Goal: Task Accomplishment & Management: Use online tool/utility

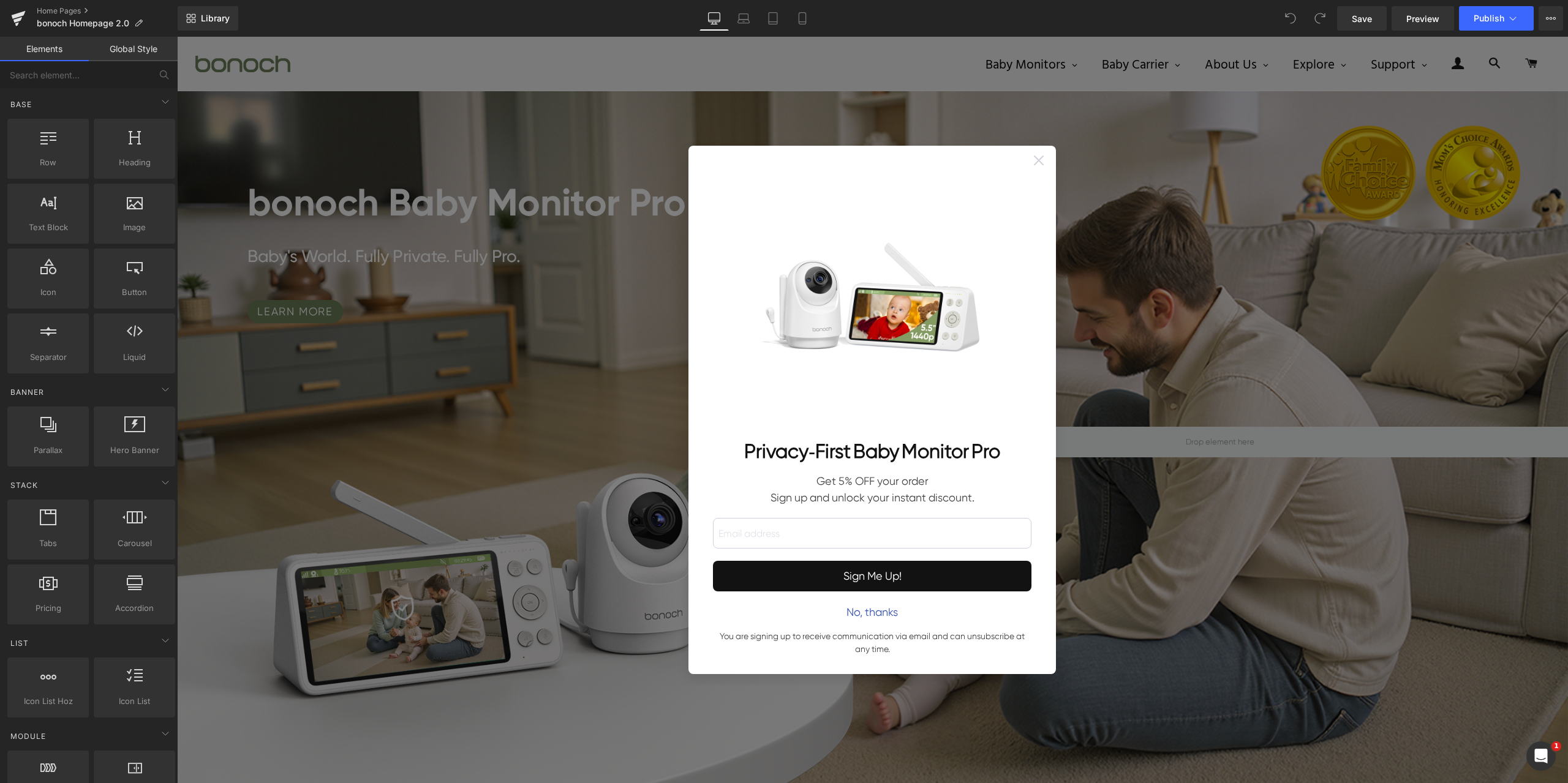
click at [1039, 163] on icon at bounding box center [1039, 160] width 9 height 9
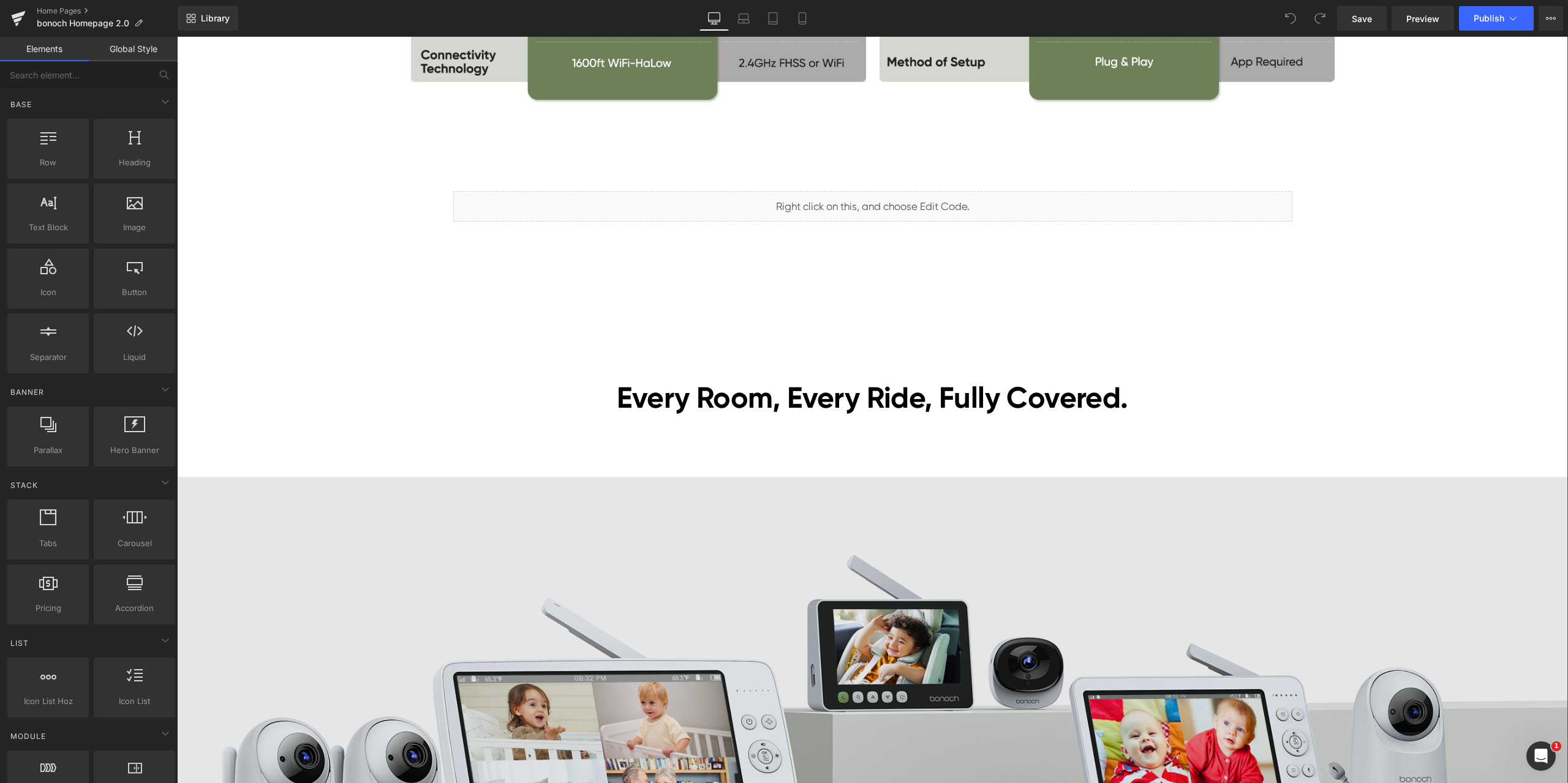
scroll to position [3653, 0]
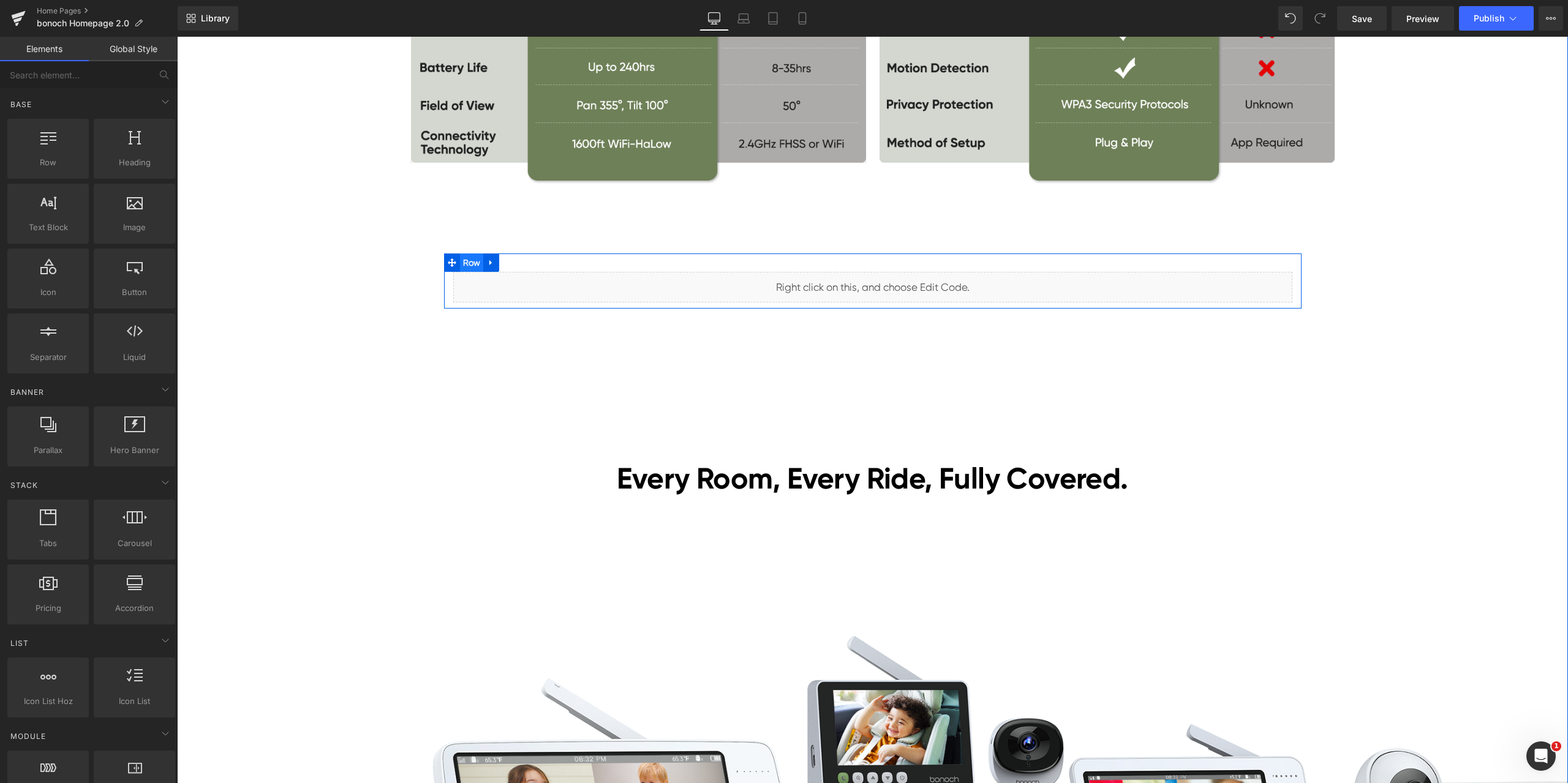
click at [467, 264] on span "Row" at bounding box center [472, 262] width 24 height 18
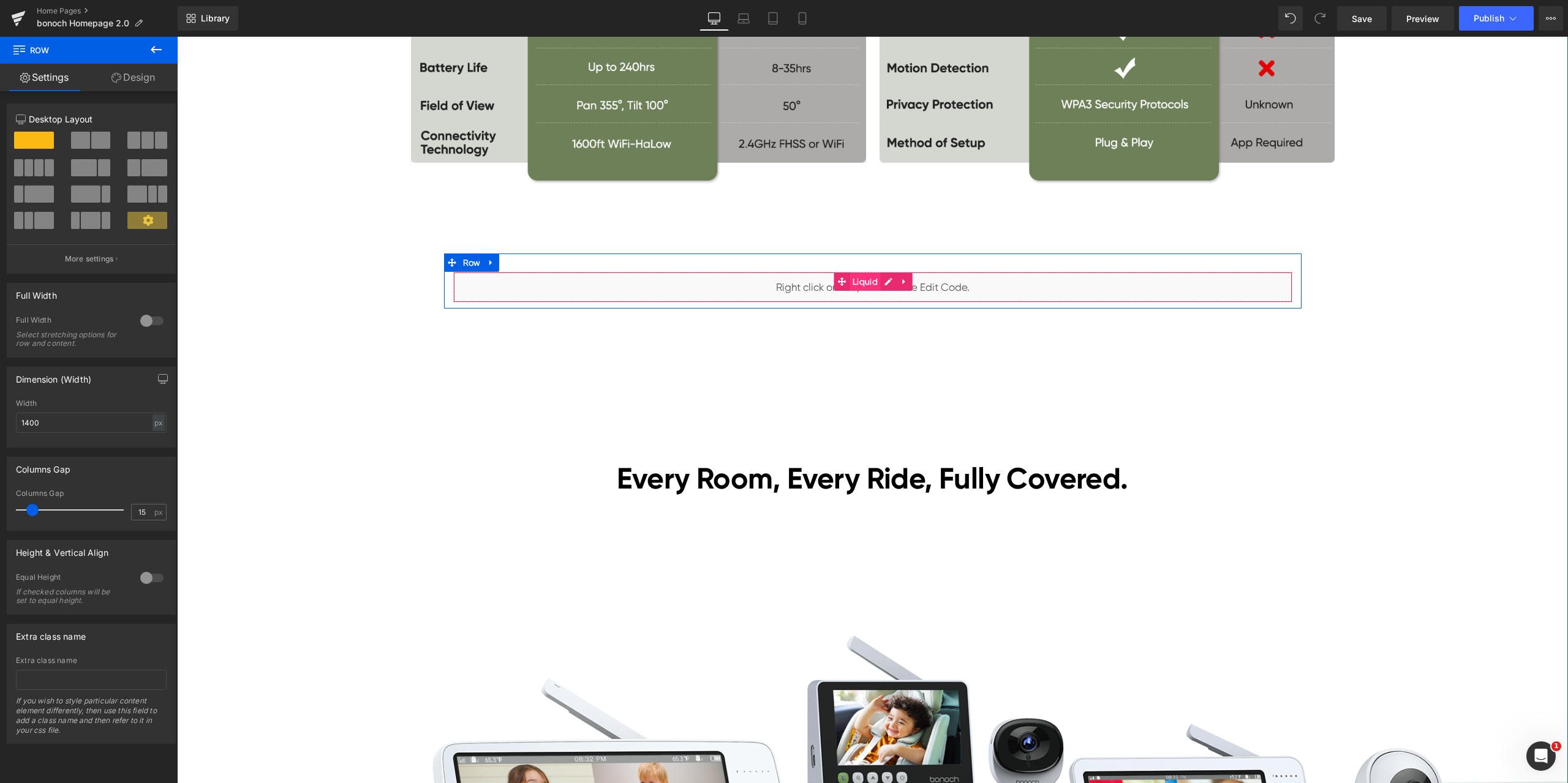
click at [871, 288] on span "Liquid" at bounding box center [865, 281] width 31 height 18
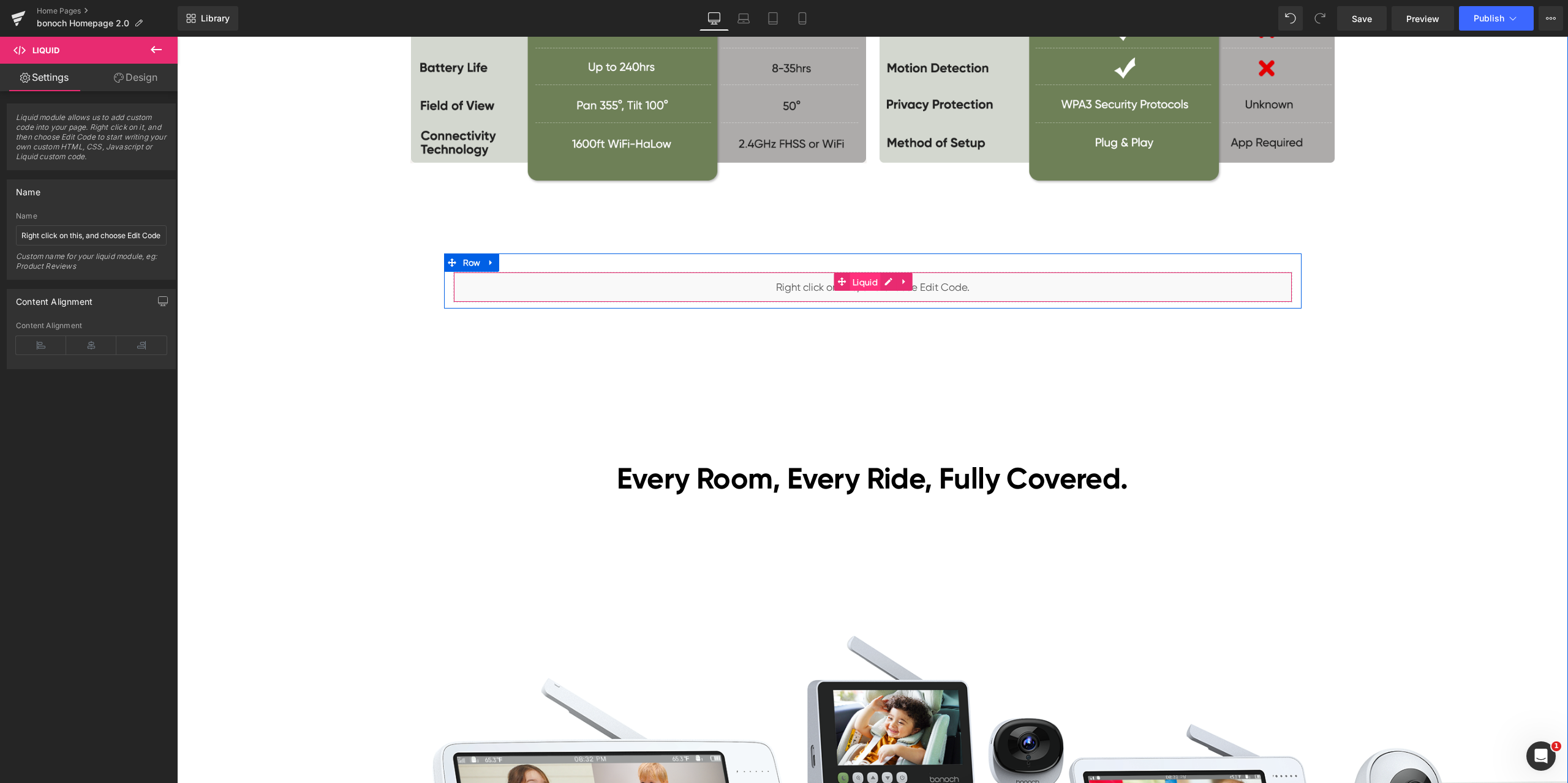
click at [863, 284] on span "Liquid" at bounding box center [865, 282] width 31 height 18
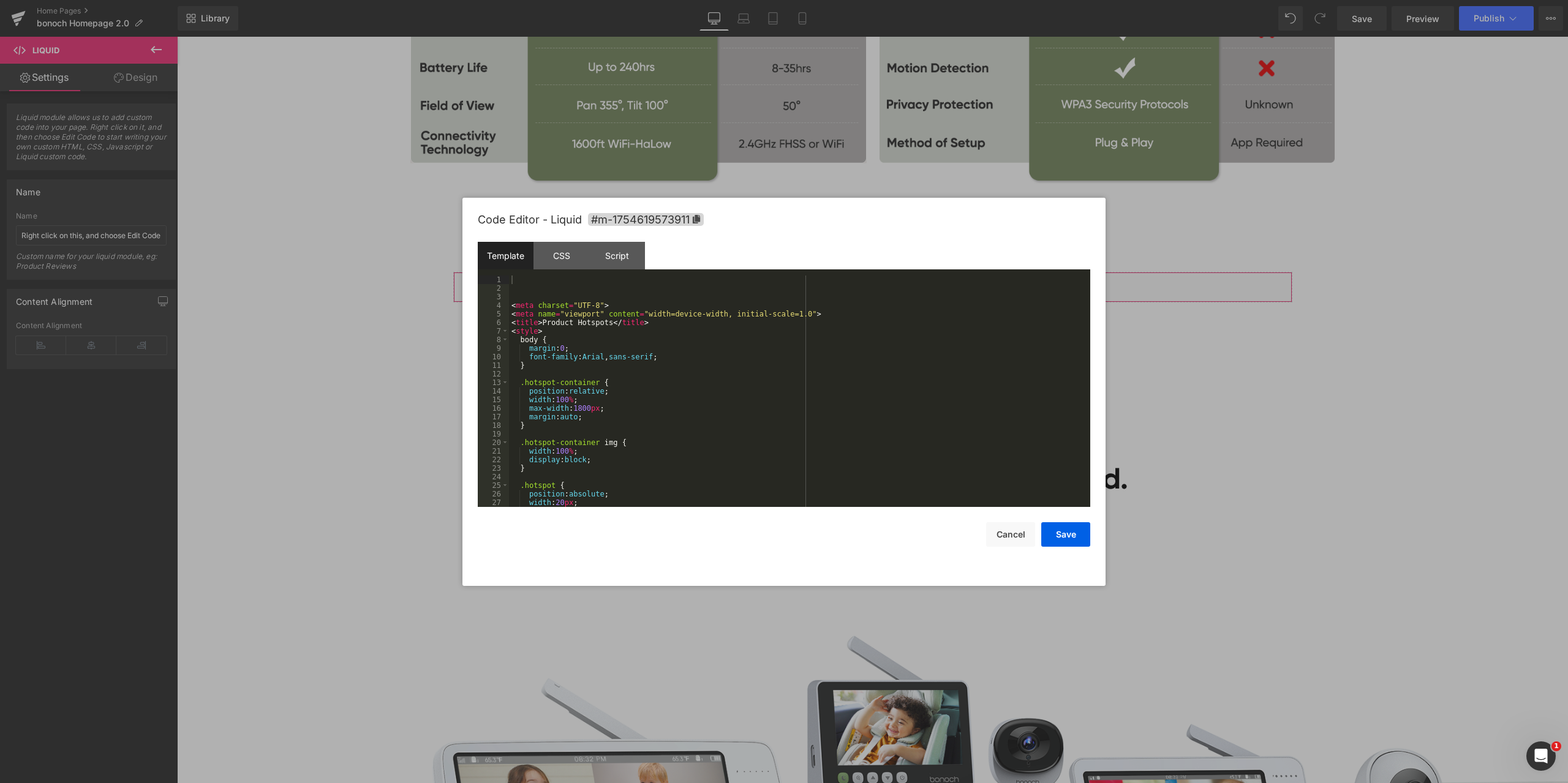
click at [835, 0] on div "Liquid You are previewing how the will restyle your page. You can not edit Elem…" at bounding box center [784, 0] width 1568 height 0
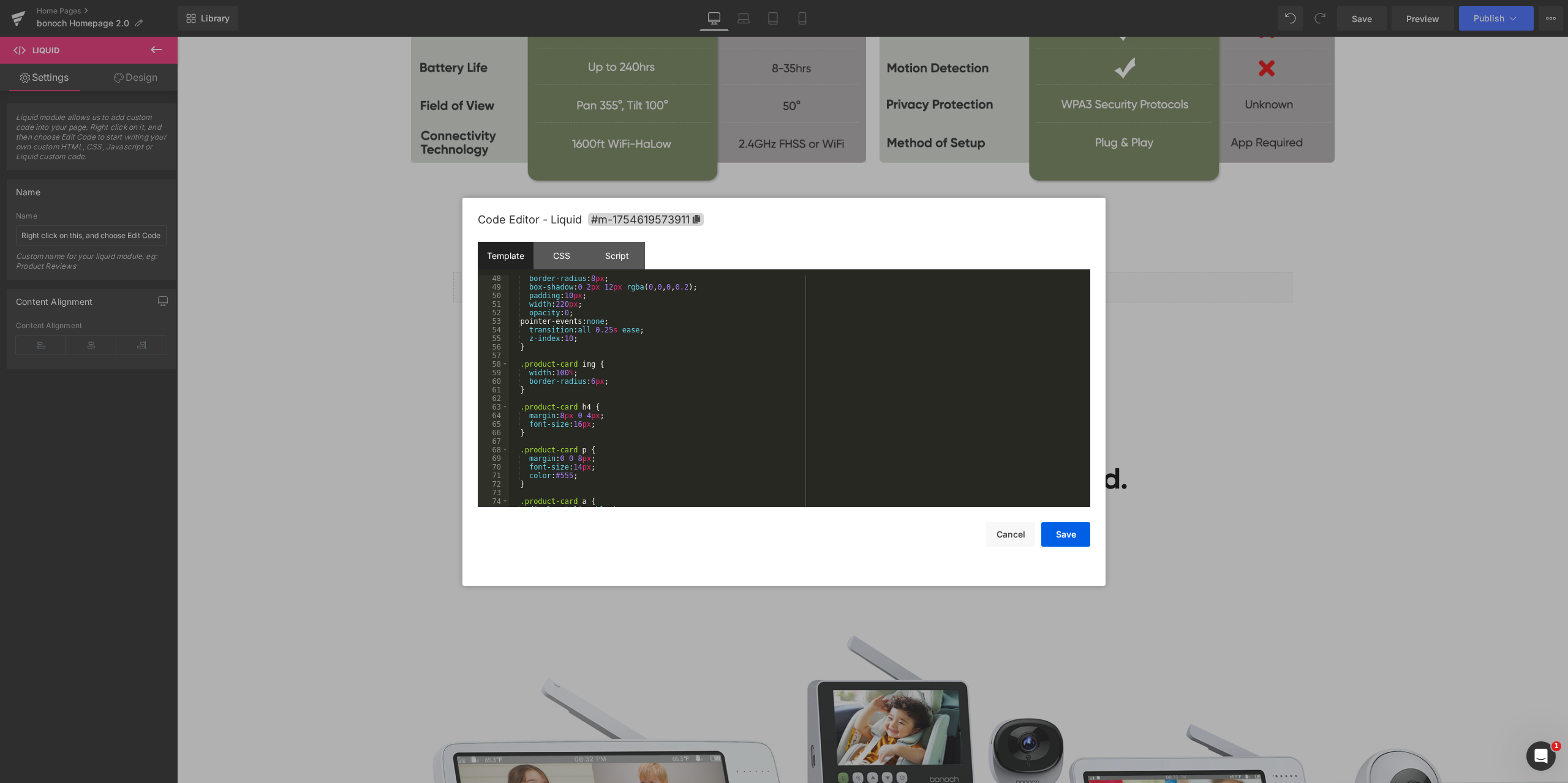
scroll to position [294, 0]
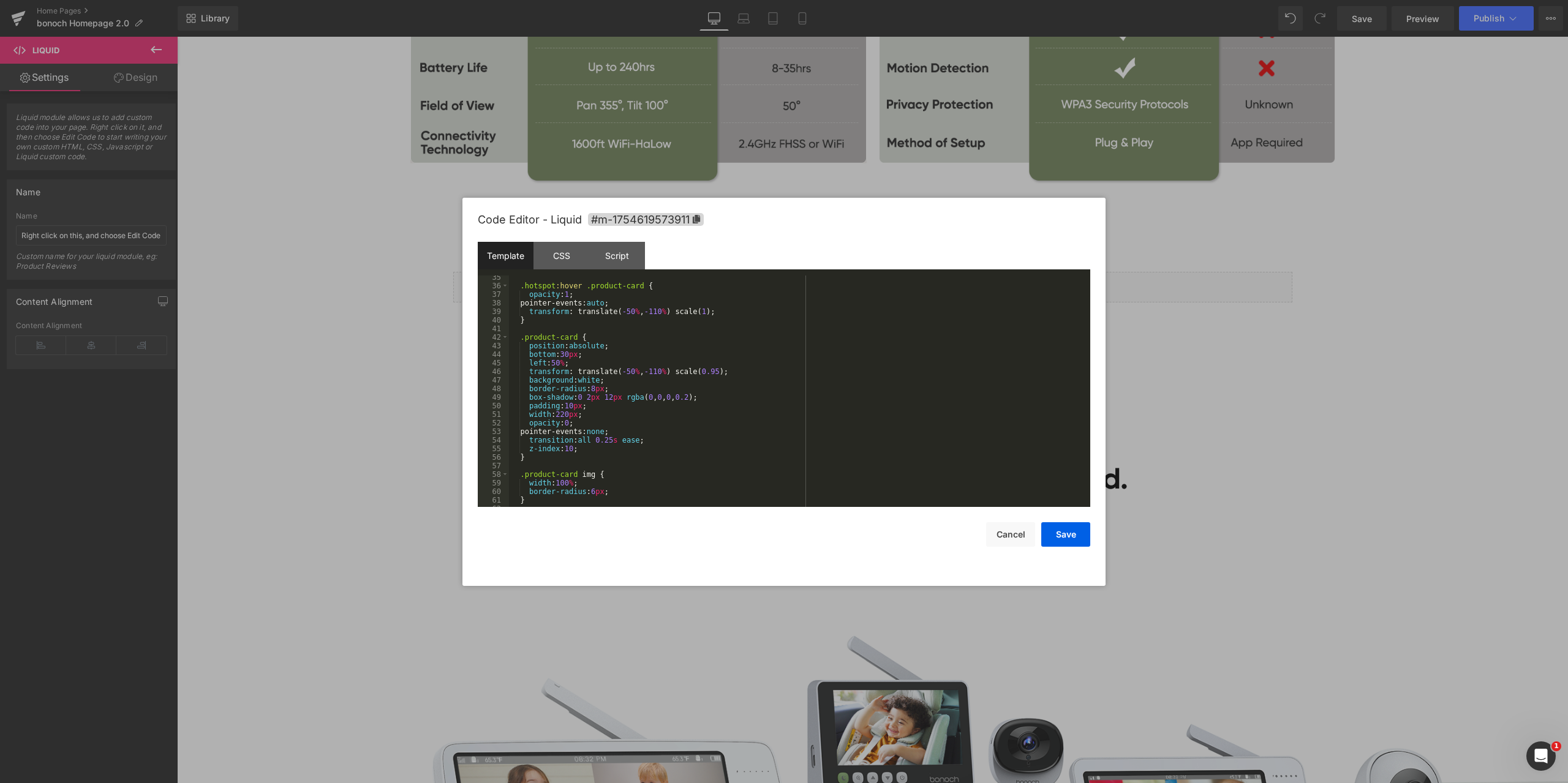
click at [1160, 349] on div at bounding box center [784, 391] width 1568 height 783
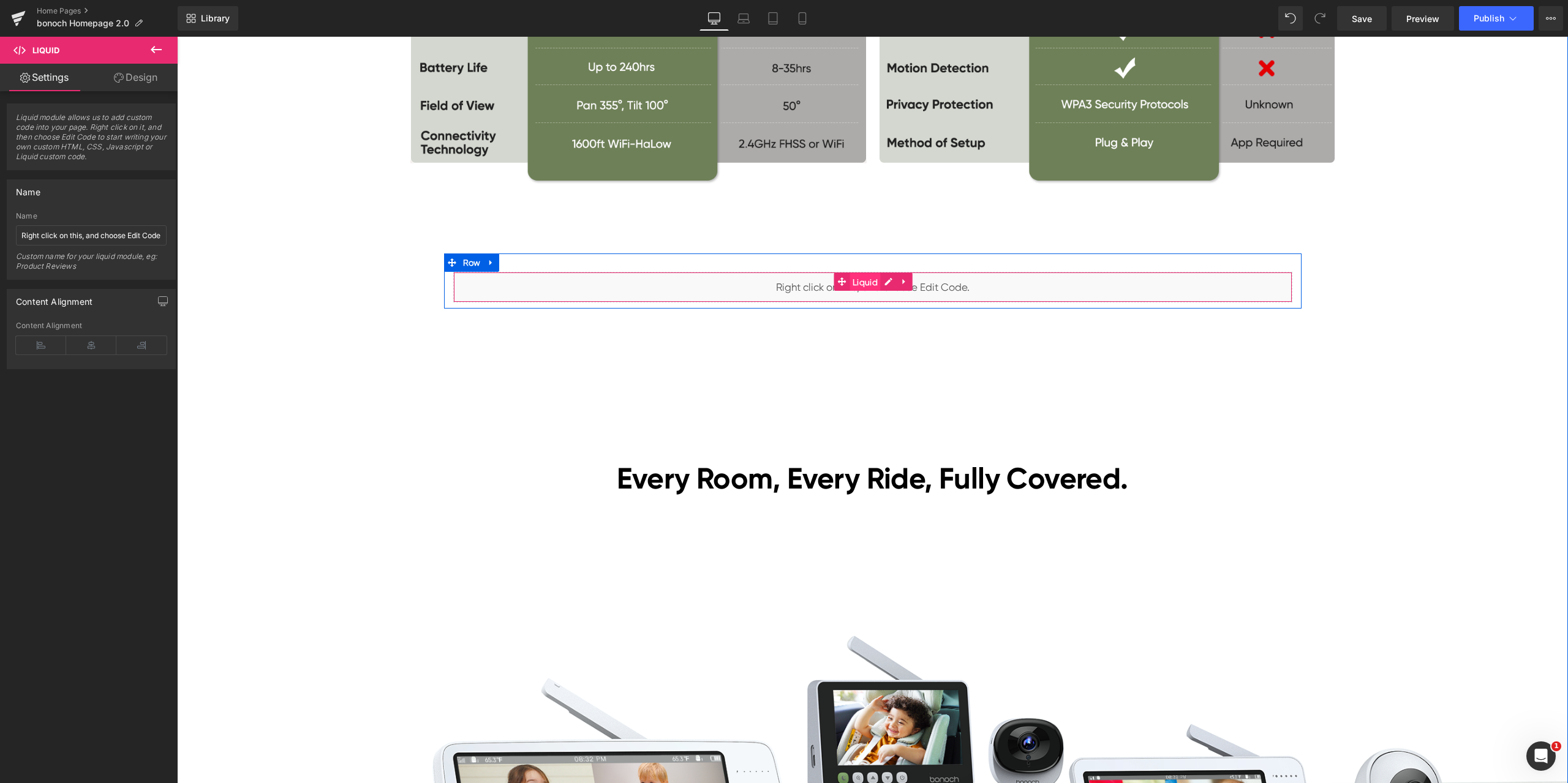
click at [861, 284] on span "Liquid" at bounding box center [865, 282] width 31 height 18
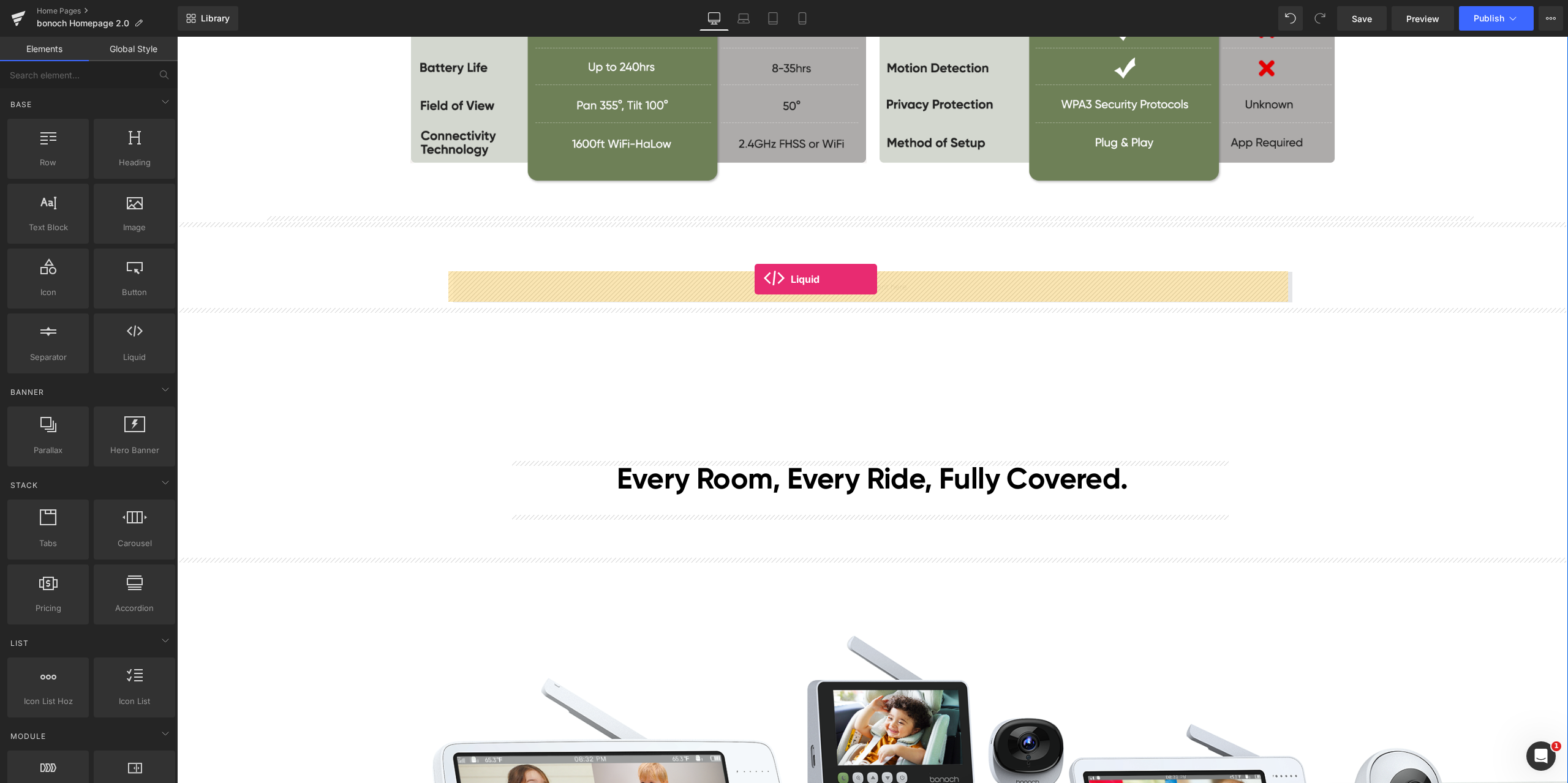
drag, startPoint x: 313, startPoint y: 401, endPoint x: 755, endPoint y: 280, distance: 458.3
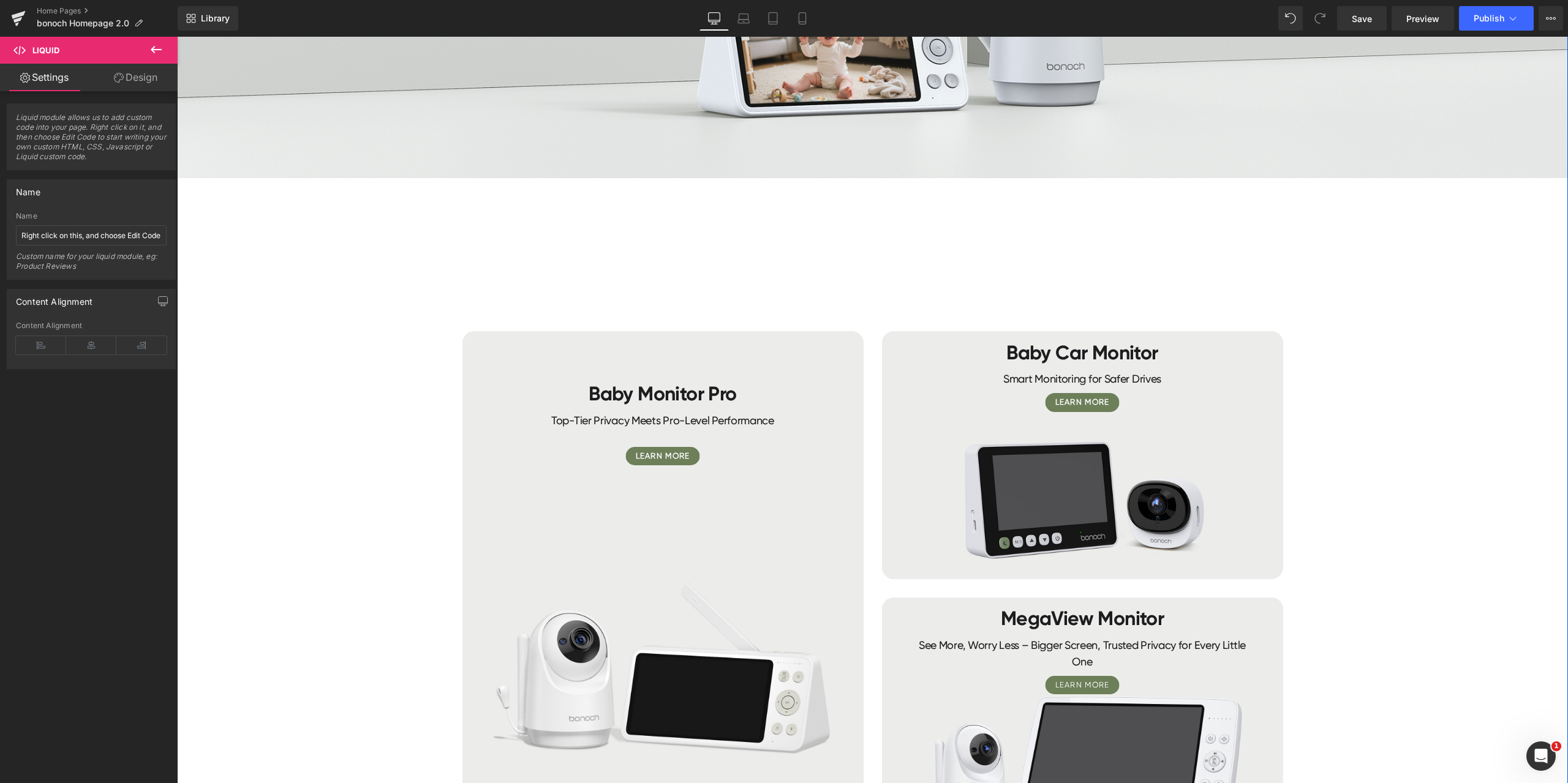
scroll to position [4633, 0]
click at [661, 457] on span "Button" at bounding box center [663, 457] width 27 height 15
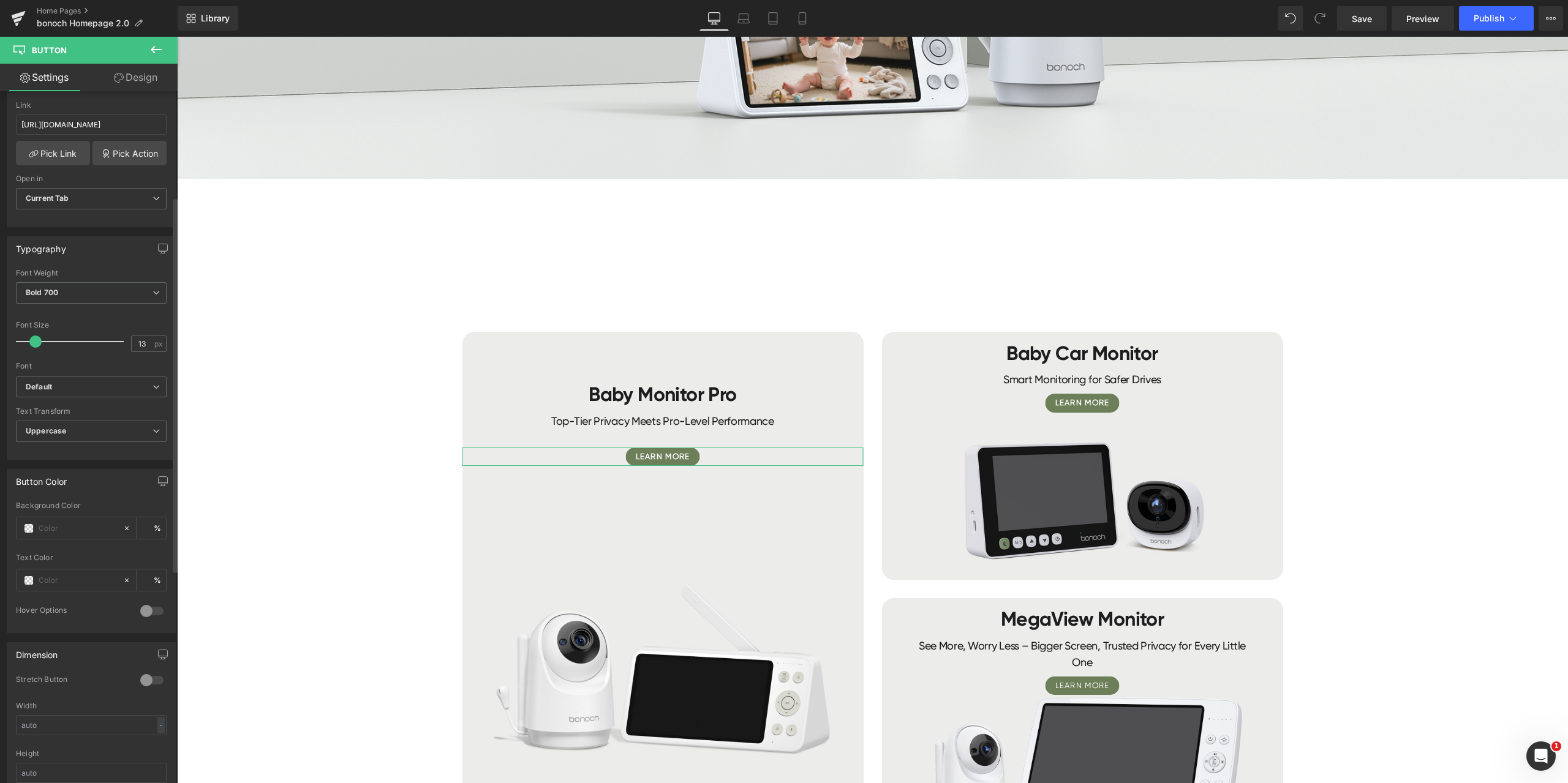
scroll to position [0, 0]
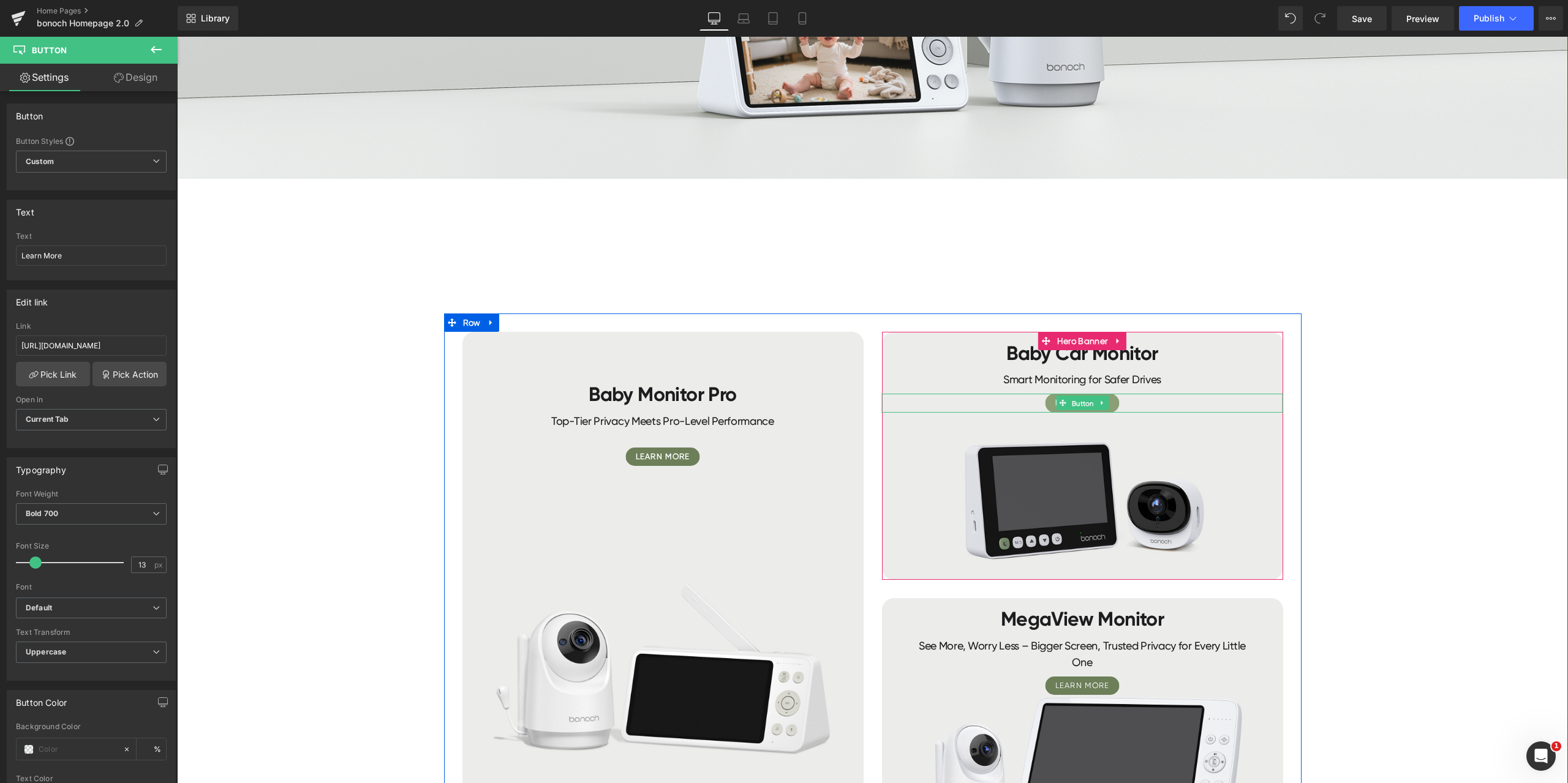
click at [1076, 401] on span "Button" at bounding box center [1083, 403] width 27 height 15
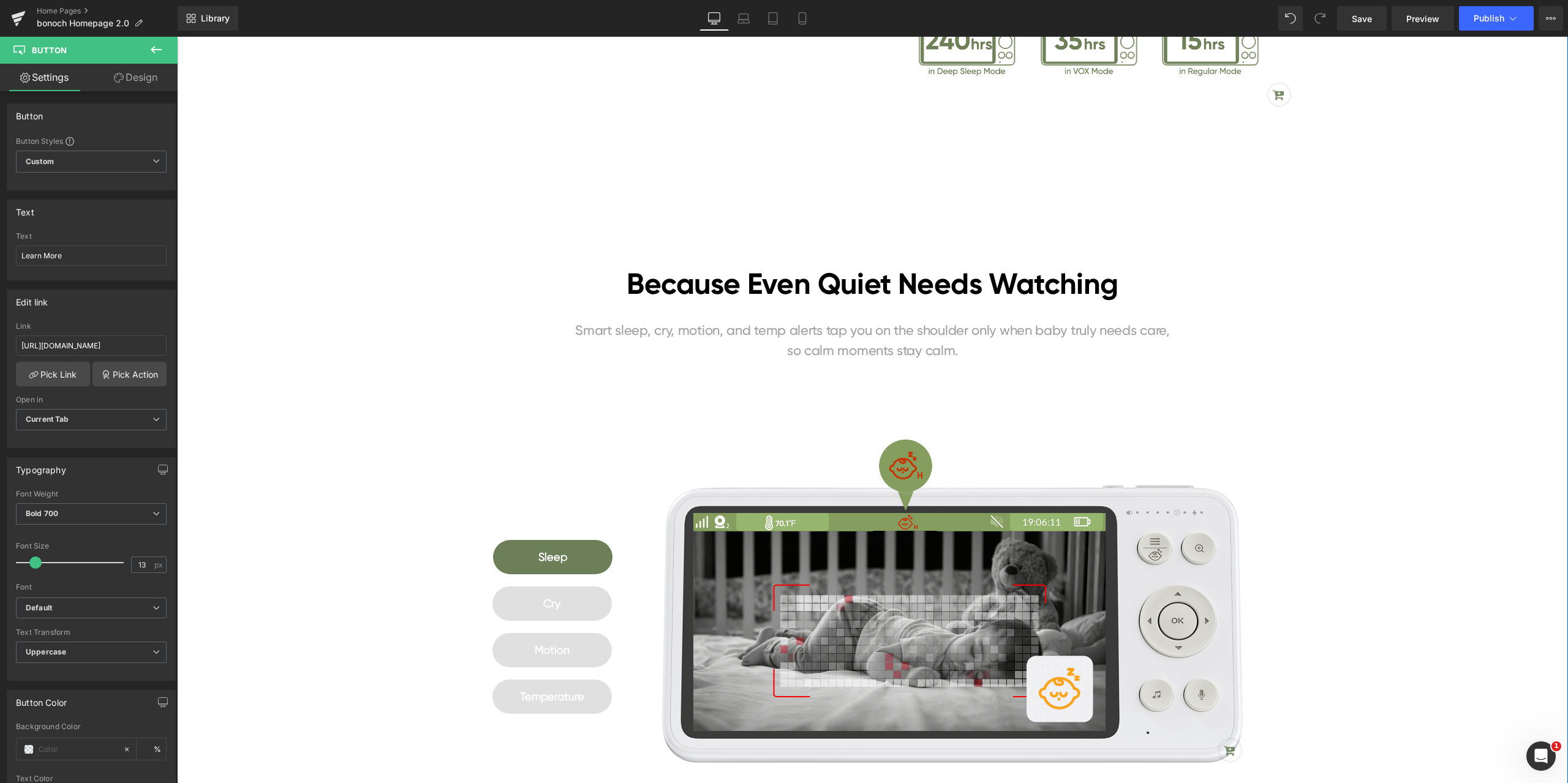
scroll to position [2695, 0]
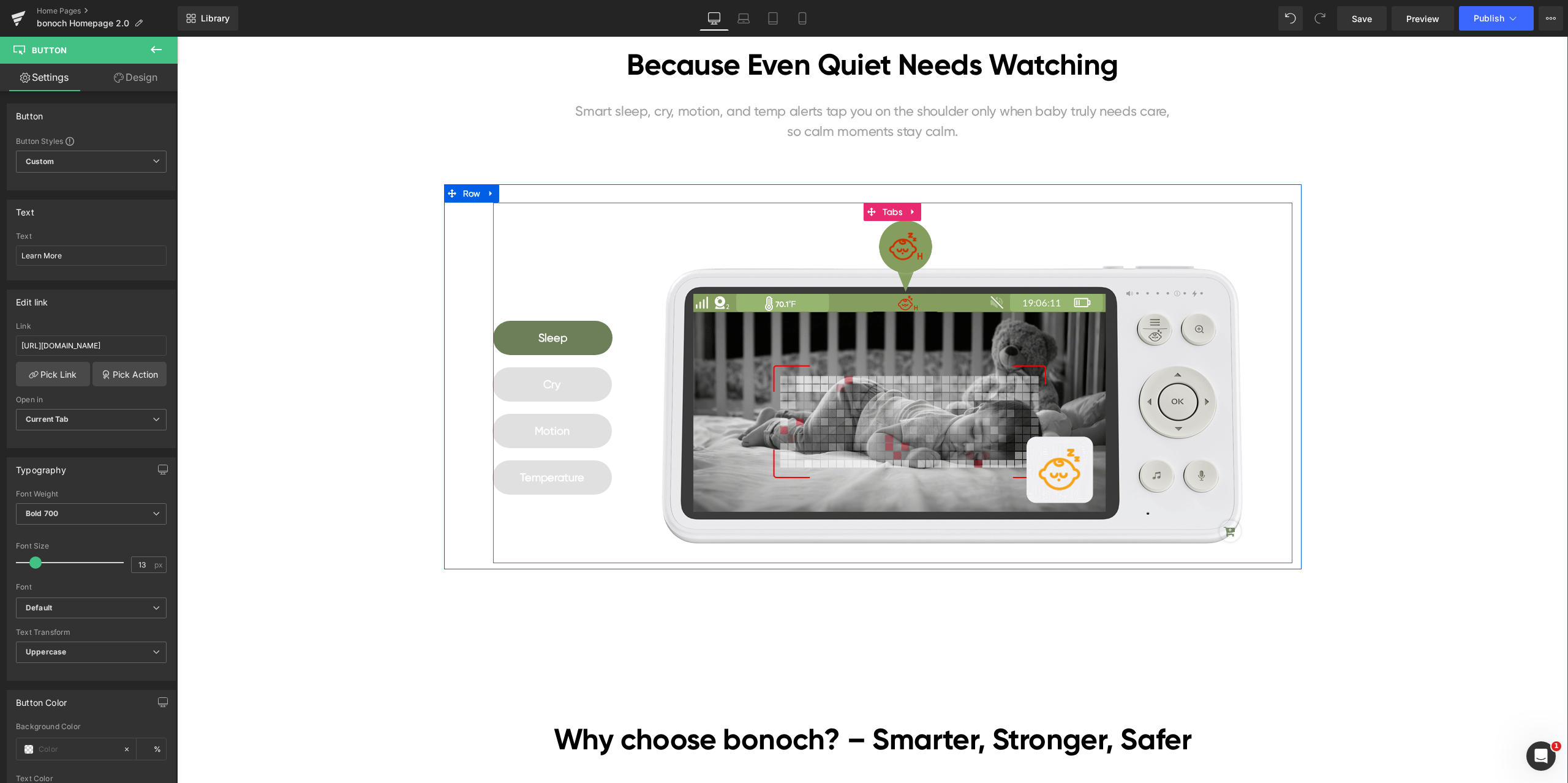
click at [587, 327] on span "Sleep Text Block" at bounding box center [553, 338] width 120 height 35
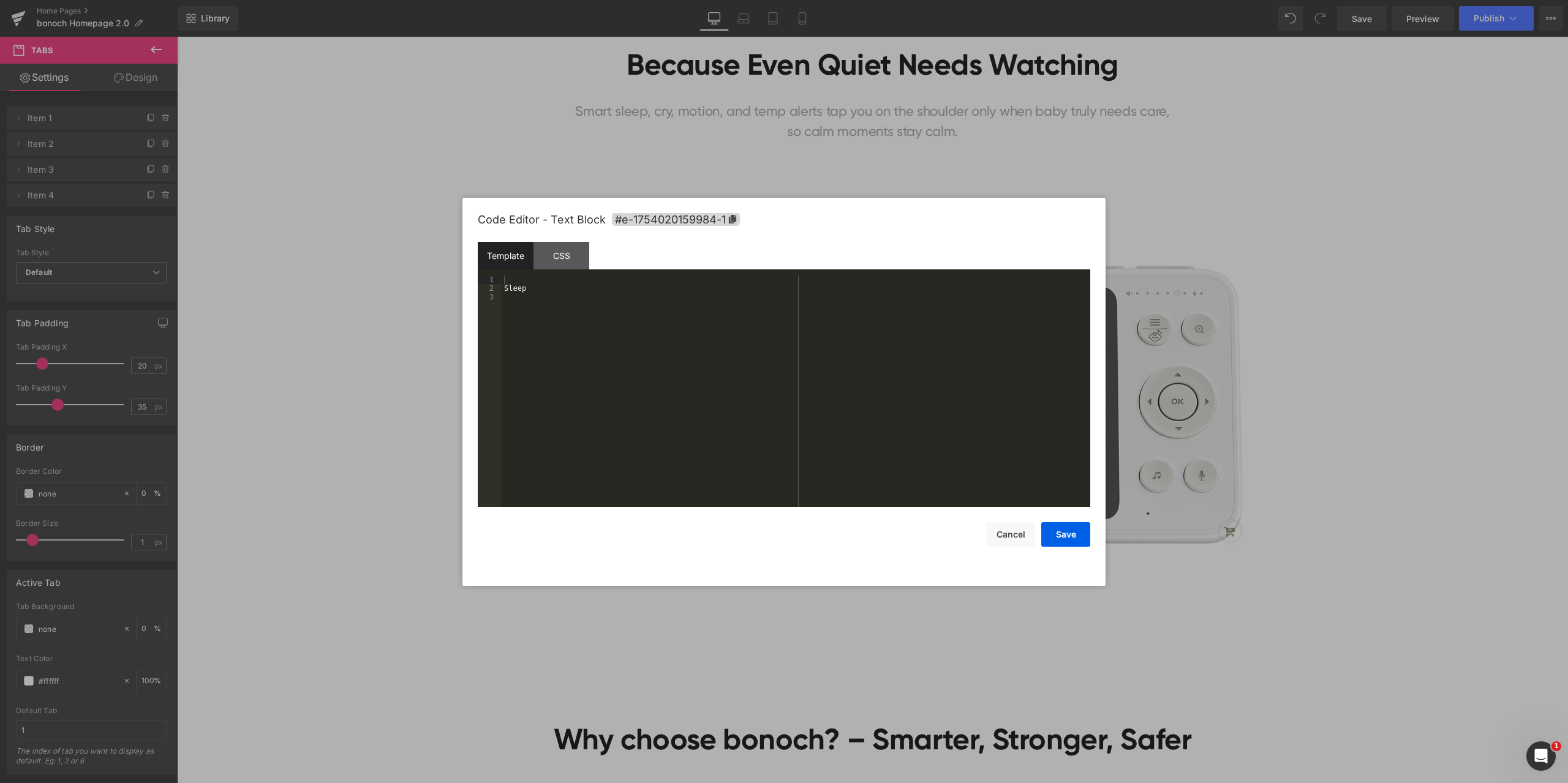
click at [590, 0] on div "Button You are previewing how the will restyle your page. You can not edit Elem…" at bounding box center [784, 0] width 1568 height 0
click at [566, 266] on div "CSS" at bounding box center [561, 255] width 56 height 27
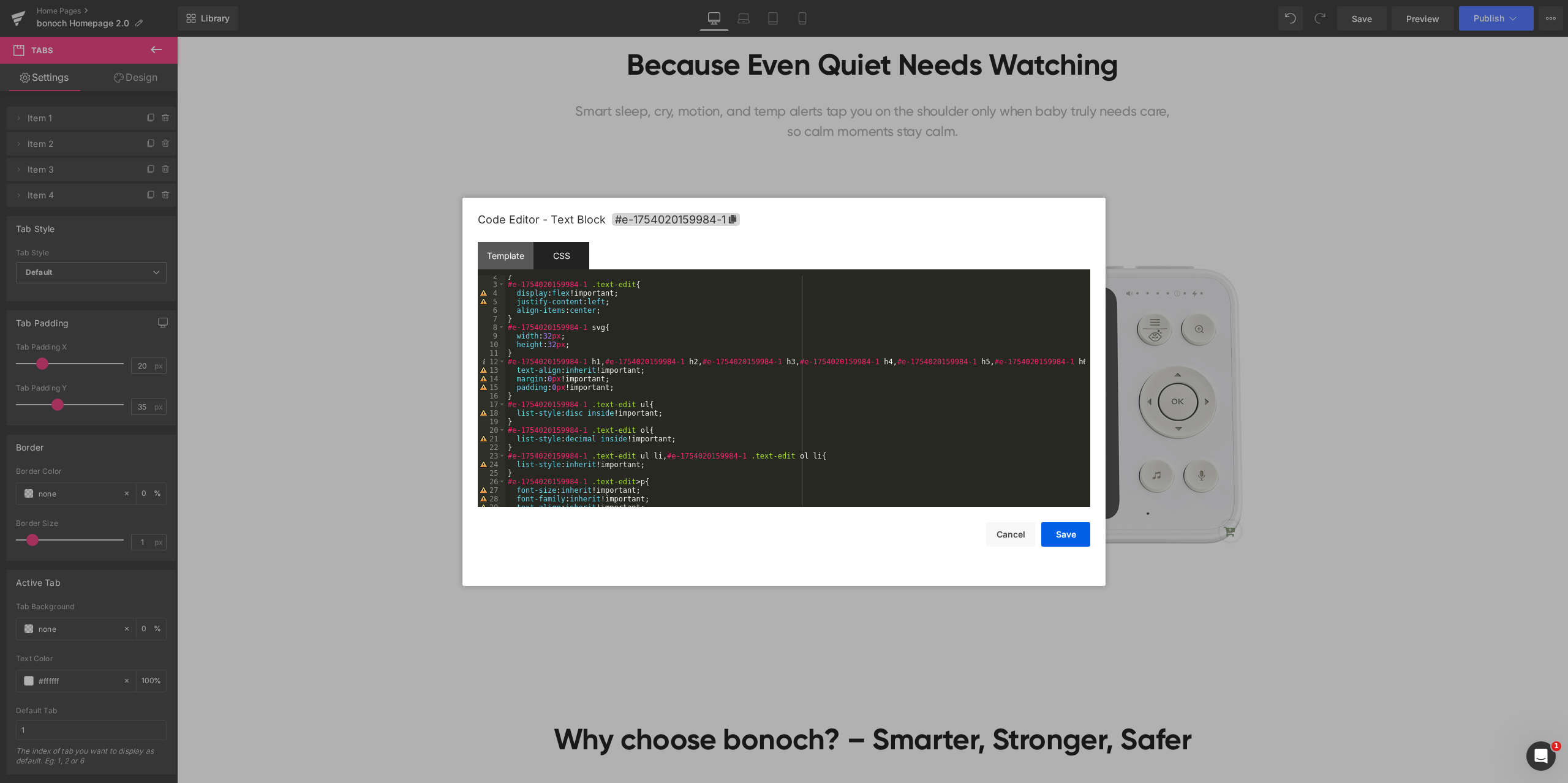
scroll to position [0, 0]
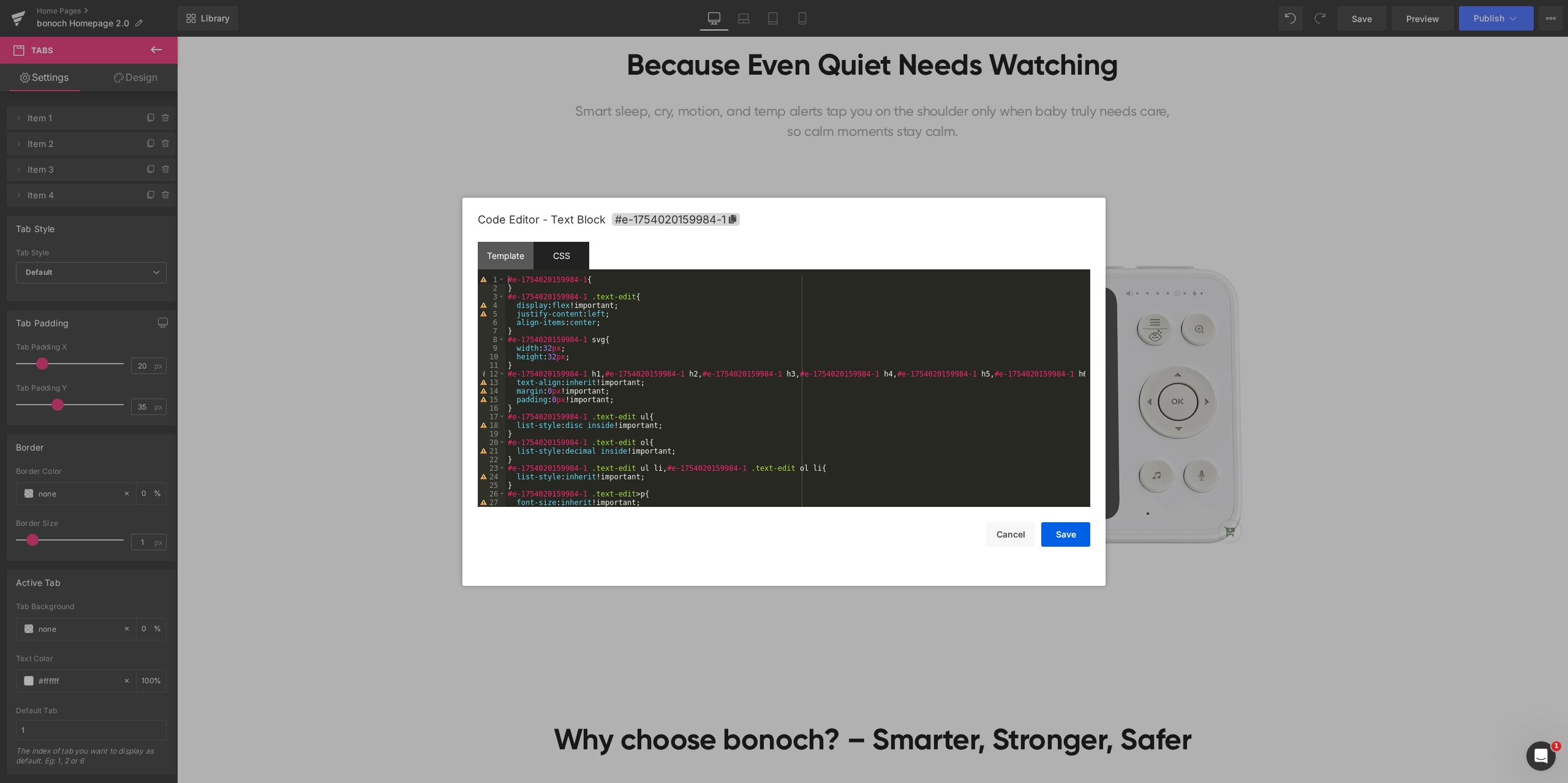
click at [1386, 403] on div at bounding box center [784, 391] width 1568 height 783
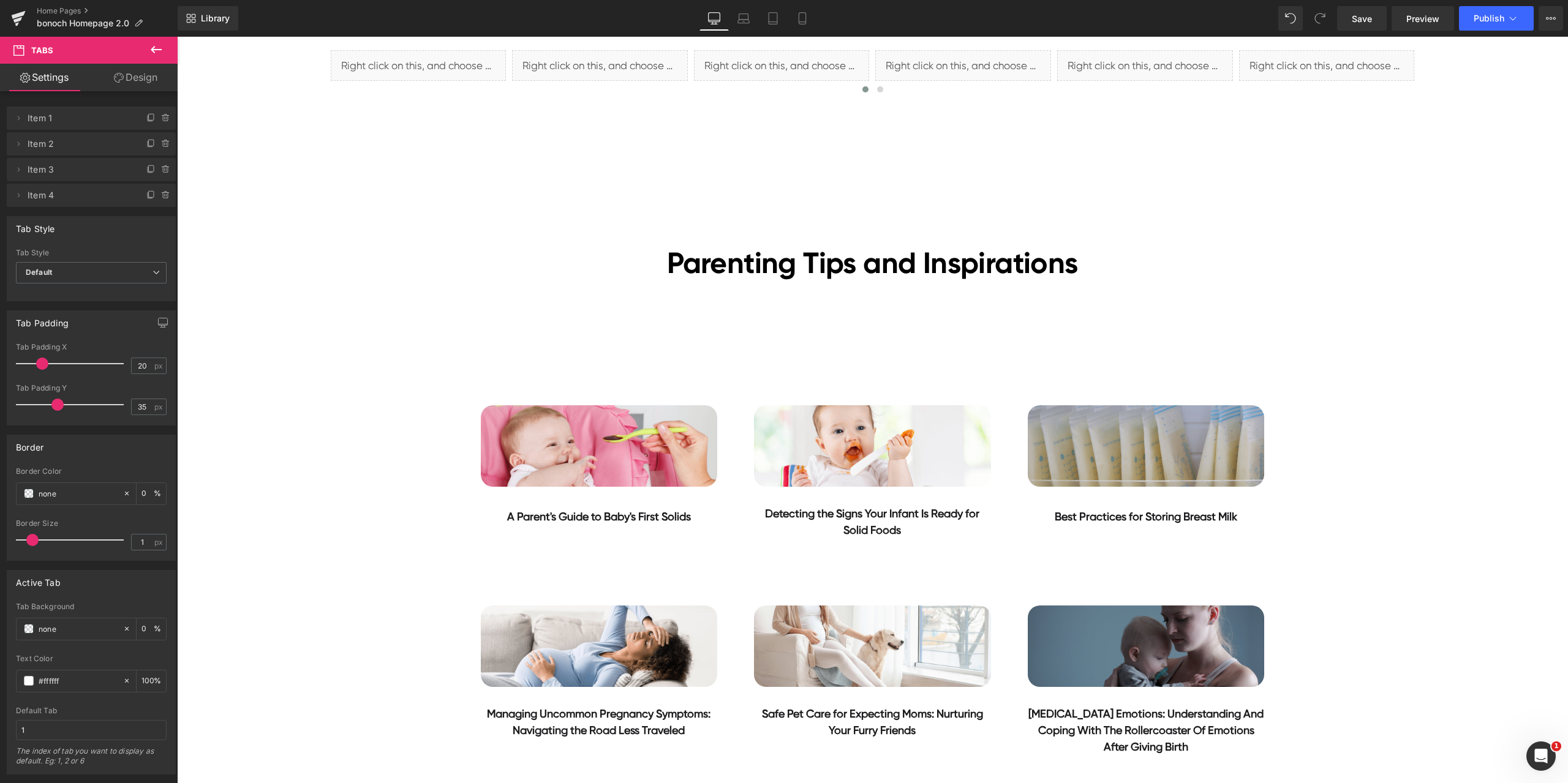
scroll to position [6736, 0]
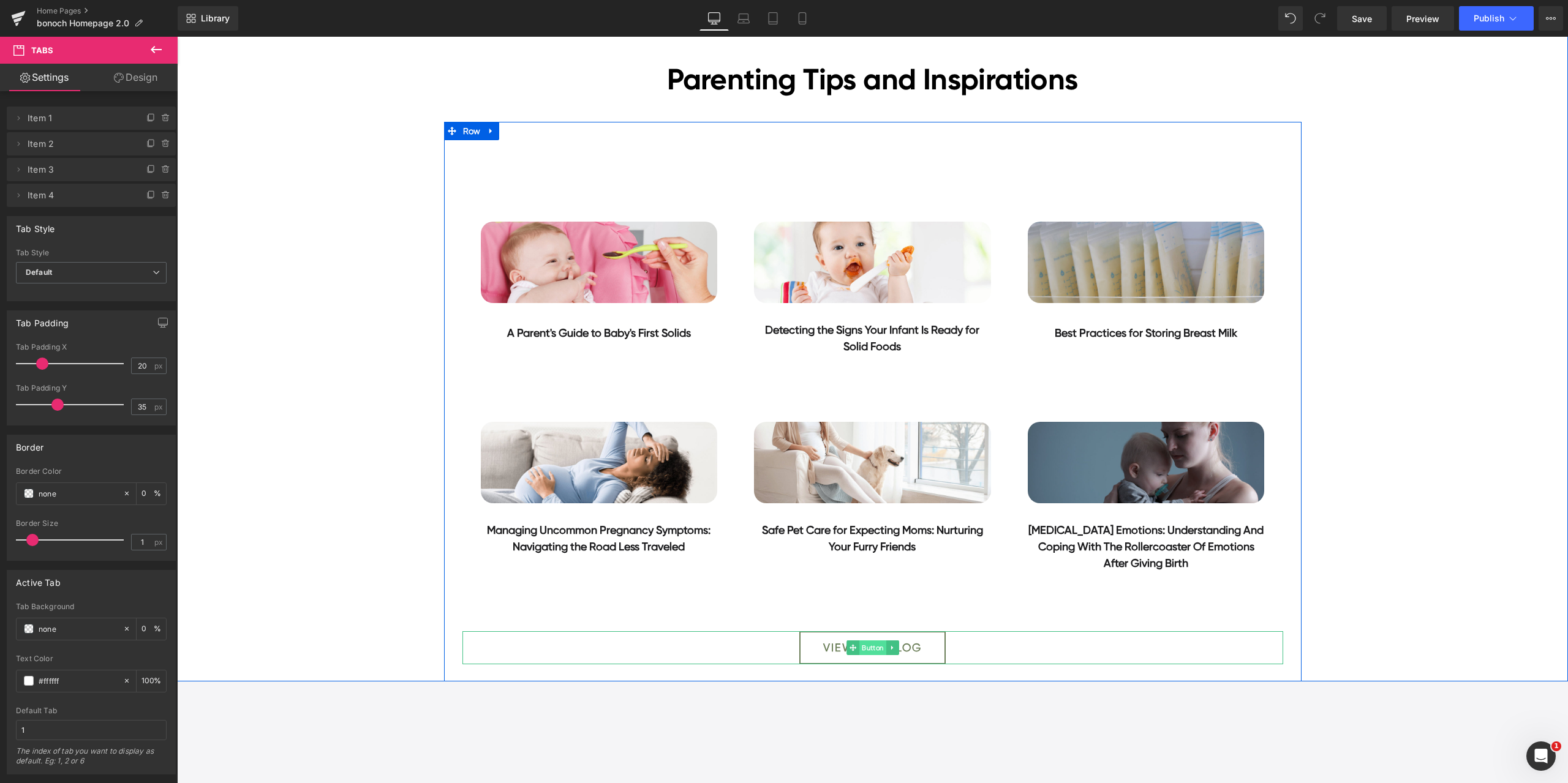
click at [870, 646] on span "Button" at bounding box center [873, 648] width 27 height 15
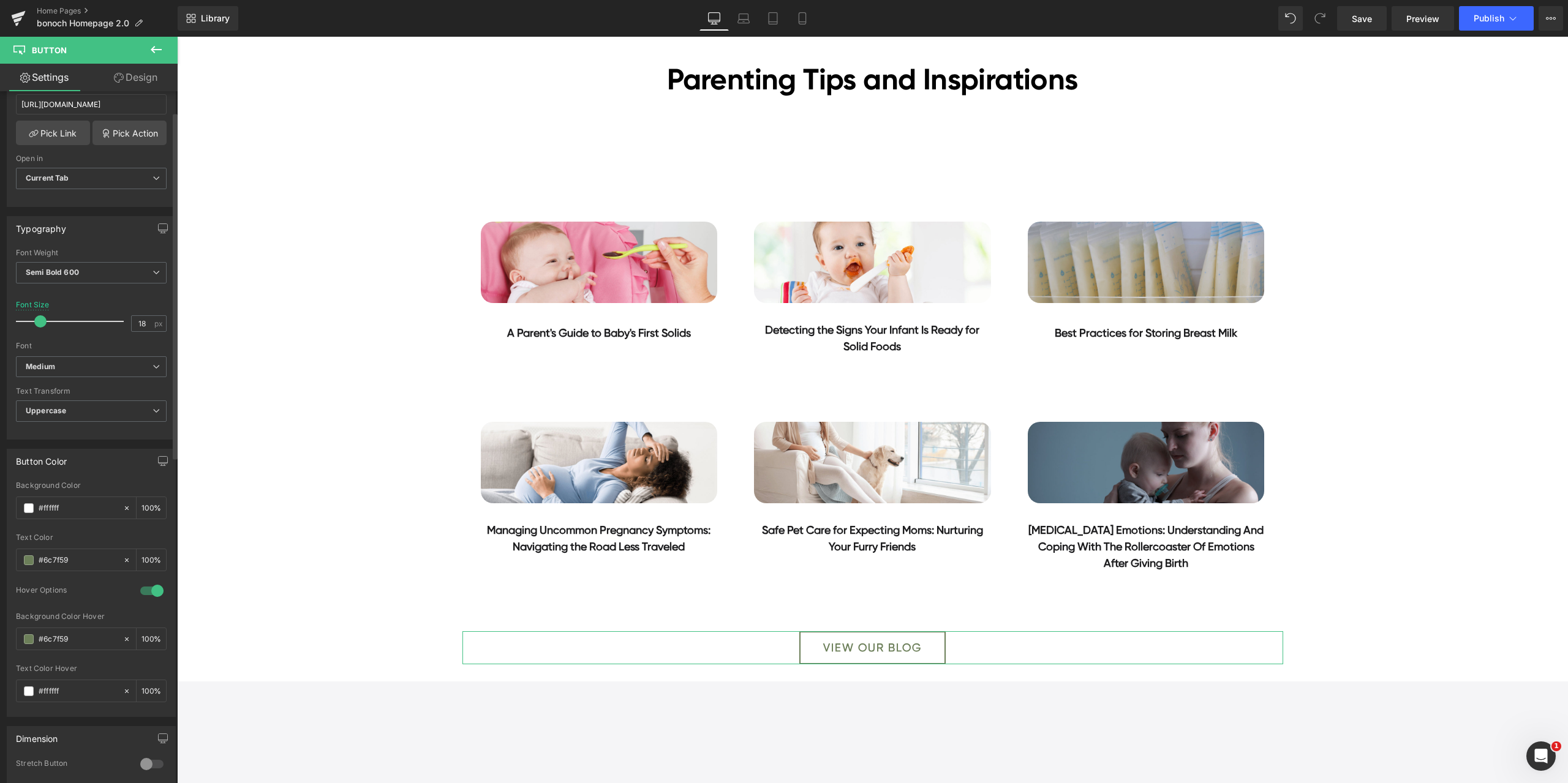
scroll to position [245, 0]
click at [90, 557] on input "#6c7f59" at bounding box center [78, 556] width 79 height 13
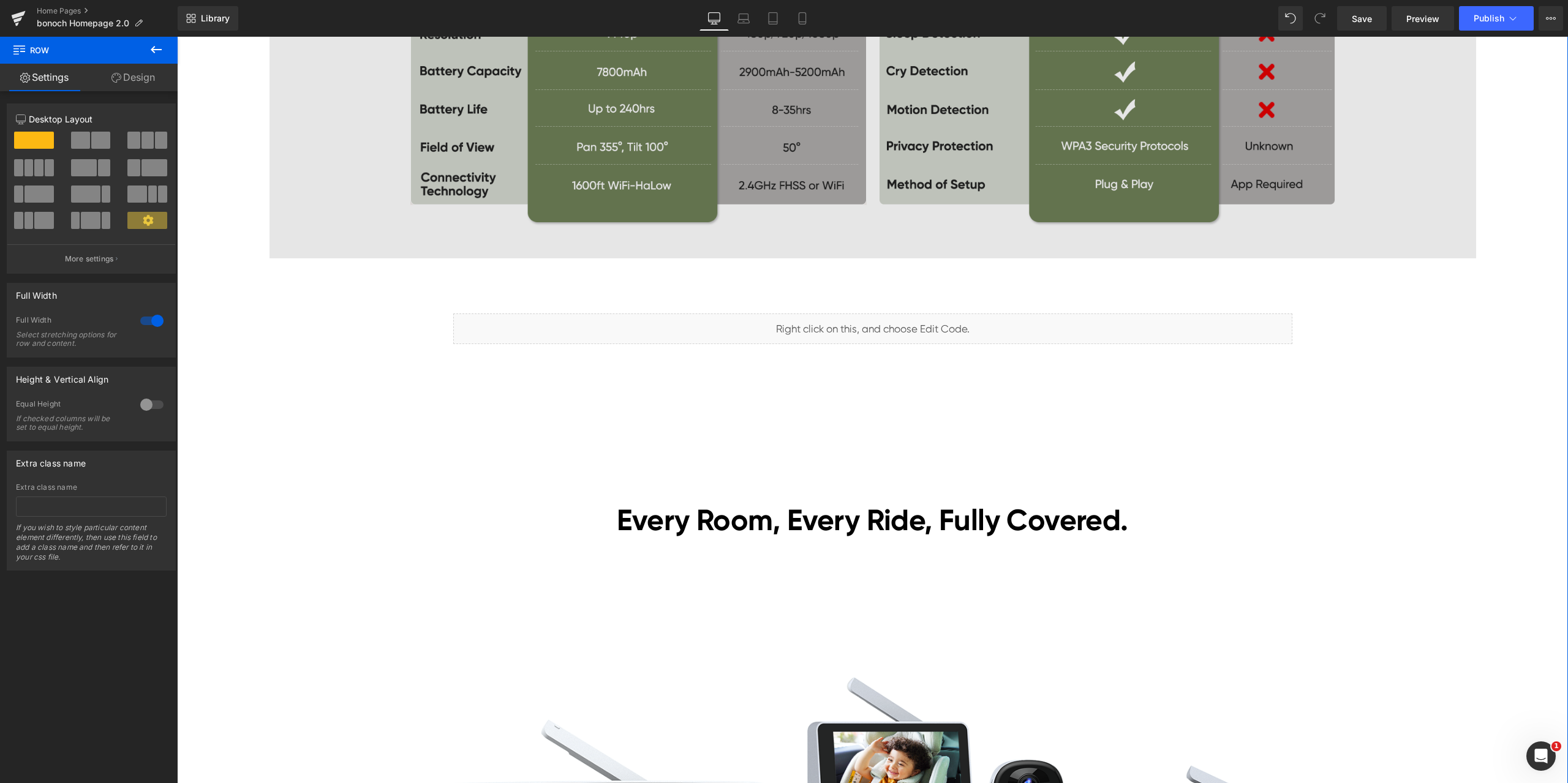
scroll to position [3613, 0]
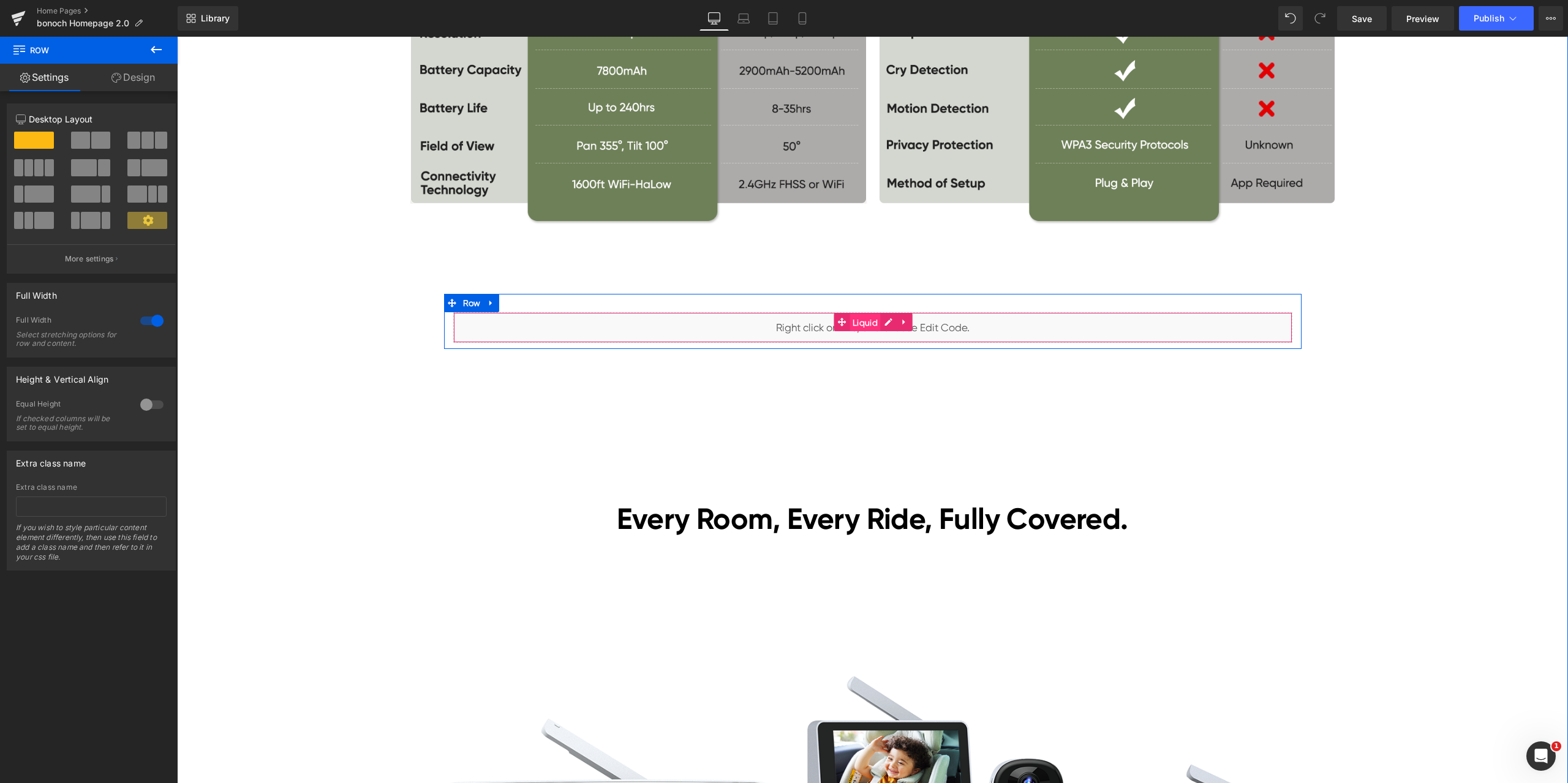
click at [854, 322] on span "Liquid" at bounding box center [865, 322] width 31 height 18
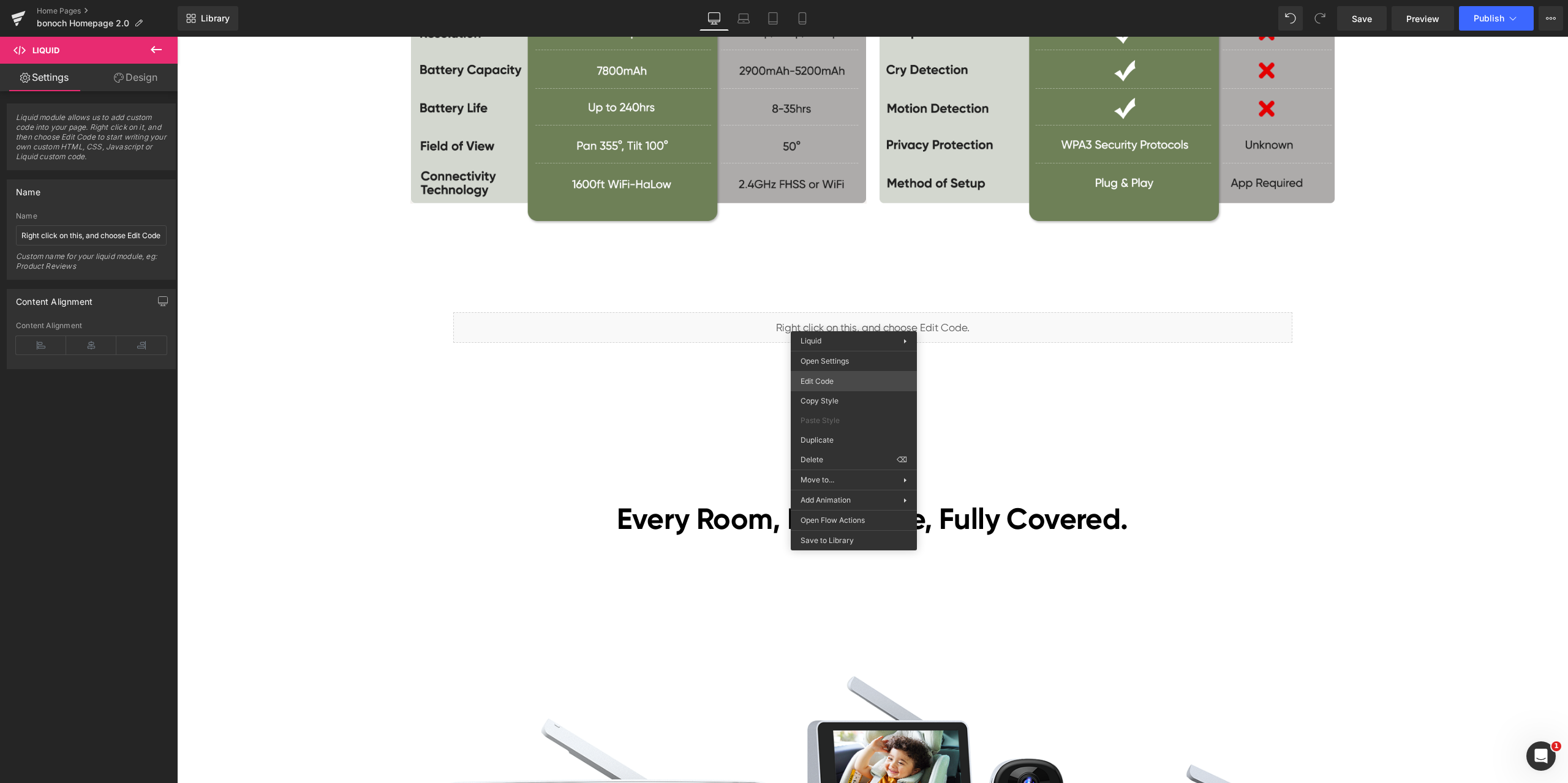
click at [830, 0] on div "Liquid You are previewing how the will restyle your page. You can not edit Elem…" at bounding box center [784, 0] width 1568 height 0
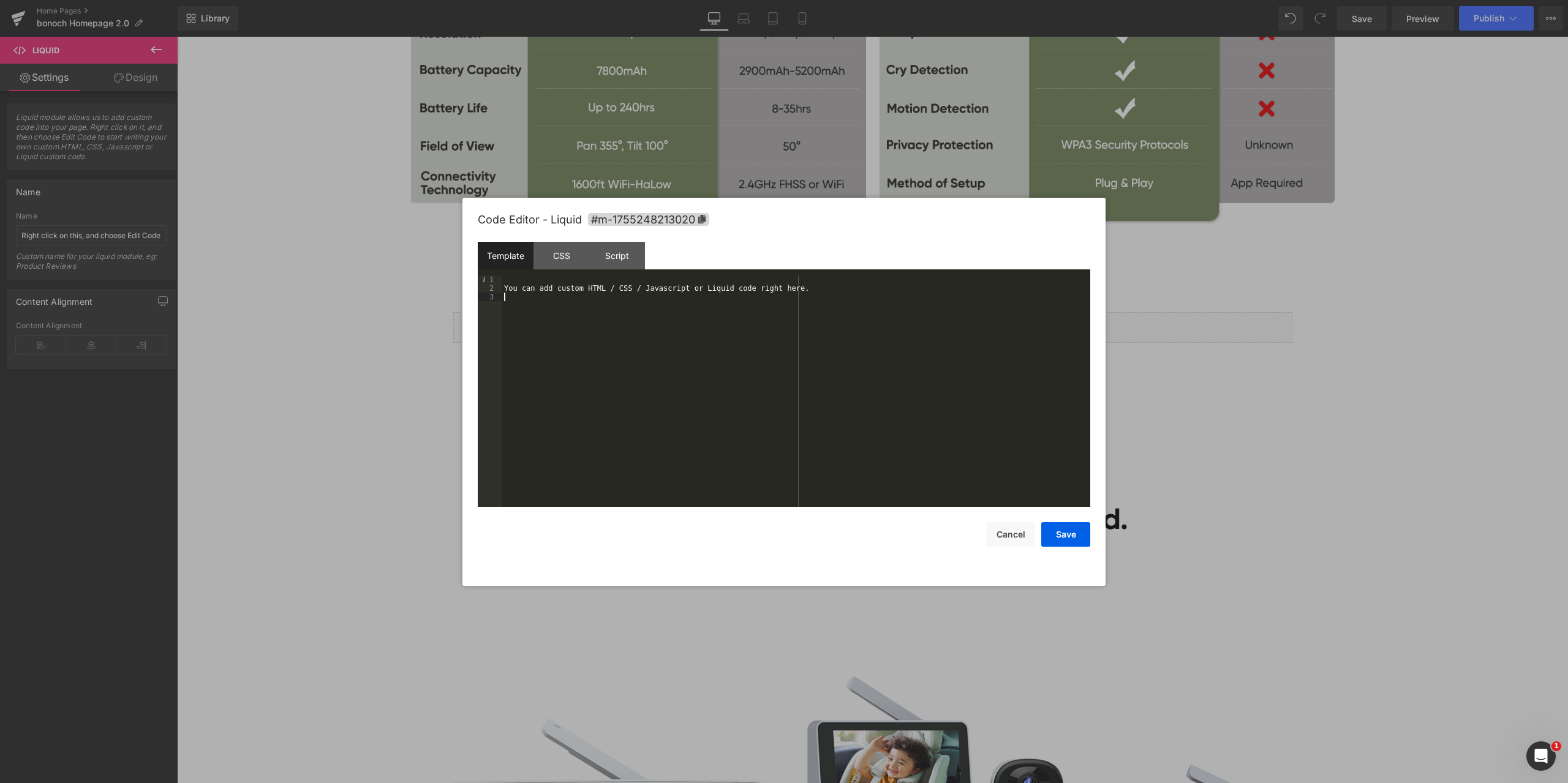
click at [777, 313] on div "You can add custom HTML / CSS / Javascript or Liquid code right here." at bounding box center [796, 400] width 588 height 249
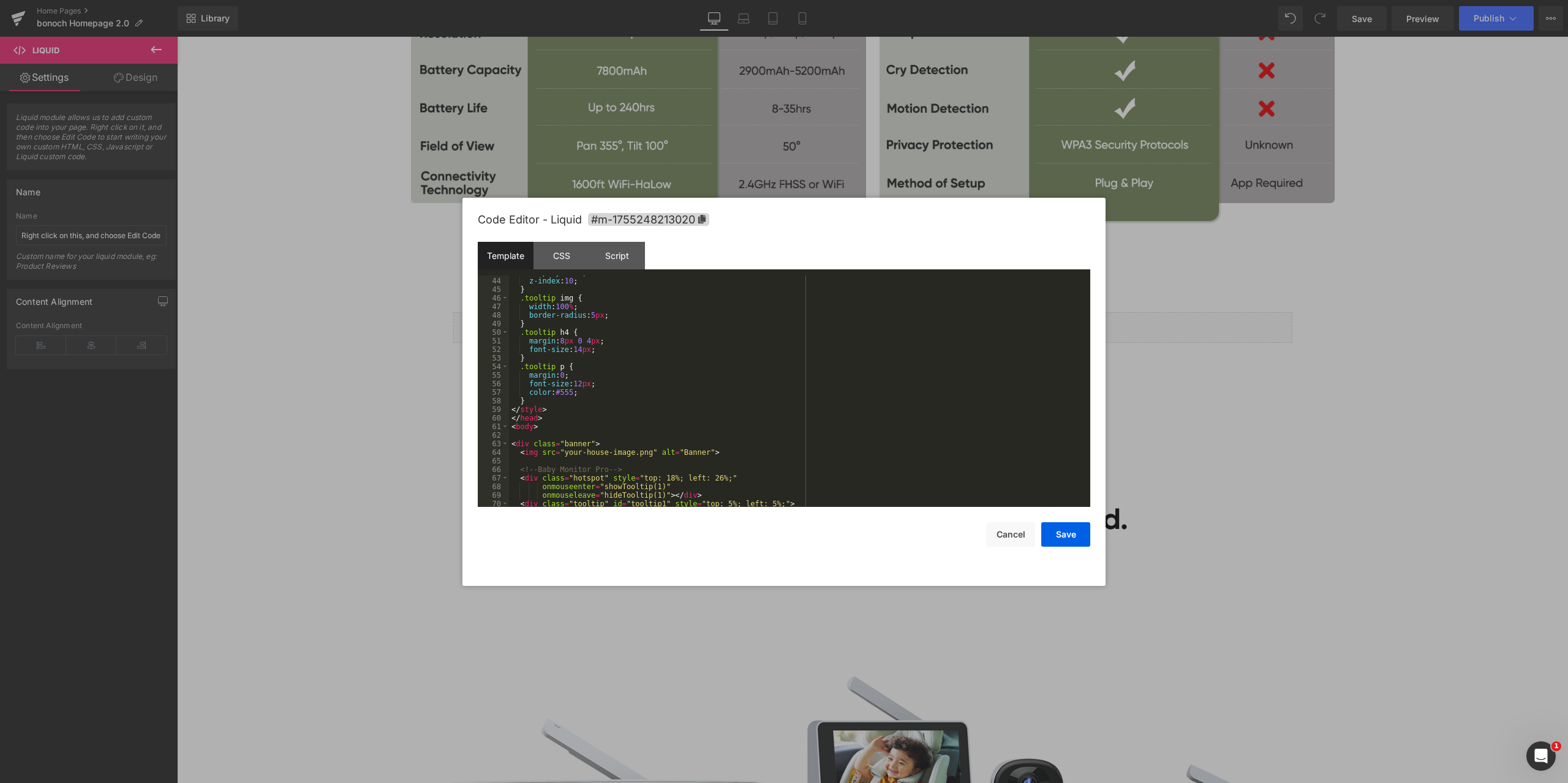
scroll to position [404, 0]
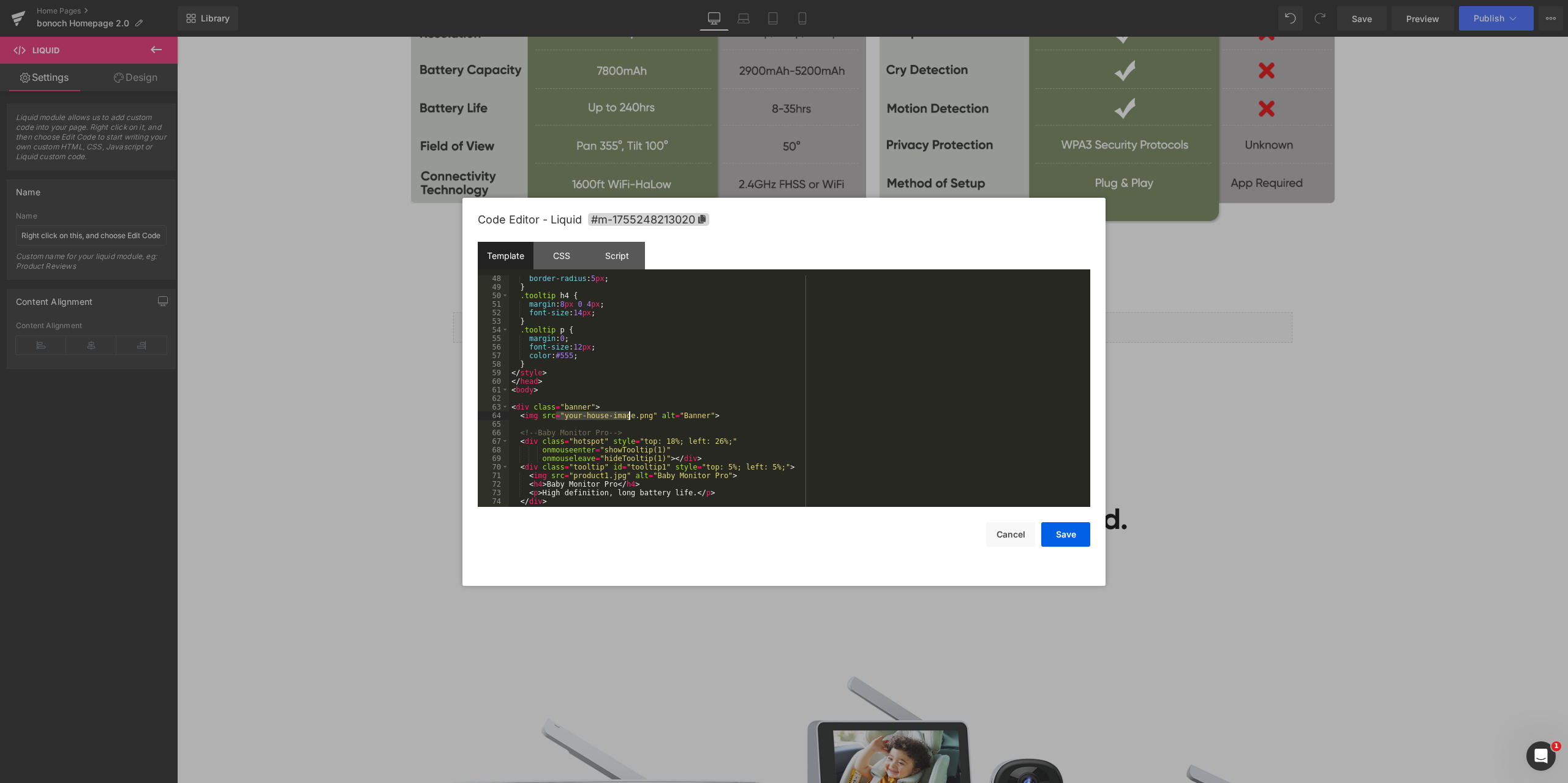
drag, startPoint x: 555, startPoint y: 418, endPoint x: 627, endPoint y: 417, distance: 72.0
click at [627, 417] on div "border-radius : 5 px ; } .tooltip h4 { margin : 8 px 0 4 px ; font-size : 14 px…" at bounding box center [797, 398] width 577 height 249
click at [1072, 539] on button "Save" at bounding box center [1066, 534] width 49 height 24
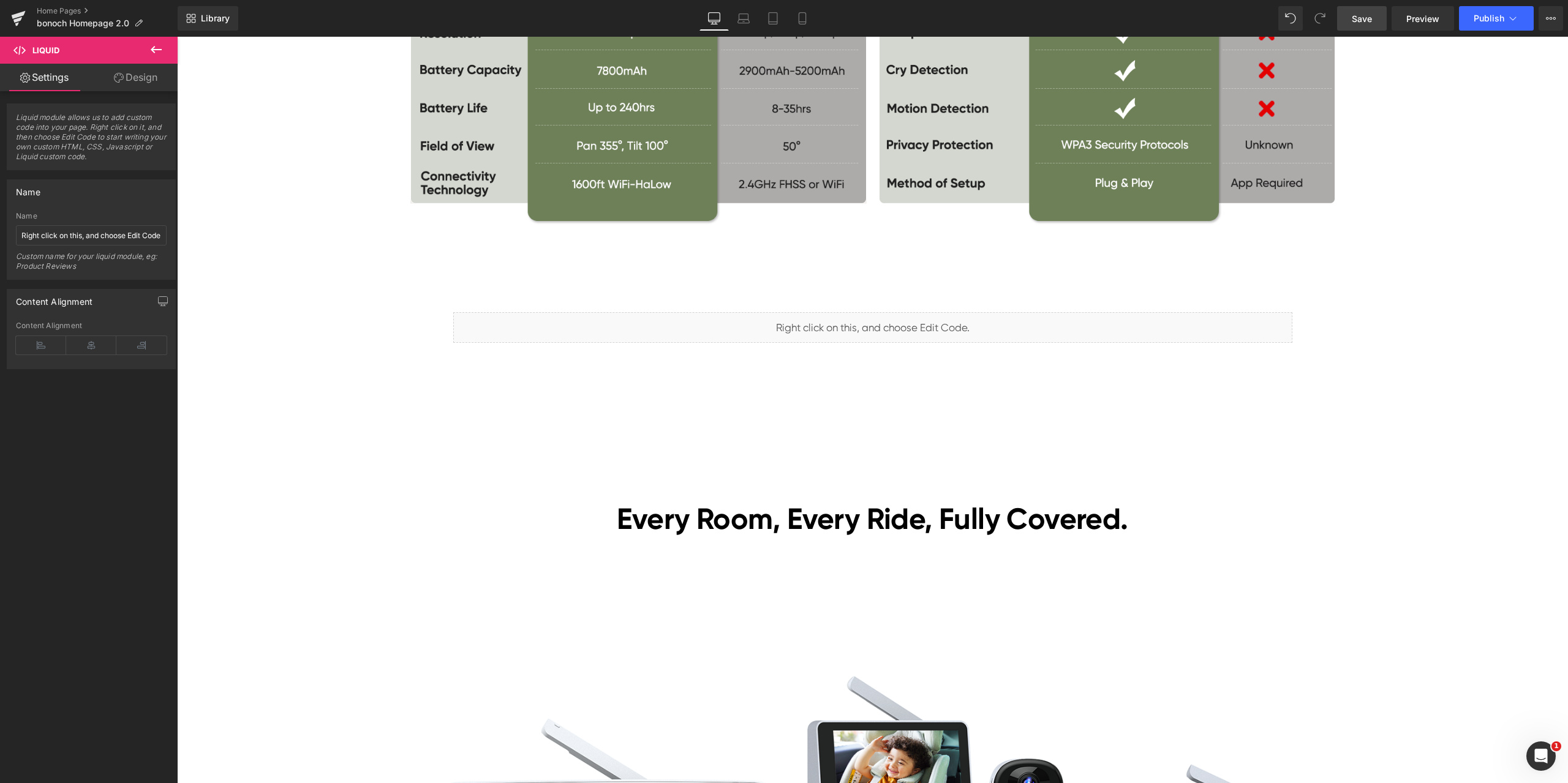
drag, startPoint x: 1363, startPoint y: 22, endPoint x: 1208, endPoint y: 745, distance: 739.4
click at [1363, 22] on span "Save" at bounding box center [1362, 19] width 20 height 13
click at [1427, 9] on link "Preview" at bounding box center [1423, 18] width 63 height 24
click at [460, 306] on span "Row" at bounding box center [472, 302] width 24 height 18
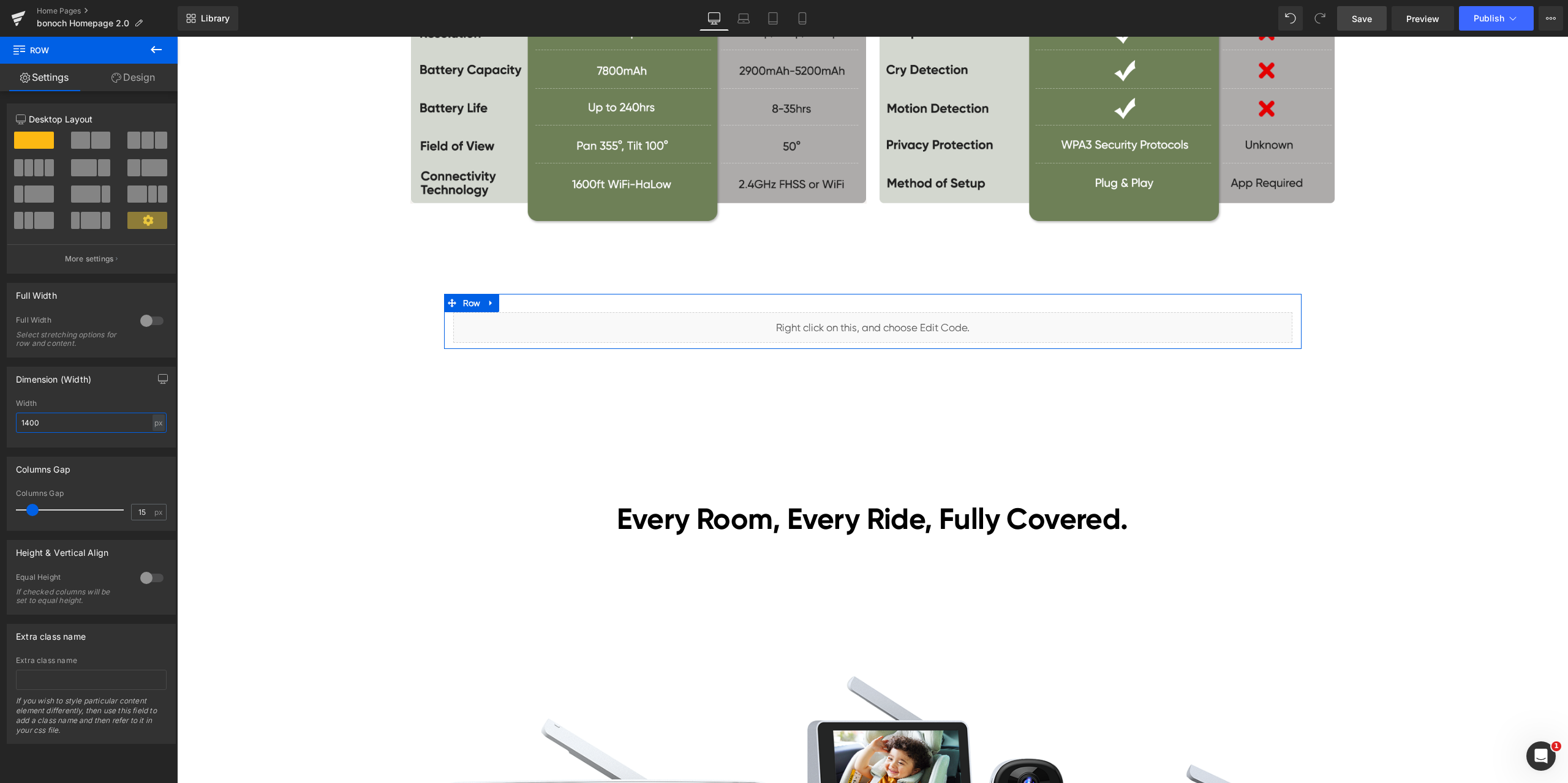
drag, startPoint x: 64, startPoint y: 419, endPoint x: 5, endPoint y: 419, distance: 59.0
click at [5, 419] on div "Dimension (Width) 1400px Width 1400 px % px" at bounding box center [91, 402] width 183 height 90
click at [141, 324] on div at bounding box center [152, 320] width 29 height 20
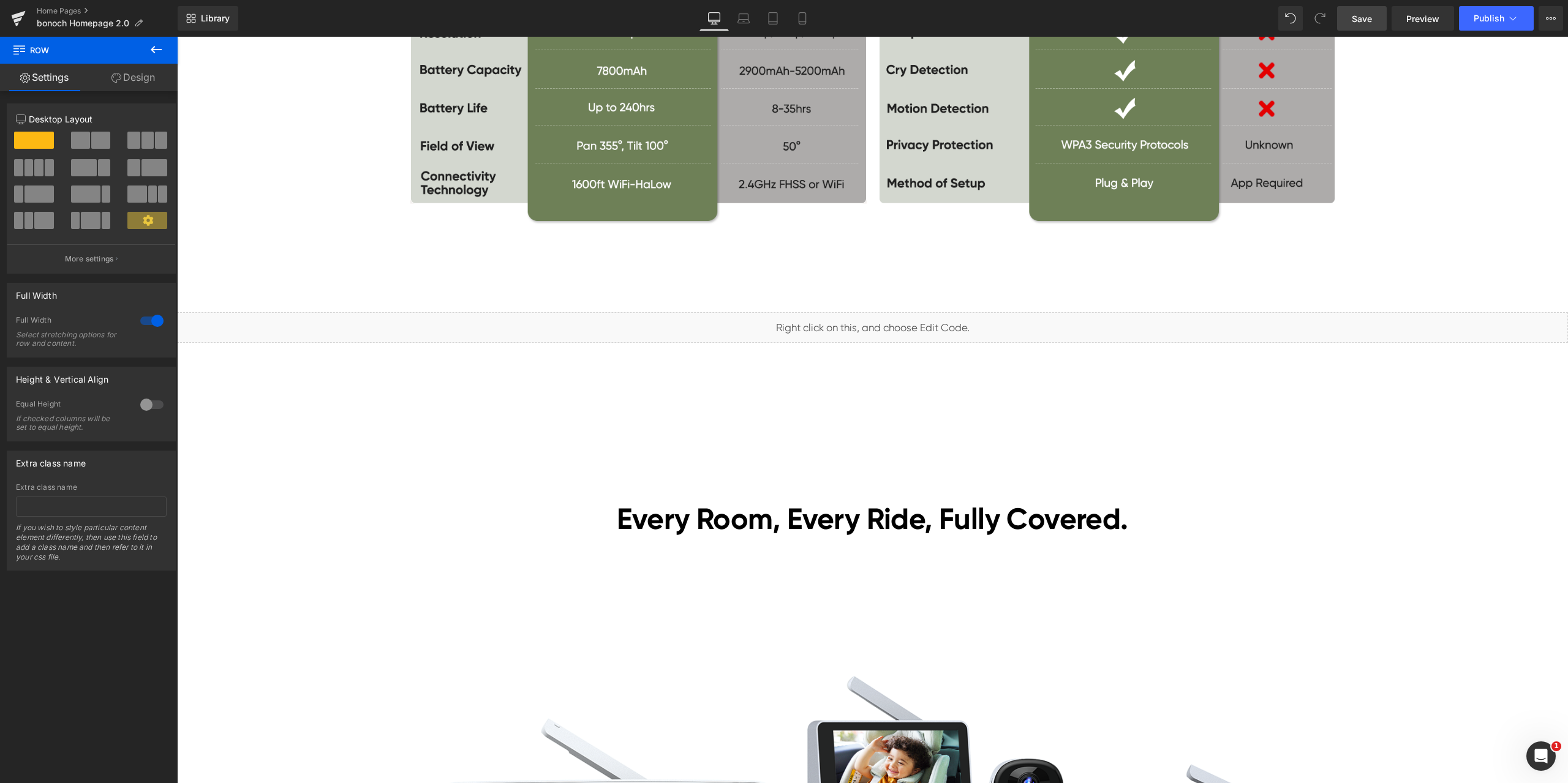
click at [1365, 21] on span "Save" at bounding box center [1362, 19] width 20 height 13
click at [1435, 15] on span "Preview" at bounding box center [1423, 19] width 33 height 13
click at [859, 321] on span "Liquid" at bounding box center [865, 321] width 31 height 18
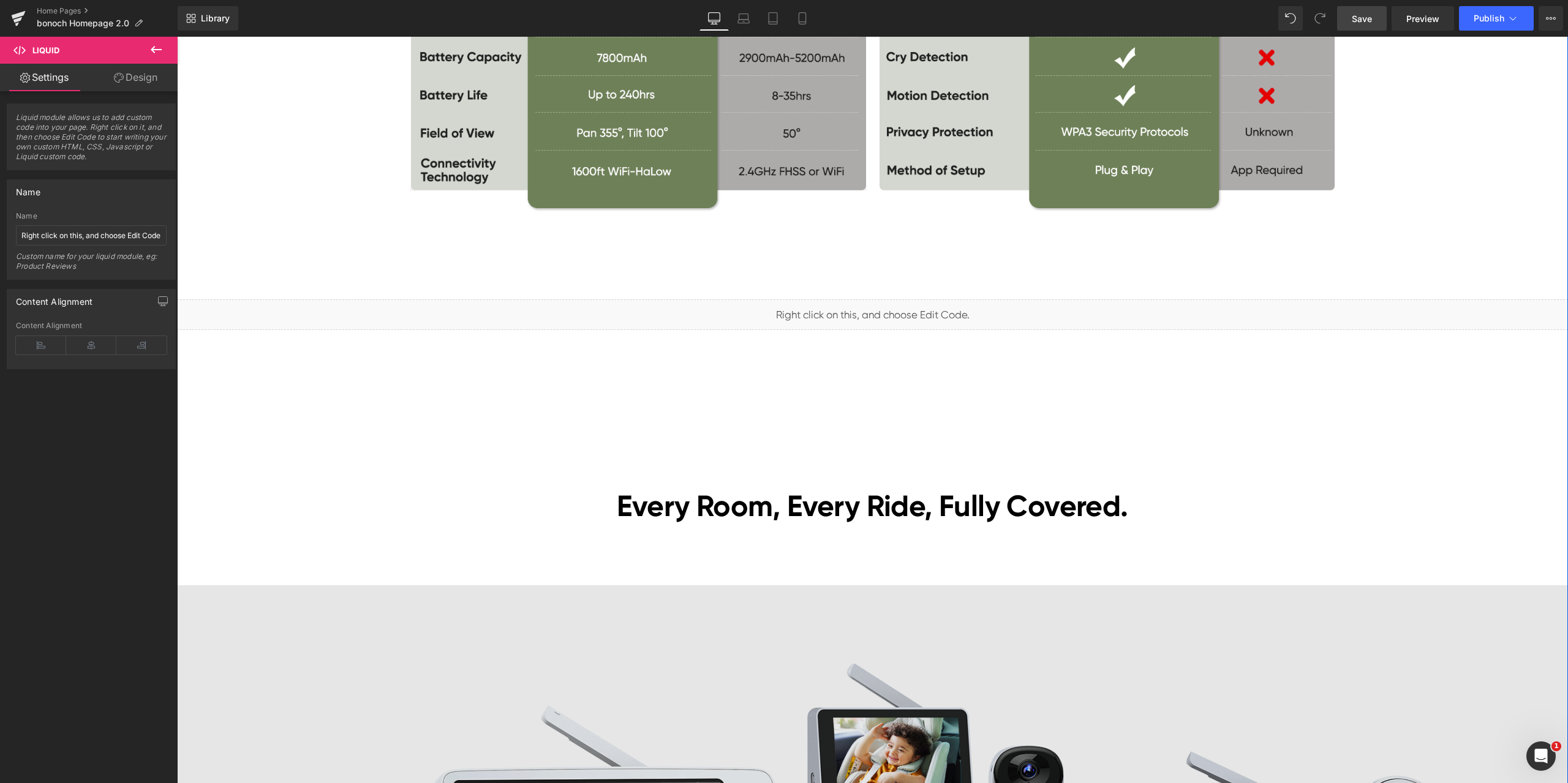
scroll to position [3613, 0]
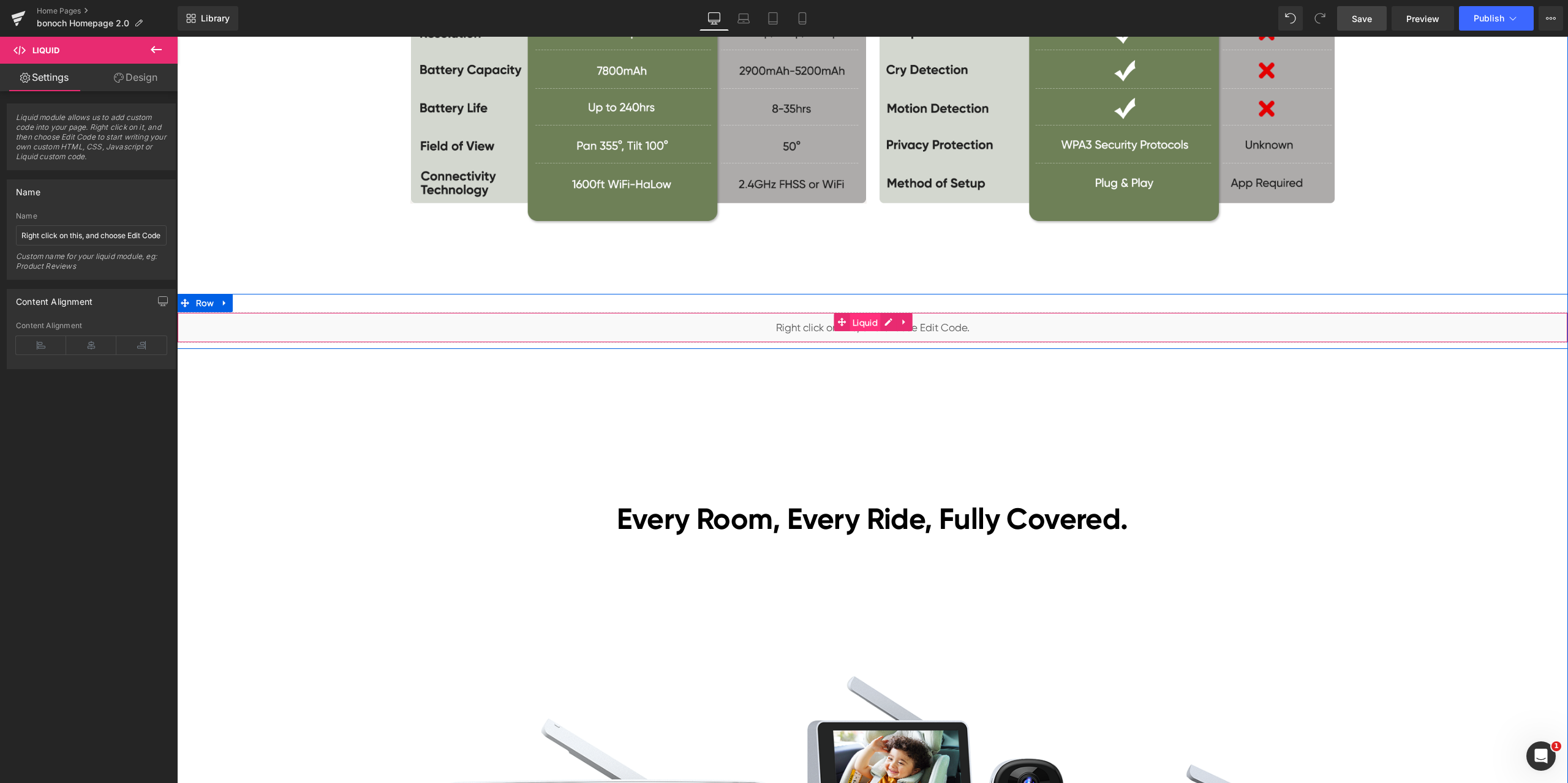
click at [855, 321] on span "Liquid" at bounding box center [865, 322] width 31 height 18
click at [1358, 20] on span "Save" at bounding box center [1362, 19] width 20 height 13
click at [858, 320] on span "Liquid" at bounding box center [865, 322] width 31 height 18
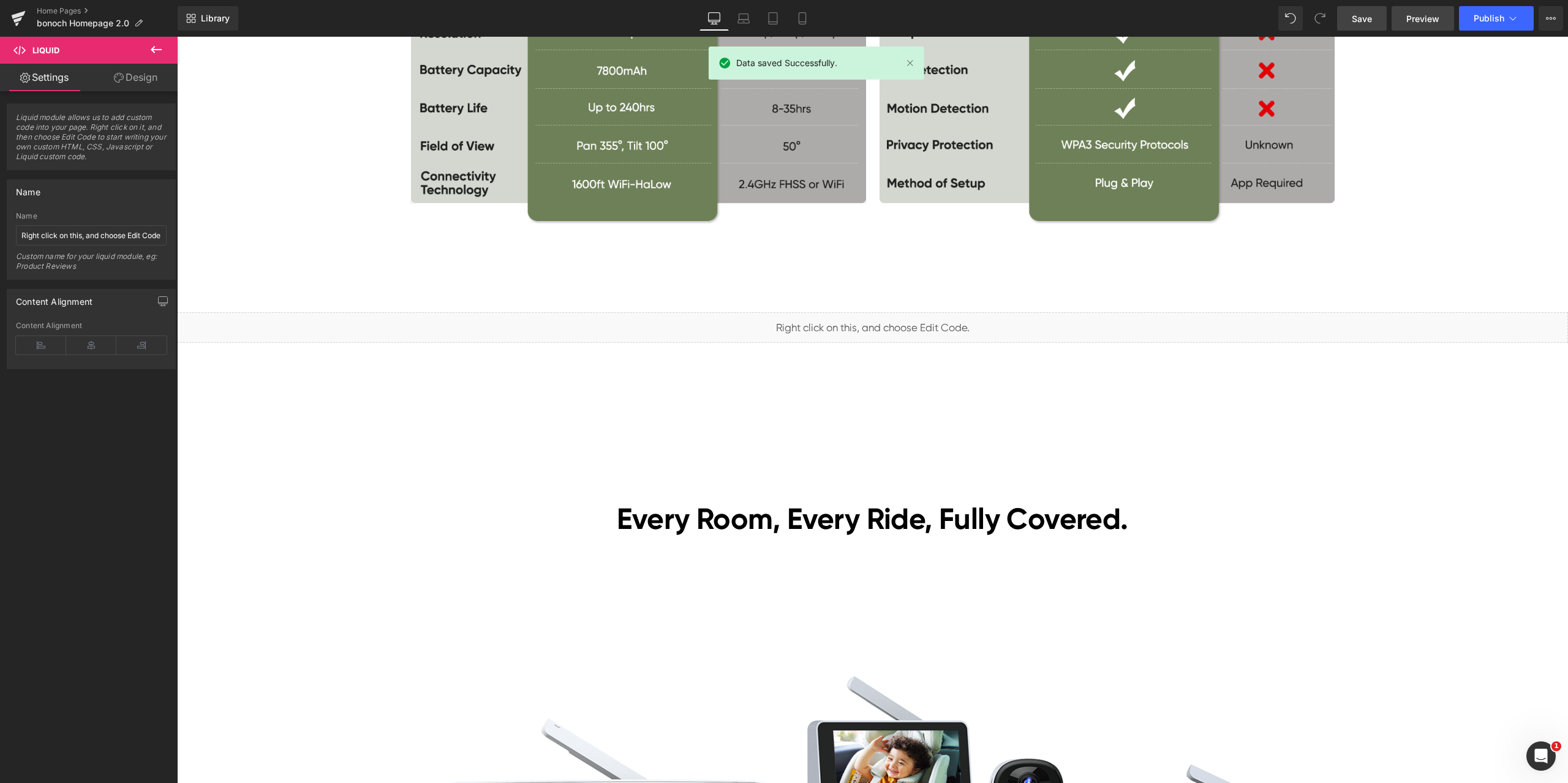
click at [1409, 20] on span "Preview" at bounding box center [1423, 19] width 33 height 13
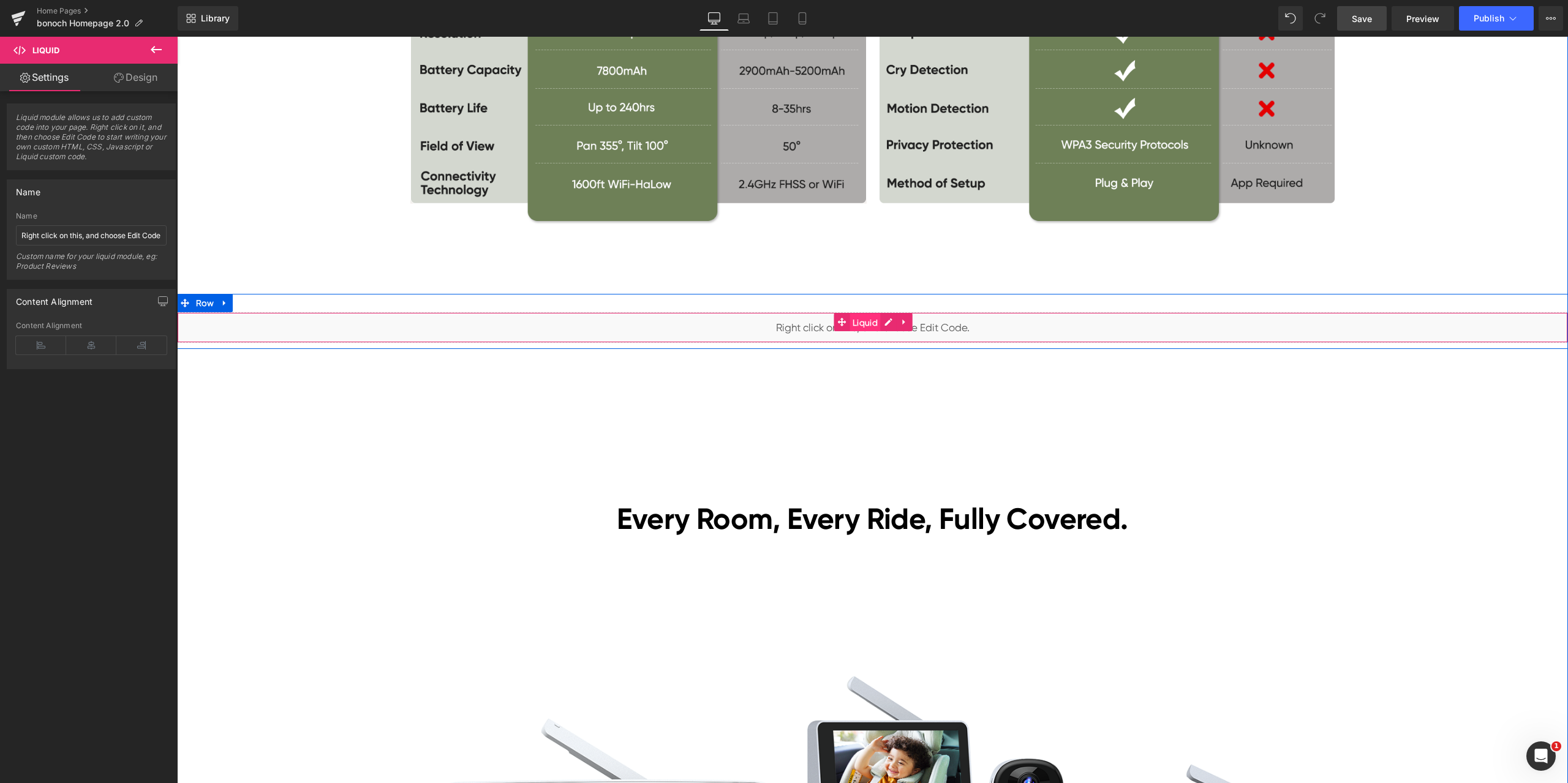
click at [858, 325] on span "Liquid" at bounding box center [865, 322] width 31 height 18
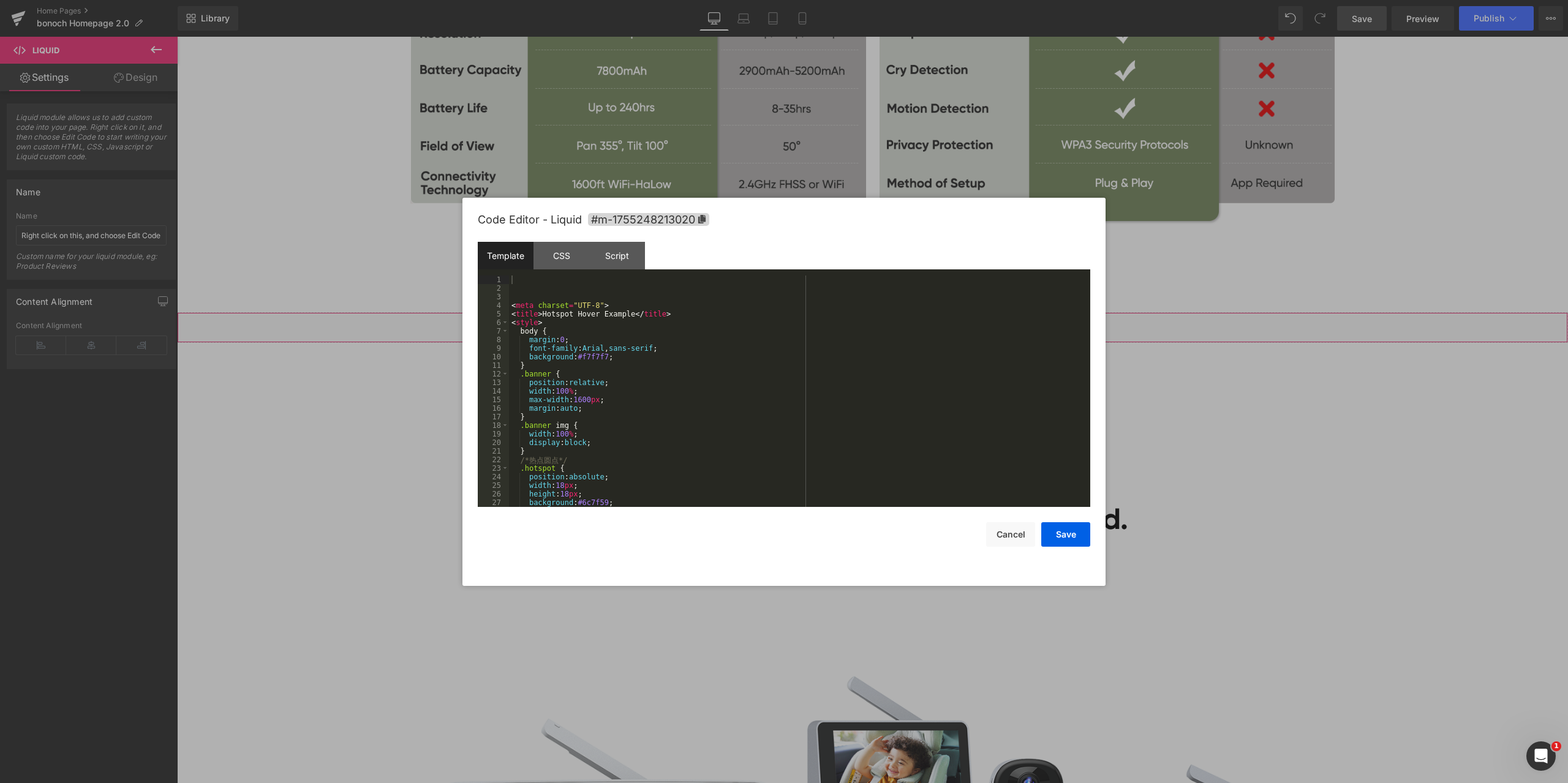
click at [872, 0] on div "Liquid You are previewing how the will restyle your page. You can not edit Elem…" at bounding box center [784, 0] width 1568 height 0
click at [663, 331] on div "< meta charset = "UTF-8" > < title > Hotspot Hover Example </ title > < style >…" at bounding box center [797, 400] width 577 height 249
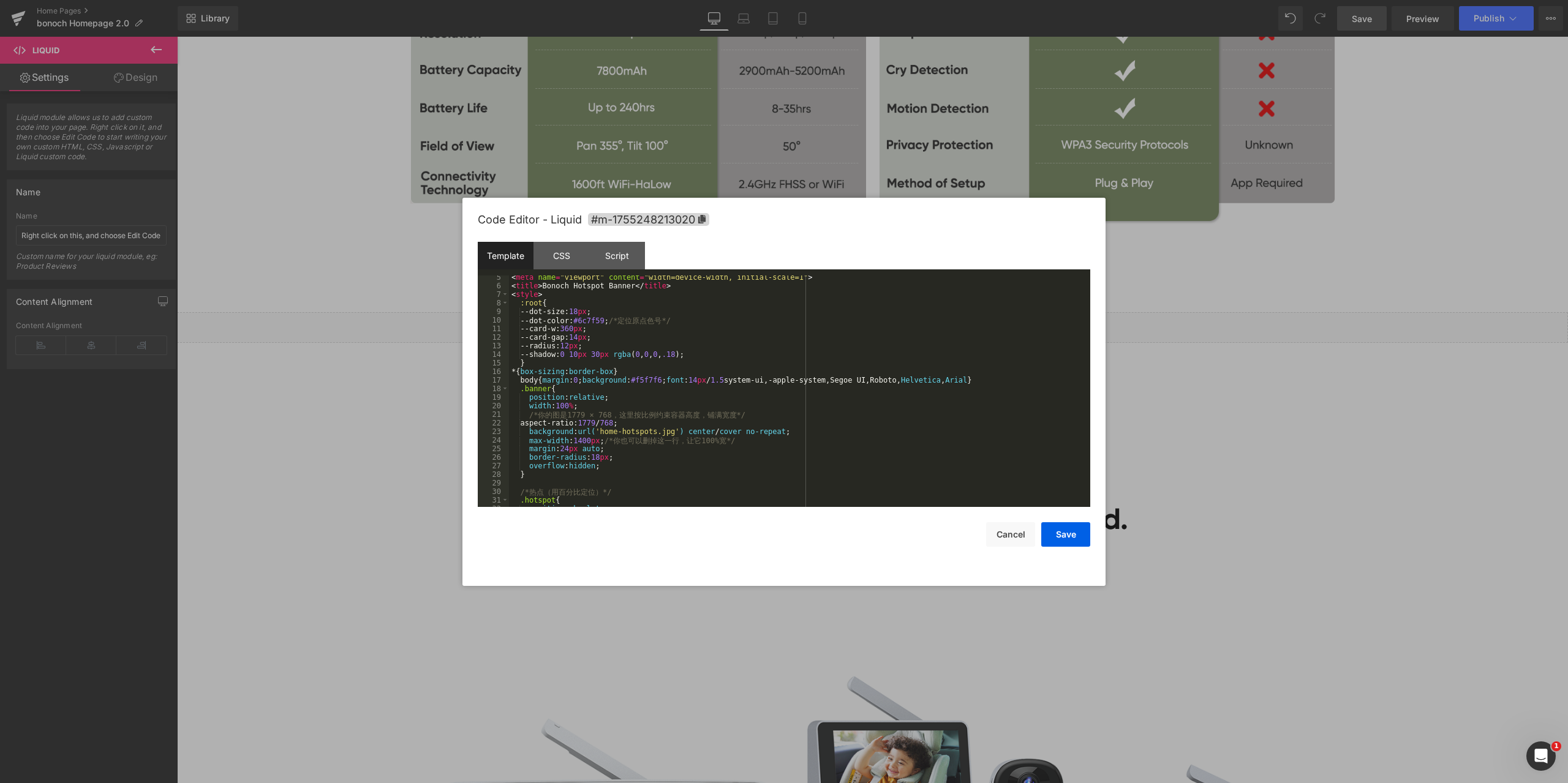
scroll to position [74, 0]
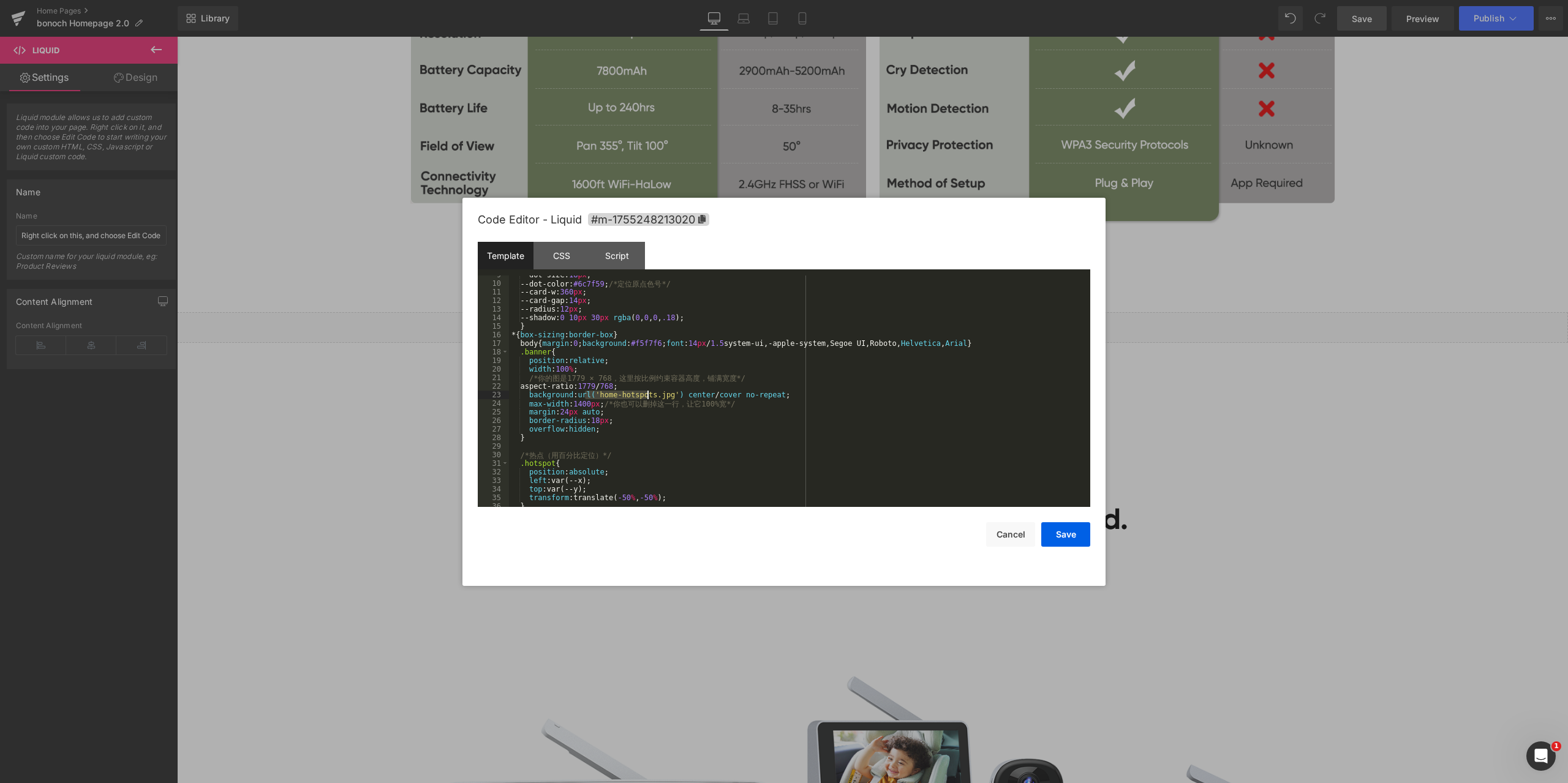
drag, startPoint x: 585, startPoint y: 395, endPoint x: 648, endPoint y: 394, distance: 63.0
click at [648, 394] on div "--dot-size: 18 px ; --dot-color: #6c7f59 ; /* 定 位 原 点 色 号 */ --card-w: 360 px ;…" at bounding box center [797, 395] width 577 height 249
click at [1066, 532] on button "Save" at bounding box center [1066, 534] width 49 height 24
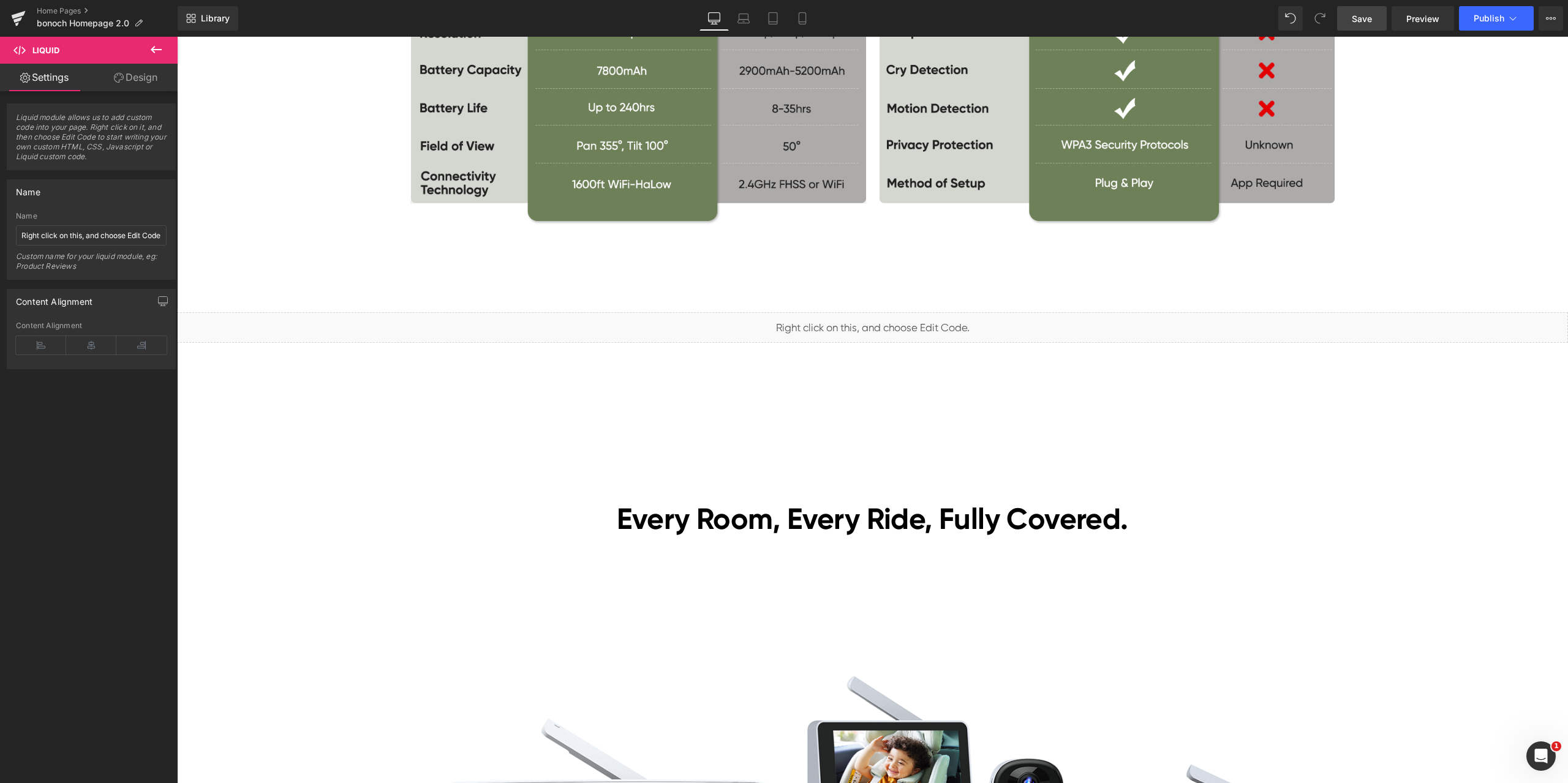
click at [1361, 11] on link "Save" at bounding box center [1361, 18] width 49 height 24
click at [1431, 20] on span "Preview" at bounding box center [1423, 19] width 33 height 13
click at [863, 320] on span "Liquid" at bounding box center [865, 321] width 31 height 18
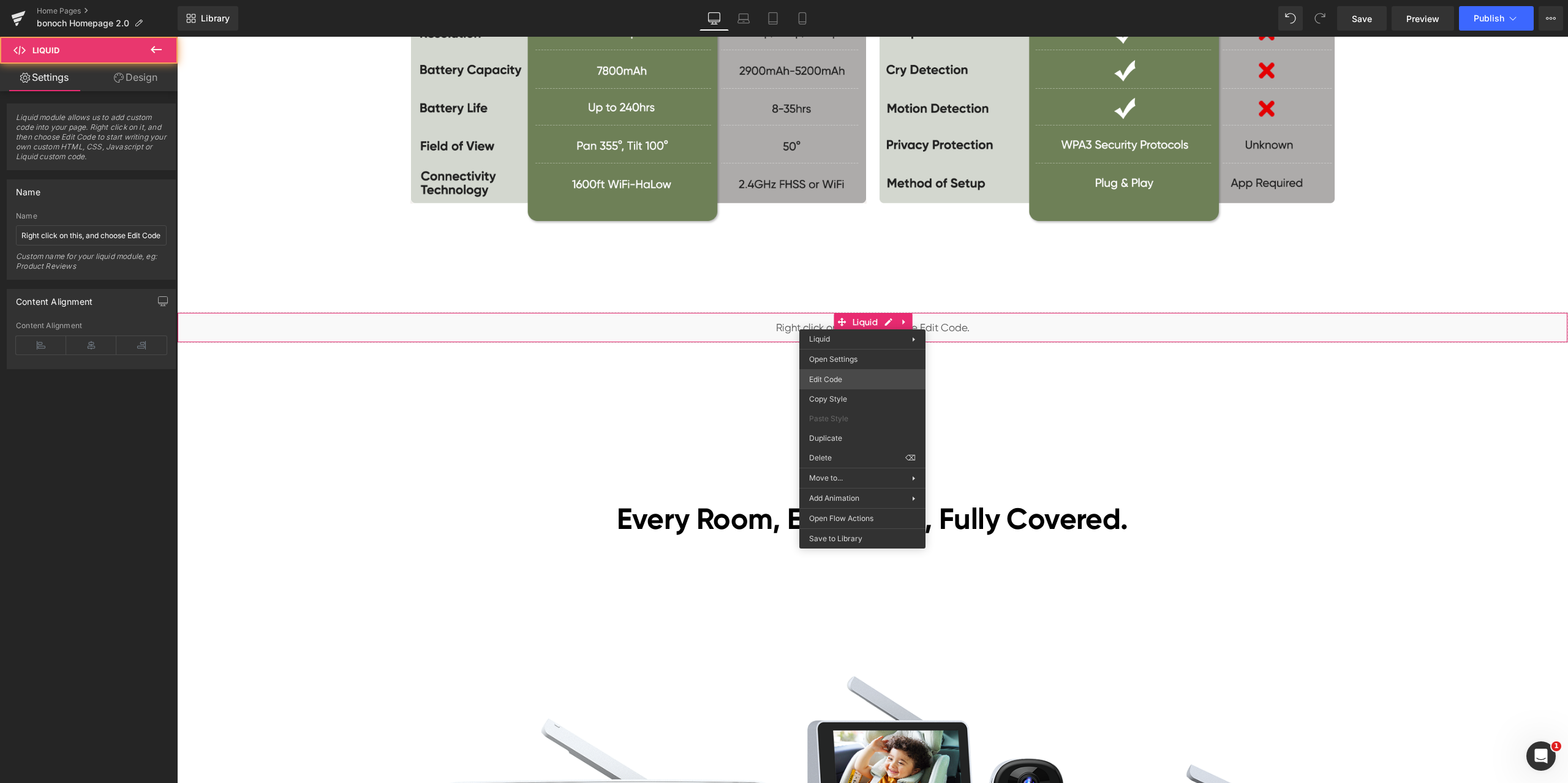
click at [852, 0] on div "Liquid You are previewing how the will restyle your page. You can not edit Elem…" at bounding box center [784, 0] width 1568 height 0
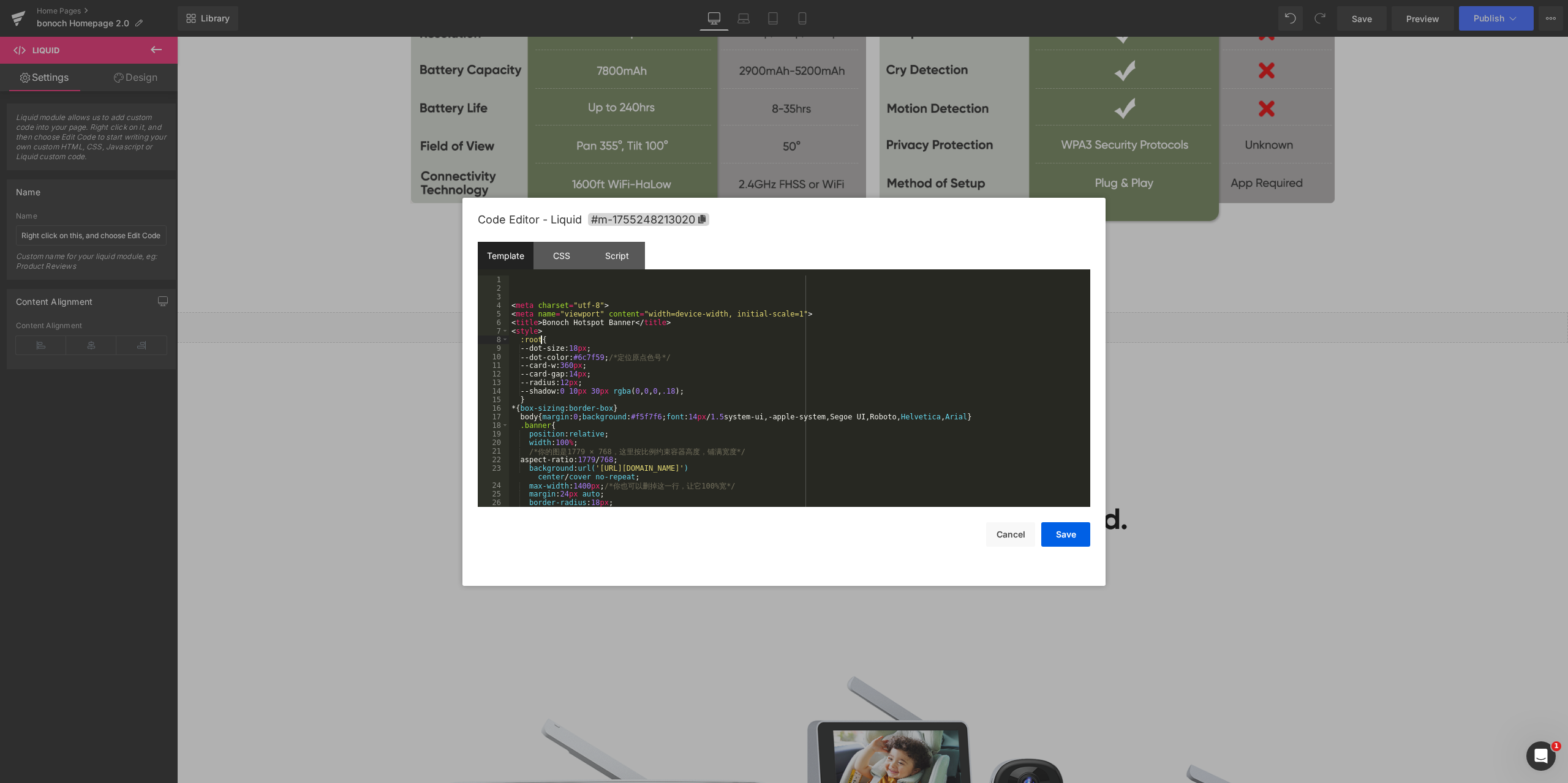
click at [669, 336] on div "< meta charset = "utf-8" > < meta name = "viewport" content = "width=device-wid…" at bounding box center [797, 400] width 577 height 249
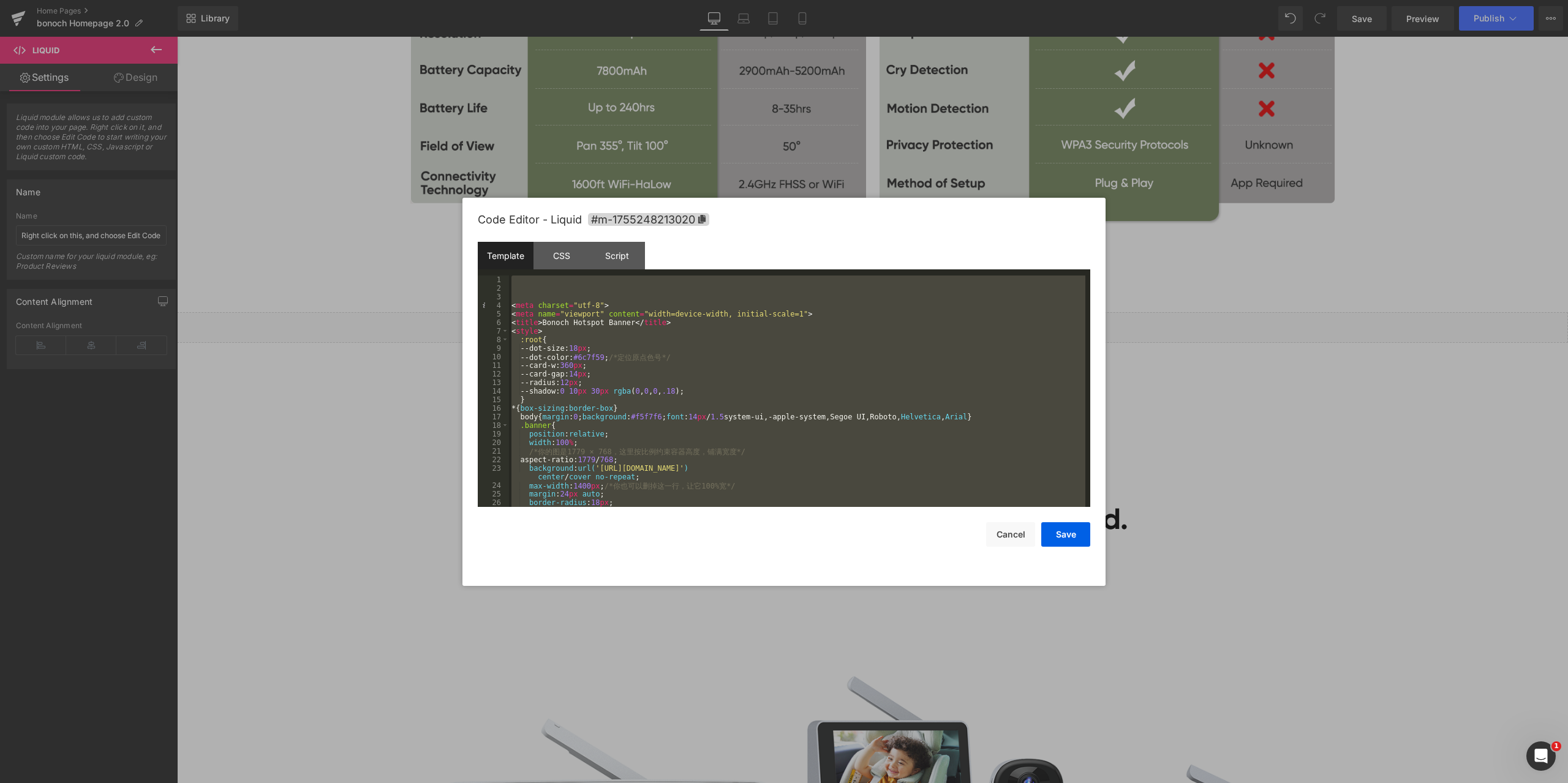
scroll to position [1252, 0]
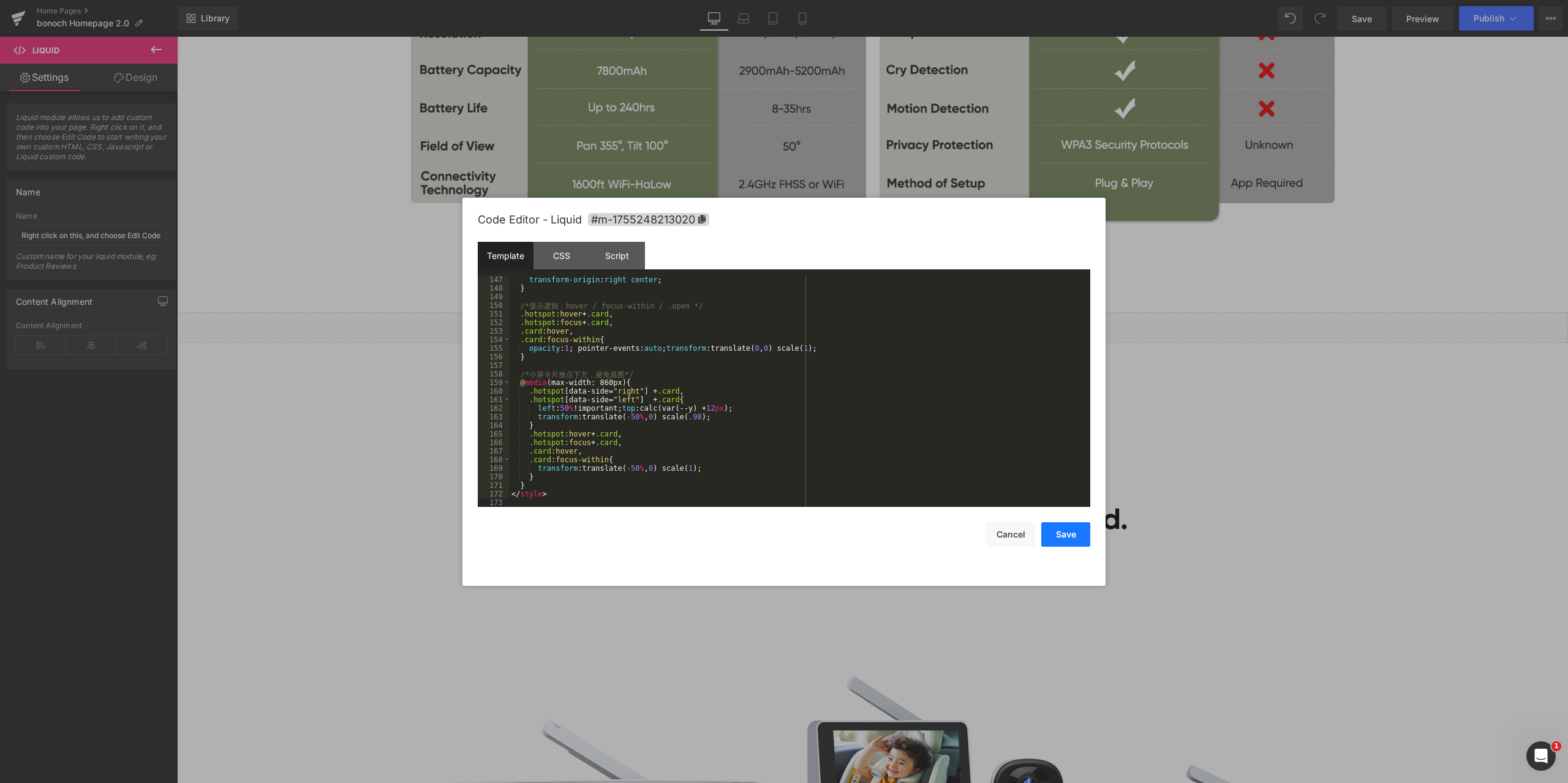
click at [1070, 535] on button "Save" at bounding box center [1066, 534] width 49 height 24
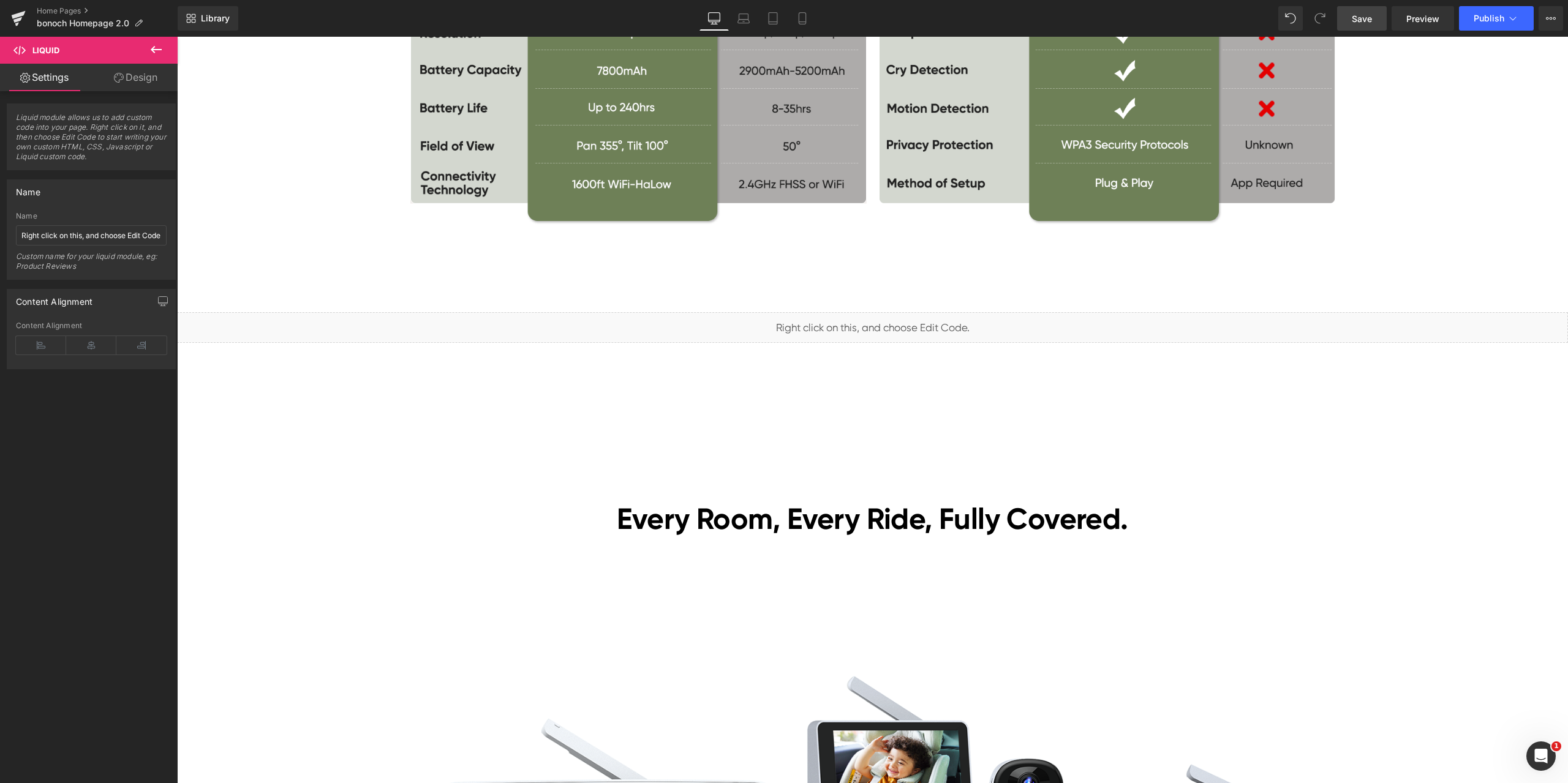
click at [1374, 20] on link "Save" at bounding box center [1361, 18] width 49 height 24
click at [1420, 18] on span "Preview" at bounding box center [1423, 19] width 33 height 13
click at [861, 321] on span "Liquid" at bounding box center [865, 322] width 31 height 18
click at [861, 324] on span "Liquid" at bounding box center [865, 322] width 31 height 18
click at [1361, 24] on span "Save" at bounding box center [1362, 19] width 20 height 13
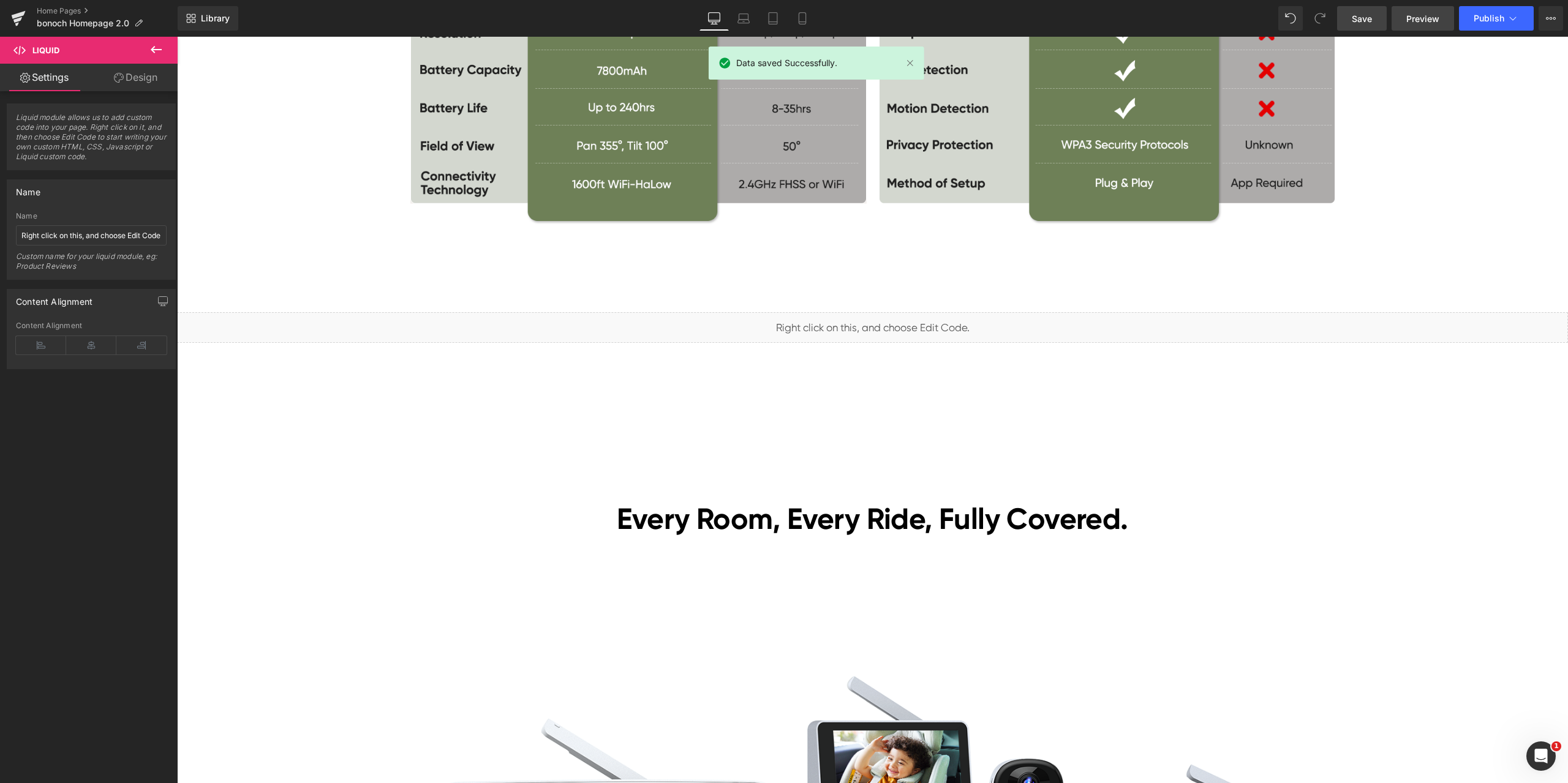
click at [1425, 23] on span "Preview" at bounding box center [1423, 19] width 33 height 13
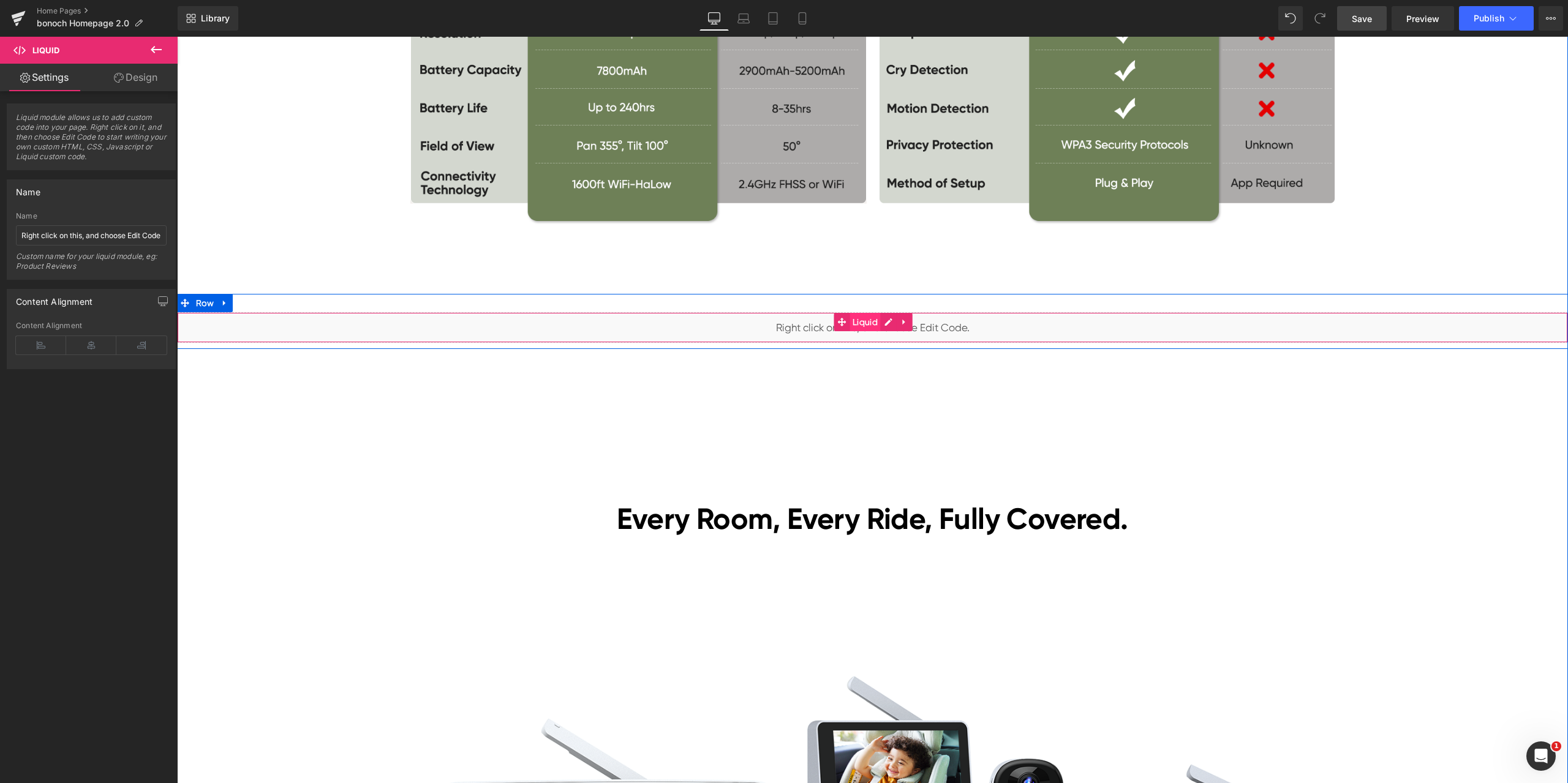
click at [864, 318] on span "Liquid" at bounding box center [865, 321] width 31 height 18
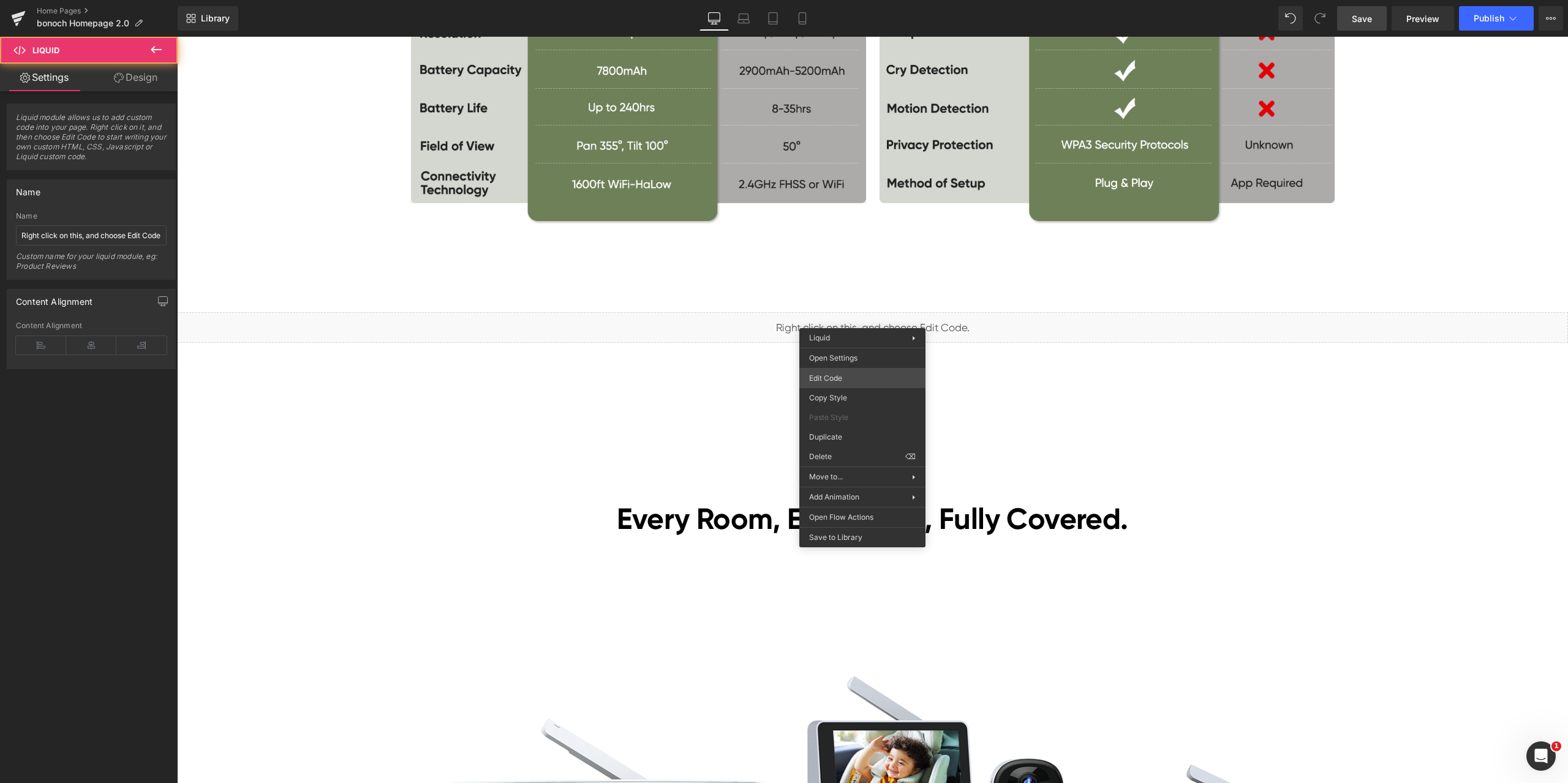
click at [860, 0] on div "Liquid You are previewing how the will restyle your page. You can not edit Elem…" at bounding box center [784, 0] width 1568 height 0
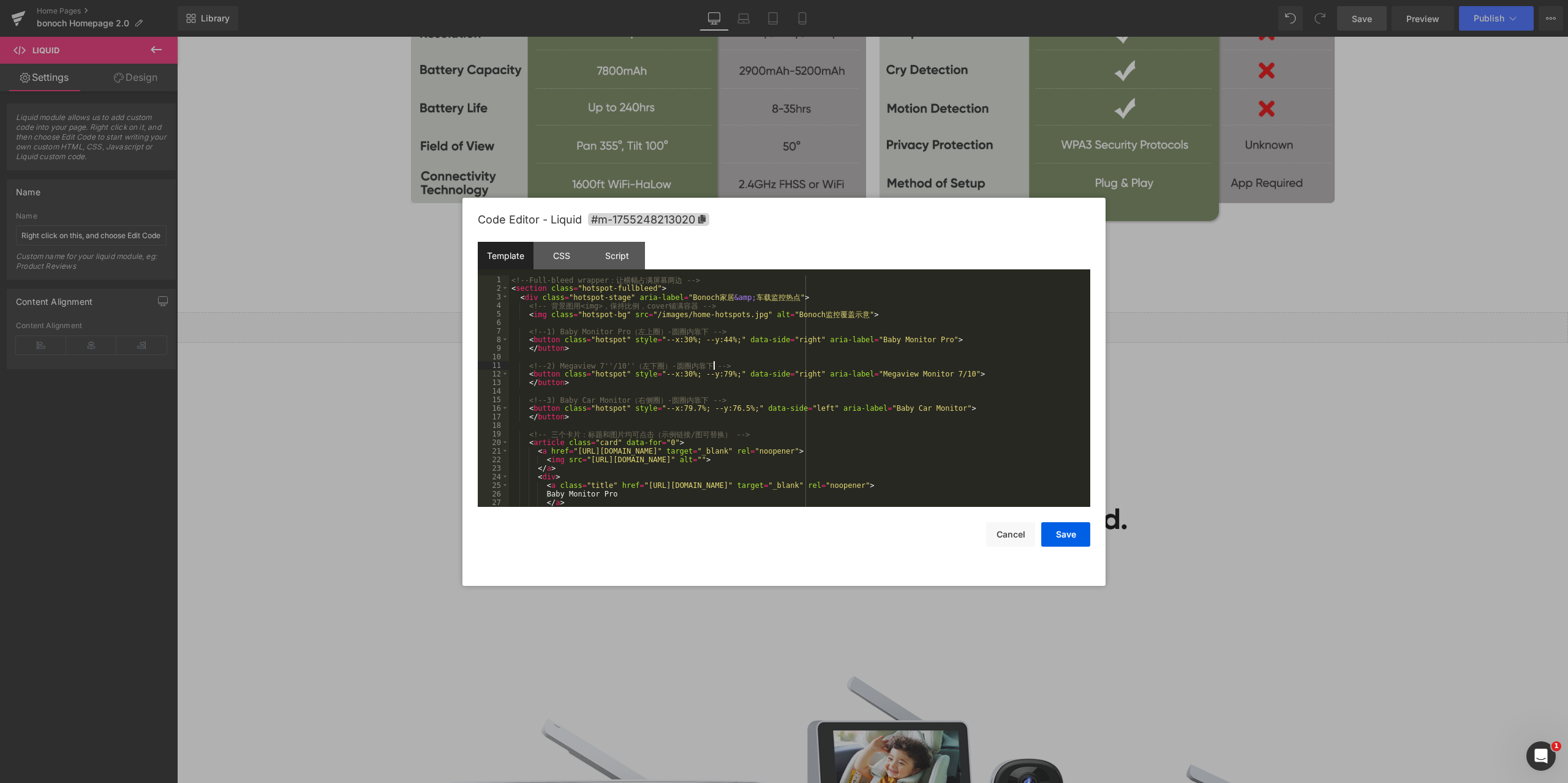
click at [775, 368] on div "<!-- Full-bleed wrapper ： 让 横 幅 占 满 屏 幕 两 边 --> < section class = "hotspot-full…" at bounding box center [797, 400] width 577 height 249
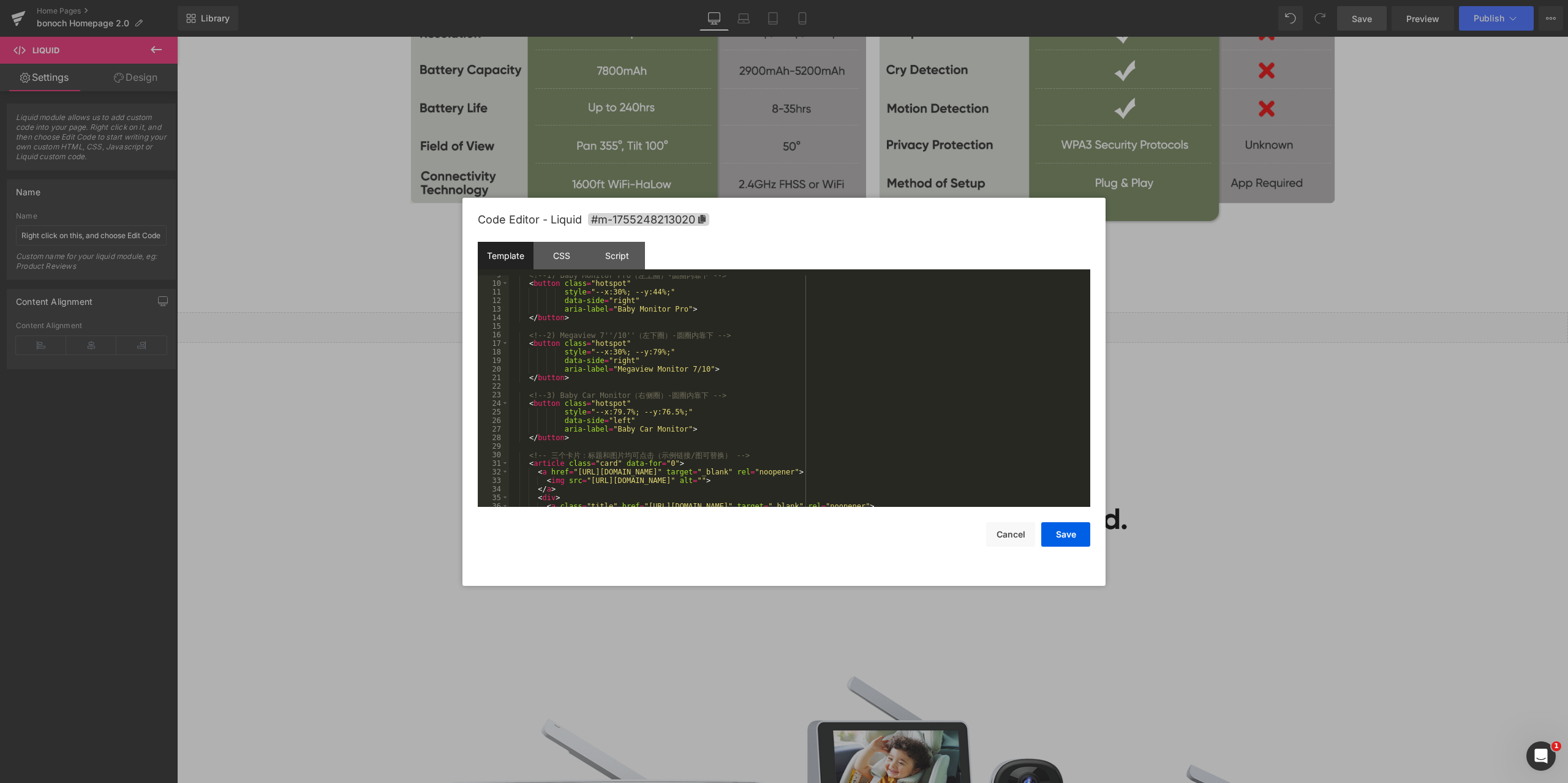
scroll to position [0, 0]
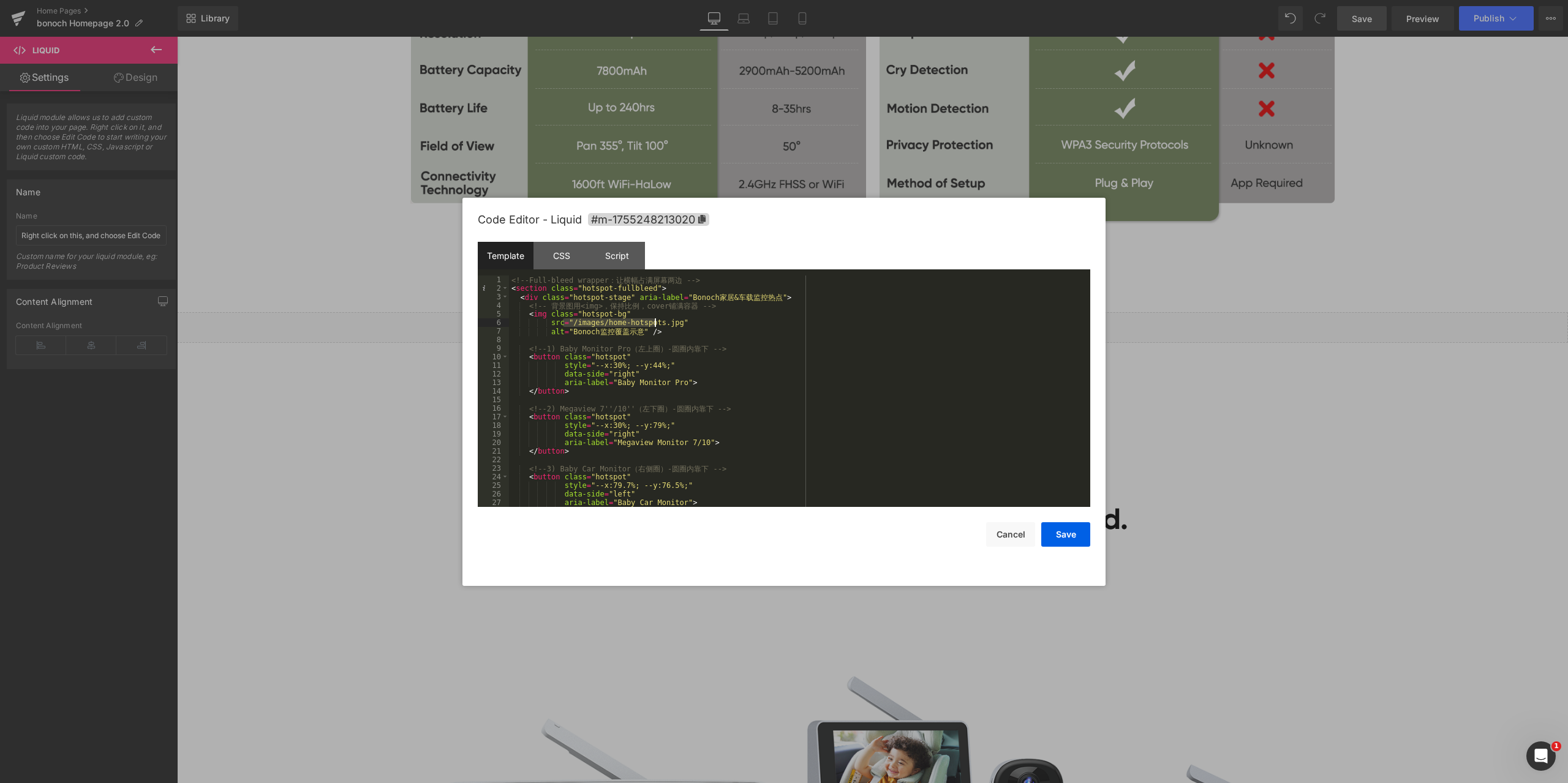
drag, startPoint x: 562, startPoint y: 324, endPoint x: 655, endPoint y: 322, distance: 93.0
click at [655, 322] on div "<!-- Full-bleed wrapper ： 让 横 幅 占 满 屏 幕 两 边 --> < section class = "hotspot-full…" at bounding box center [797, 400] width 577 height 249
click at [1069, 536] on button "Save" at bounding box center [1066, 534] width 49 height 24
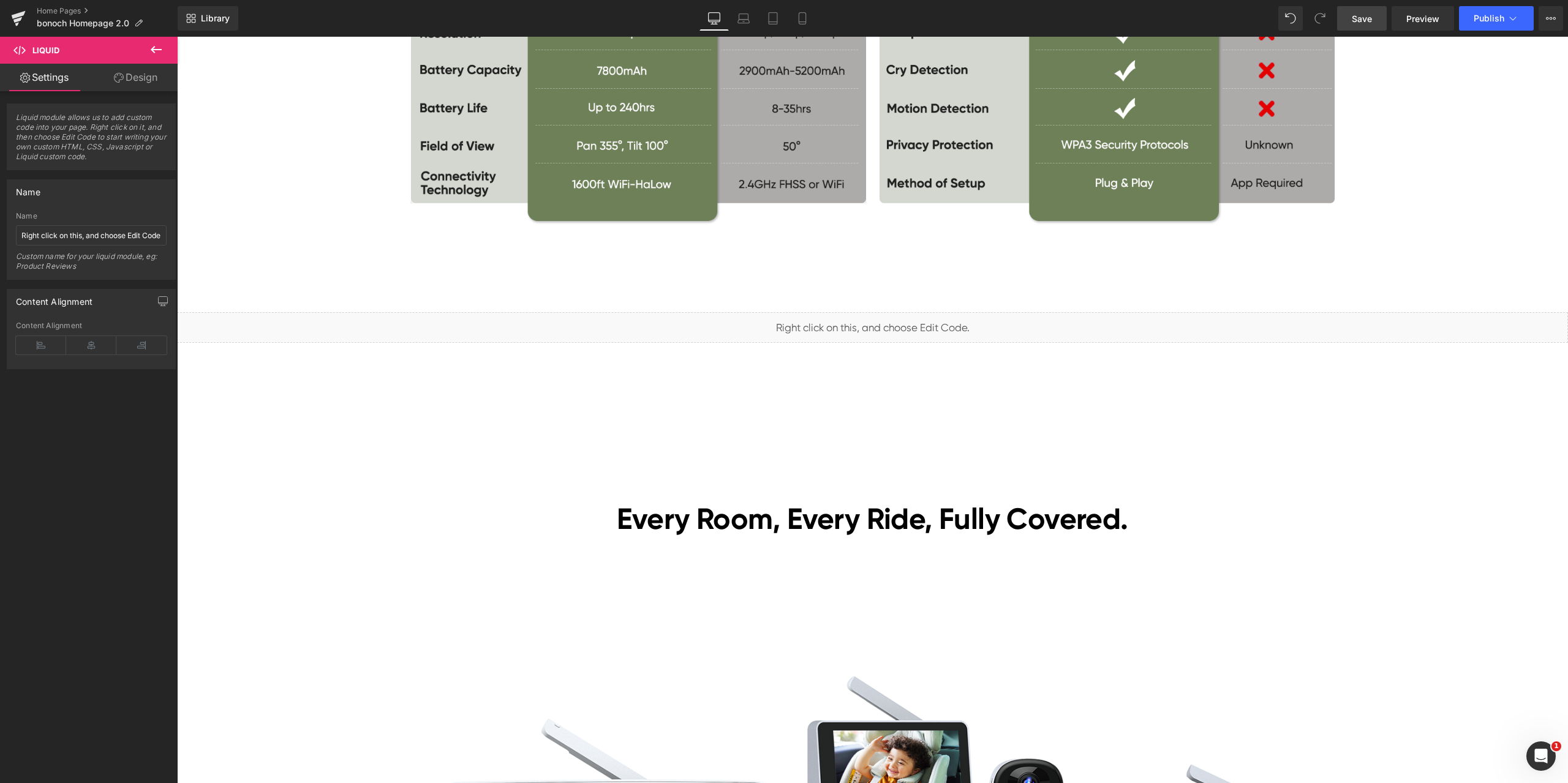
click at [1368, 18] on span "Save" at bounding box center [1362, 19] width 20 height 13
click at [1426, 16] on span "Preview" at bounding box center [1423, 19] width 33 height 13
click at [858, 317] on span "Liquid" at bounding box center [865, 322] width 31 height 18
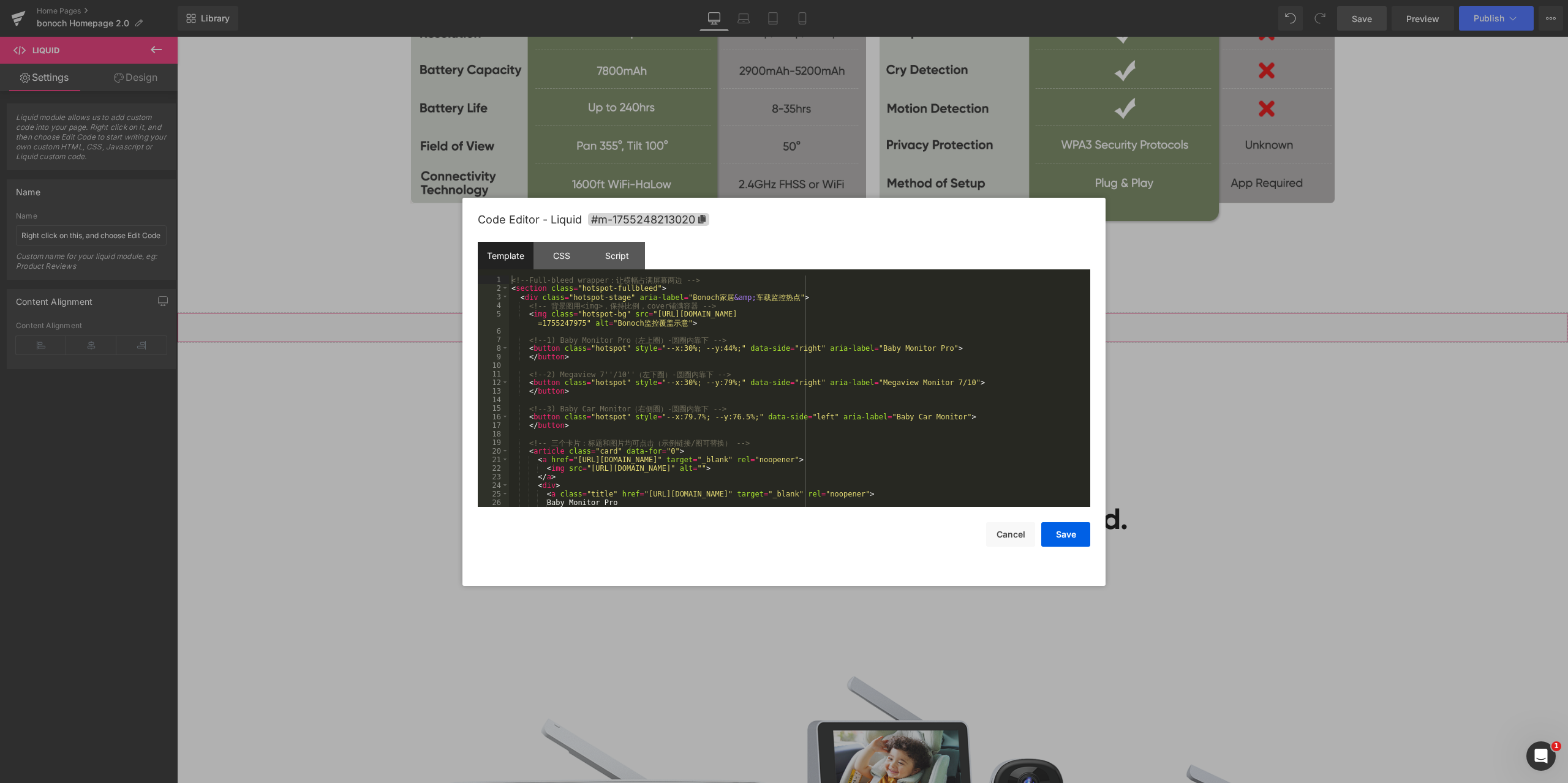
click at [835, 0] on div "Liquid You are previewing how the will restyle your page. You can not edit Elem…" at bounding box center [784, 0] width 1568 height 0
click at [560, 247] on div "CSS" at bounding box center [561, 255] width 56 height 27
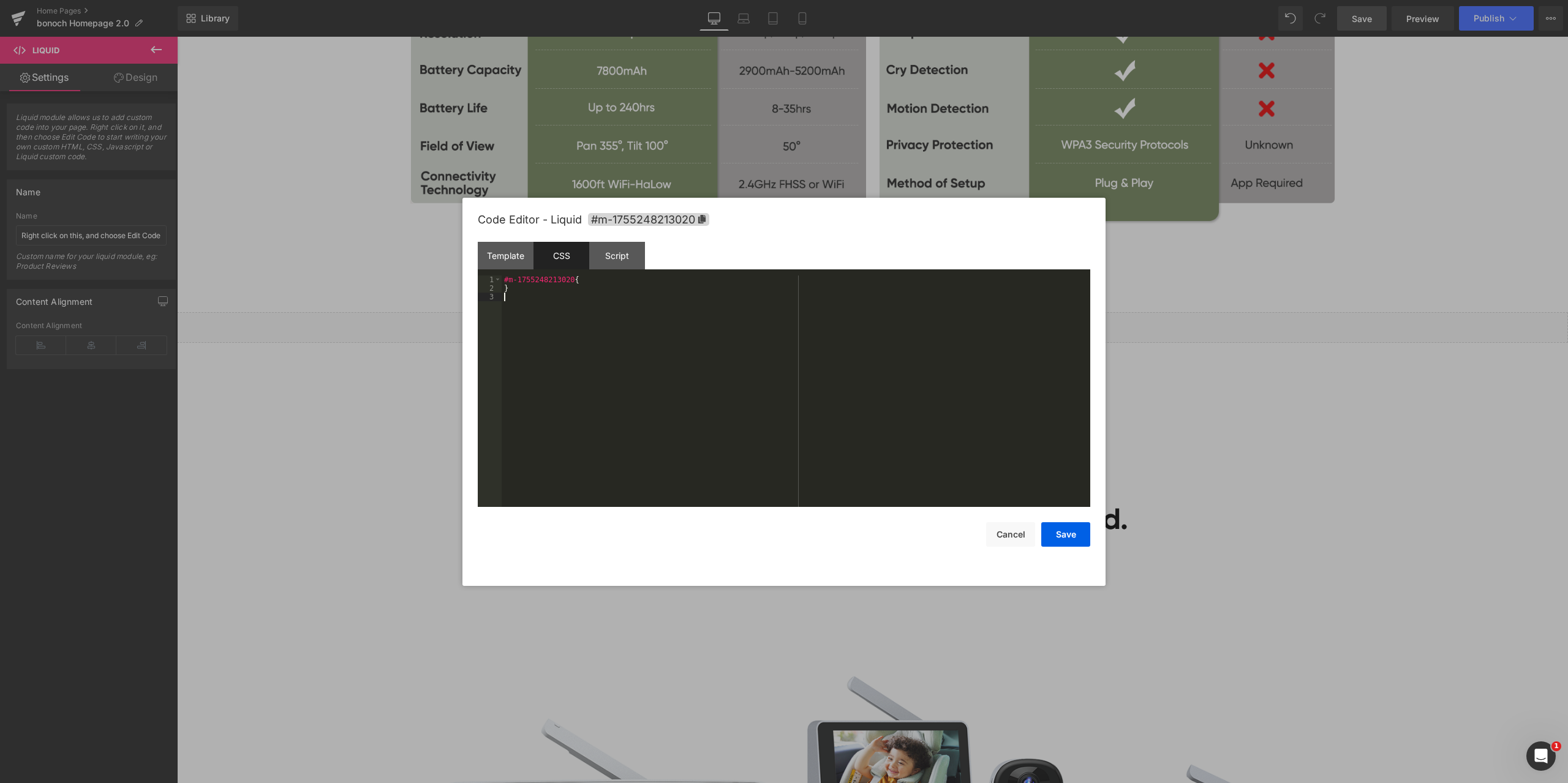
click at [621, 304] on div "#m-1755248213020 { }" at bounding box center [796, 400] width 588 height 249
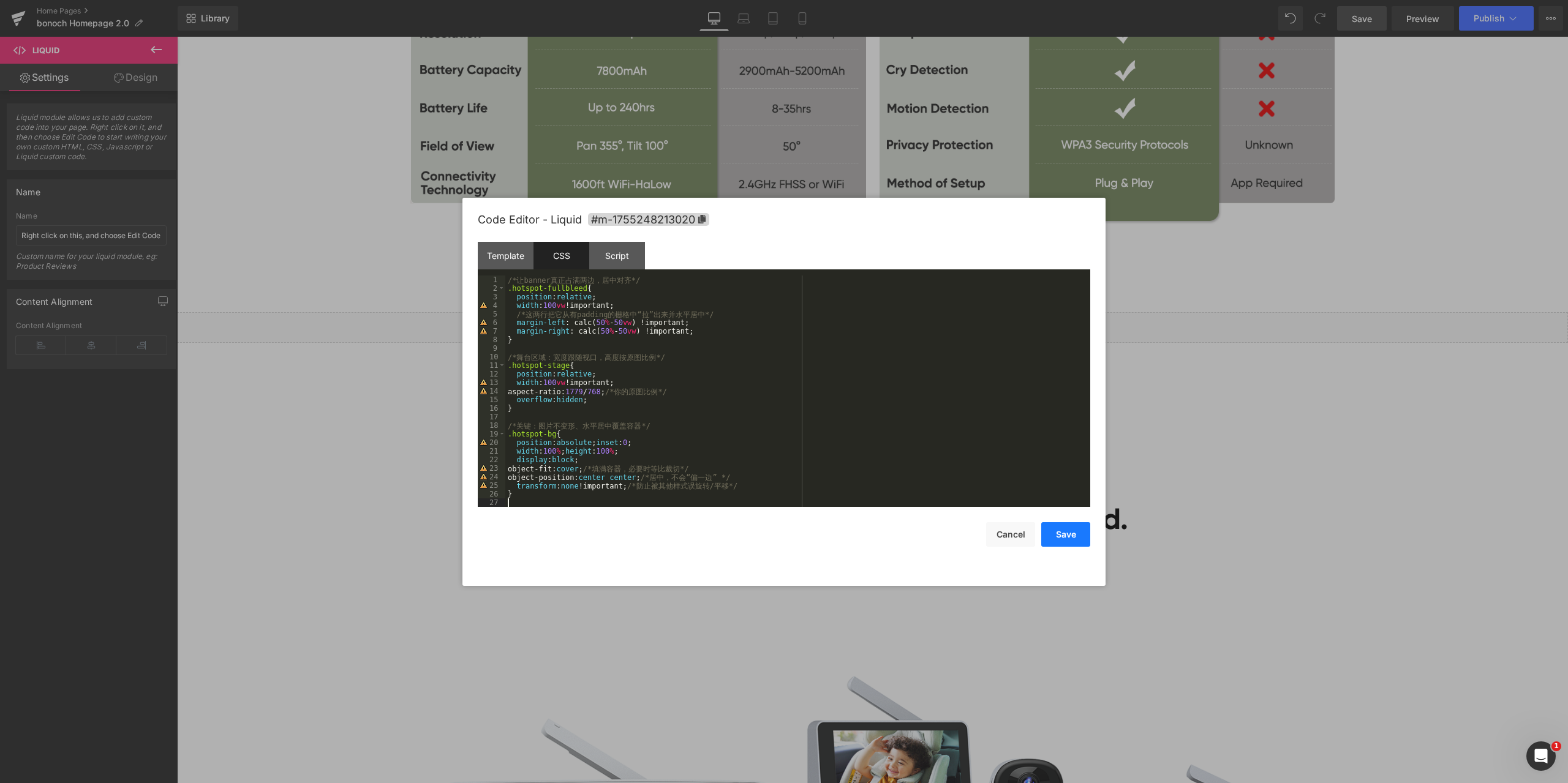
click at [1070, 536] on button "Save" at bounding box center [1066, 534] width 49 height 24
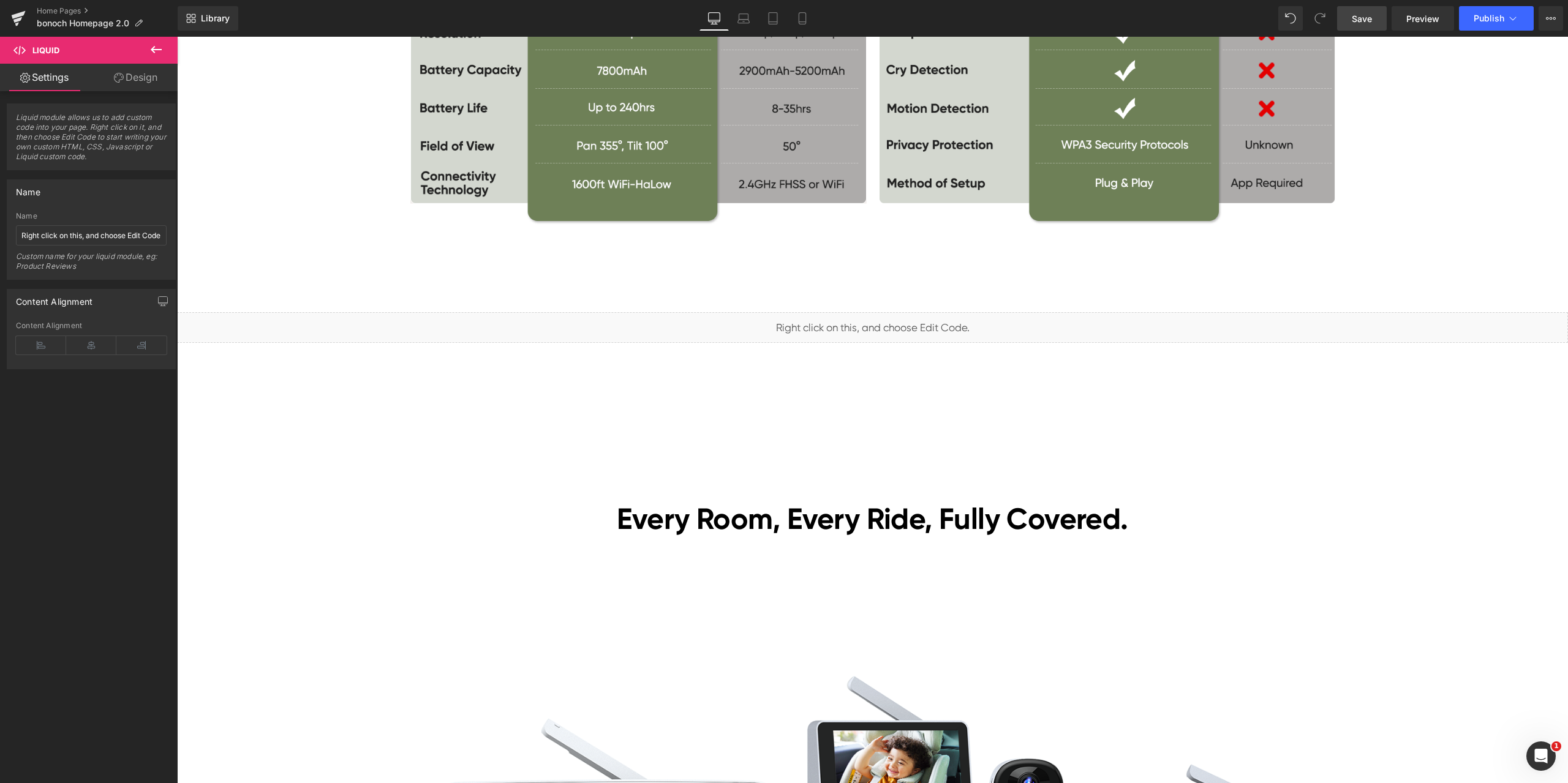
click at [1360, 20] on span "Save" at bounding box center [1362, 19] width 20 height 13
click at [1439, 24] on span "Preview" at bounding box center [1423, 19] width 33 height 13
click at [1371, 19] on span "Save" at bounding box center [1362, 19] width 20 height 13
click at [1416, 14] on span "Preview" at bounding box center [1423, 19] width 33 height 13
click at [857, 321] on span "Liquid" at bounding box center [865, 322] width 31 height 18
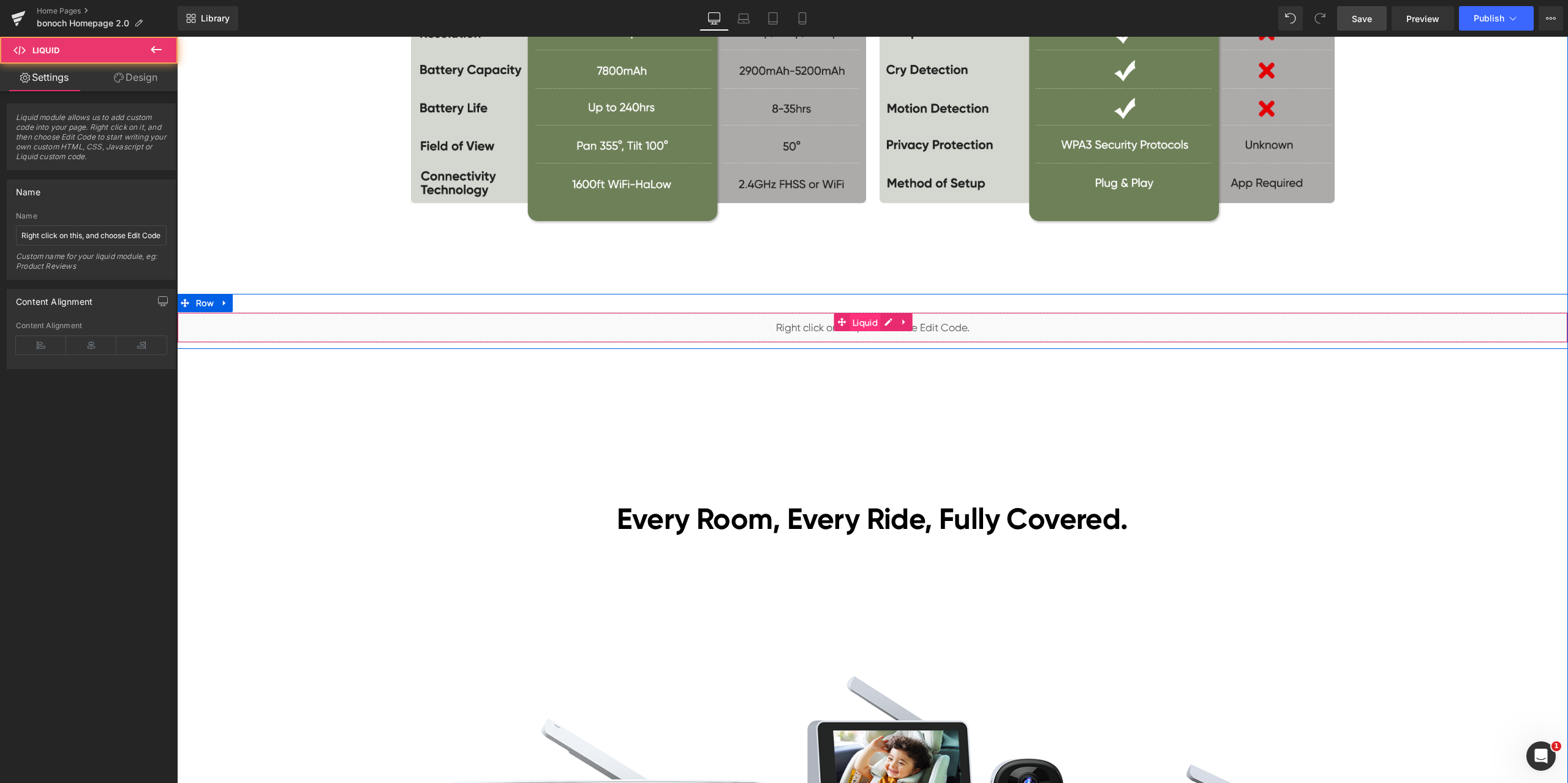
drag, startPoint x: 857, startPoint y: 321, endPoint x: 869, endPoint y: 327, distance: 13.4
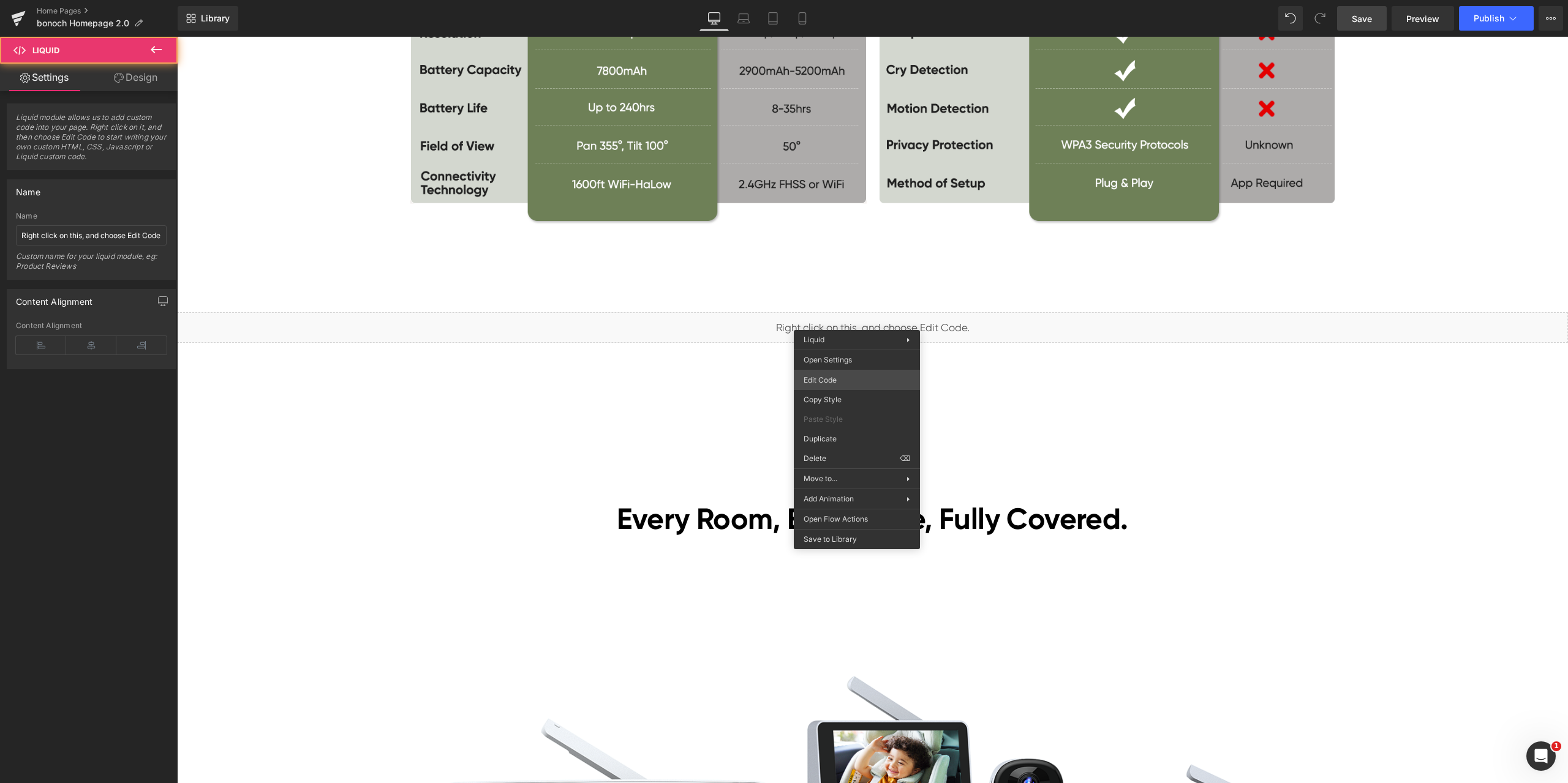
click at [861, 0] on div "Liquid You are previewing how the will restyle your page. You can not edit Elem…" at bounding box center [784, 0] width 1568 height 0
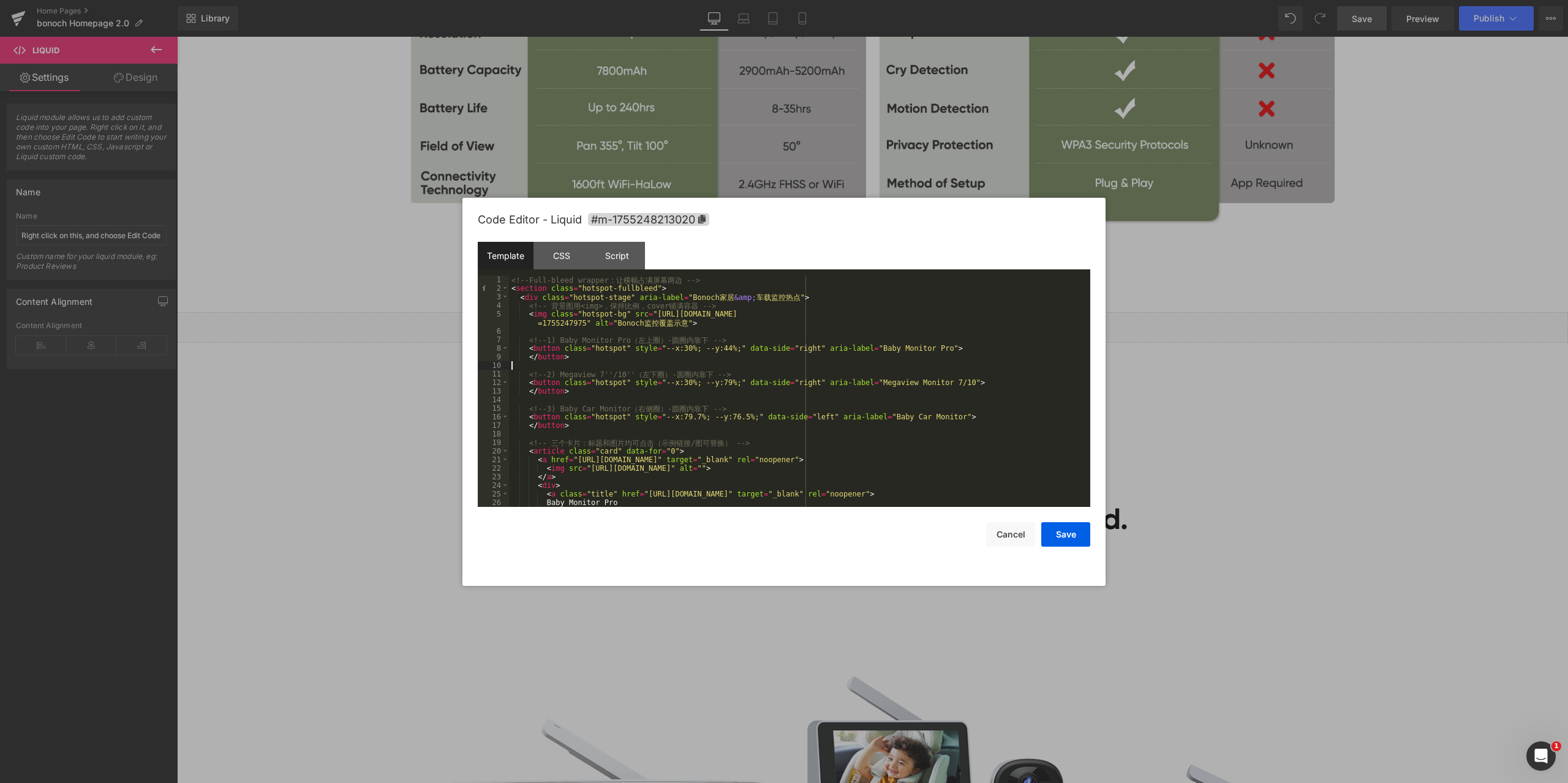
click at [699, 364] on div "<!-- Full-bleed wrapper ： 让 横 幅 占 满 屏 幕 两 边 --> < section class = "hotspot-full…" at bounding box center [797, 400] width 577 height 249
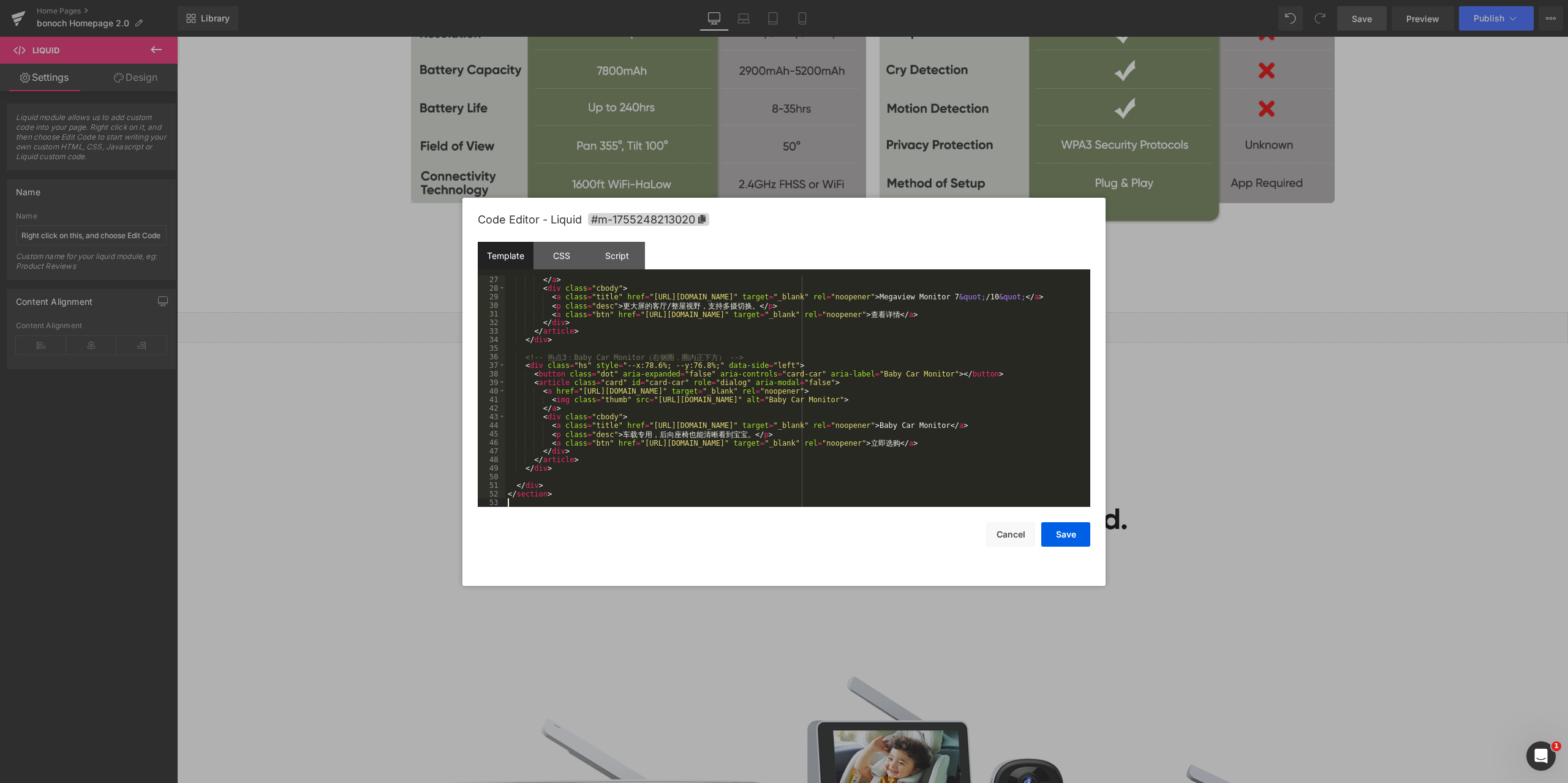
scroll to position [223, 0]
click at [567, 254] on div "CSS" at bounding box center [561, 255] width 56 height 27
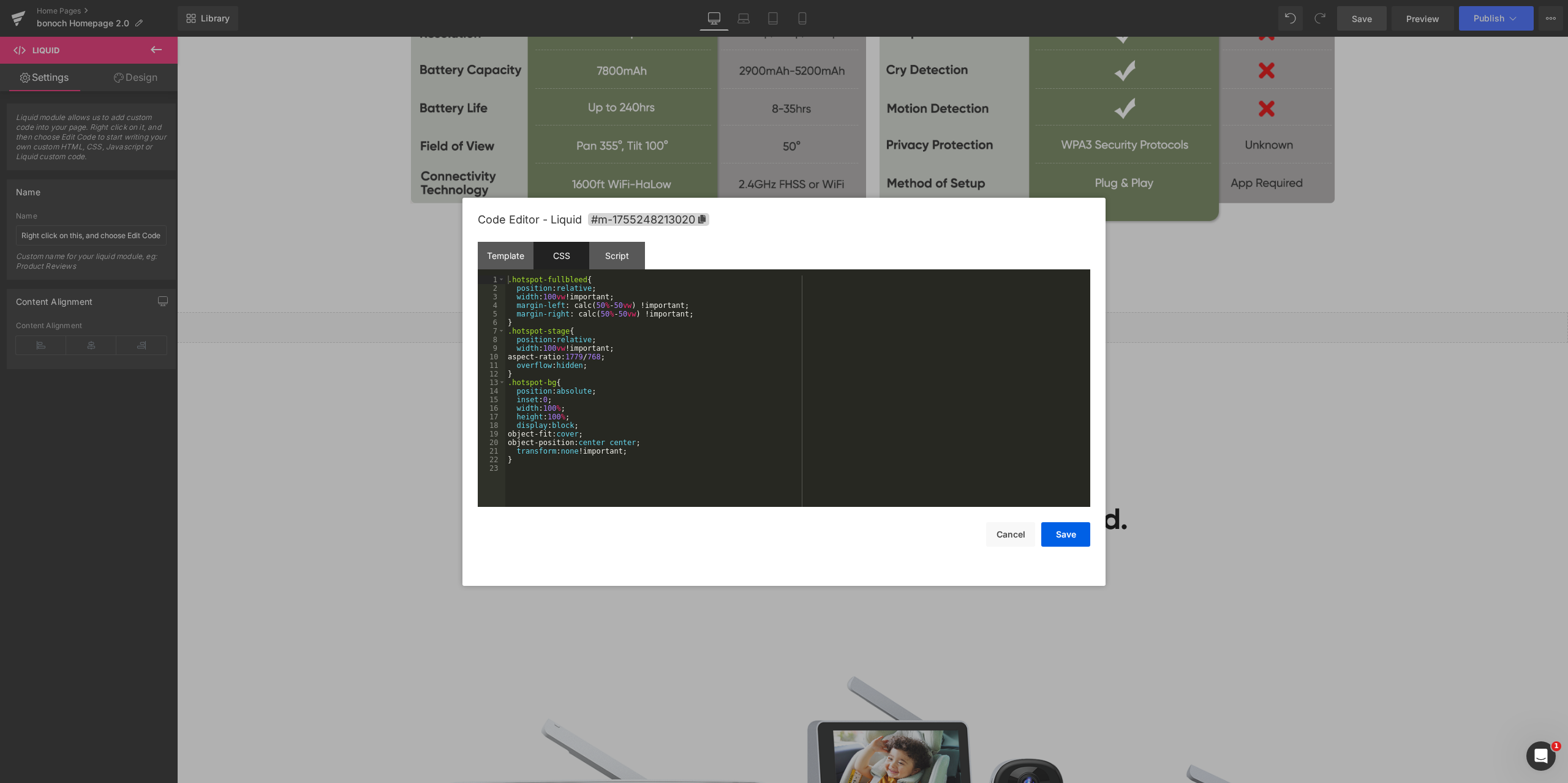
click at [645, 341] on div ".hotspot-fullbleed { position : relative ; width : 100 vw !important; margin-le…" at bounding box center [797, 400] width 585 height 249
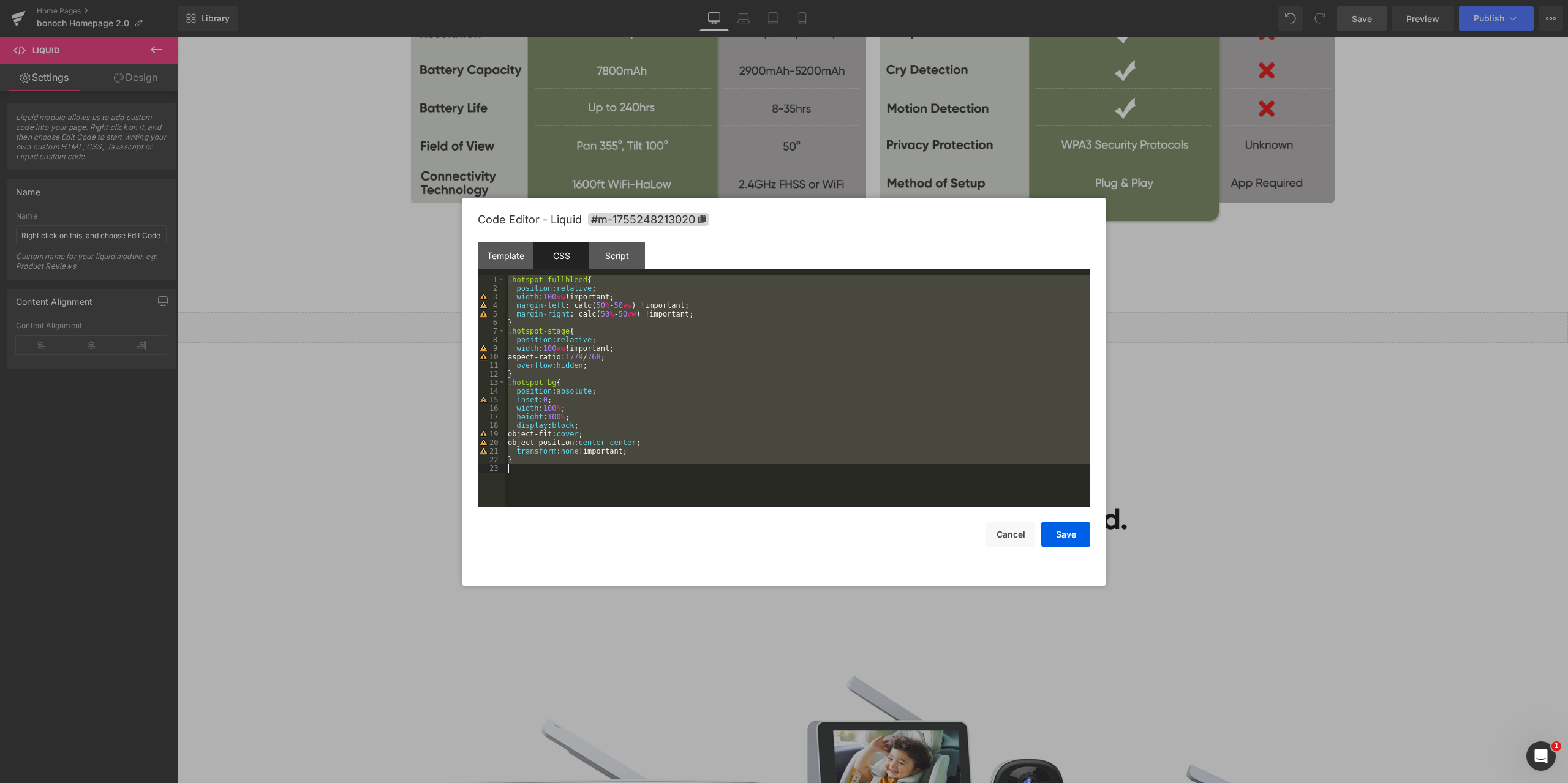
scroll to position [771, 0]
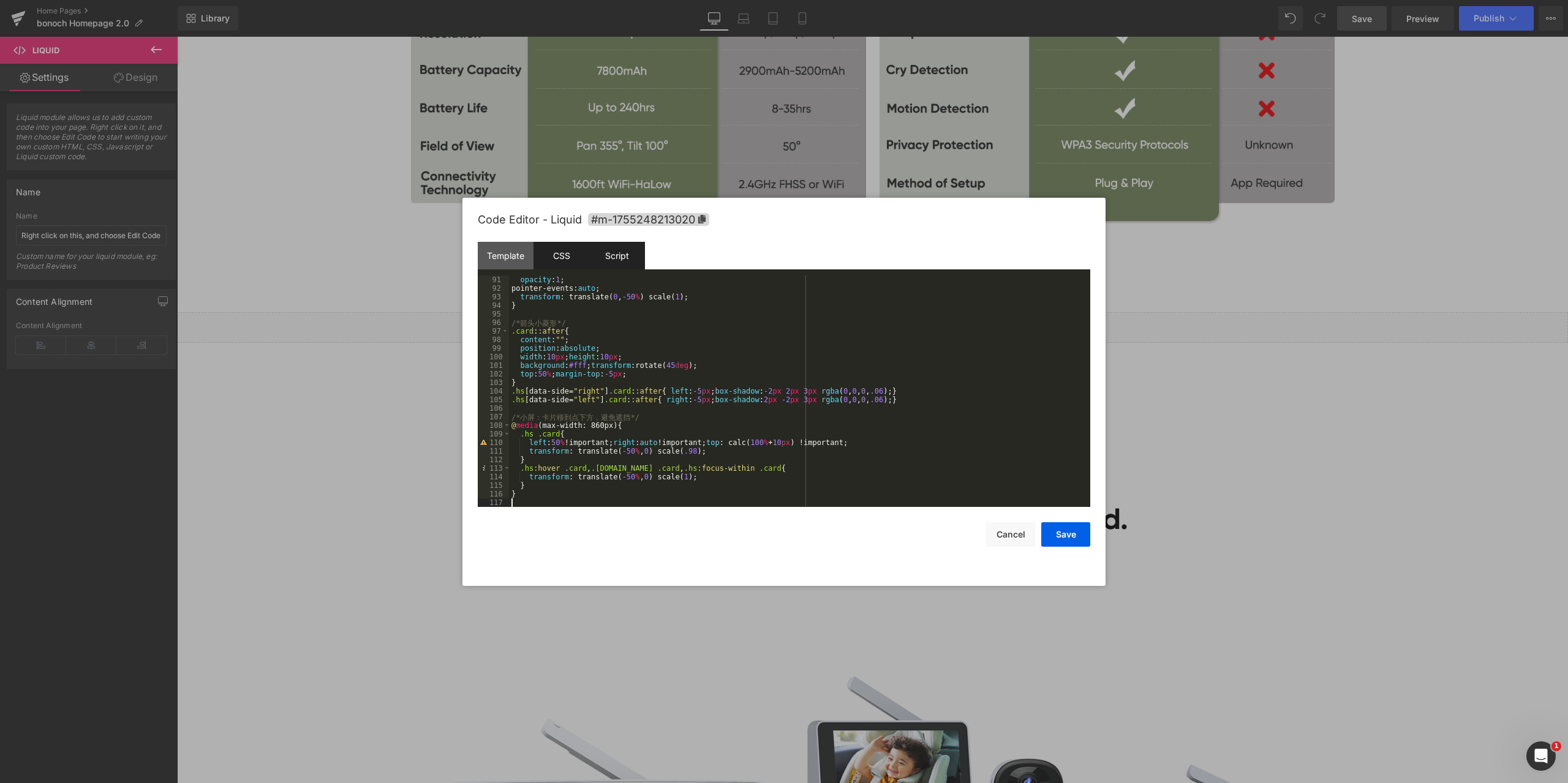
click at [614, 258] on div "Script" at bounding box center [617, 255] width 56 height 27
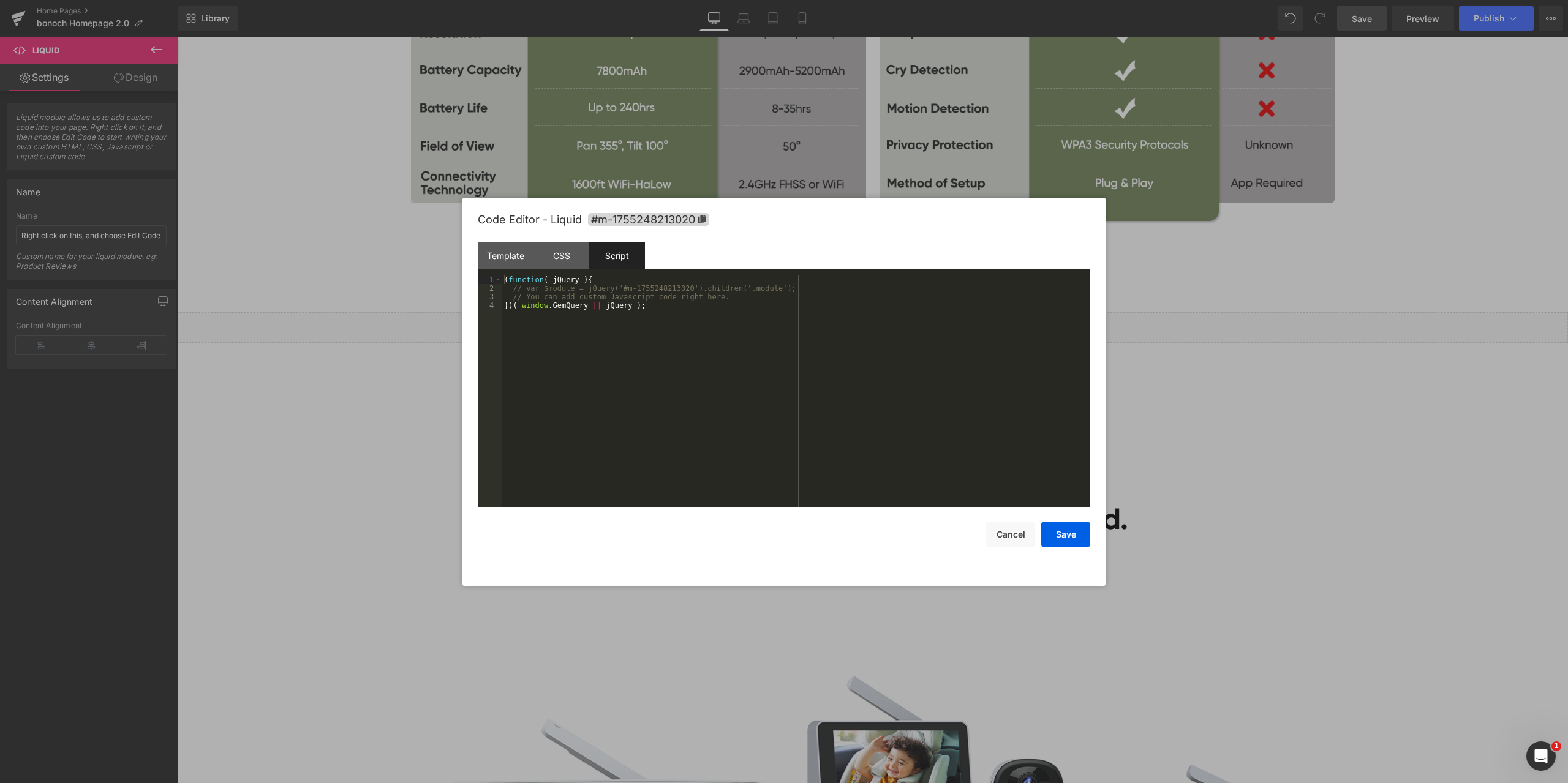
click at [636, 353] on div "( function ( jQuery ) { // var $module = jQuery('#m-1755248213020').children('.…" at bounding box center [796, 400] width 588 height 249
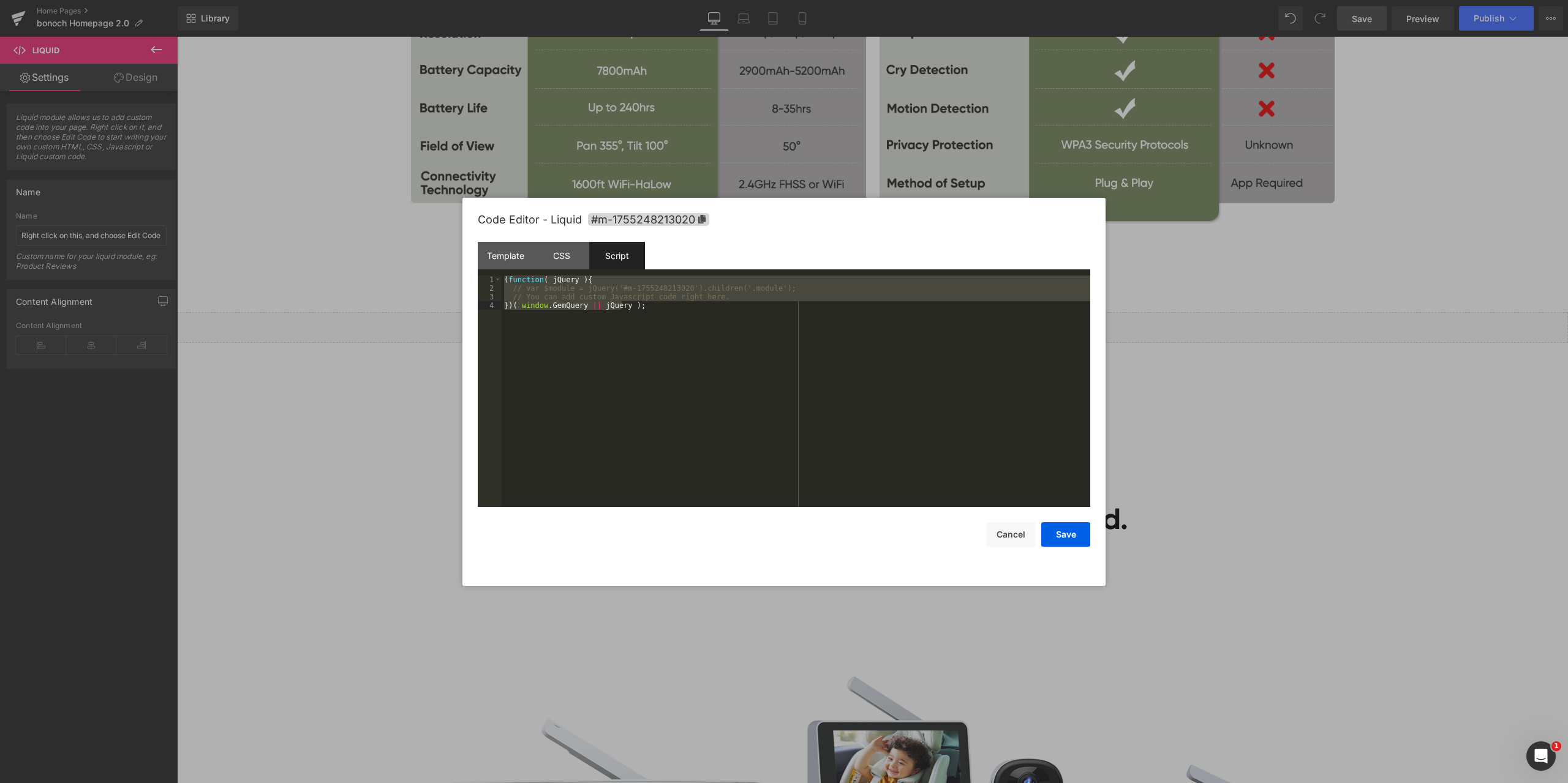
scroll to position [471, 0]
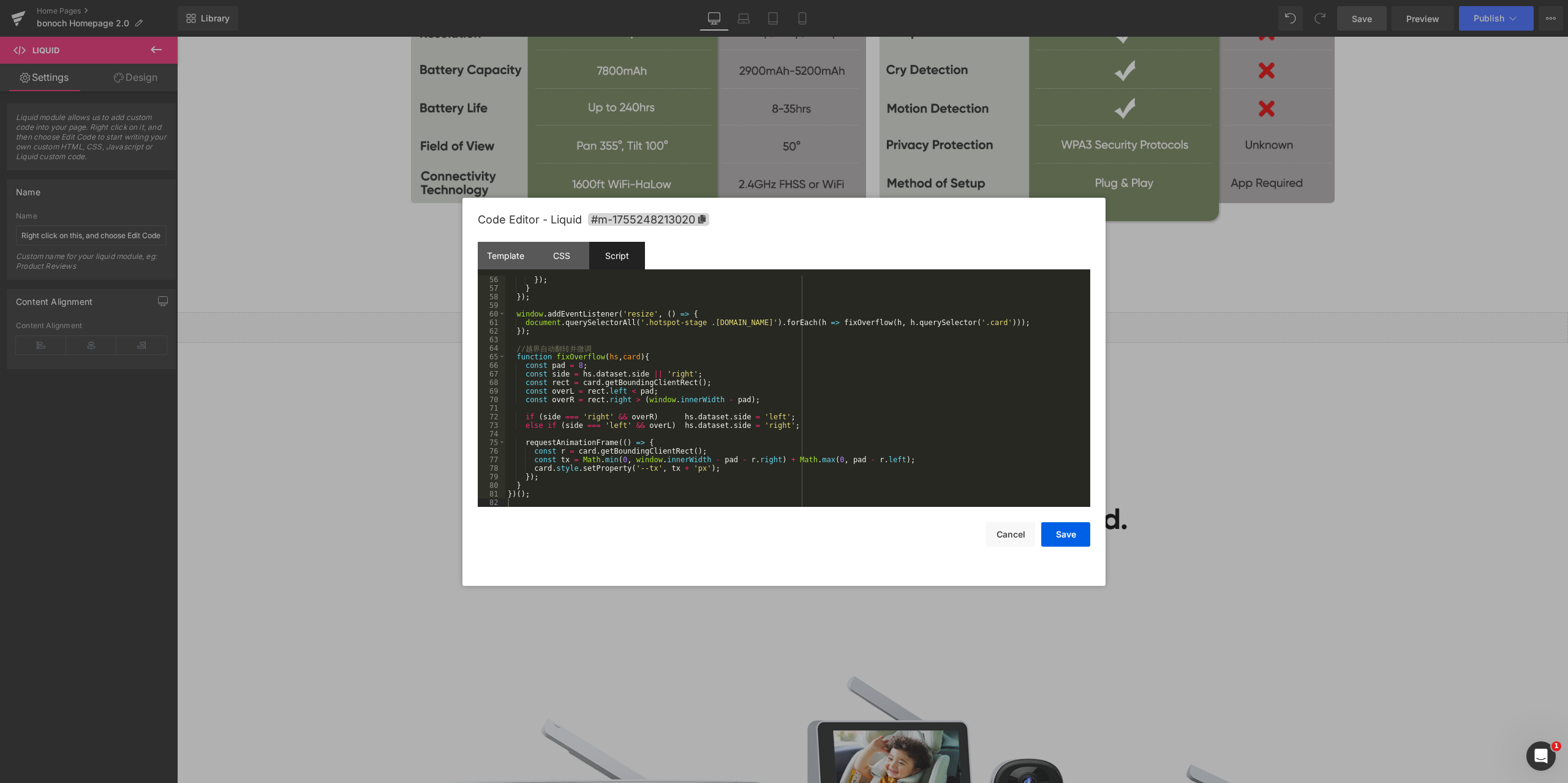
click at [299, 412] on div at bounding box center [784, 391] width 1568 height 783
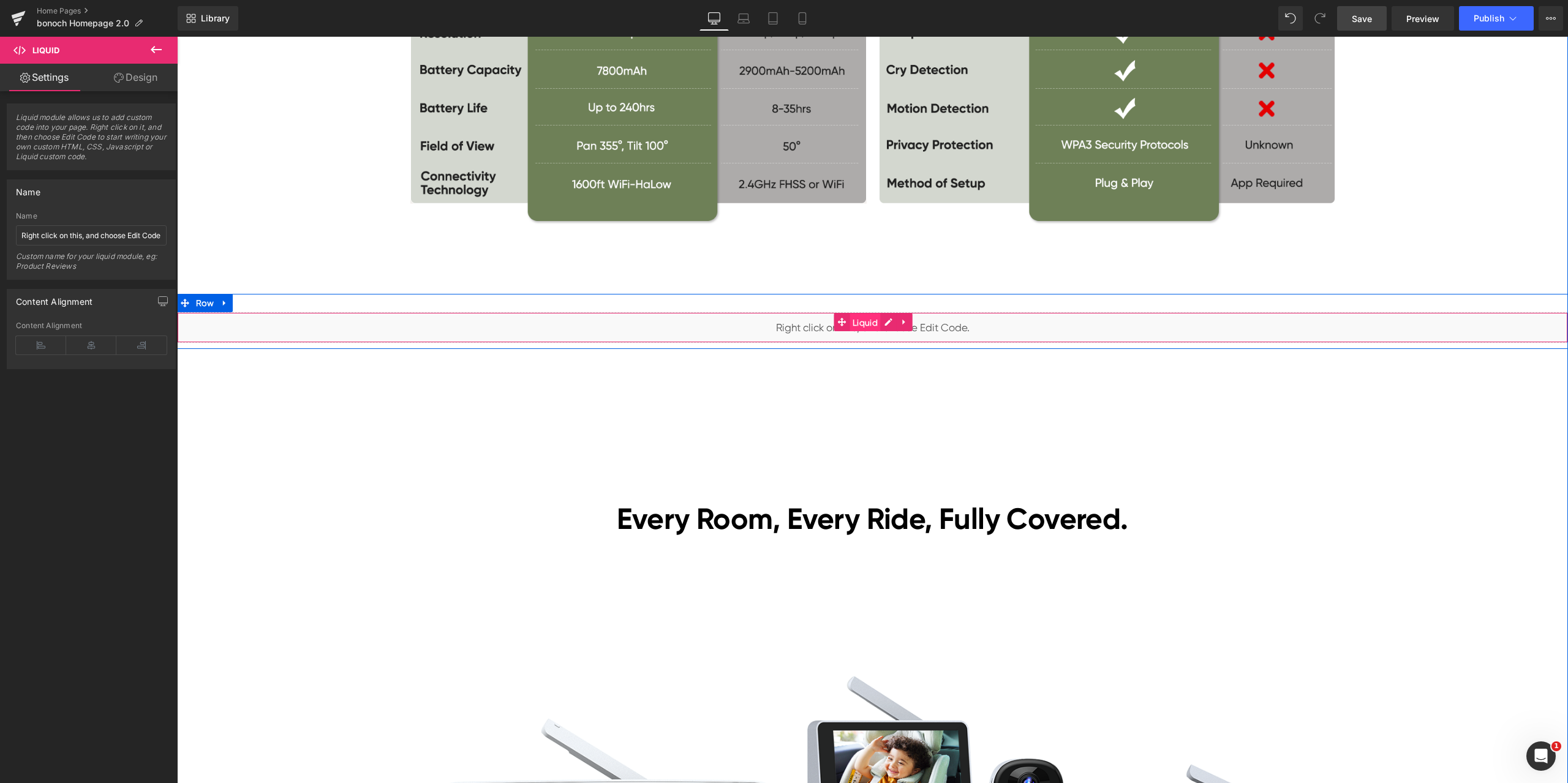
click at [857, 321] on span "Liquid" at bounding box center [865, 322] width 31 height 18
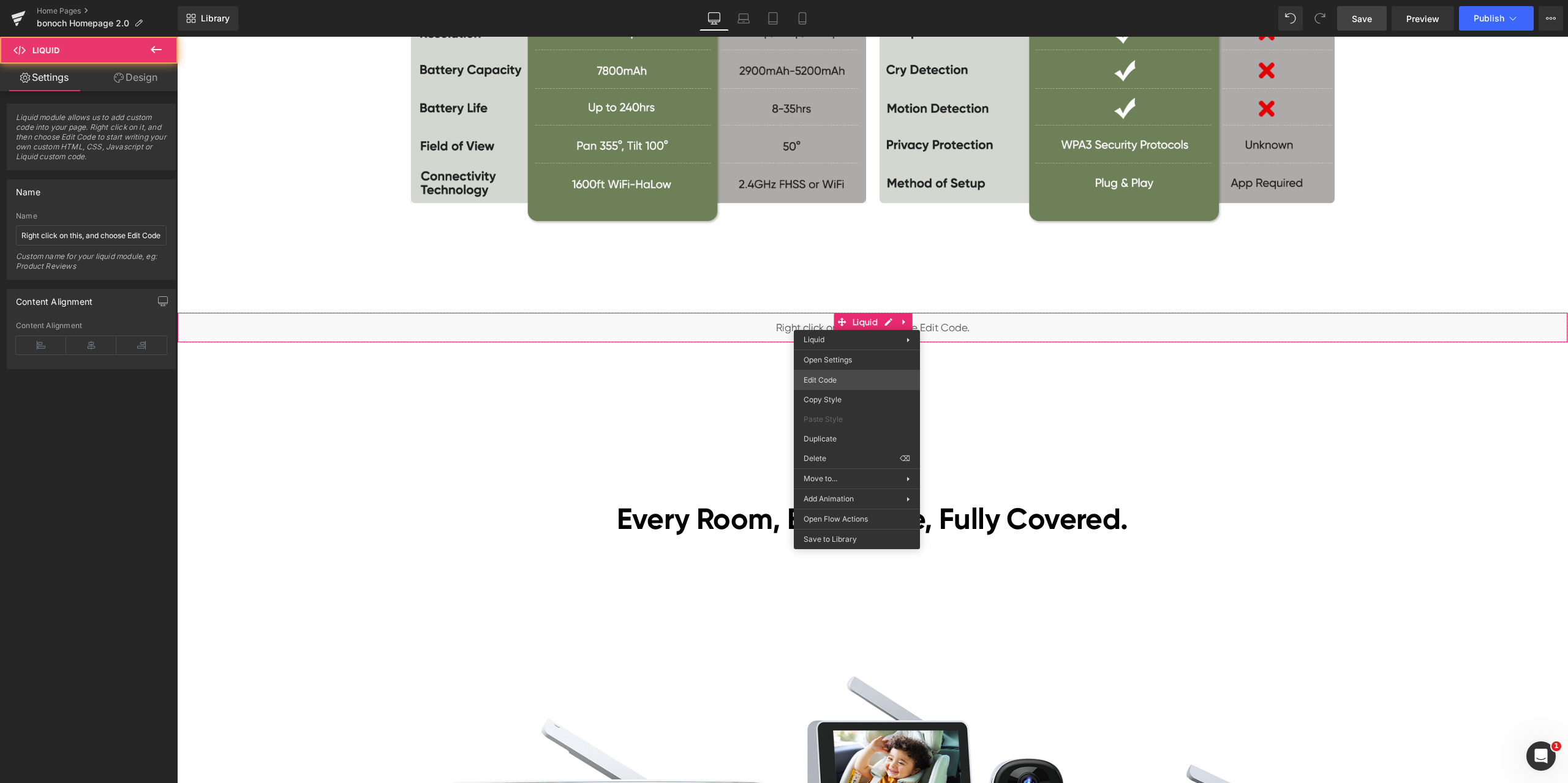
click at [844, 0] on div "Liquid You are previewing how the will restyle your page. You can not edit Elem…" at bounding box center [784, 0] width 1568 height 0
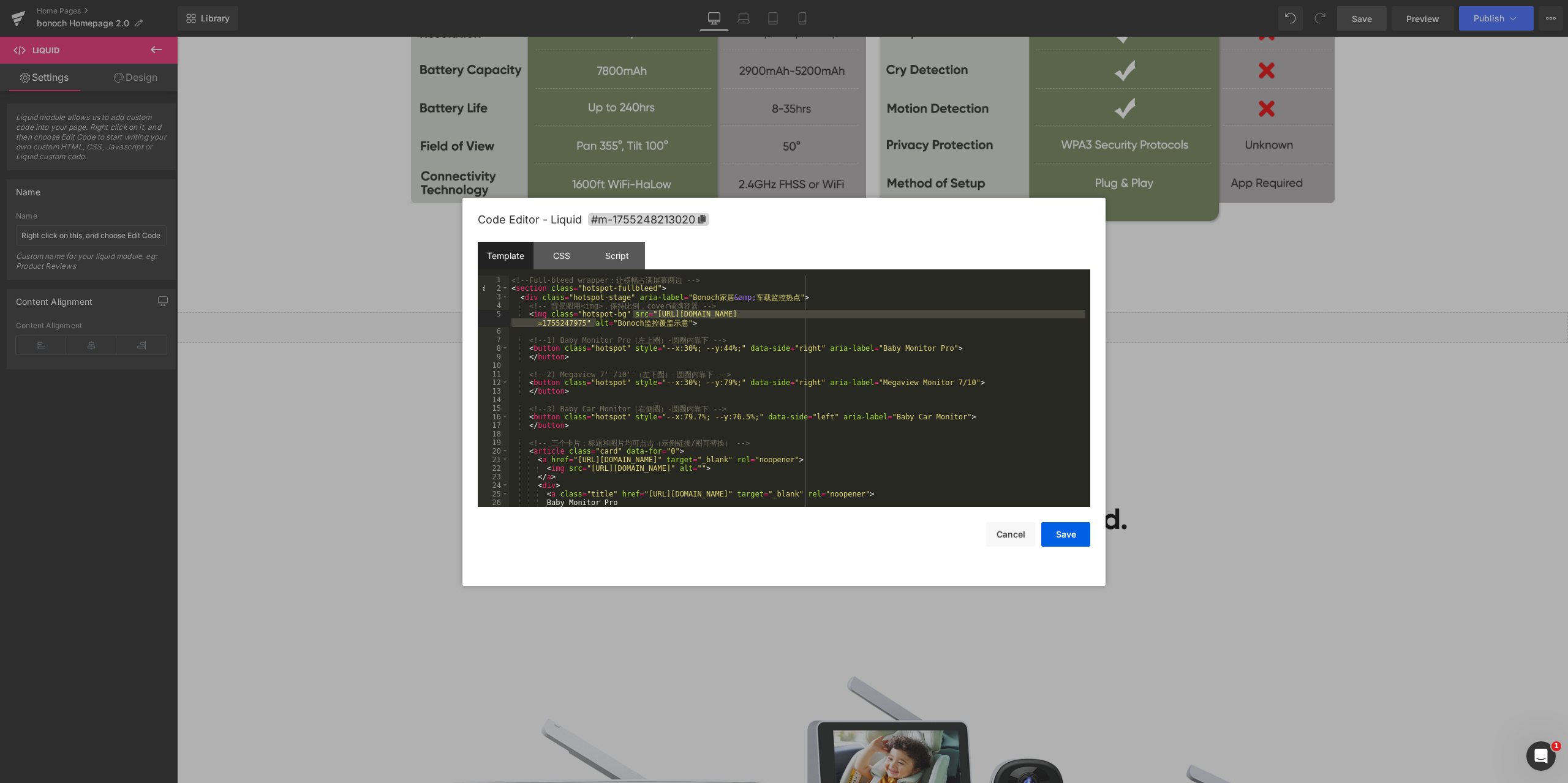
drag, startPoint x: 634, startPoint y: 316, endPoint x: 595, endPoint y: 319, distance: 39.1
click at [595, 319] on div "<!-- Full-bleed wrapper ： 让 横 幅 占 满 屏 幕 两 边 --> < section class = "hotspot-full…" at bounding box center [797, 400] width 577 height 249
click at [1016, 368] on div "<!-- Full-bleed wrapper ： 让 横 幅 占 满 屏 幕 两 边 --> < section class = "hotspot-full…" at bounding box center [797, 400] width 577 height 249
drag, startPoint x: 633, startPoint y: 312, endPoint x: 595, endPoint y: 322, distance: 39.3
click at [595, 322] on div "<!-- Full-bleed wrapper ： 让 横 幅 占 满 屏 幕 两 边 --> < section class = "hotspot-full…" at bounding box center [797, 400] width 577 height 249
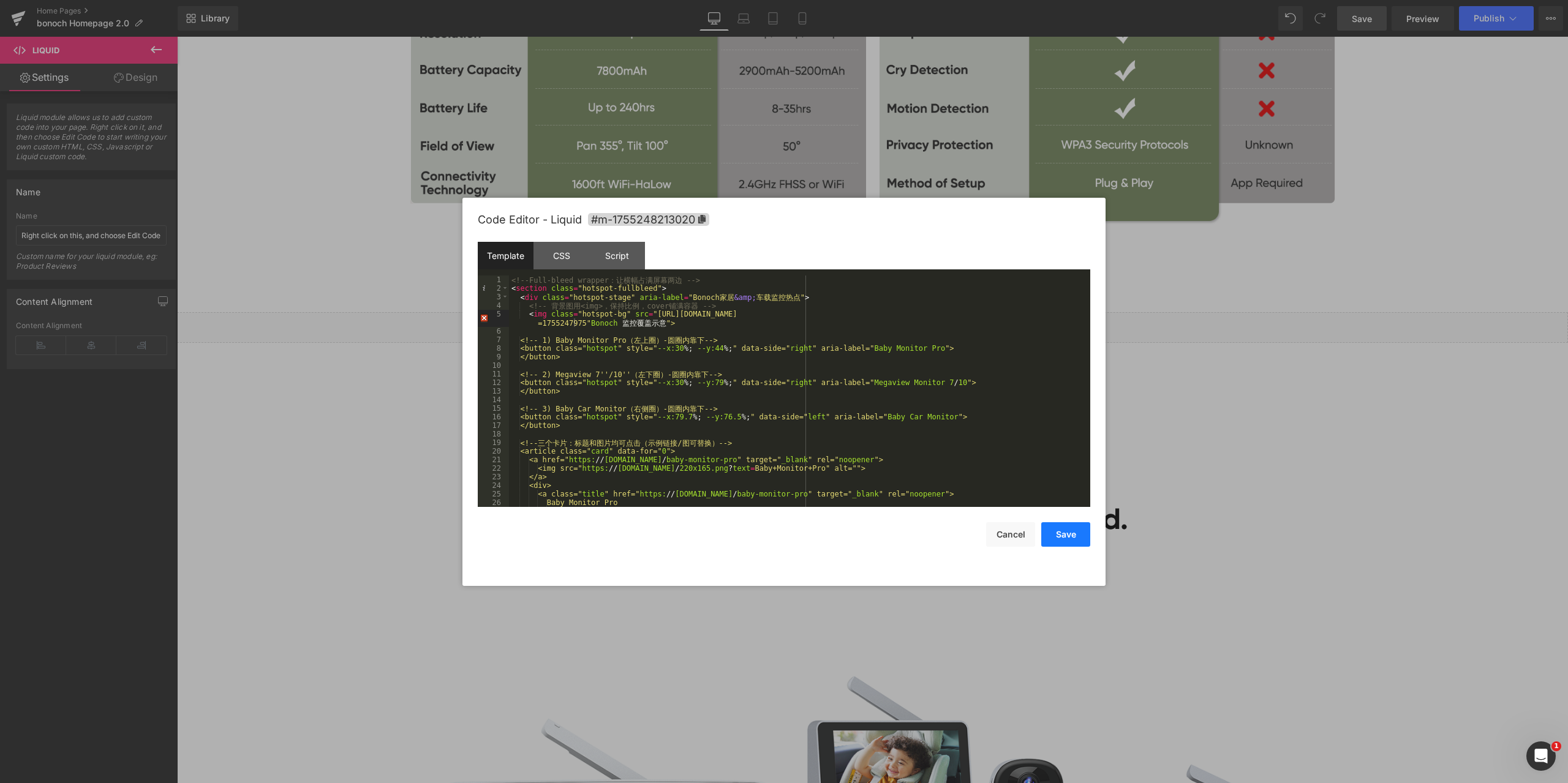
click at [1053, 530] on button "Save" at bounding box center [1066, 534] width 49 height 24
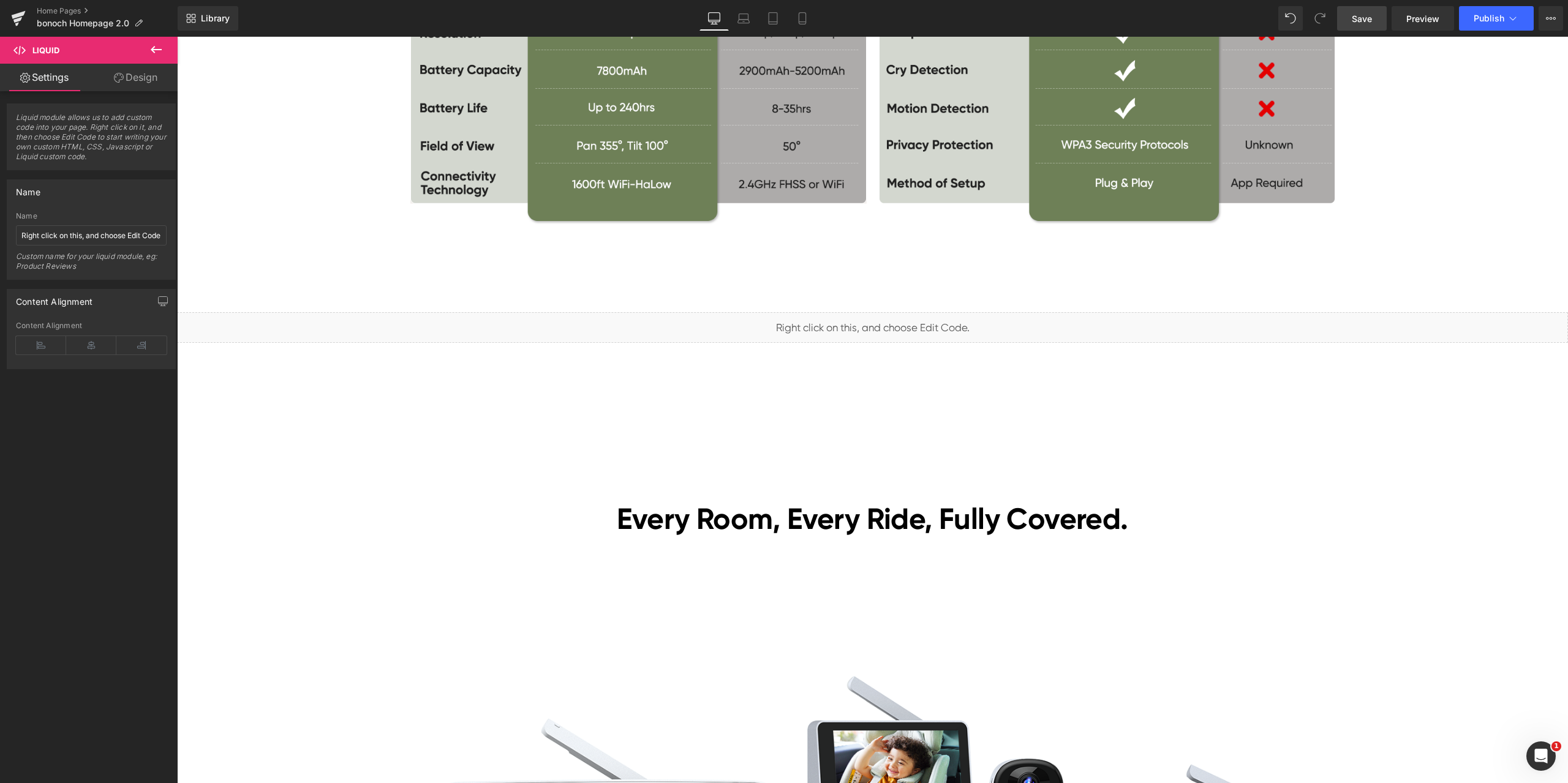
click at [1366, 15] on span "Save" at bounding box center [1362, 19] width 20 height 13
click at [1423, 18] on span "Preview" at bounding box center [1423, 19] width 33 height 13
click at [1357, 21] on span "Save" at bounding box center [1362, 19] width 20 height 13
click at [202, 306] on span "Row" at bounding box center [205, 302] width 24 height 18
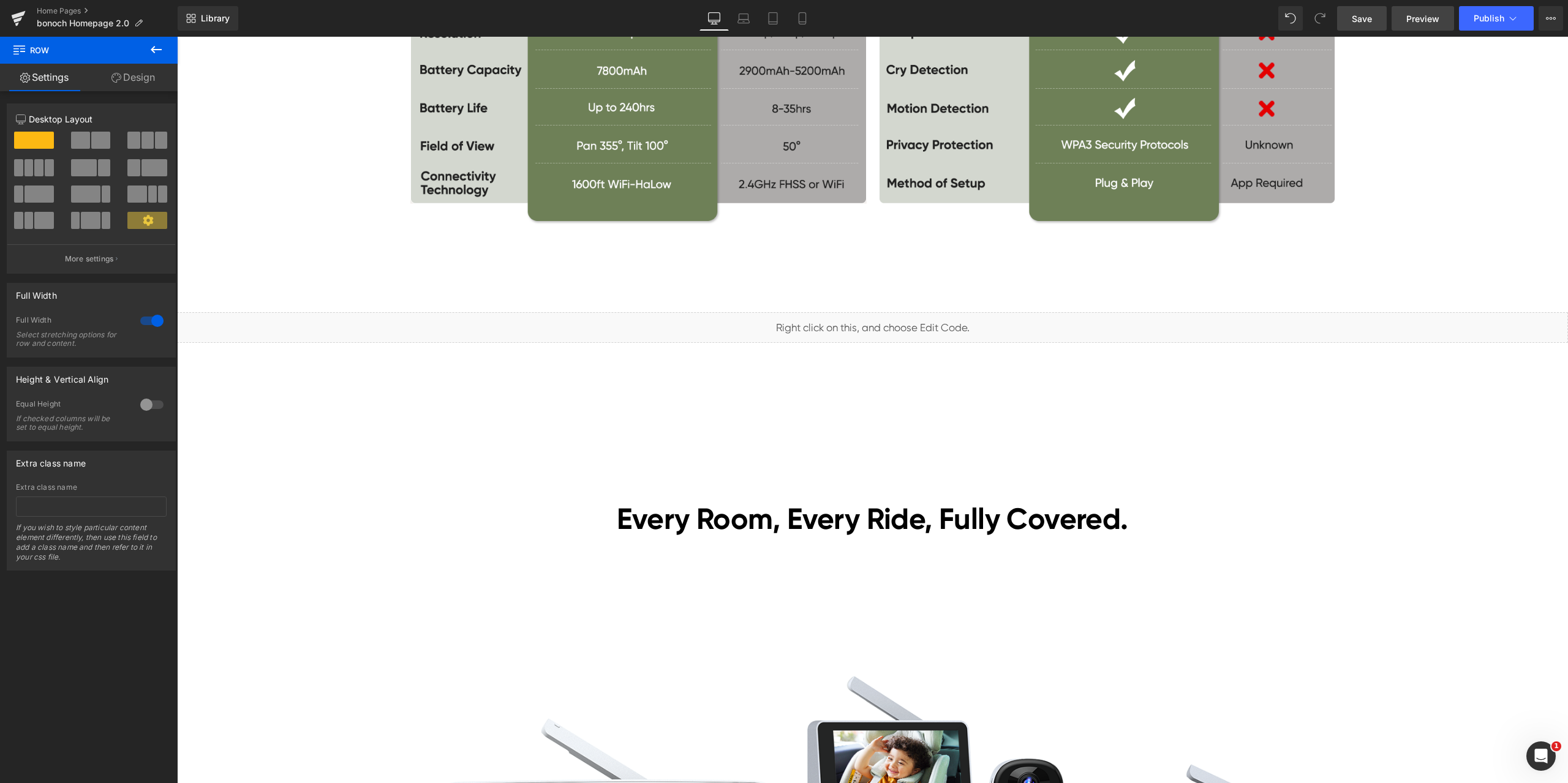
click at [1430, 19] on span "Preview" at bounding box center [1423, 19] width 33 height 13
click at [188, 302] on span at bounding box center [185, 302] width 16 height 18
click at [193, 302] on span "Row" at bounding box center [205, 302] width 24 height 18
click at [153, 324] on div at bounding box center [152, 320] width 29 height 20
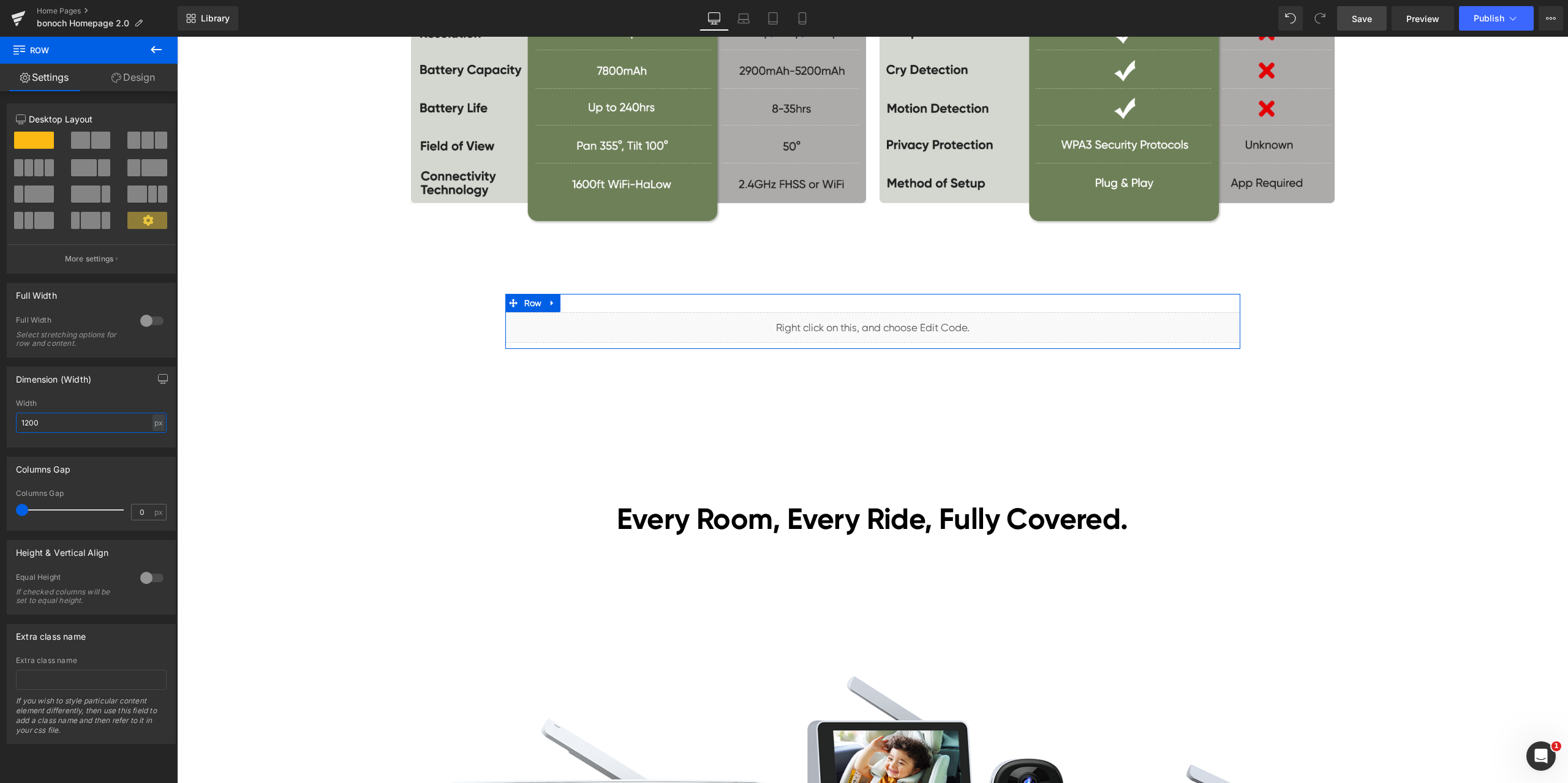
click at [65, 422] on input "1200" at bounding box center [91, 423] width 151 height 20
click at [152, 419] on div "px" at bounding box center [159, 423] width 13 height 16
click at [47, 424] on input "1200" at bounding box center [91, 423] width 151 height 20
click at [159, 421] on div "px" at bounding box center [159, 423] width 13 height 16
click at [152, 441] on li "%" at bounding box center [158, 441] width 15 height 18
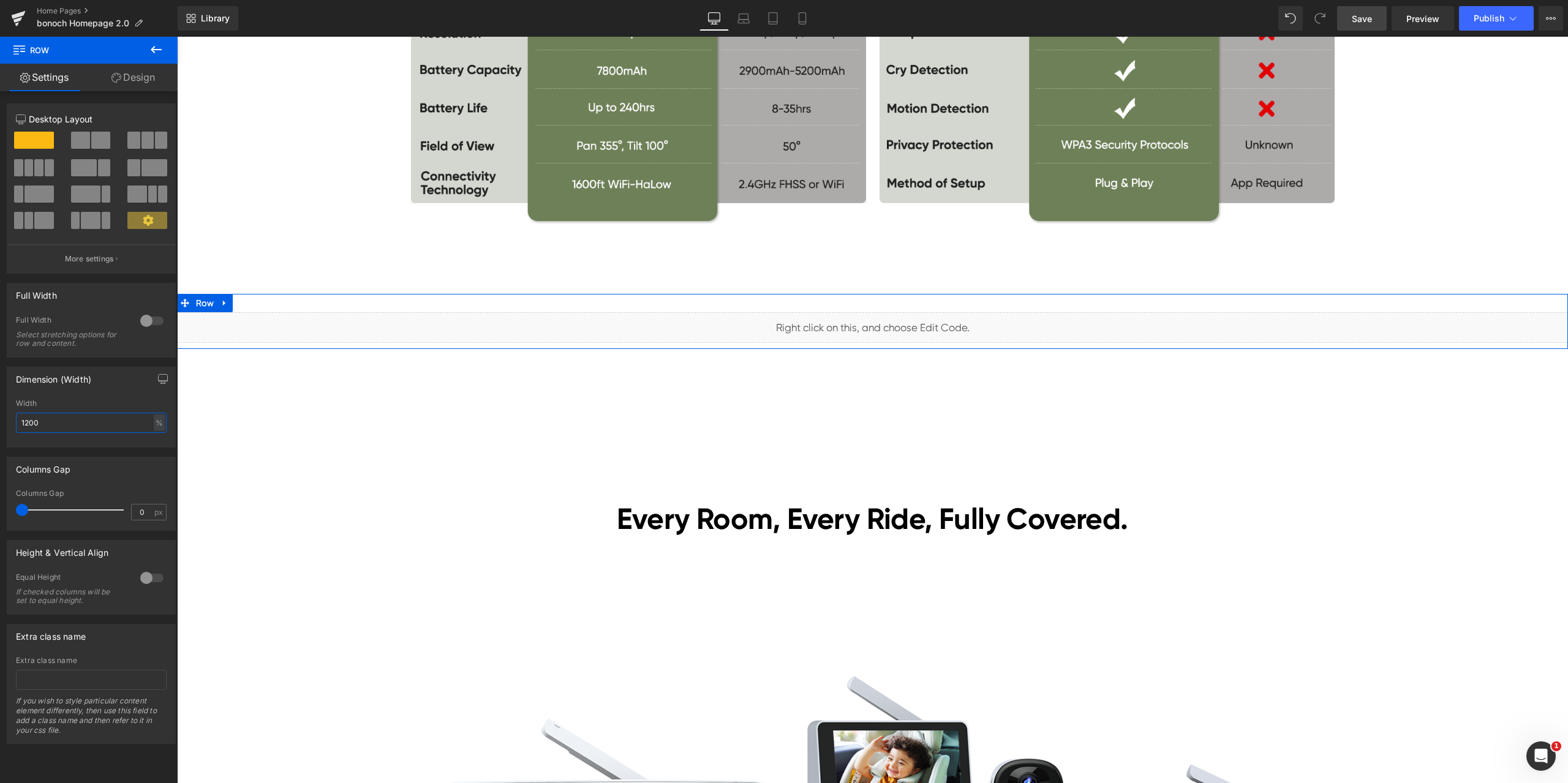
drag, startPoint x: 72, startPoint y: 424, endPoint x: 5, endPoint y: 424, distance: 67.0
click at [5, 424] on div "Dimension (Width) 1200px Width 1200 % % px" at bounding box center [91, 402] width 183 height 90
click at [110, 388] on div "Dimension (Width)" at bounding box center [91, 379] width 168 height 24
click at [1359, 20] on span "Save" at bounding box center [1362, 19] width 20 height 13
click at [1436, 21] on span "Preview" at bounding box center [1423, 19] width 33 height 13
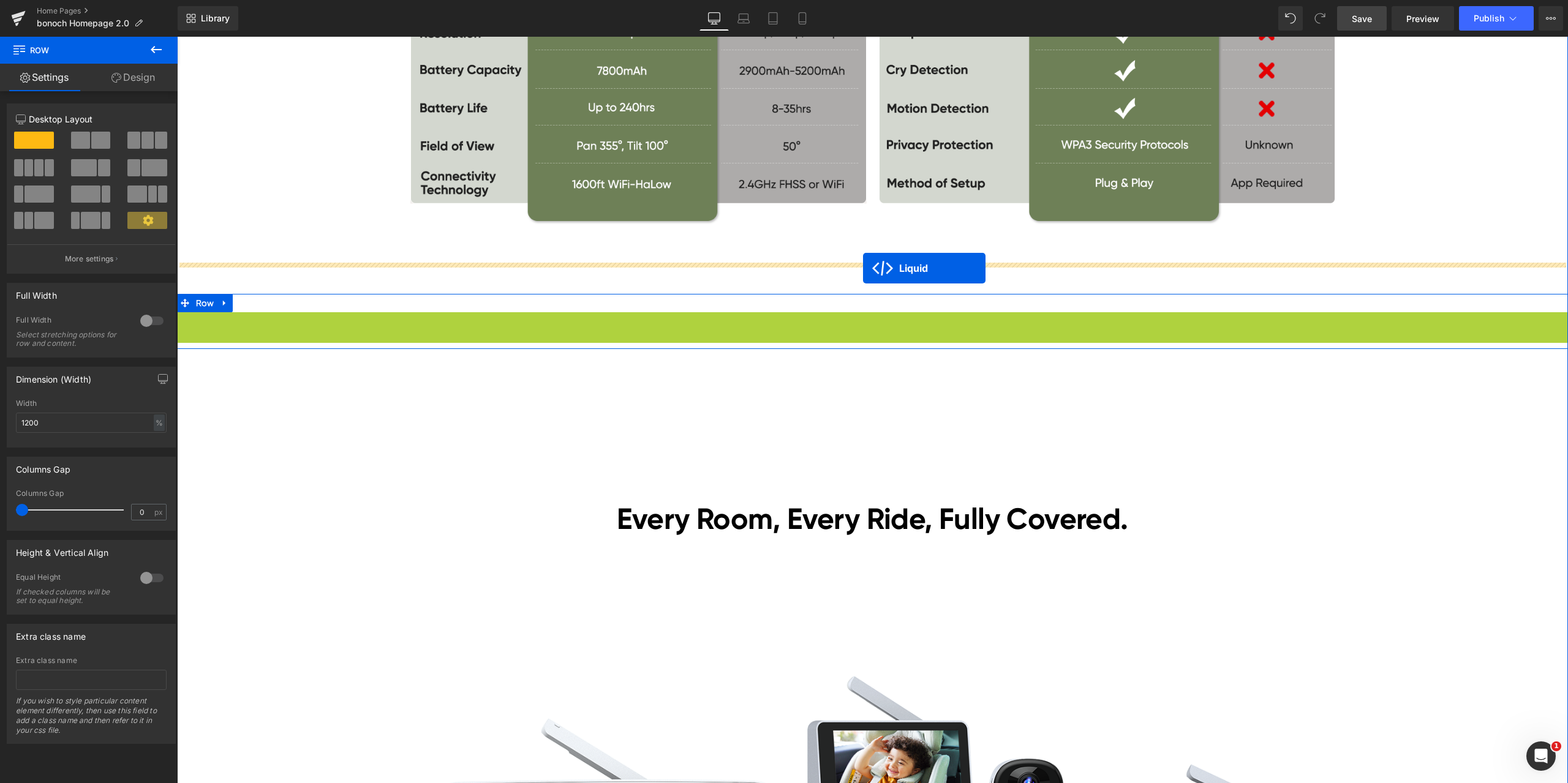
drag, startPoint x: 855, startPoint y: 321, endPoint x: 863, endPoint y: 269, distance: 52.6
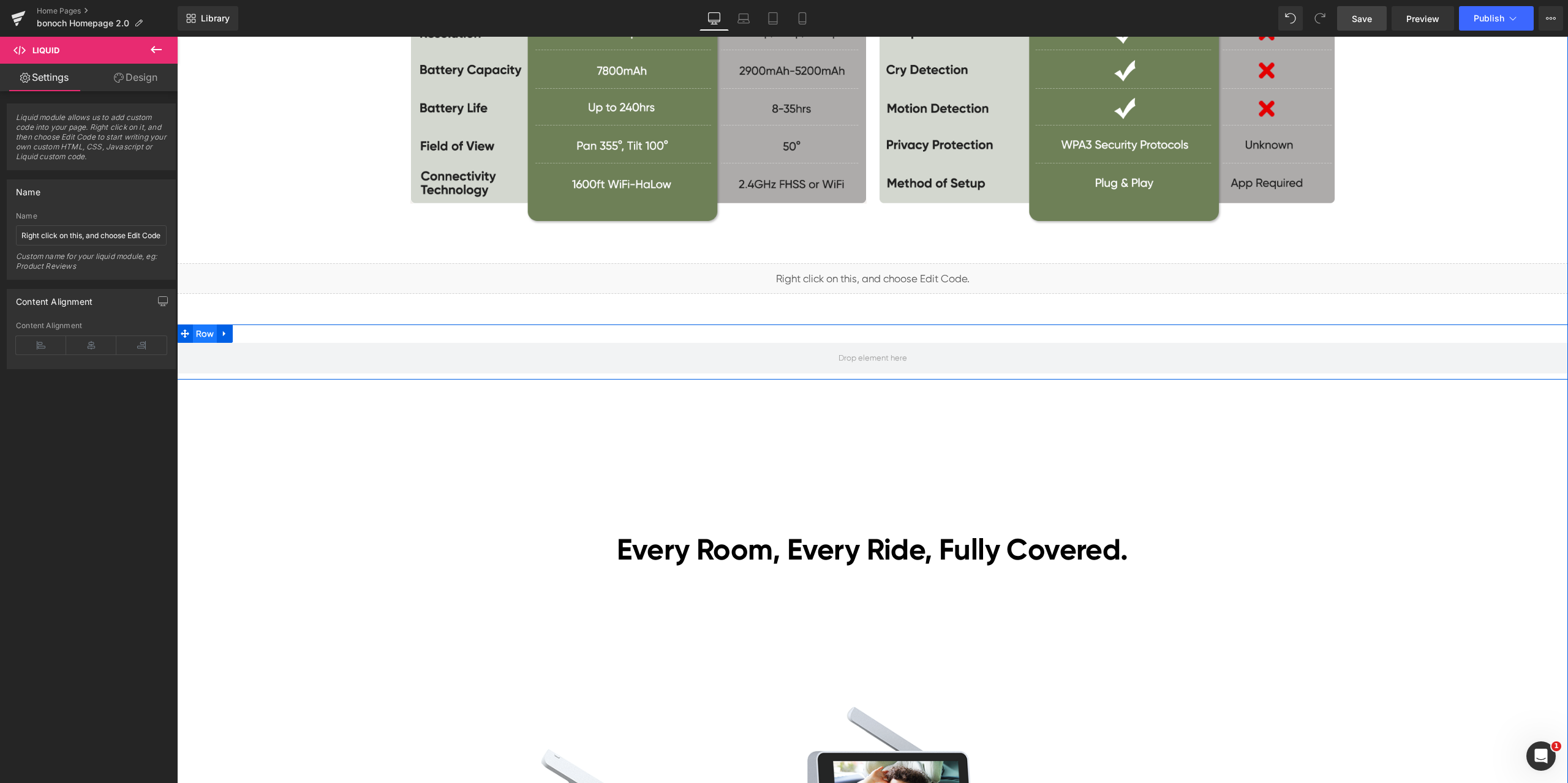
click at [207, 333] on span "Row" at bounding box center [205, 333] width 24 height 18
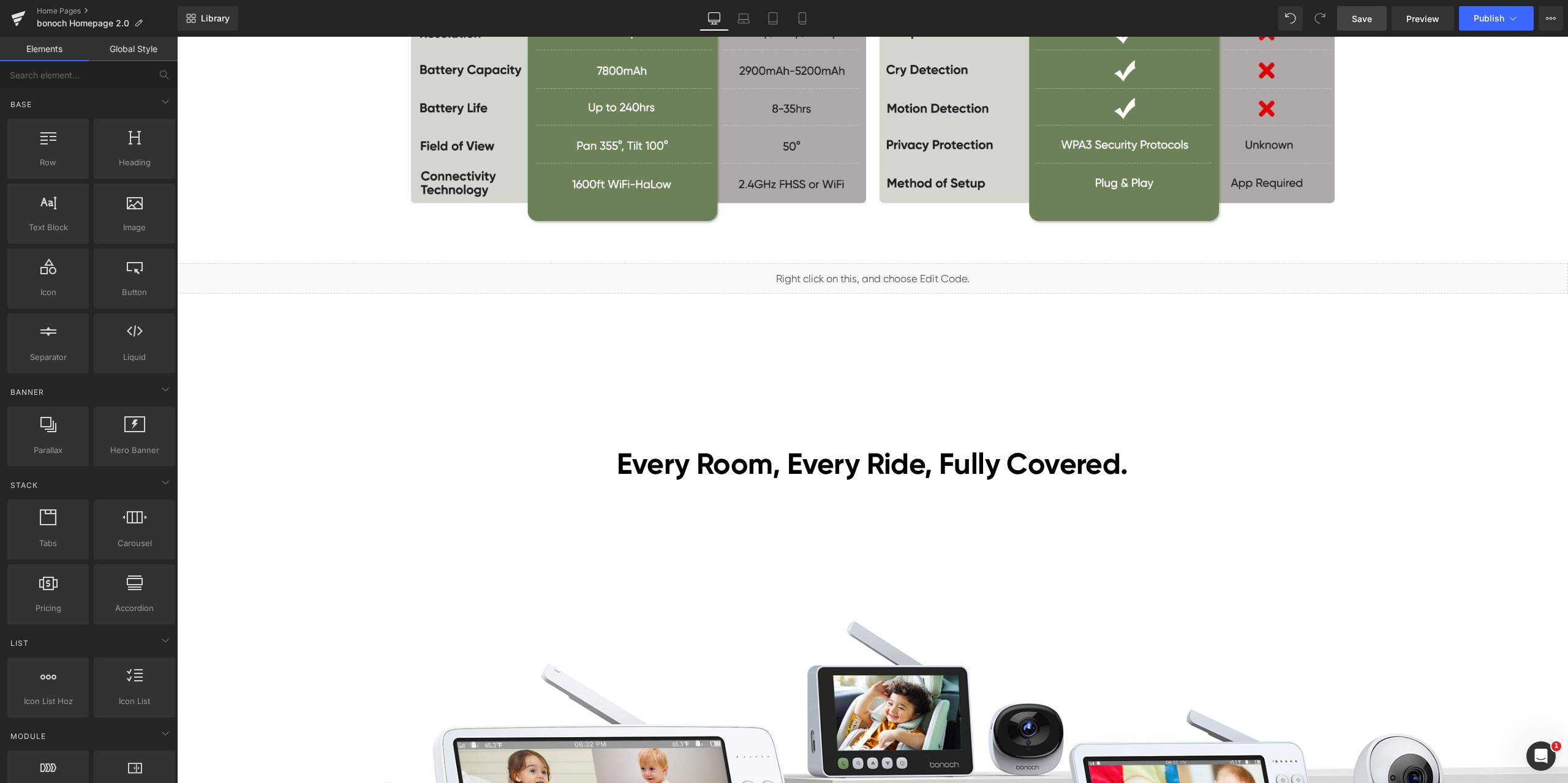
click at [1361, 17] on span "Save" at bounding box center [1362, 19] width 20 height 13
click at [1442, 18] on link "Preview" at bounding box center [1423, 18] width 63 height 24
click at [865, 276] on span "Liquid" at bounding box center [865, 273] width 31 height 18
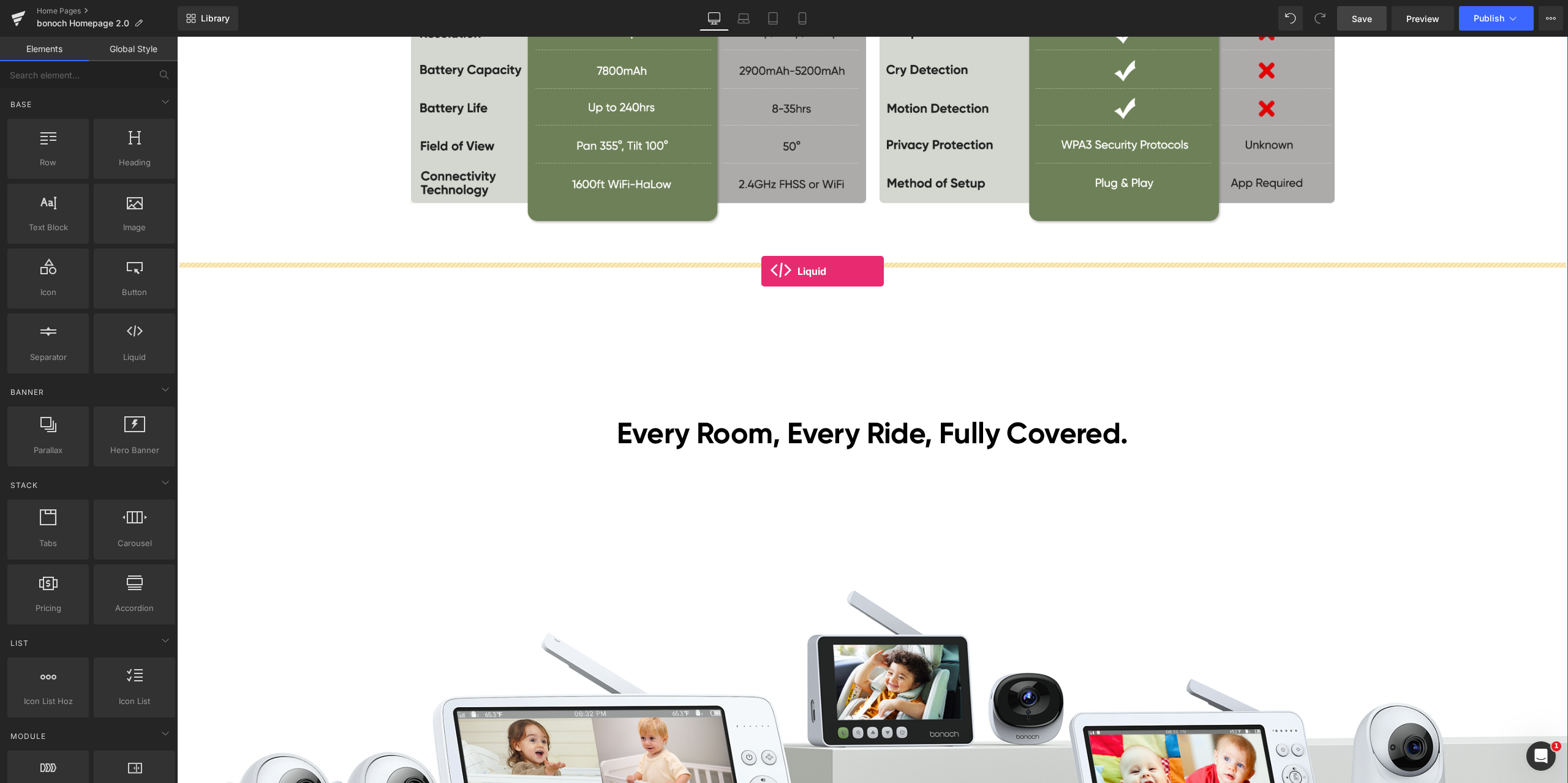
drag, startPoint x: 332, startPoint y: 369, endPoint x: 761, endPoint y: 271, distance: 440.1
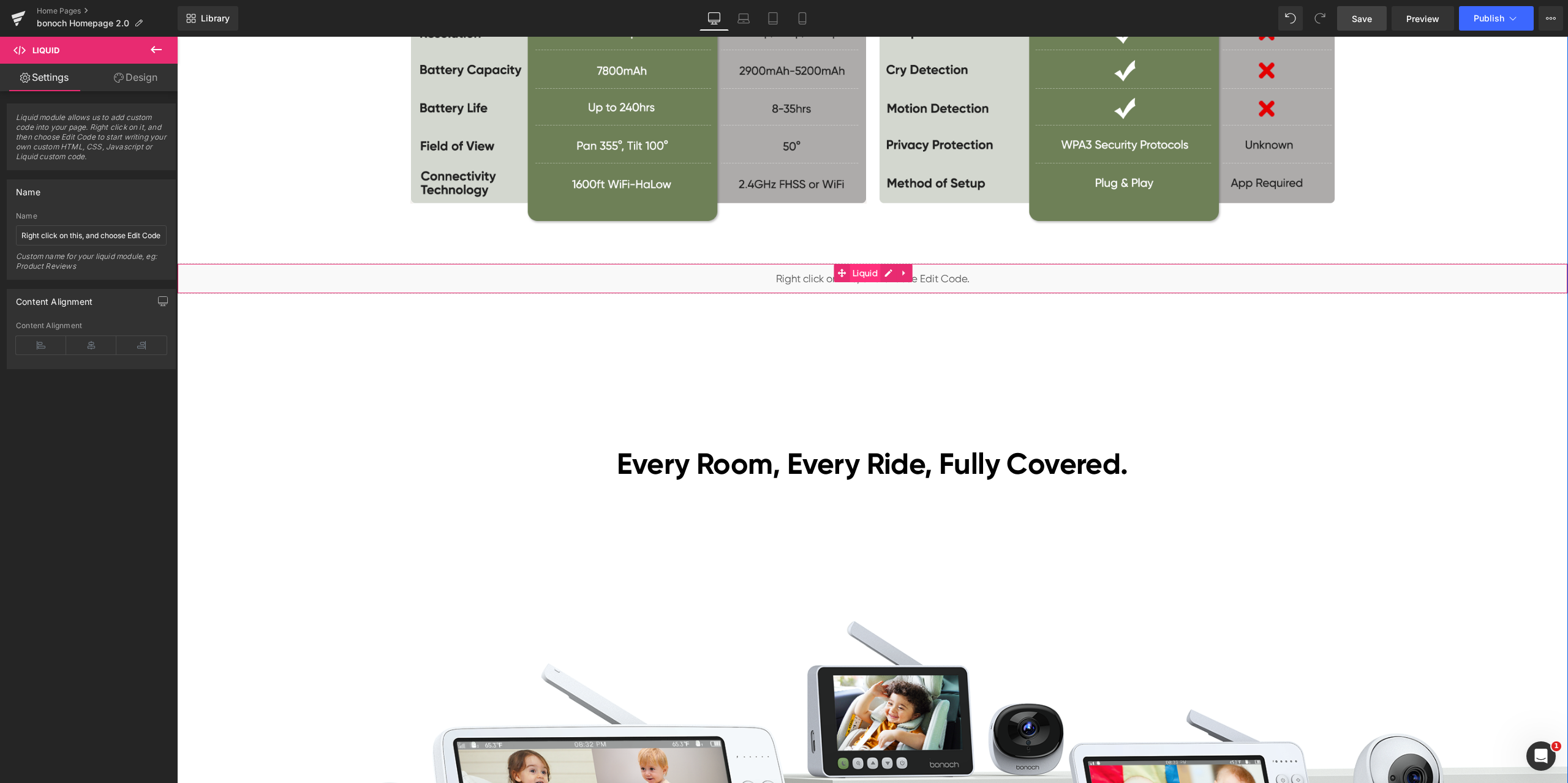
click at [862, 271] on span "Liquid" at bounding box center [865, 273] width 31 height 18
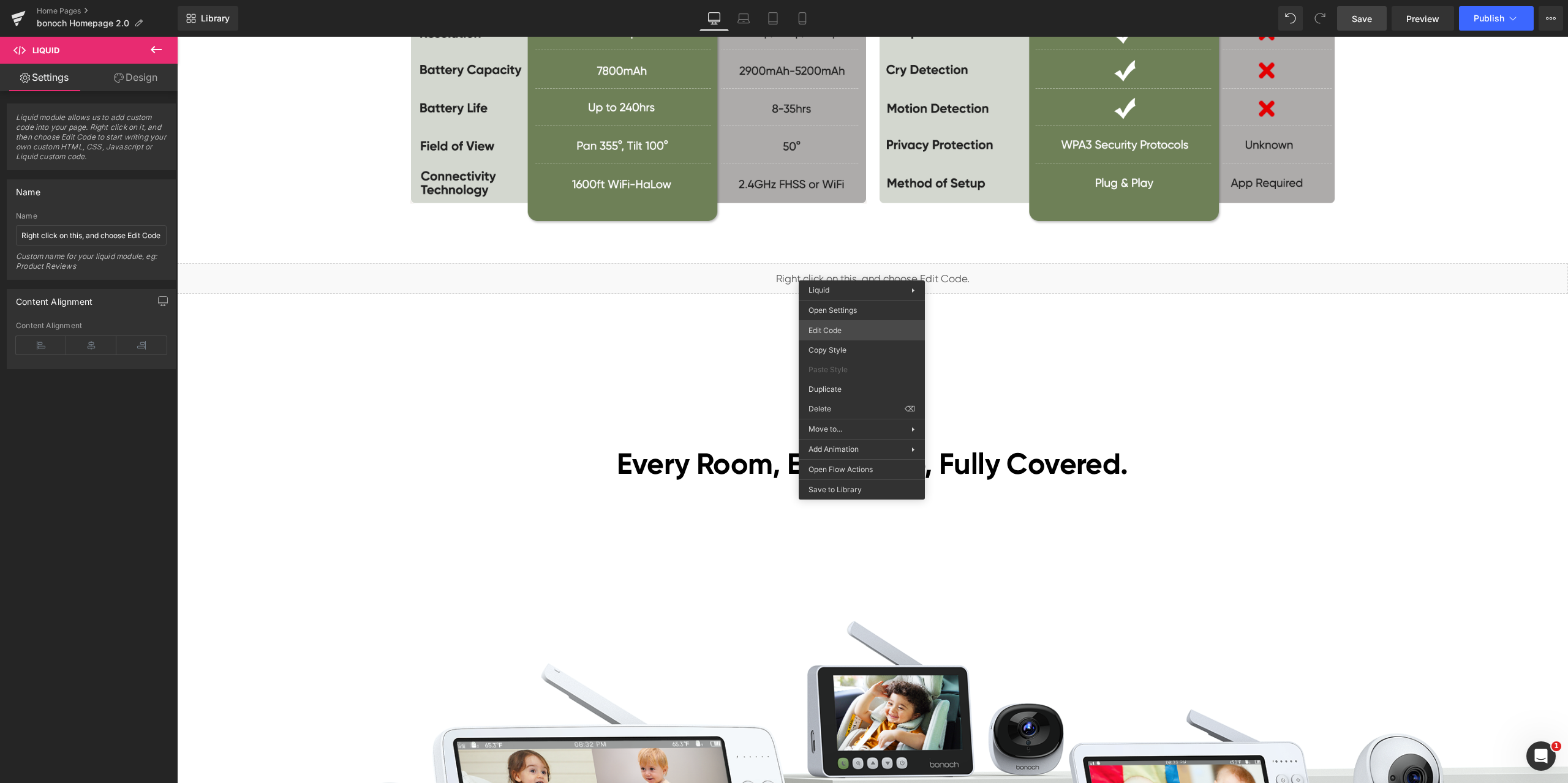
click at [869, 0] on div "Liquid You are previewing how the will restyle your page. You can not edit Elem…" at bounding box center [784, 0] width 1568 height 0
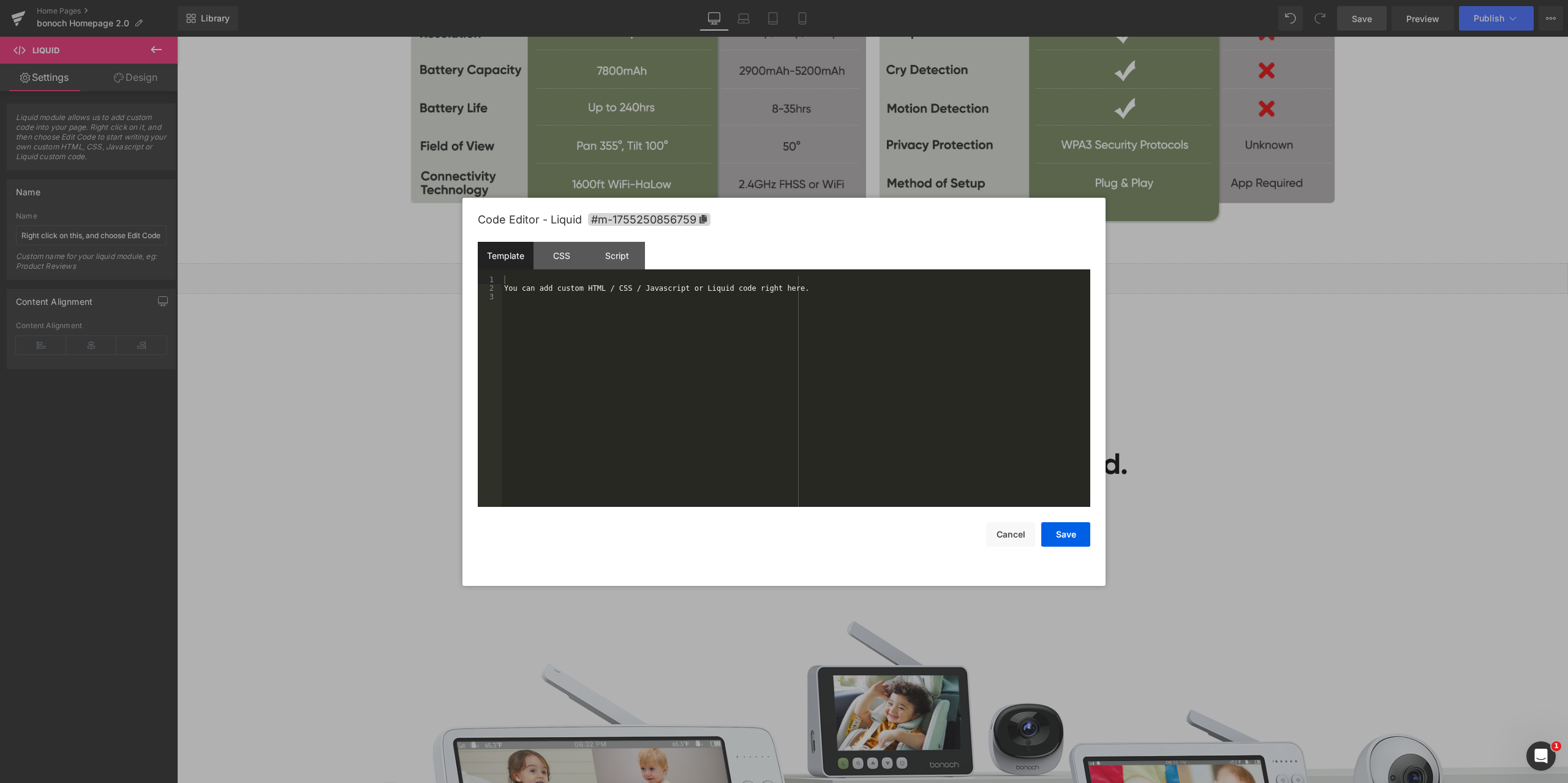
click at [677, 333] on div "You can add custom HTML / CSS / Javascript or Liquid code right here." at bounding box center [796, 400] width 588 height 249
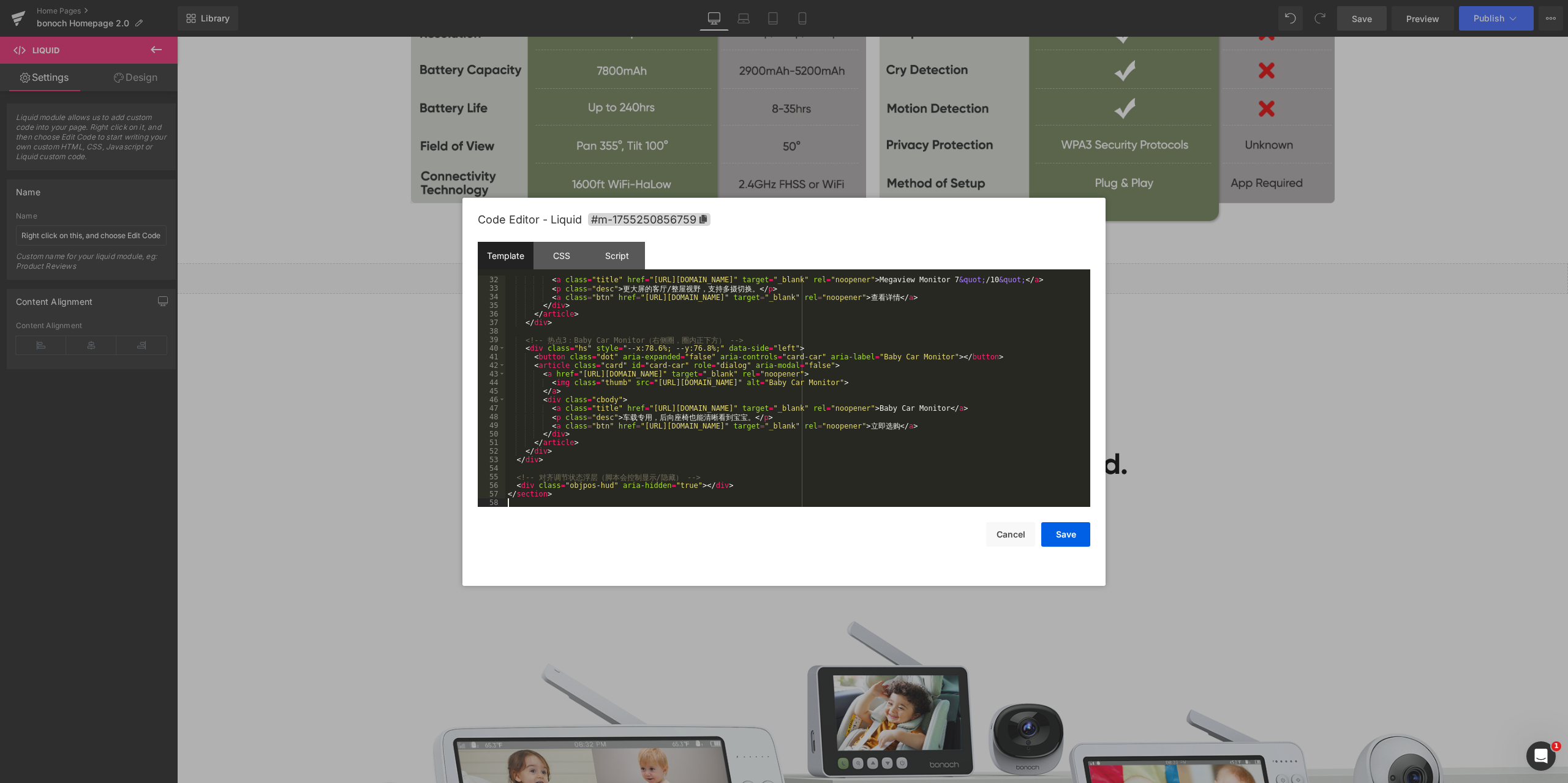
scroll to position [265, 0]
click at [778, 529] on div "Save Cancel" at bounding box center [784, 527] width 613 height 40
click at [577, 254] on div "CSS" at bounding box center [561, 255] width 56 height 27
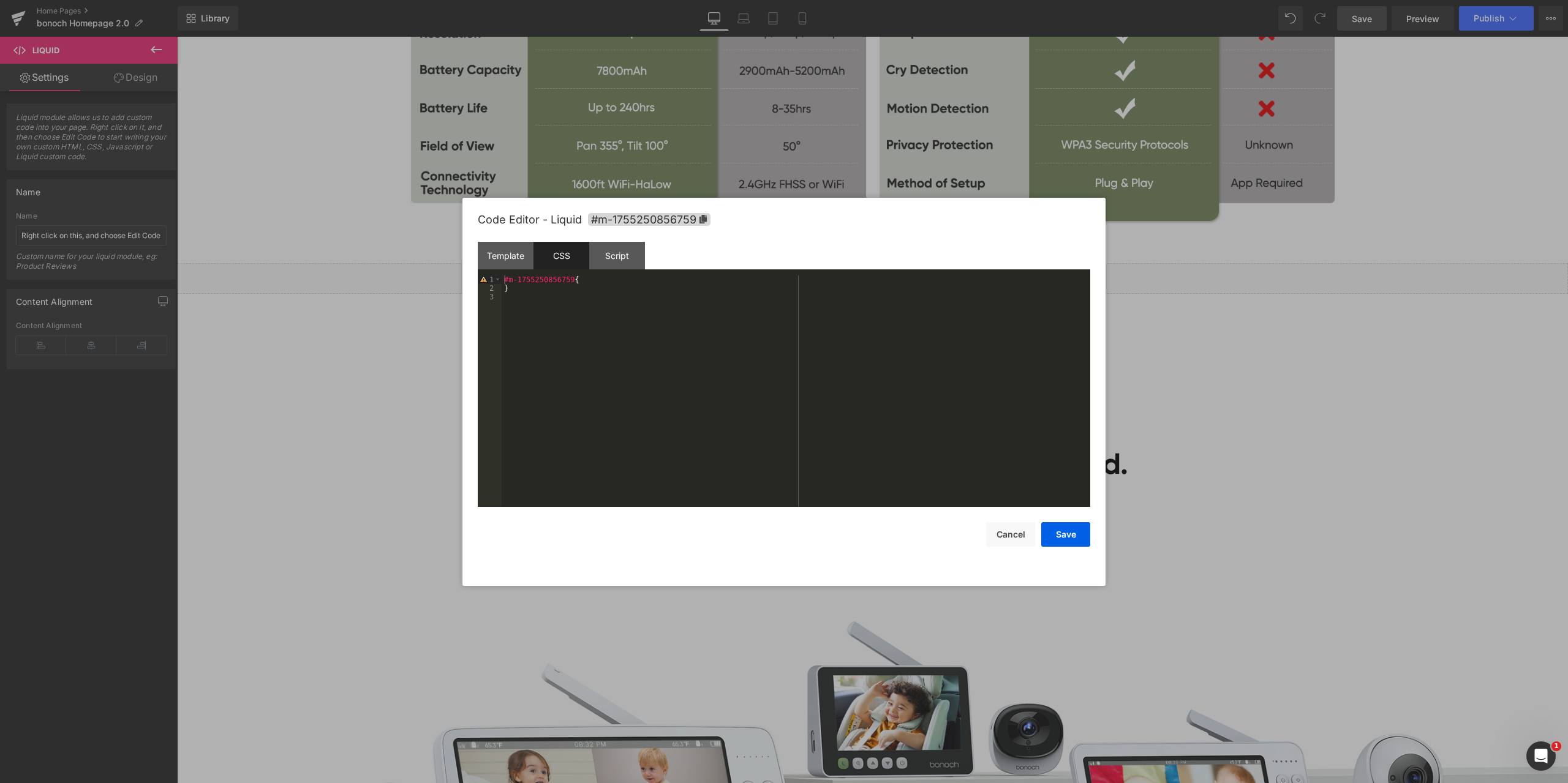
click at [617, 354] on div "#m-1755250856759 { }" at bounding box center [796, 400] width 588 height 249
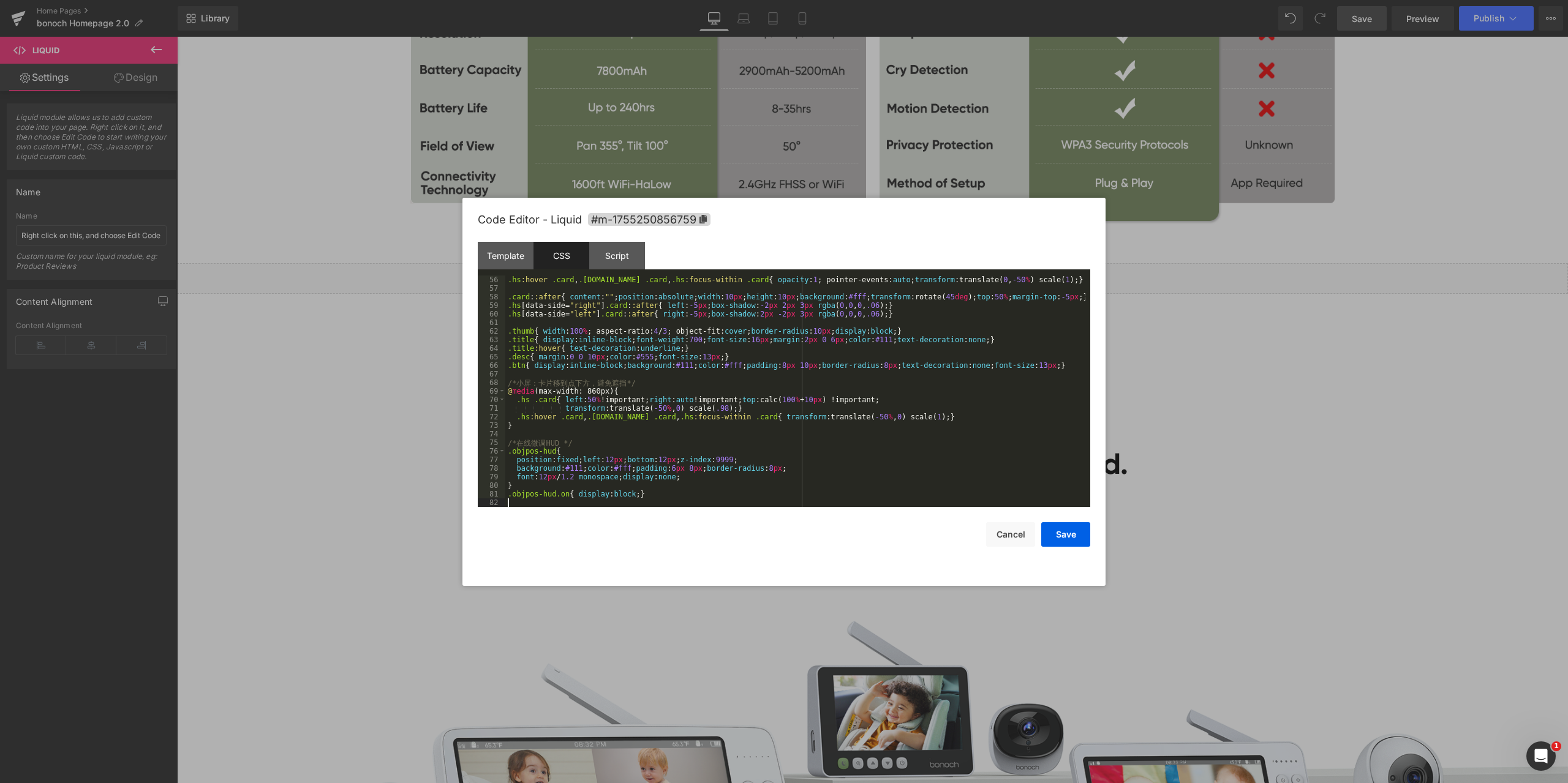
scroll to position [471, 0]
click at [777, 240] on div "Code Editor - Liquid #m-1755250856759" at bounding box center [784, 220] width 613 height 44
click at [624, 254] on div "Script" at bounding box center [617, 255] width 56 height 27
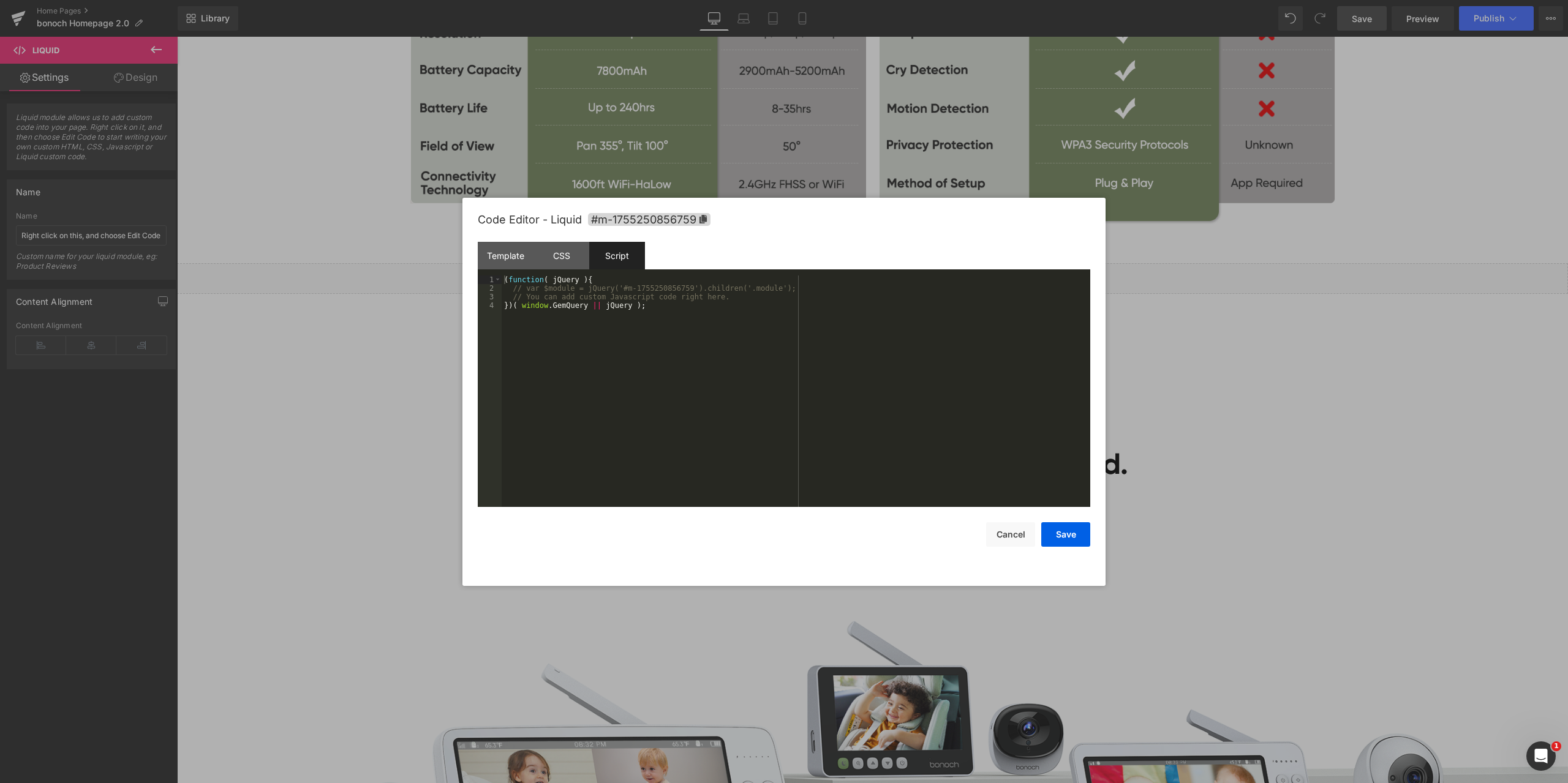
click at [718, 332] on div "( function ( jQuery ) { // var $module = jQuery('#m-1755250856759').children('.…" at bounding box center [796, 400] width 588 height 249
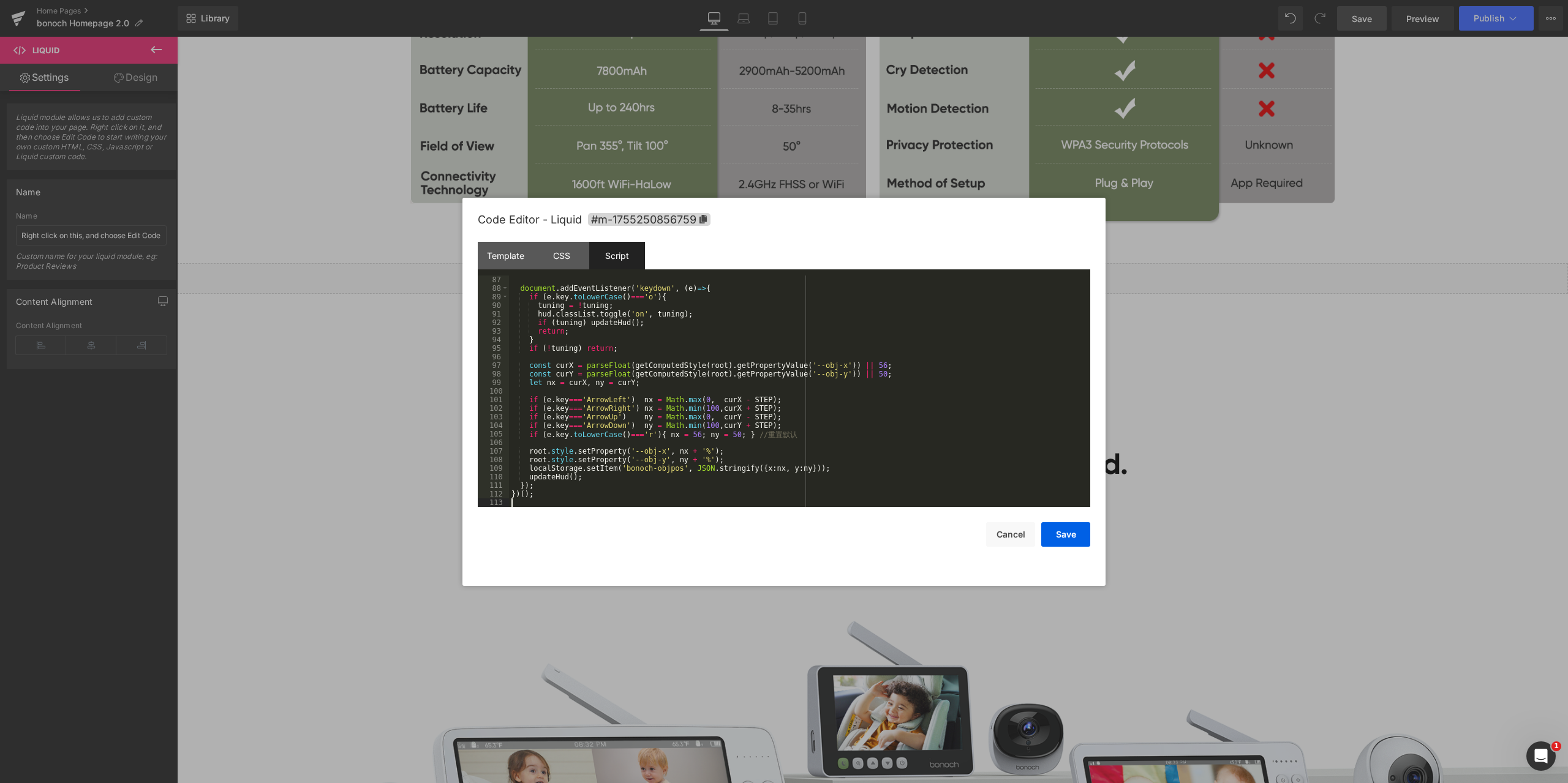
scroll to position [737, 0]
click at [817, 243] on div "Template CSS Script Data" at bounding box center [784, 258] width 613 height 34
click at [1064, 532] on button "Save" at bounding box center [1066, 534] width 49 height 24
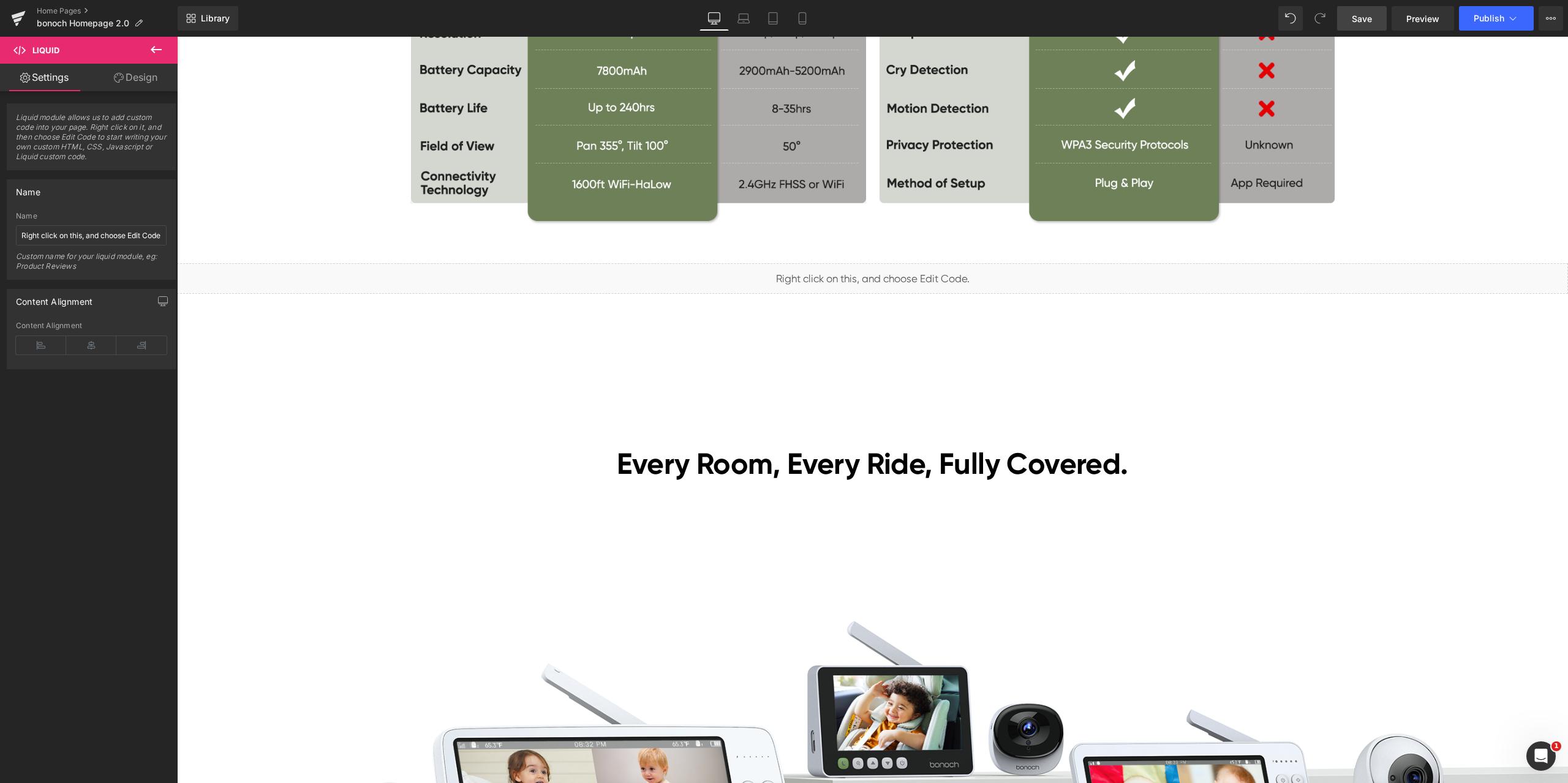
drag, startPoint x: 1353, startPoint y: 13, endPoint x: 1124, endPoint y: 307, distance: 372.7
click at [1353, 13] on span "Save" at bounding box center [1362, 19] width 20 height 13
click at [1413, 19] on span "Preview" at bounding box center [1423, 19] width 33 height 13
click at [849, 271] on span "Liquid" at bounding box center [865, 273] width 31 height 18
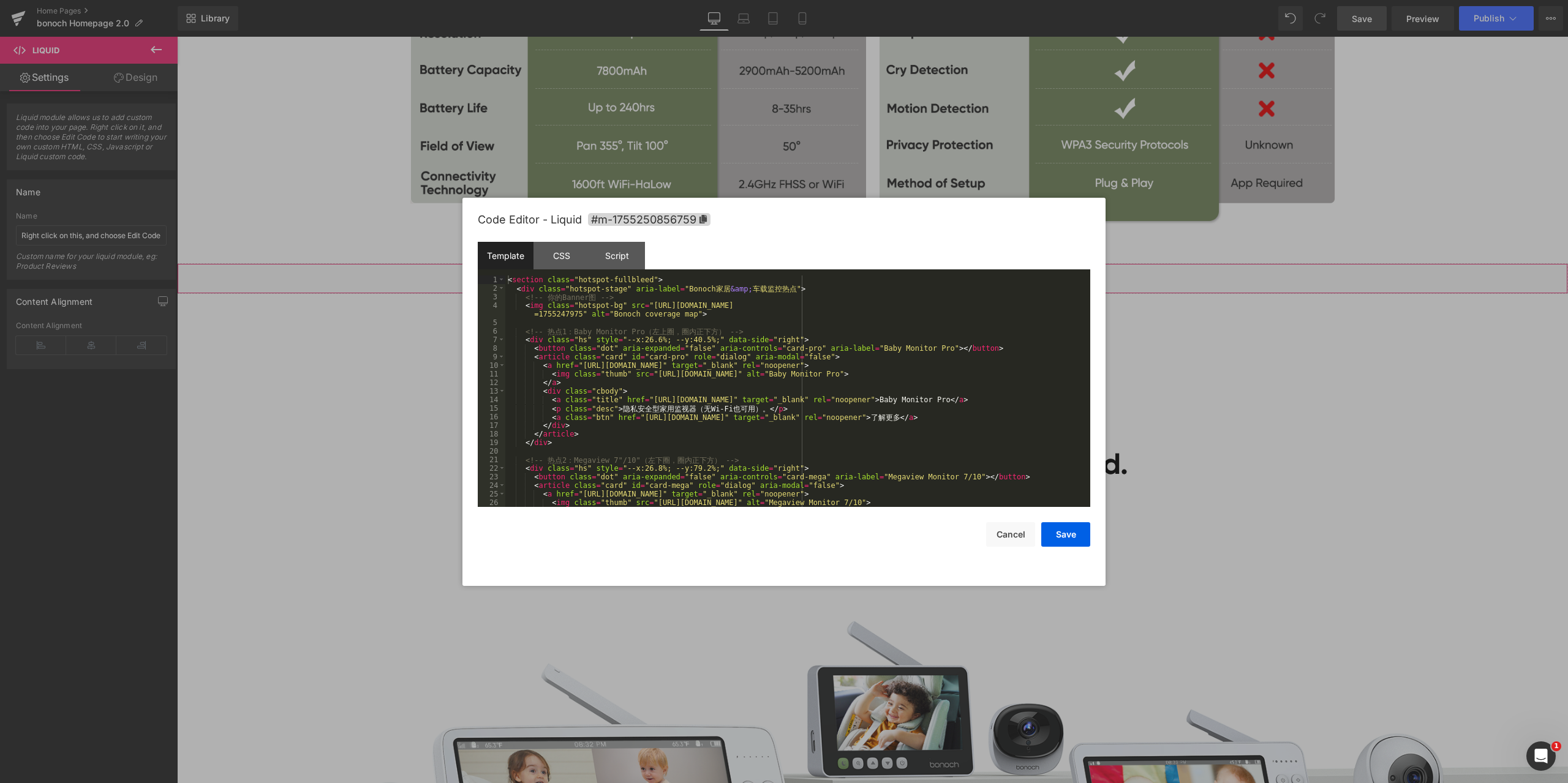
click at [833, 0] on div "Liquid You are previewing how the will restyle your page. You can not edit Elem…" at bounding box center [784, 0] width 1568 height 0
drag, startPoint x: 759, startPoint y: 337, endPoint x: 522, endPoint y: 341, distance: 237.0
click at [522, 341] on div "< section class = "hotspot-fullbleed" > < div class = "hotspot-stage" aria-labe…" at bounding box center [795, 400] width 580 height 249
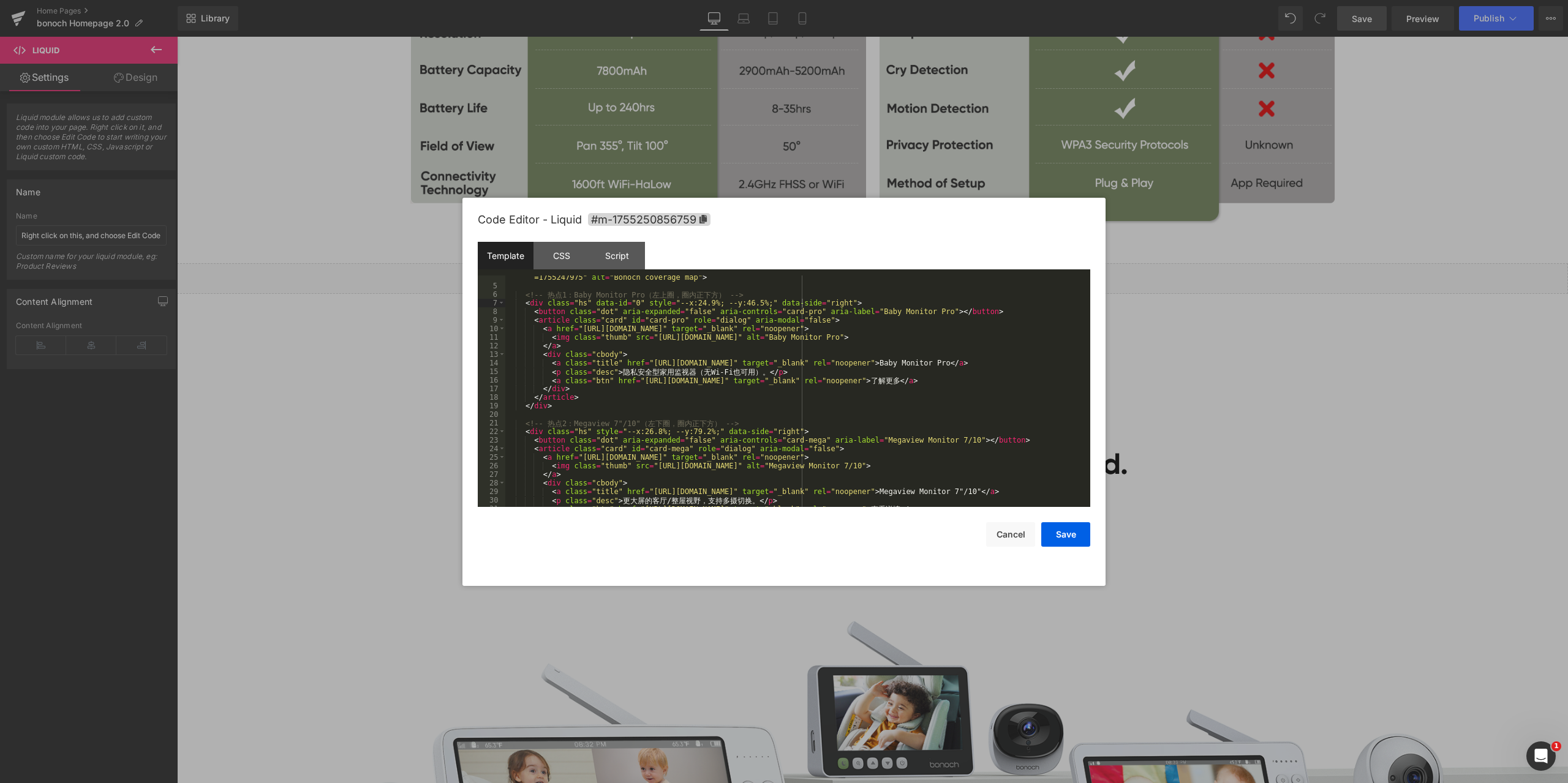
scroll to position [74, 0]
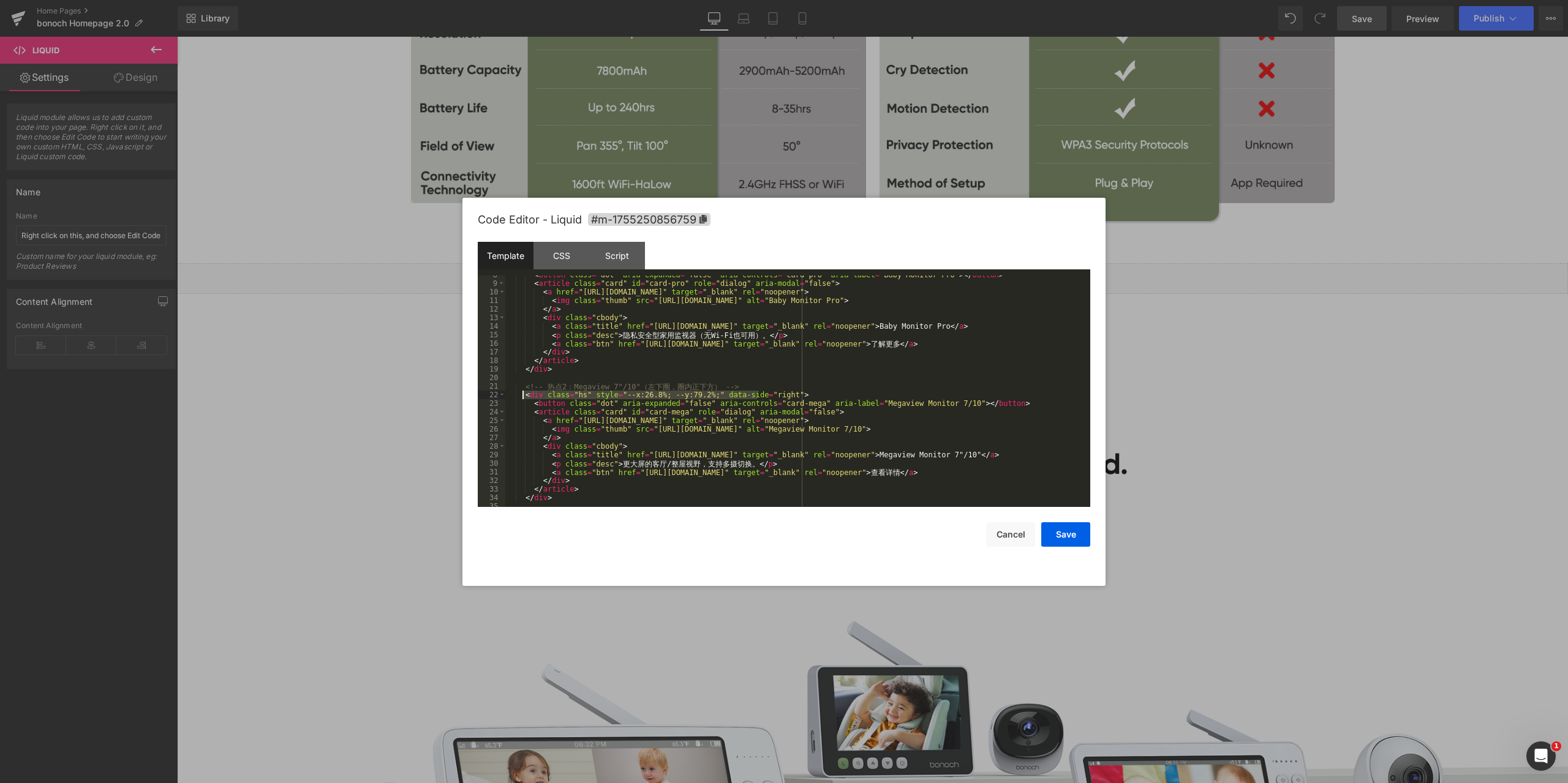
drag, startPoint x: 758, startPoint y: 392, endPoint x: 523, endPoint y: 396, distance: 235.0
click at [523, 396] on div "< button class = "dot" aria-expanded = "false" aria-controls = "card-pro" aria-…" at bounding box center [795, 395] width 580 height 249
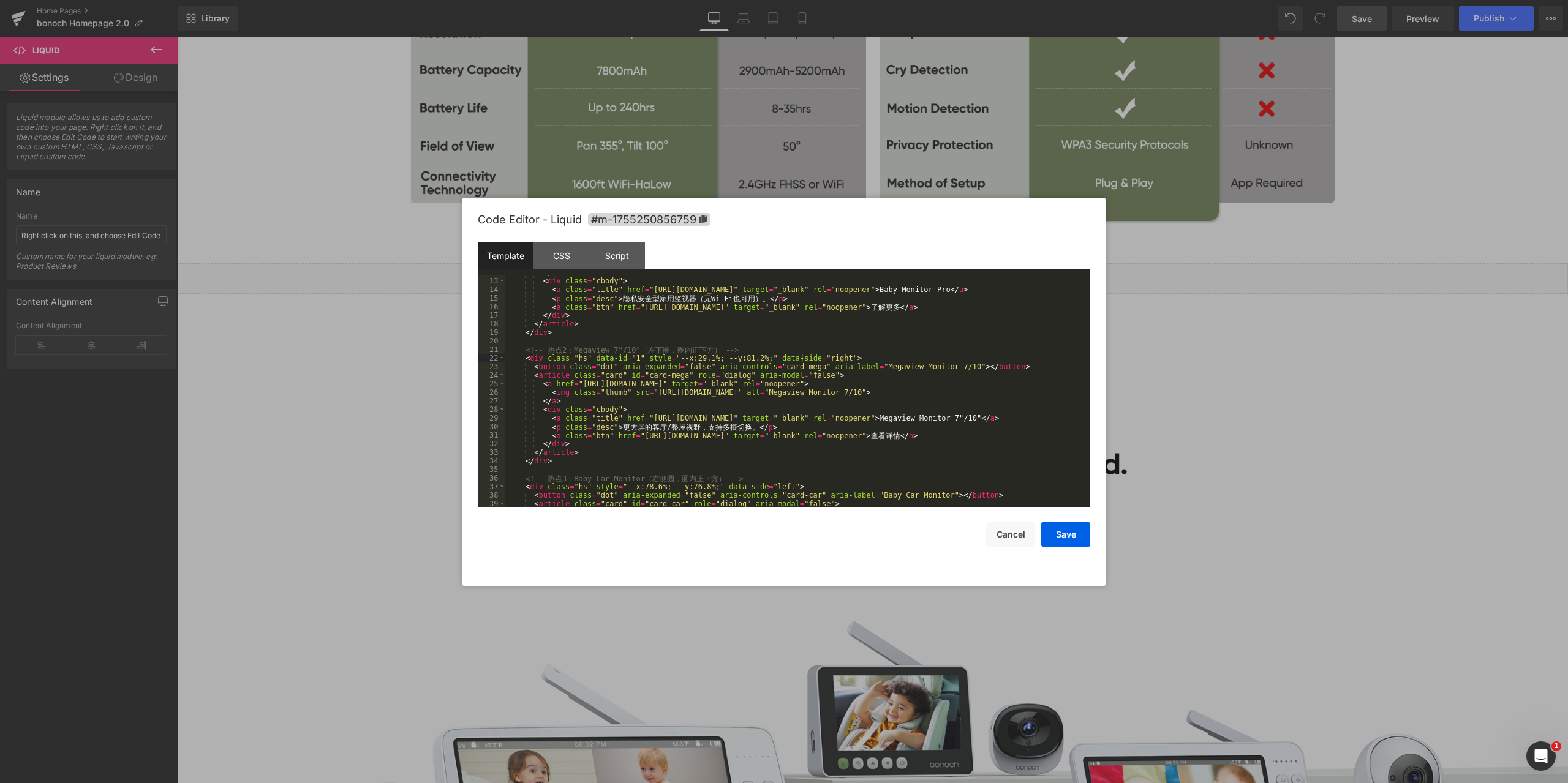
scroll to position [184, 0]
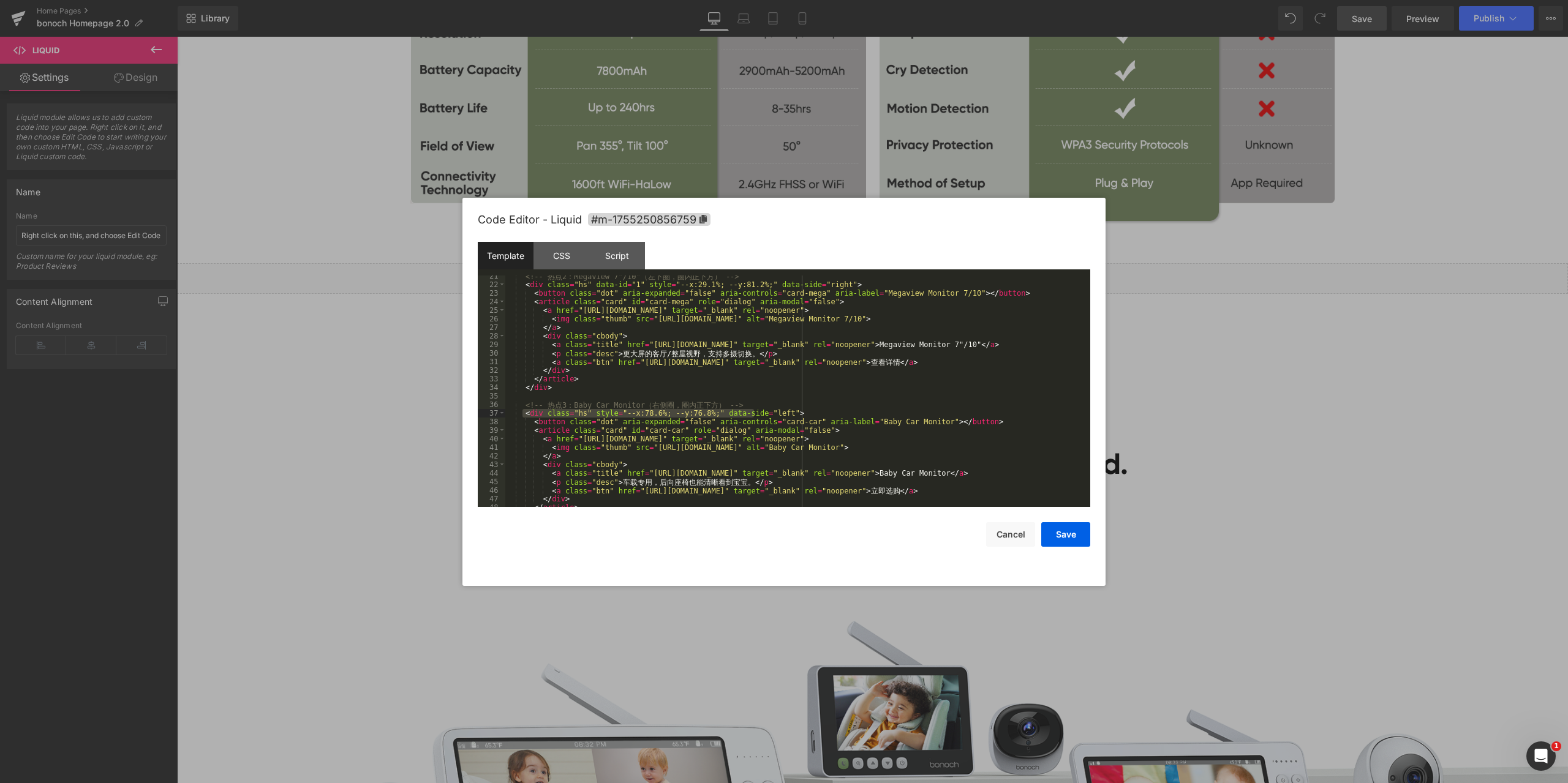
drag, startPoint x: 522, startPoint y: 413, endPoint x: 758, endPoint y: 412, distance: 236.0
click at [758, 412] on div "<!-- 热 点 2 ： Megaview 7"/10" （ 左 下 圈 ， 圈 内 正 下 方 ） --> < div class = "hs" data-…" at bounding box center [795, 396] width 580 height 249
click at [1074, 531] on button "Save" at bounding box center [1066, 534] width 49 height 24
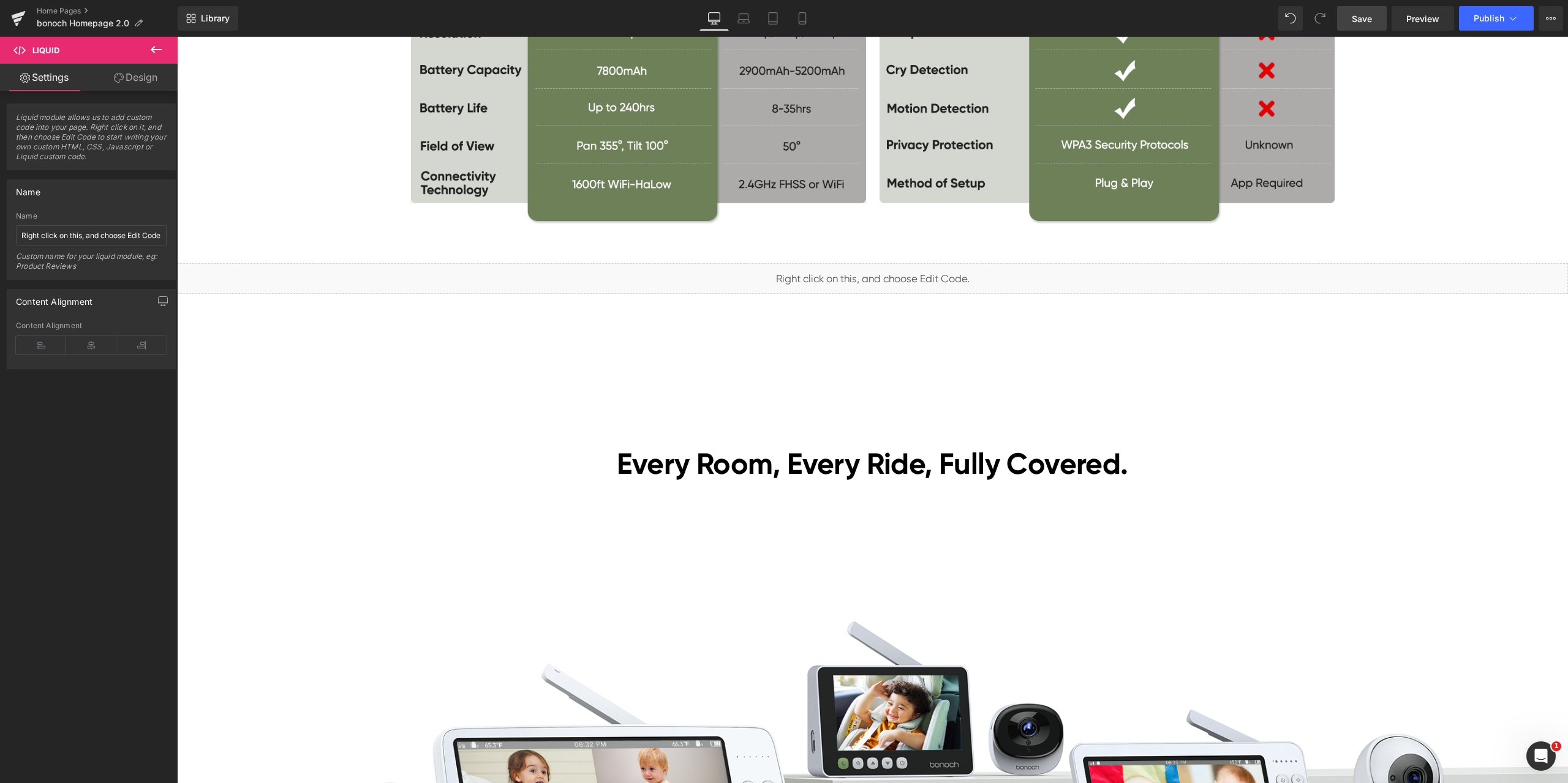
click at [1361, 20] on span "Save" at bounding box center [1362, 19] width 20 height 13
click at [1425, 13] on span "Preview" at bounding box center [1423, 19] width 33 height 13
click at [850, 271] on span "Liquid" at bounding box center [865, 273] width 31 height 18
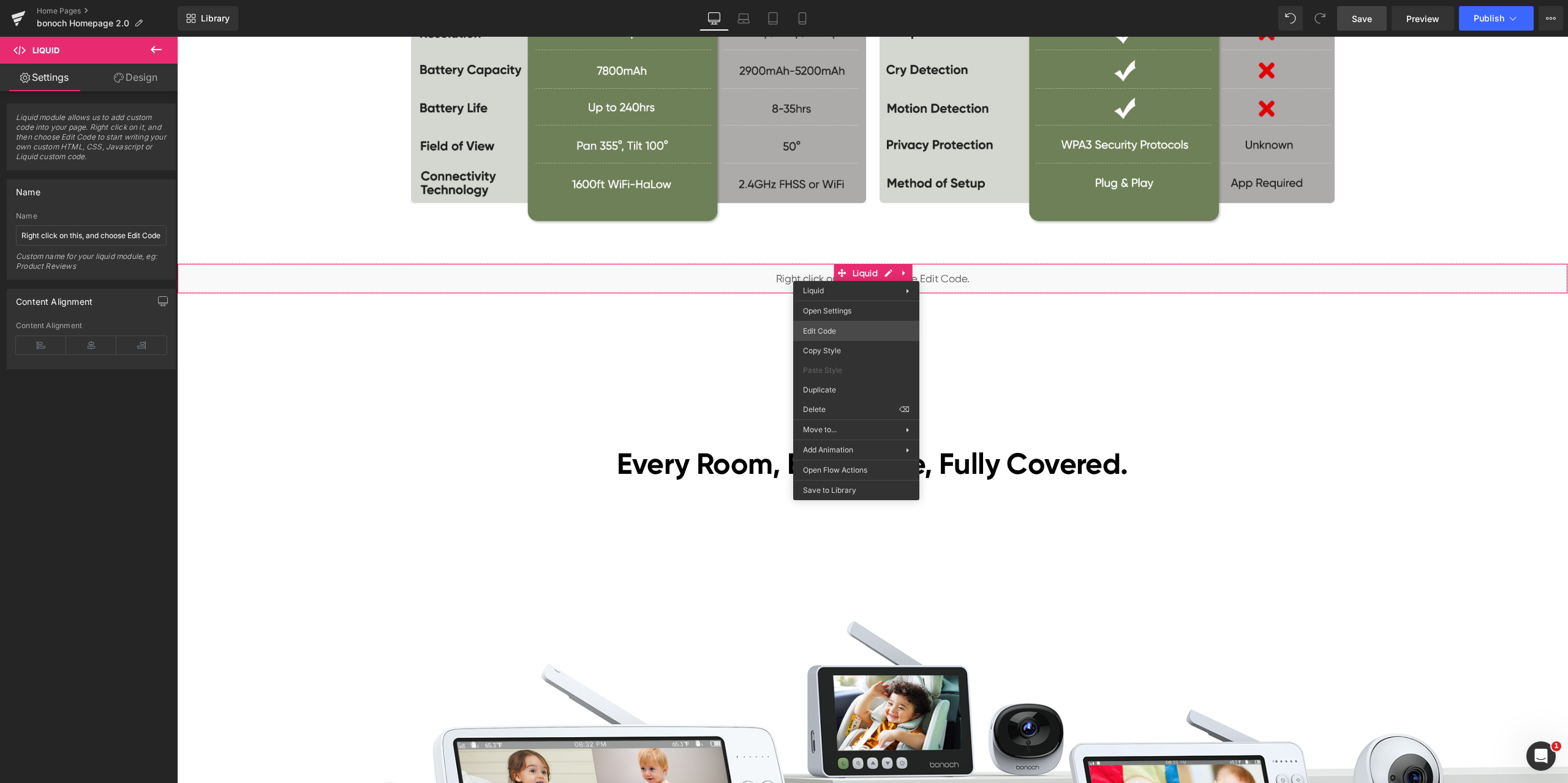
click at [825, 0] on div "Liquid You are previewing how the will restyle your page. You can not edit Elem…" at bounding box center [784, 0] width 1568 height 0
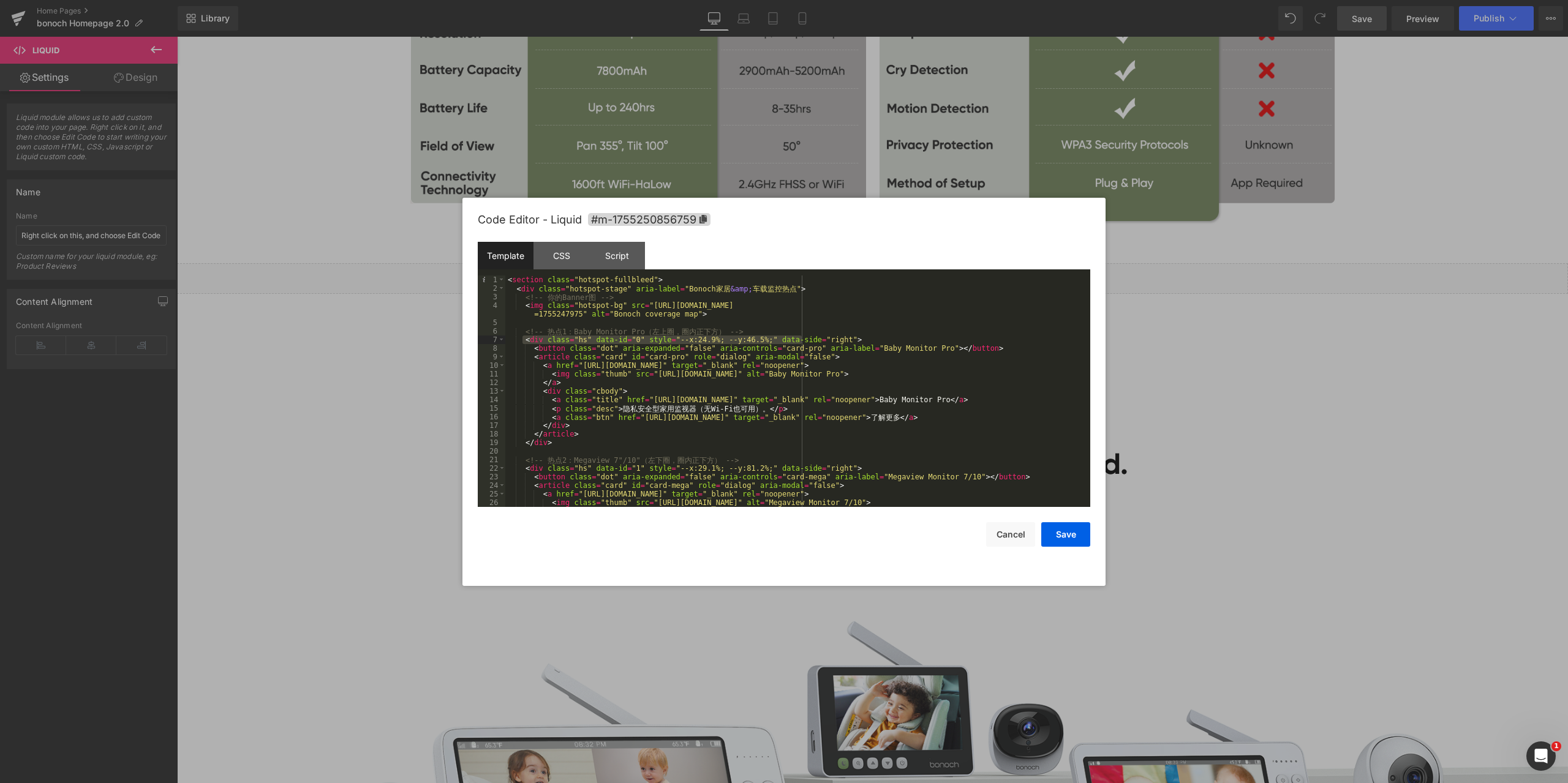
drag, startPoint x: 522, startPoint y: 338, endPoint x: 811, endPoint y: 341, distance: 289.0
click at [811, 341] on div "< section class = "hotspot-fullbleed" > < div class = "hotspot-stage" aria-labe…" at bounding box center [795, 400] width 580 height 249
click at [814, 335] on div "< section class = "hotspot-fullbleed" > < div class = "hotspot-stage" aria-labe…" at bounding box center [795, 400] width 580 height 249
drag, startPoint x: 522, startPoint y: 341, endPoint x: 800, endPoint y: 337, distance: 278.0
click at [800, 337] on div "< section class = "hotspot-fullbleed" > < div class = "hotspot-stage" aria-labe…" at bounding box center [795, 400] width 580 height 249
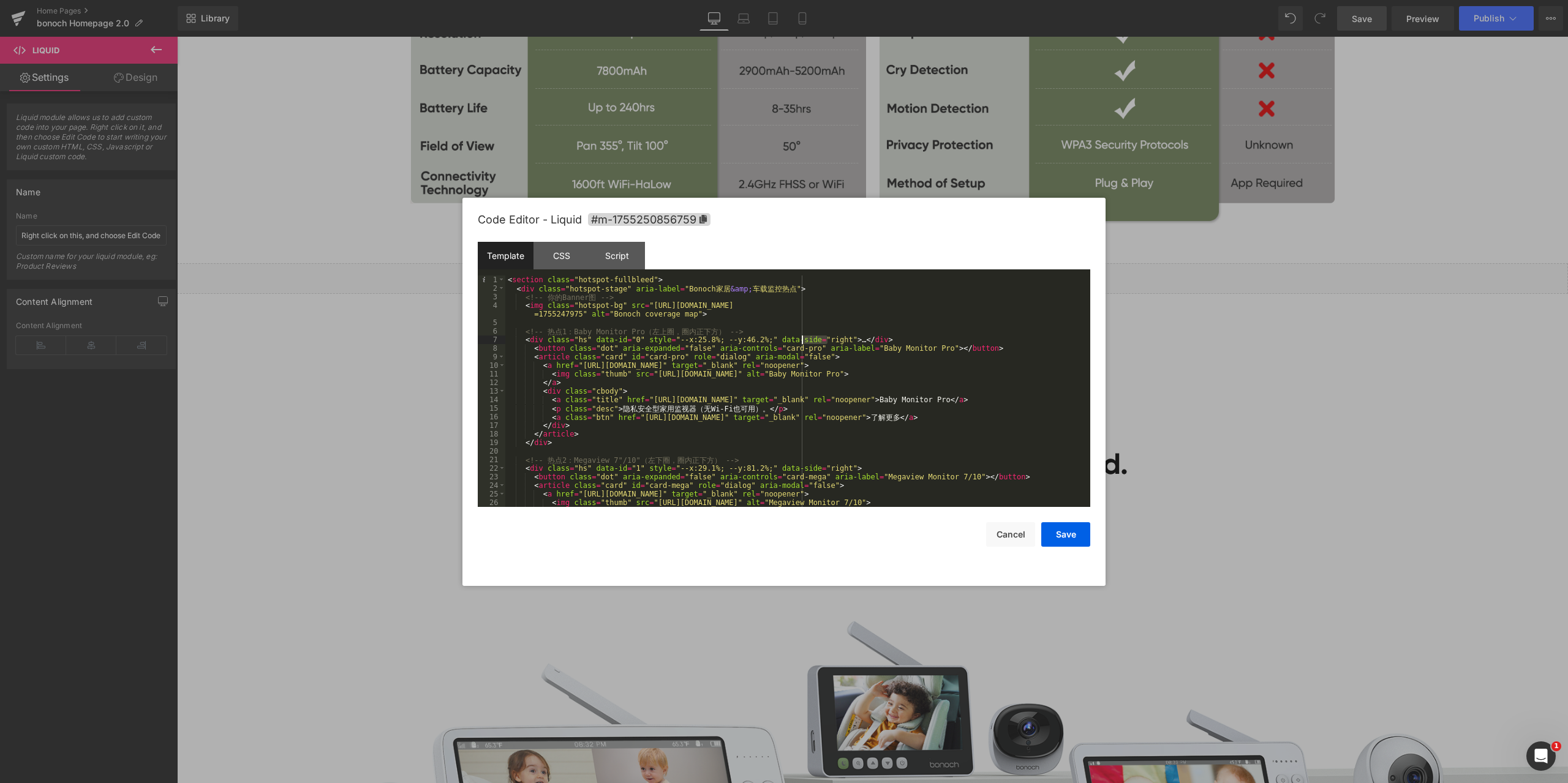
drag, startPoint x: 837, startPoint y: 337, endPoint x: 802, endPoint y: 335, distance: 35.1
click at [802, 335] on div "< section class = "hotspot-fullbleed" > < div class = "hotspot-stage" aria-labe…" at bounding box center [795, 400] width 580 height 249
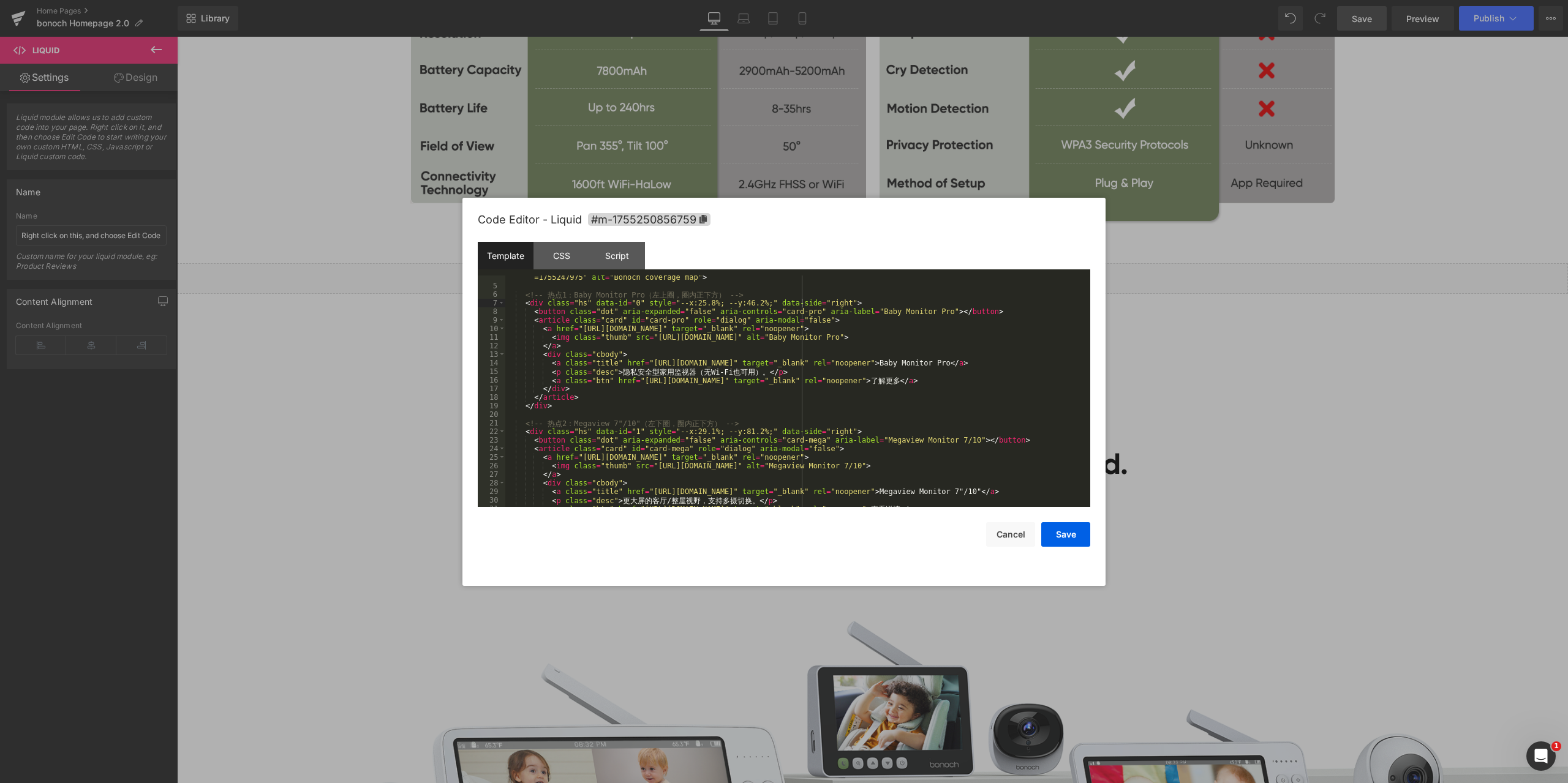
scroll to position [74, 0]
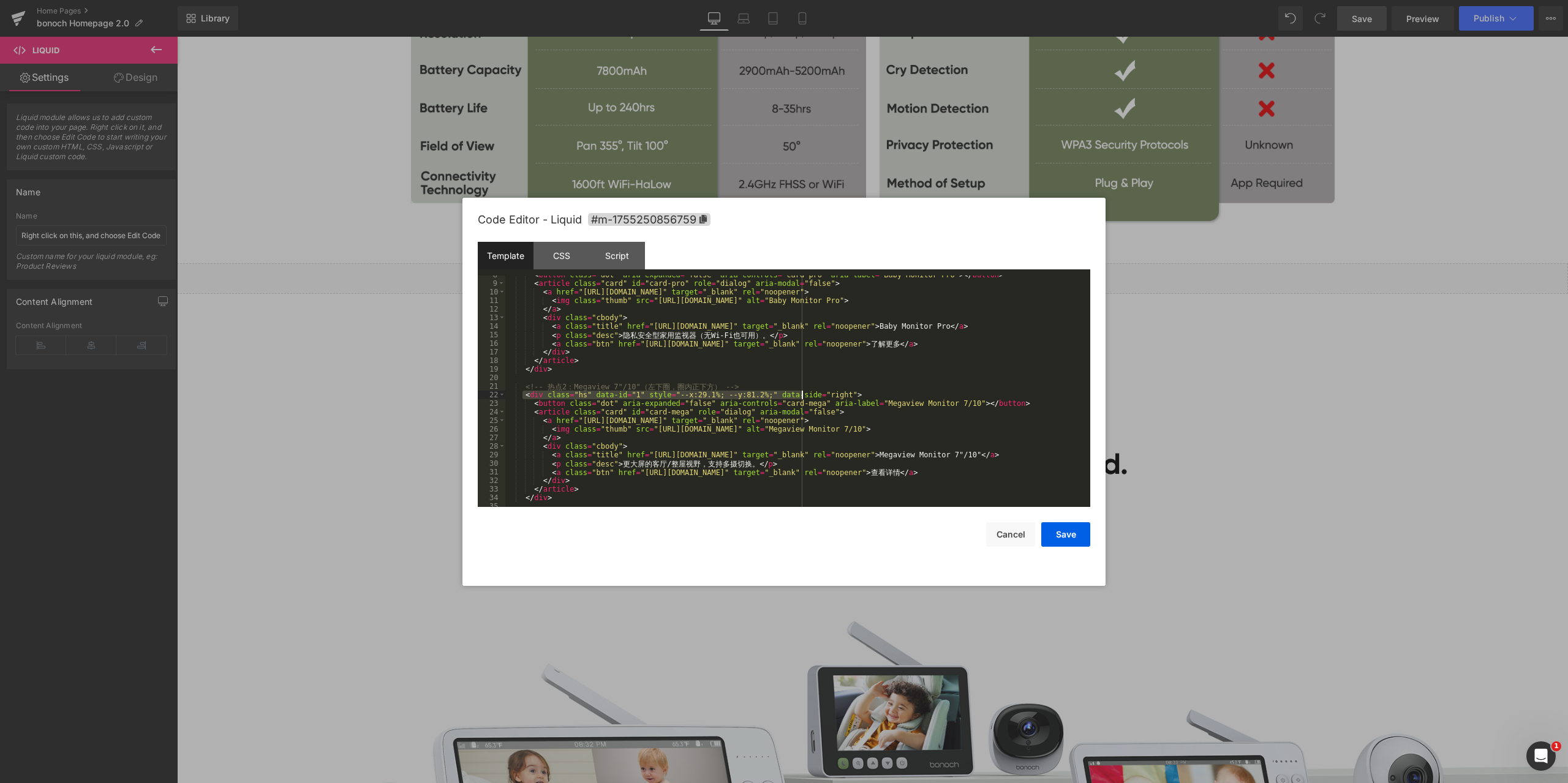
drag, startPoint x: 523, startPoint y: 395, endPoint x: 801, endPoint y: 393, distance: 278.0
click at [801, 393] on div "< button class = "dot" aria-expanded = "false" aria-controls = "card-pro" aria-…" at bounding box center [795, 395] width 580 height 249
drag, startPoint x: 838, startPoint y: 393, endPoint x: 802, endPoint y: 391, distance: 36.1
click at [802, 391] on div "< button class = "dot" aria-expanded = "false" aria-controls = "card-pro" aria-…" at bounding box center [795, 395] width 580 height 249
click at [844, 393] on div "< button class = "dot" aria-expanded = "false" aria-controls = "card-pro" aria-…" at bounding box center [795, 391] width 580 height 232
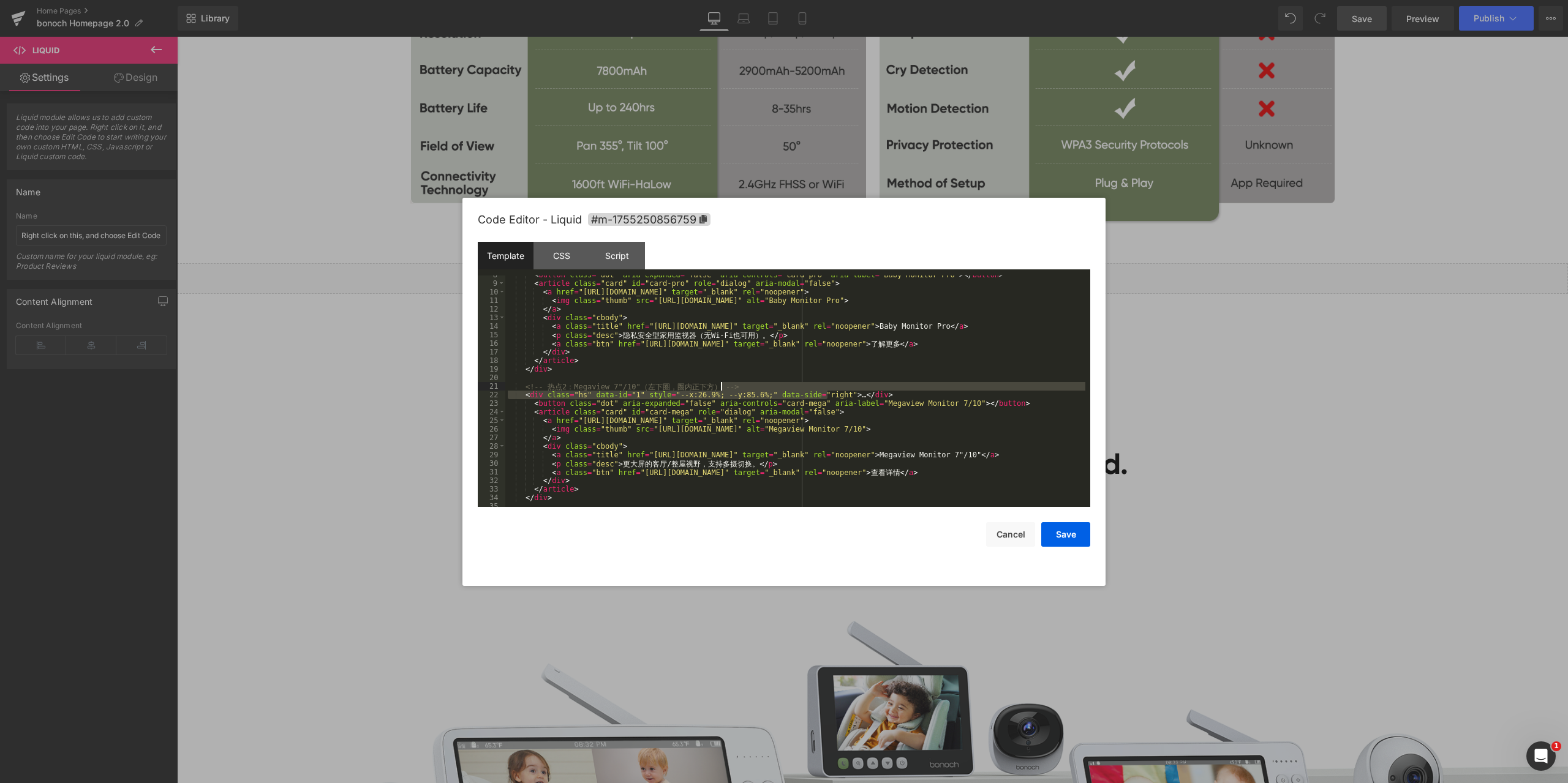
drag, startPoint x: 847, startPoint y: 390, endPoint x: 826, endPoint y: 390, distance: 21.0
click at [826, 390] on div "< button class = "dot" aria-expanded = "false" aria-controls = "card-pro" aria-…" at bounding box center [795, 395] width 580 height 249
click at [822, 391] on div "< button class = "dot" aria-expanded = "false" aria-controls = "card-pro" aria-…" at bounding box center [795, 391] width 580 height 232
click at [838, 393] on div "< button class = "dot" aria-expanded = "false" aria-controls = "card-pro" aria-…" at bounding box center [795, 395] width 580 height 249
drag, startPoint x: 844, startPoint y: 393, endPoint x: 801, endPoint y: 393, distance: 43.0
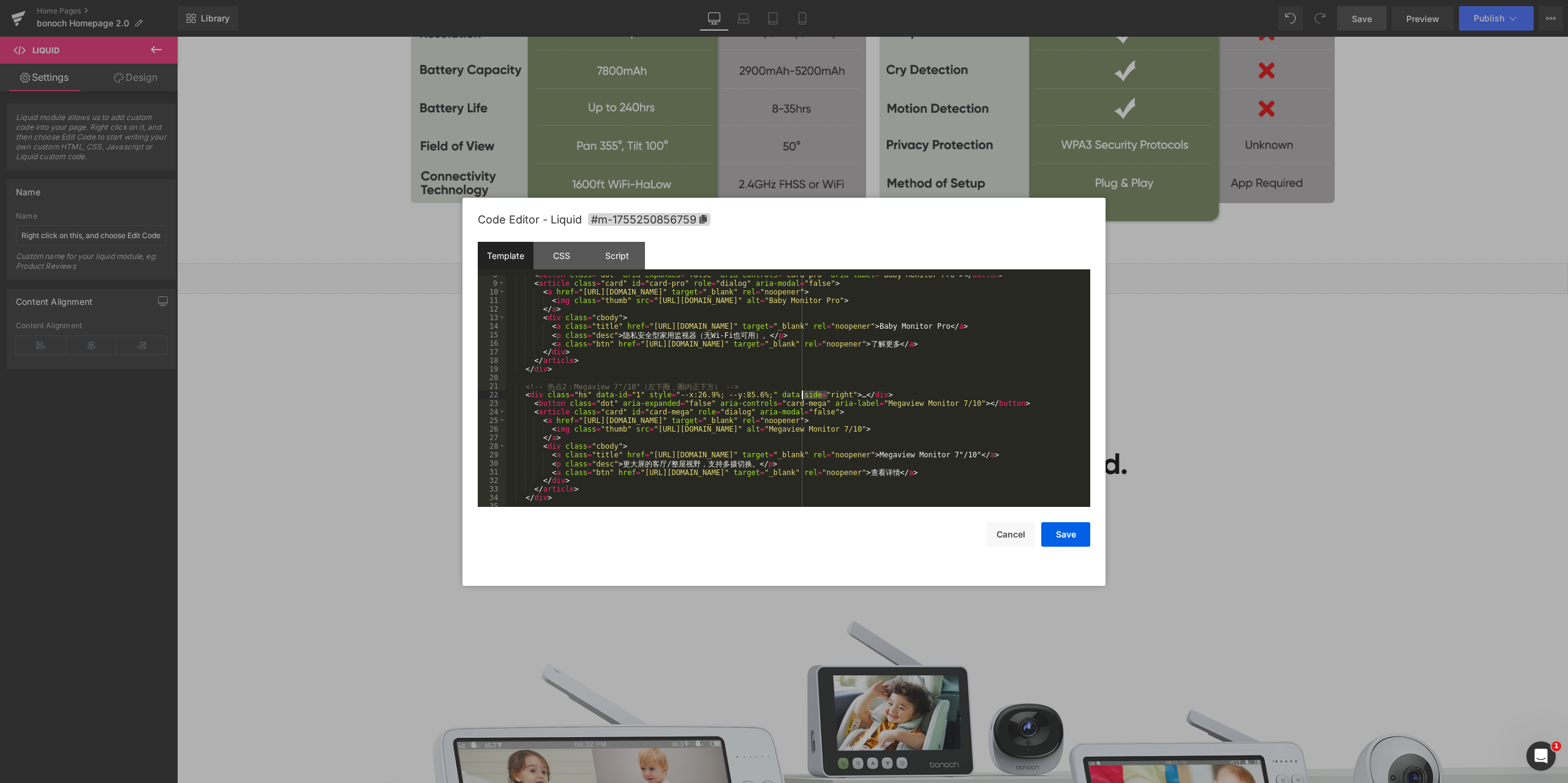
click at [801, 393] on div "< button class = "dot" aria-expanded = "false" aria-controls = "card-pro" aria-…" at bounding box center [795, 395] width 580 height 249
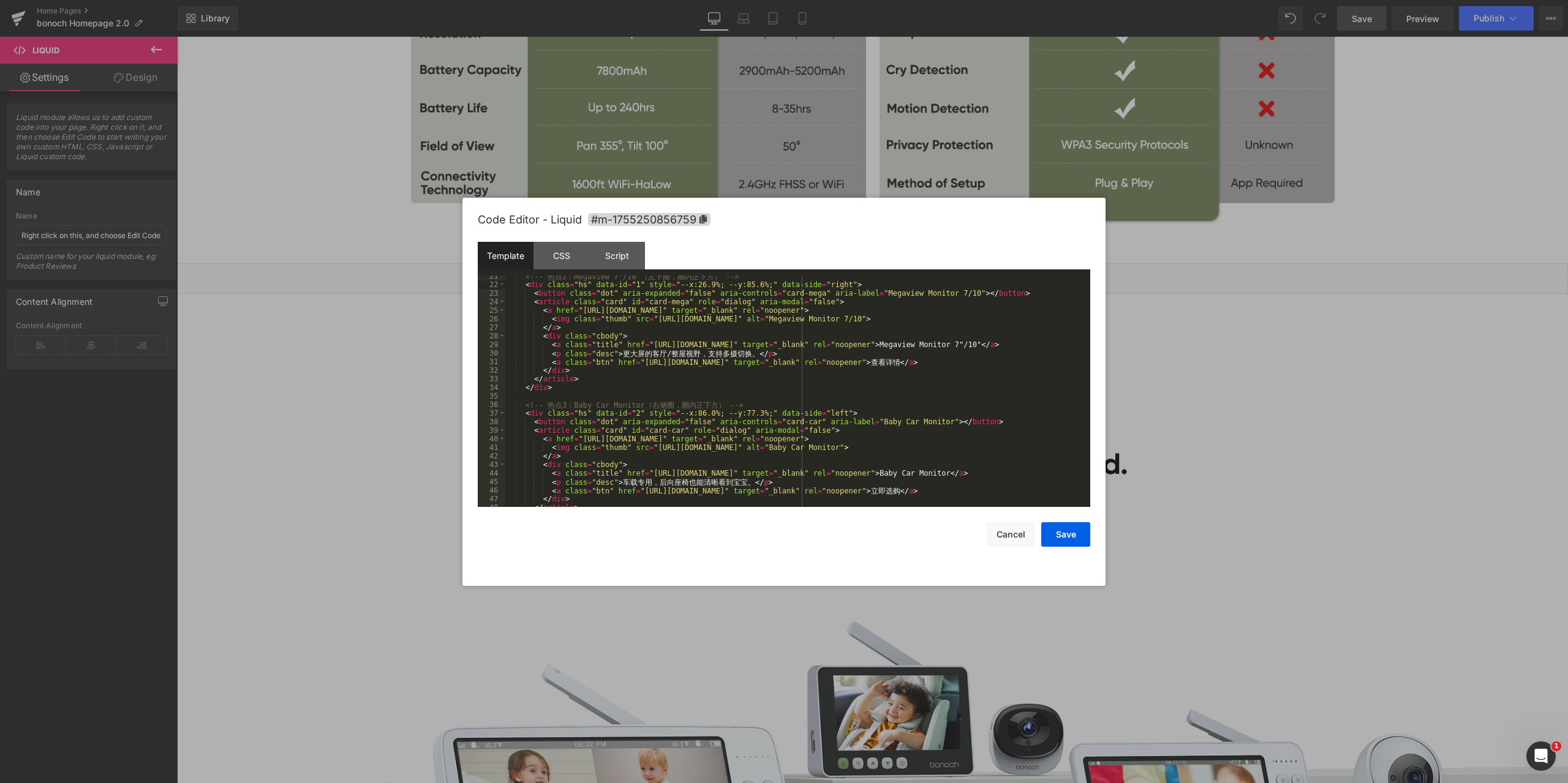
scroll to position [221, 0]
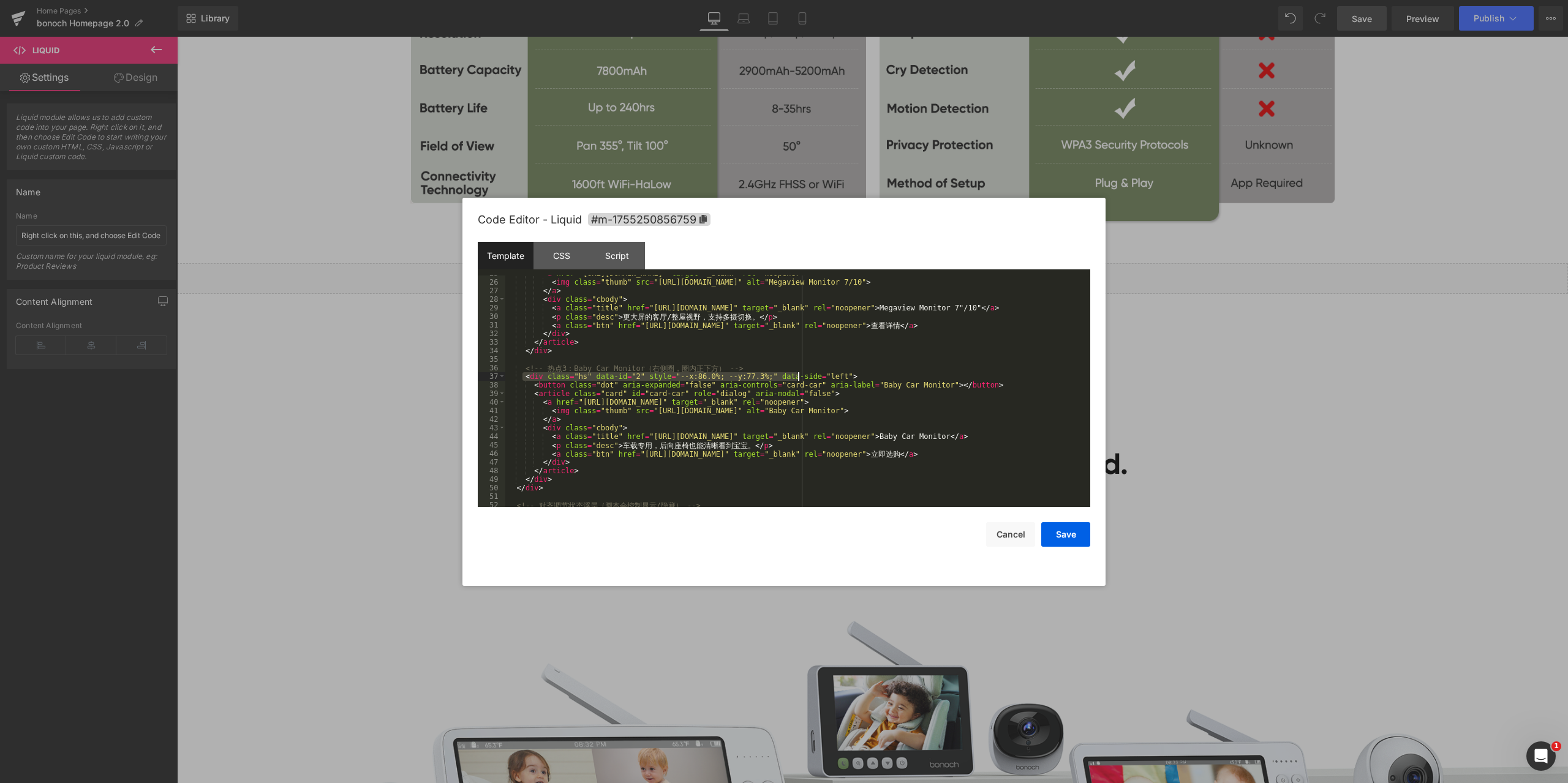
drag, startPoint x: 522, startPoint y: 379, endPoint x: 797, endPoint y: 374, distance: 275.0
click at [797, 374] on div "< a href = "https://example.com/megaview-monitor" target = "_blank" rel = "noop…" at bounding box center [795, 393] width 580 height 249
click at [1069, 532] on button "Save" at bounding box center [1066, 534] width 49 height 24
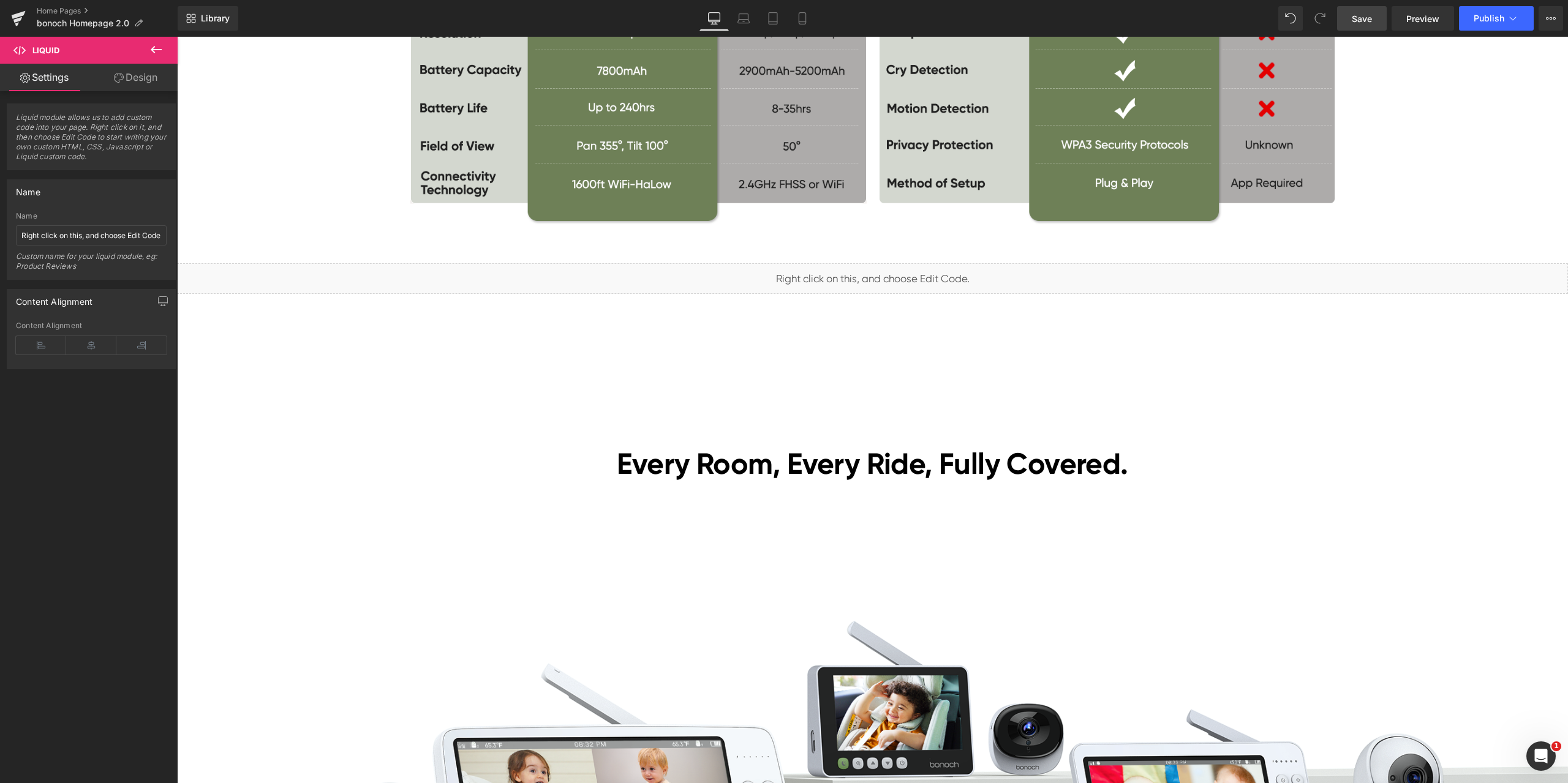
click at [1373, 22] on link "Save" at bounding box center [1361, 18] width 49 height 24
click at [1420, 17] on span "Preview" at bounding box center [1423, 19] width 33 height 13
click at [1366, 18] on span "Save" at bounding box center [1362, 19] width 20 height 13
click at [1420, 24] on span "Preview" at bounding box center [1423, 19] width 33 height 13
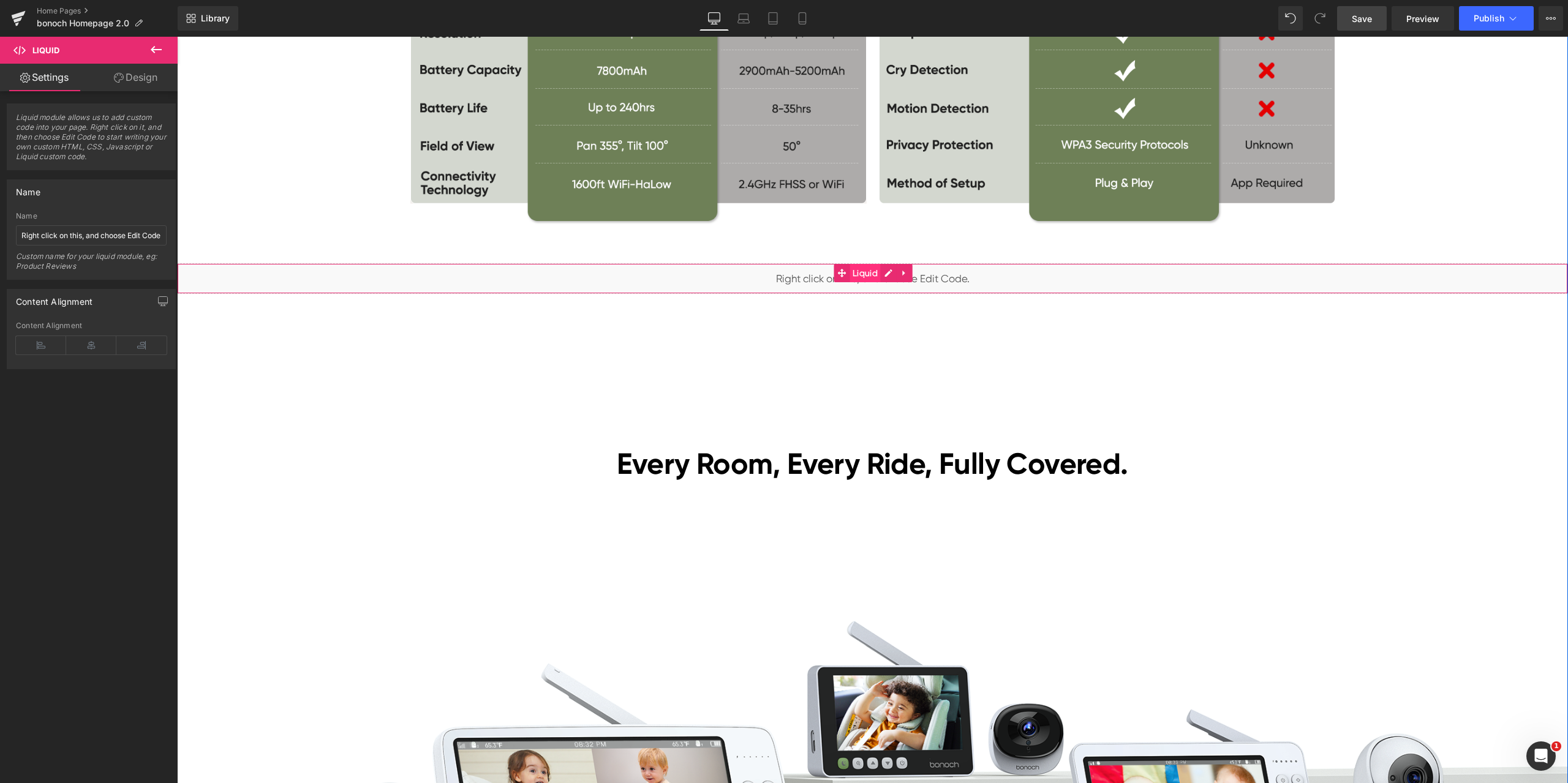
click at [855, 271] on span "Liquid" at bounding box center [865, 273] width 31 height 18
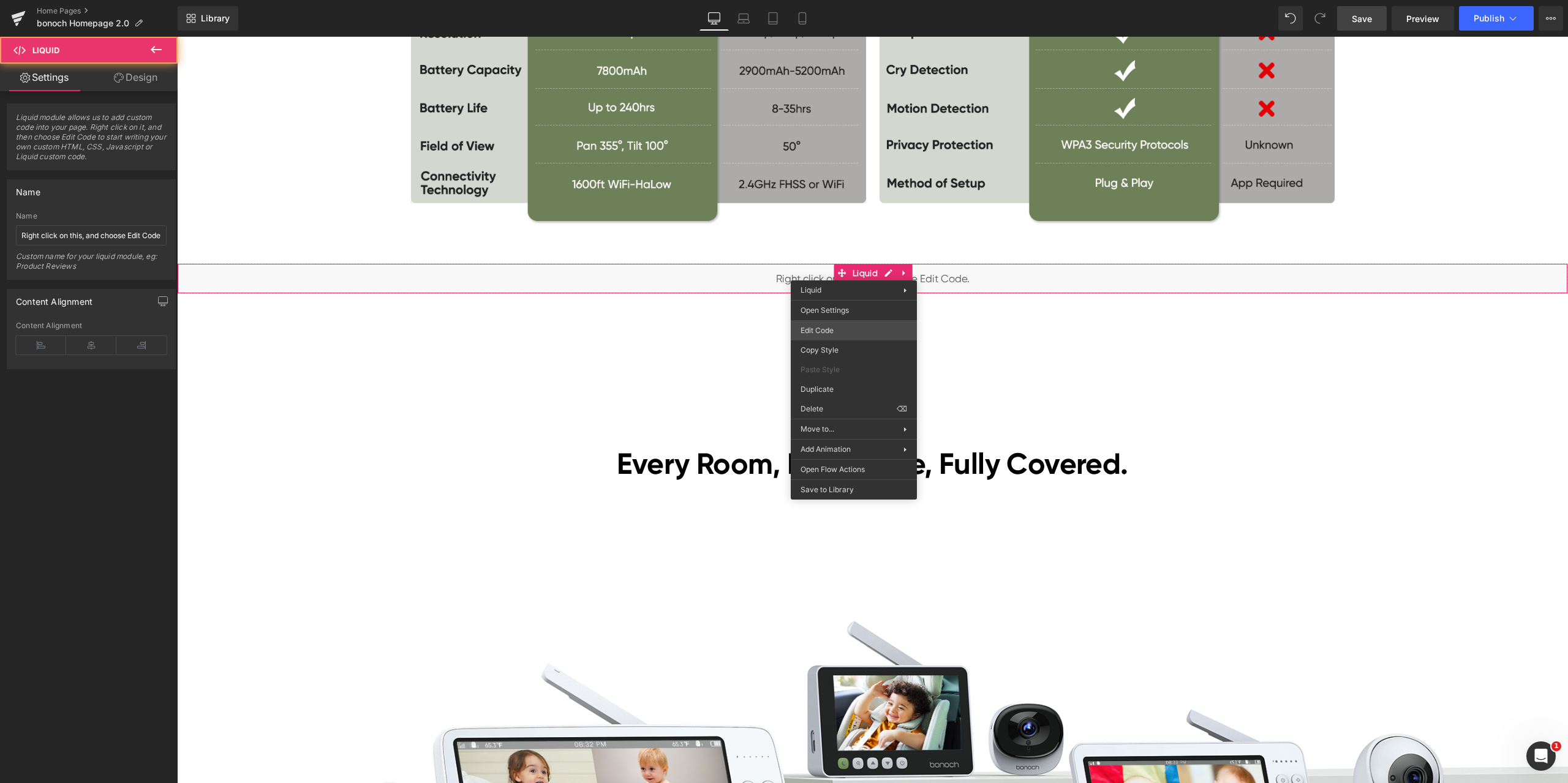
click at [852, 0] on div "Liquid You are previewing how the will restyle your page. You can not edit Elem…" at bounding box center [784, 0] width 1568 height 0
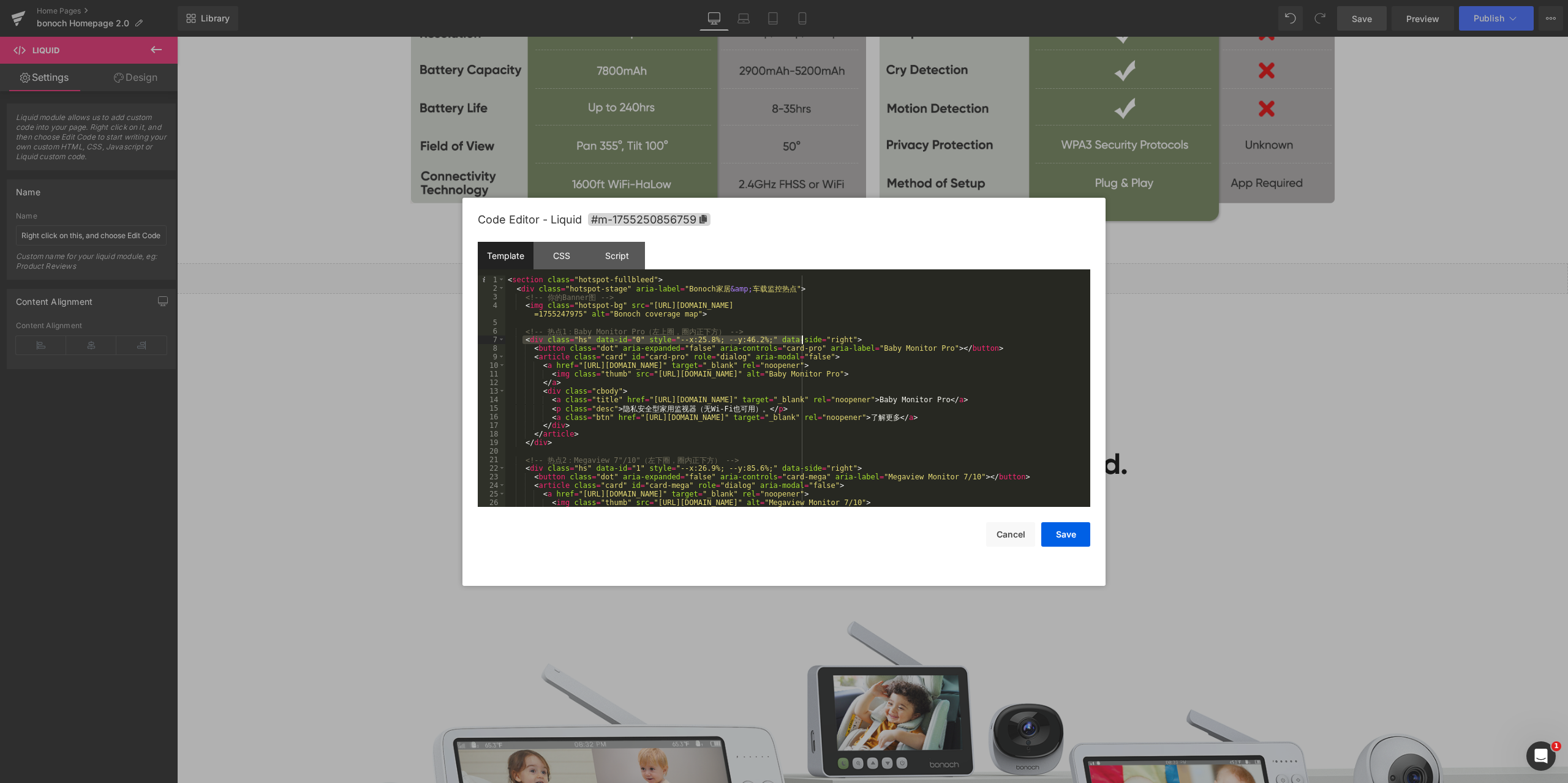
drag, startPoint x: 524, startPoint y: 341, endPoint x: 800, endPoint y: 338, distance: 276.0
click at [800, 338] on div "< section class = "hotspot-fullbleed" > < div class = "hotspot-stage" aria-labe…" at bounding box center [795, 400] width 580 height 249
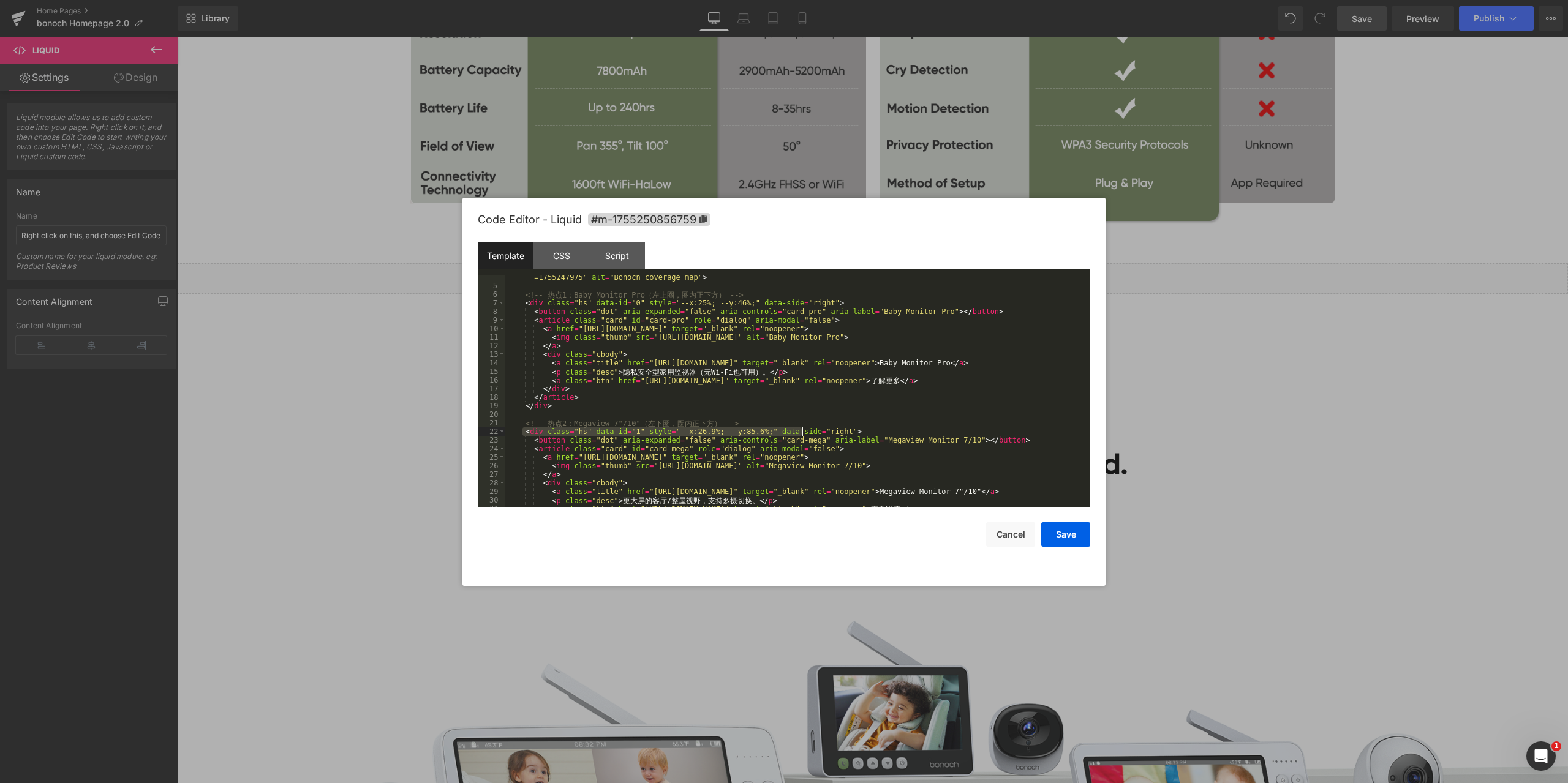
drag, startPoint x: 523, startPoint y: 430, endPoint x: 802, endPoint y: 434, distance: 279.0
click at [802, 434] on div "< img class = "hotspot-bg" src = "[URL][DOMAIN_NAME] =1755247975" alt = "Bonoch…" at bounding box center [795, 393] width 580 height 257
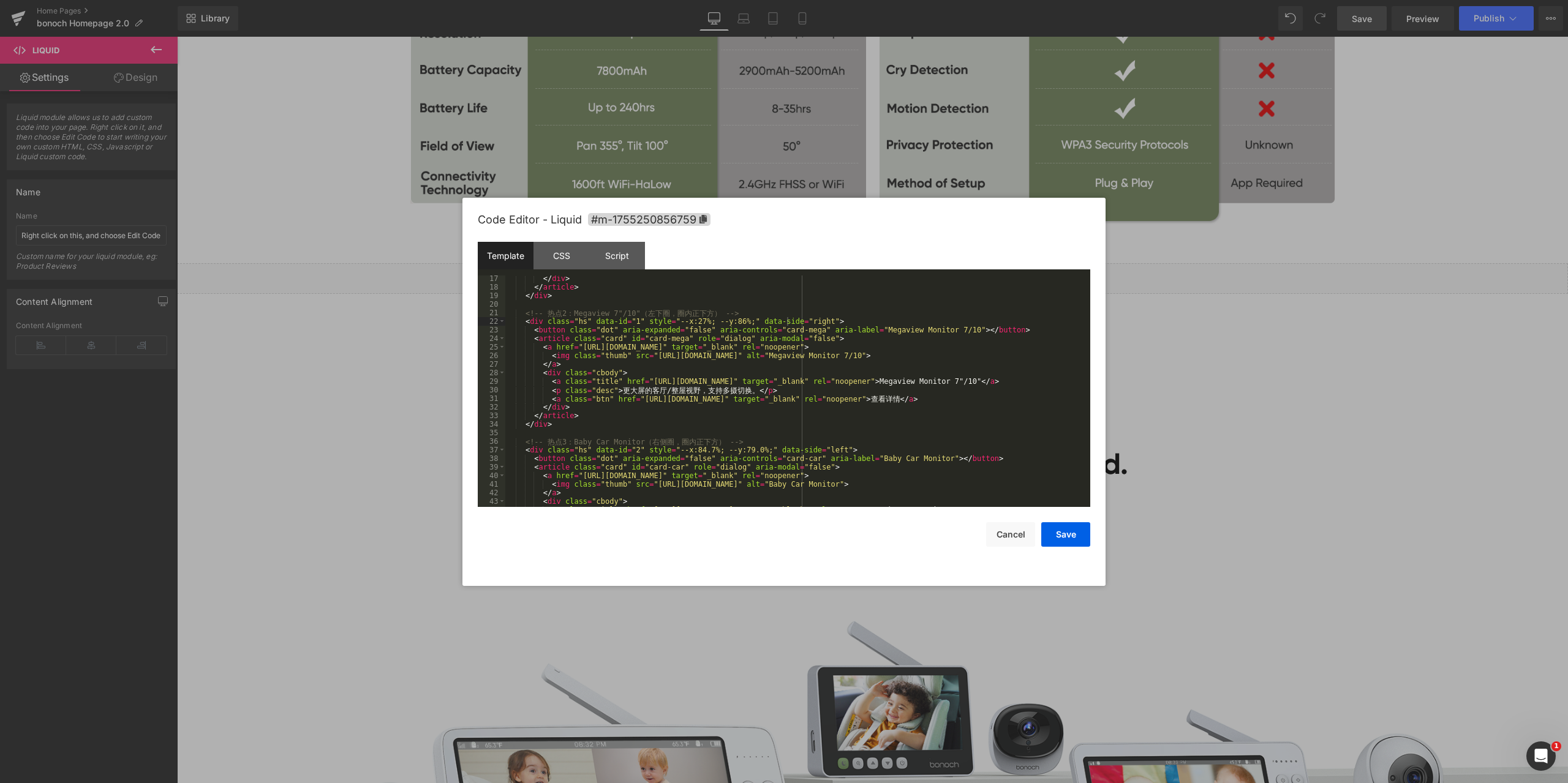
scroll to position [184, 0]
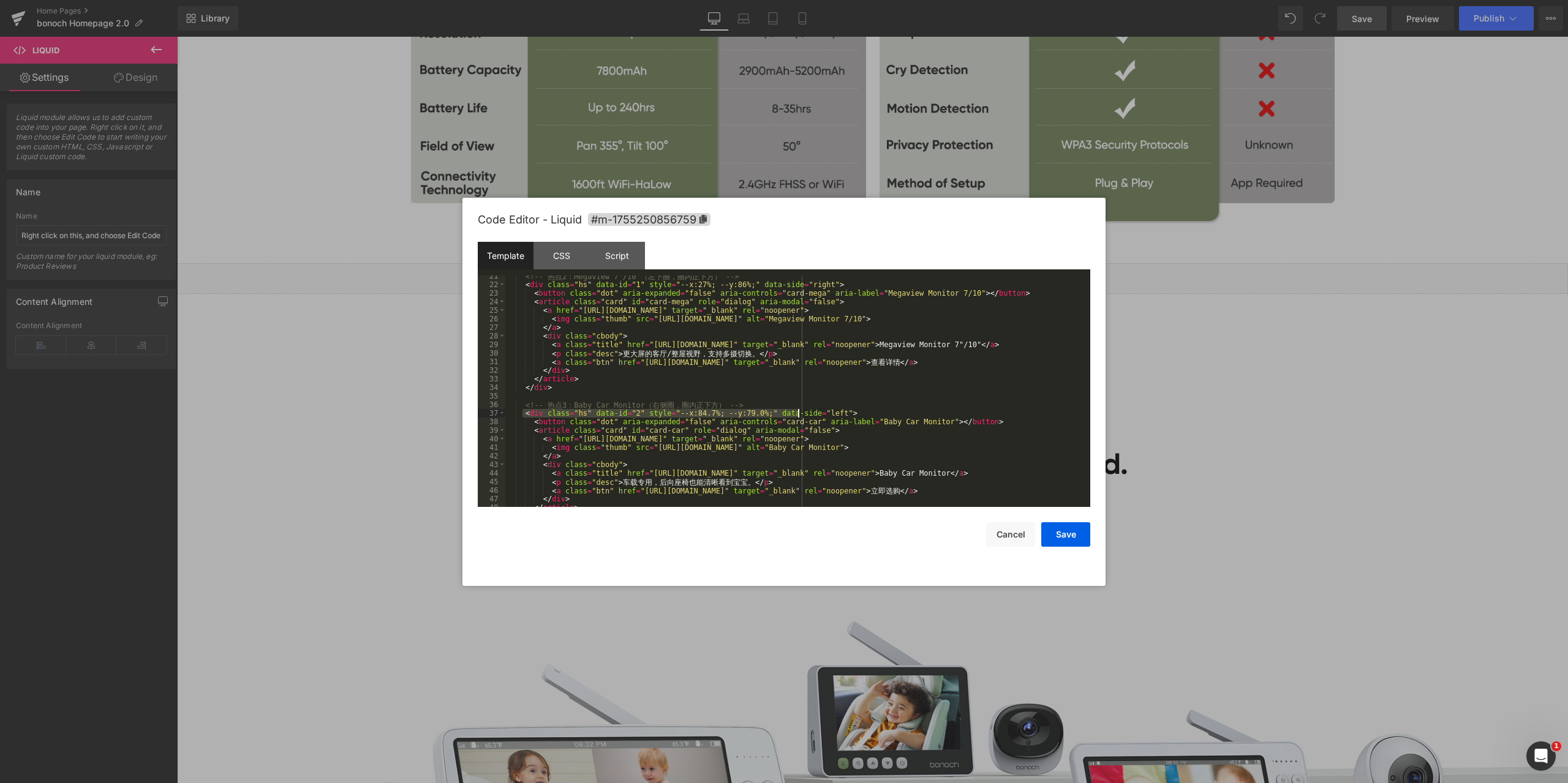
drag, startPoint x: 523, startPoint y: 415, endPoint x: 797, endPoint y: 413, distance: 274.0
click at [797, 413] on div "<!-- 热 点 2 ： Megaview 7"/10" （ 左 下 圈 ， 圈 内 正 下 方 ） --> < div class = "hs" data-…" at bounding box center [795, 396] width 580 height 249
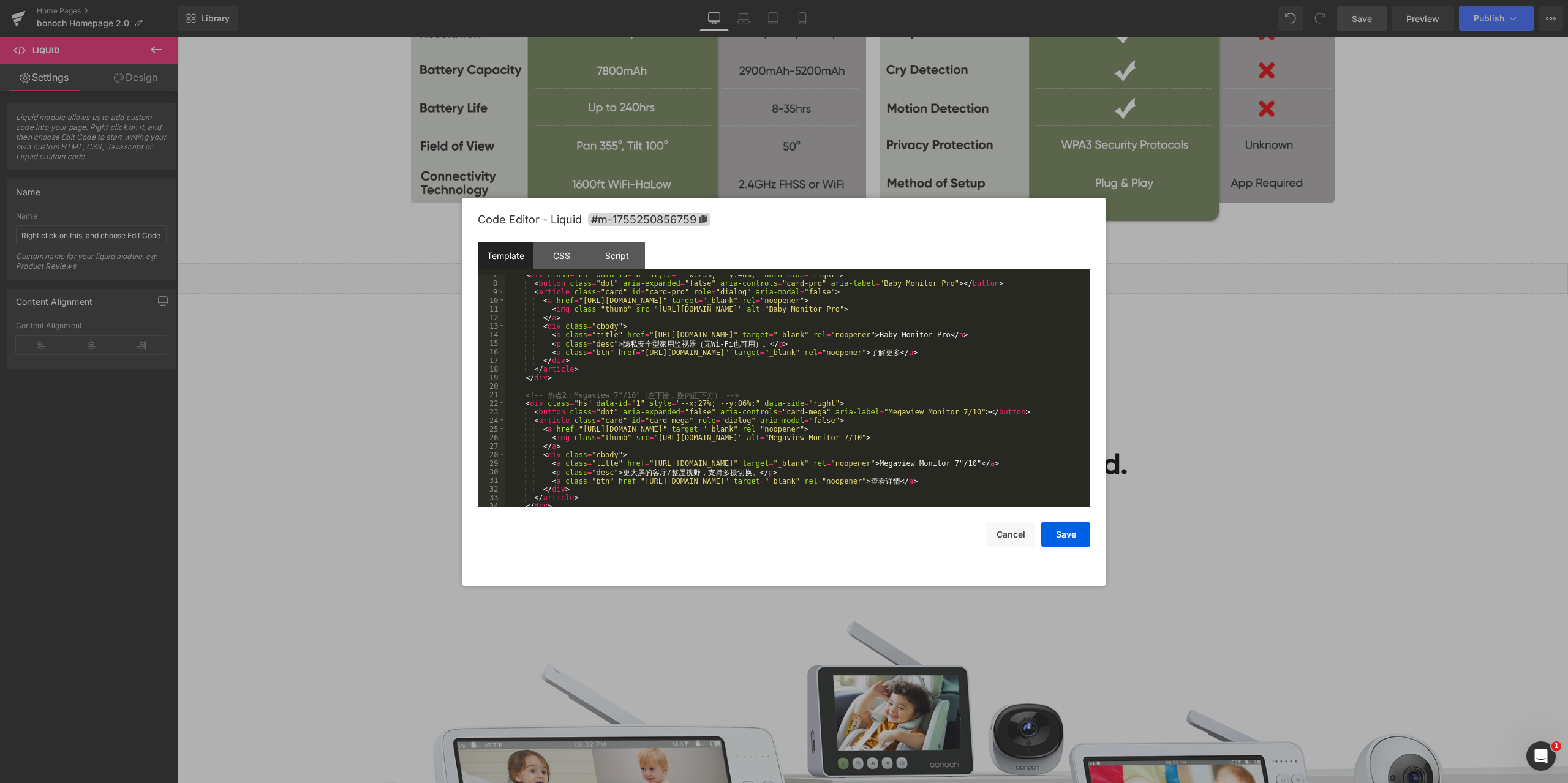
scroll to position [0, 0]
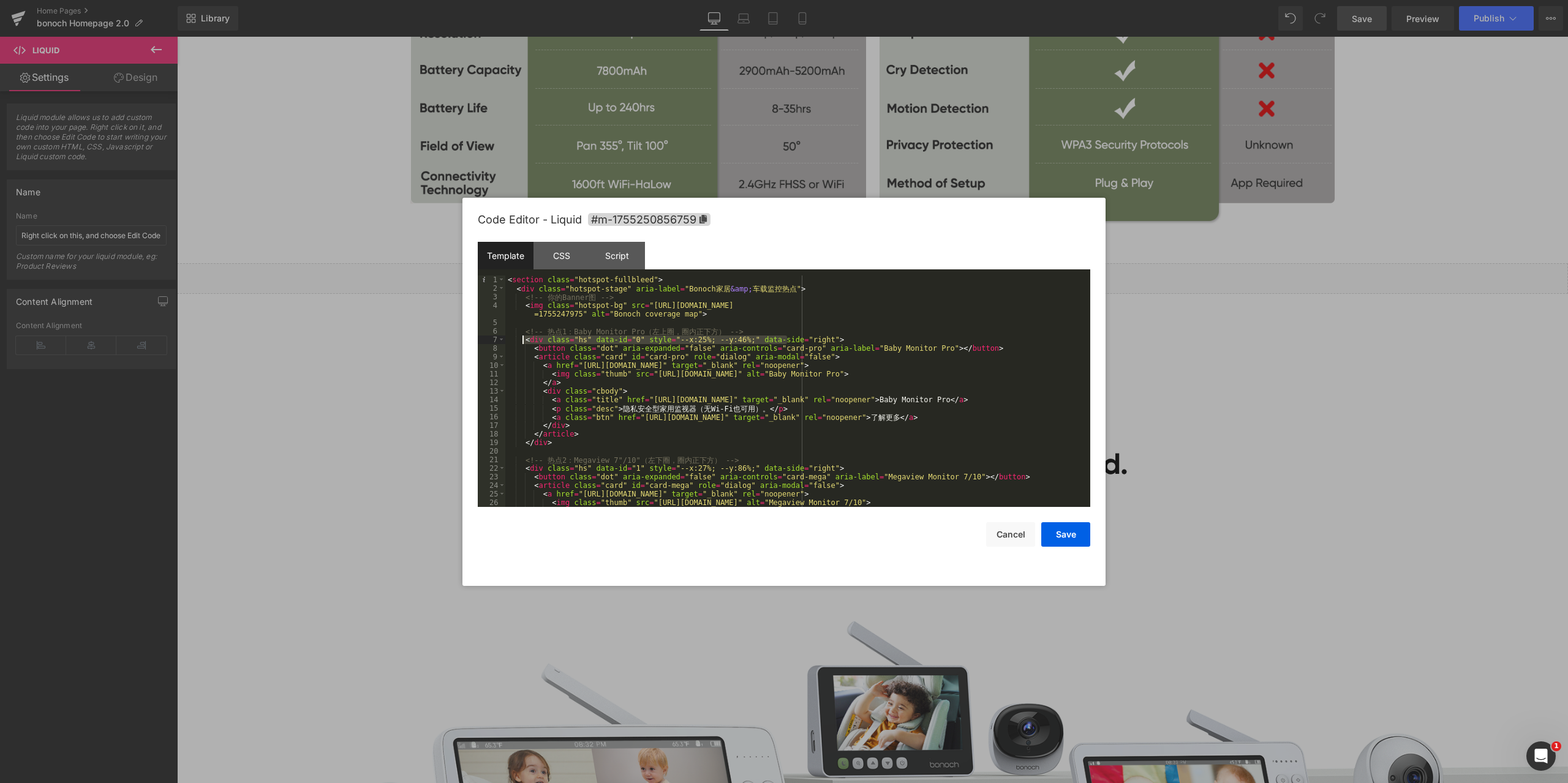
drag, startPoint x: 791, startPoint y: 339, endPoint x: 543, endPoint y: 353, distance: 248.4
click at [522, 342] on div "< section class = "hotspot-fullbleed" > < div class = "hotspot-stage" aria-labe…" at bounding box center [795, 400] width 580 height 249
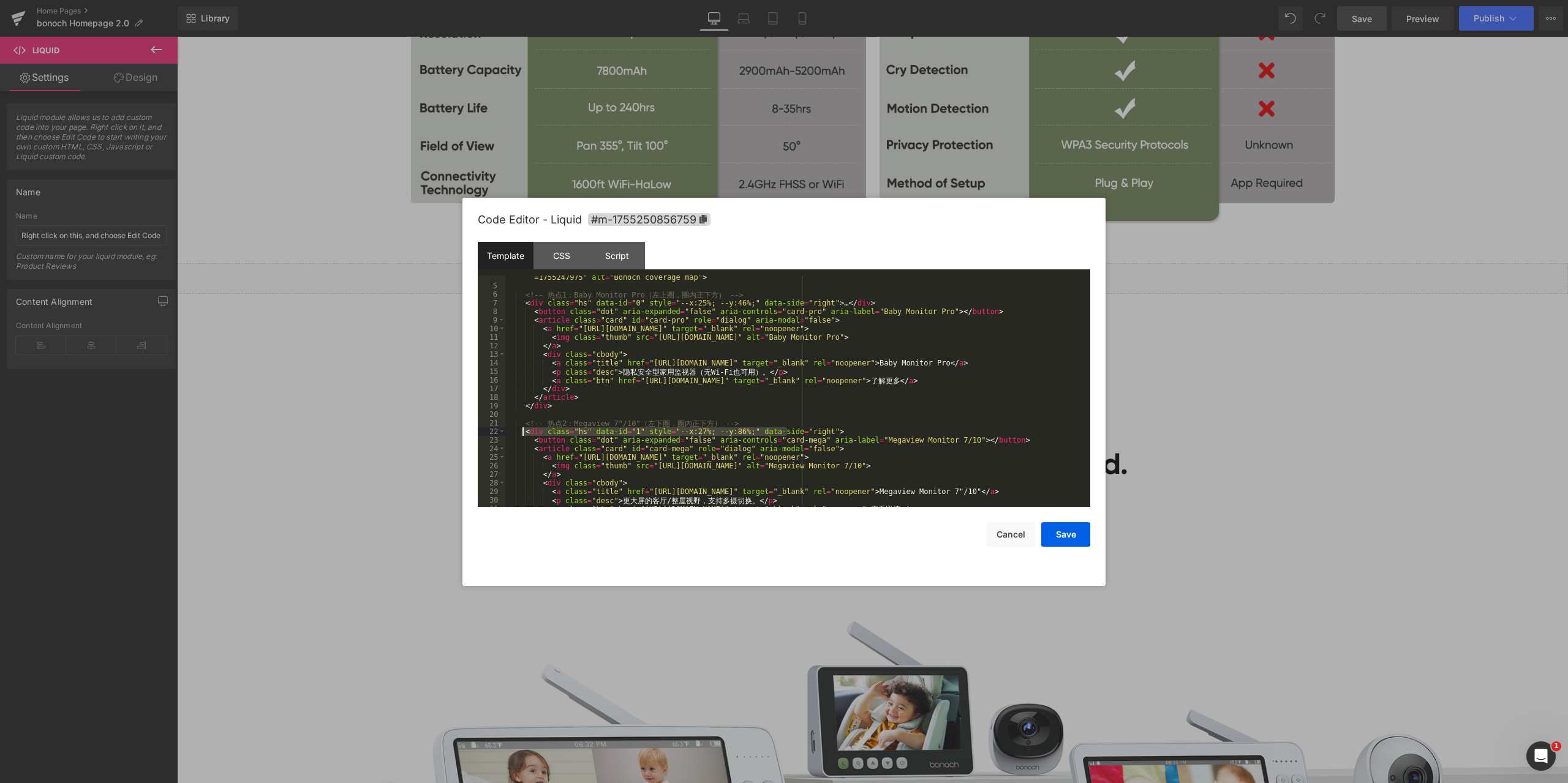
drag, startPoint x: 787, startPoint y: 430, endPoint x: 523, endPoint y: 427, distance: 264.0
click at [523, 427] on div "< img class = "hotspot-bg" src = "[URL][DOMAIN_NAME] =1755247975" alt = "Bonoch…" at bounding box center [795, 393] width 580 height 257
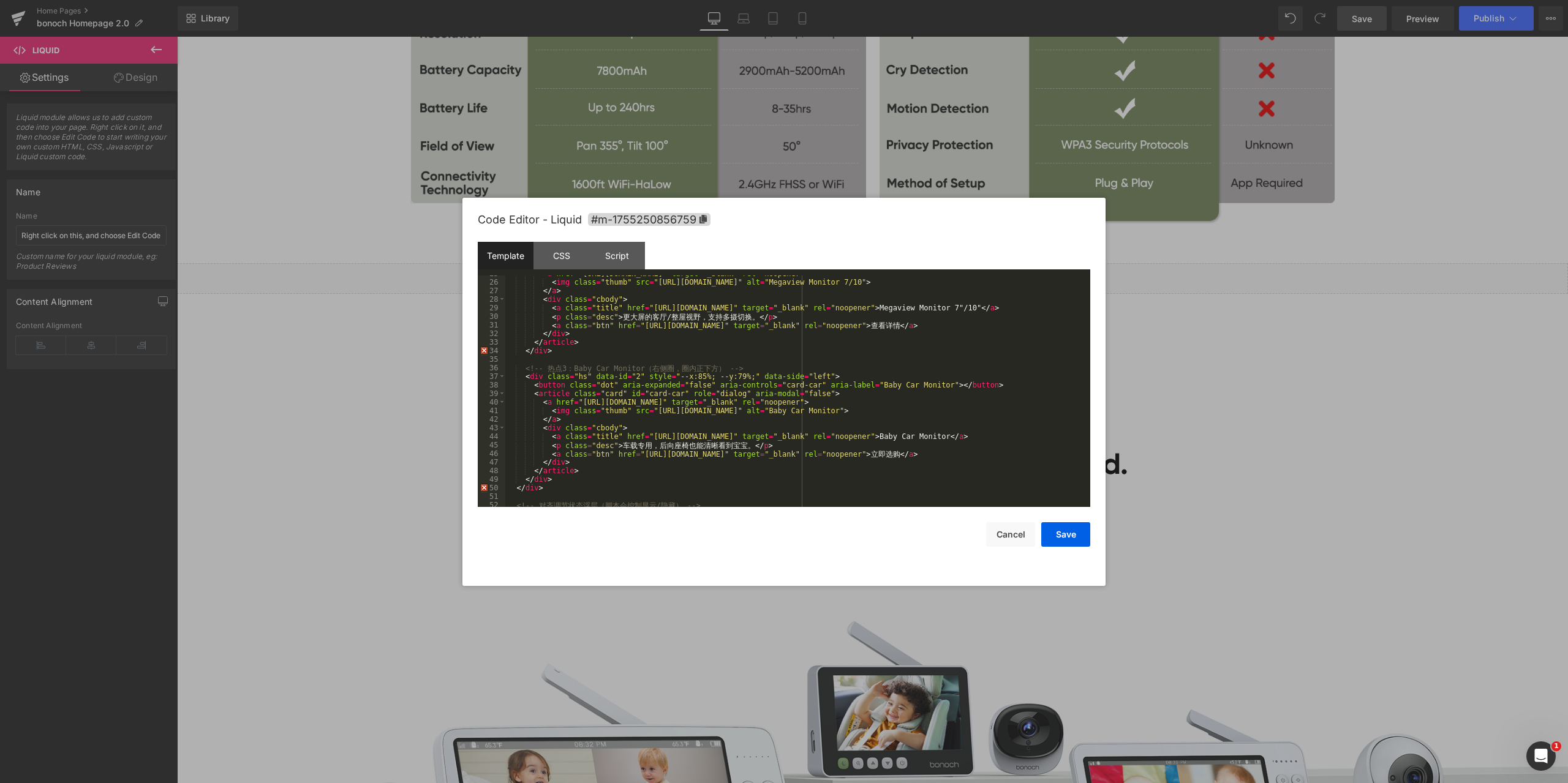
scroll to position [221, 0]
drag, startPoint x: 783, startPoint y: 375, endPoint x: 552, endPoint y: 387, distance: 231.3
click at [522, 374] on div "< a href = "[URL][DOMAIN_NAME]" target = "_blank" rel = "noopener" > < img clas…" at bounding box center [795, 393] width 580 height 249
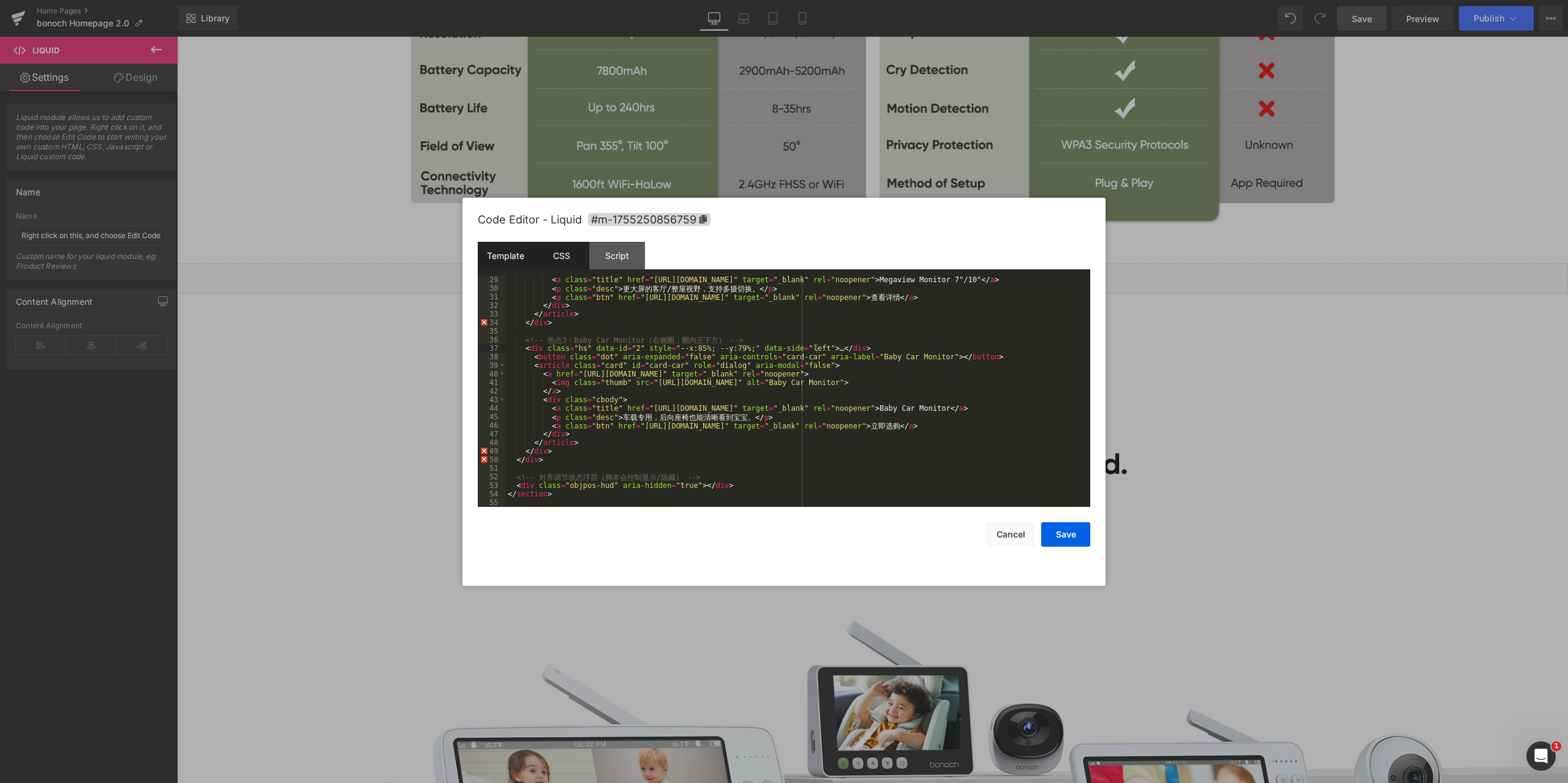
click at [551, 243] on div "CSS" at bounding box center [561, 255] width 56 height 27
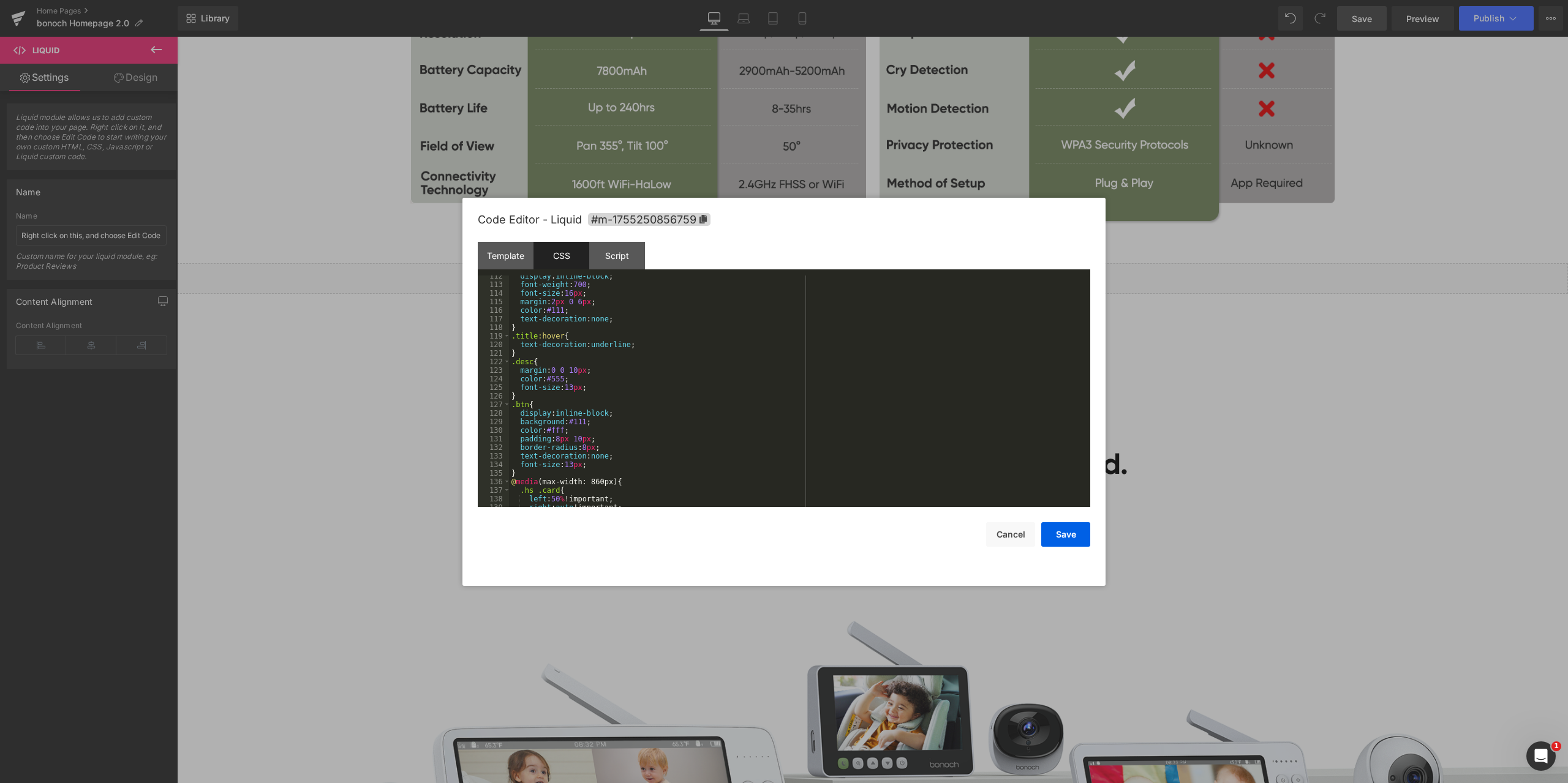
scroll to position [1158, 0]
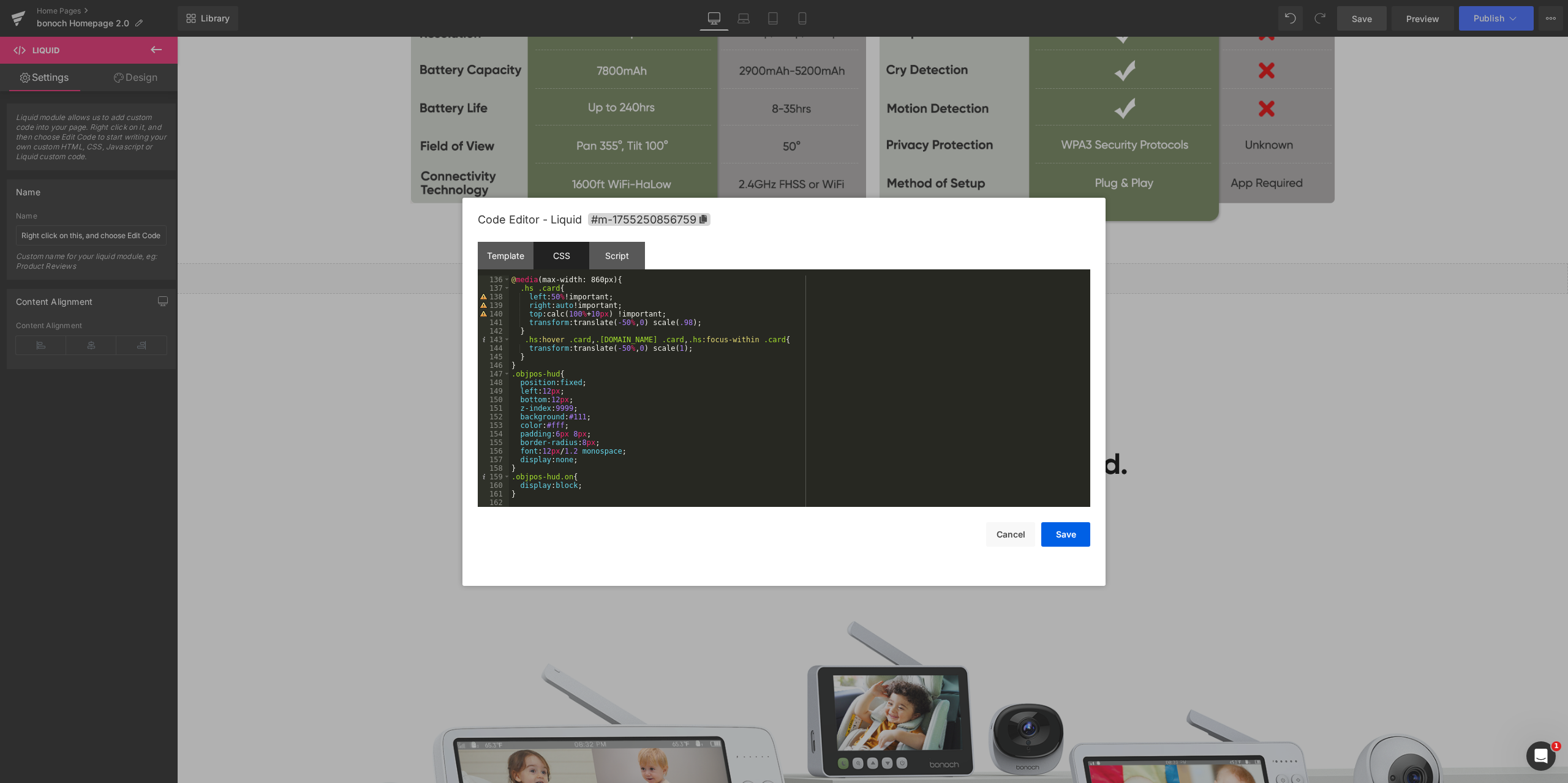
click at [535, 500] on div "@ media (max-width: 860px) { .hs .card { left : 50 % !important; right : auto !…" at bounding box center [797, 400] width 577 height 249
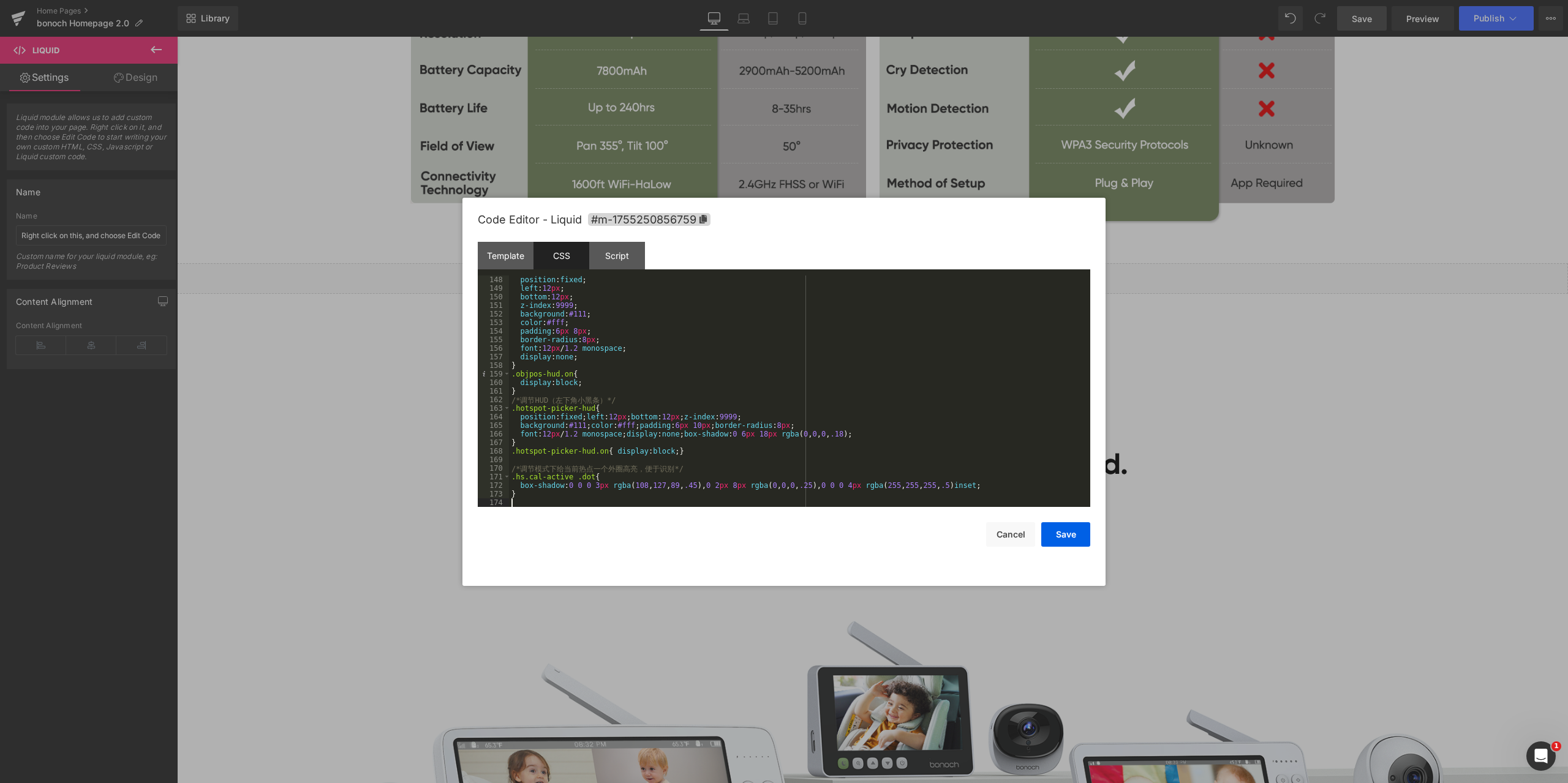
scroll to position [1260, 0]
click at [606, 249] on div "Script" at bounding box center [617, 255] width 56 height 27
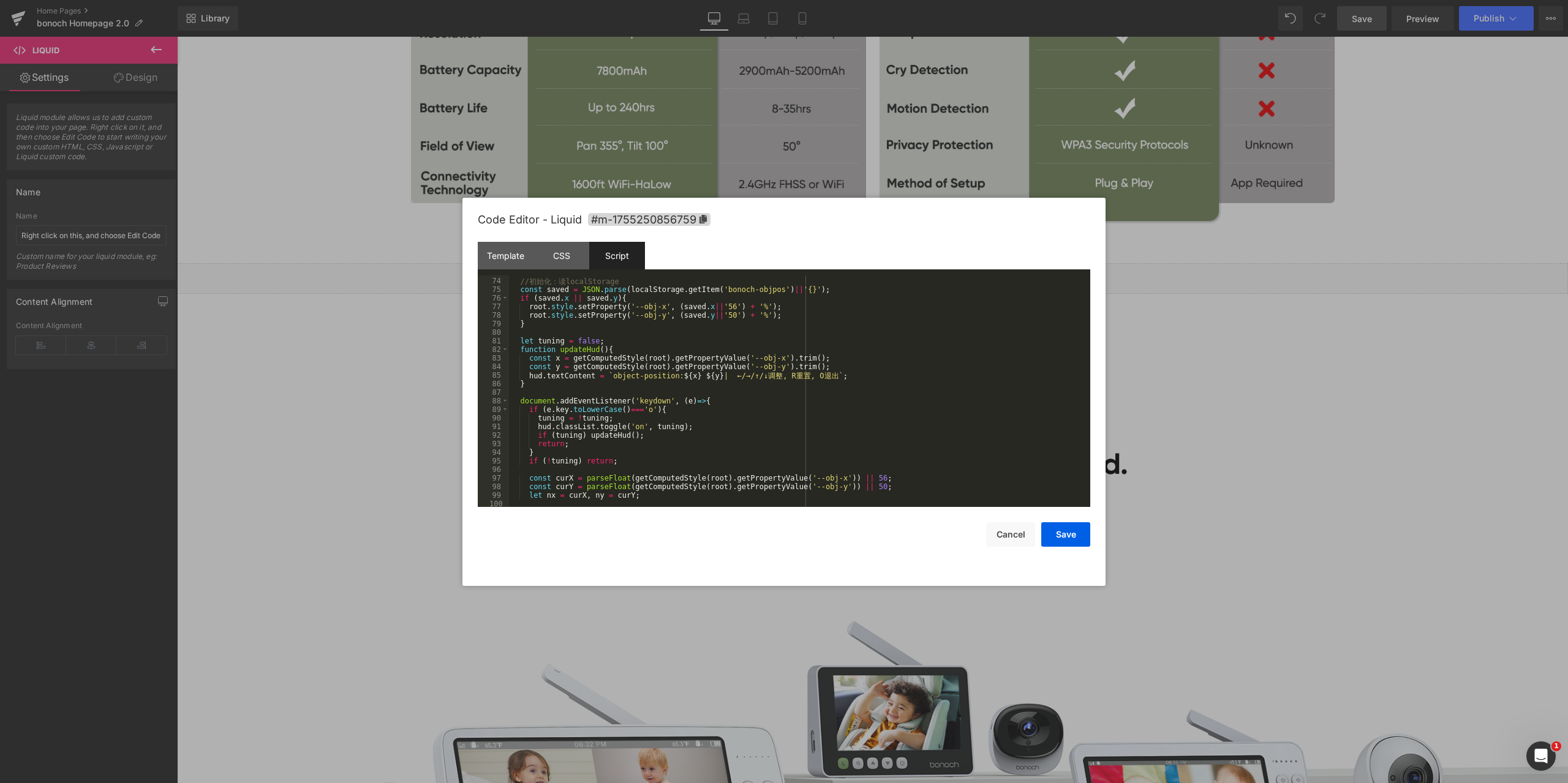
scroll to position [729, 0]
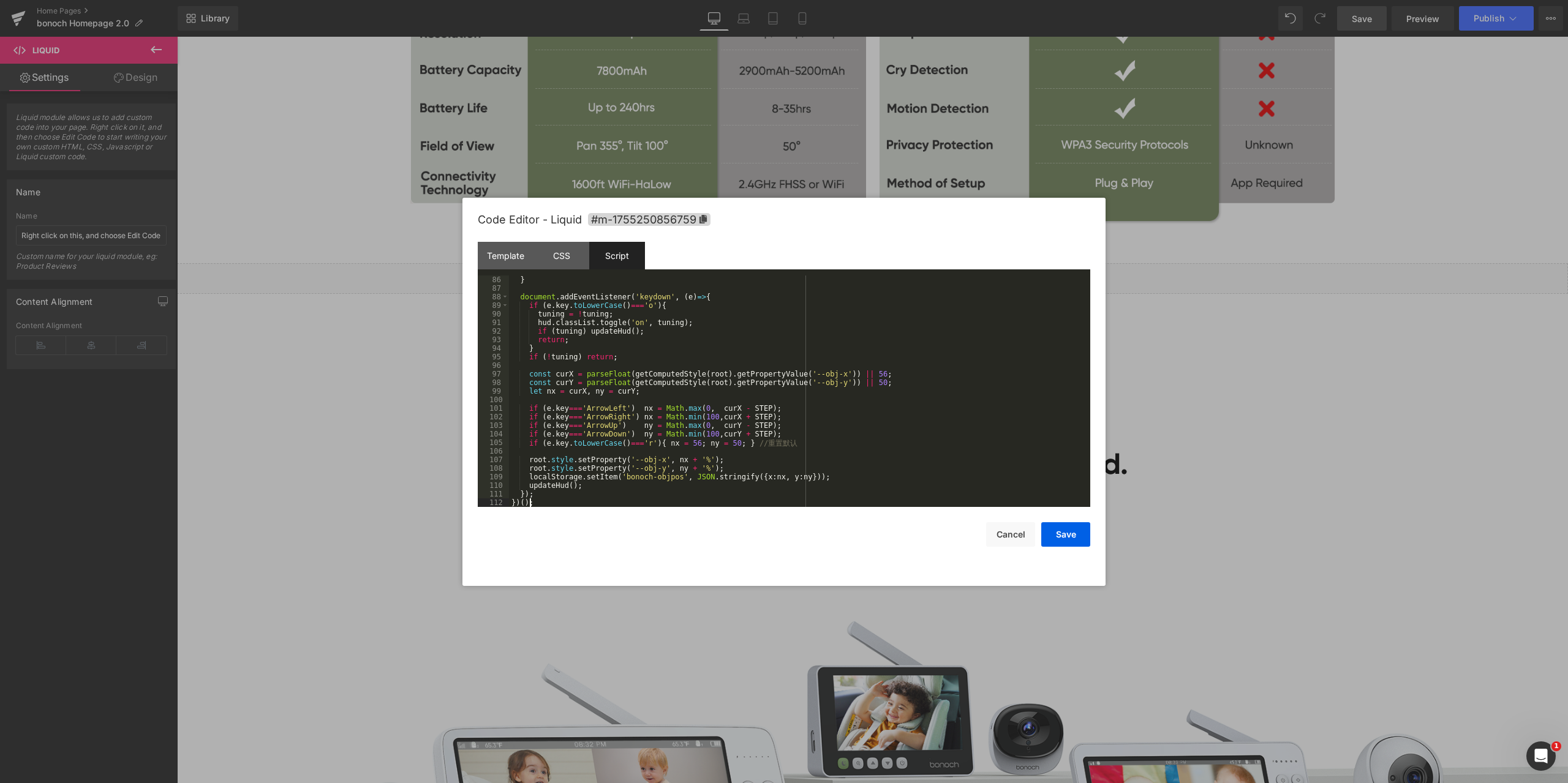
click at [549, 502] on div "} document . addEventListener ( 'keydown' , ( e ) => { if ( e . key . toLowerCa…" at bounding box center [797, 400] width 577 height 249
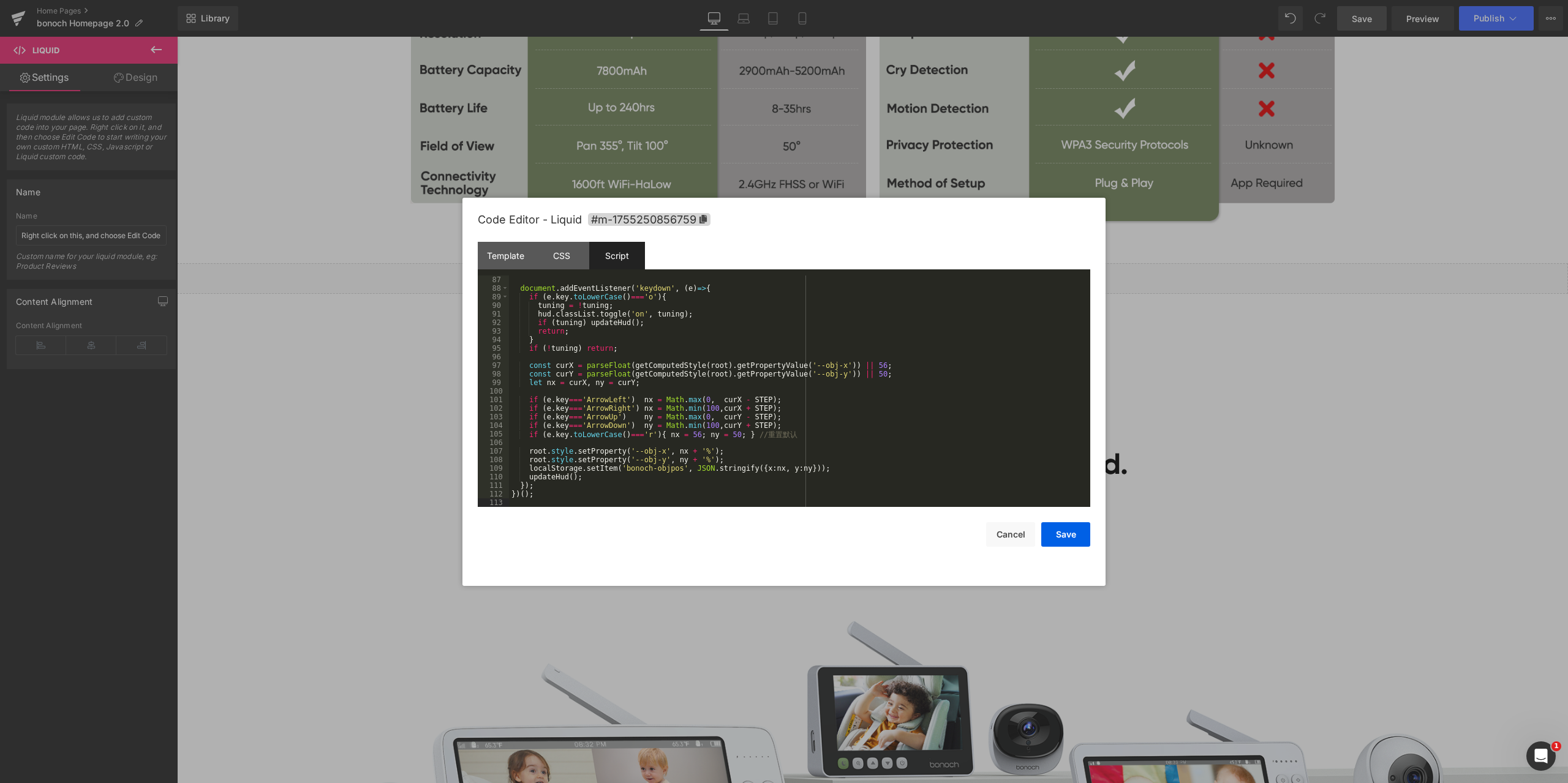
scroll to position [1946, 0]
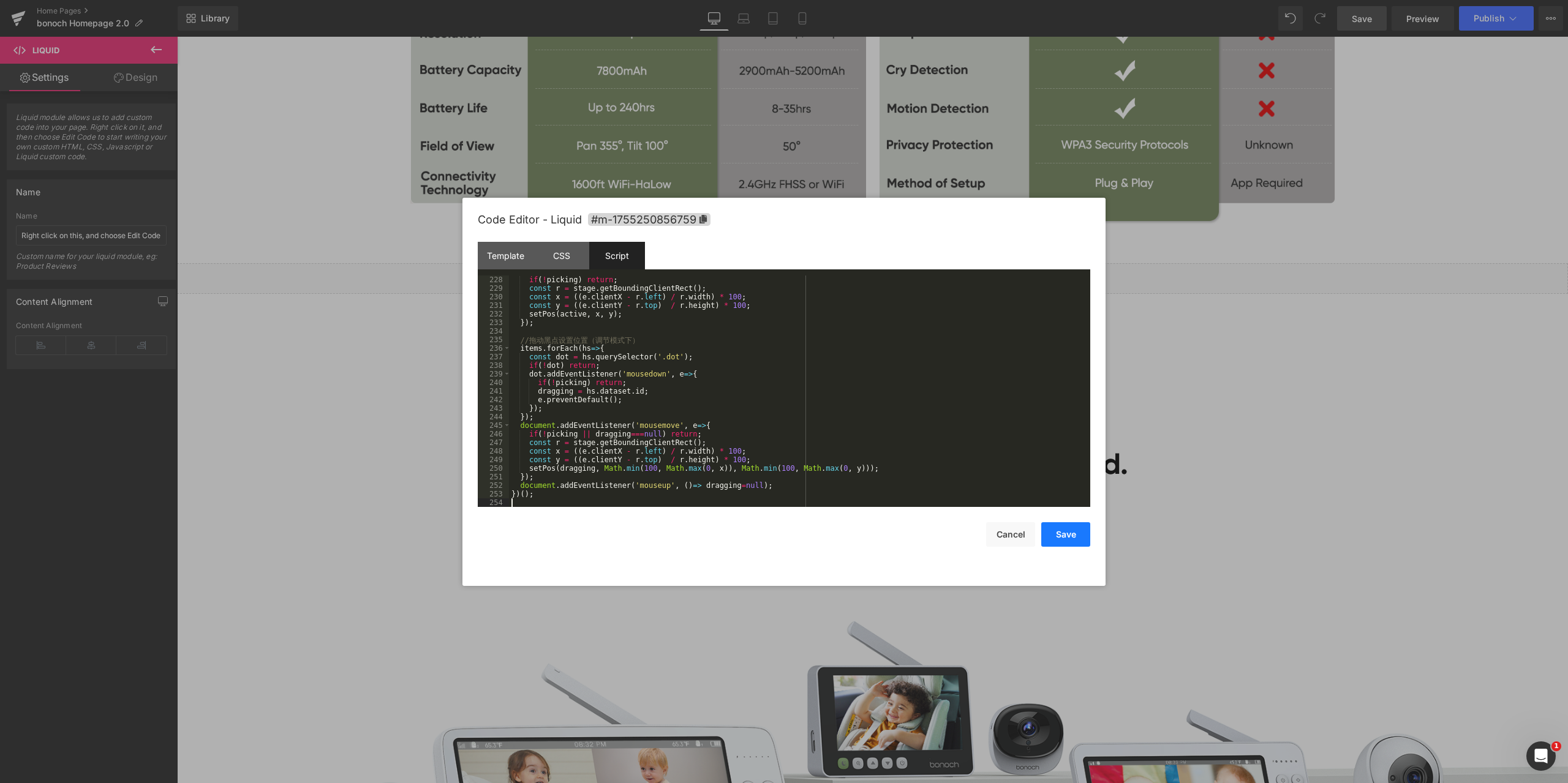
click at [1080, 529] on button "Save" at bounding box center [1066, 534] width 49 height 24
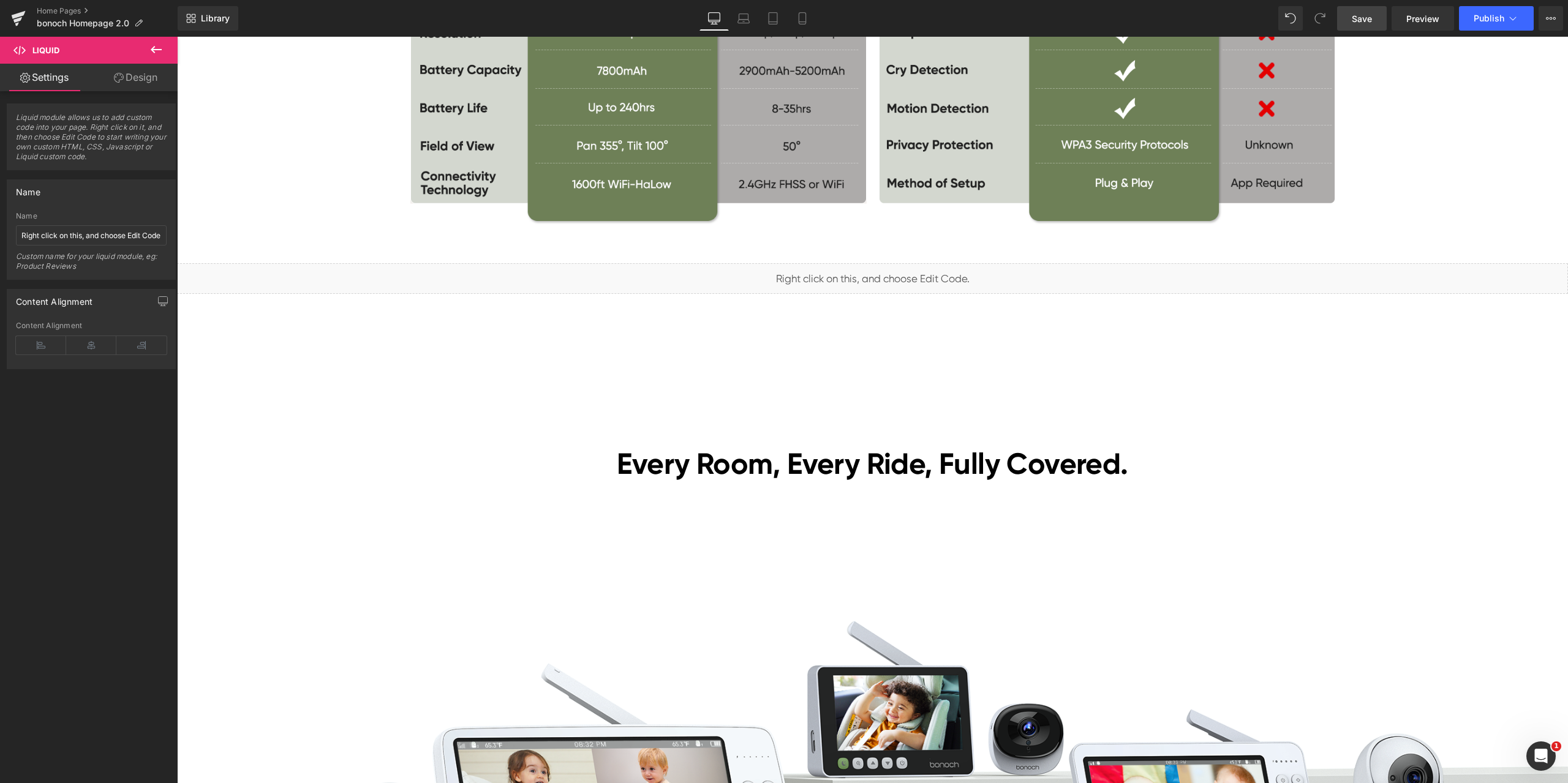
click at [1360, 20] on span "Save" at bounding box center [1362, 19] width 20 height 13
click at [1439, 17] on span "Preview" at bounding box center [1423, 19] width 33 height 13
click at [1434, 13] on span "Preview" at bounding box center [1423, 19] width 33 height 13
click at [858, 276] on span "Liquid" at bounding box center [865, 273] width 31 height 18
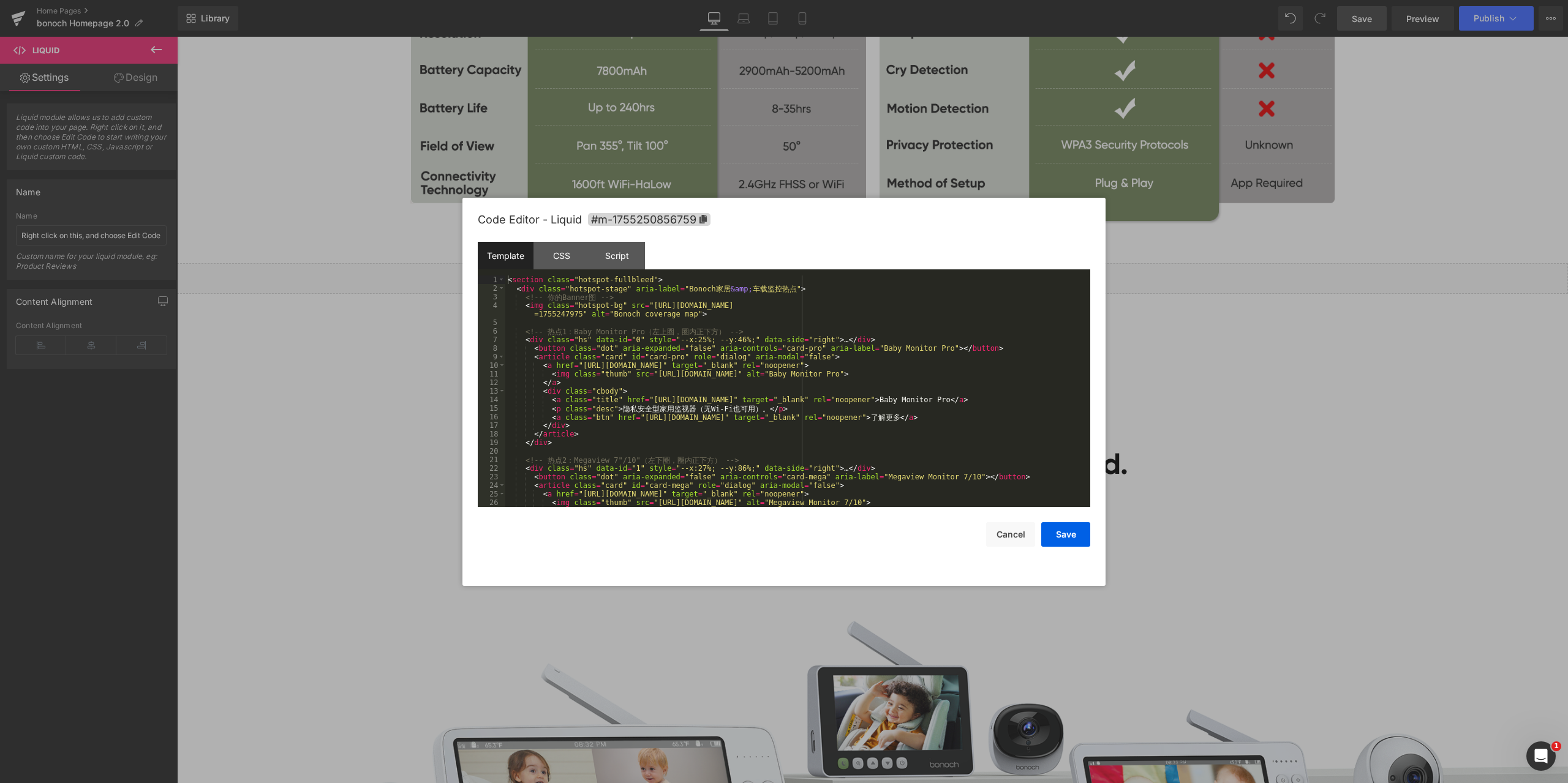
click at [863, 0] on div "Liquid You are previewing how the will restyle your page. You can not edit Elem…" at bounding box center [784, 0] width 1568 height 0
click at [1192, 327] on div at bounding box center [784, 391] width 1568 height 783
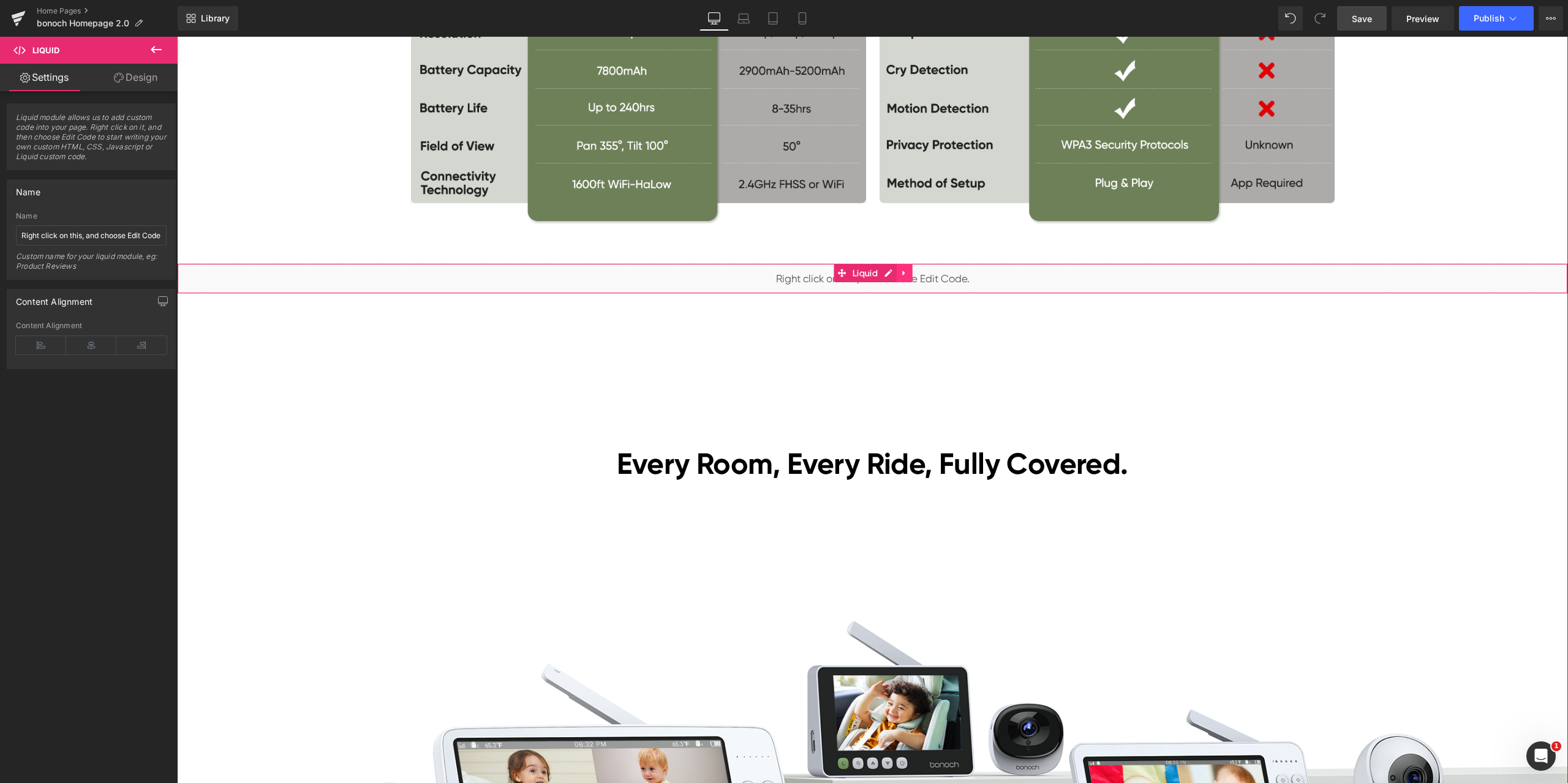
click at [903, 271] on icon at bounding box center [903, 273] width 2 height 5
click at [908, 273] on icon at bounding box center [912, 273] width 9 height 9
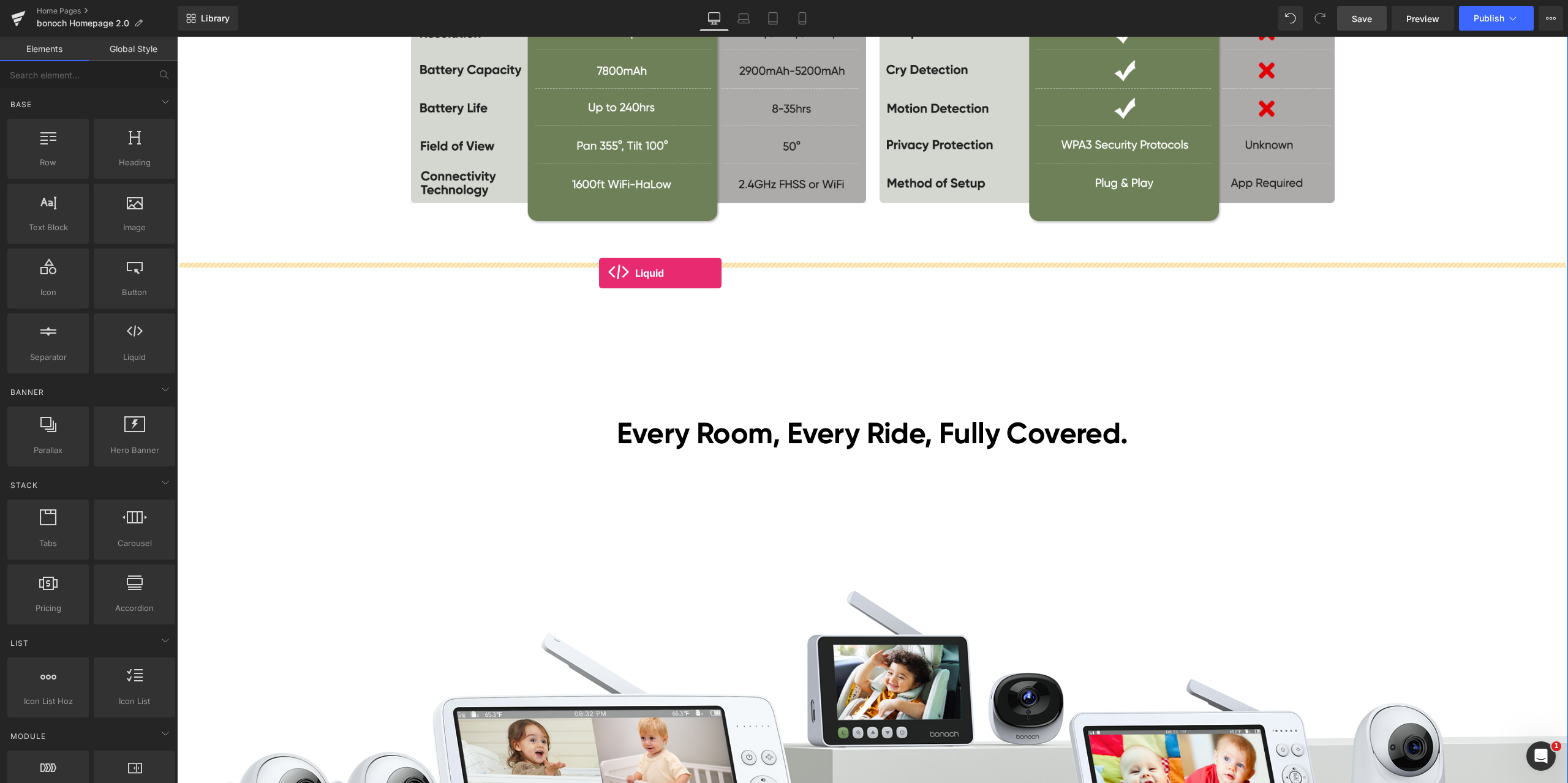
drag, startPoint x: 302, startPoint y: 380, endPoint x: 599, endPoint y: 273, distance: 315.7
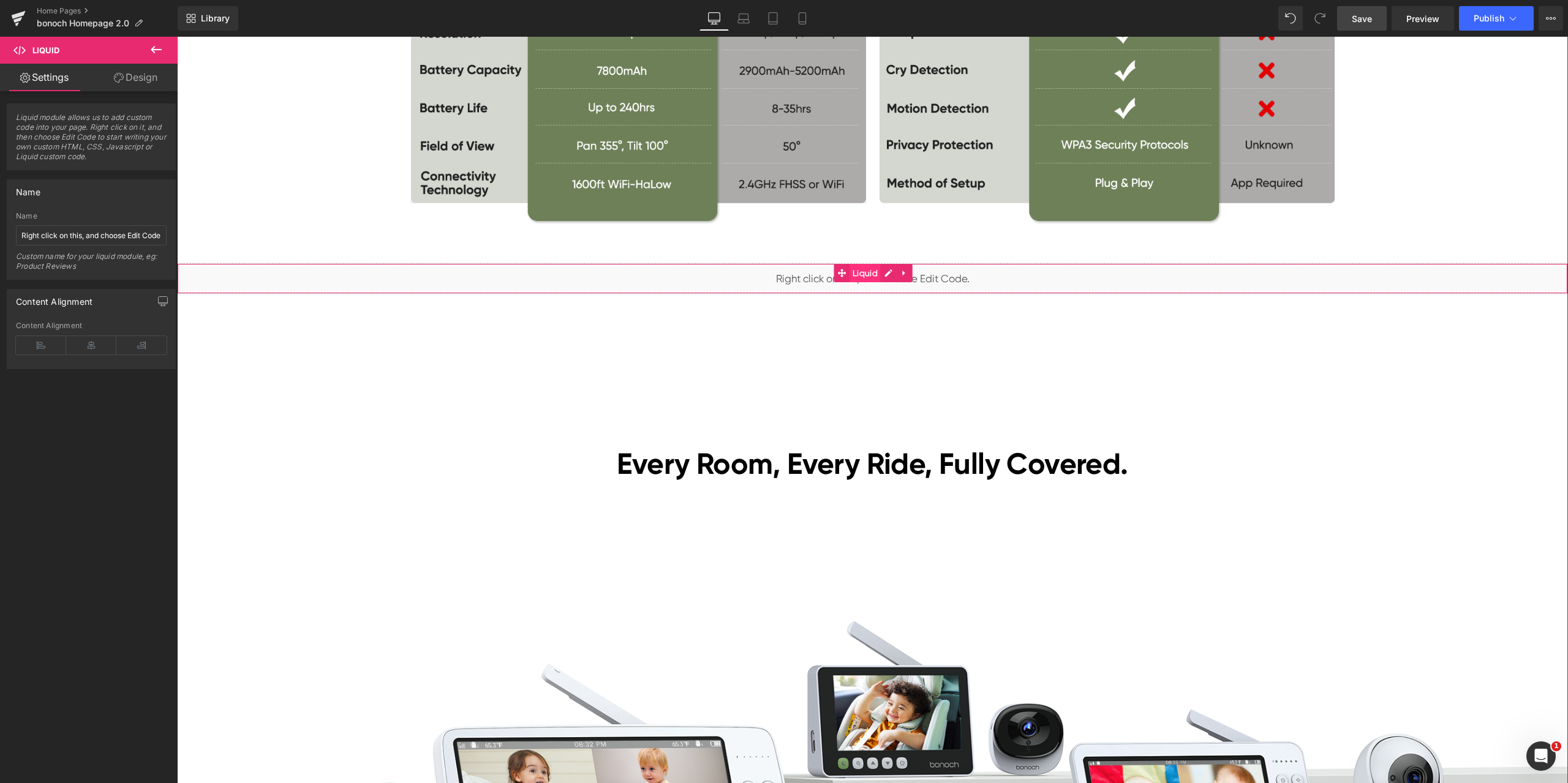
click at [866, 274] on span "Liquid" at bounding box center [865, 273] width 31 height 18
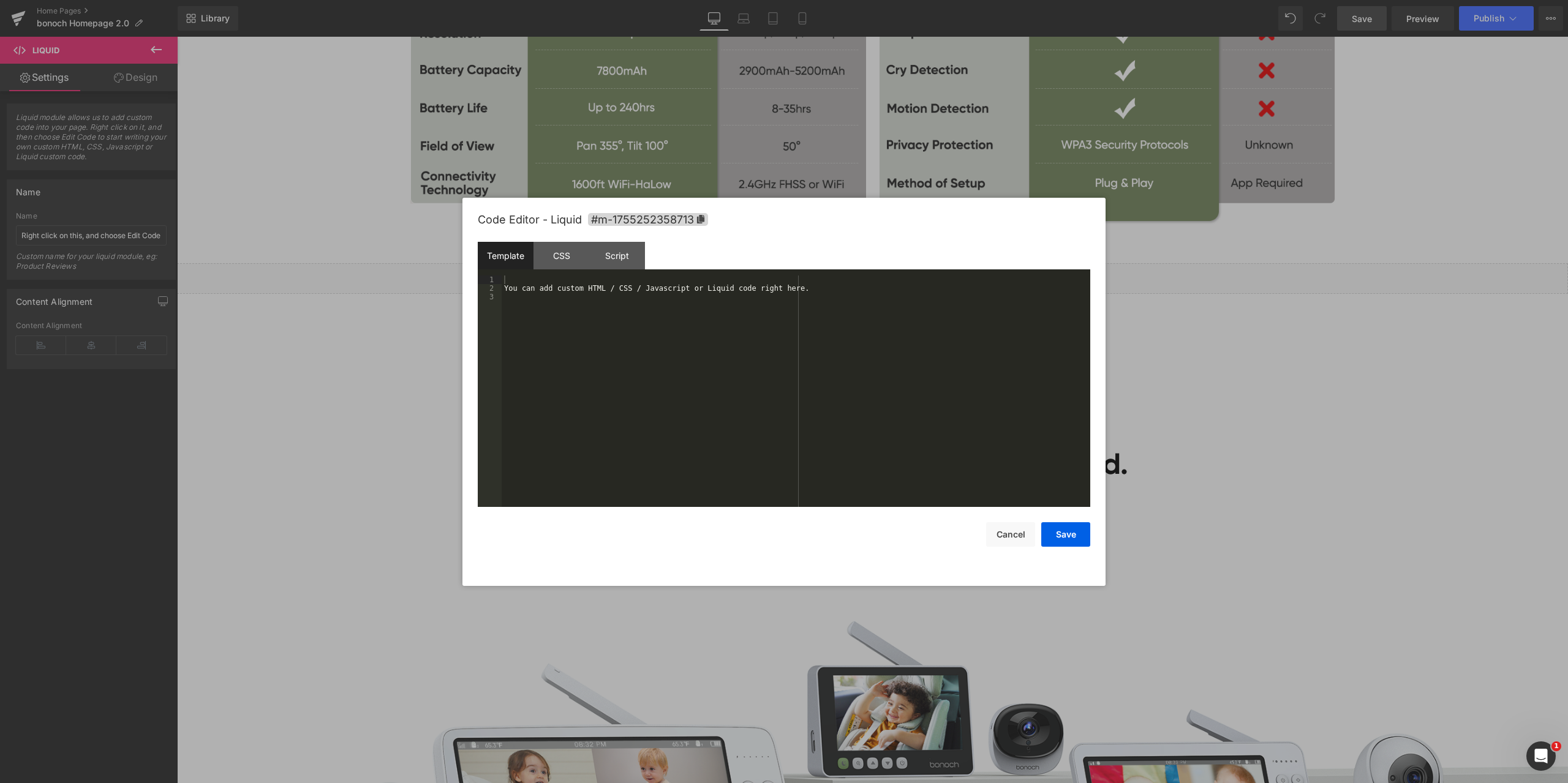
click at [877, 0] on div "Liquid You are previewing how the will restyle your page. You can not edit Elem…" at bounding box center [784, 0] width 1568 height 0
click at [592, 298] on div "You can add custom HTML / CSS / Javascript or Liquid code right here." at bounding box center [796, 400] width 588 height 249
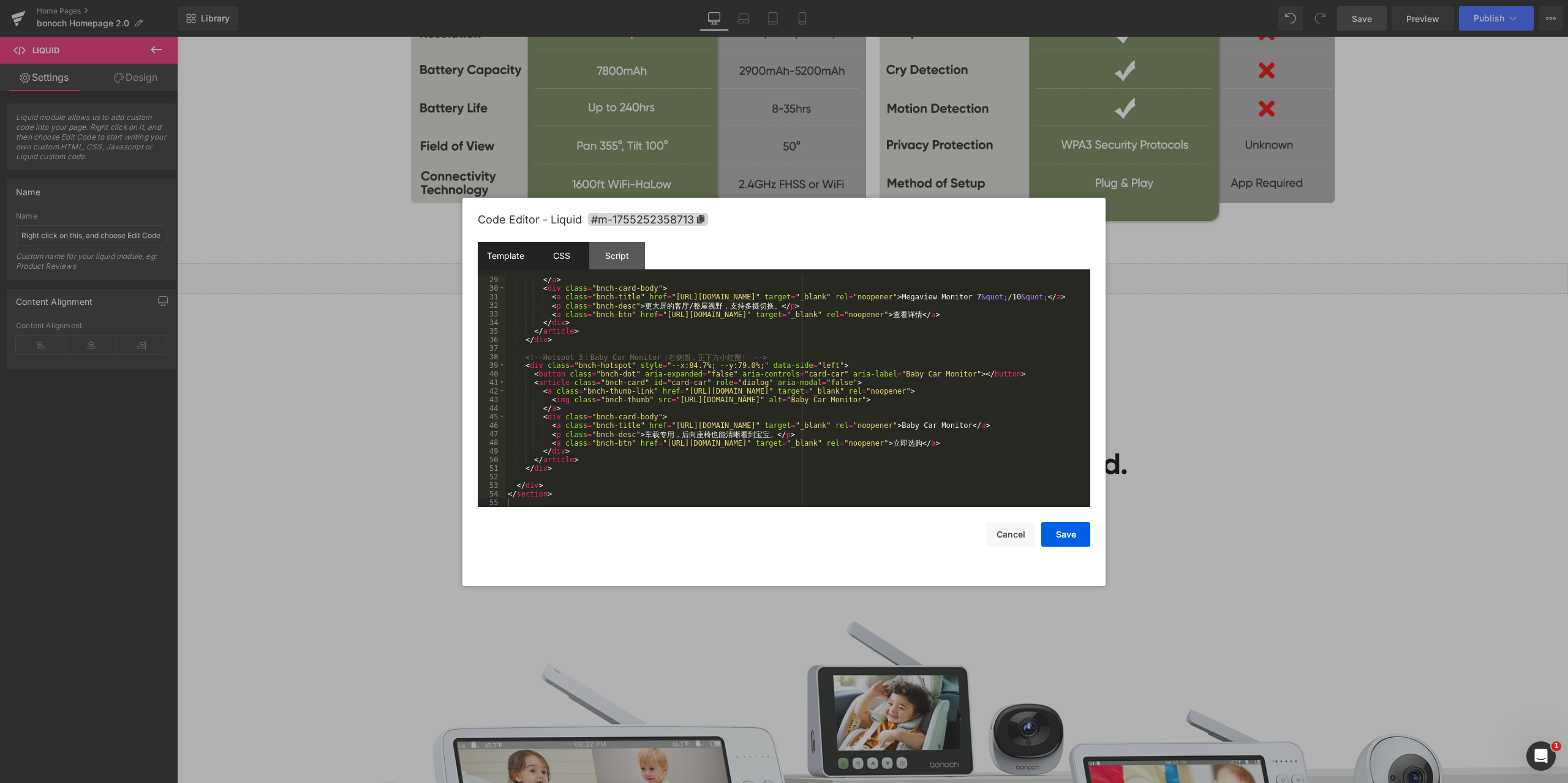
click at [572, 263] on div "CSS" at bounding box center [561, 255] width 56 height 27
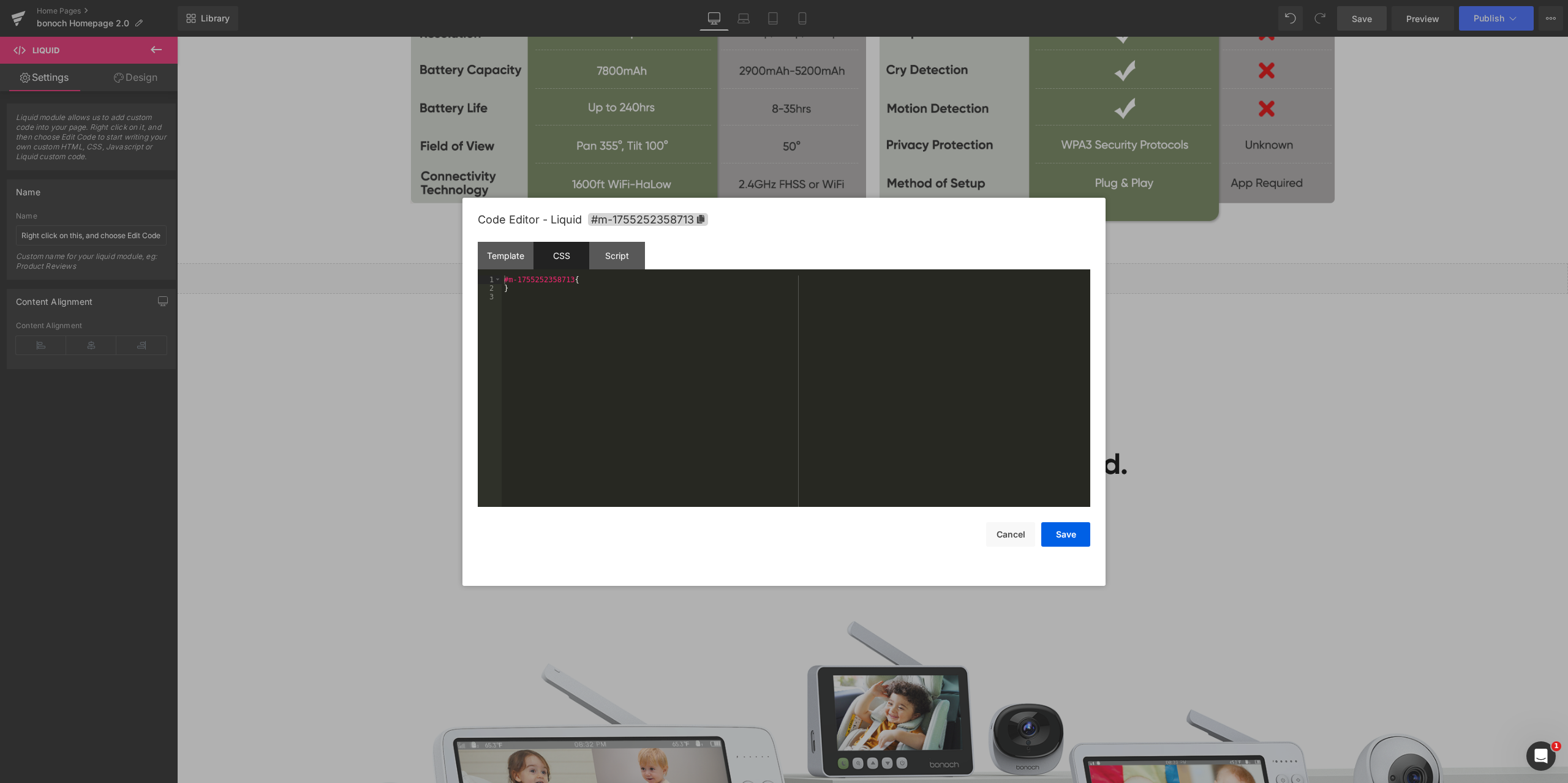
click at [687, 338] on div "#m-1755252358713 { }" at bounding box center [796, 400] width 588 height 249
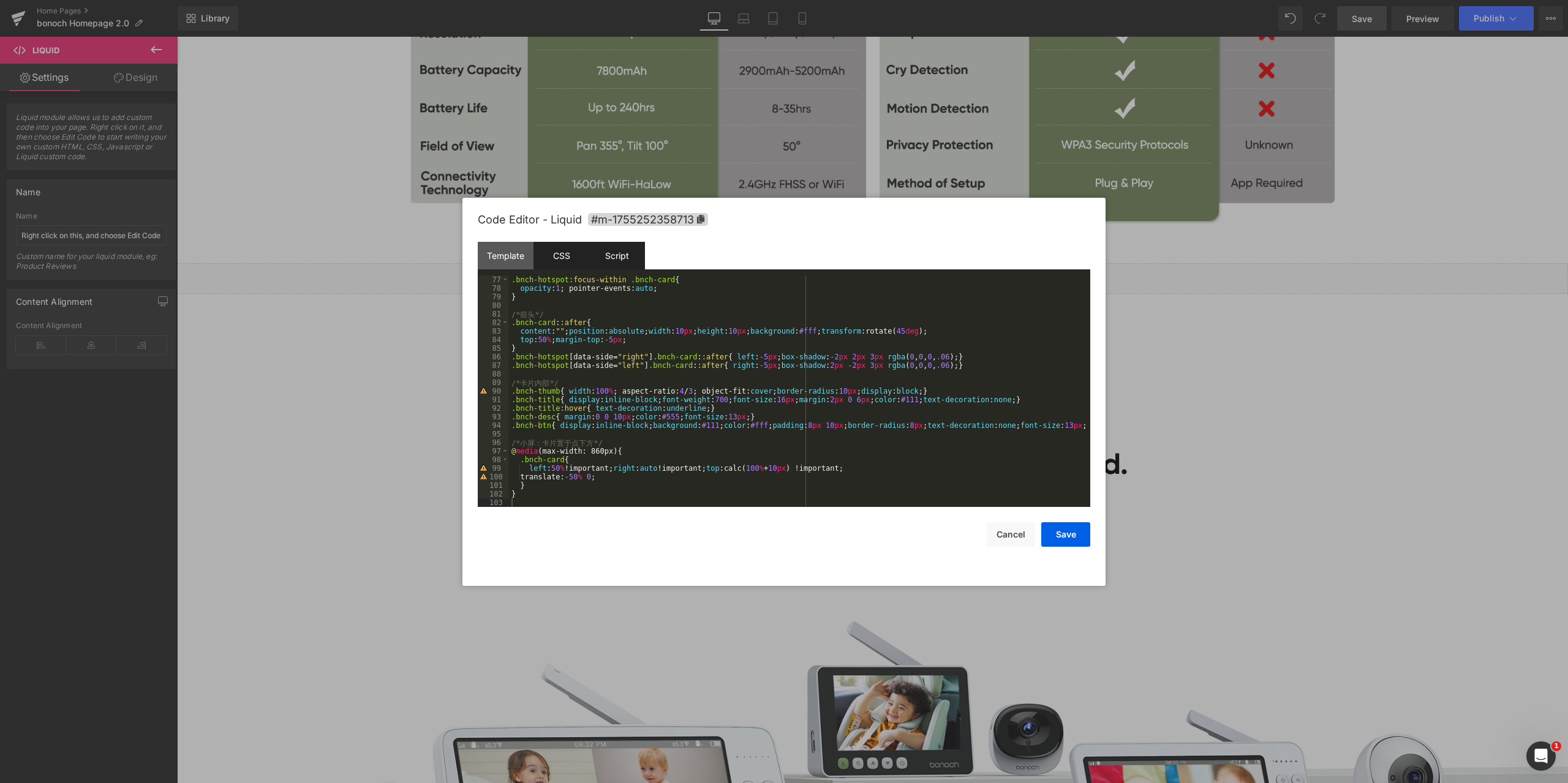
click at [625, 248] on div "Script" at bounding box center [617, 255] width 56 height 27
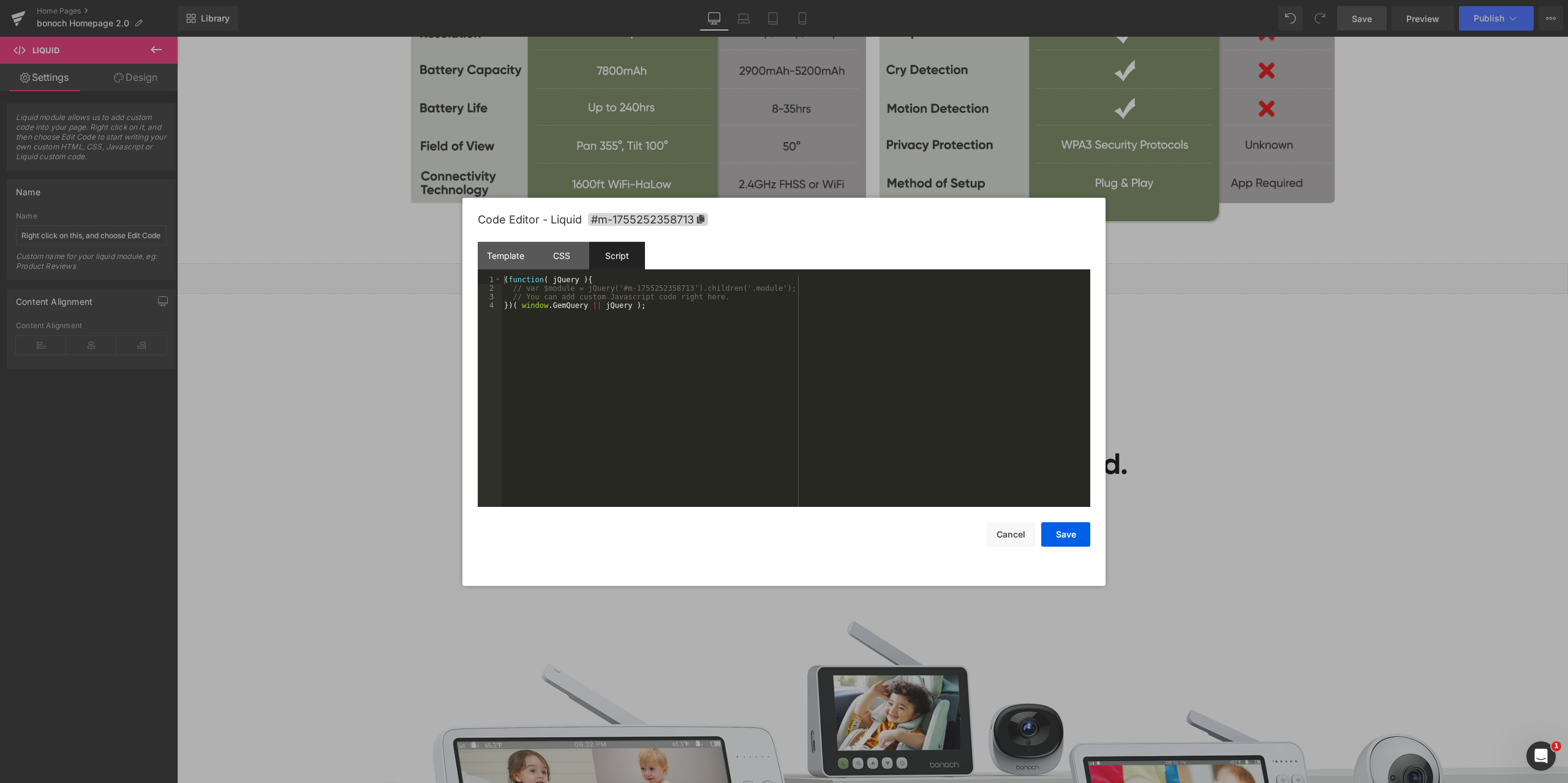
click at [647, 331] on div "( function ( jQuery ) { // var $module = jQuery('#m-1755252358713').children('.…" at bounding box center [796, 400] width 588 height 249
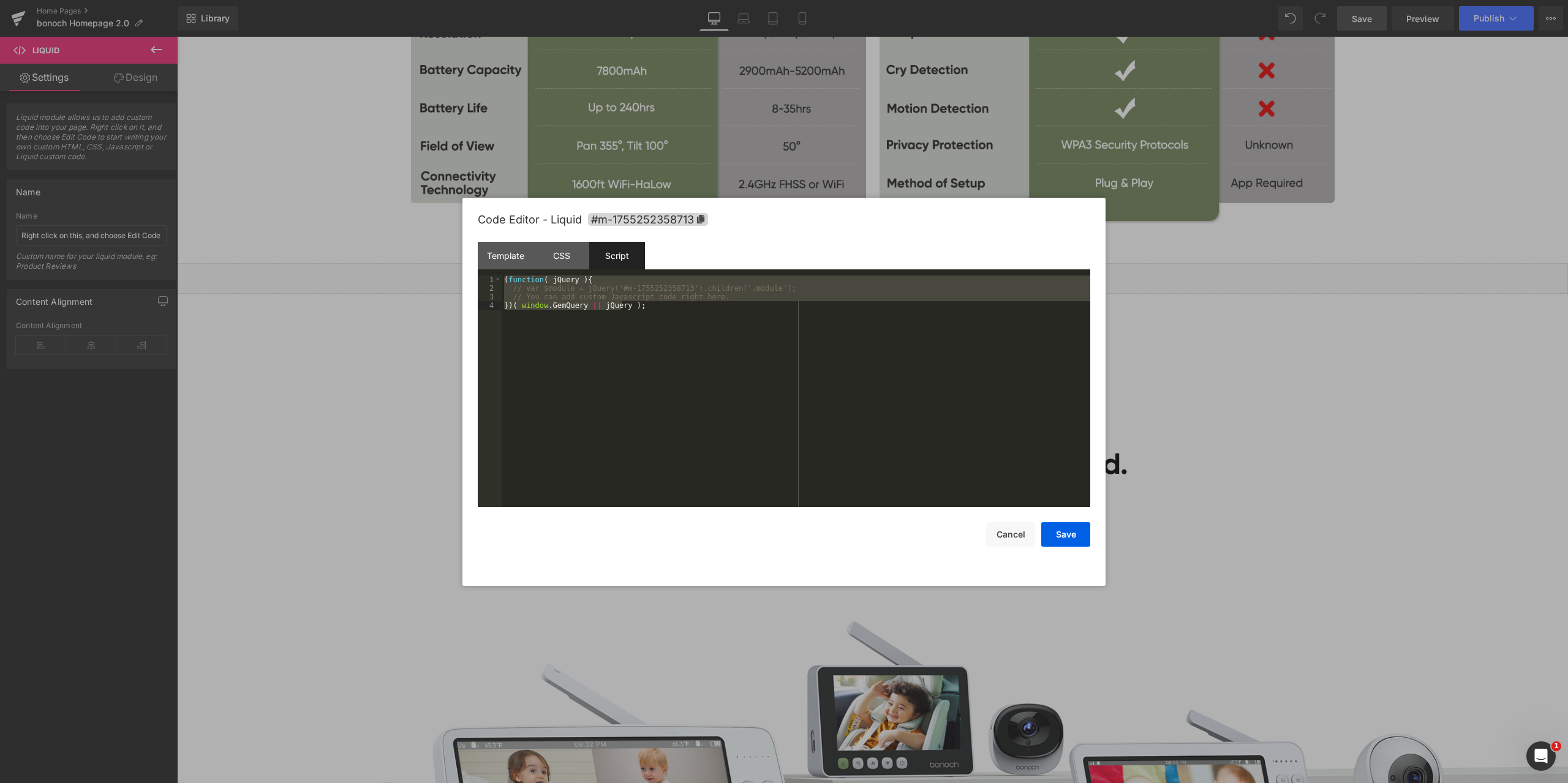
scroll to position [274, 0]
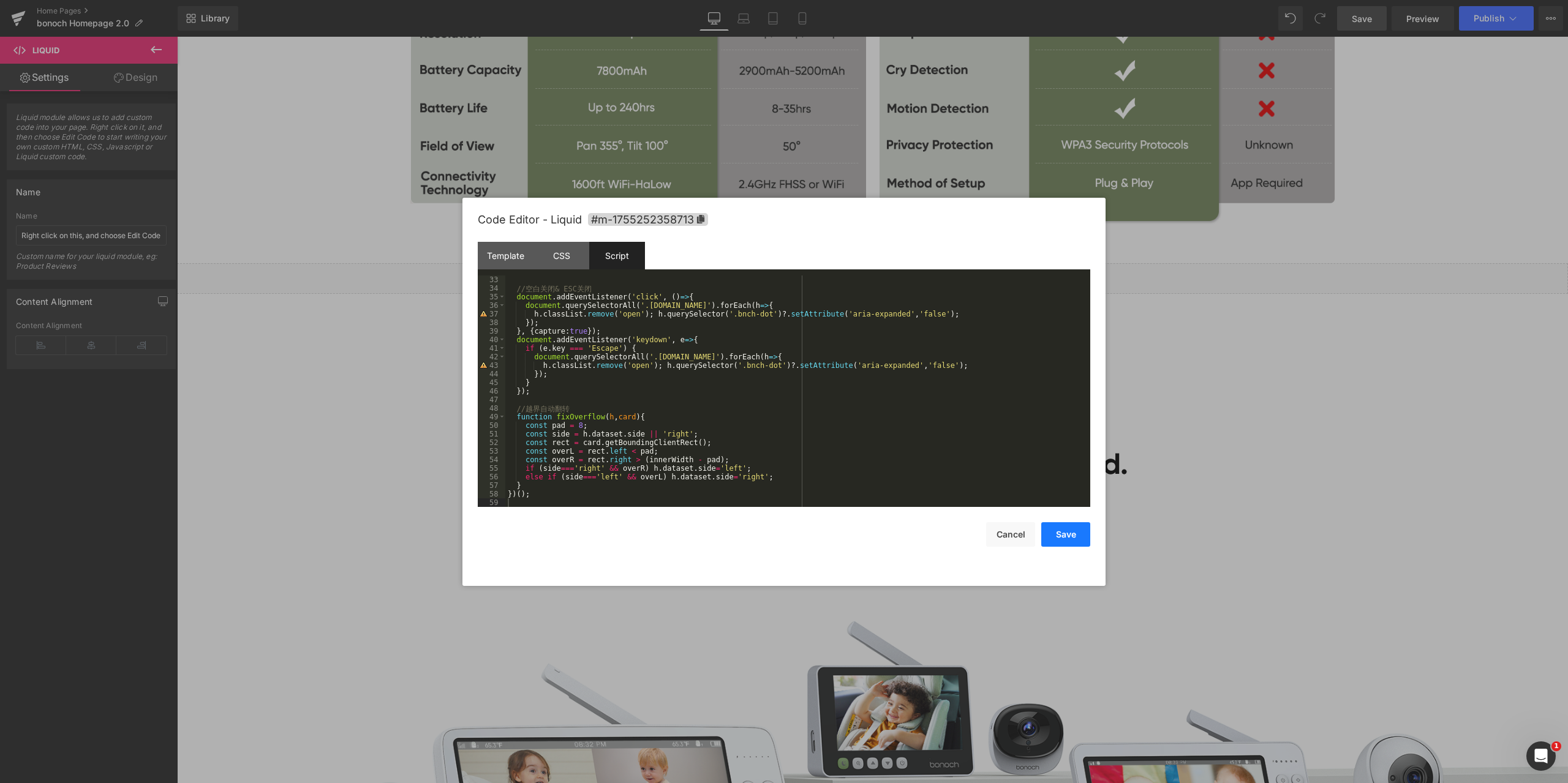
click at [1055, 532] on button "Save" at bounding box center [1066, 534] width 49 height 24
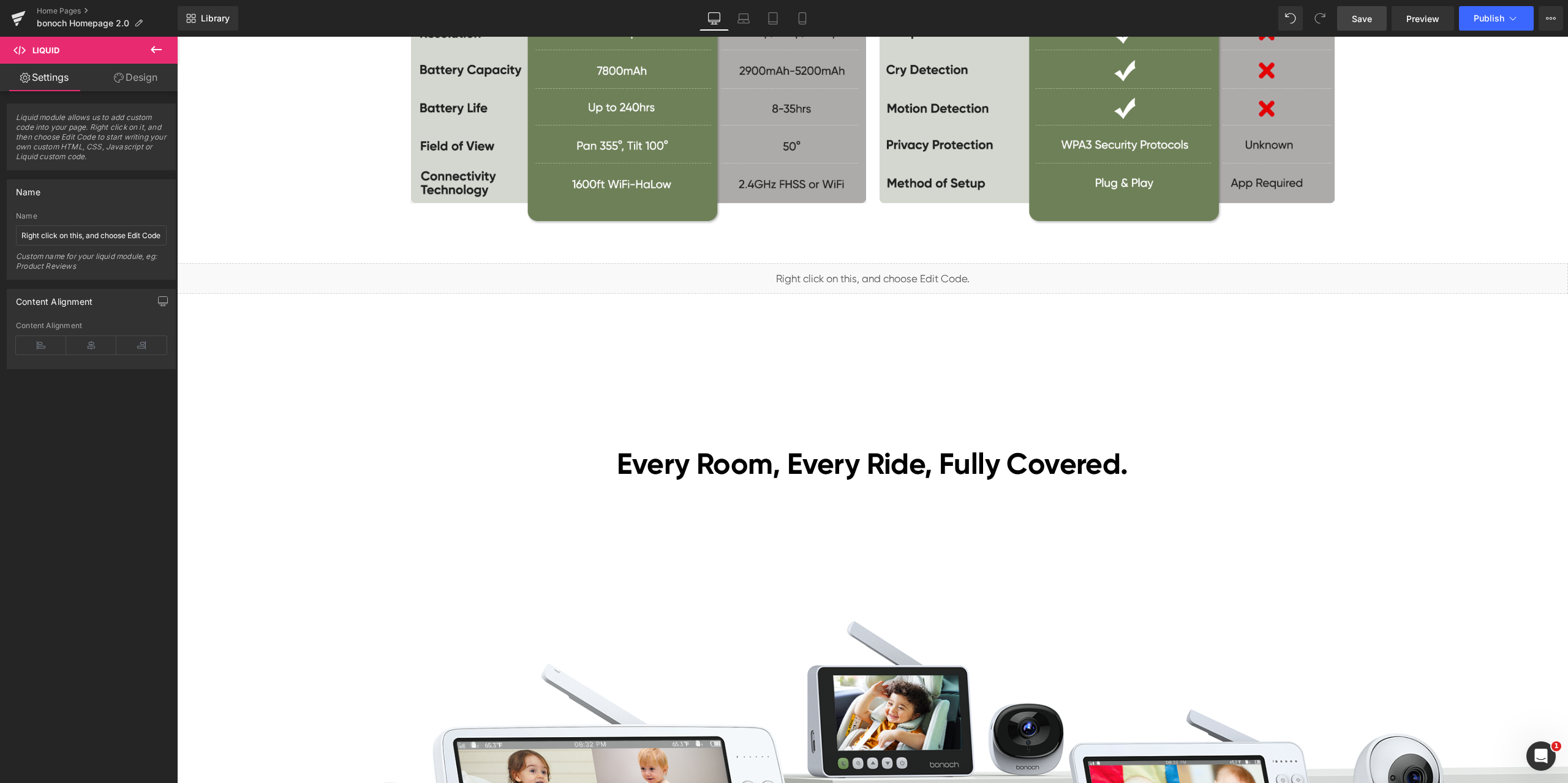
click at [1368, 23] on span "Save" at bounding box center [1362, 19] width 20 height 13
click at [1409, 13] on span "Preview" at bounding box center [1423, 19] width 33 height 13
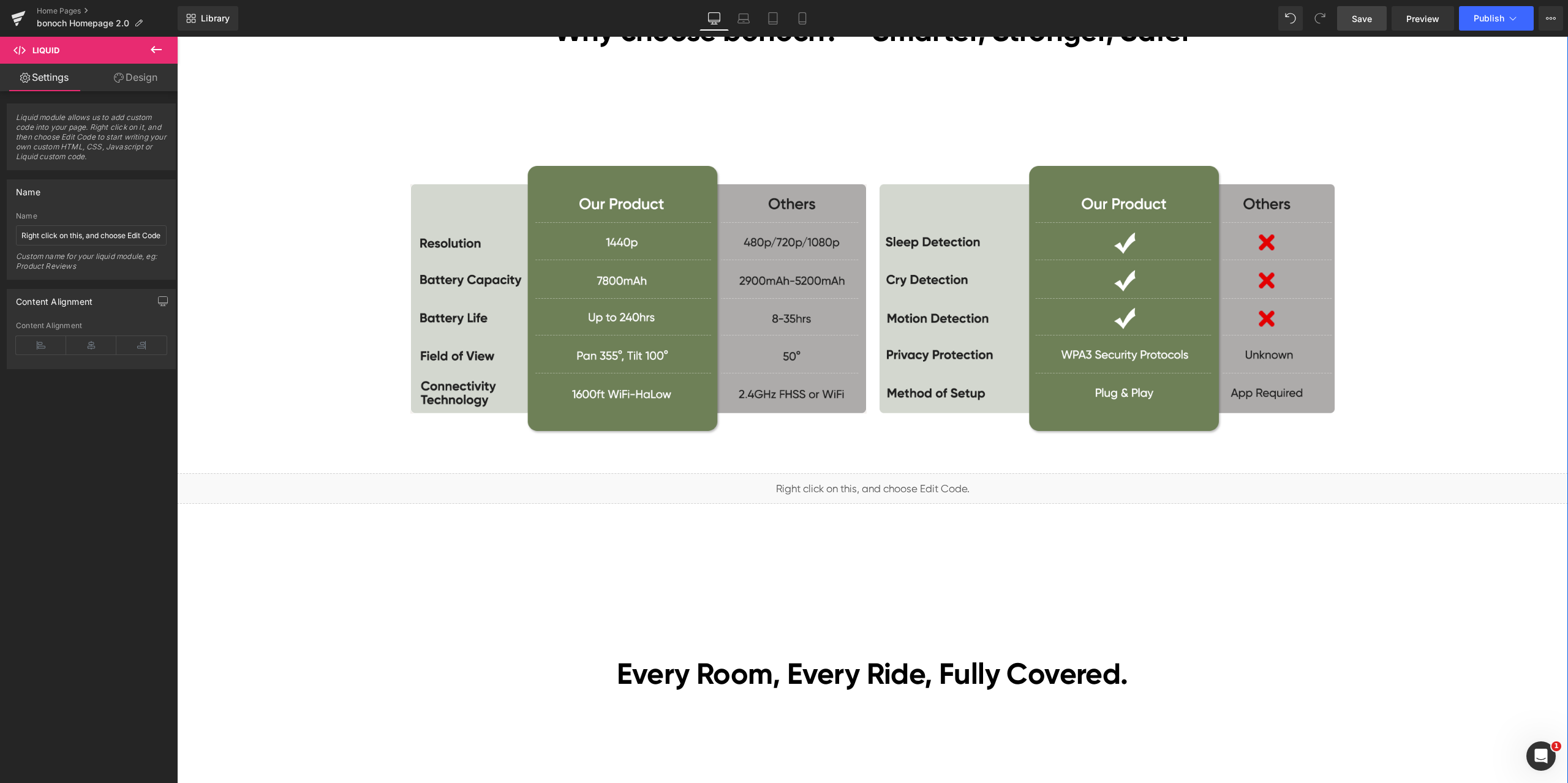
scroll to position [3246, 0]
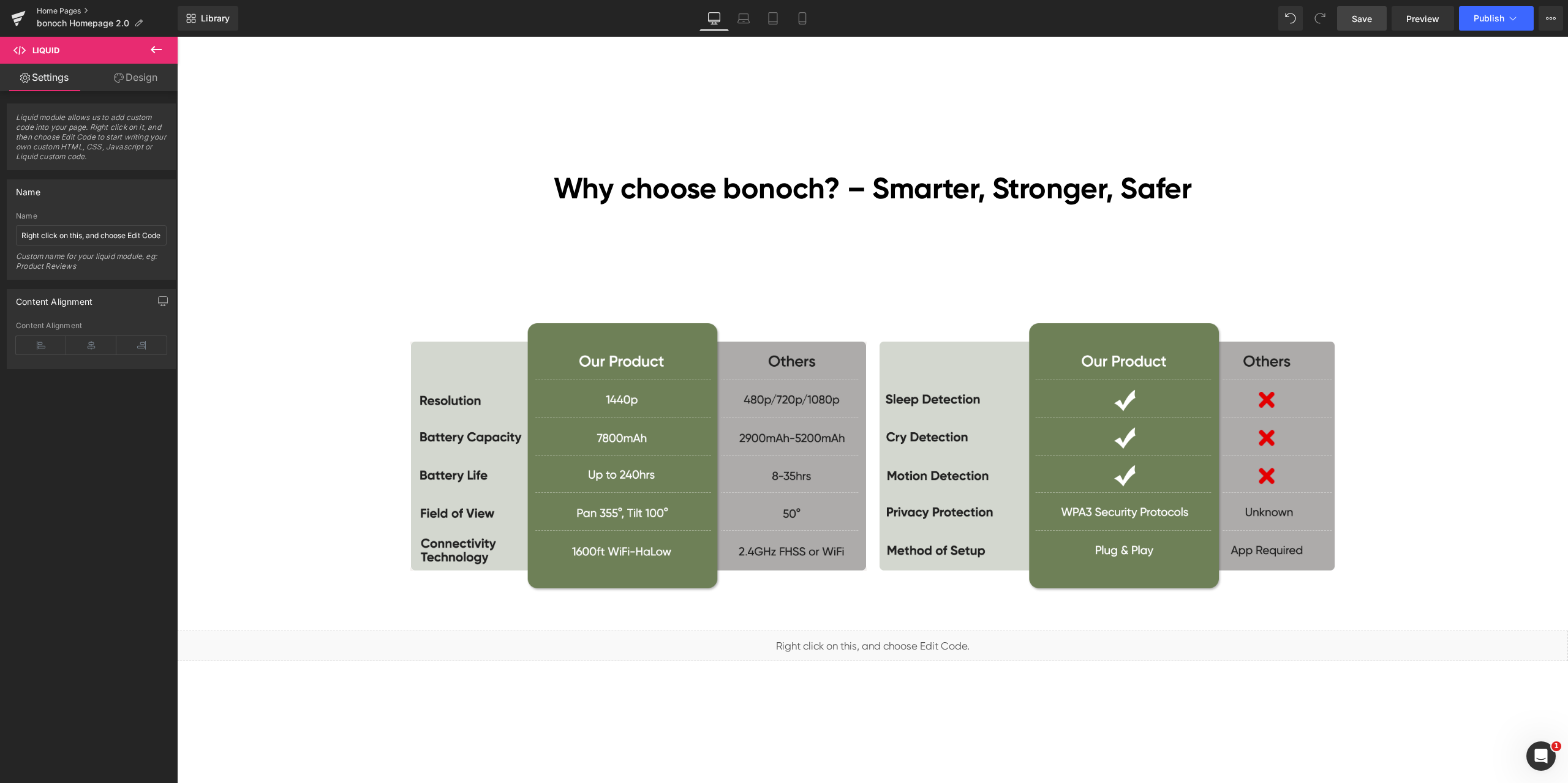
click at [64, 13] on link "Home Pages" at bounding box center [107, 11] width 141 height 9
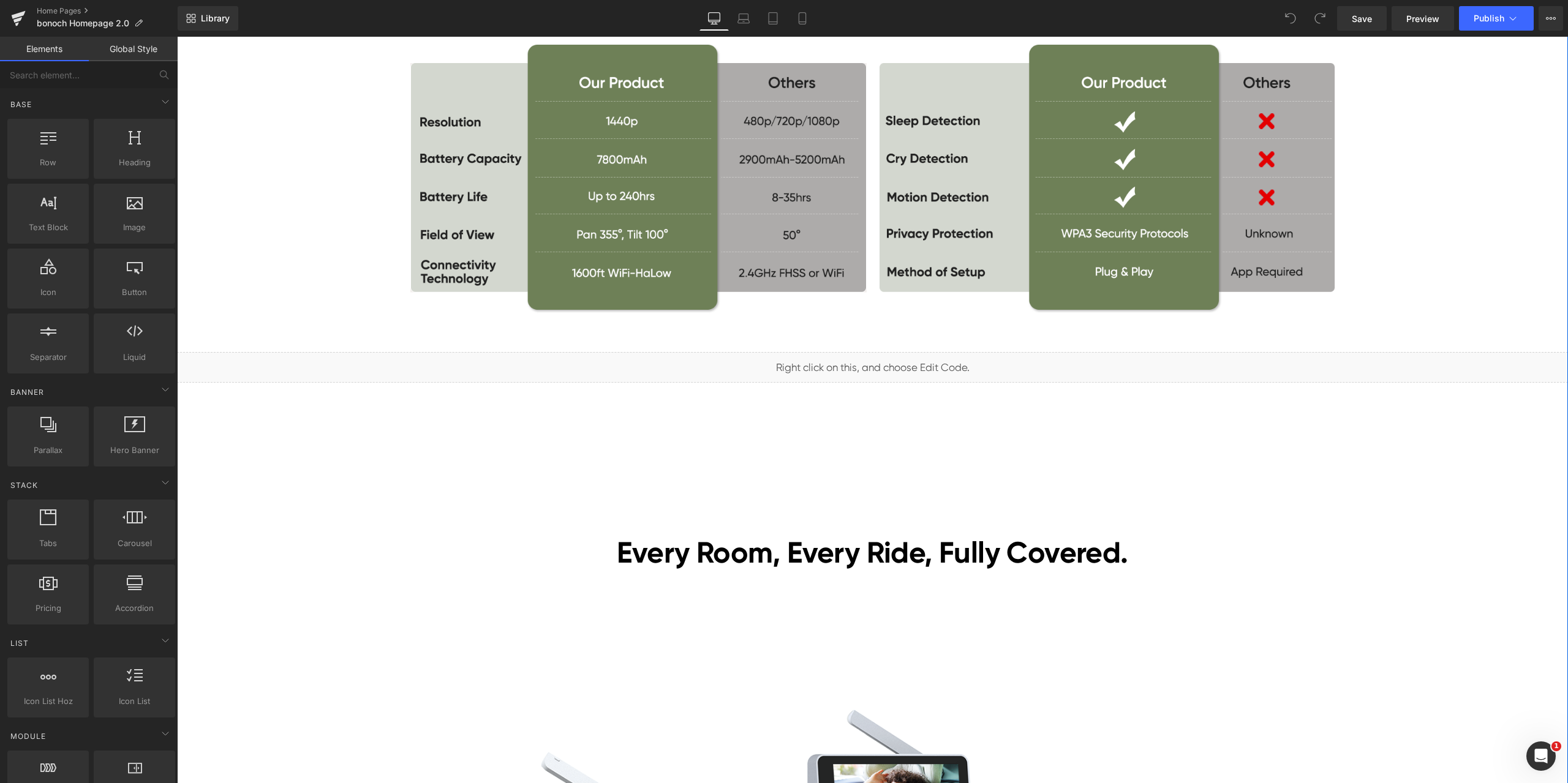
scroll to position [3368, 0]
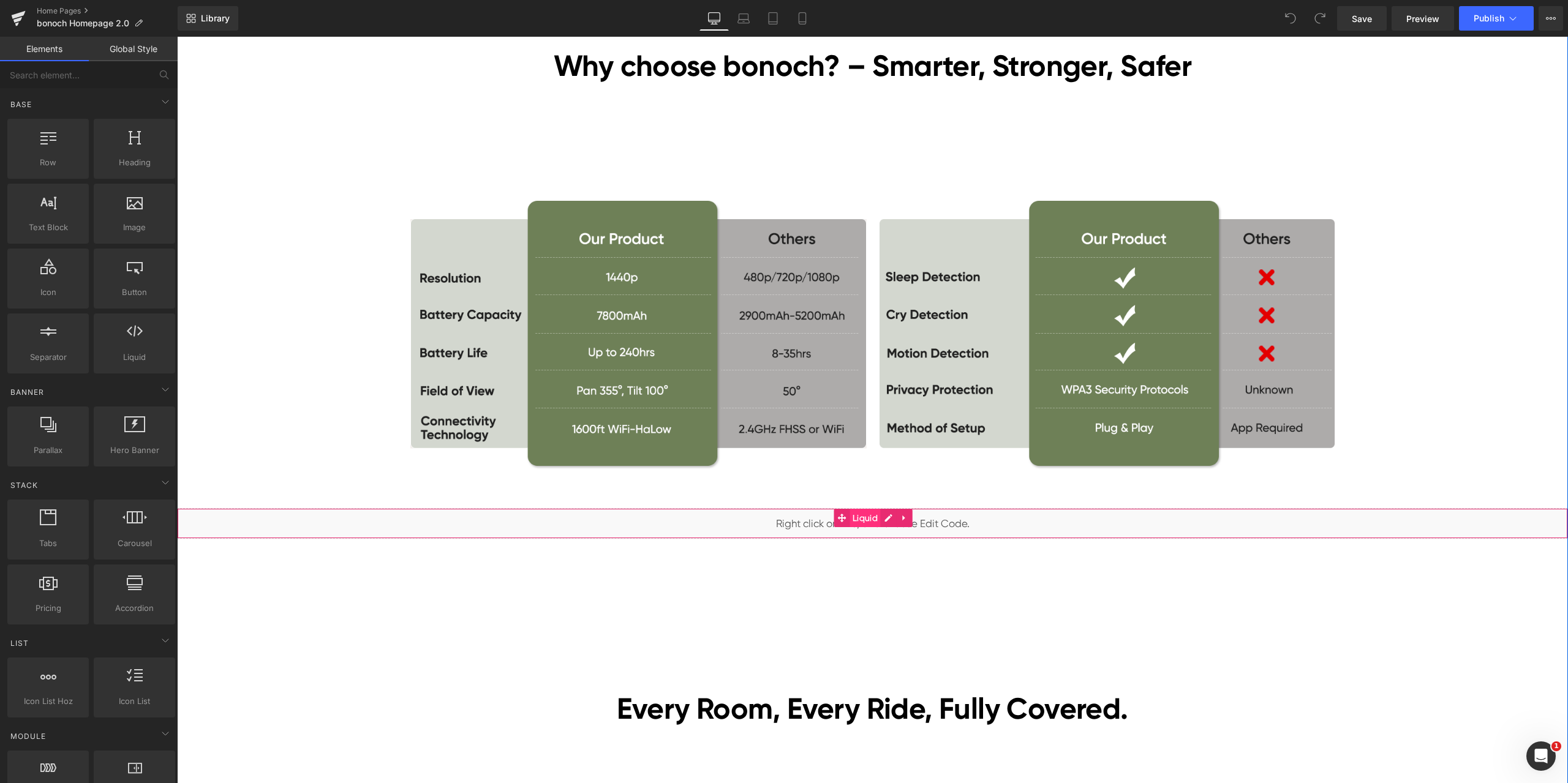
click at [861, 514] on span "Liquid" at bounding box center [865, 518] width 31 height 18
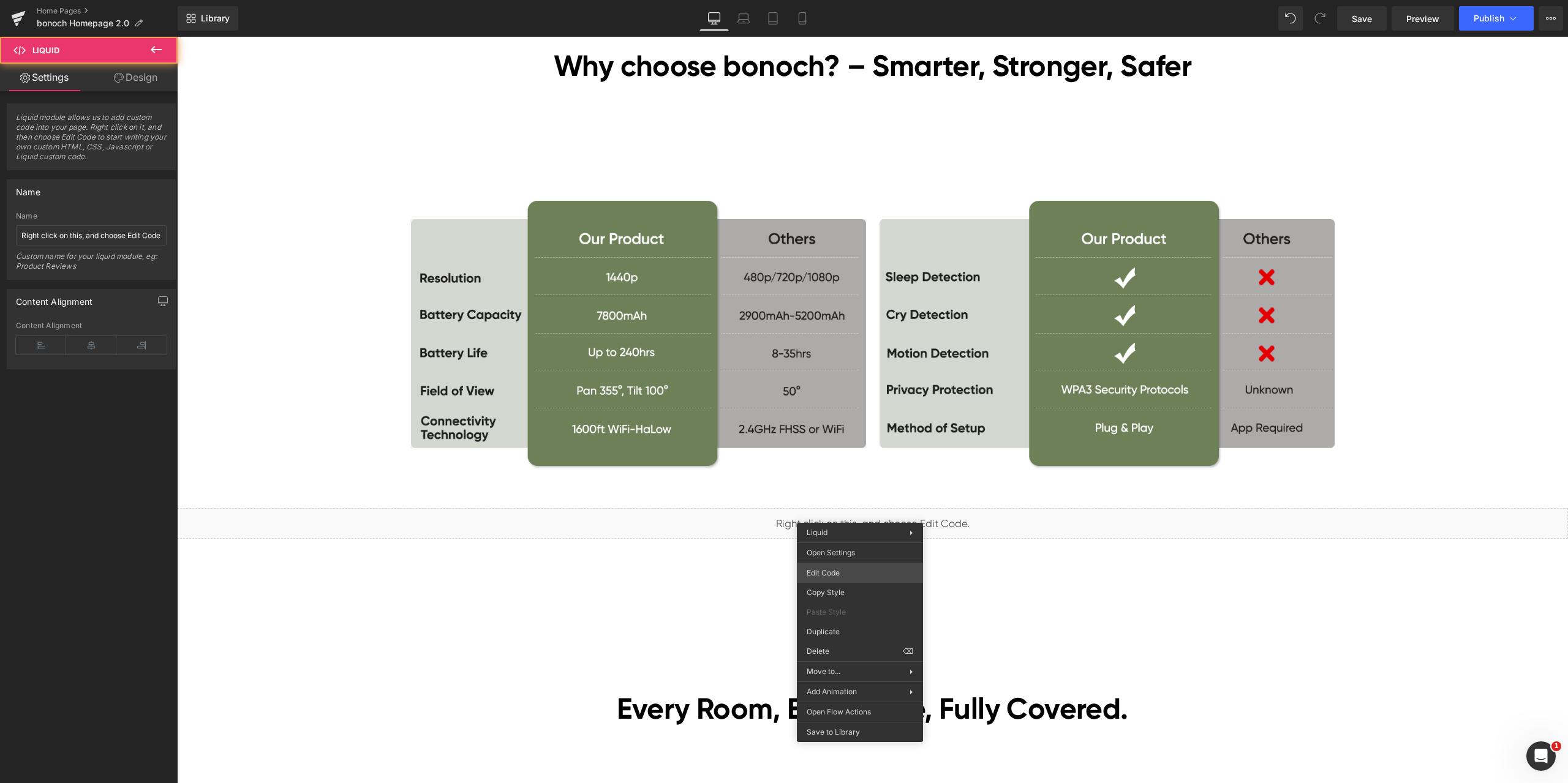
click at [836, 0] on div "Liquid You are previewing how the will restyle your page. You can not edit Elem…" at bounding box center [784, 0] width 1568 height 0
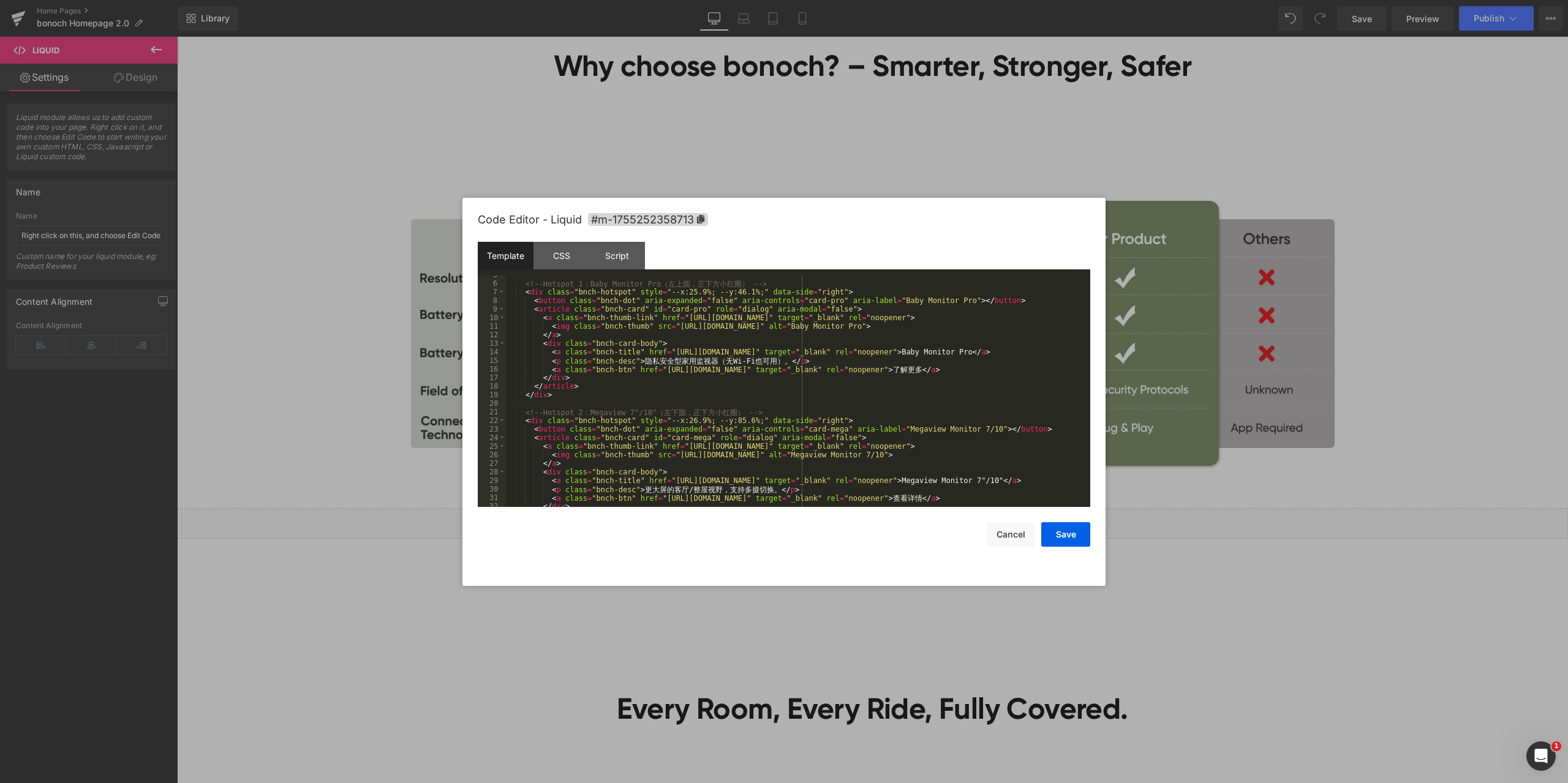
scroll to position [0, 0]
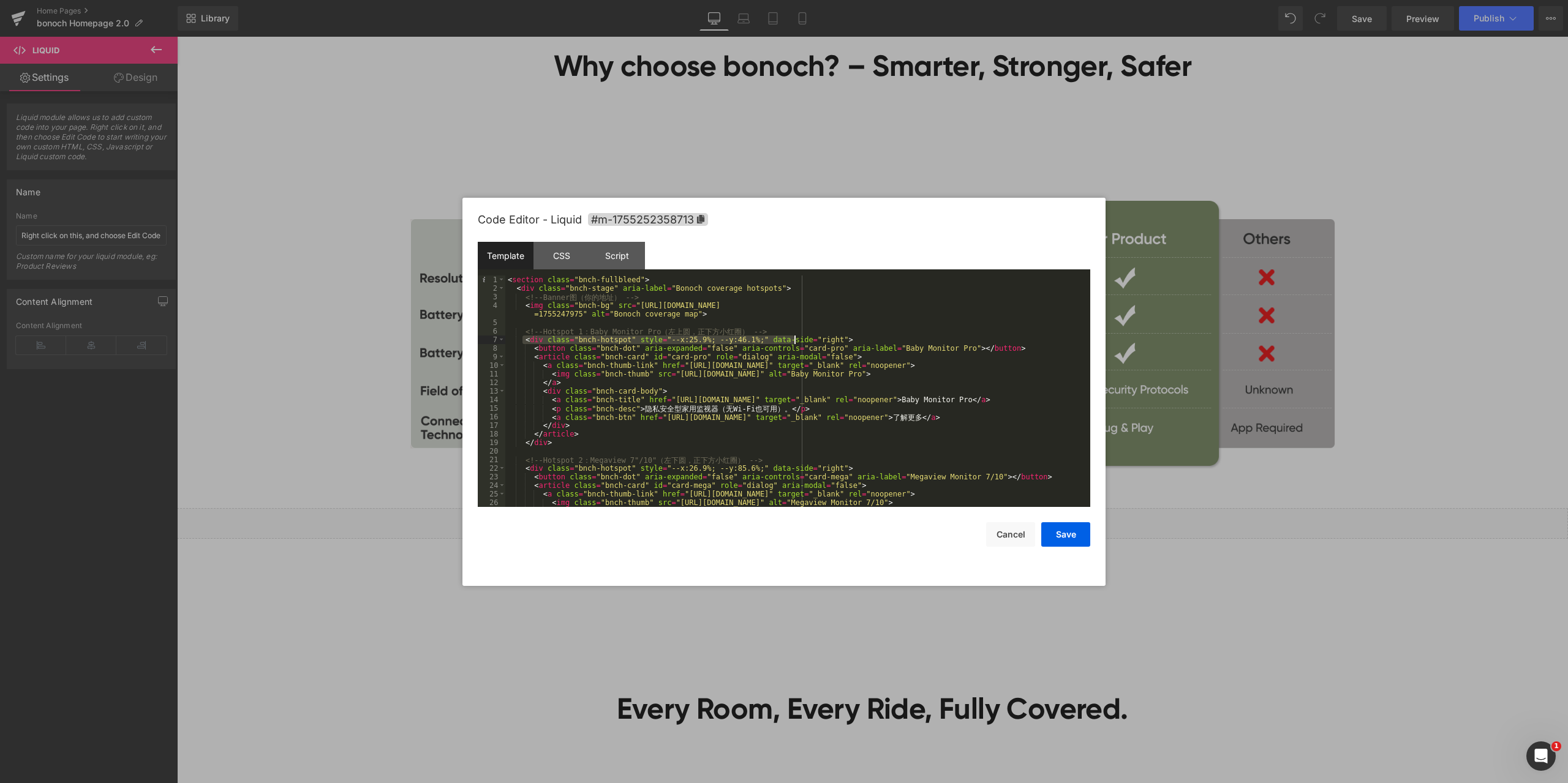
drag, startPoint x: 523, startPoint y: 341, endPoint x: 803, endPoint y: 338, distance: 280.0
click at [801, 338] on div "< section class = "bnch-fullbleed" > < div class = "bnch-stage" aria-label = "B…" at bounding box center [795, 400] width 580 height 249
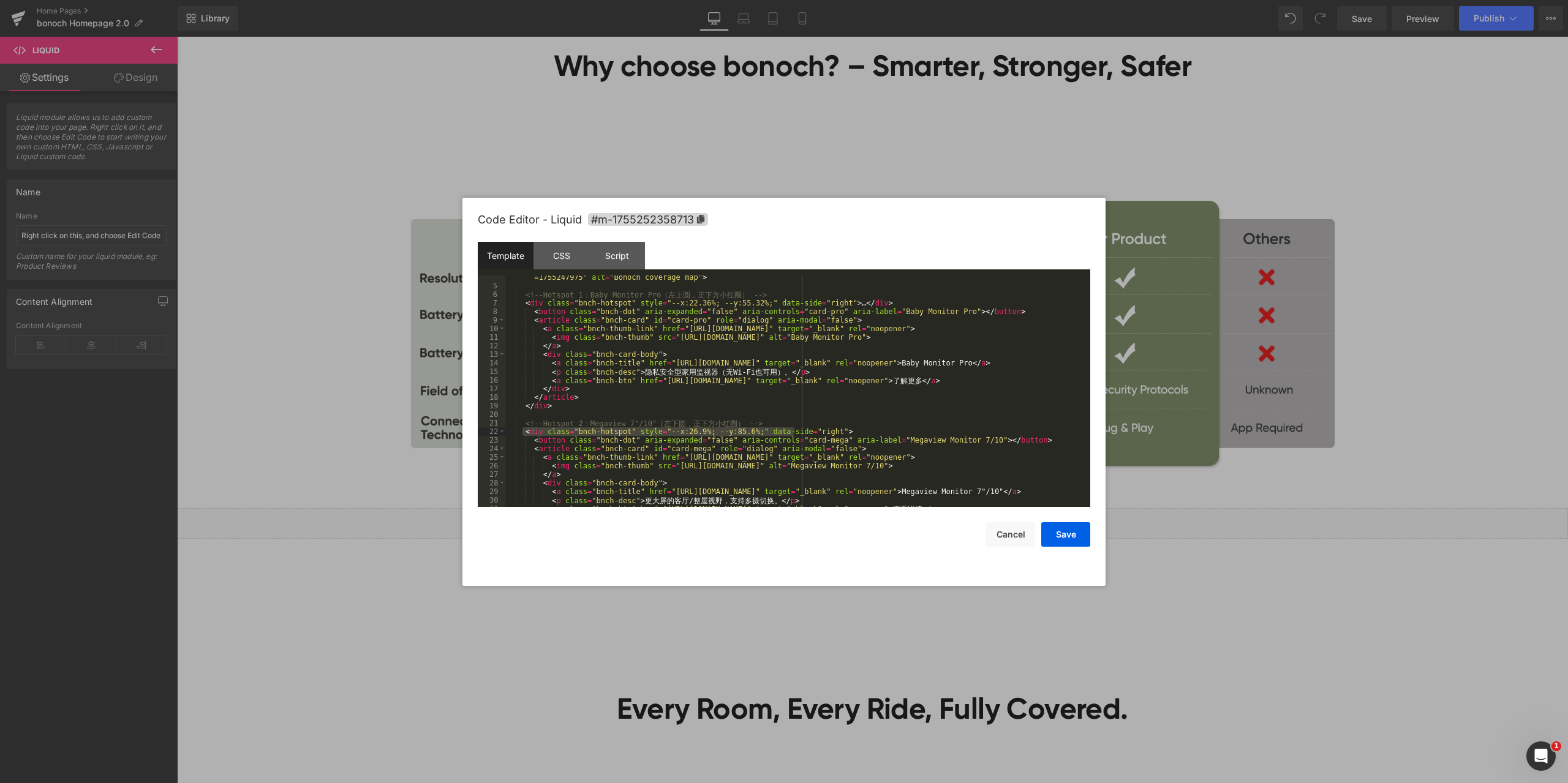
drag, startPoint x: 524, startPoint y: 432, endPoint x: 793, endPoint y: 430, distance: 269.0
click at [793, 430] on div "< img class = "bnch-bg" src = "https://cdn.shopify.com/s/files/1/0605/5274/1027…" at bounding box center [795, 393] width 580 height 257
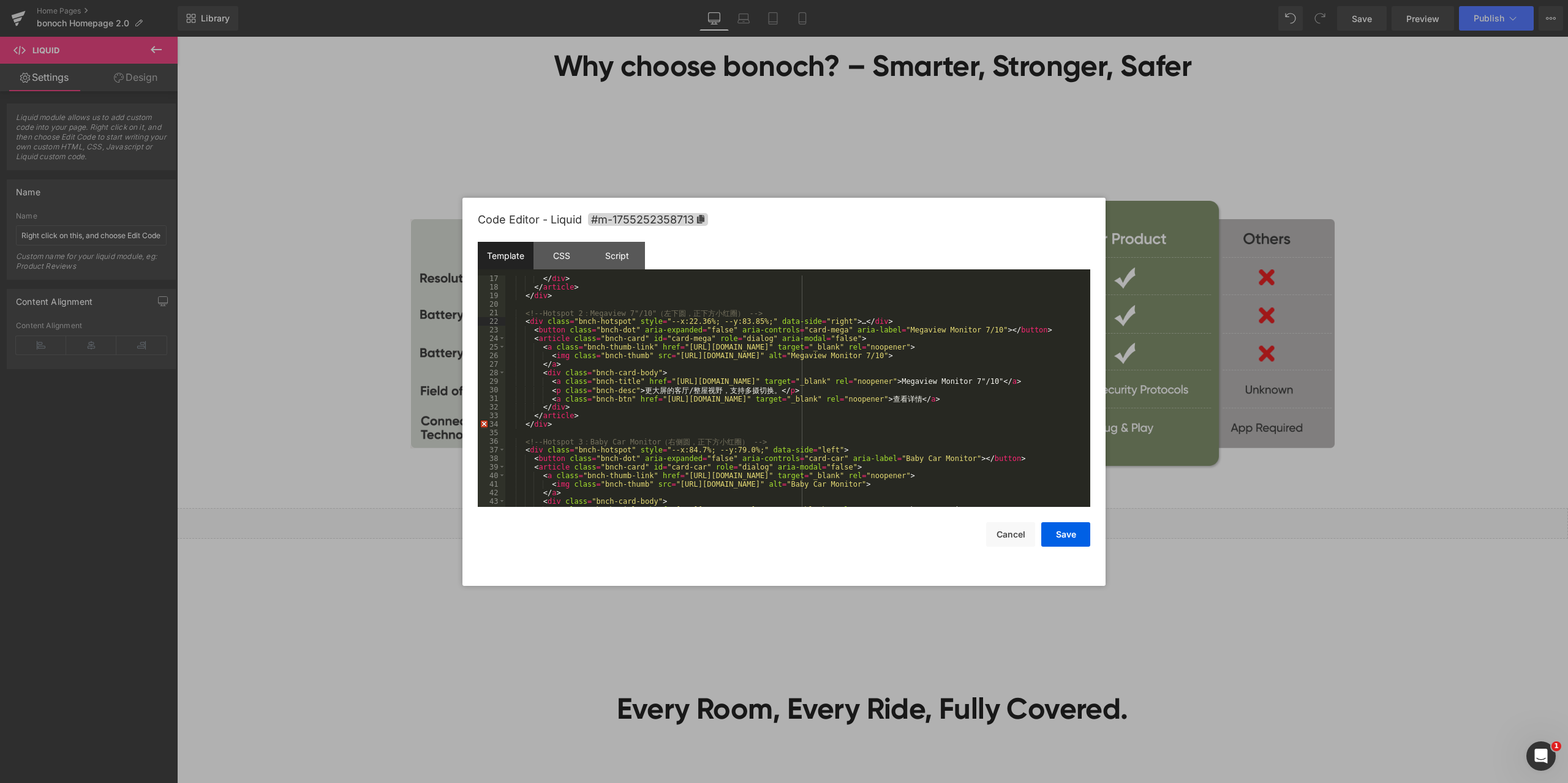
scroll to position [184, 0]
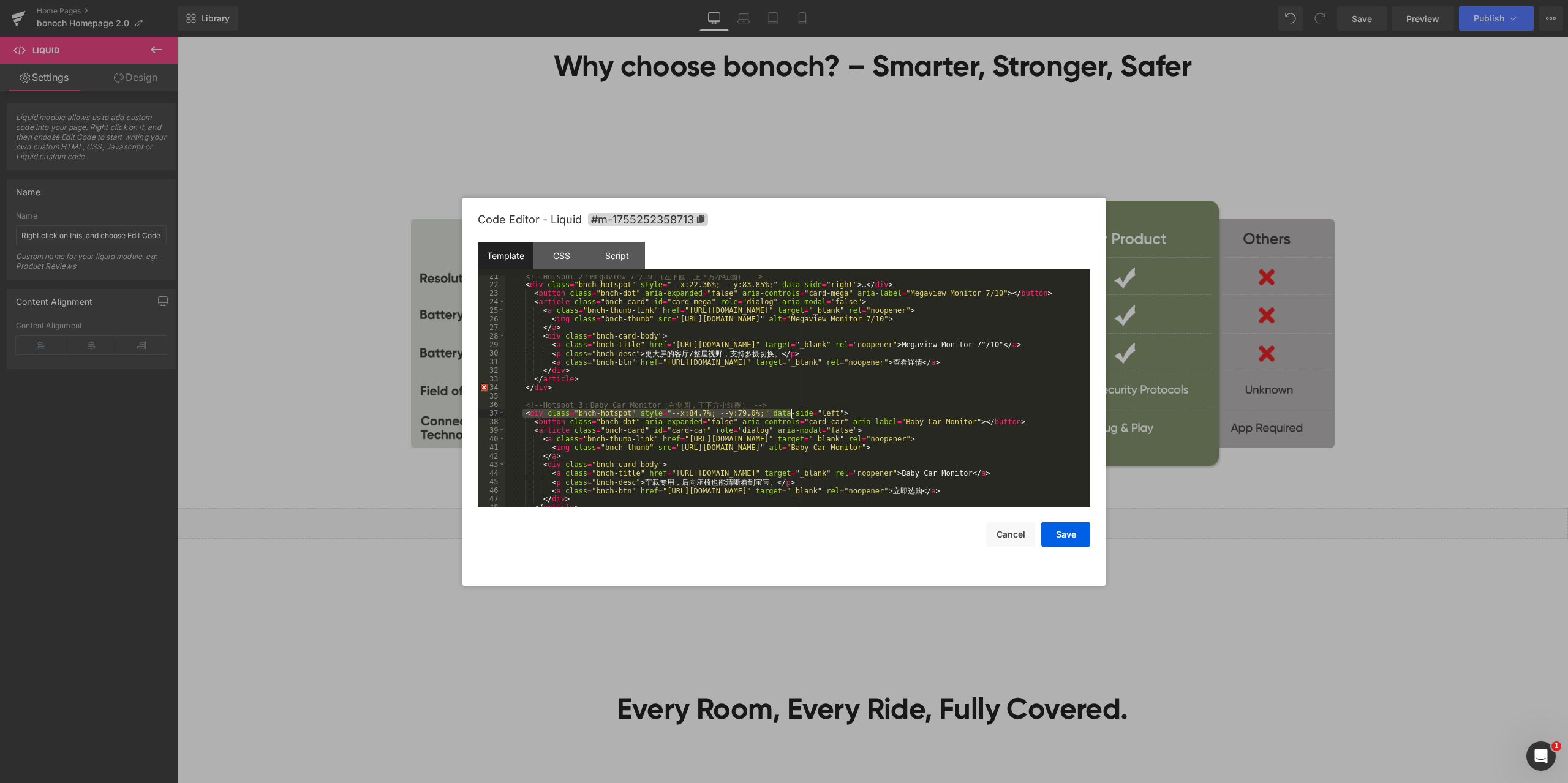
drag, startPoint x: 523, startPoint y: 415, endPoint x: 791, endPoint y: 412, distance: 268.0
click at [791, 412] on div "<!-- Hotspot 2 ： Megaview 7"/10" （ 左 下 圆 ， 正 下 方 小 红 圈 ） --> < div class = "bnc…" at bounding box center [795, 396] width 580 height 249
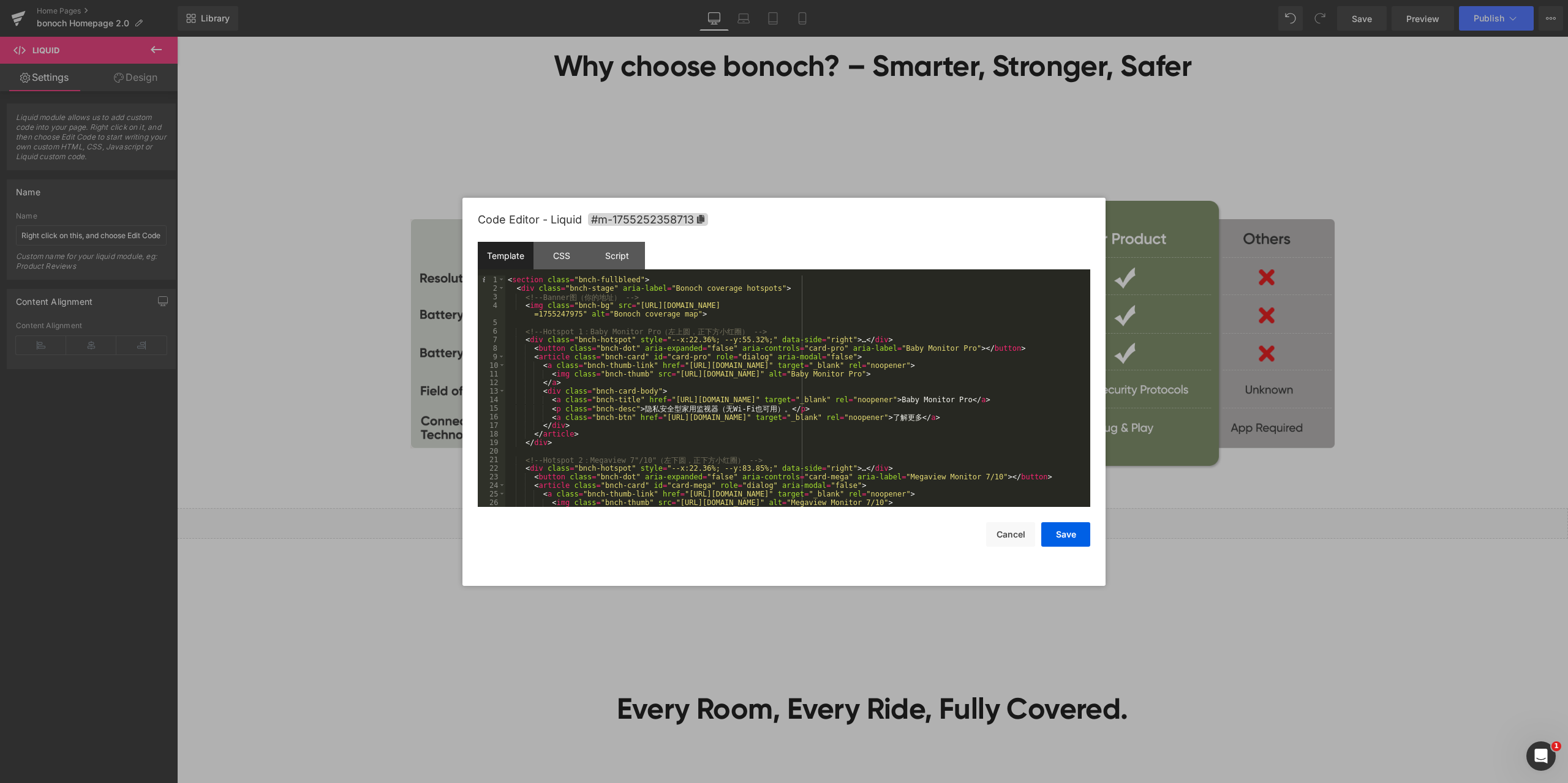
scroll to position [0, 0]
click at [1064, 535] on button "Save" at bounding box center [1066, 534] width 49 height 24
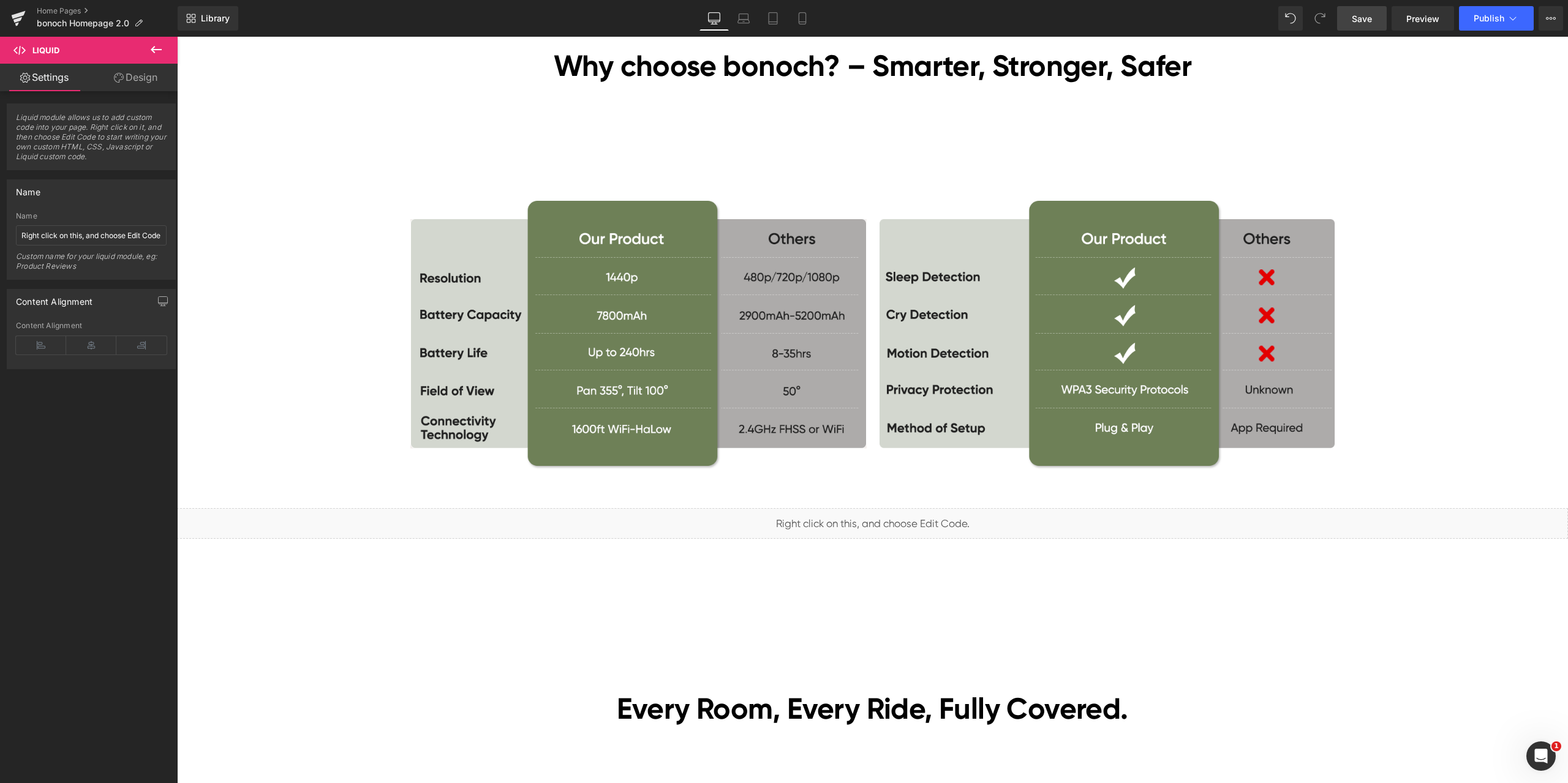
drag, startPoint x: 1374, startPoint y: 16, endPoint x: 1222, endPoint y: 744, distance: 743.7
click at [1374, 16] on link "Save" at bounding box center [1361, 18] width 49 height 24
click at [1426, 21] on span "Preview" at bounding box center [1423, 19] width 33 height 13
click at [852, 518] on span "Liquid" at bounding box center [865, 518] width 31 height 18
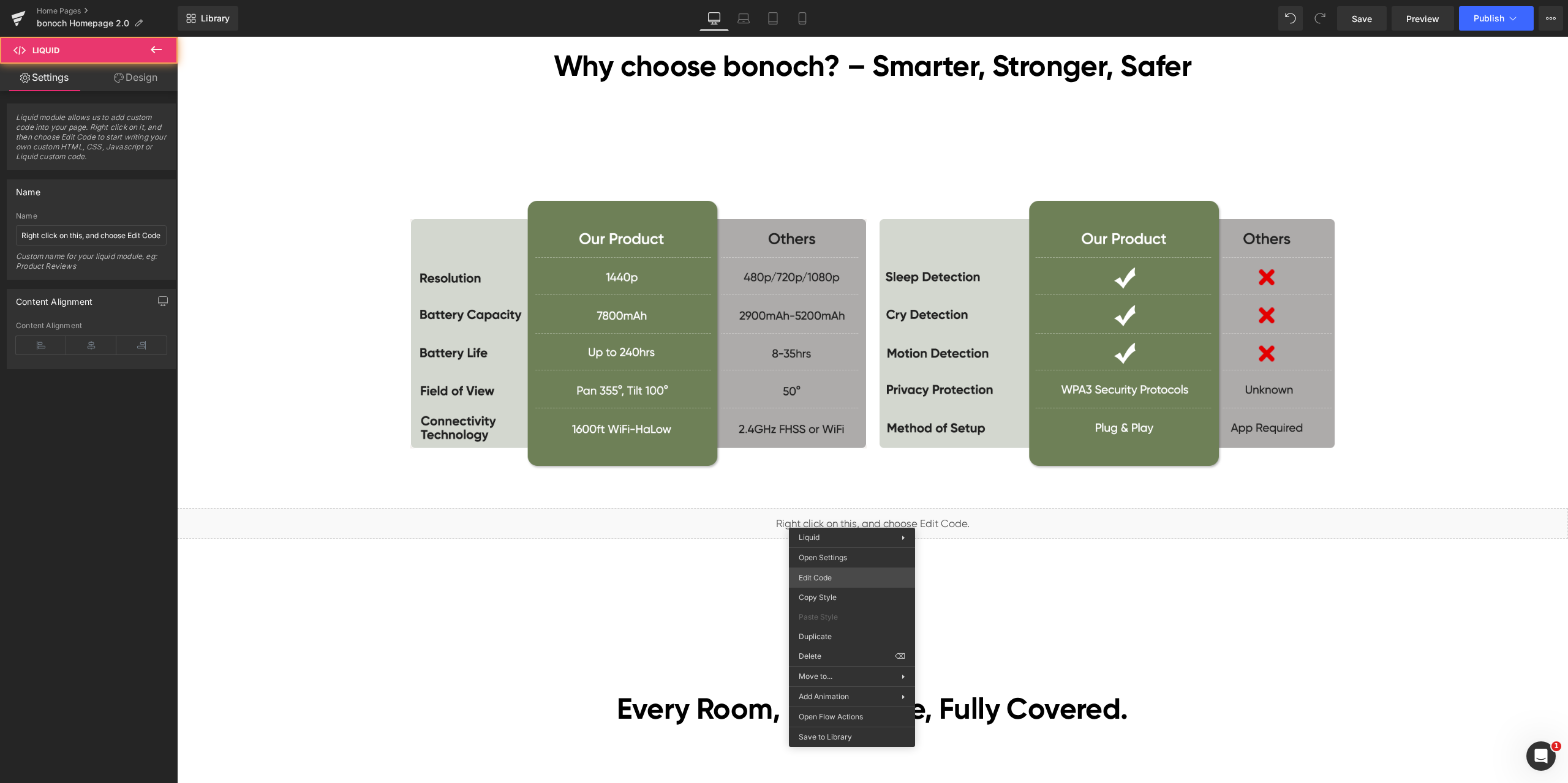
click at [837, 0] on div "Liquid You are previewing how the will restyle your page. You can not edit Elem…" at bounding box center [784, 0] width 1568 height 0
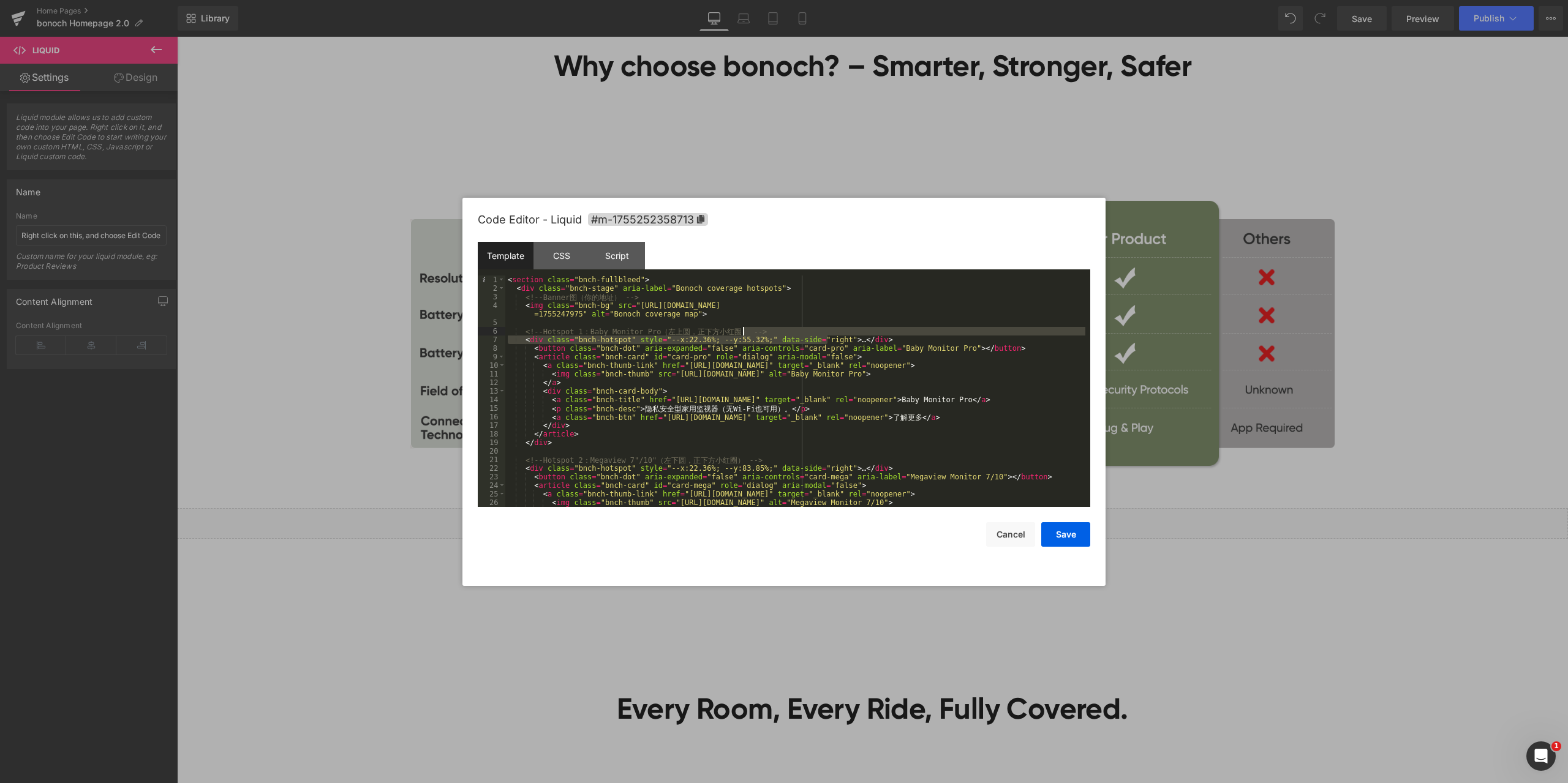
drag, startPoint x: 847, startPoint y: 335, endPoint x: 821, endPoint y: 335, distance: 26.0
click at [821, 335] on div "< section class = "bnch-fullbleed" > < div class = "bnch-stage" aria-label = "B…" at bounding box center [795, 400] width 580 height 249
click at [819, 335] on div "< section class = "bnch-fullbleed" > < div class = "bnch-stage" aria-label = "B…" at bounding box center [795, 391] width 580 height 232
drag, startPoint x: 802, startPoint y: 338, endPoint x: 837, endPoint y: 337, distance: 35.0
click at [837, 337] on div "< section class = "bnch-fullbleed" > < div class = "bnch-stage" aria-label = "B…" at bounding box center [795, 400] width 580 height 249
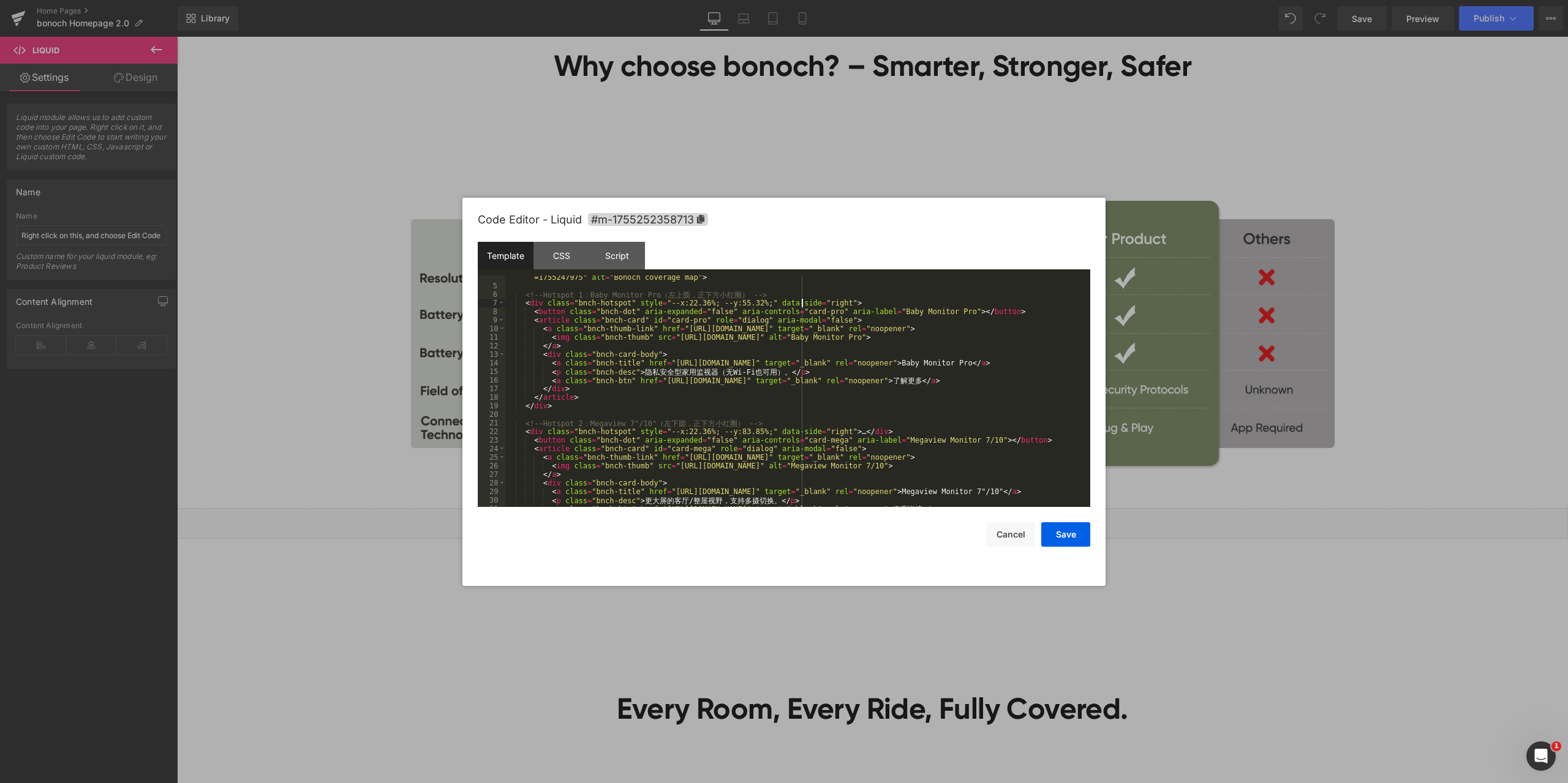
scroll to position [37, 0]
drag, startPoint x: 802, startPoint y: 432, endPoint x: 837, endPoint y: 430, distance: 35.1
click at [837, 430] on div "< img class = "bnch-bg" src = "https://cdn.shopify.com/s/files/1/0605/5274/1027…" at bounding box center [795, 393] width 580 height 257
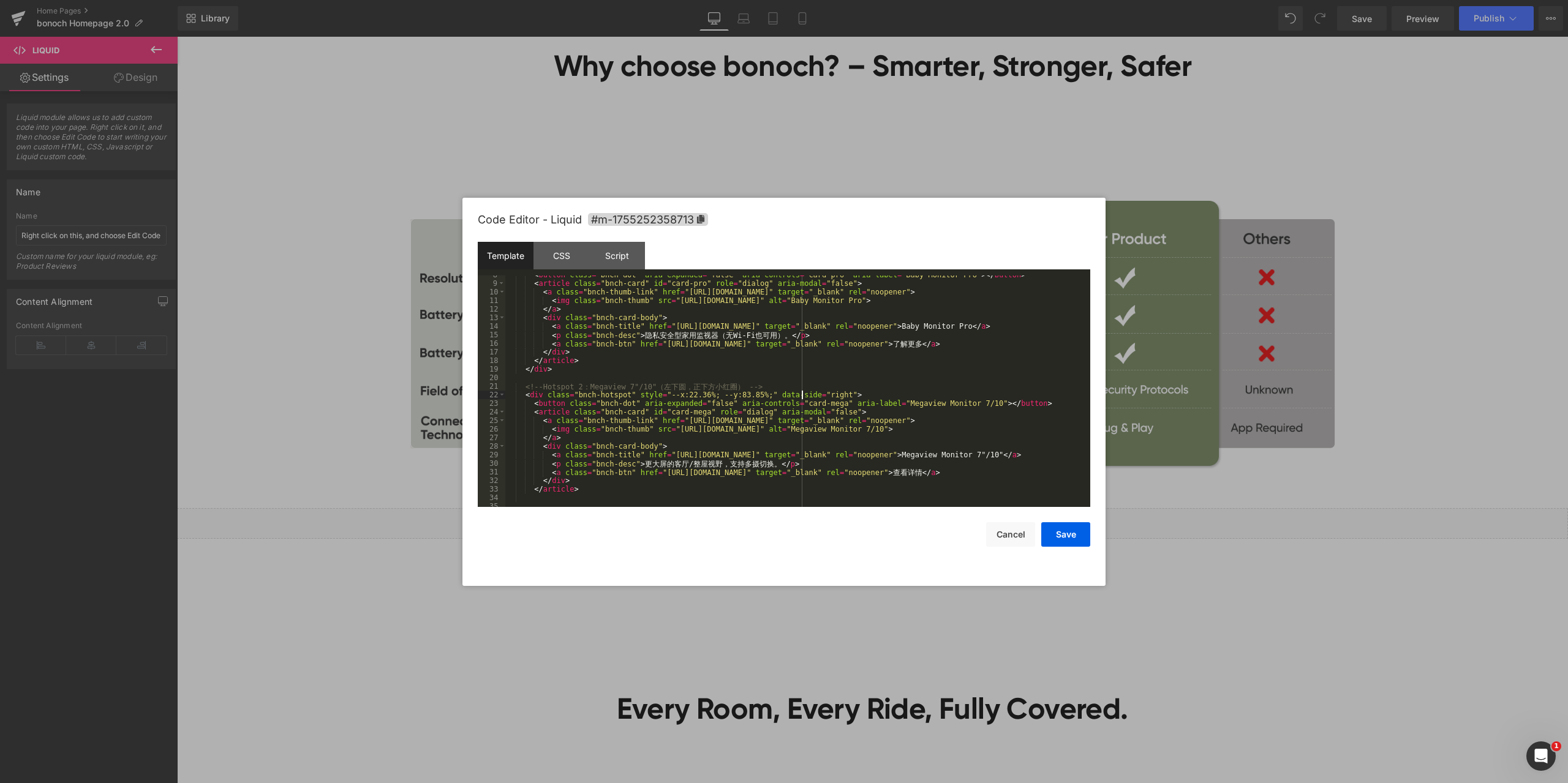
scroll to position [147, 0]
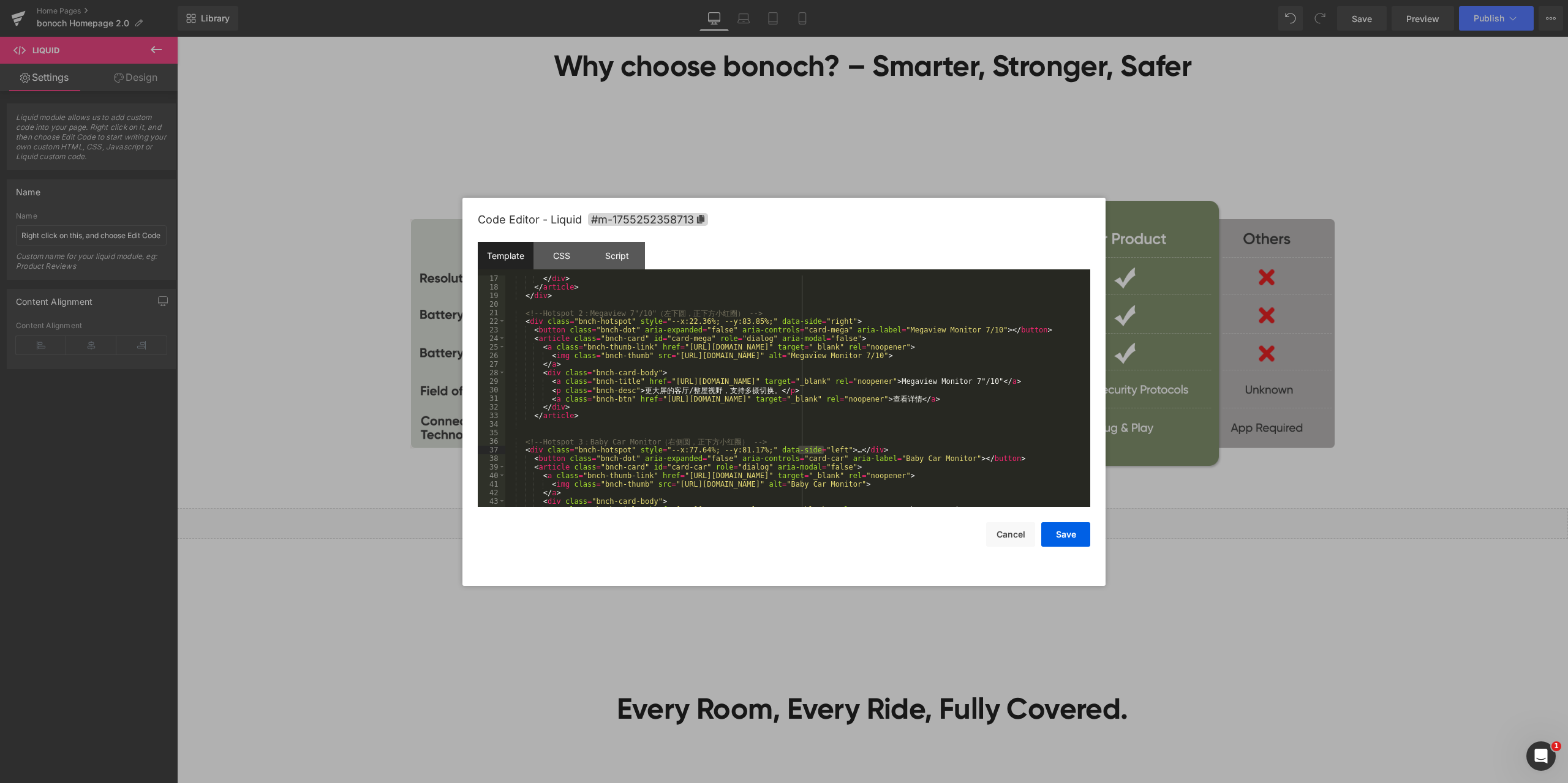
drag, startPoint x: 797, startPoint y: 449, endPoint x: 836, endPoint y: 448, distance: 39.0
click at [836, 448] on div "</ div > </ article > </ div > <!-- Hotspot 2 ： Megaview 7"/10" （ 左 下 圆 ， 正 下 方…" at bounding box center [795, 398] width 580 height 249
click at [1068, 534] on button "Save" at bounding box center [1066, 534] width 49 height 24
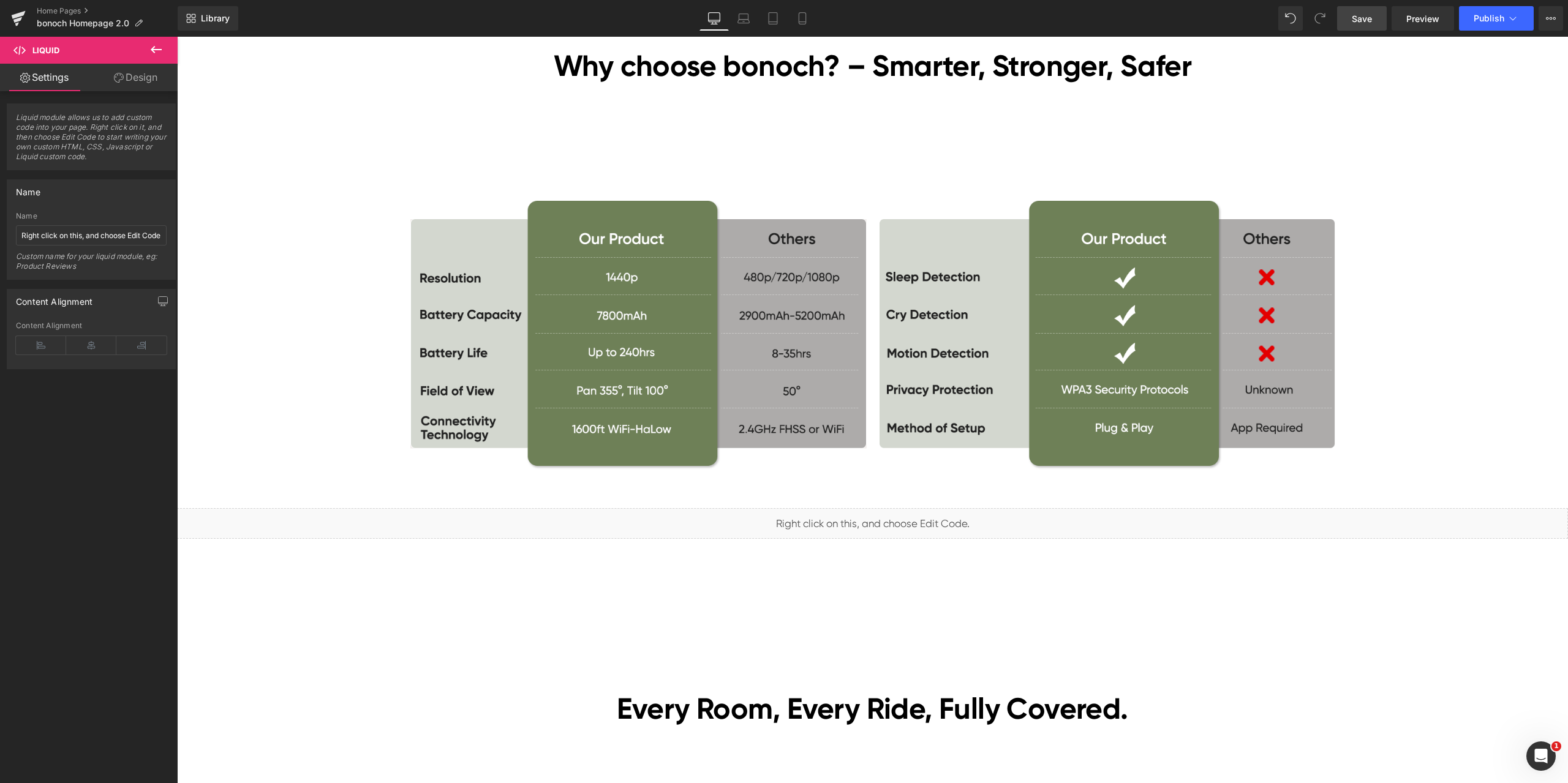
click at [1357, 13] on span "Save" at bounding box center [1362, 19] width 20 height 13
click at [1423, 23] on span "Preview" at bounding box center [1423, 19] width 33 height 13
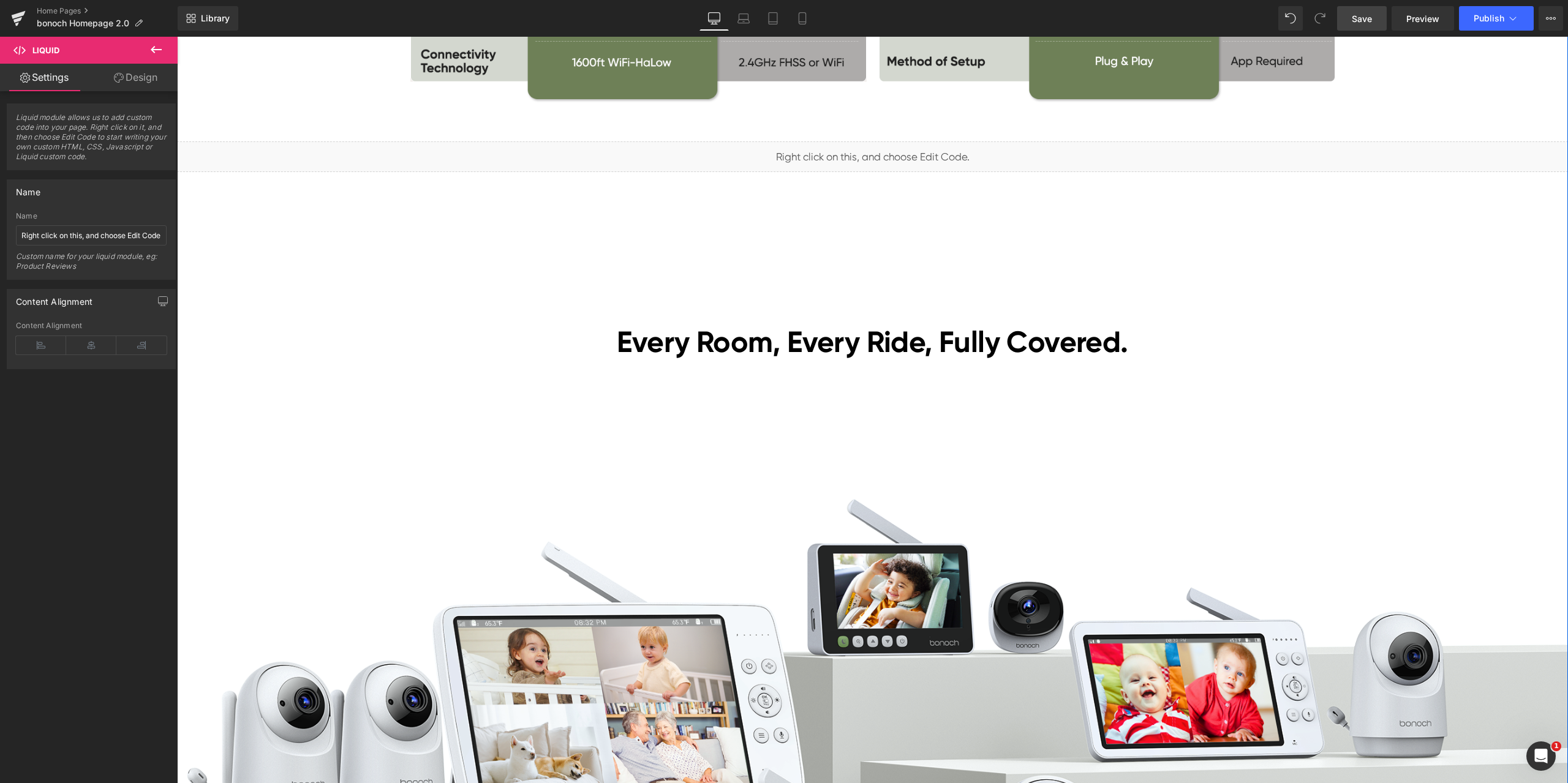
scroll to position [3735, 0]
click at [865, 152] on span "Liquid" at bounding box center [865, 150] width 31 height 18
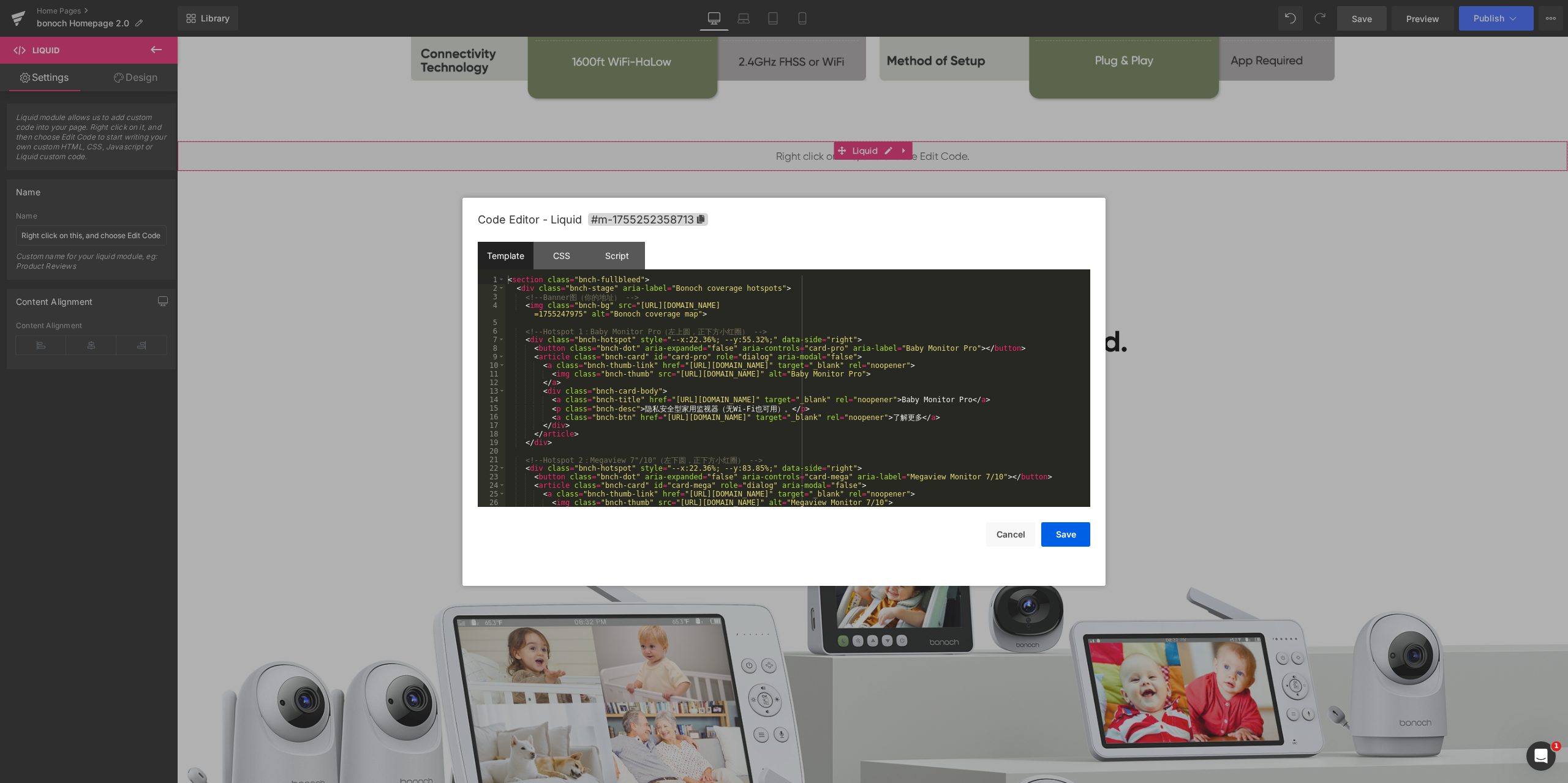
click at [868, 0] on div "Liquid You are previewing how the will restyle your page. You can not edit Elem…" at bounding box center [784, 0] width 1568 height 0
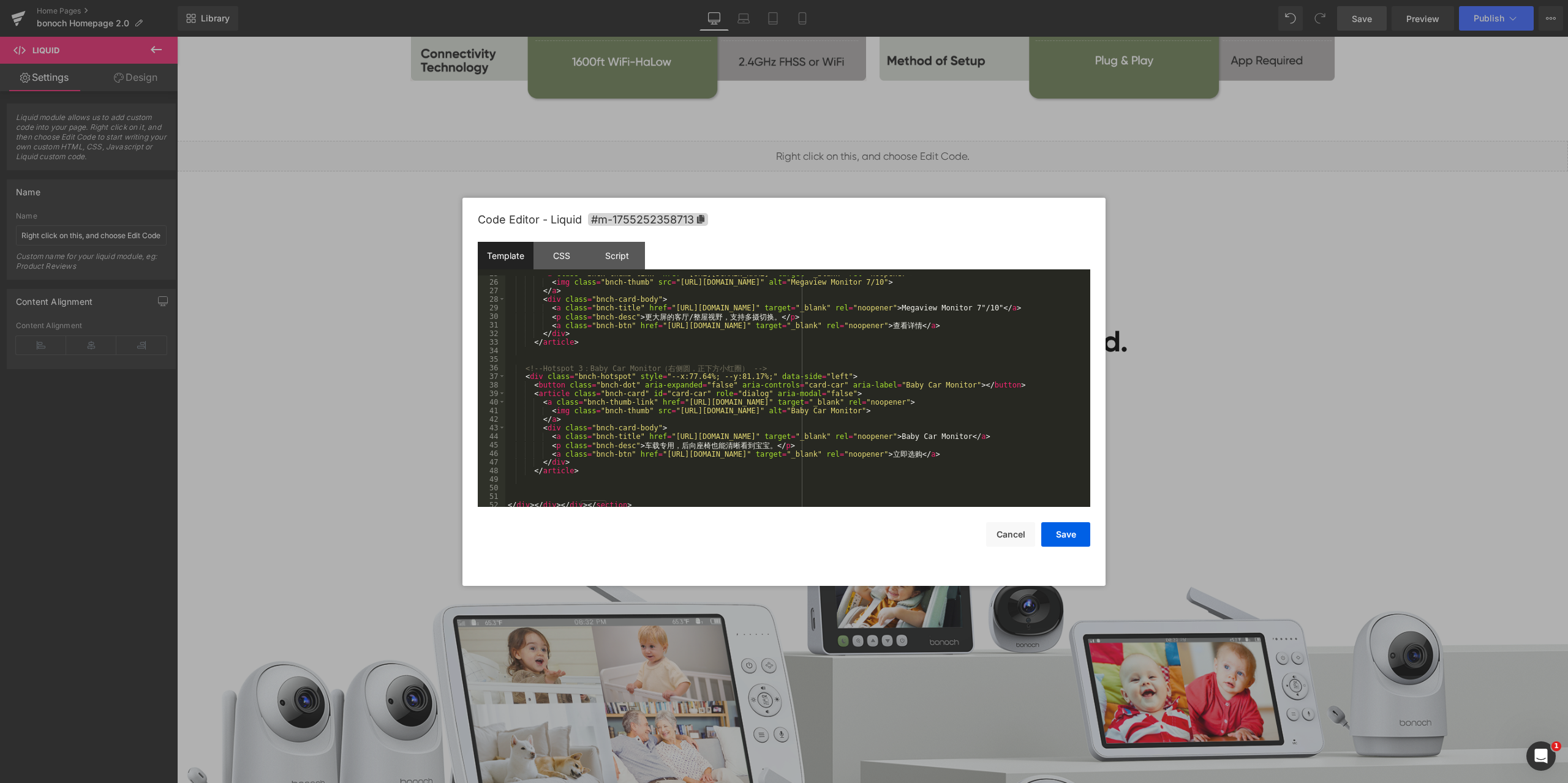
scroll to position [232, 0]
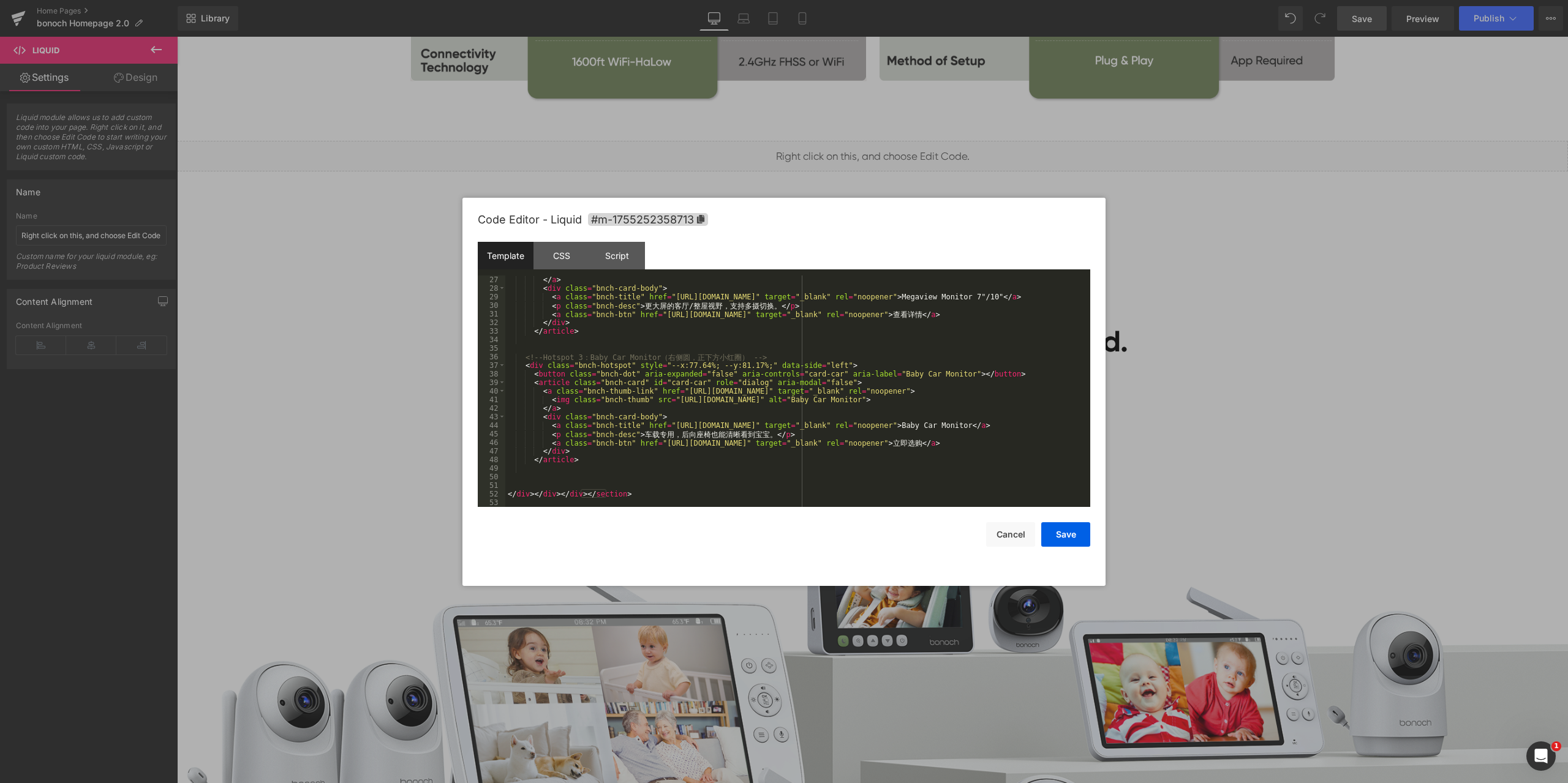
click at [1178, 243] on div at bounding box center [784, 391] width 1568 height 783
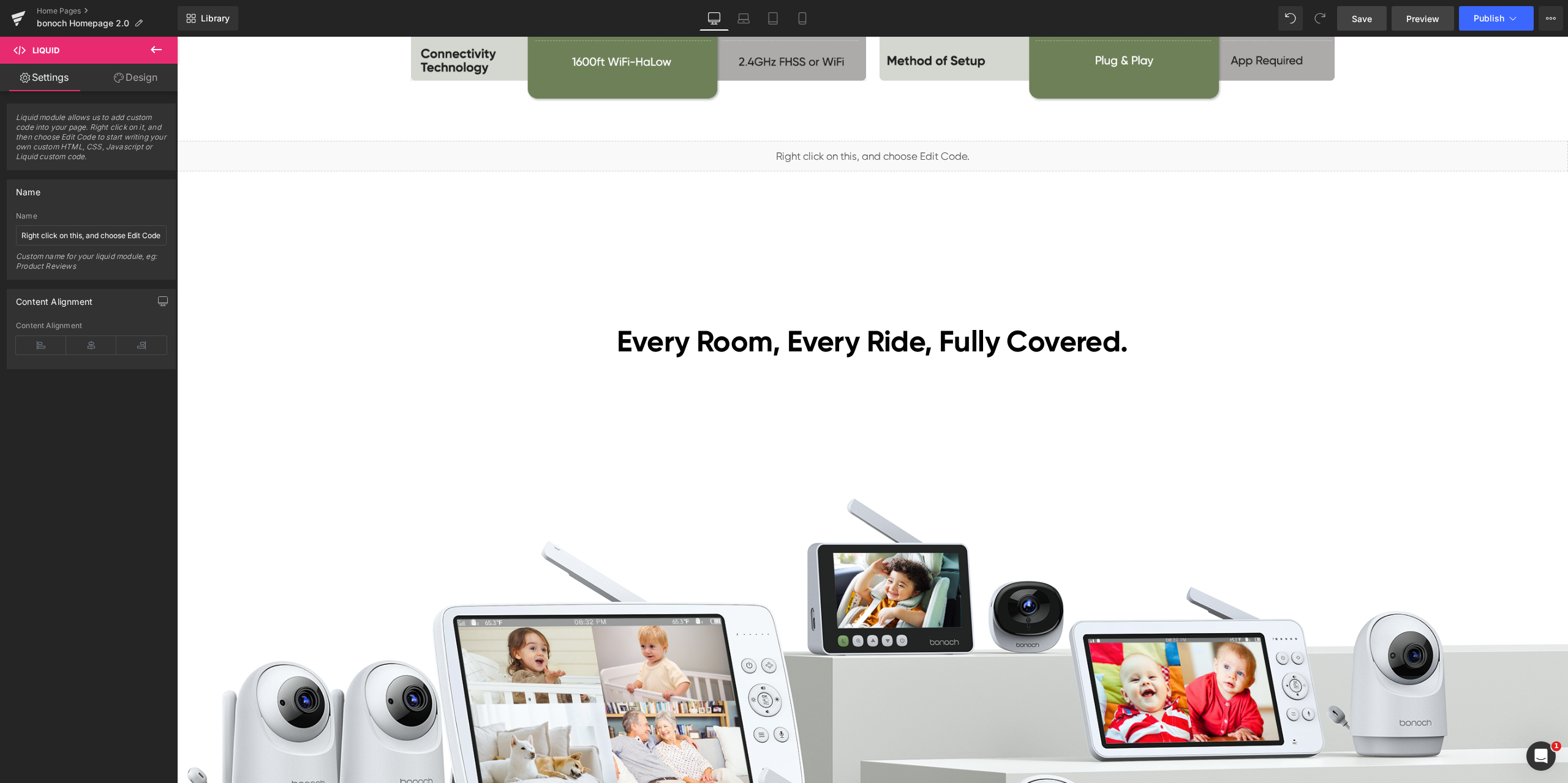
click at [1420, 21] on span "Preview" at bounding box center [1423, 19] width 33 height 13
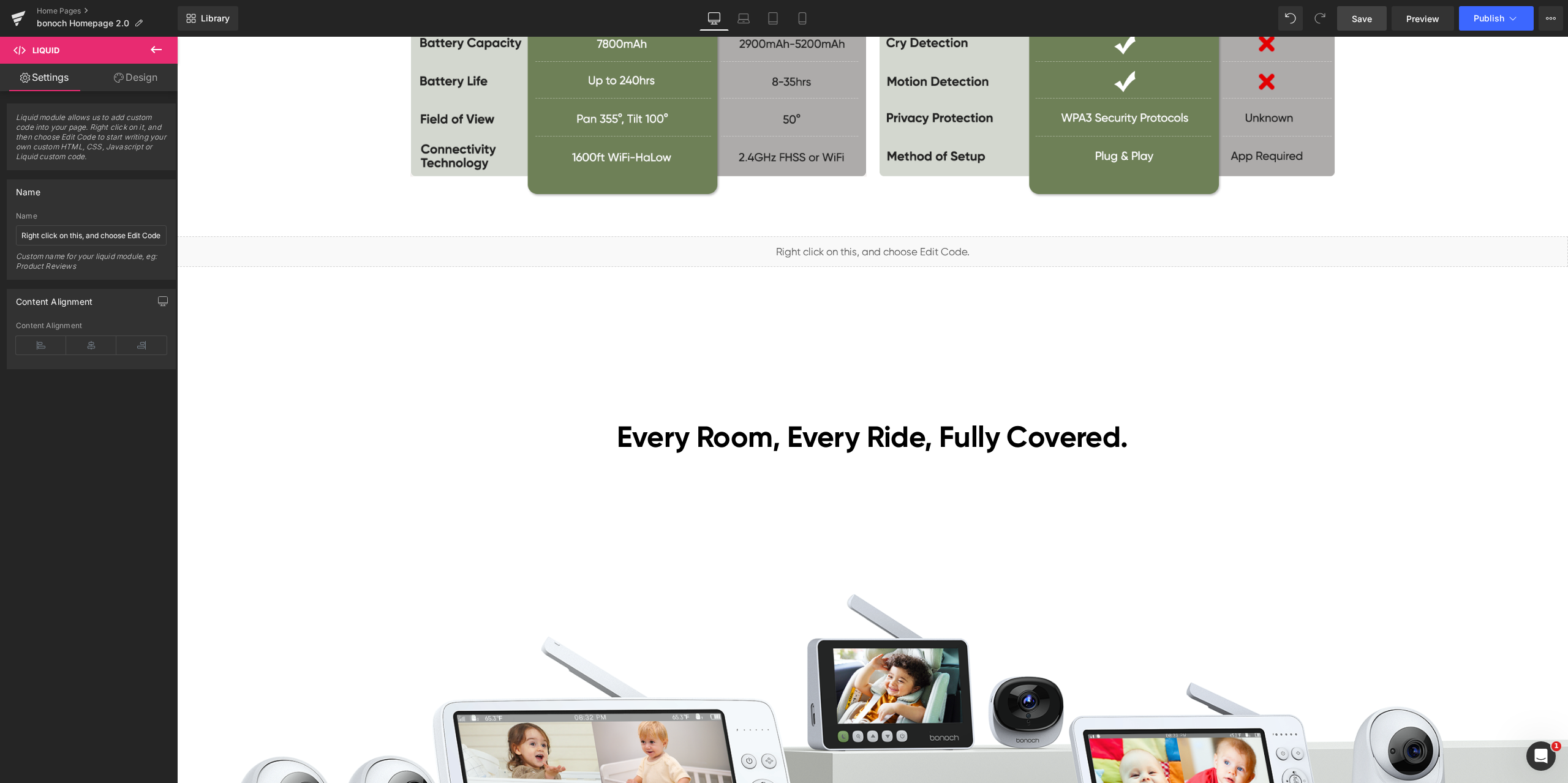
scroll to position [3613, 0]
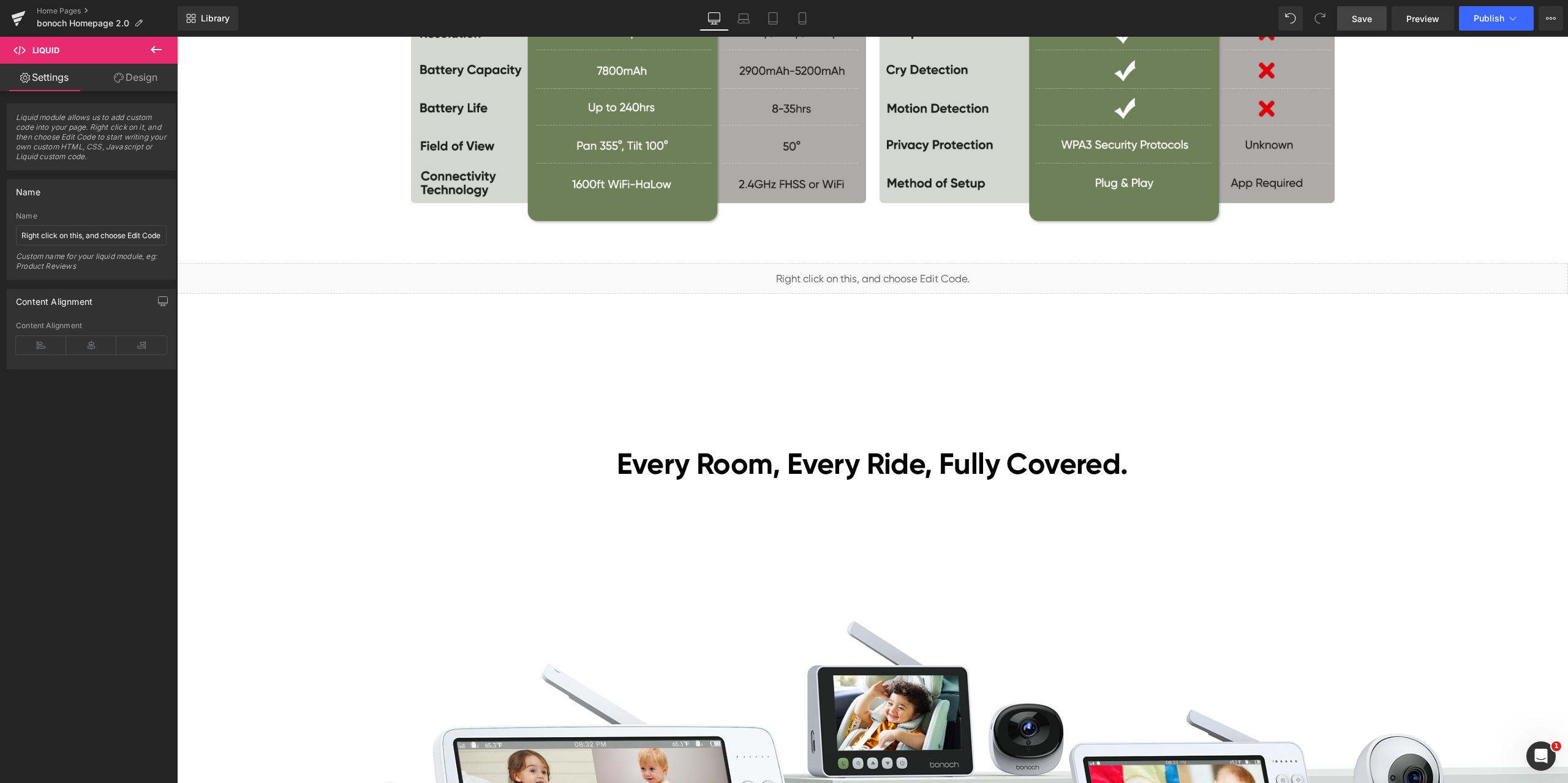
click at [859, 278] on div "Liquid" at bounding box center [872, 278] width 1391 height 31
click at [861, 273] on span "Liquid" at bounding box center [865, 273] width 31 height 18
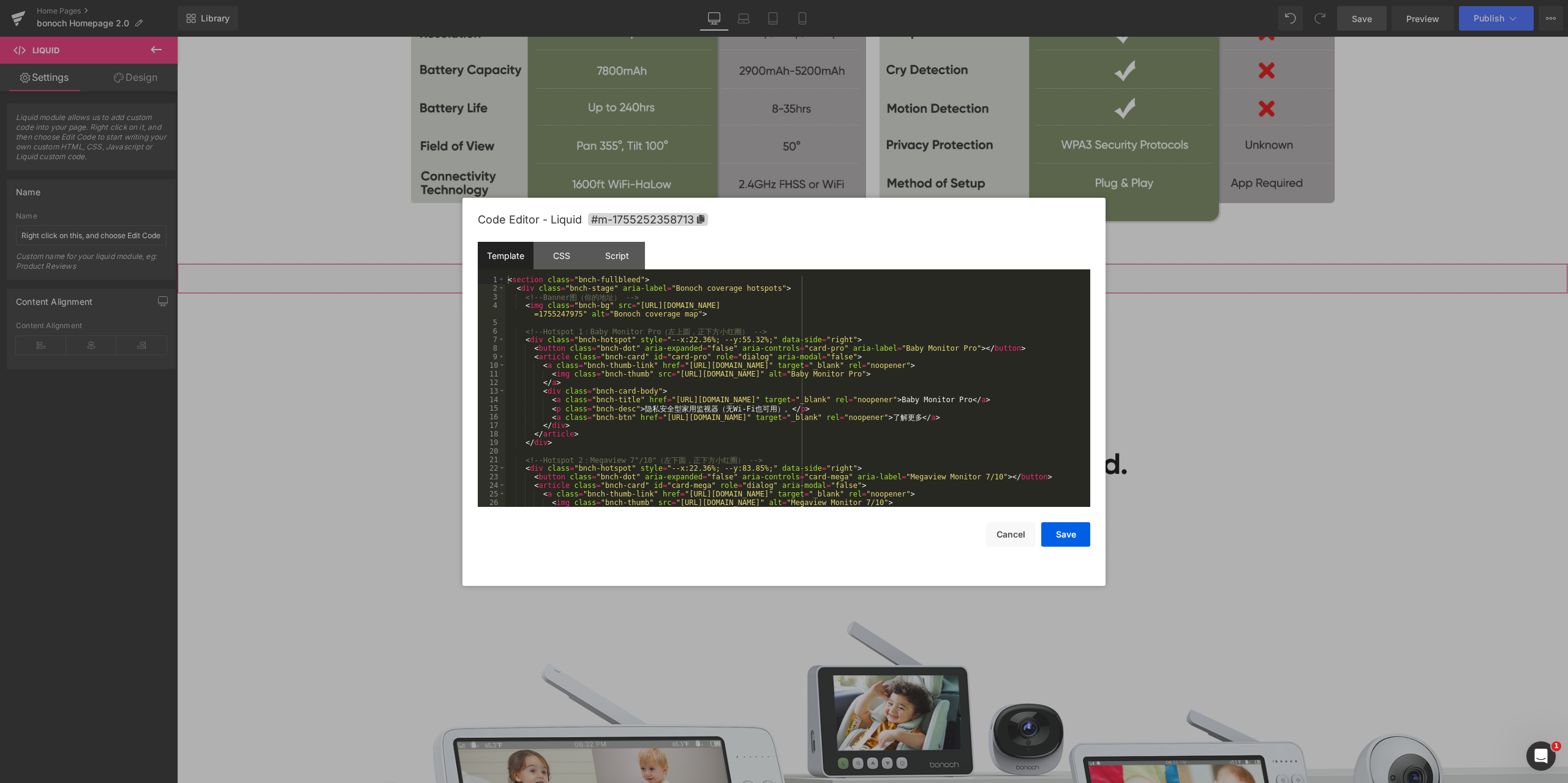
click at [858, 0] on div "Liquid You are previewing how the will restyle your page. You can not edit Elem…" at bounding box center [784, 0] width 1568 height 0
drag, startPoint x: 523, startPoint y: 341, endPoint x: 801, endPoint y: 336, distance: 278.0
click at [801, 336] on div "< section class = "bnch-fullbleed" > < div class = "bnch-stage" aria-label = "B…" at bounding box center [795, 400] width 580 height 249
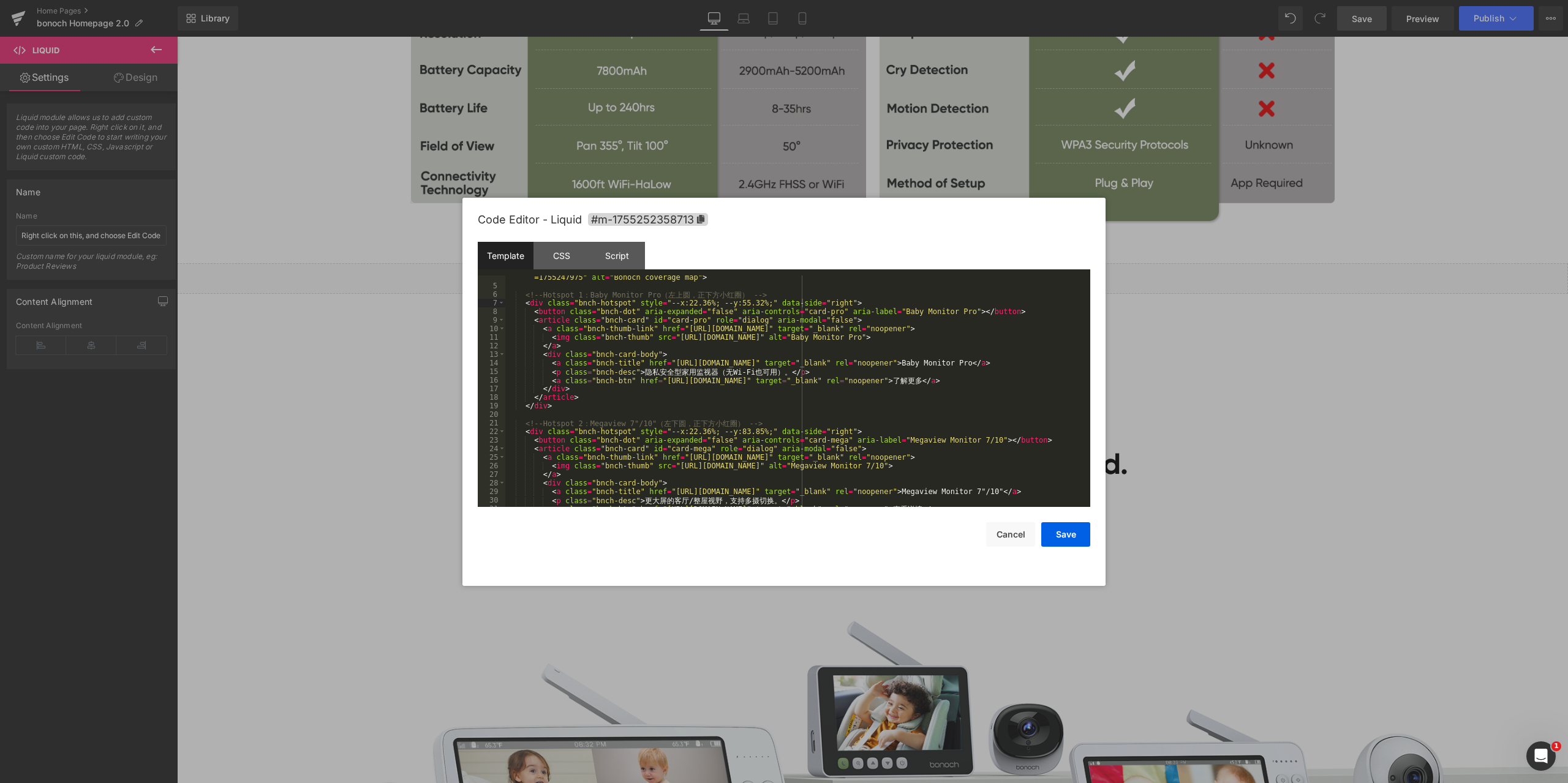
click at [830, 392] on div "< img class = "bnch-bg" src = "https://cdn.shopify.com/s/files/1/0605/5274/1027…" at bounding box center [795, 393] width 580 height 257
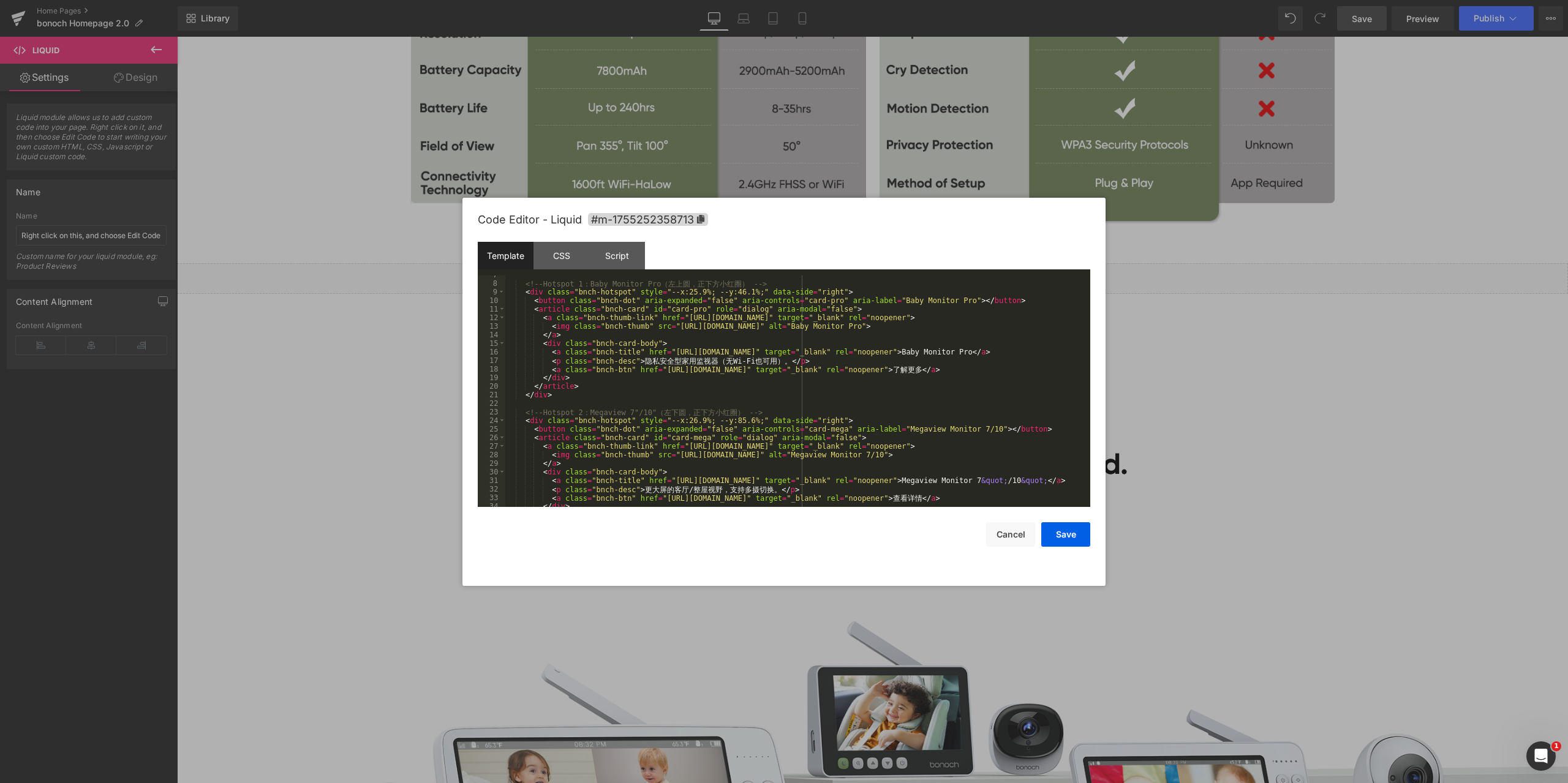
scroll to position [0, 0]
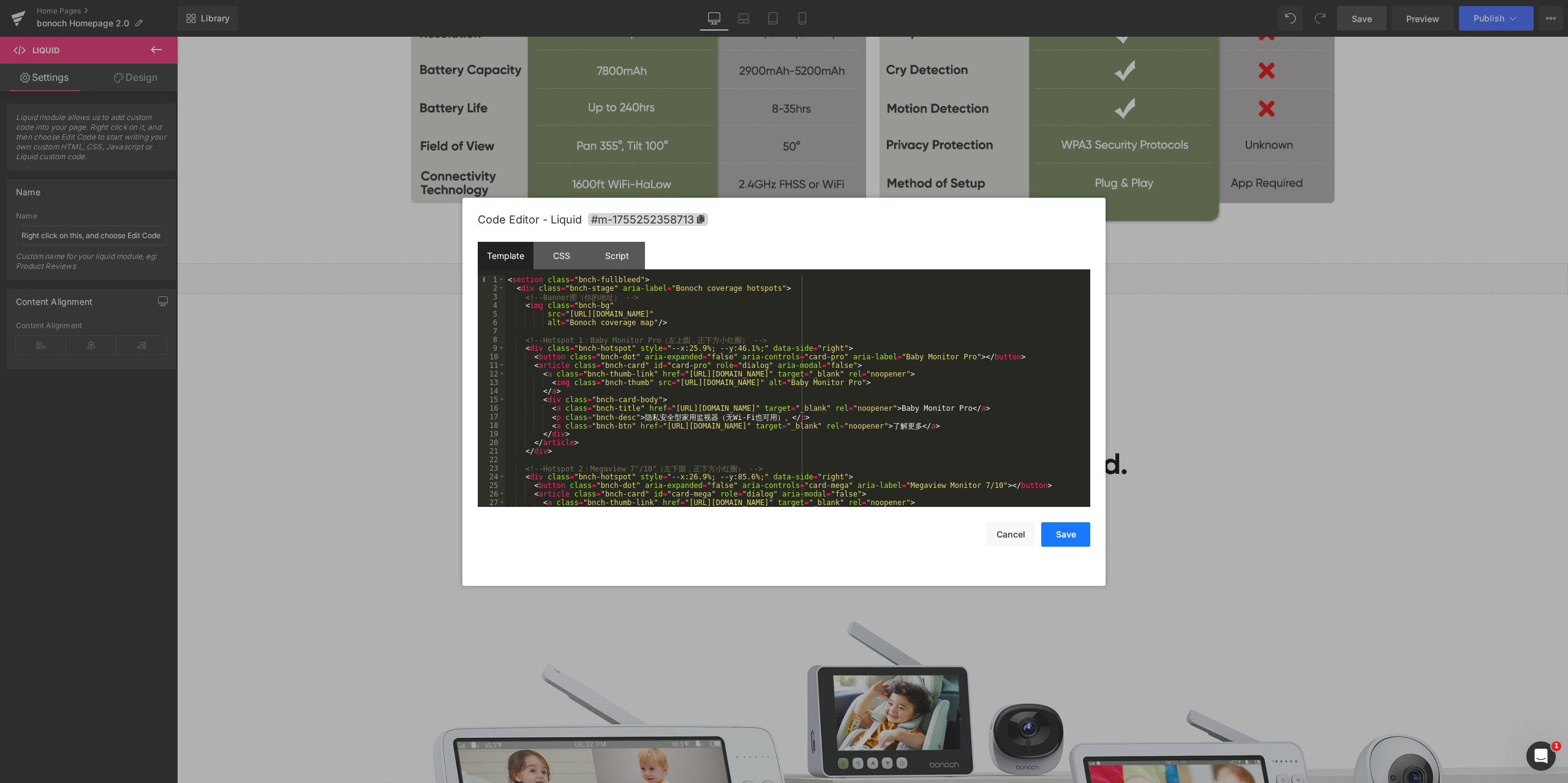
click at [1072, 538] on button "Save" at bounding box center [1066, 534] width 49 height 24
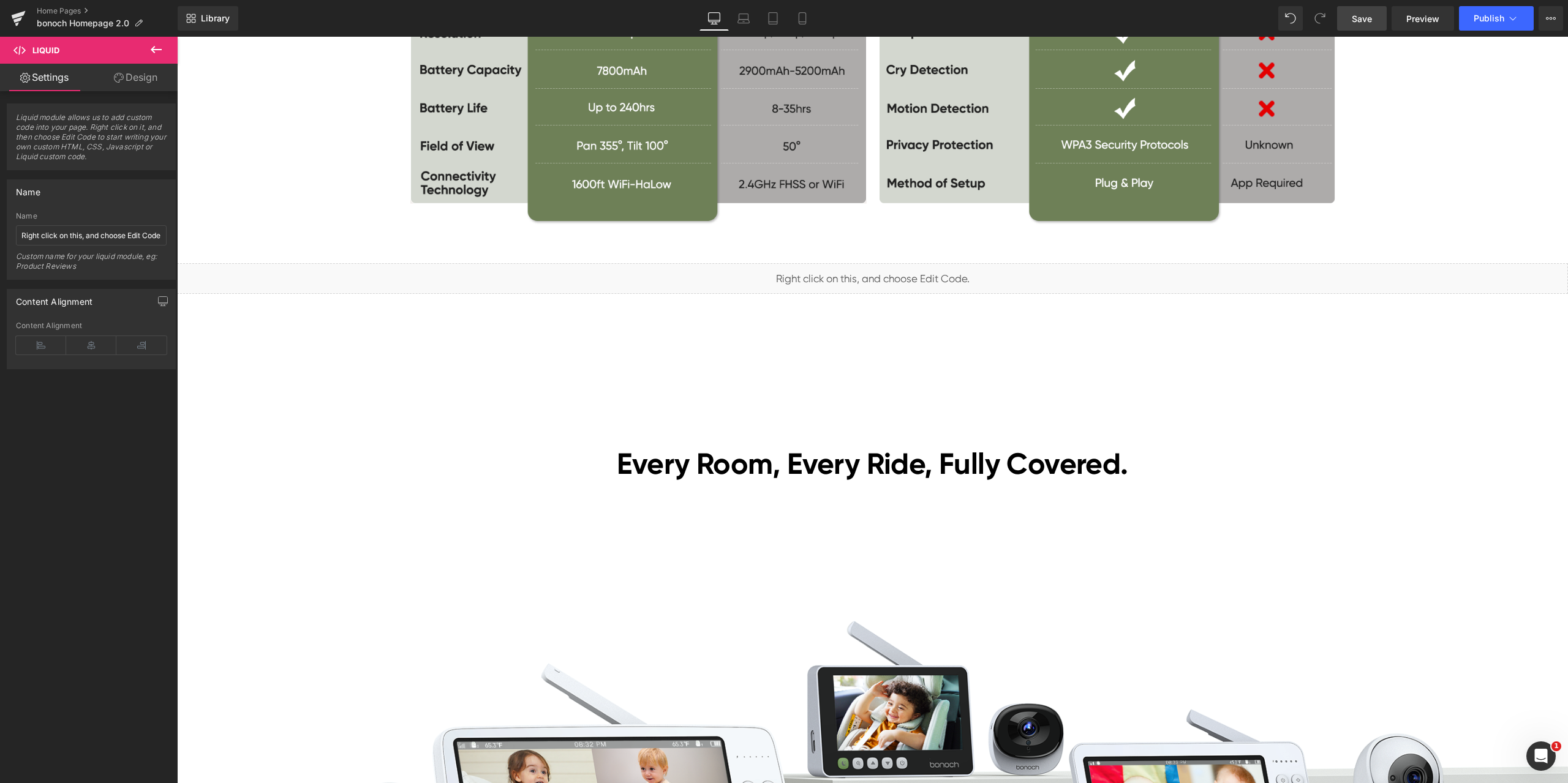
click at [1363, 20] on span "Save" at bounding box center [1362, 19] width 20 height 13
click at [1432, 20] on span "Preview" at bounding box center [1423, 19] width 33 height 13
click at [867, 273] on span "Liquid" at bounding box center [865, 273] width 31 height 18
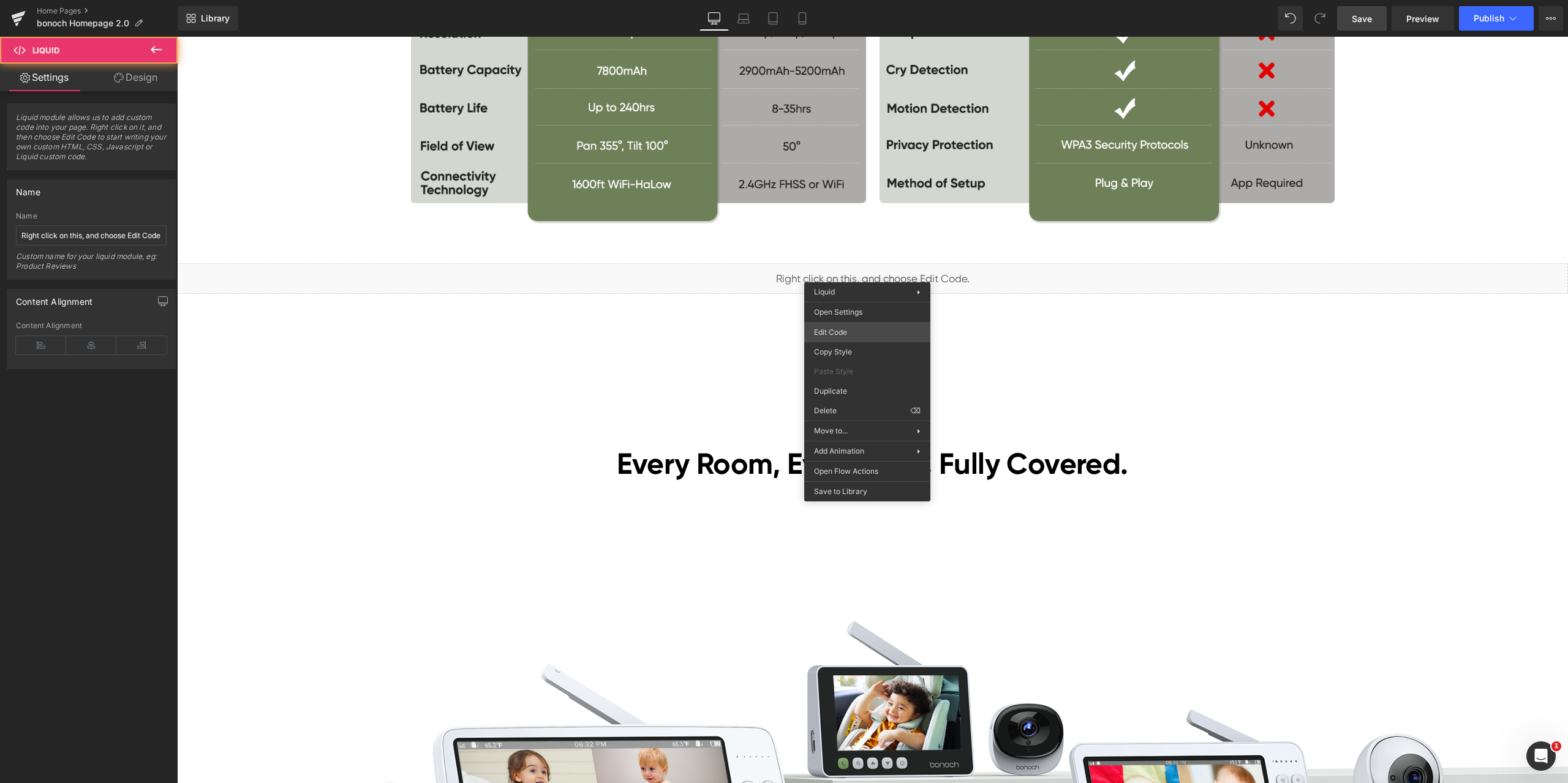
click at [852, 0] on div "Liquid You are previewing how the will restyle your page. You can not edit Elem…" at bounding box center [784, 0] width 1568 height 0
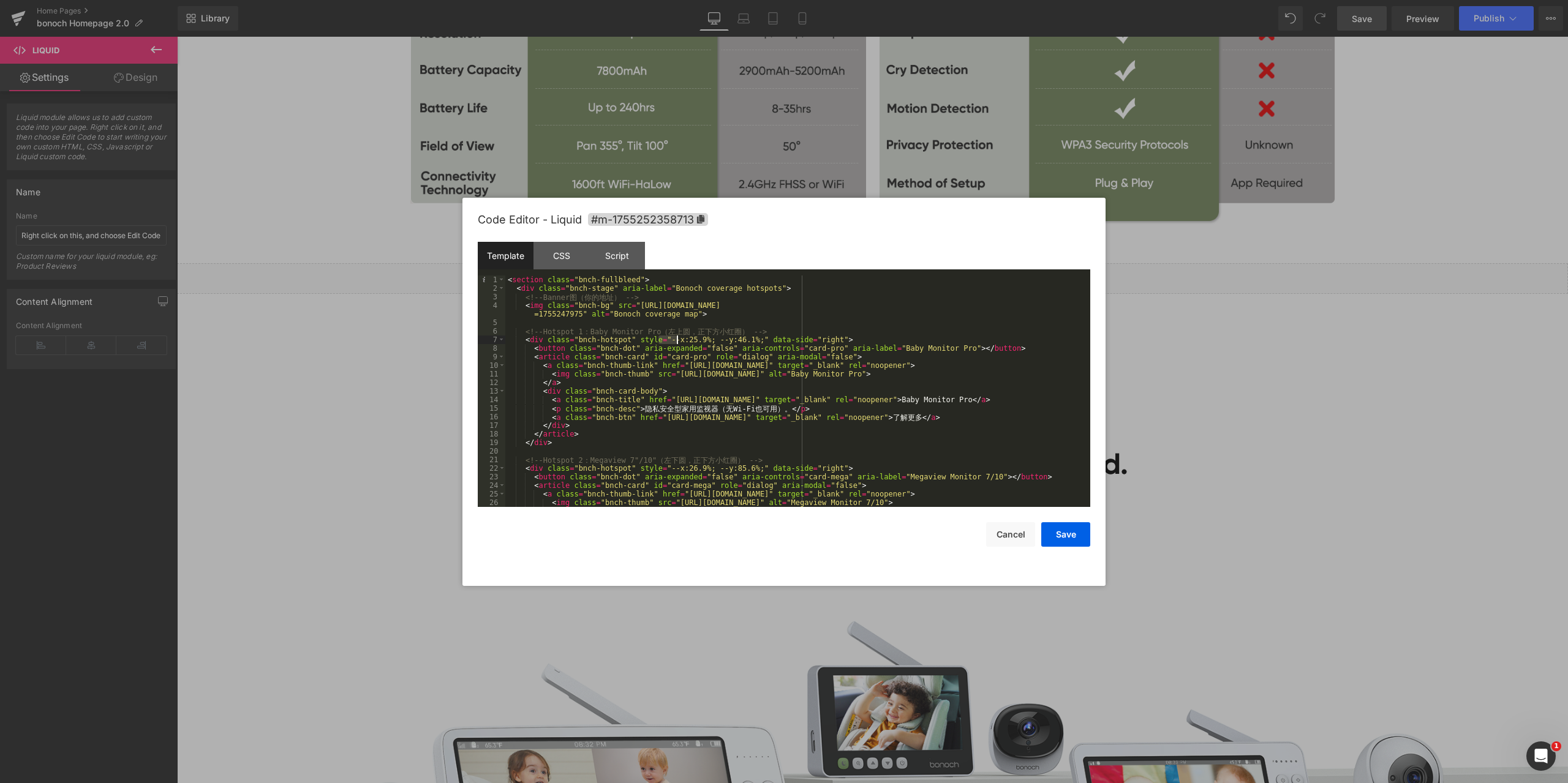
drag, startPoint x: 660, startPoint y: 339, endPoint x: 676, endPoint y: 338, distance: 16.0
click at [676, 338] on div "< section class = "bnch-fullbleed" > < div class = "bnch-stage" aria-label = "B…" at bounding box center [795, 400] width 580 height 249
drag, startPoint x: 702, startPoint y: 340, endPoint x: 719, endPoint y: 338, distance: 17.1
click at [719, 338] on div "< section class = "bnch-fullbleed" > < div class = "bnch-stage" aria-label = "B…" at bounding box center [795, 400] width 580 height 249
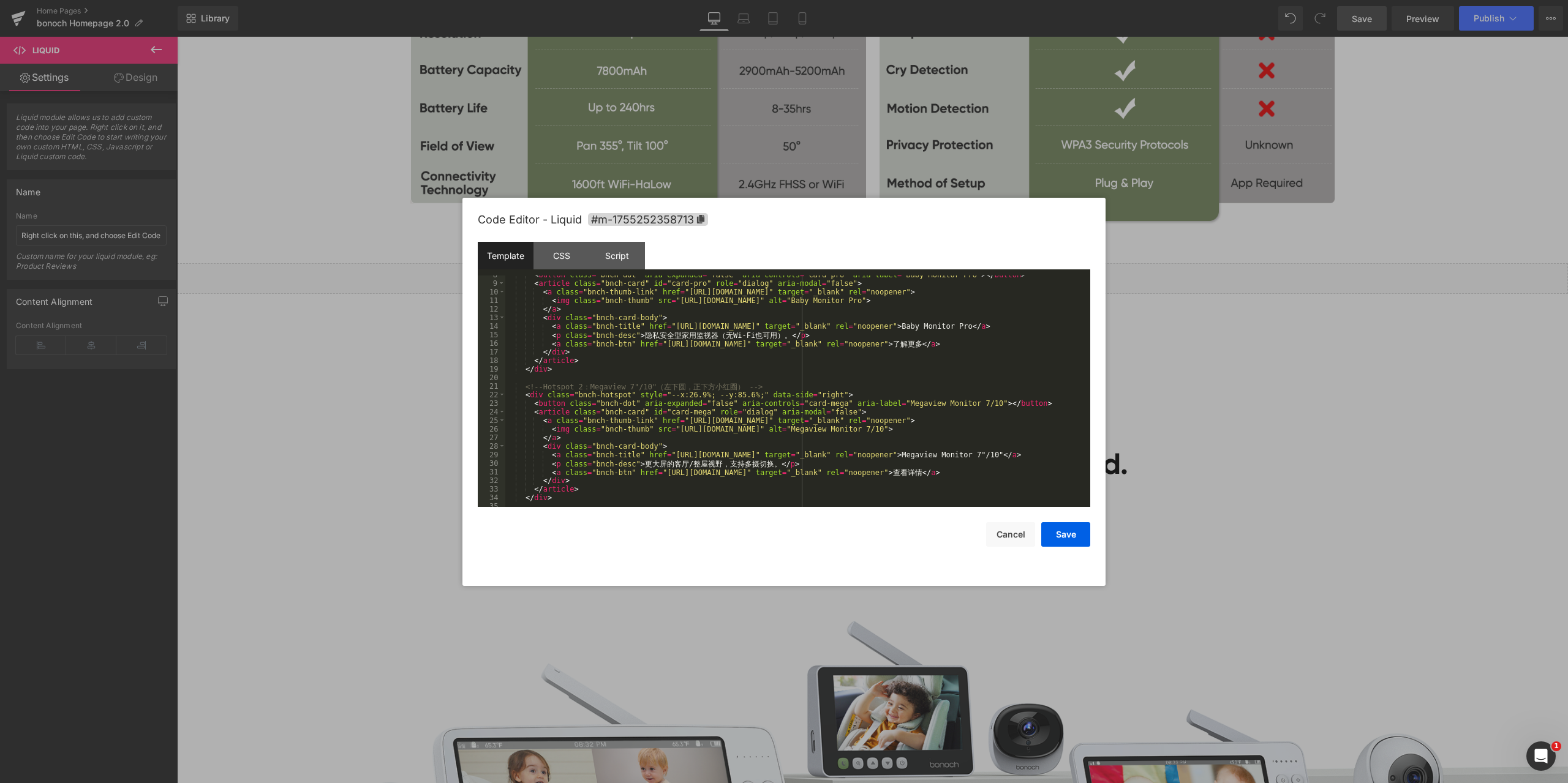
scroll to position [110, 0]
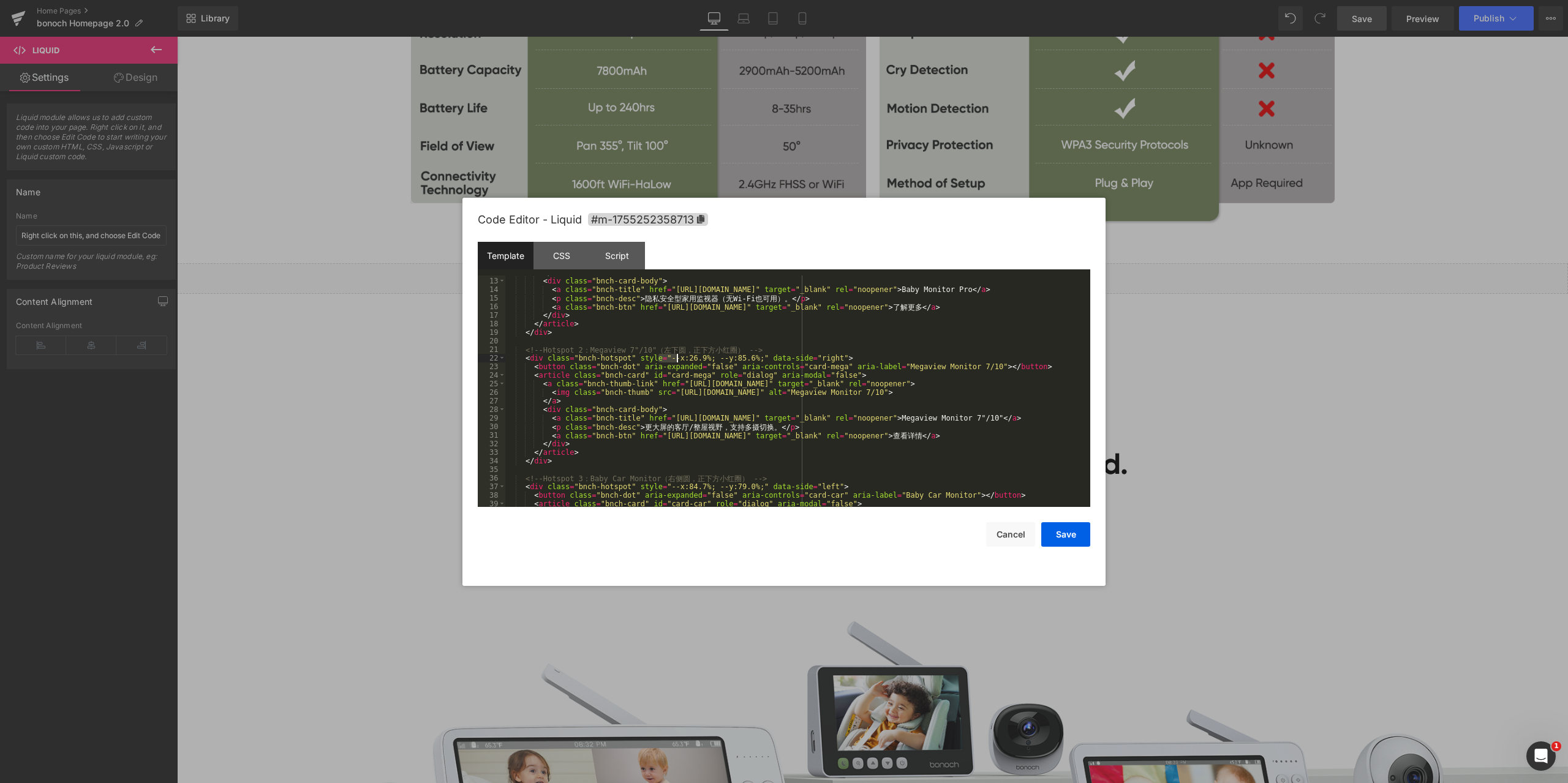
drag, startPoint x: 658, startPoint y: 354, endPoint x: 701, endPoint y: 364, distance: 44.1
click at [676, 355] on div "</ a > < div class = "bnch-card-body" > < a class = "bnch-title" href = "https:…" at bounding box center [795, 393] width 580 height 249
drag, startPoint x: 704, startPoint y: 358, endPoint x: 720, endPoint y: 355, distance: 16.3
click at [720, 355] on div "</ a > < div class = "bnch-card-body" > < a class = "bnch-title" href = "https:…" at bounding box center [795, 393] width 580 height 249
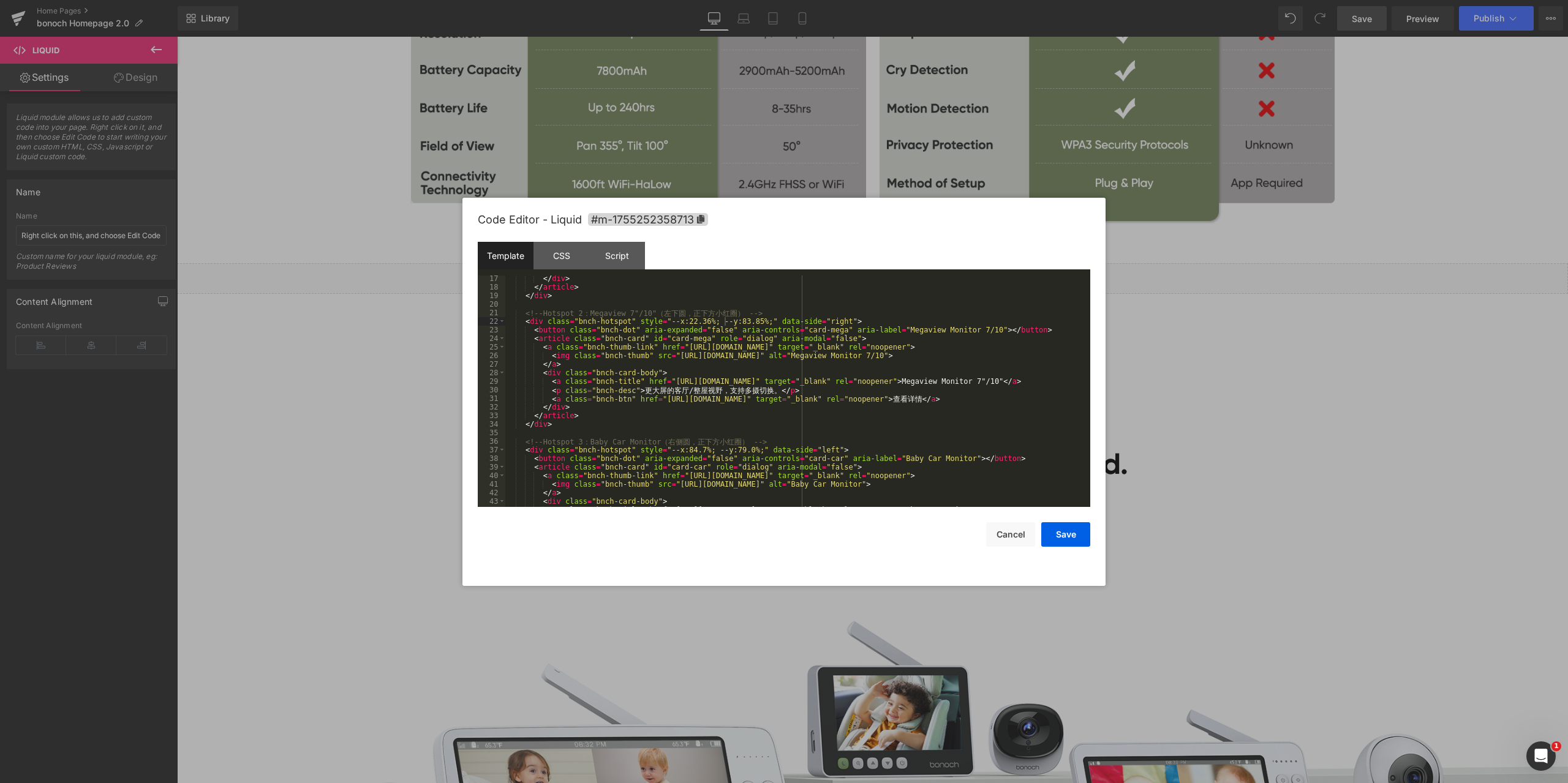
scroll to position [184, 0]
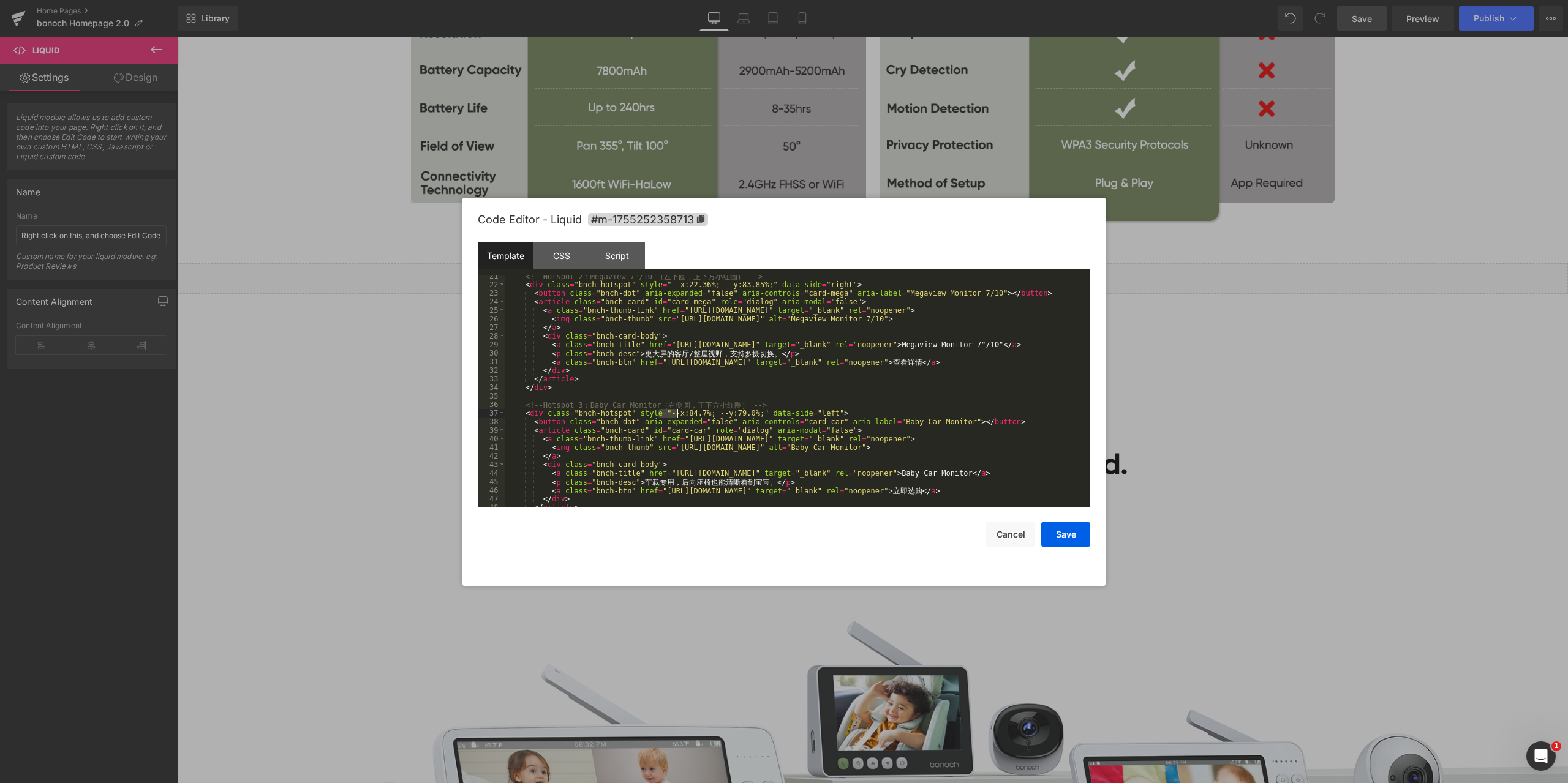
drag, startPoint x: 658, startPoint y: 411, endPoint x: 676, endPoint y: 410, distance: 18.0
click at [676, 410] on div "<!-- Hotspot 2 ： Megaview 7"/10" （ 左 下 圆 ， 正 下 方 小 红 圈 ） --> < div class = "bnc…" at bounding box center [795, 396] width 580 height 249
drag, startPoint x: 704, startPoint y: 413, endPoint x: 720, endPoint y: 411, distance: 16.1
click at [720, 411] on div "<!-- Hotspot 2 ： Megaview 7"/10" （ 左 下 圆 ， 正 下 方 小 红 圈 ） --> < div class = "bnc…" at bounding box center [795, 396] width 580 height 249
click at [1075, 531] on button "Save" at bounding box center [1066, 534] width 49 height 24
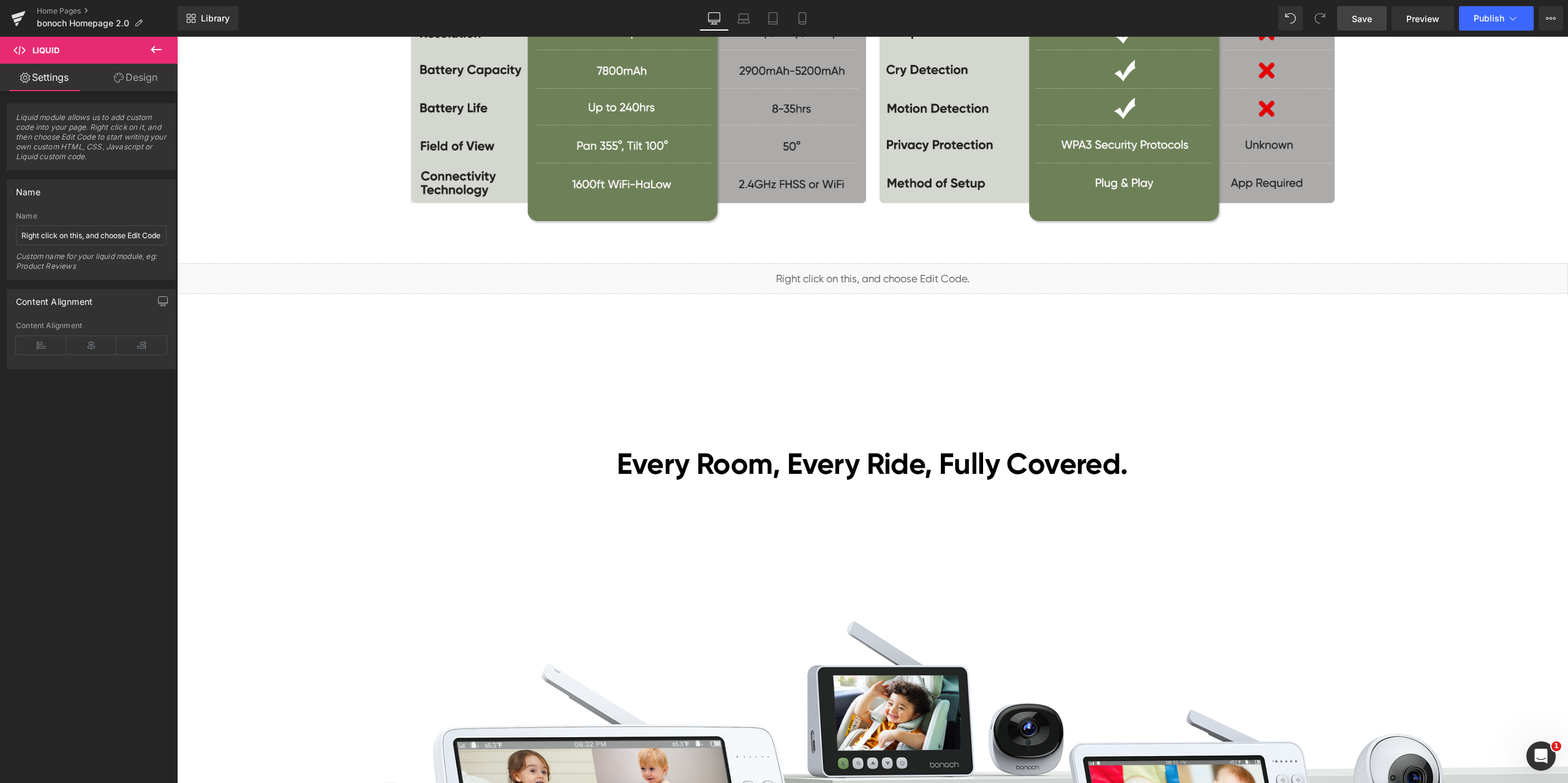
click at [1377, 17] on link "Save" at bounding box center [1361, 18] width 49 height 24
click at [1427, 15] on span "Preview" at bounding box center [1423, 19] width 33 height 13
click at [863, 275] on span "Liquid" at bounding box center [865, 273] width 31 height 18
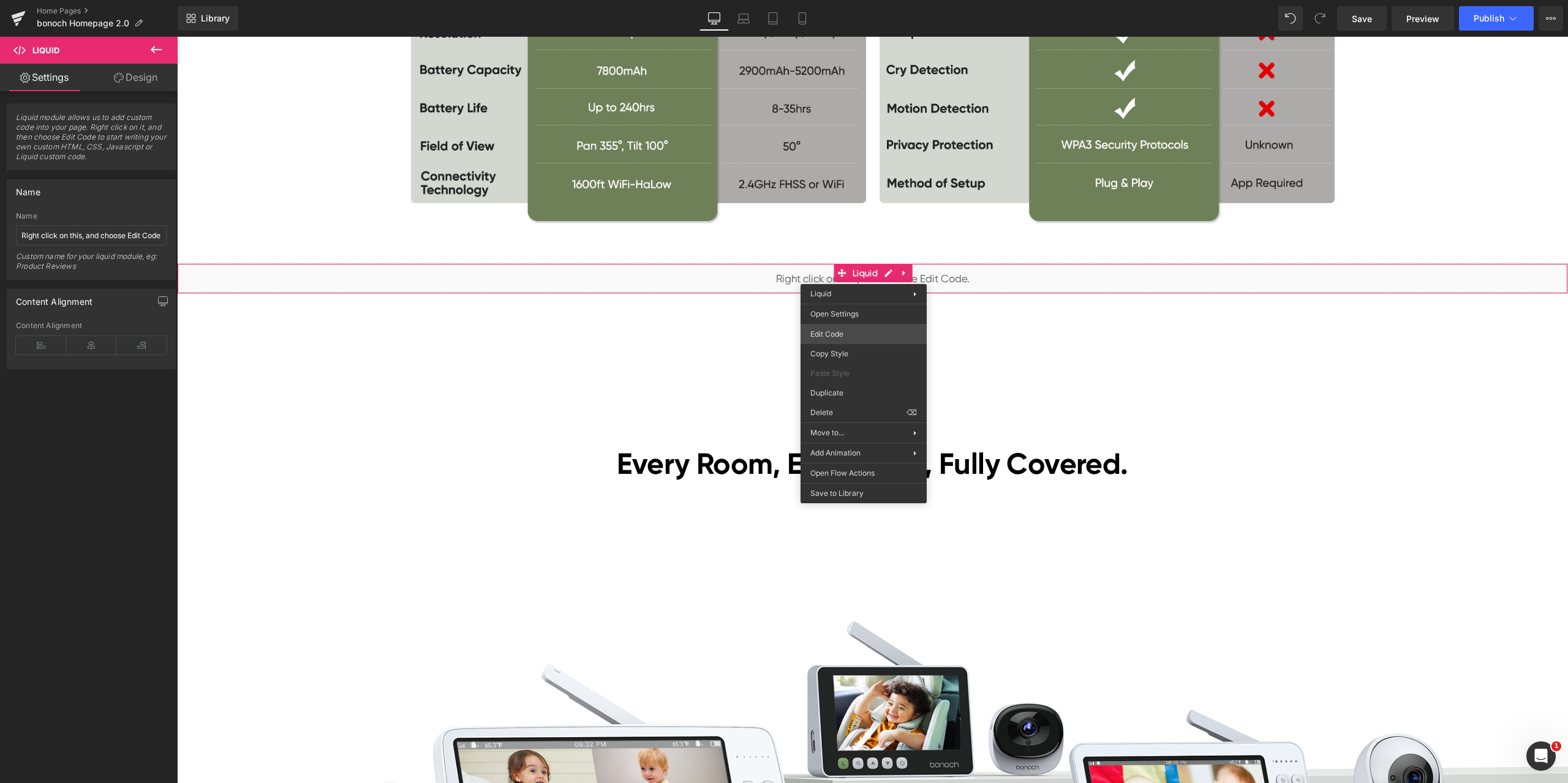
click at [855, 0] on div "Liquid You are previewing how the will restyle your page. You can not edit Elem…" at bounding box center [784, 0] width 1568 height 0
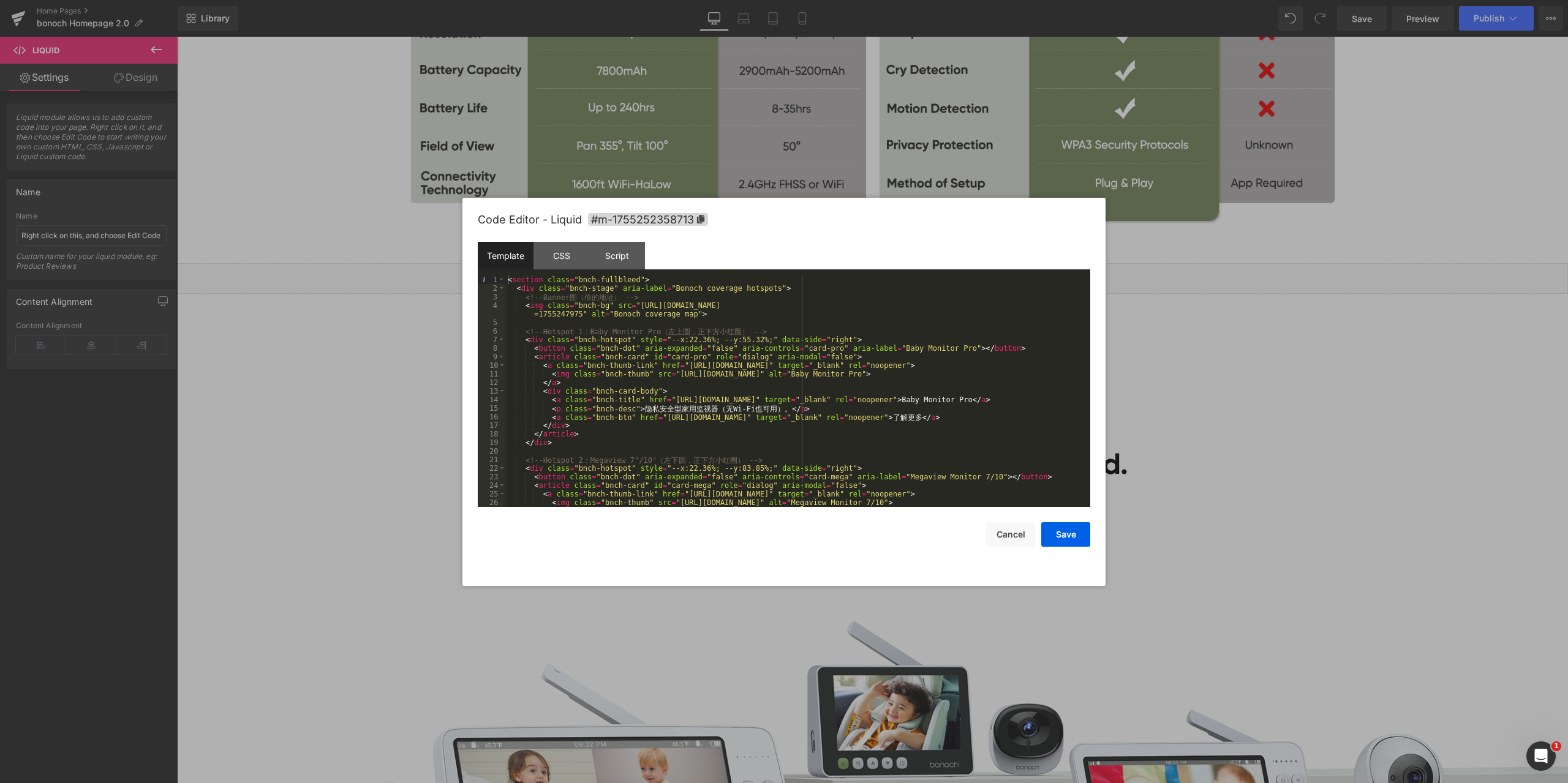
click at [1178, 362] on div at bounding box center [784, 391] width 1568 height 783
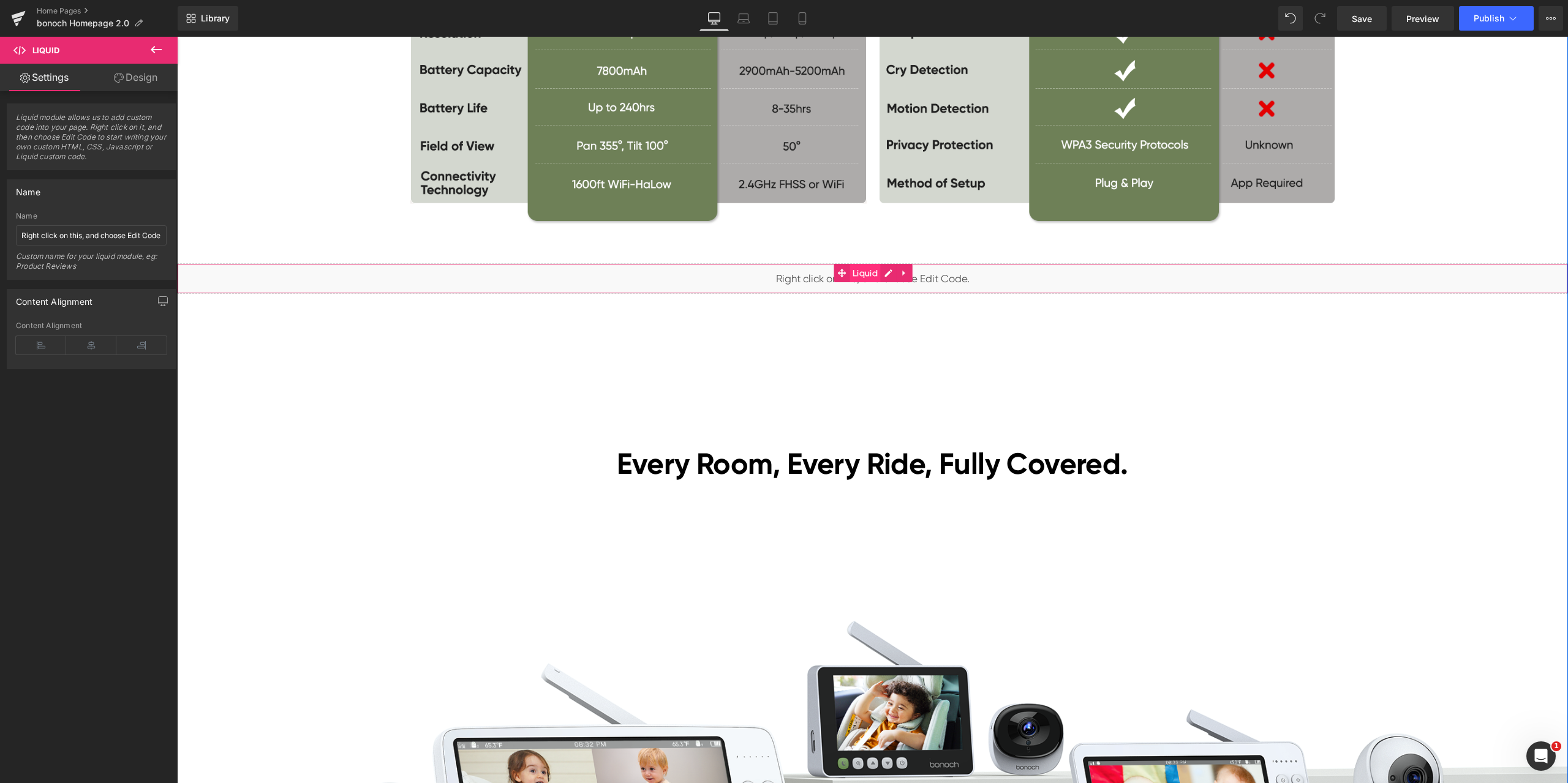
click at [870, 275] on span "Liquid" at bounding box center [865, 273] width 31 height 18
click at [905, 275] on div "Liquid" at bounding box center [872, 278] width 1391 height 31
click at [897, 275] on link at bounding box center [905, 273] width 16 height 18
click at [905, 276] on link at bounding box center [913, 273] width 16 height 18
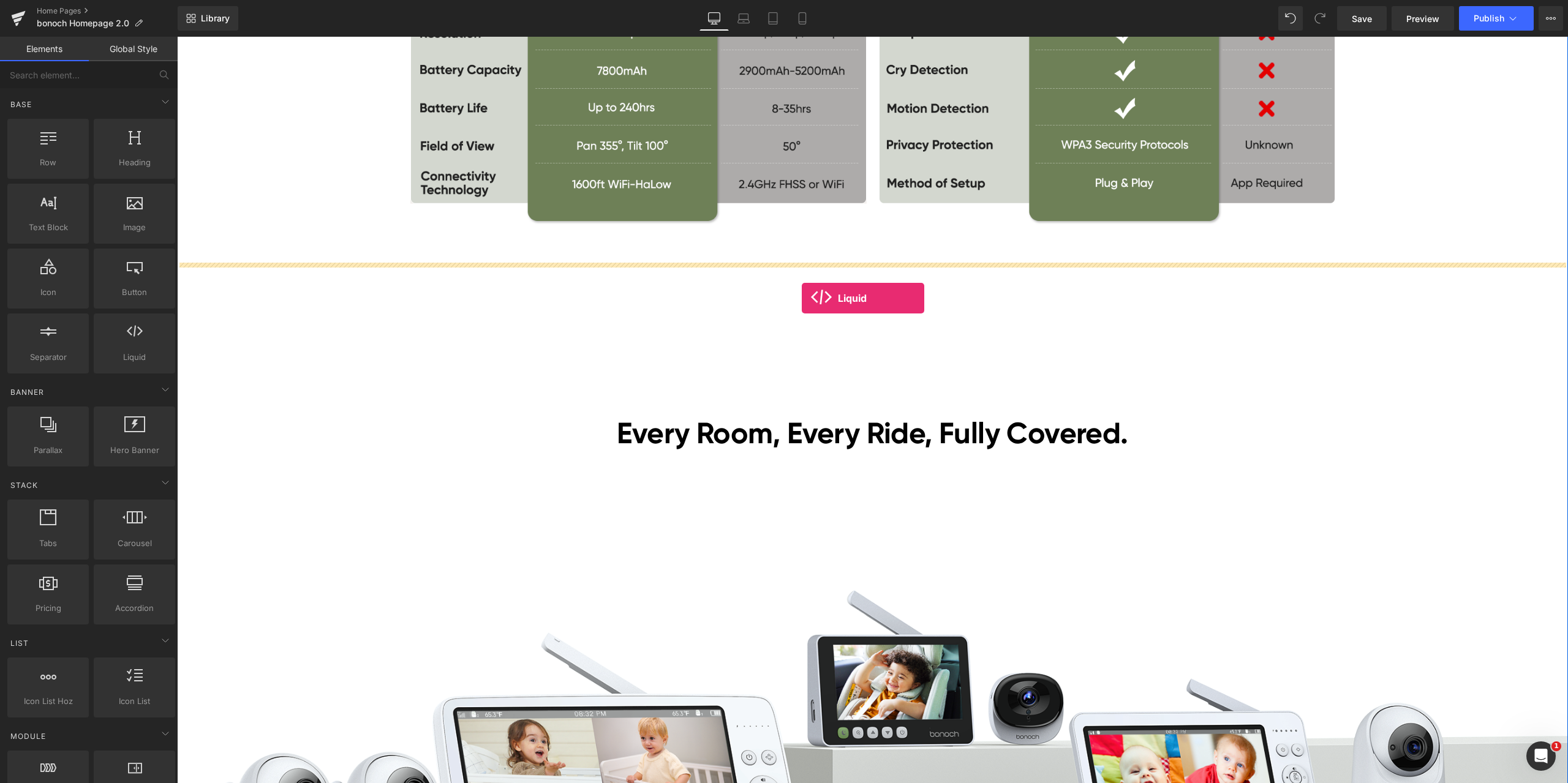
drag, startPoint x: 327, startPoint y: 385, endPoint x: 806, endPoint y: 295, distance: 487.4
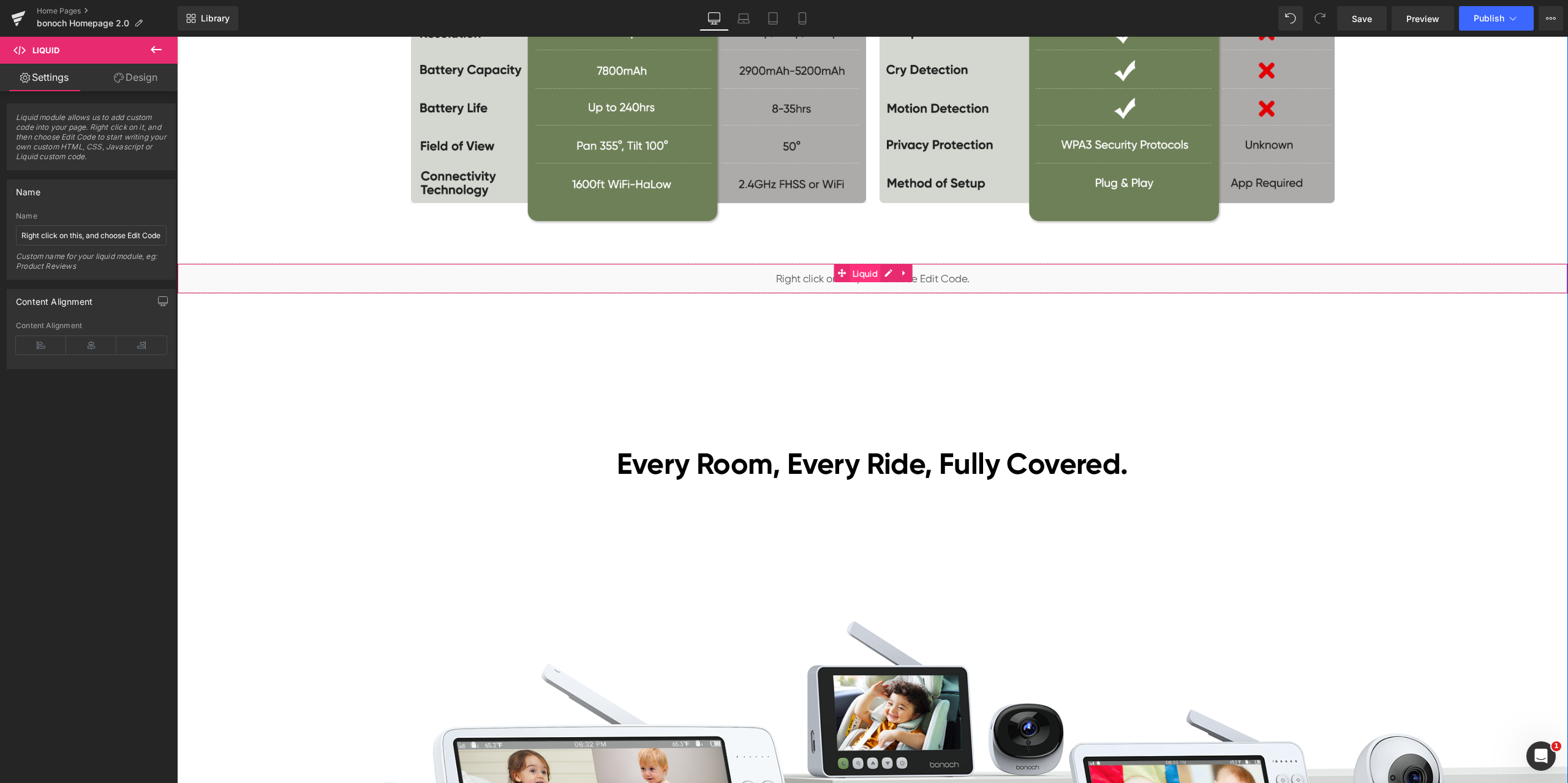
click at [863, 273] on span "Liquid" at bounding box center [865, 273] width 31 height 18
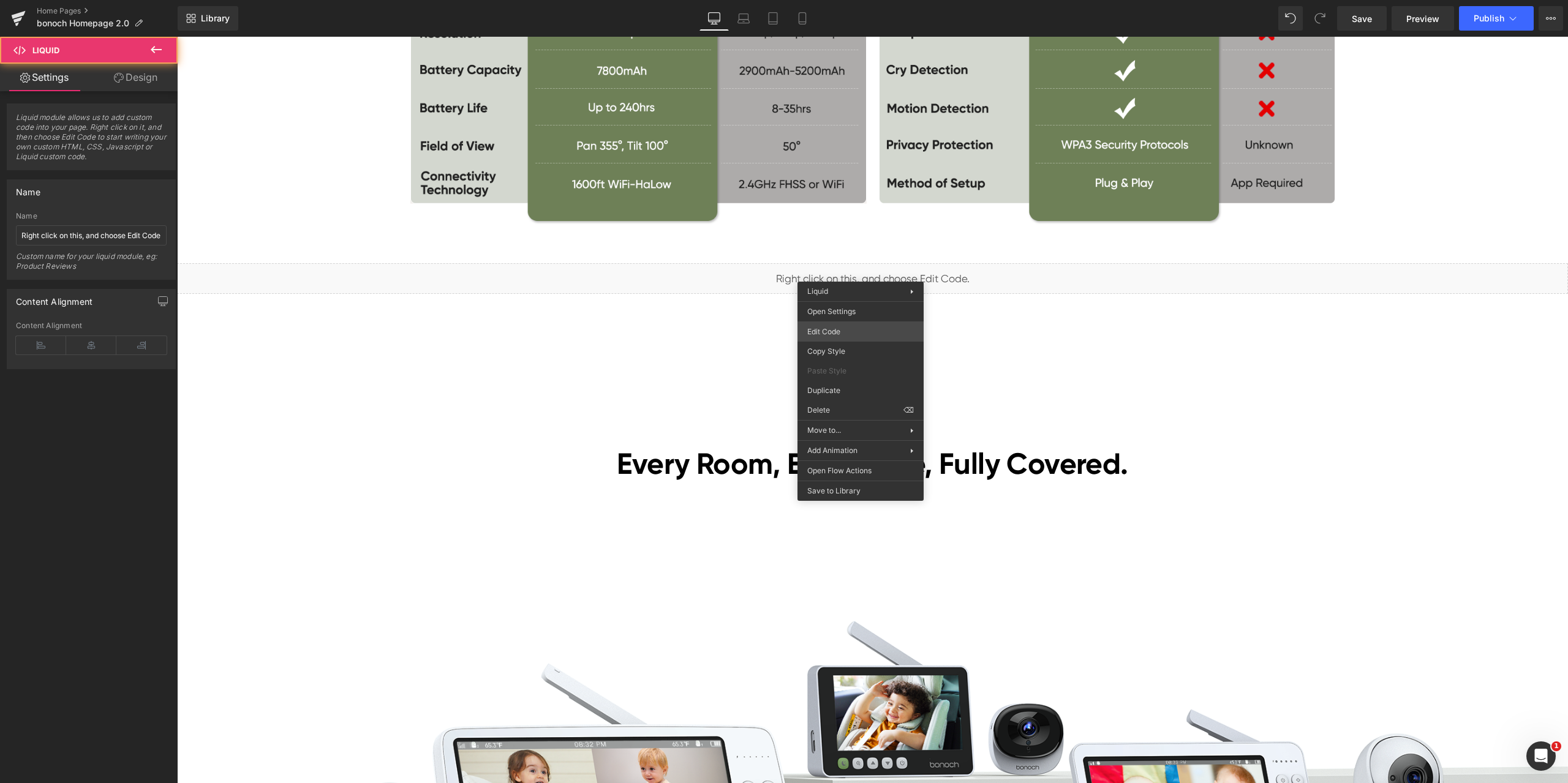
click at [833, 0] on div "Liquid You are previewing how the will restyle your page. You can not edit Elem…" at bounding box center [784, 0] width 1568 height 0
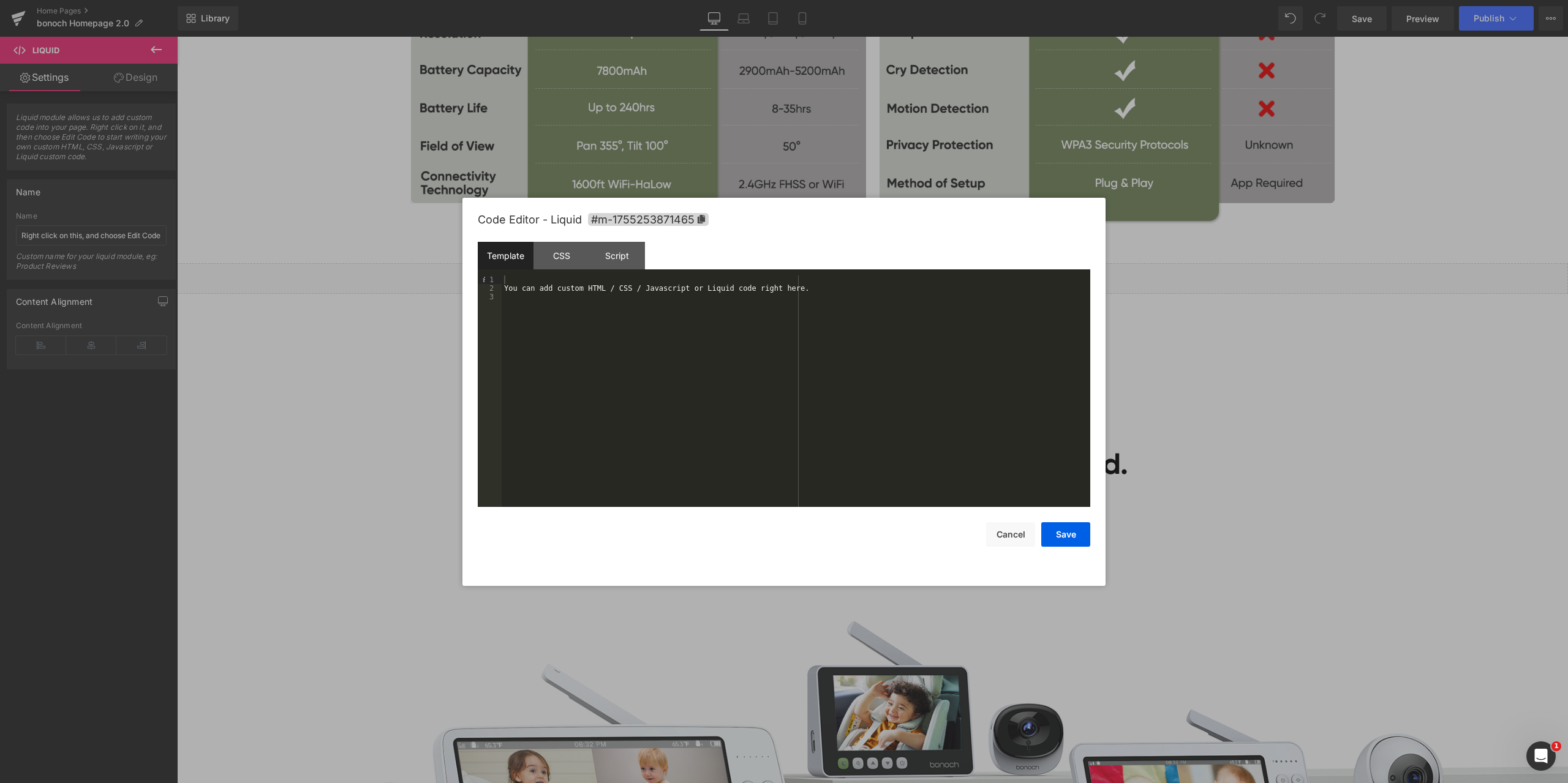
click at [627, 359] on div "You can add custom HTML / CSS / Javascript or Liquid code right here." at bounding box center [796, 400] width 588 height 249
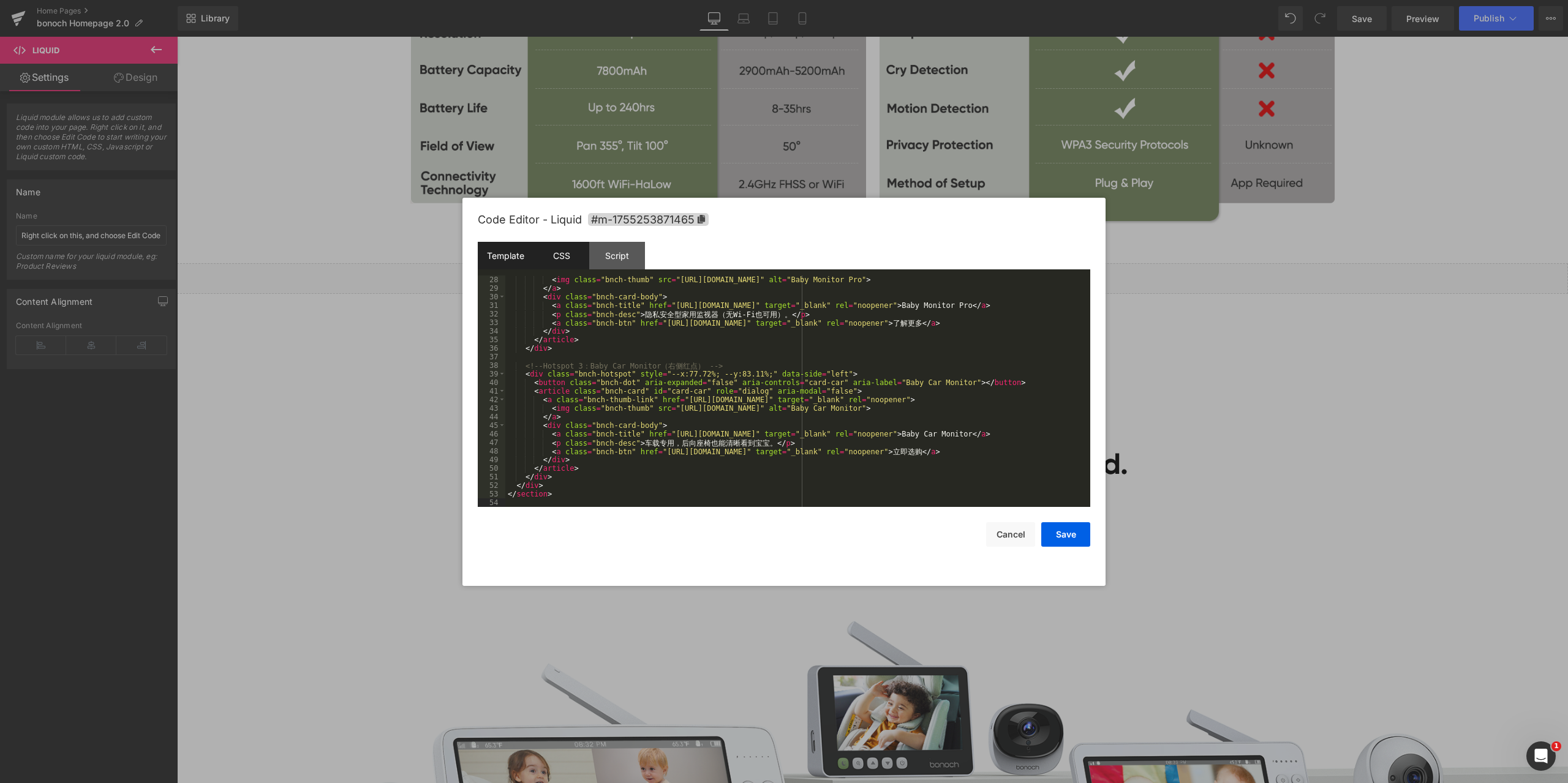
click at [571, 262] on div "CSS" at bounding box center [561, 255] width 56 height 27
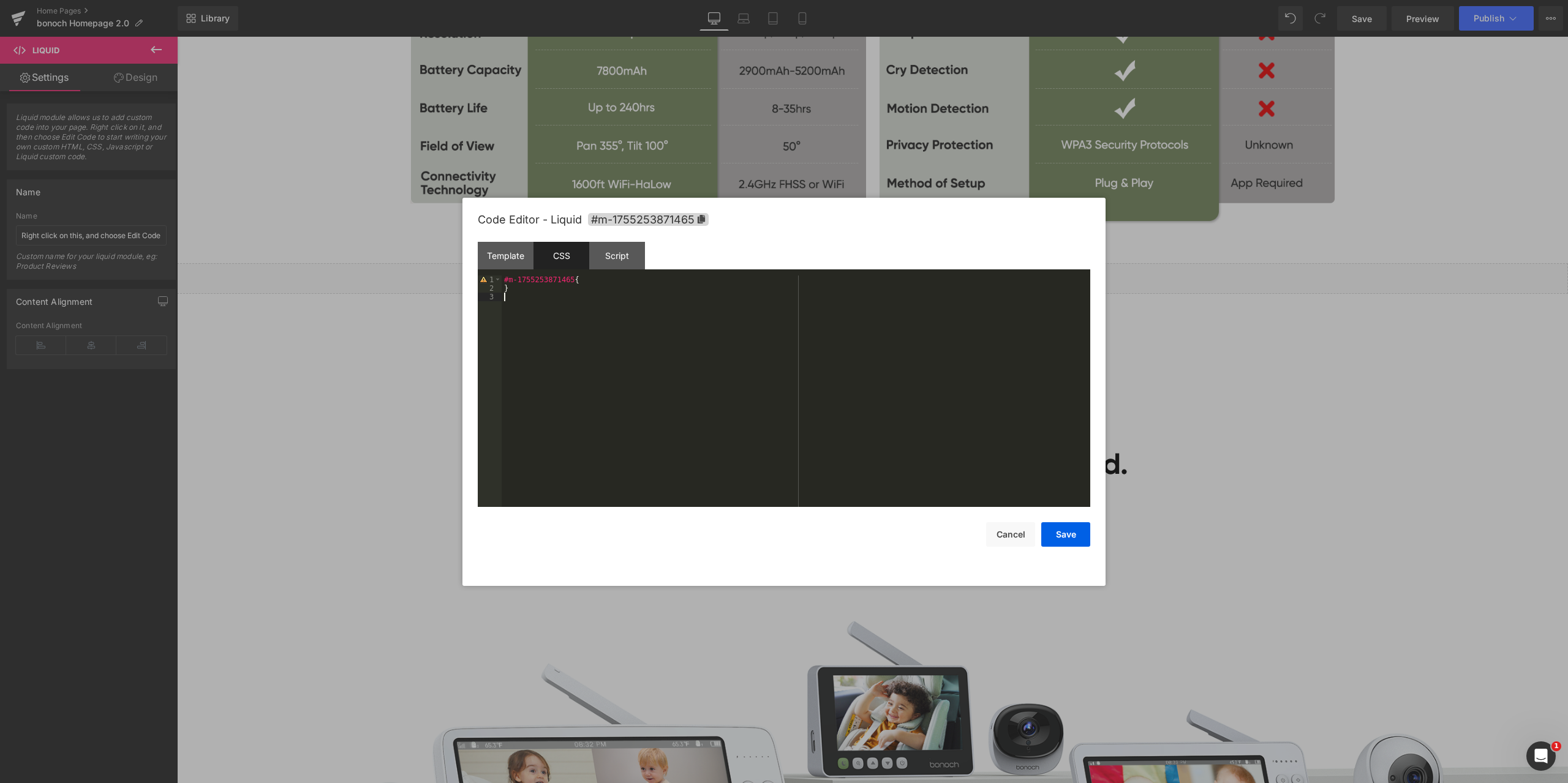
click at [621, 293] on div "#m-1755253871465 { }" at bounding box center [796, 400] width 588 height 249
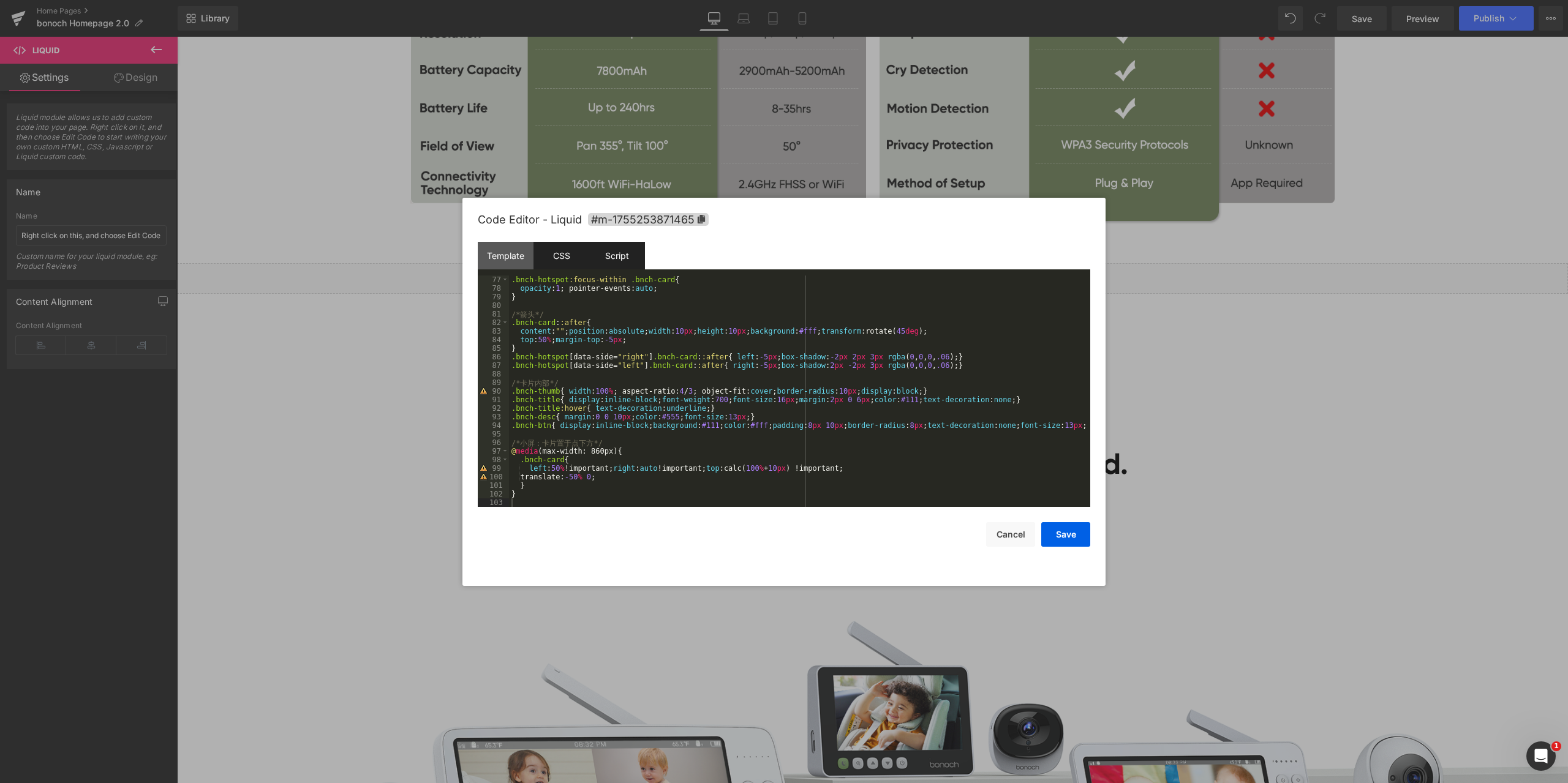
click at [621, 263] on div "Script" at bounding box center [617, 255] width 56 height 27
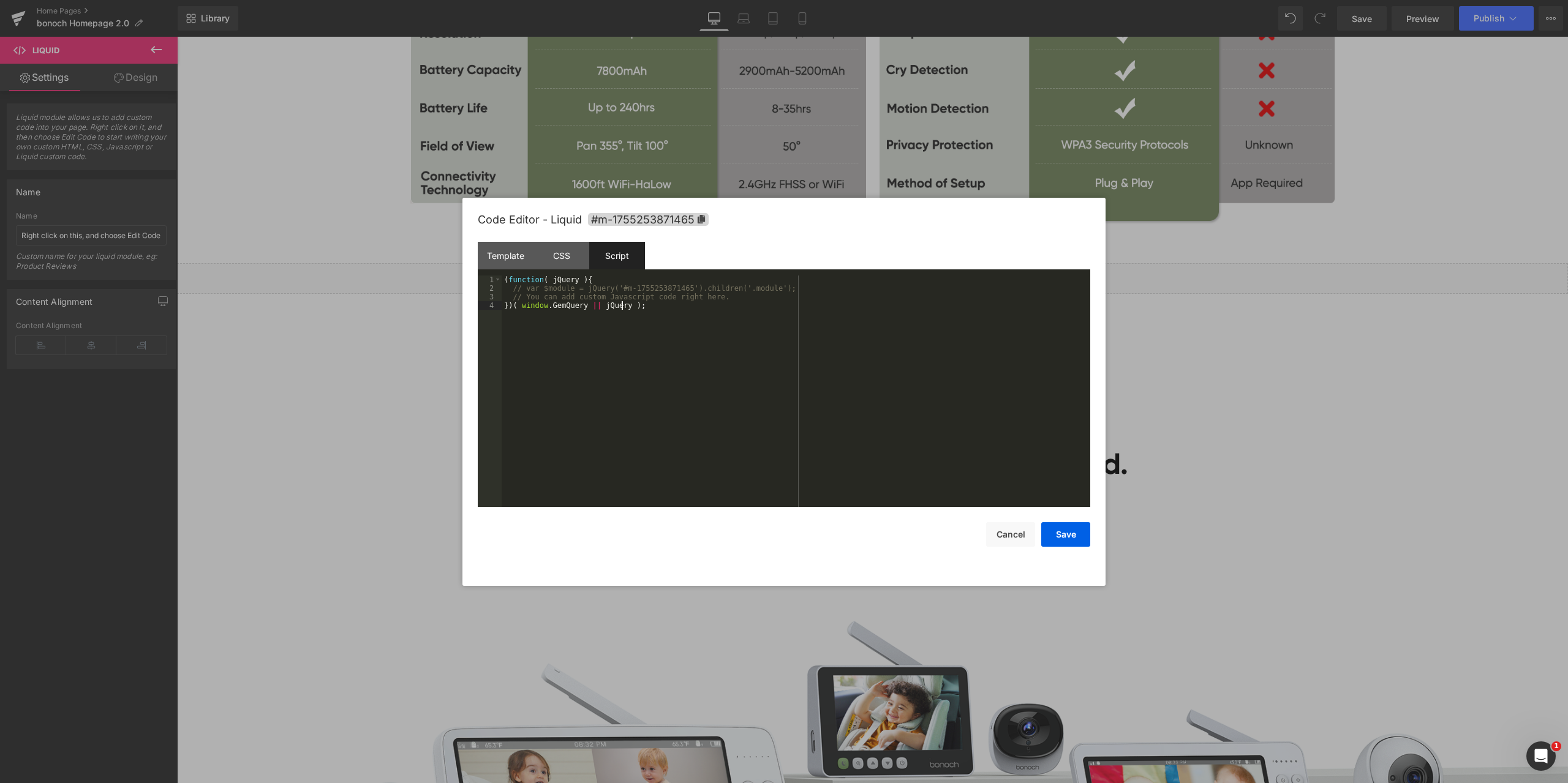
click at [562, 318] on div "( function ( jQuery ) { // var $module = jQuery('#m-1755253871465').children('.…" at bounding box center [796, 400] width 588 height 249
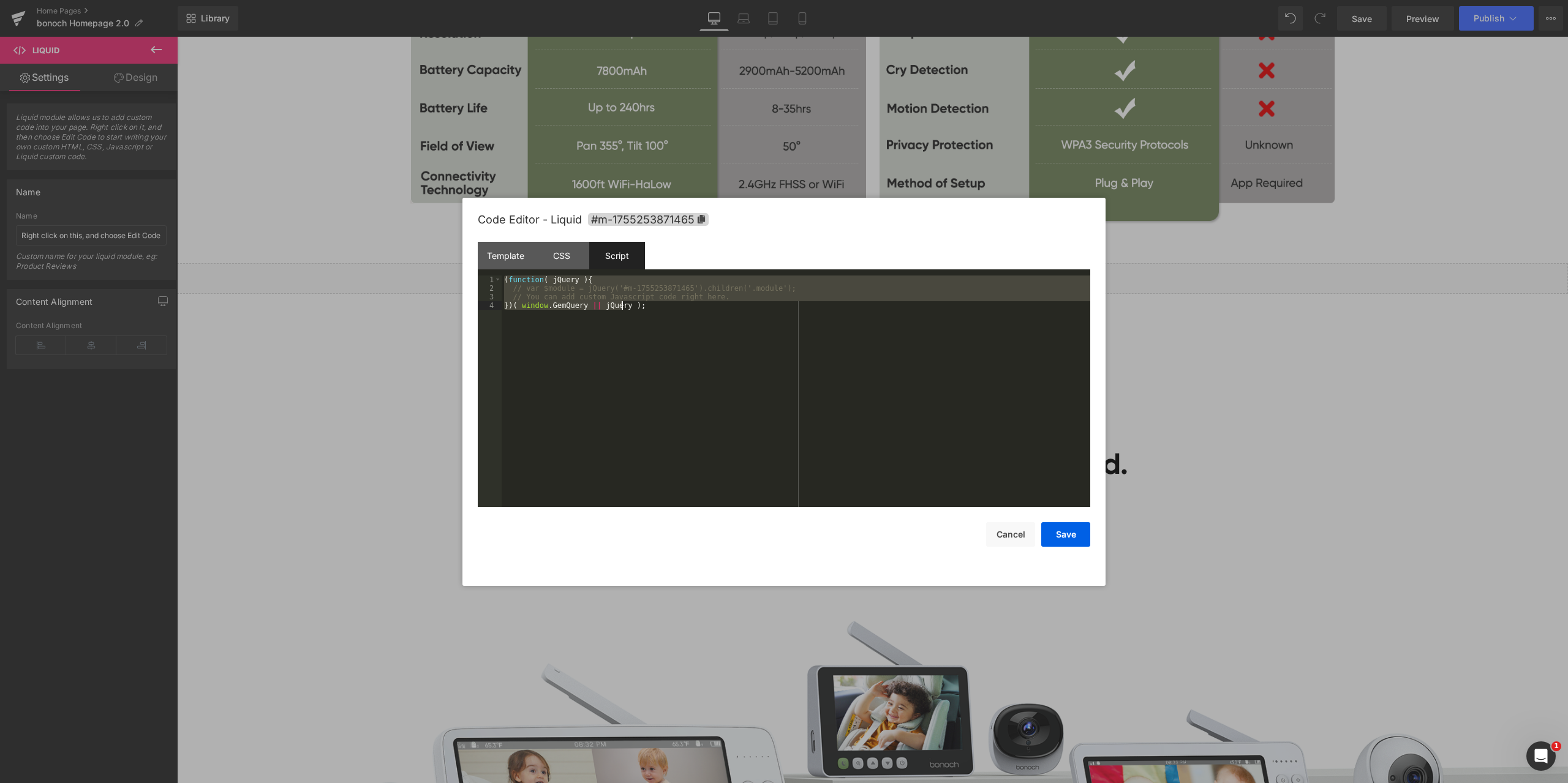
scroll to position [274, 0]
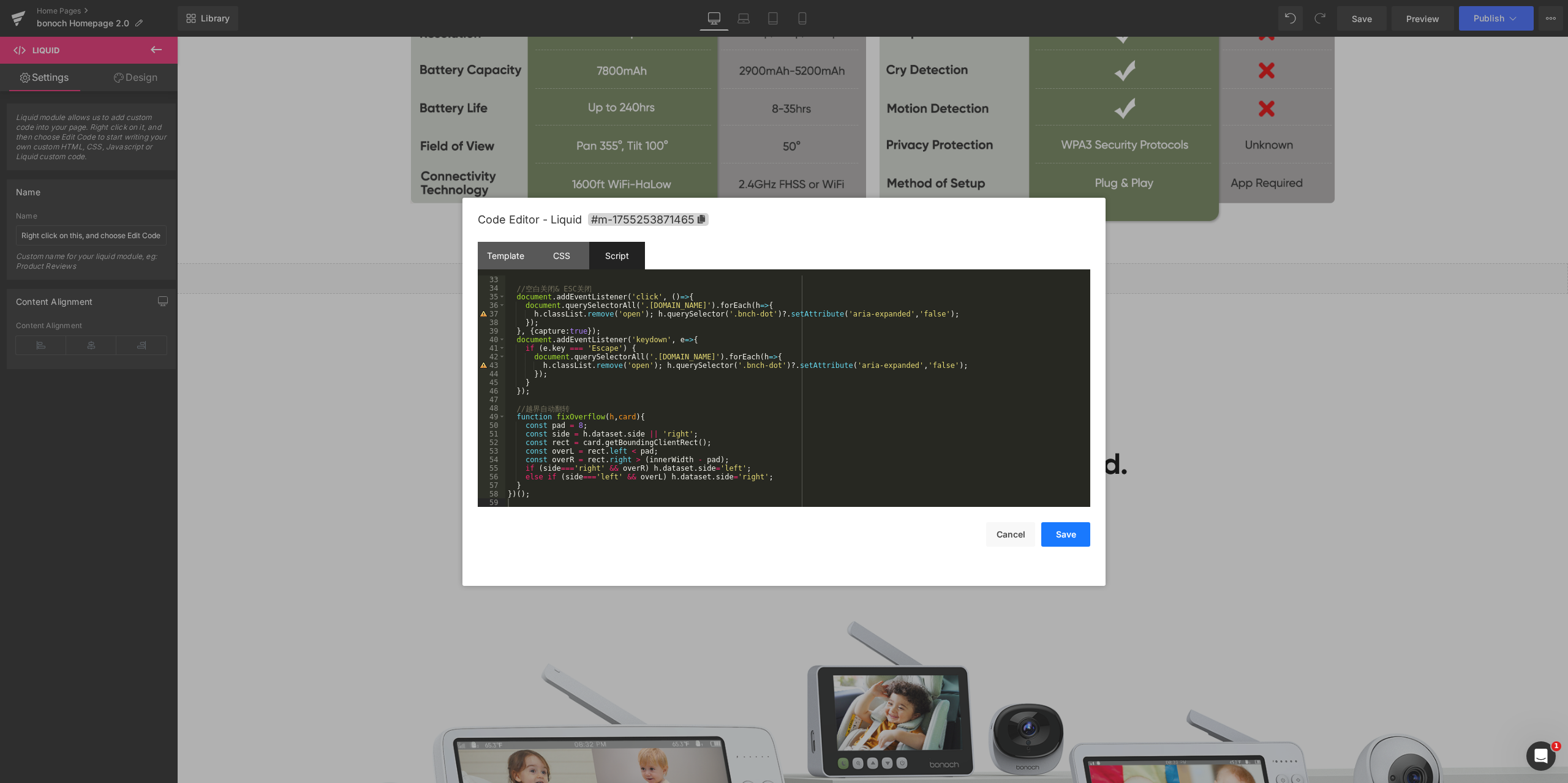
click at [1071, 532] on button "Save" at bounding box center [1066, 534] width 49 height 24
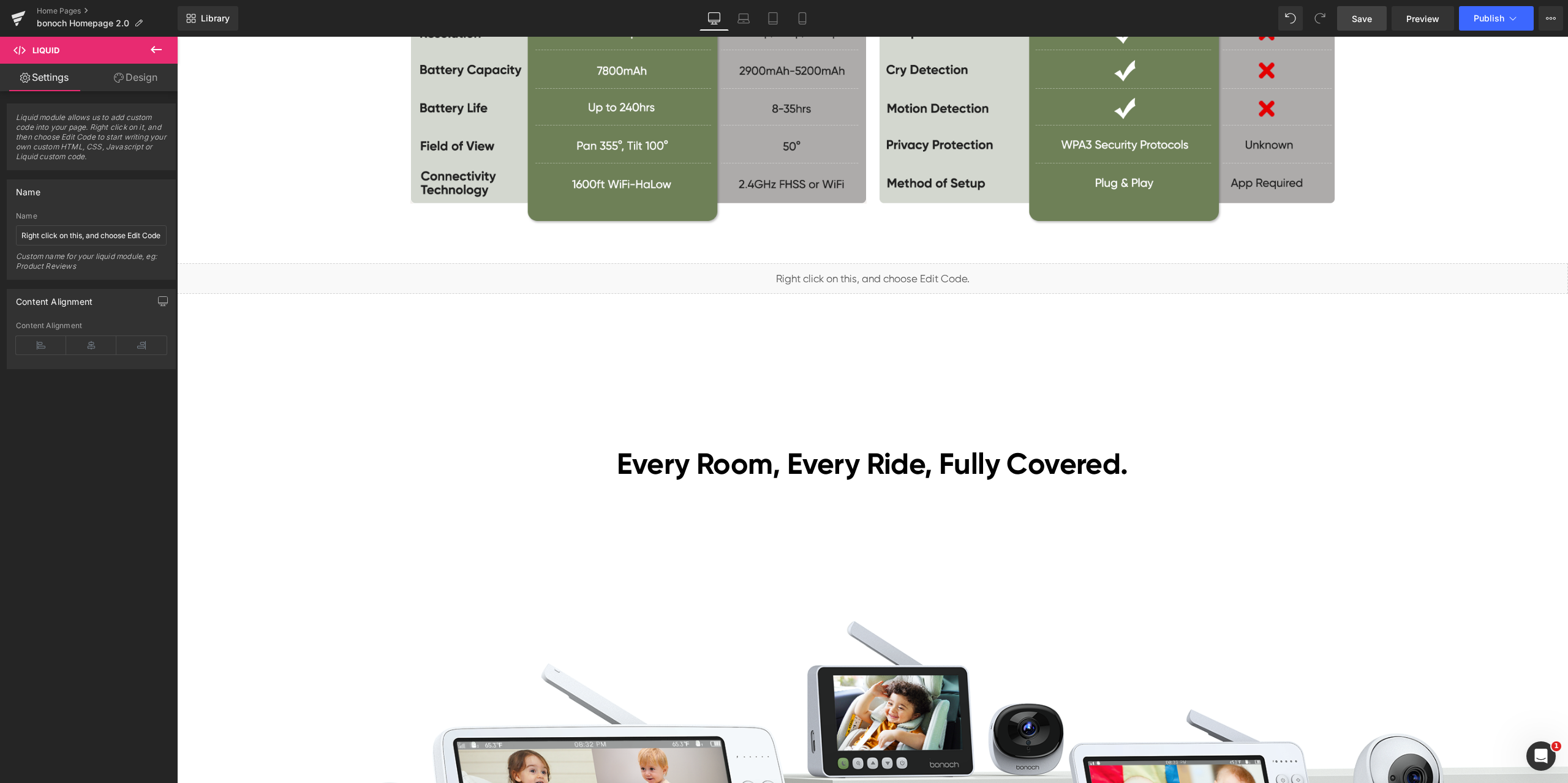
click at [1372, 24] on span "Save" at bounding box center [1362, 19] width 20 height 13
click at [1414, 22] on span "Preview" at bounding box center [1423, 19] width 33 height 13
click at [869, 276] on span "Liquid" at bounding box center [865, 273] width 31 height 18
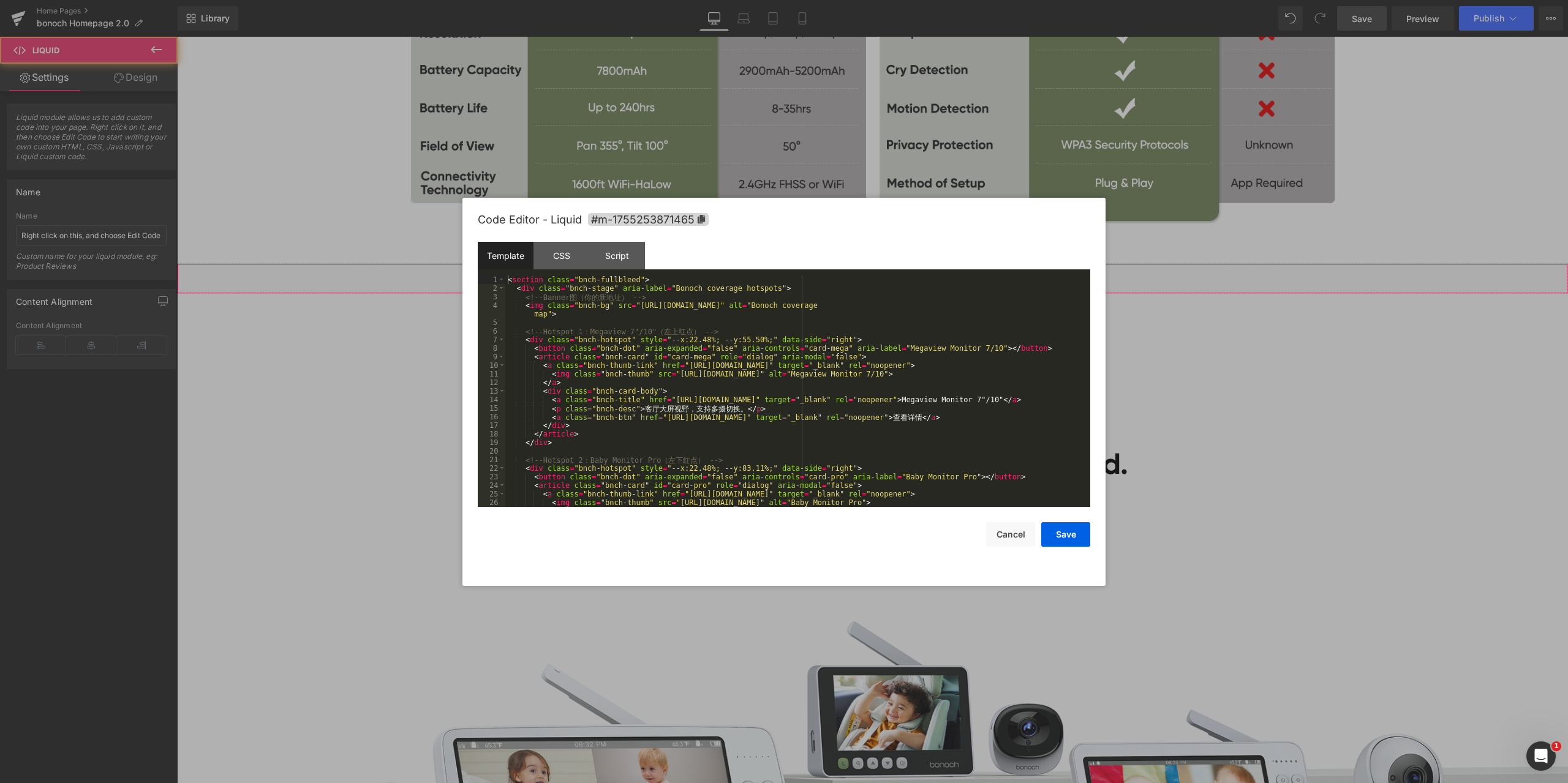
click at [861, 0] on div "Liquid You are previewing how the will restyle your page. You can not edit Elem…" at bounding box center [784, 0] width 1568 height 0
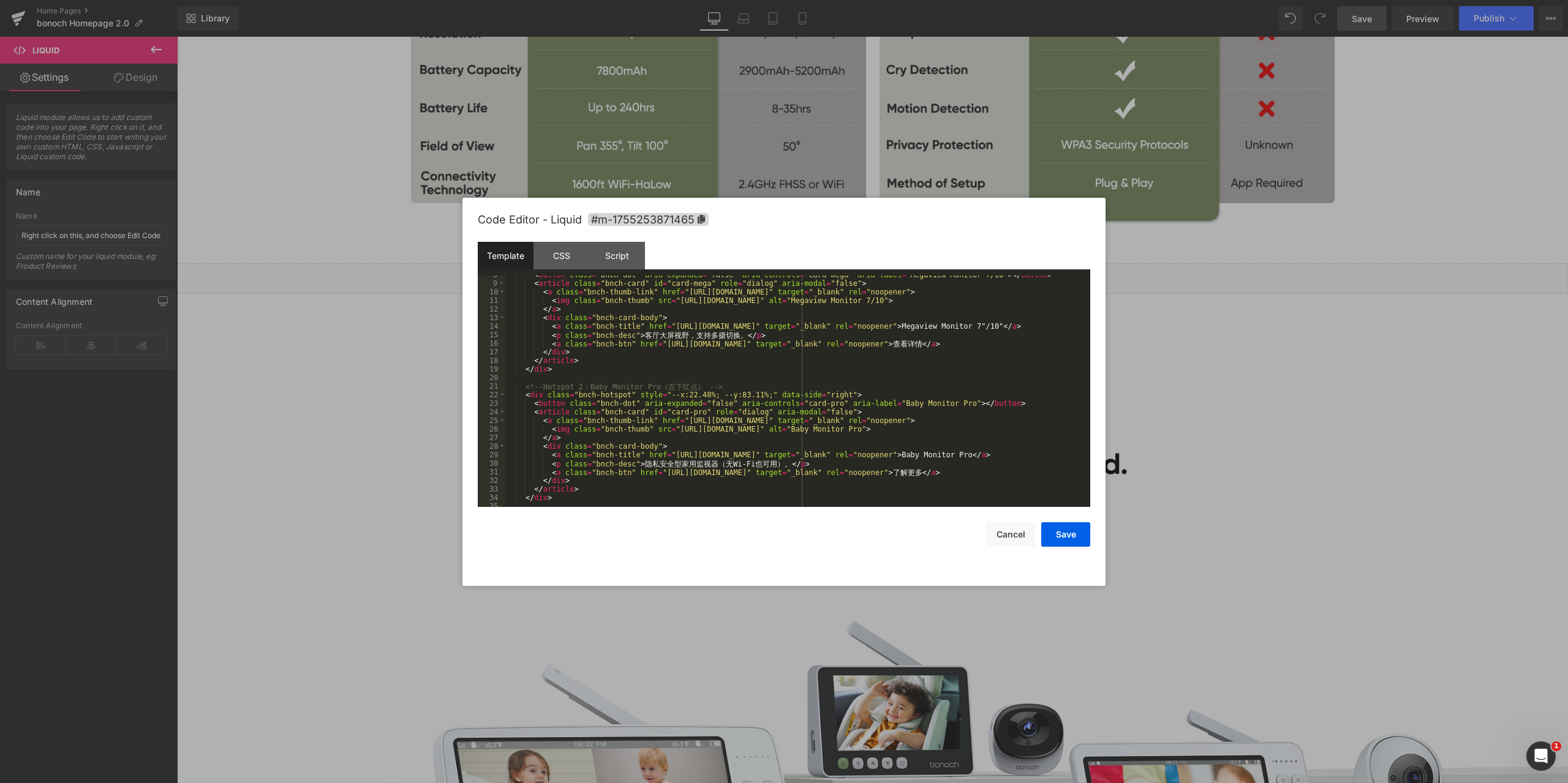
scroll to position [110, 0]
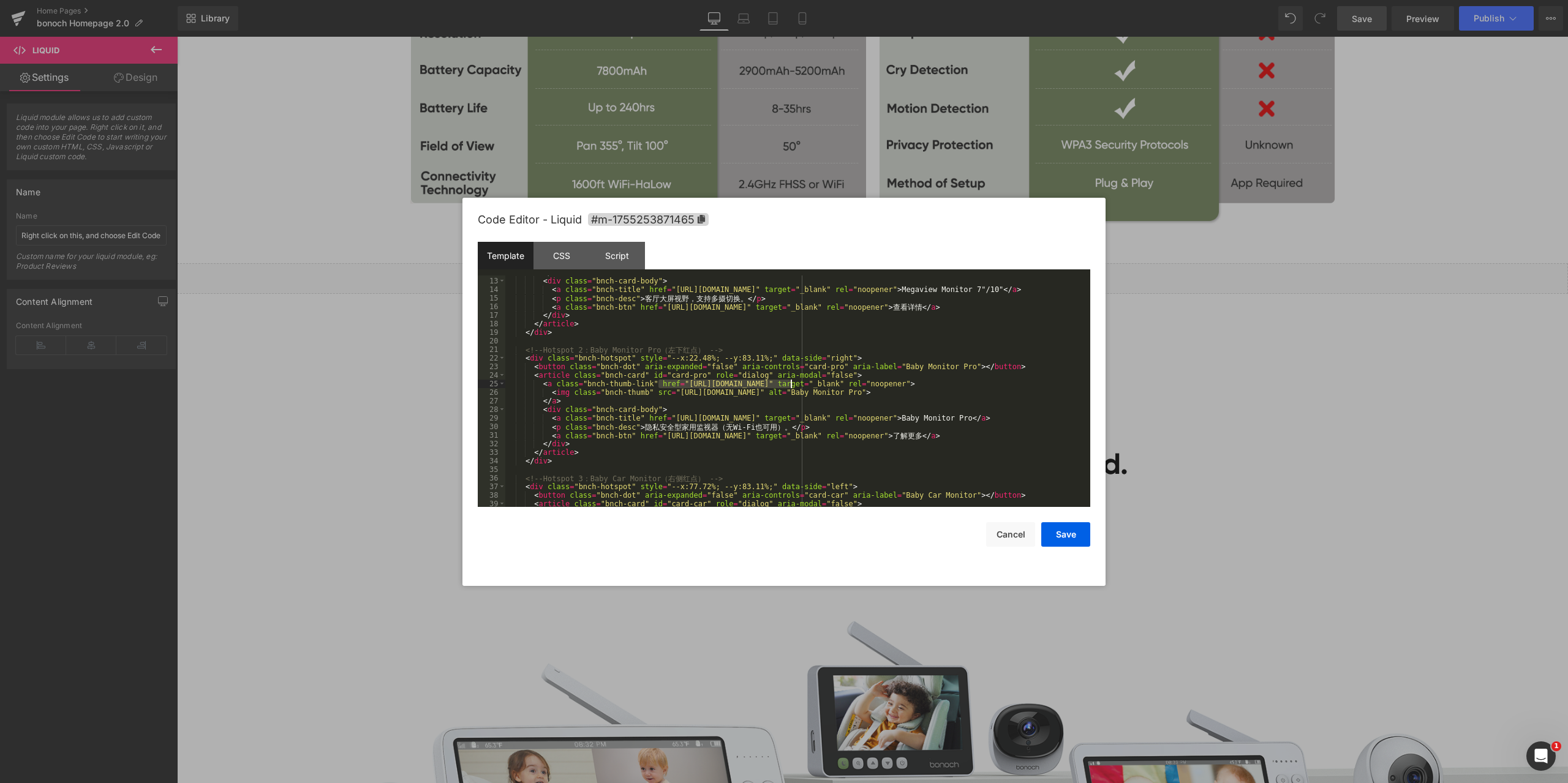
drag, startPoint x: 658, startPoint y: 385, endPoint x: 789, endPoint y: 386, distance: 131.0
click at [789, 386] on div "</ a > < div class = "bnch-card-body" > < a class = "bnch-title" href = "https:…" at bounding box center [795, 393] width 580 height 249
drag, startPoint x: 648, startPoint y: 416, endPoint x: 778, endPoint y: 416, distance: 130.0
click at [778, 416] on div "</ a > < div class = "bnch-card-body" > < a class = "bnch-title" href = "https:…" at bounding box center [795, 393] width 580 height 249
drag, startPoint x: 641, startPoint y: 436, endPoint x: 771, endPoint y: 434, distance: 130.0
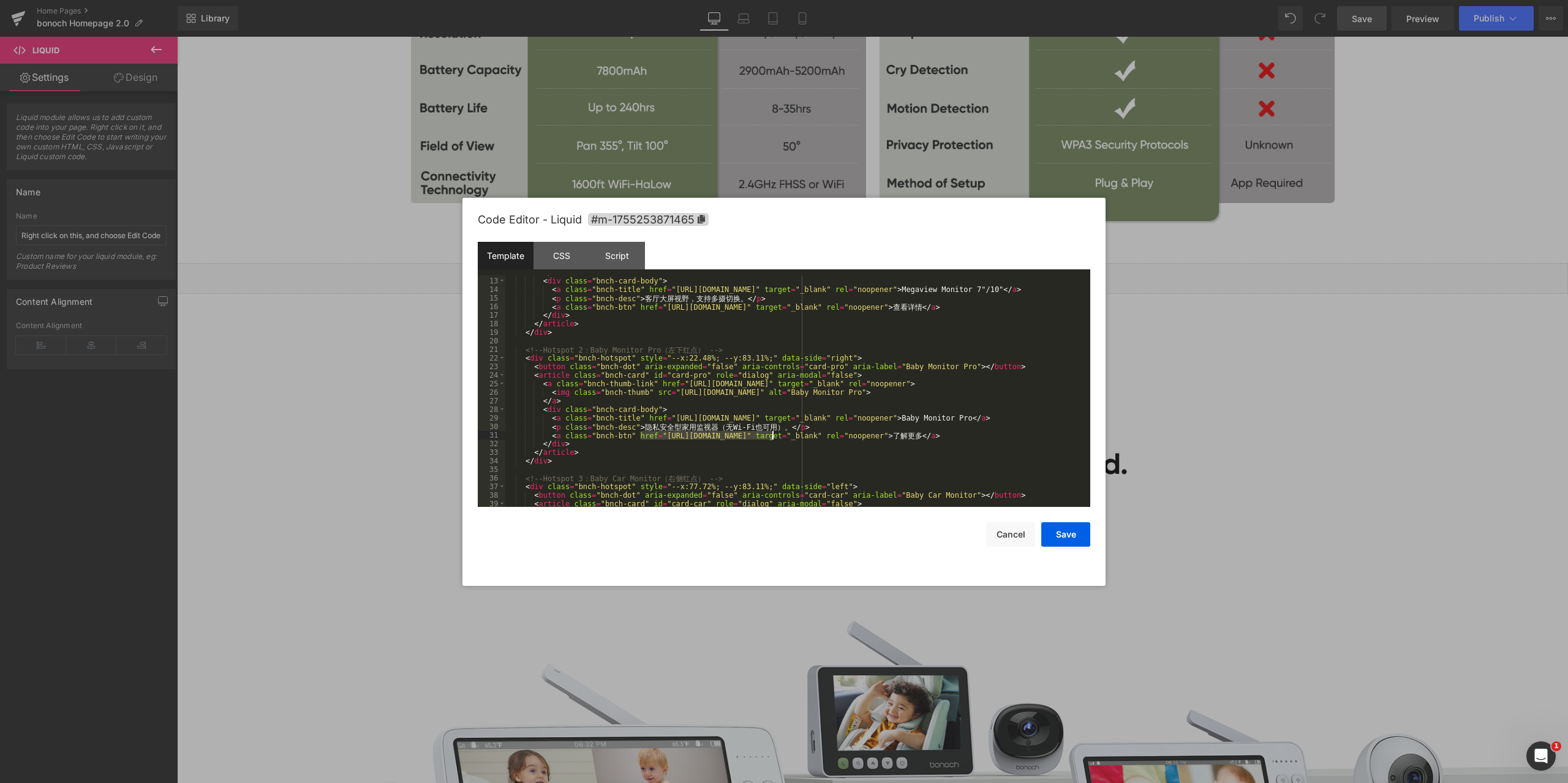
click at [771, 434] on div "</ a > < div class = "bnch-card-body" > < a class = "bnch-title" href = "https:…" at bounding box center [795, 393] width 580 height 249
drag, startPoint x: 650, startPoint y: 394, endPoint x: 874, endPoint y: 393, distance: 224.0
click at [874, 393] on div "</ a > < div class = "bnch-card-body" > < a class = "bnch-title" href = "https:…" at bounding box center [795, 393] width 580 height 249
click at [1077, 535] on button "Save" at bounding box center [1066, 534] width 49 height 24
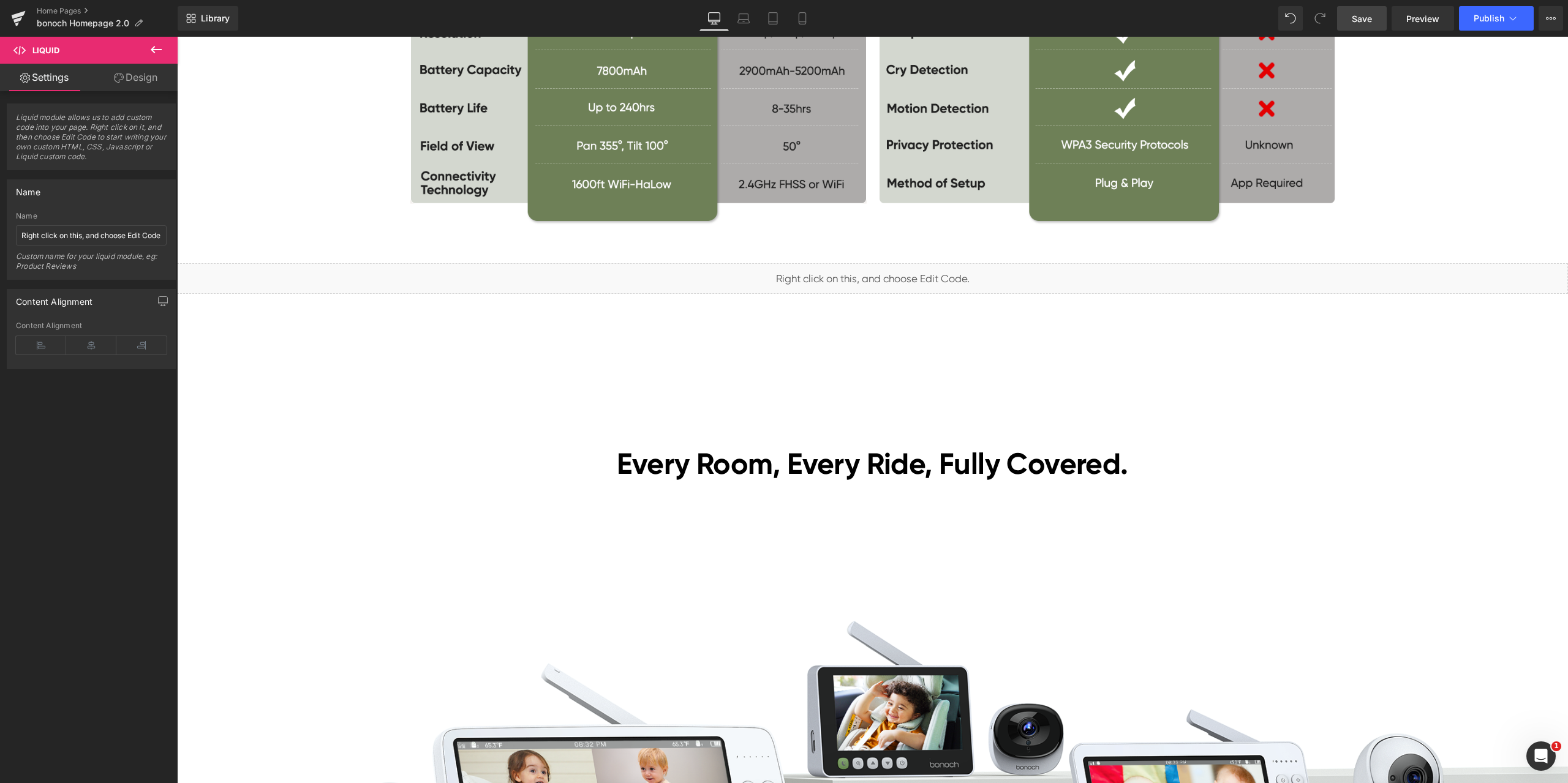
click at [1371, 18] on span "Save" at bounding box center [1362, 19] width 20 height 13
click at [1425, 25] on link "Preview" at bounding box center [1423, 18] width 63 height 24
click at [859, 272] on span "Liquid" at bounding box center [865, 273] width 31 height 18
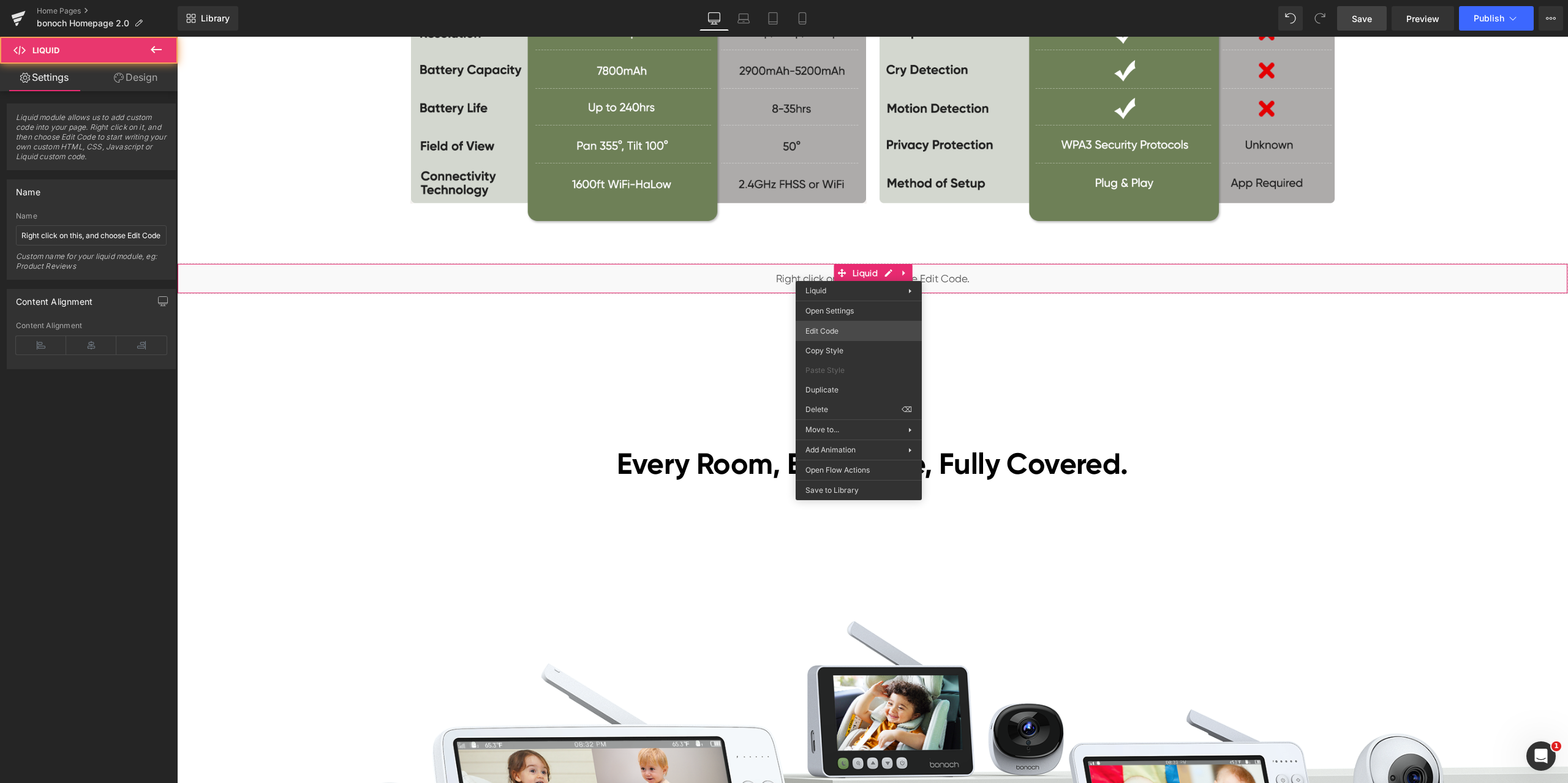
click at [836, 0] on div "Liquid You are previewing how the will restyle your page. You can not edit Elem…" at bounding box center [784, 0] width 1568 height 0
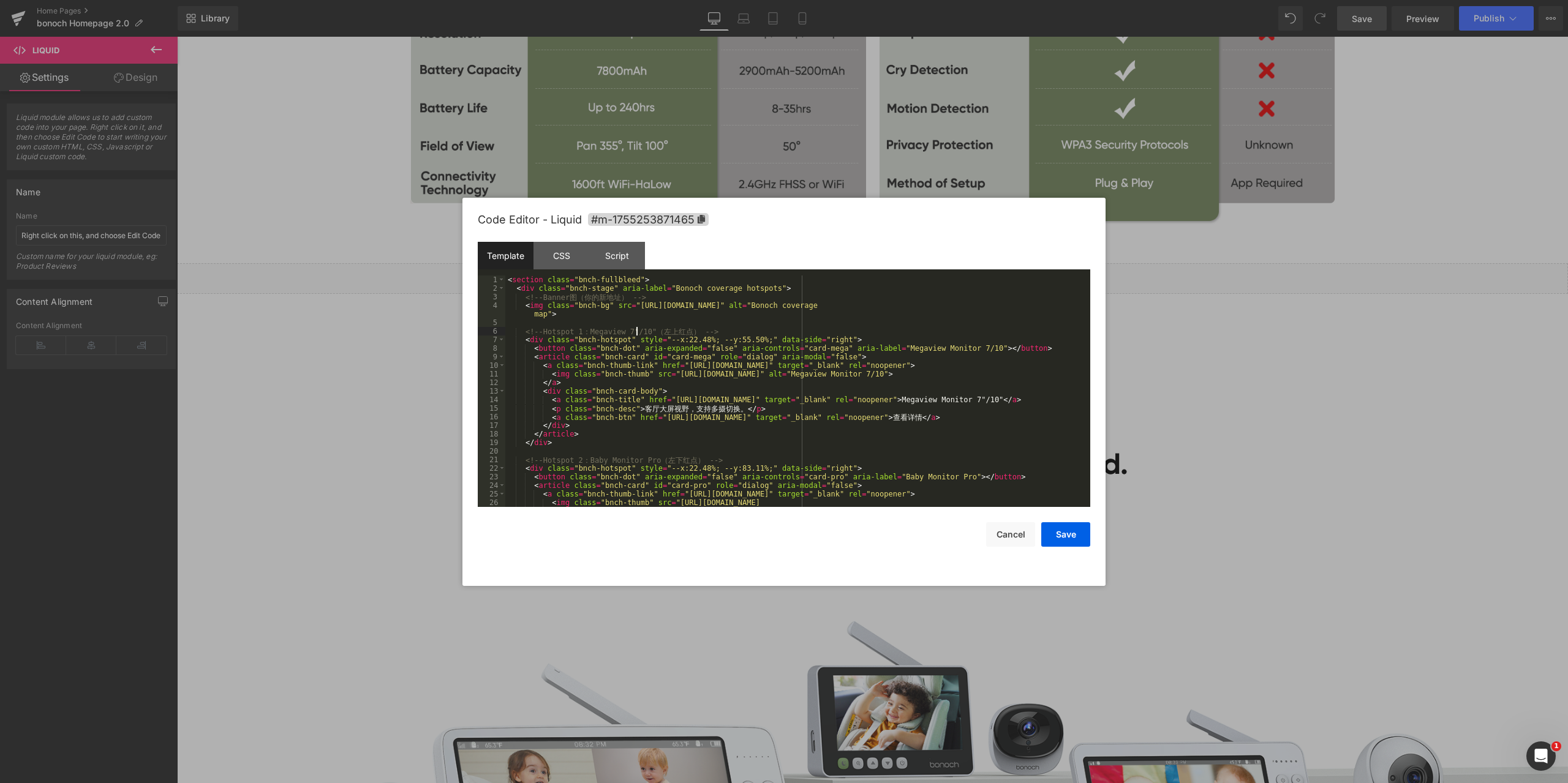
click at [639, 327] on div "< section class = "bnch-fullbleed" > < div class = "bnch-stage" aria-label = "B…" at bounding box center [795, 404] width 580 height 257
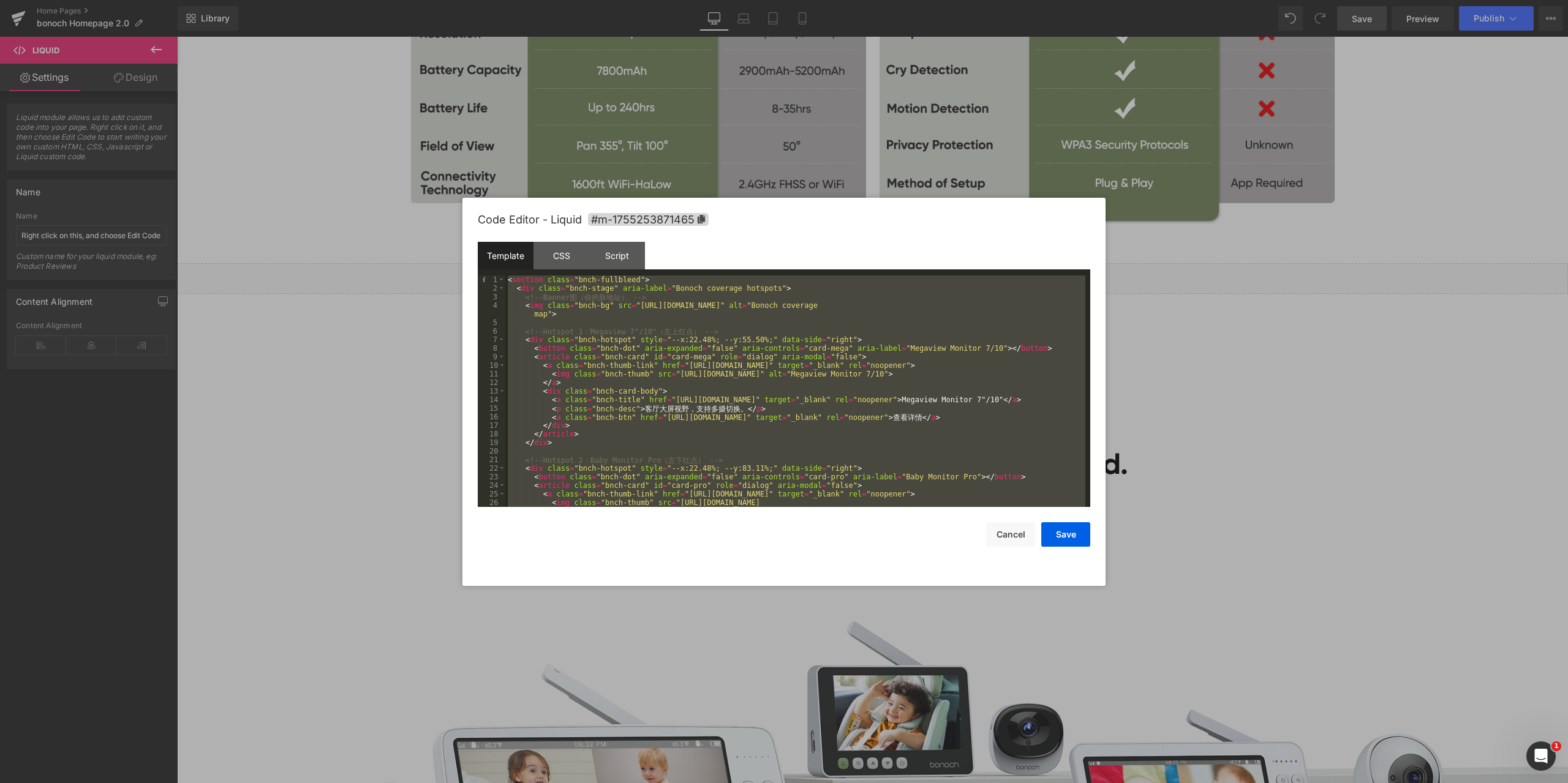
scroll to position [232, 0]
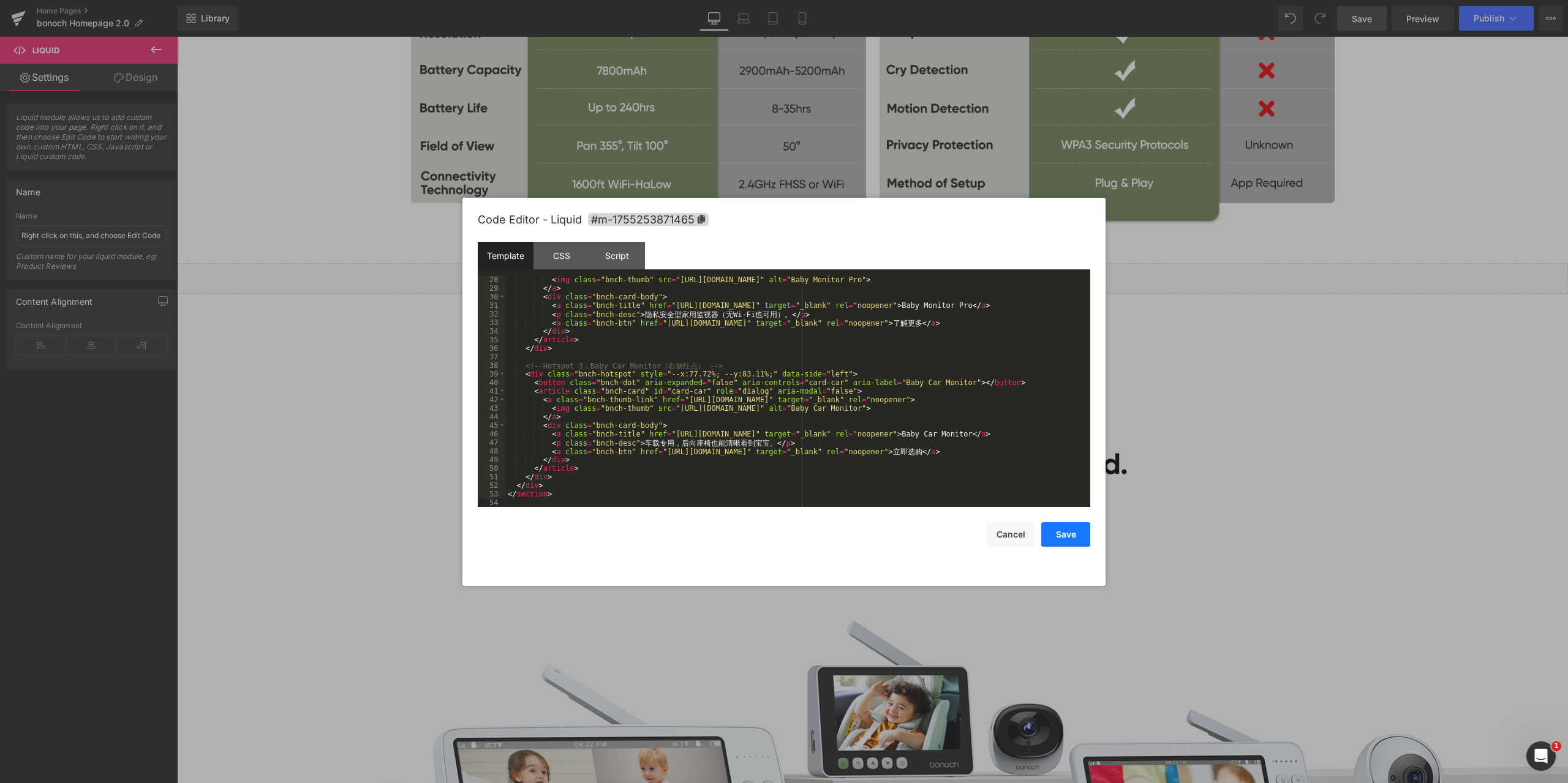
click at [1078, 538] on button "Save" at bounding box center [1066, 534] width 49 height 24
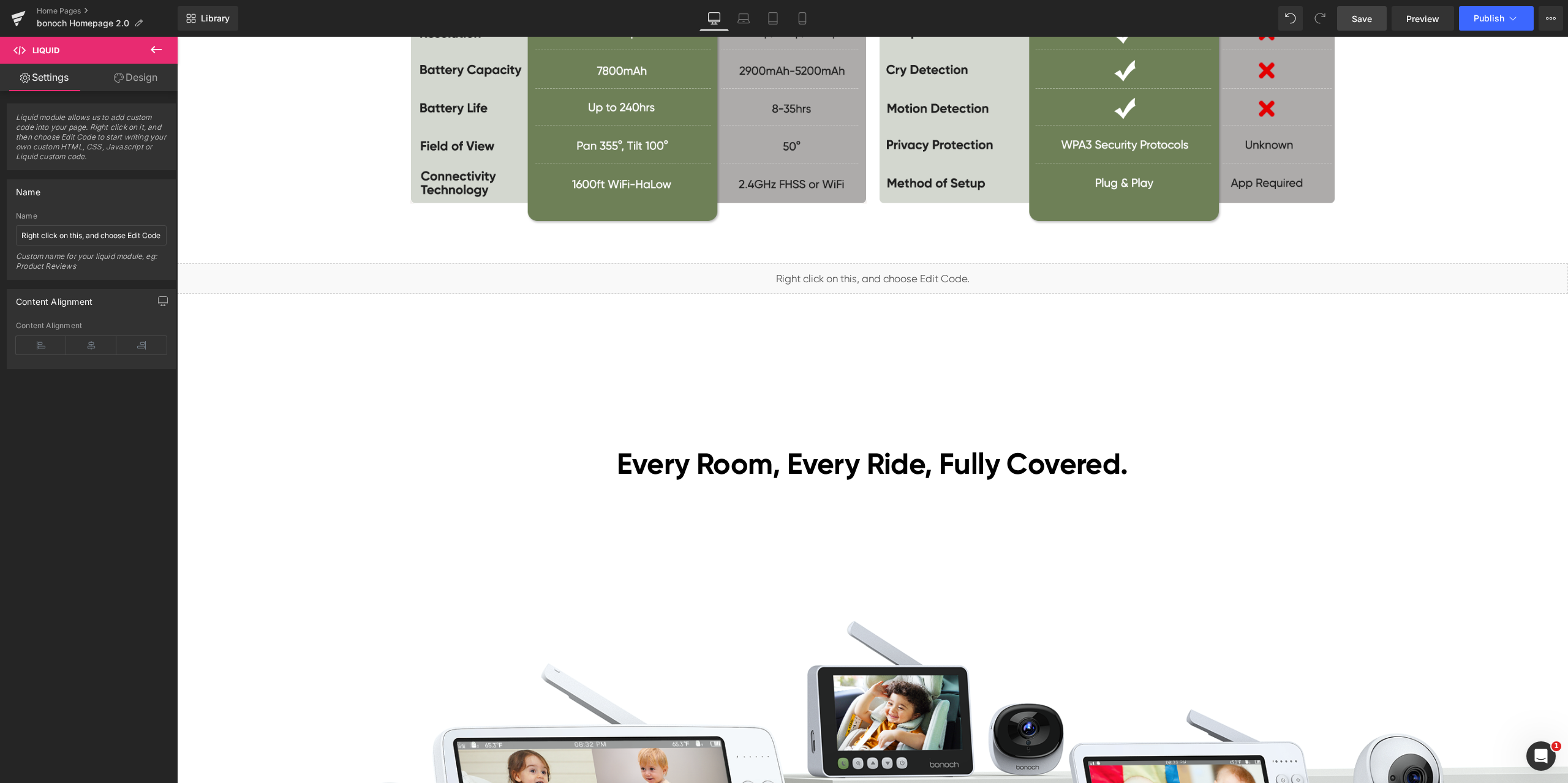
click at [1365, 17] on span "Save" at bounding box center [1362, 19] width 20 height 13
click at [1370, 400] on div "Black Friday Sales Heading Lowest Prices of the Year! Heading Nov. 18–Dec. 5 Te…" at bounding box center [872, 113] width 1391 height 7271
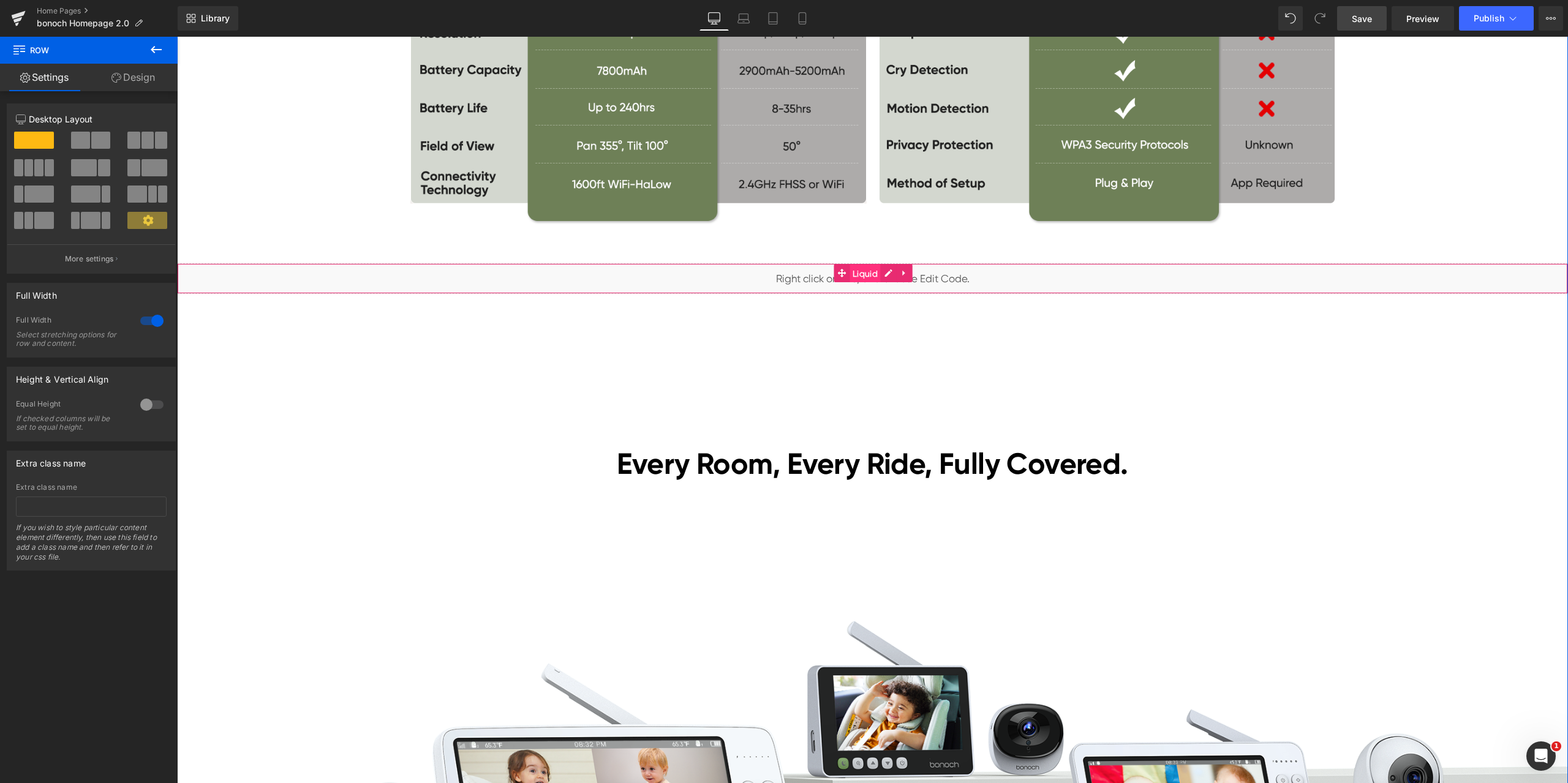
click at [855, 273] on span "Liquid" at bounding box center [865, 273] width 31 height 18
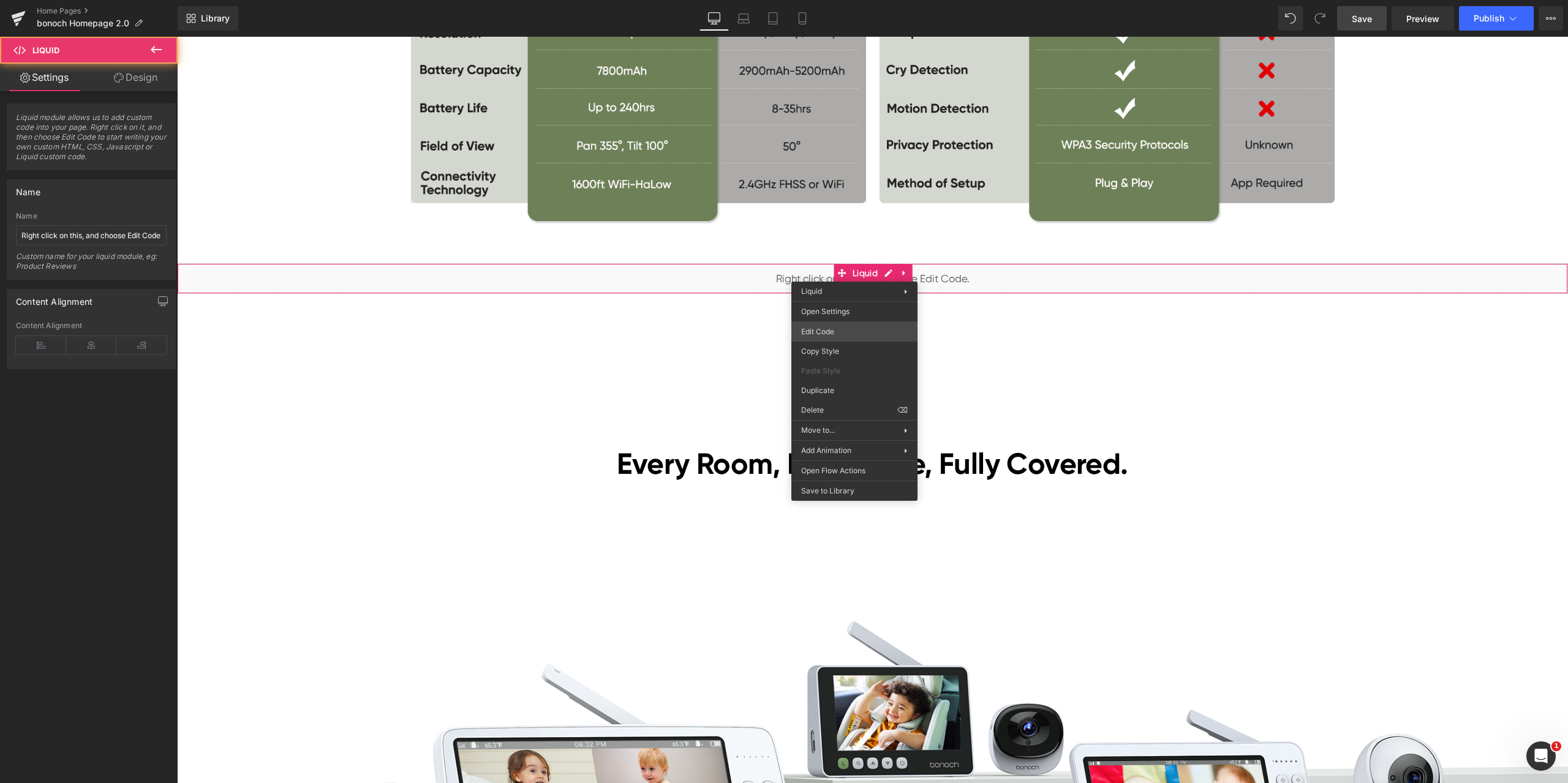
click at [861, 0] on div "Liquid You are previewing how the will restyle your page. You can not edit Elem…" at bounding box center [784, 0] width 1568 height 0
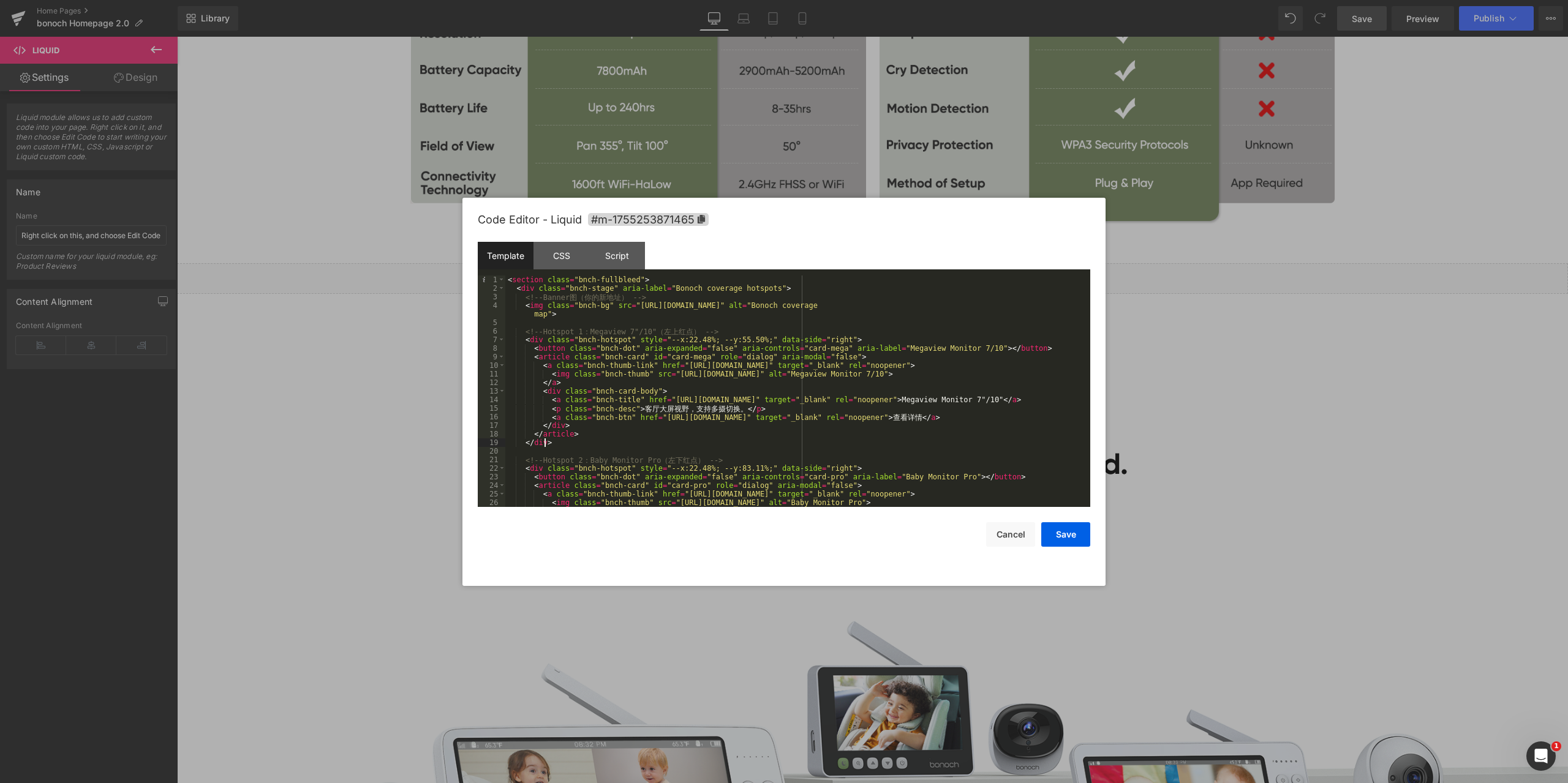
click at [800, 446] on div "< section class = "bnch-fullbleed" > < div class = "bnch-stage" aria-label = "B…" at bounding box center [795, 400] width 580 height 249
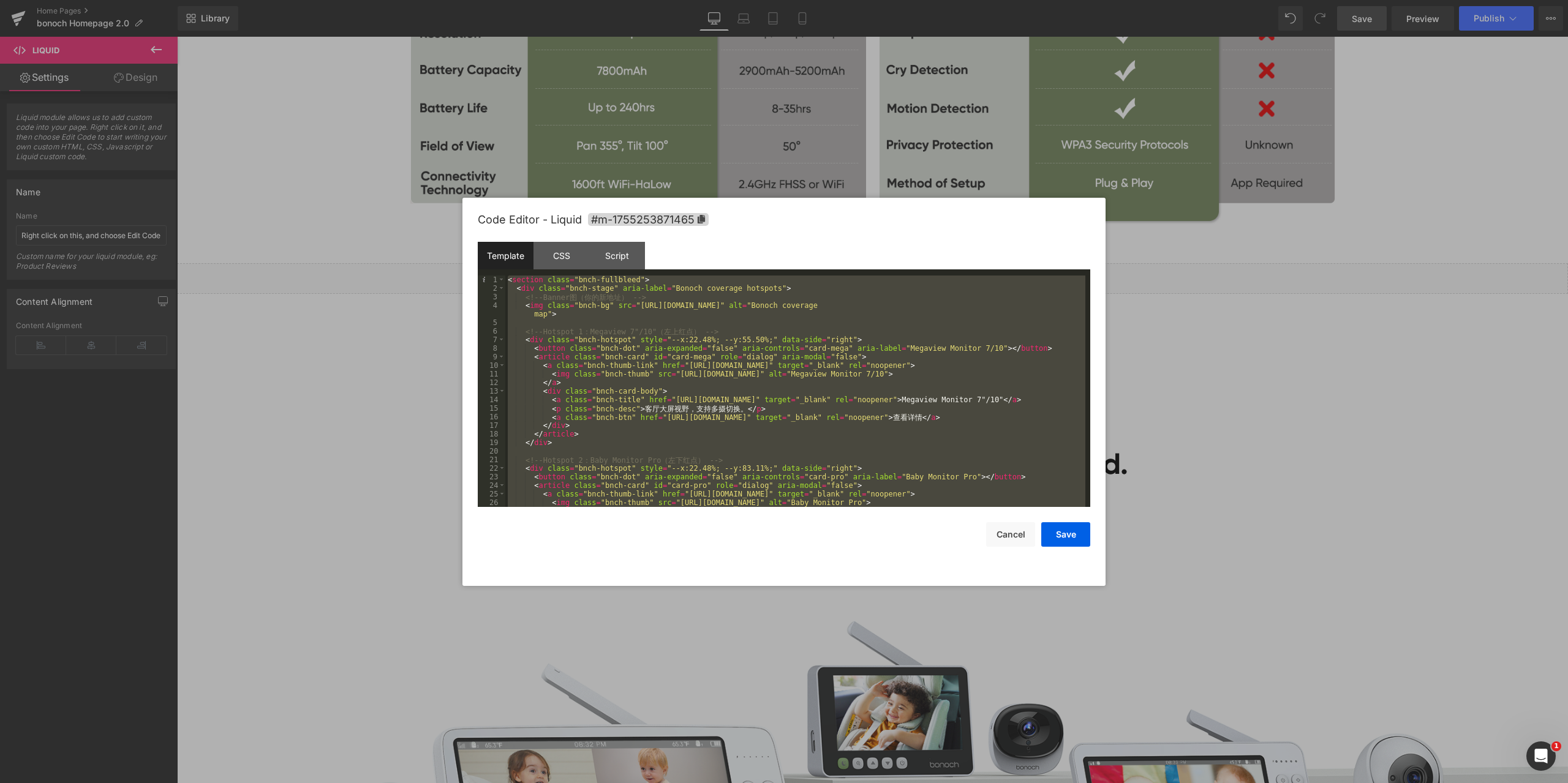
scroll to position [317, 0]
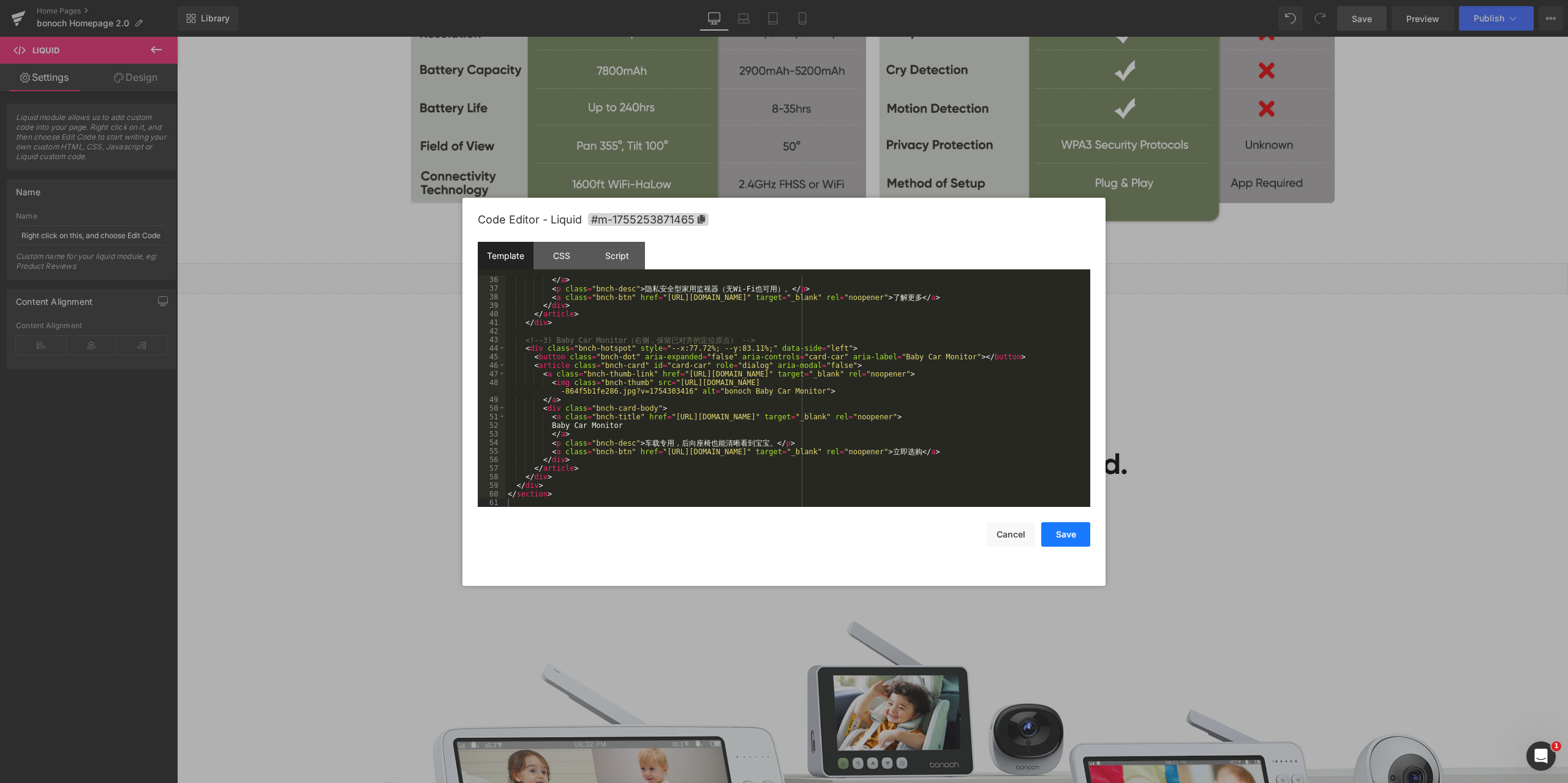
click at [1069, 537] on button "Save" at bounding box center [1066, 534] width 49 height 24
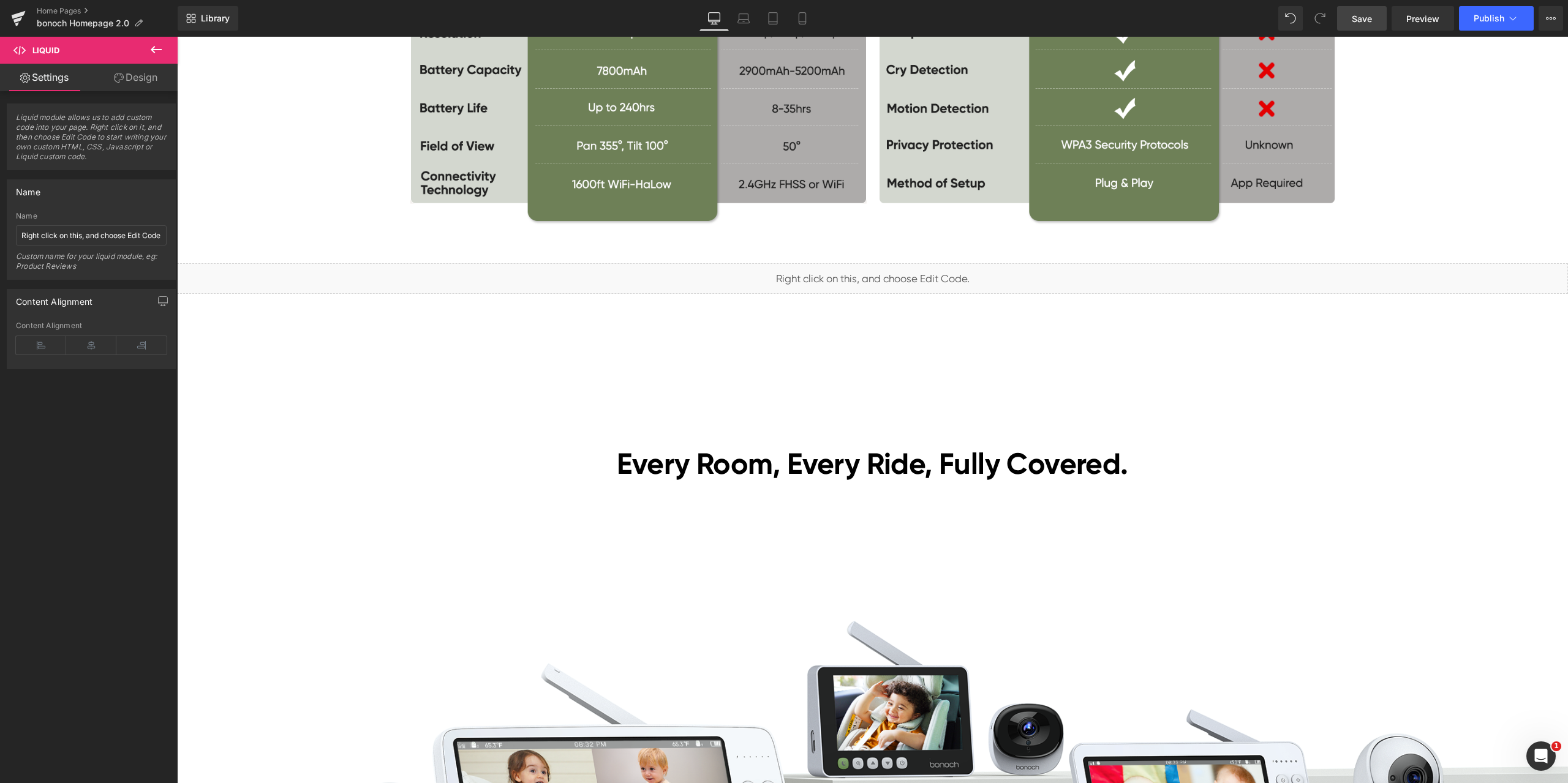
drag, startPoint x: 1359, startPoint y: 24, endPoint x: 1196, endPoint y: 746, distance: 740.2
click at [1359, 24] on span "Save" at bounding box center [1362, 19] width 20 height 13
click at [1426, 22] on span "Preview" at bounding box center [1423, 19] width 33 height 13
click at [854, 270] on span "Liquid" at bounding box center [865, 273] width 31 height 18
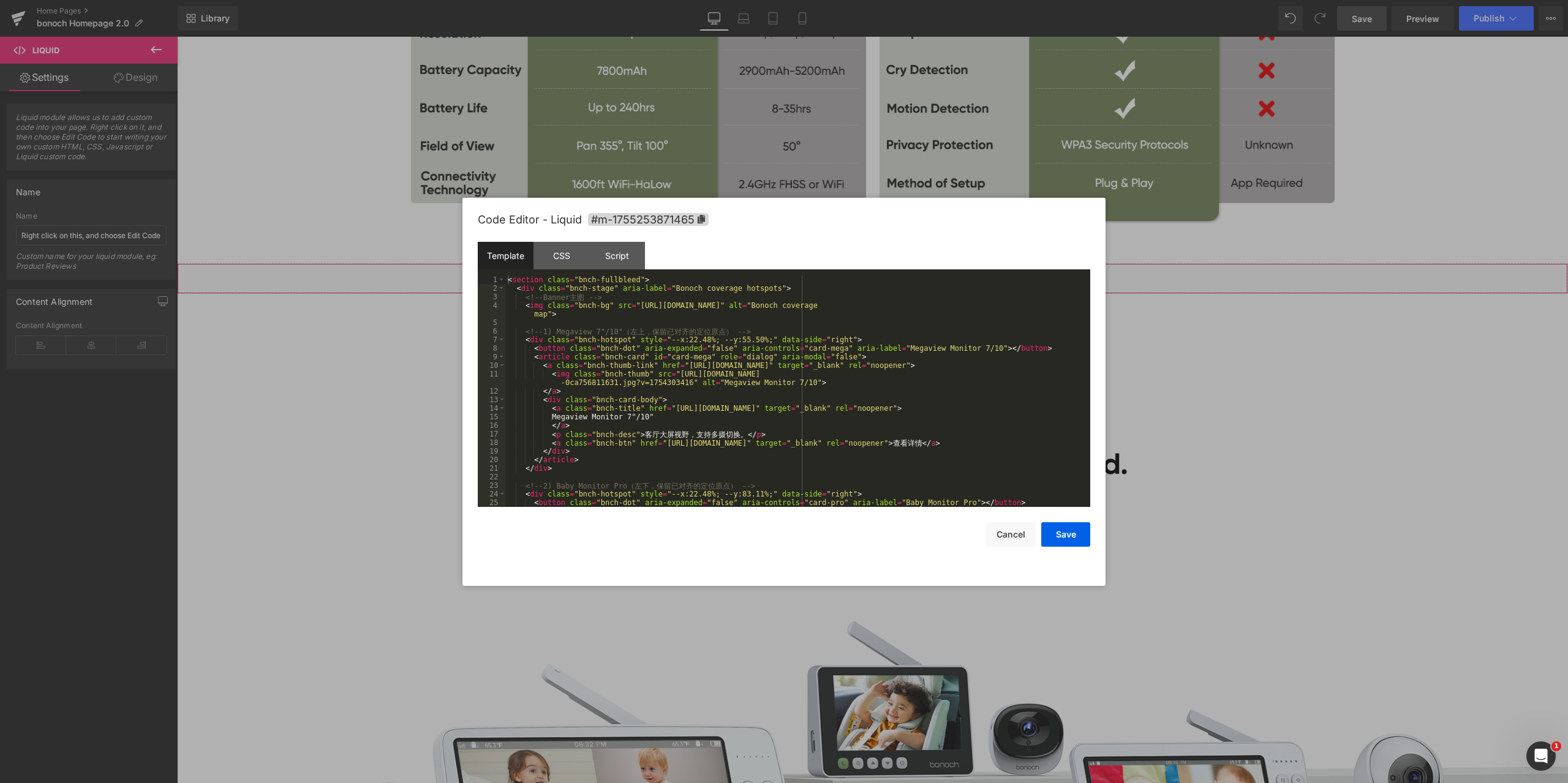
click at [845, 0] on div "Liquid You are previewing how the will restyle your page. You can not edit Elem…" at bounding box center [784, 0] width 1568 height 0
click at [771, 368] on div "< section class = "bnch-fullbleed" > < div class = "bnch-stage" aria-label = "B…" at bounding box center [795, 400] width 580 height 249
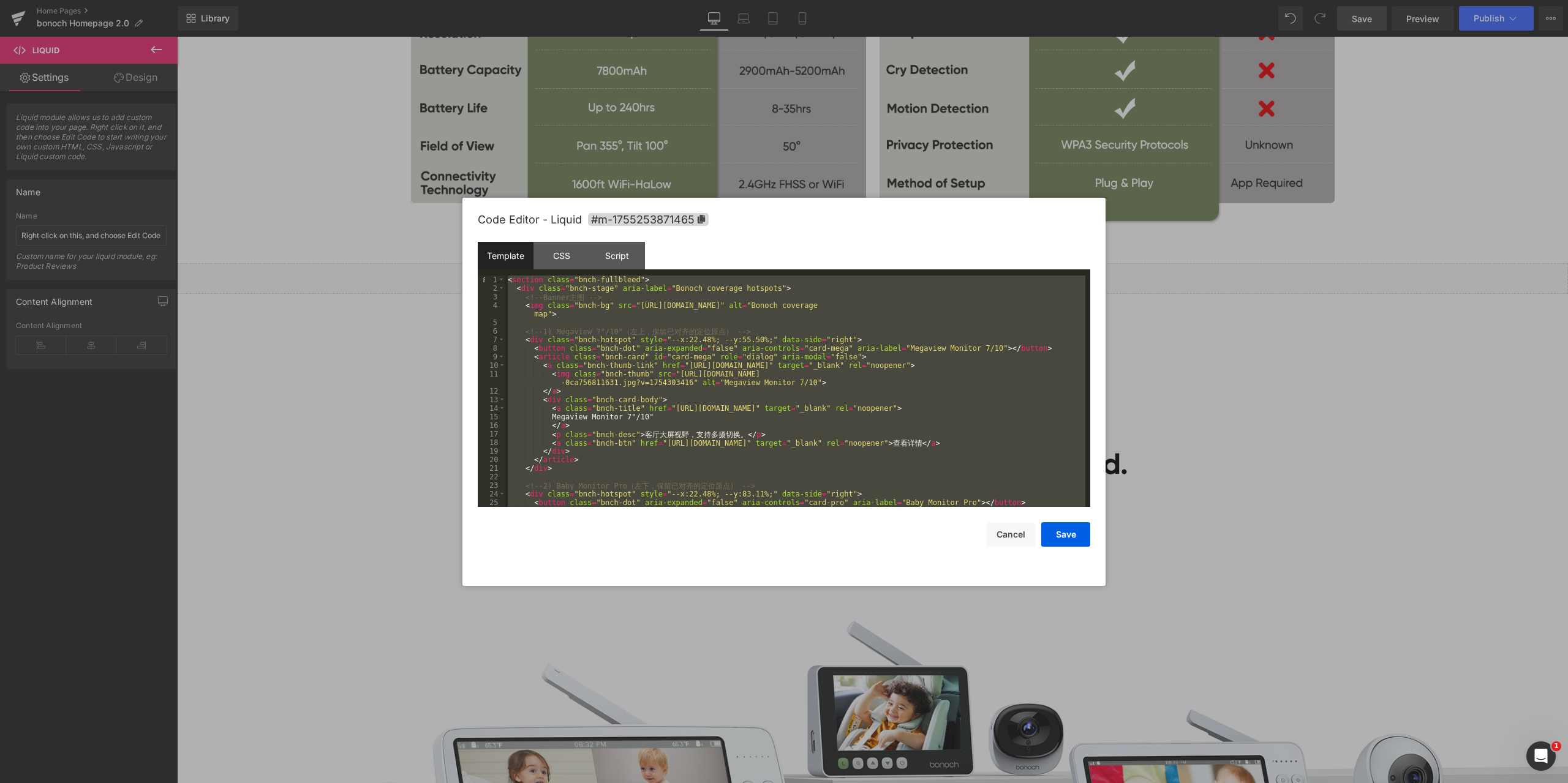
scroll to position [394, 0]
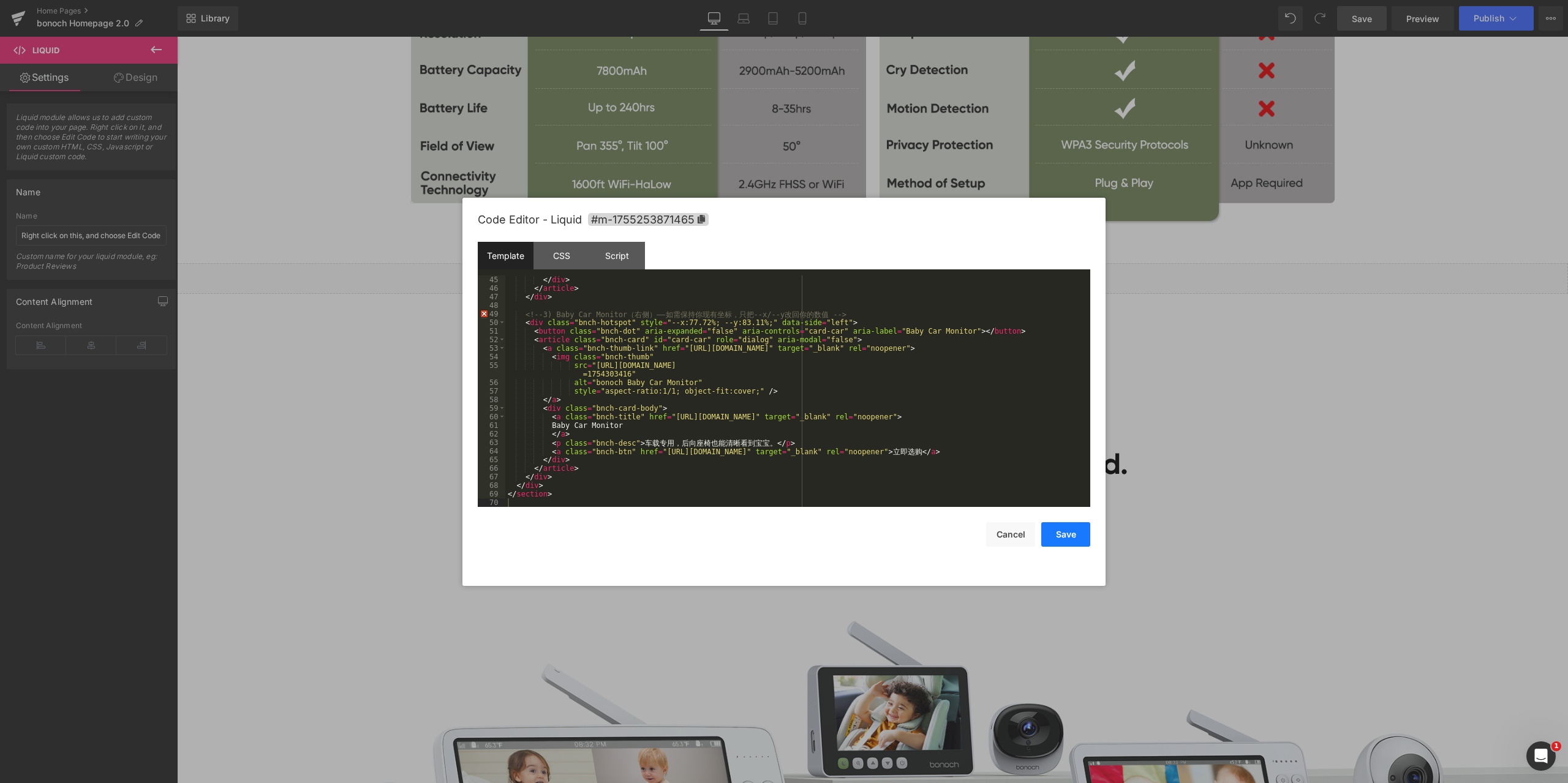
click at [1074, 532] on button "Save" at bounding box center [1066, 534] width 49 height 24
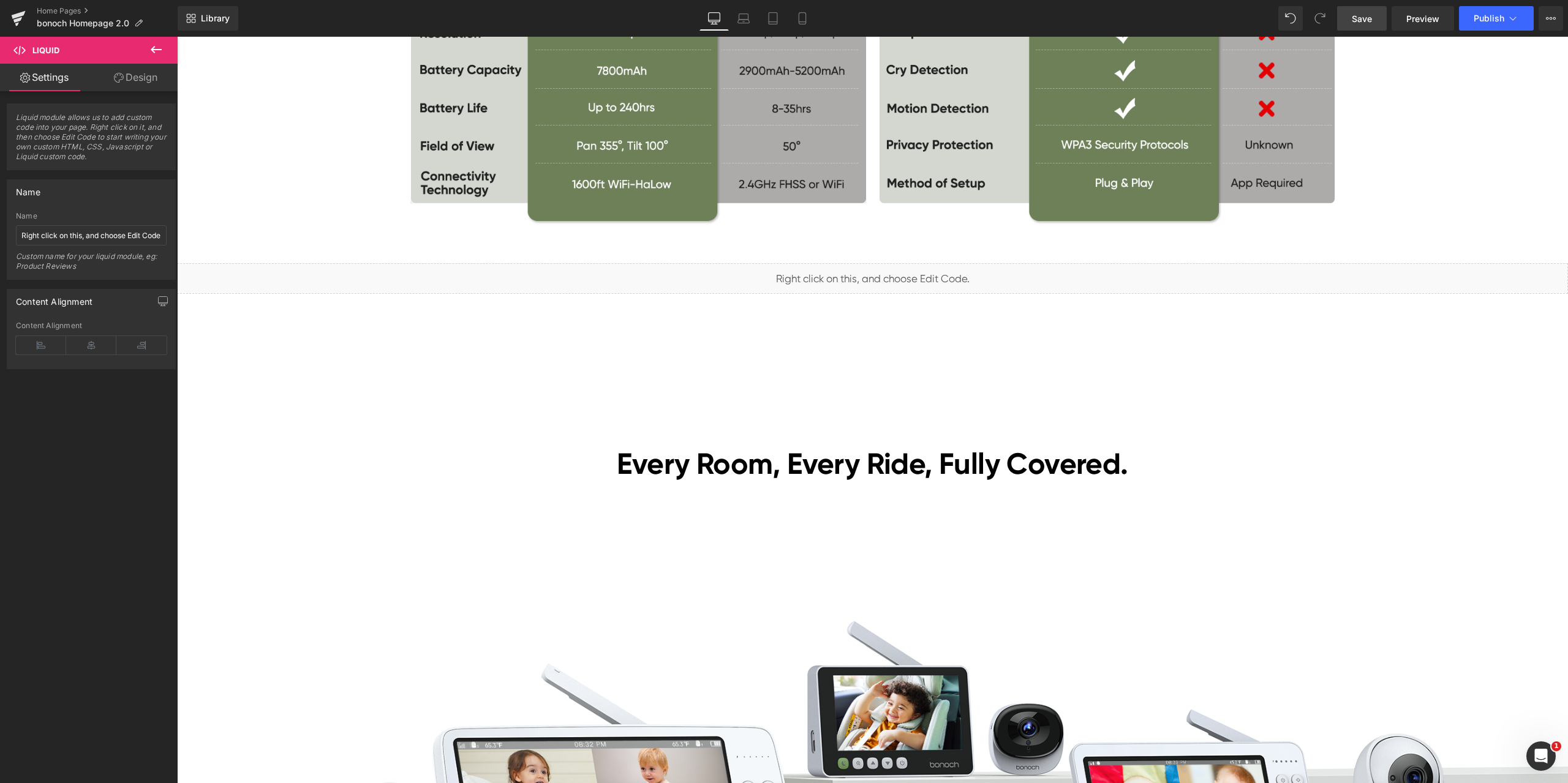
drag, startPoint x: 1374, startPoint y: 23, endPoint x: 1192, endPoint y: 746, distance: 745.6
click at [1374, 23] on link "Save" at bounding box center [1361, 18] width 49 height 24
drag, startPoint x: 1198, startPoint y: 344, endPoint x: 914, endPoint y: 276, distance: 292.0
click at [1198, 344] on div "Black Friday Sales Heading Lowest Prices of the Year! Heading Nov. 18–Dec. 5 Te…" at bounding box center [872, 113] width 1391 height 7271
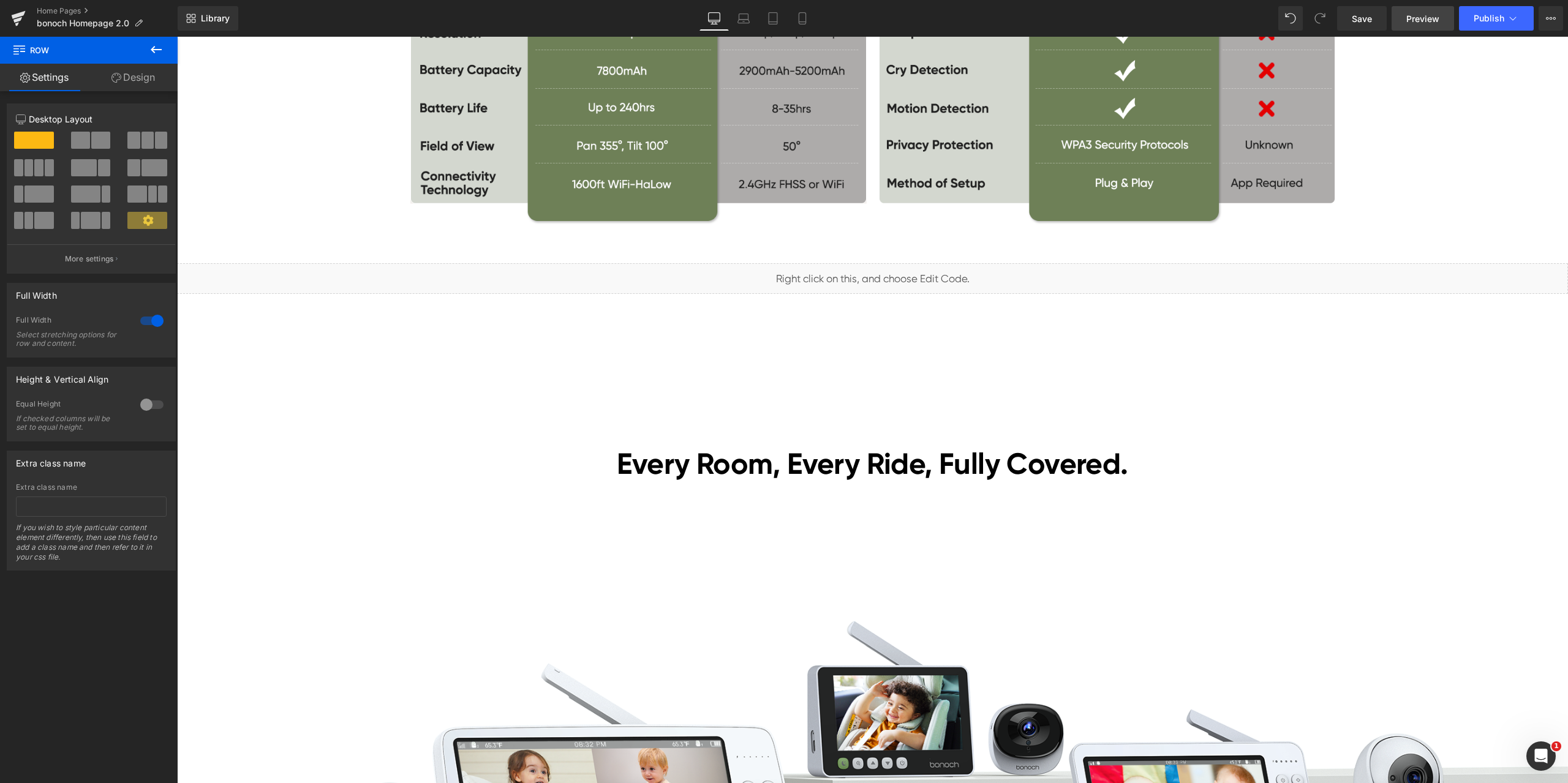
click at [1433, 14] on span "Preview" at bounding box center [1423, 19] width 33 height 13
click at [852, 276] on span "Liquid" at bounding box center [865, 273] width 31 height 18
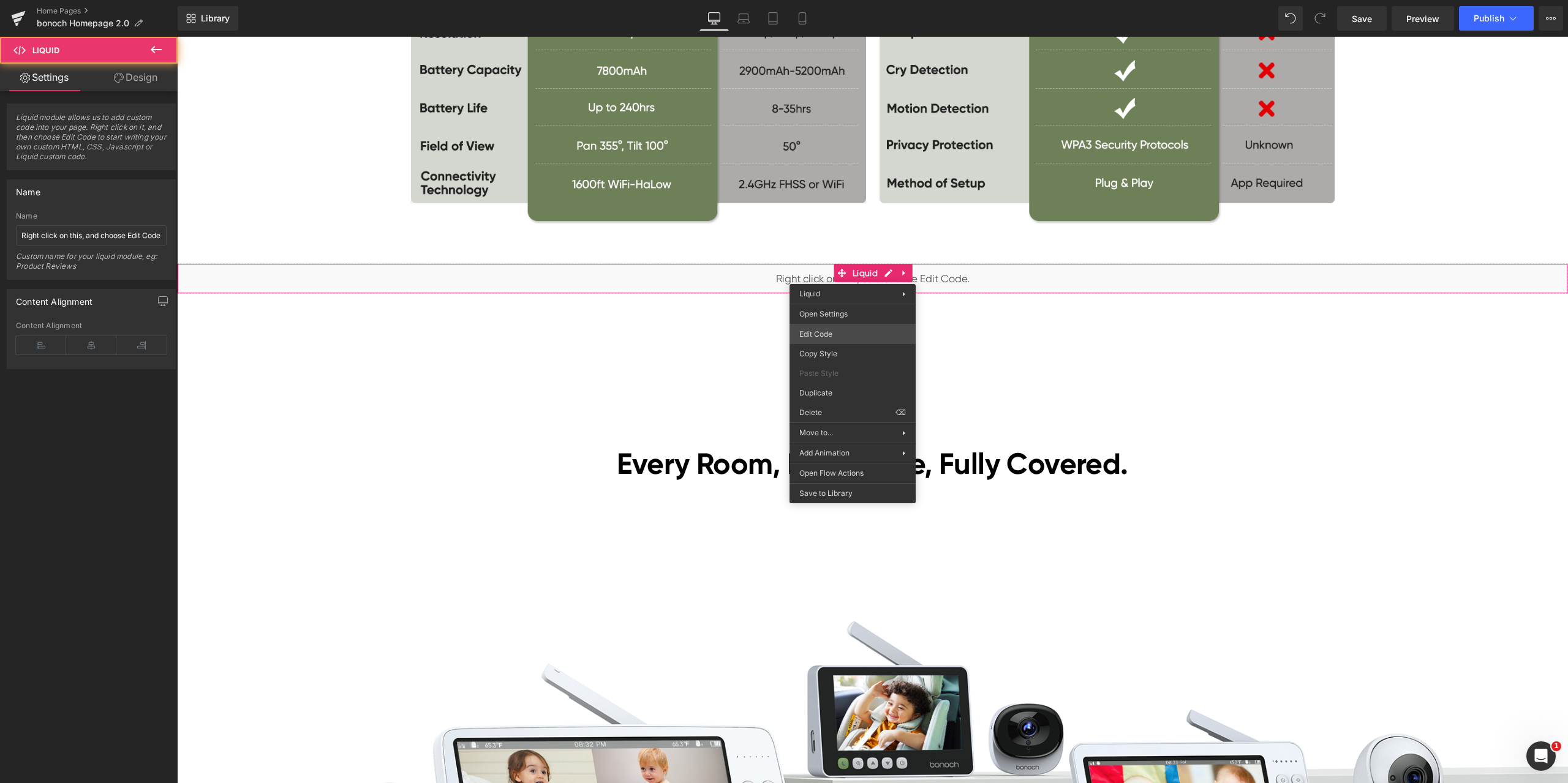
click at [849, 0] on div "Liquid You are previewing how the will restyle your page. You can not edit Elem…" at bounding box center [784, 0] width 1568 height 0
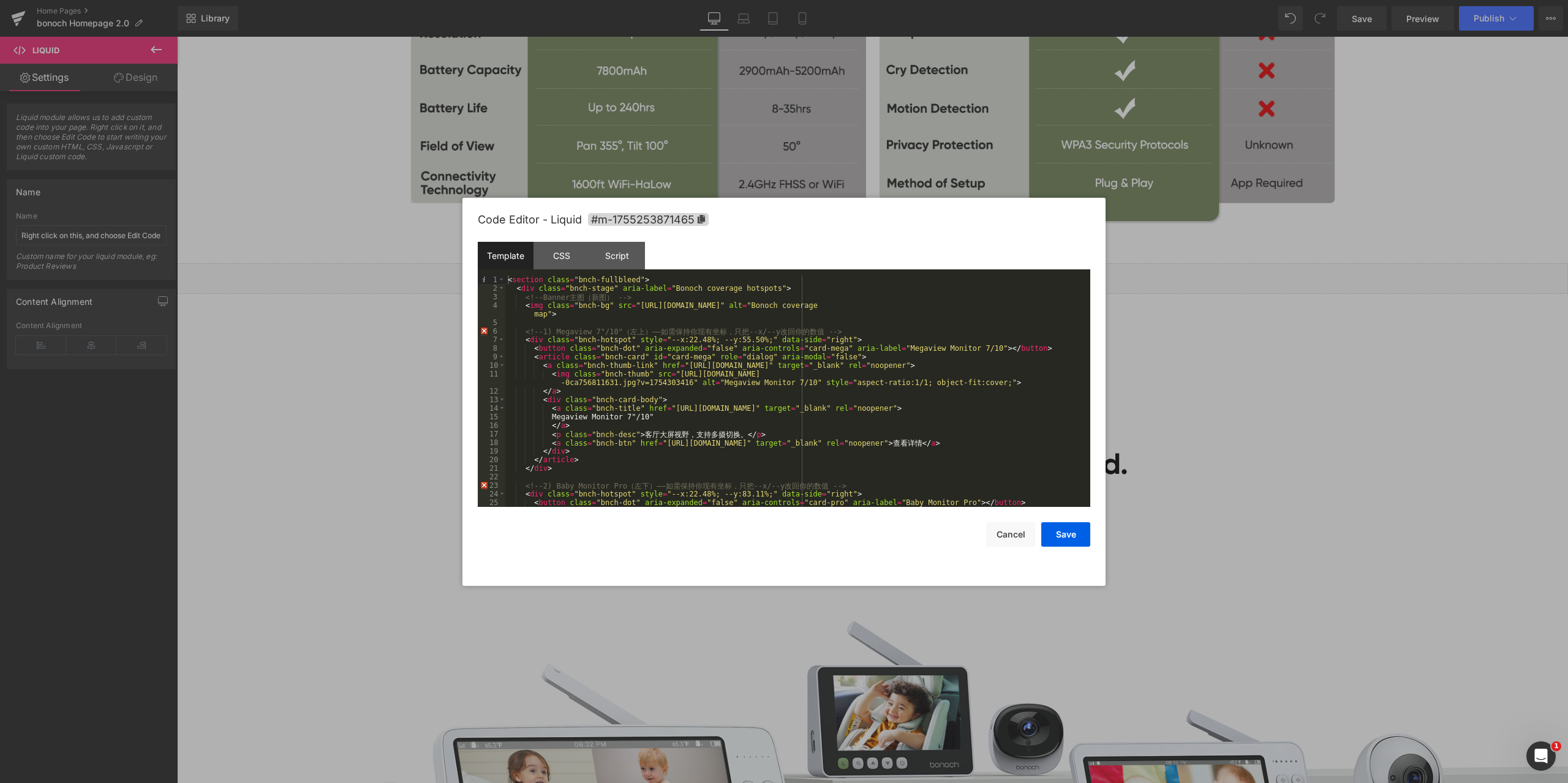
click at [653, 348] on div "< section class = "bnch-fullbleed" > < div class = "bnch-stage" aria-label = "B…" at bounding box center [795, 400] width 580 height 249
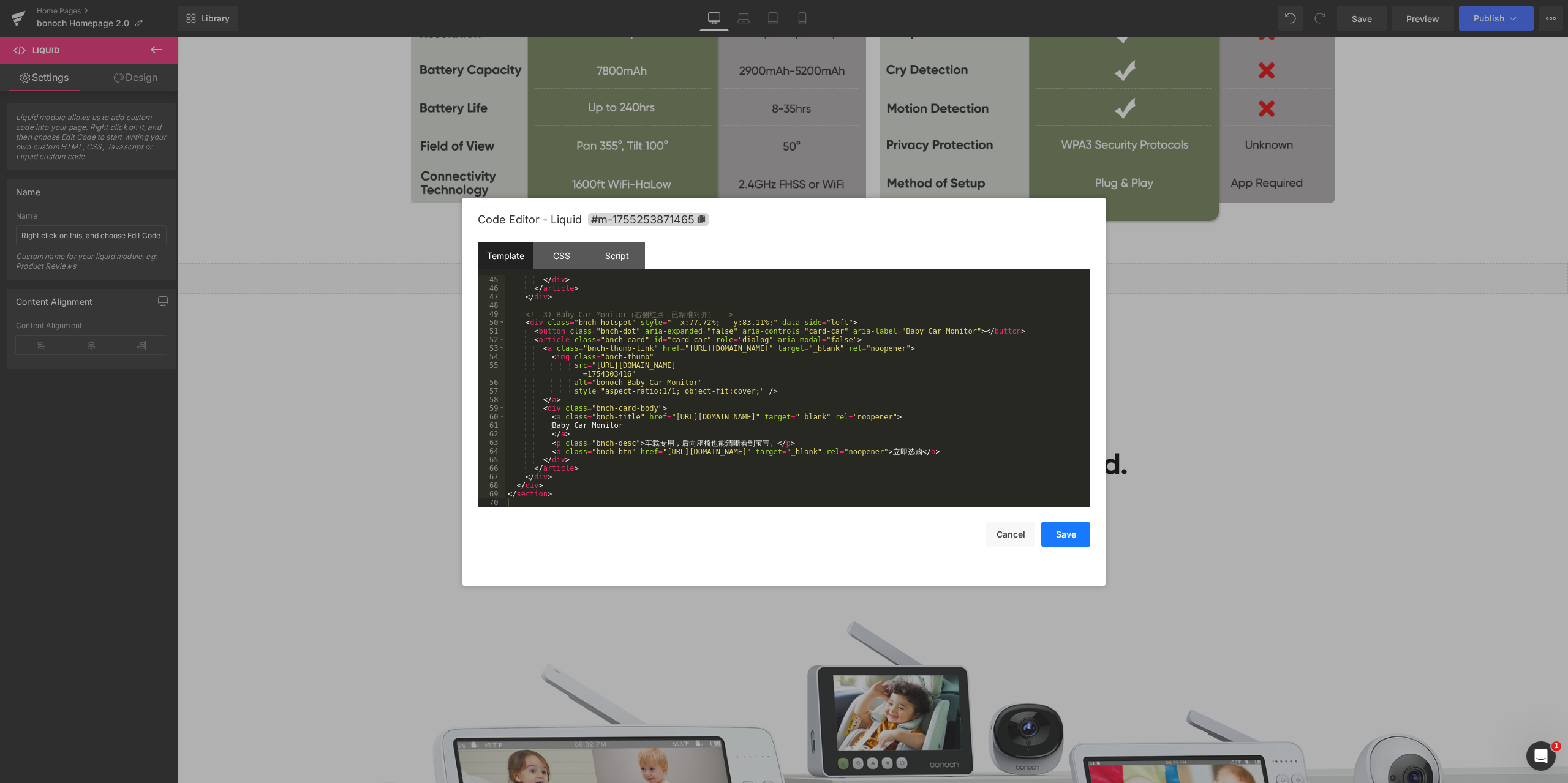
click at [1075, 535] on button "Save" at bounding box center [1066, 534] width 49 height 24
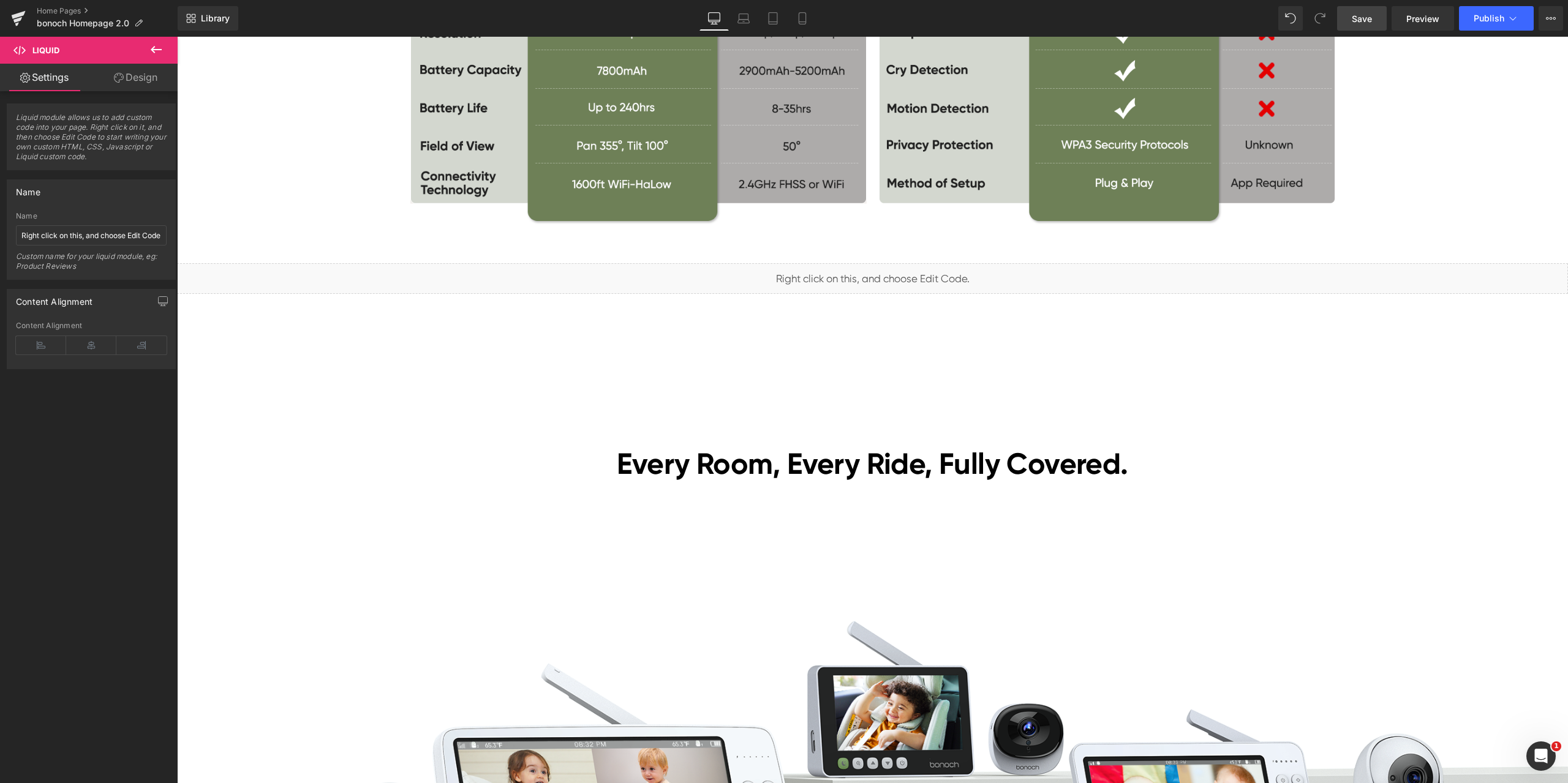
click at [1363, 15] on span "Save" at bounding box center [1362, 19] width 20 height 13
click at [1420, 26] on link "Preview" at bounding box center [1423, 18] width 63 height 24
click at [856, 275] on span "Liquid" at bounding box center [865, 273] width 31 height 18
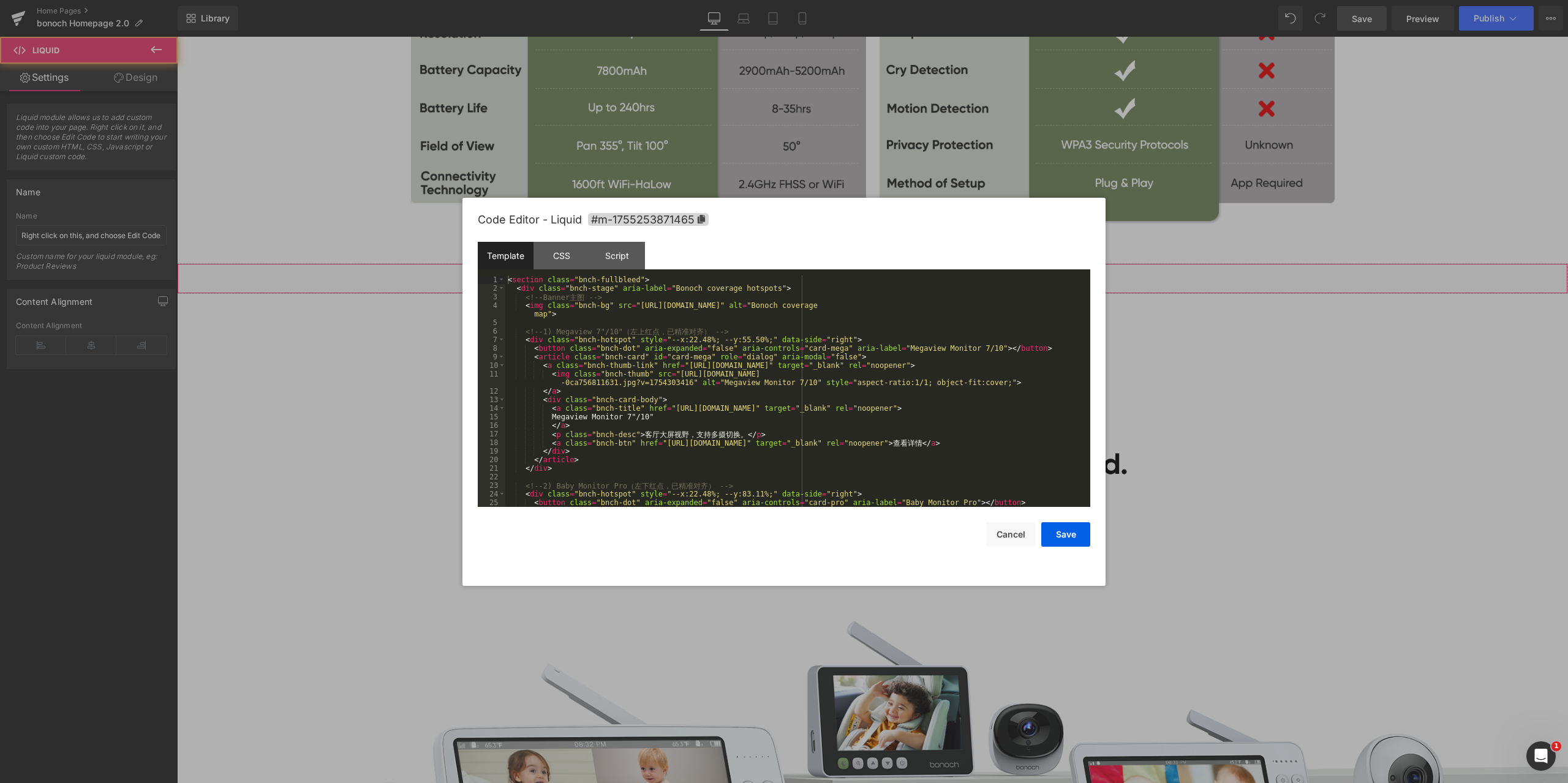
click at [866, 0] on div "Liquid You are previewing how the will restyle your page. You can not edit Elem…" at bounding box center [784, 0] width 1568 height 0
click at [828, 333] on div "< section class = "bnch-fullbleed" > < div class = "bnch-stage" aria-label = "B…" at bounding box center [795, 400] width 580 height 249
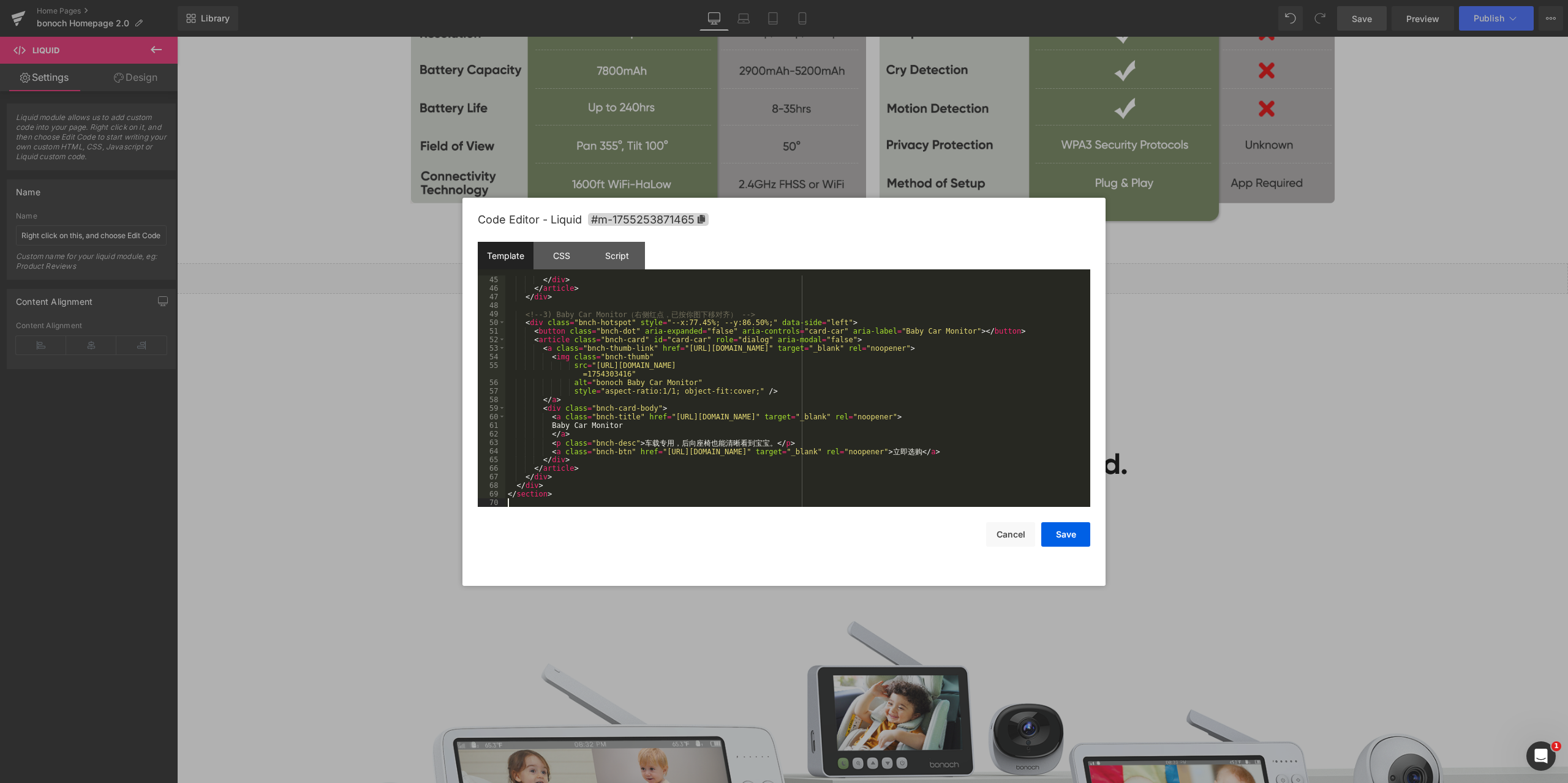
click at [996, 464] on div "</ div > </ article > </ div > <!-- 3) Baby Car Monitor （ 右 侧 红 点 ， 已 按 你 图 下 移…" at bounding box center [795, 400] width 580 height 249
click at [1072, 532] on button "Save" at bounding box center [1066, 534] width 49 height 24
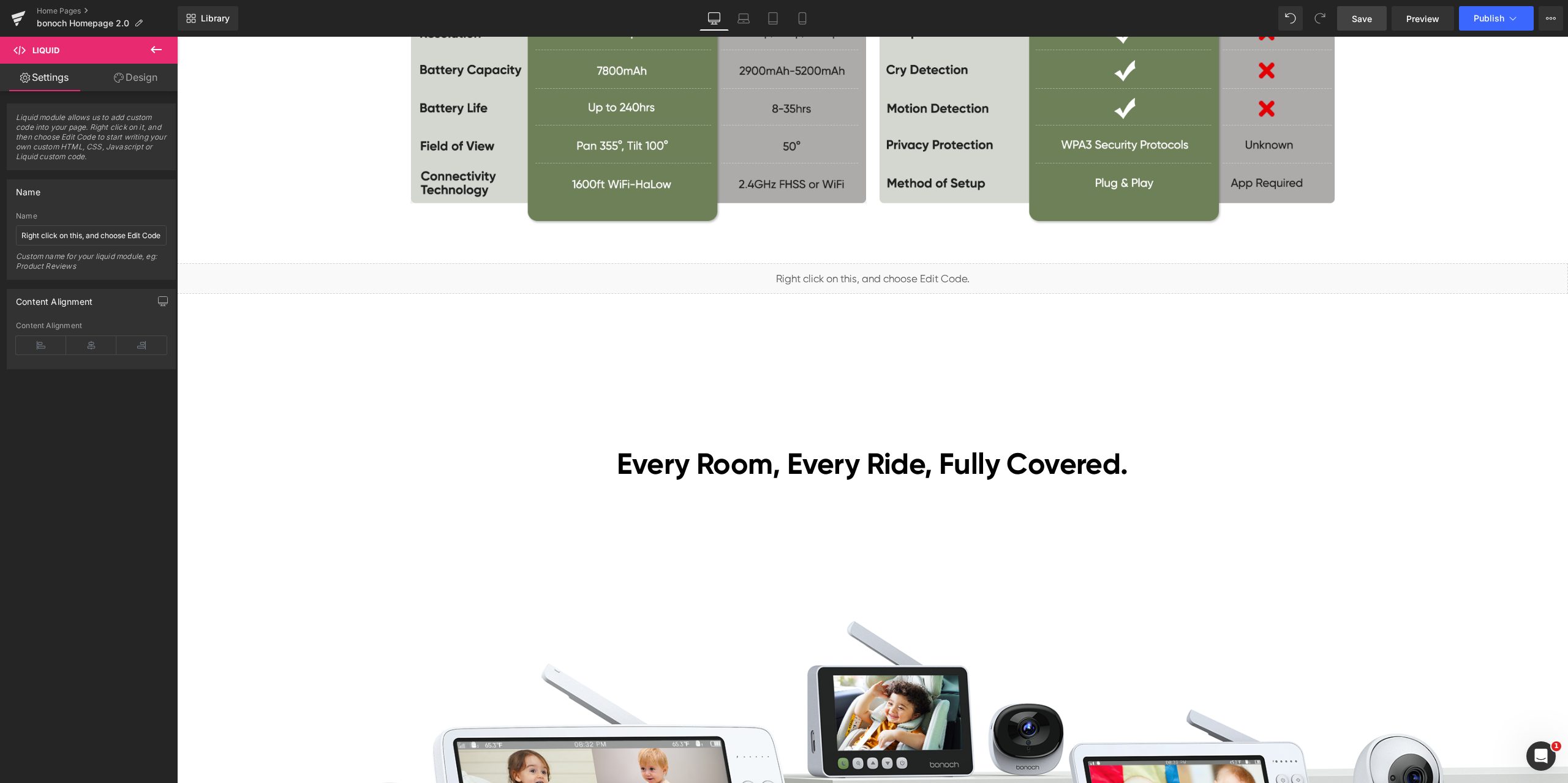
click at [1360, 13] on span "Save" at bounding box center [1362, 19] width 20 height 13
click at [1422, 20] on span "Preview" at bounding box center [1423, 19] width 33 height 13
click at [852, 279] on span "Liquid" at bounding box center [865, 273] width 31 height 18
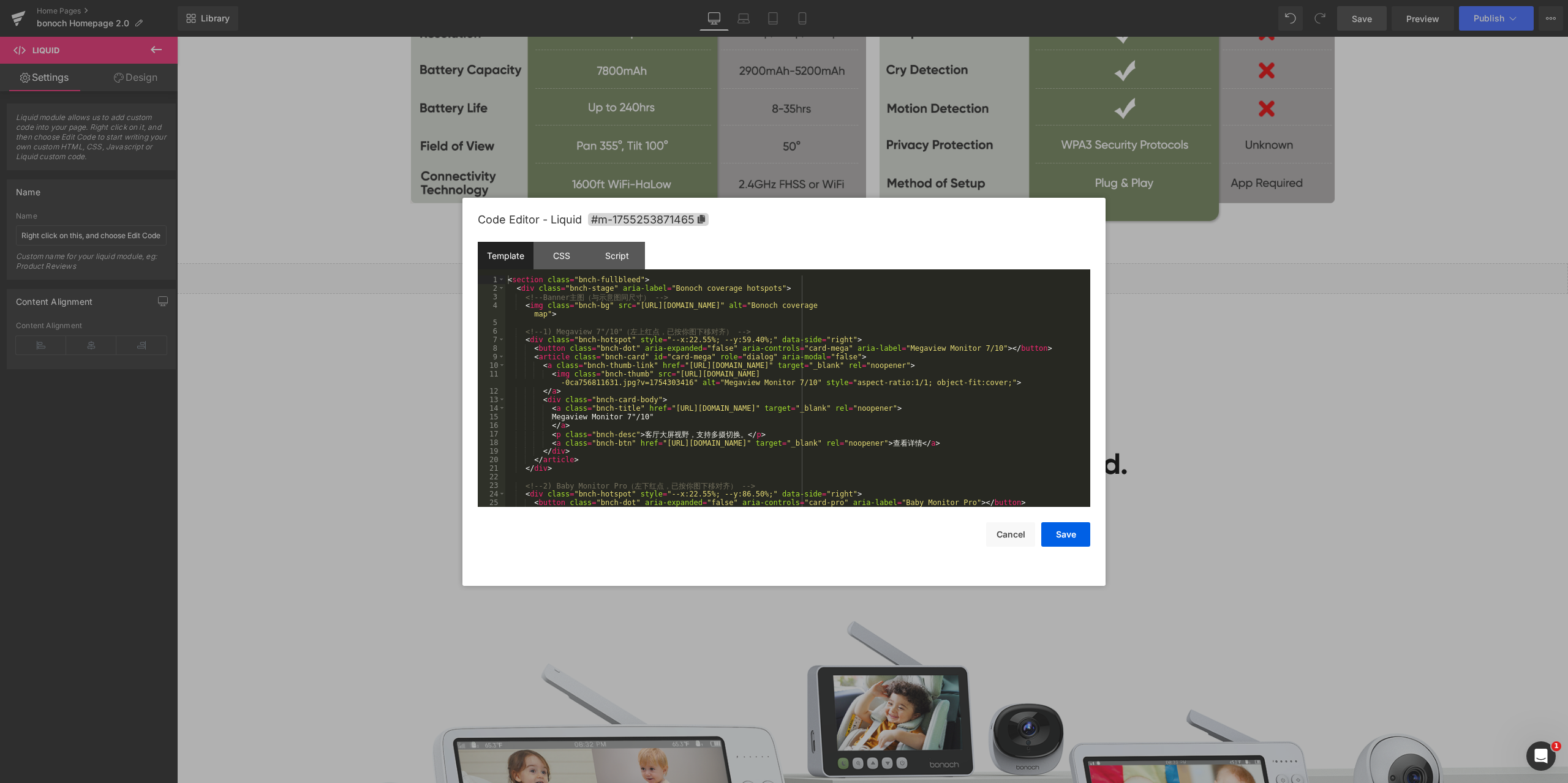
click at [865, 0] on div "Liquid You are previewing how the will restyle your page. You can not edit Elem…" at bounding box center [784, 0] width 1568 height 0
click at [1255, 374] on div at bounding box center [784, 391] width 1568 height 783
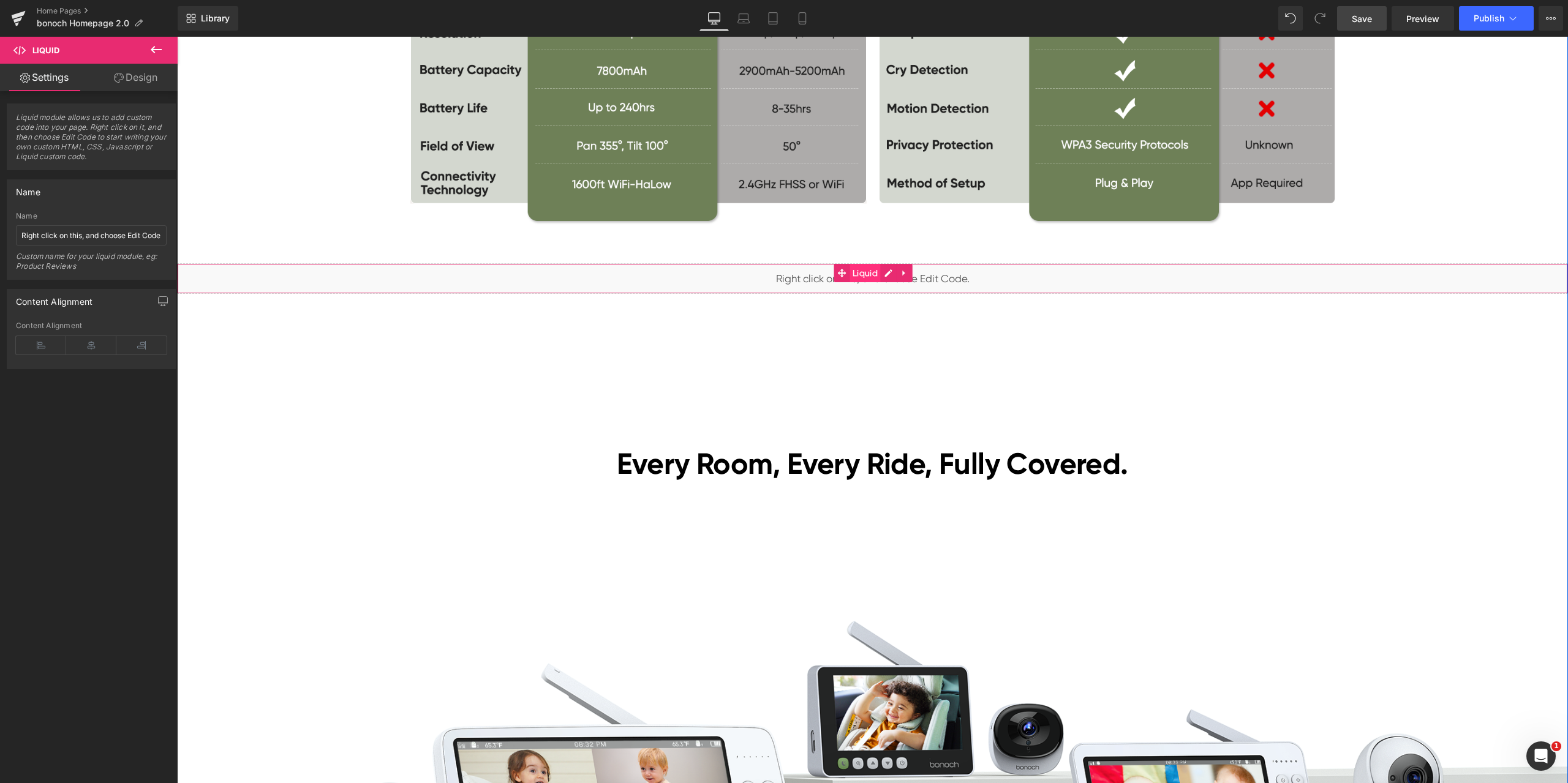
click at [863, 271] on span "Liquid" at bounding box center [865, 273] width 31 height 18
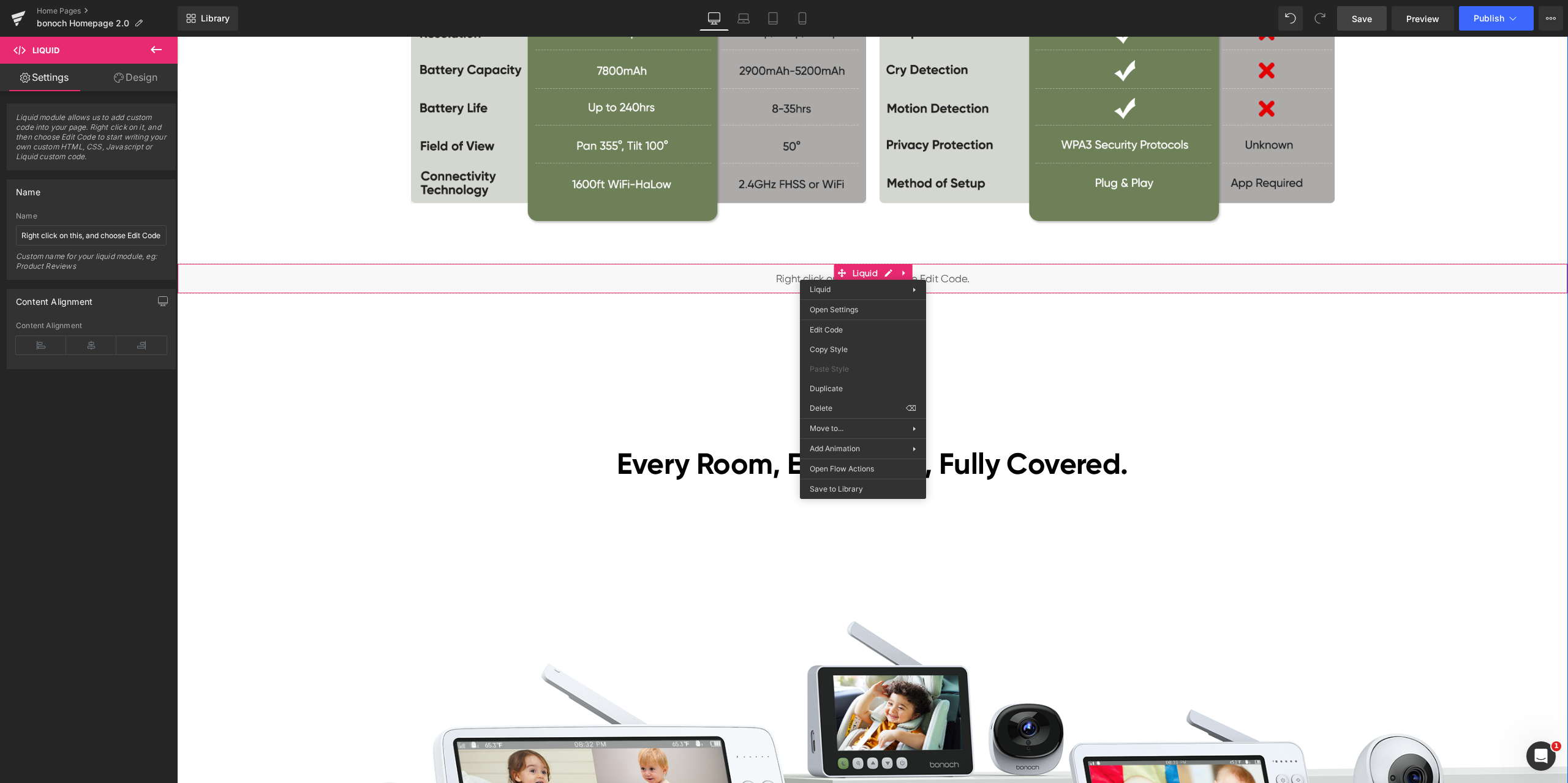
click at [1019, 336] on div "Black Friday Sales Heading Lowest Prices of the Year! Heading Nov. 18–Dec. 5 Te…" at bounding box center [872, 113] width 1391 height 7271
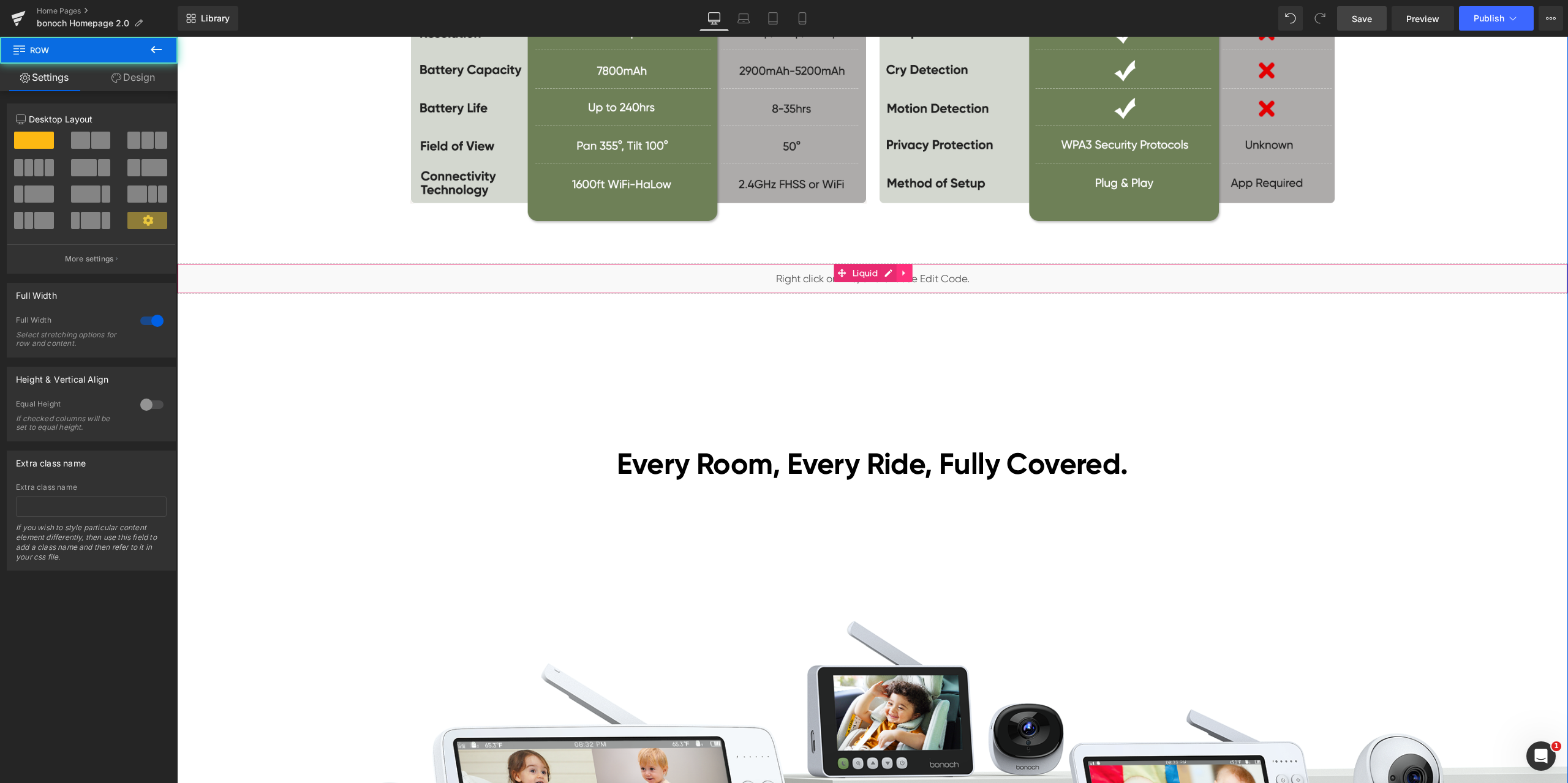
click at [905, 273] on link at bounding box center [905, 273] width 16 height 18
click at [912, 269] on icon at bounding box center [912, 273] width 9 height 9
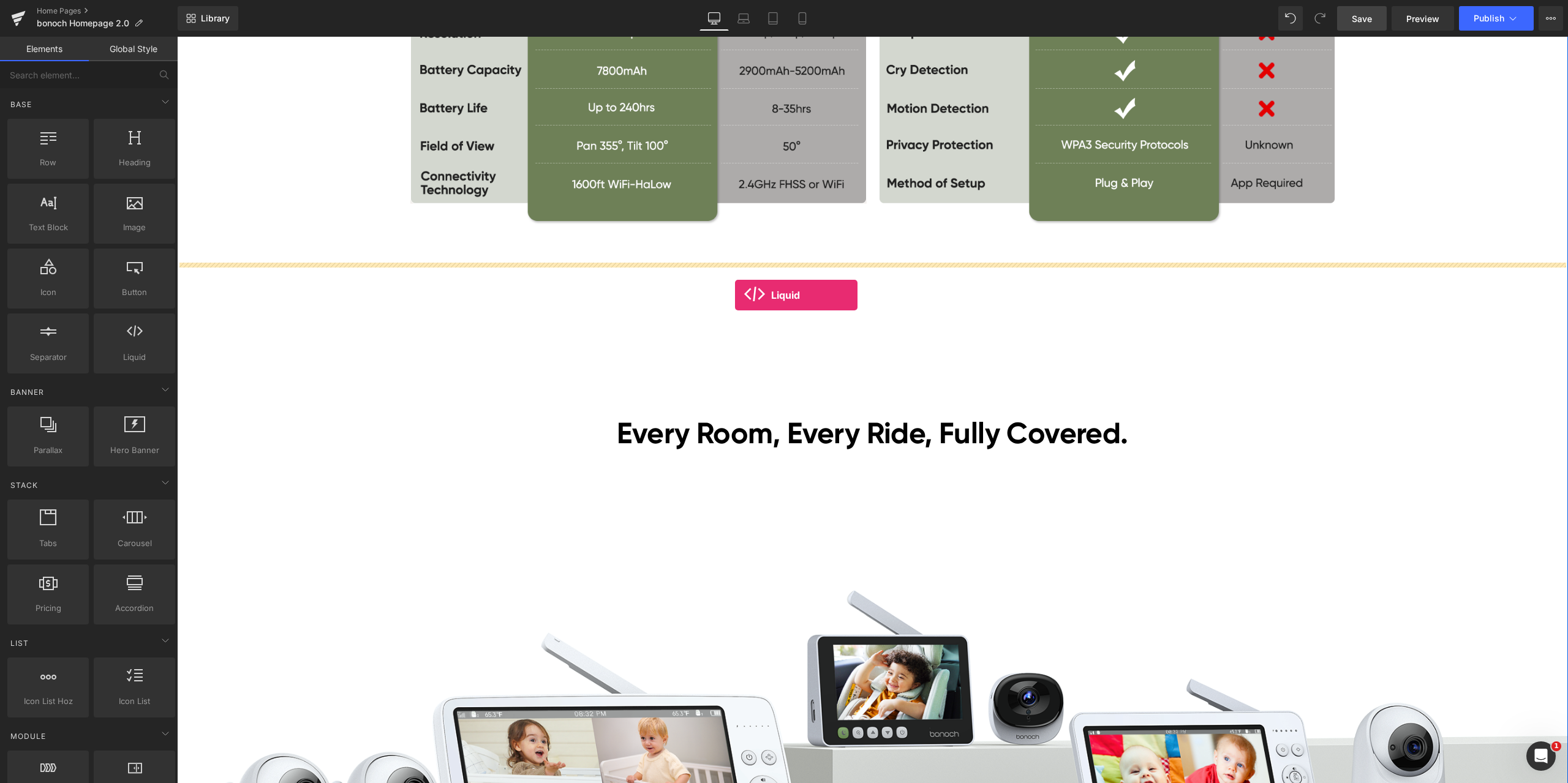
drag, startPoint x: 324, startPoint y: 399, endPoint x: 735, endPoint y: 295, distance: 424.0
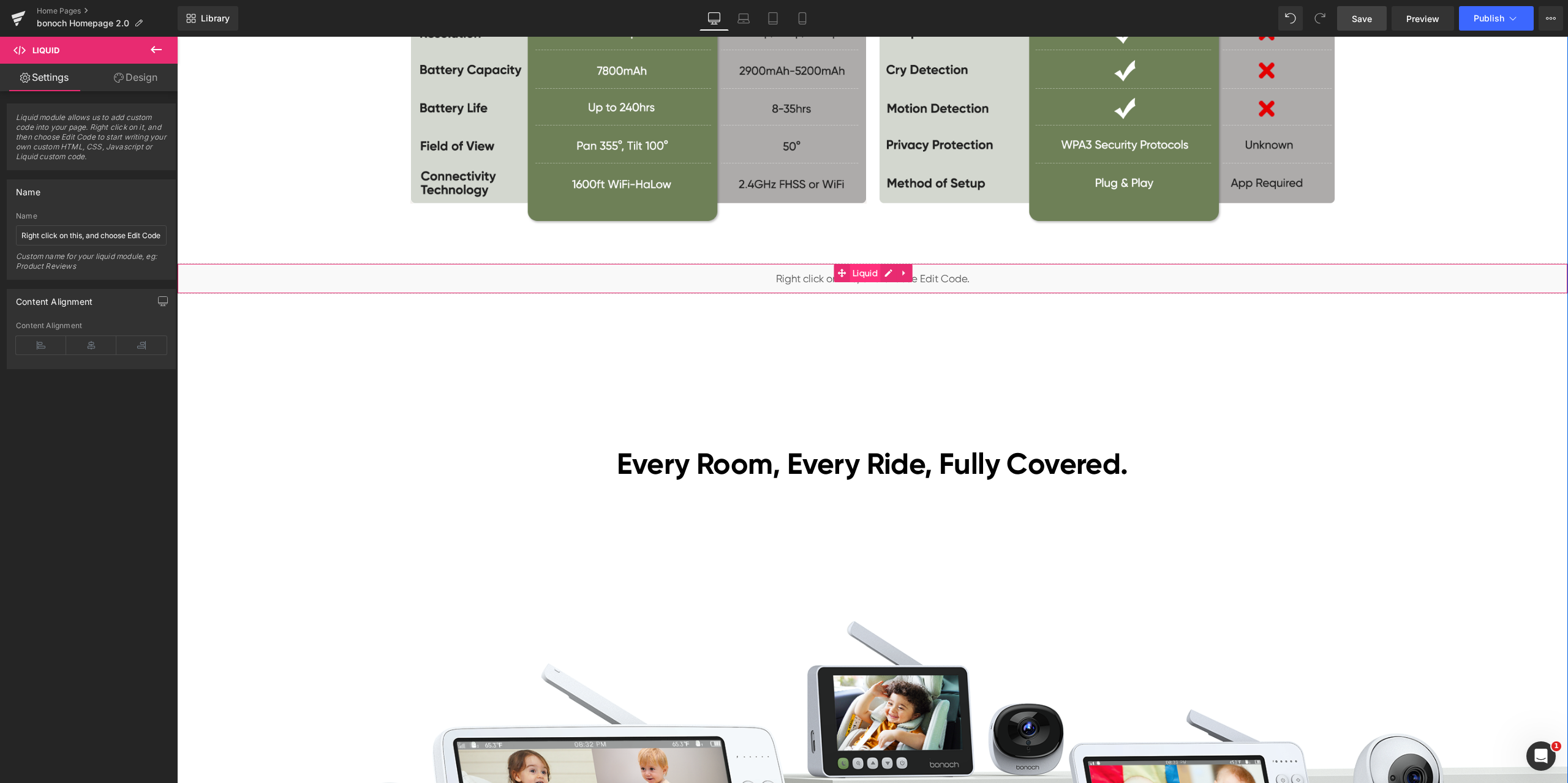
click at [856, 274] on span "Liquid" at bounding box center [865, 273] width 31 height 18
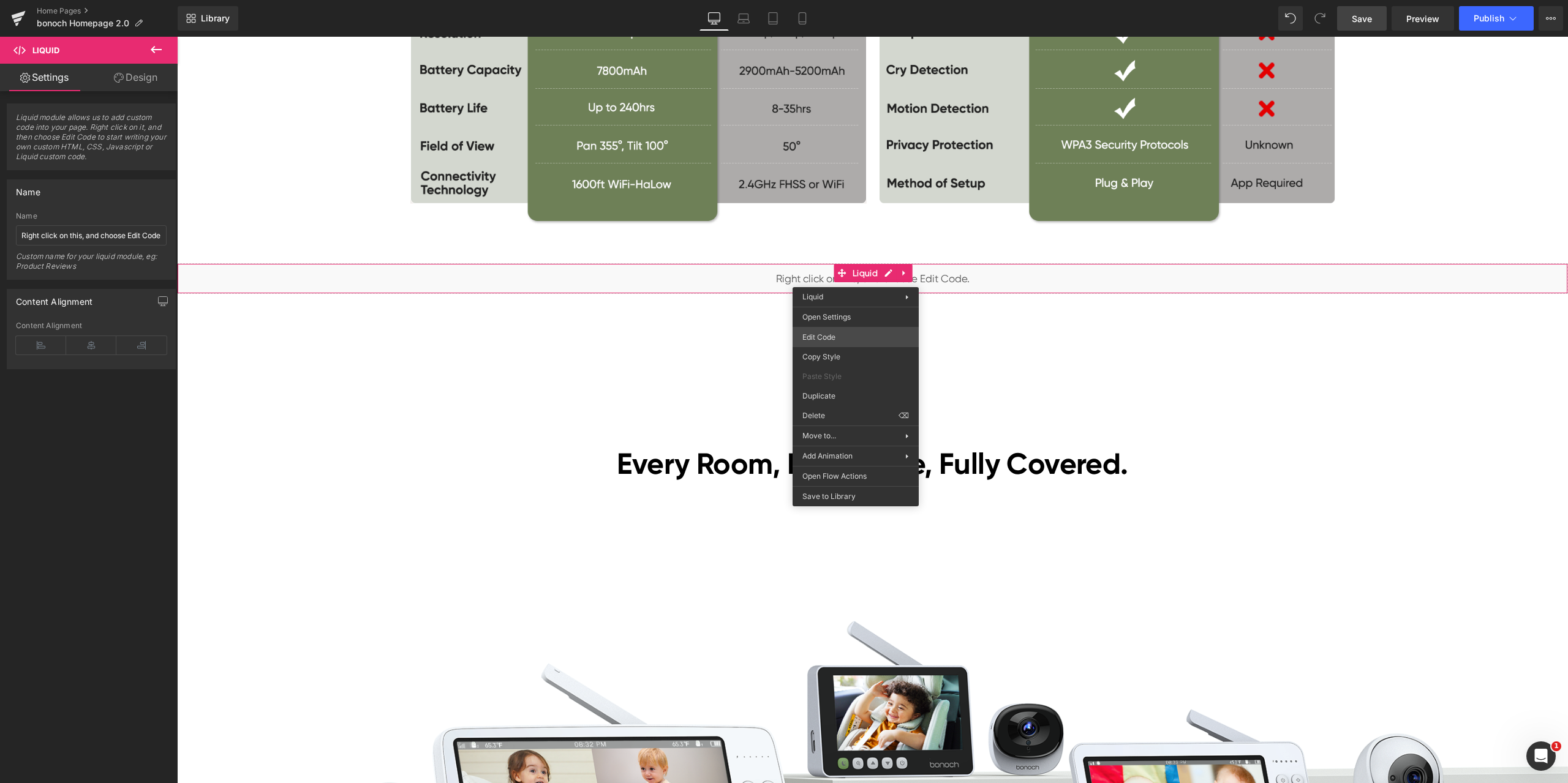
click at [841, 0] on div "Liquid You are previewing how the will restyle your page. You can not edit Elem…" at bounding box center [784, 0] width 1568 height 0
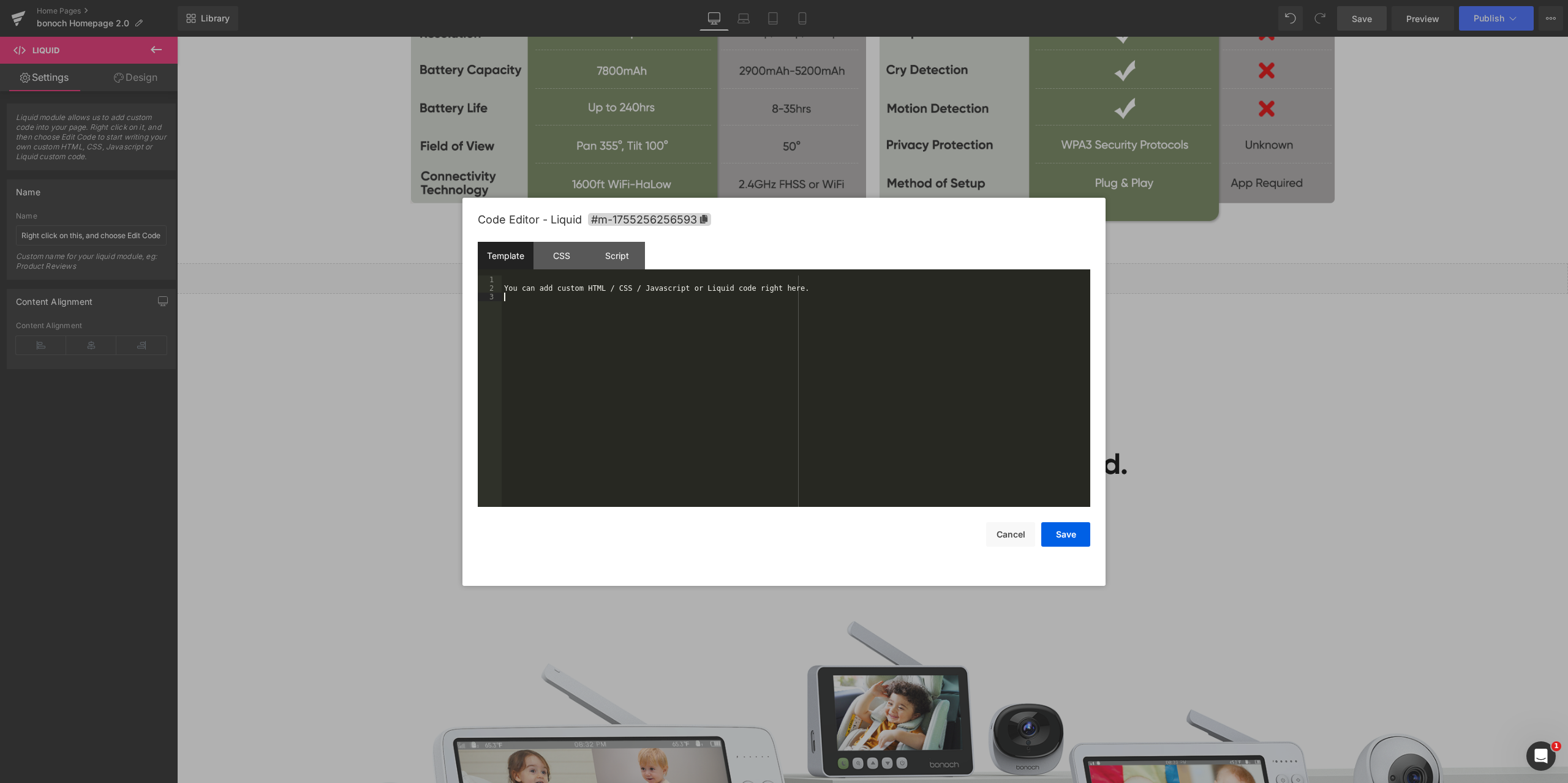
click at [583, 352] on div "You can add custom HTML / CSS / Javascript or Liquid code right here." at bounding box center [796, 400] width 588 height 249
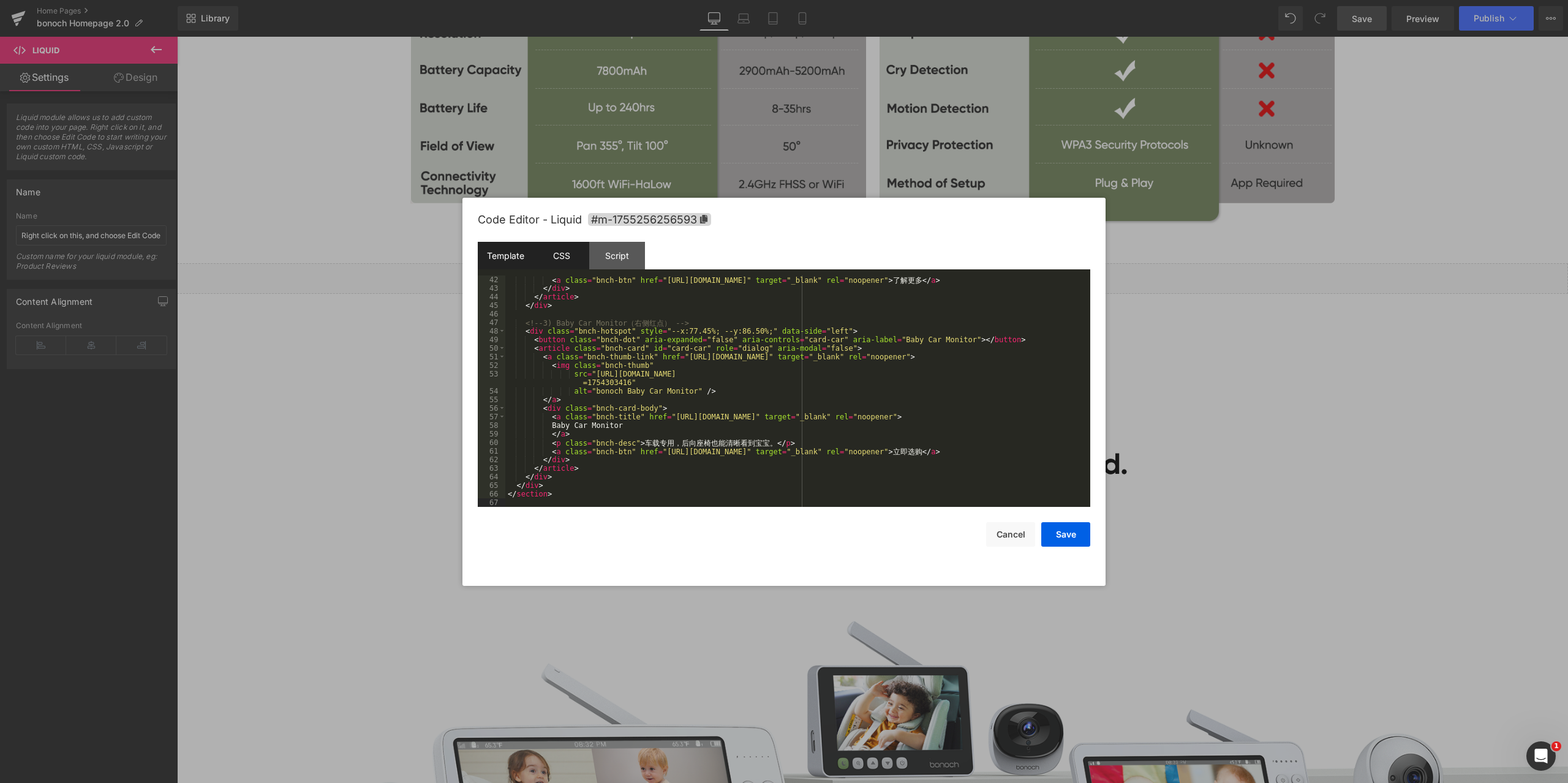
click at [558, 255] on div "CSS" at bounding box center [561, 255] width 56 height 27
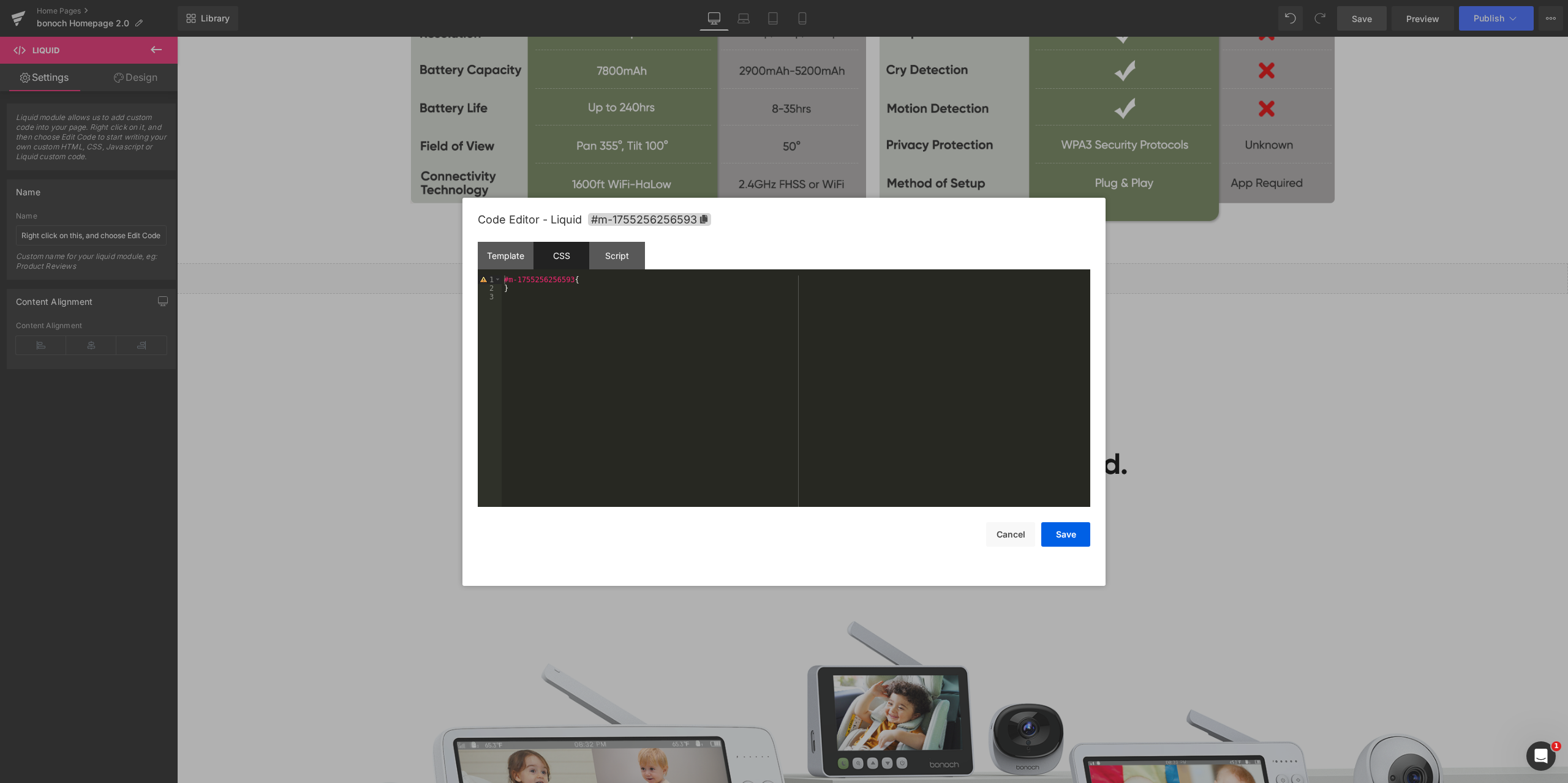
click at [595, 306] on div "#m-1755256256593 { }" at bounding box center [796, 400] width 588 height 249
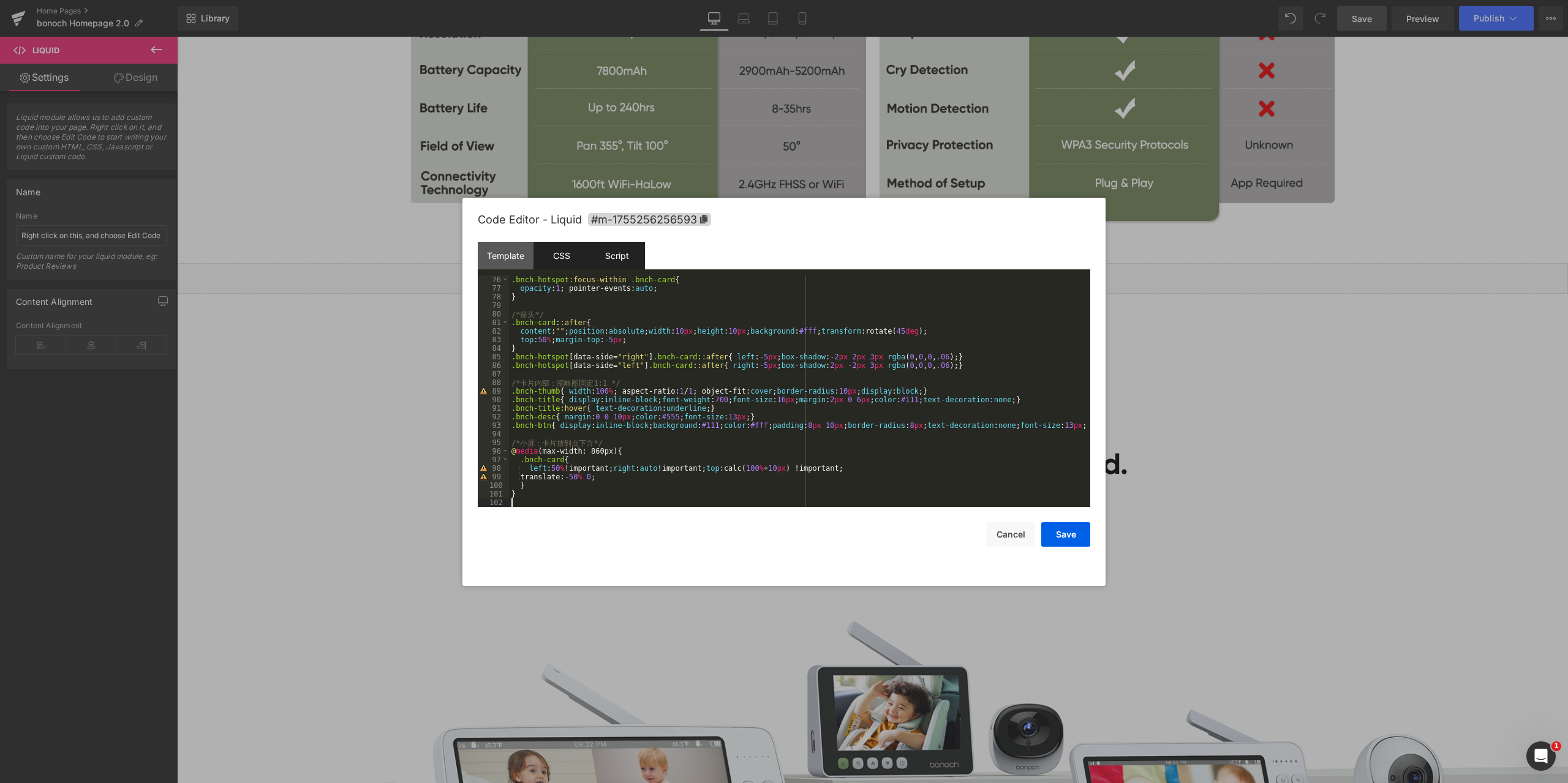
click at [621, 257] on div "Script" at bounding box center [617, 255] width 56 height 27
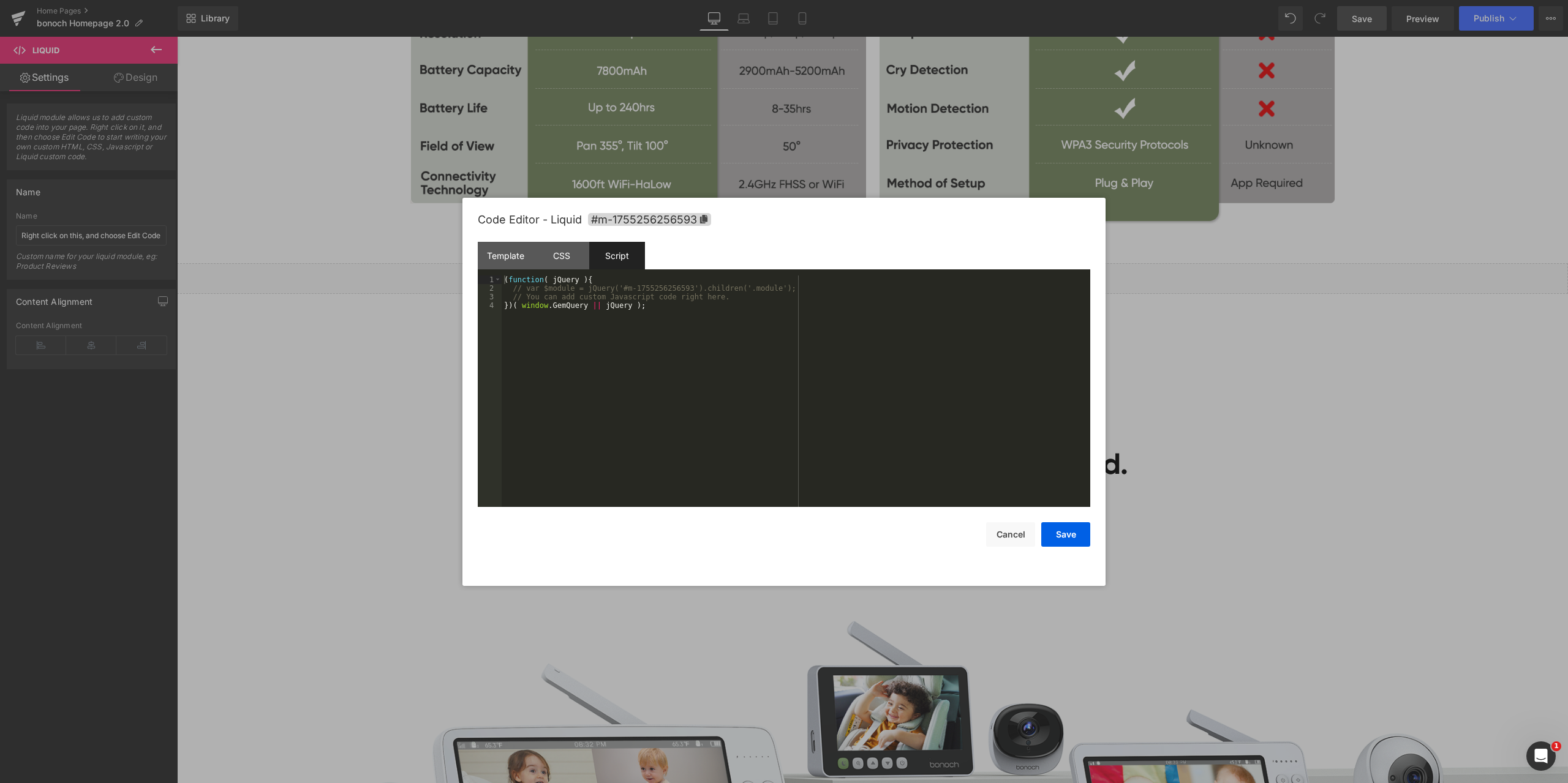
click at [654, 317] on div "( function ( jQuery ) { // var $module = jQuery('#m-1755256256593').children('.…" at bounding box center [796, 400] width 588 height 249
click at [550, 251] on div "CSS" at bounding box center [561, 255] width 56 height 27
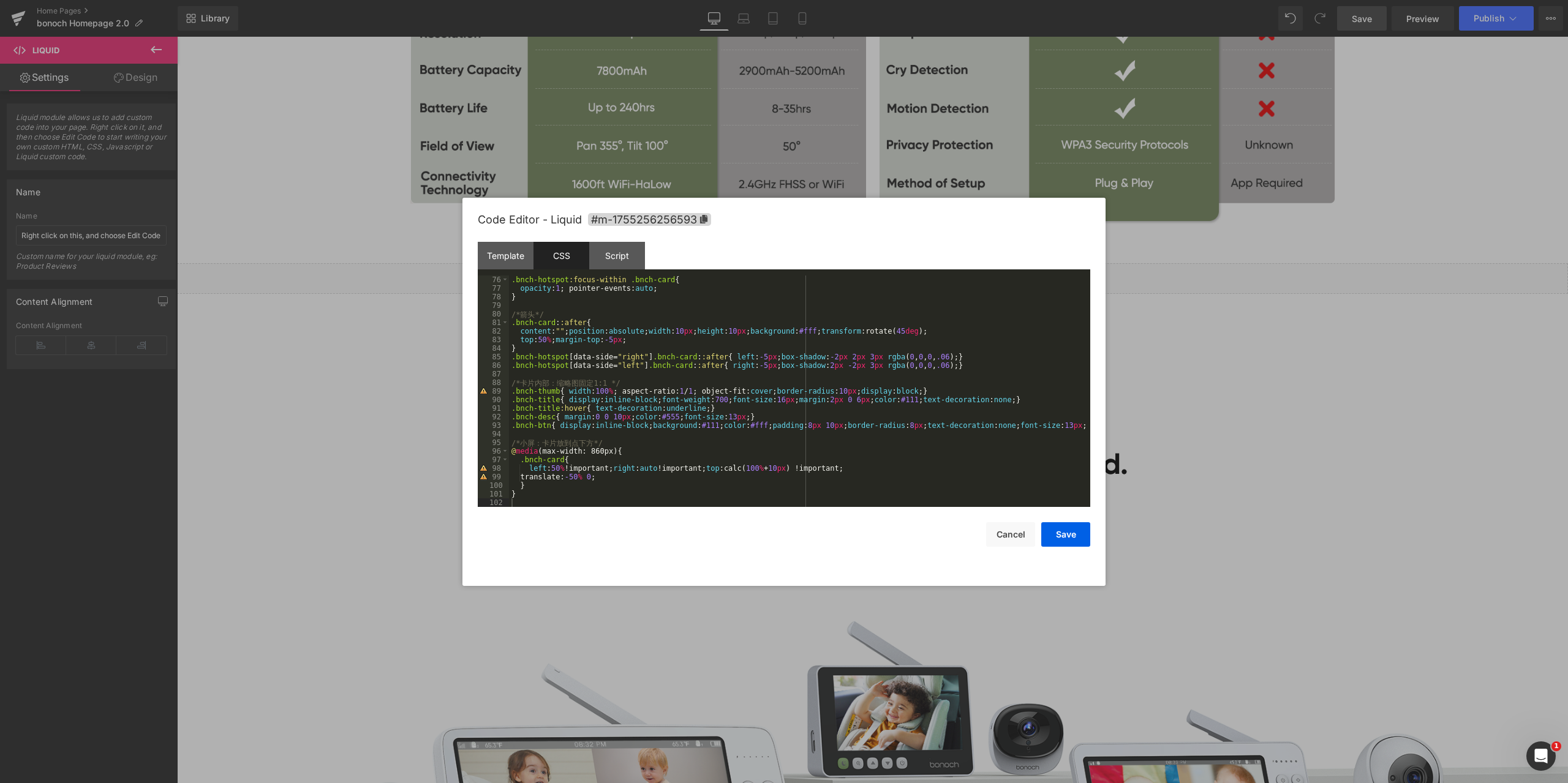
click at [671, 346] on div ".bnch-hotspot :focus-within .bnch-card { opacity : 1 ; pointer-events: auto ; }…" at bounding box center [797, 400] width 577 height 249
click at [618, 262] on div "Script" at bounding box center [617, 255] width 56 height 27
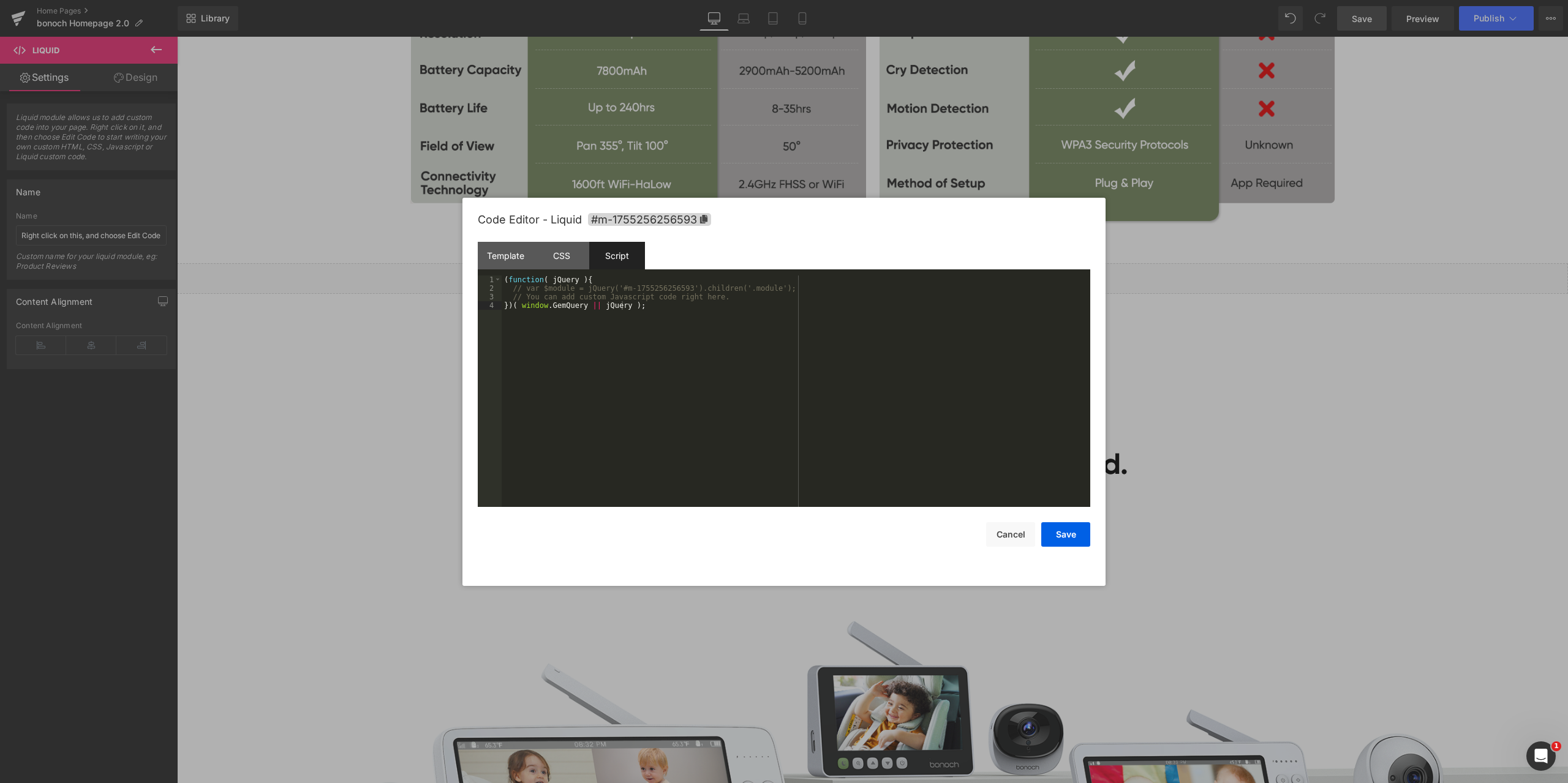
click at [668, 329] on div "( function ( jQuery ) { // var $module = jQuery('#m-1755256256593').children('.…" at bounding box center [796, 400] width 588 height 249
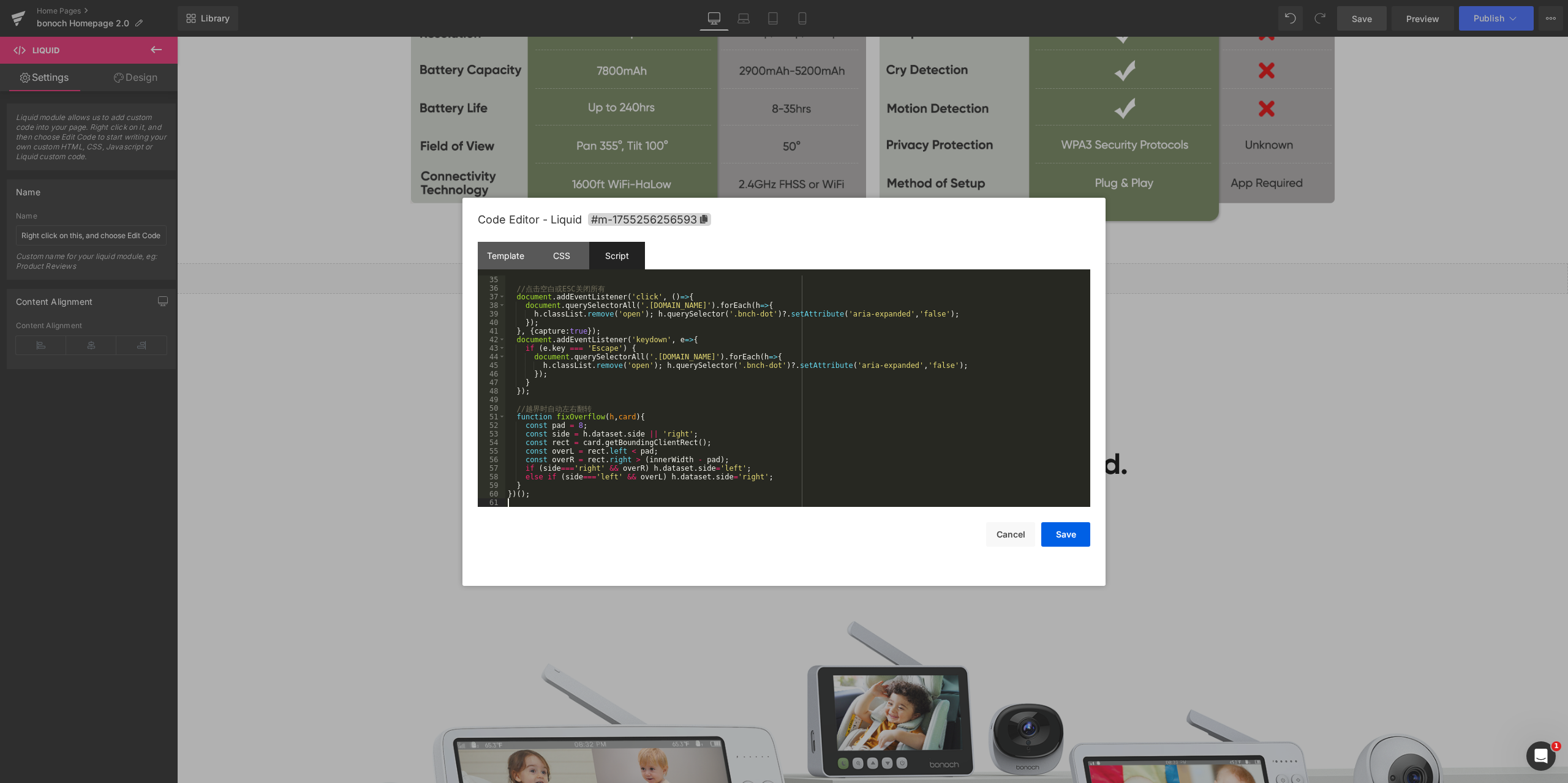
scroll to position [291, 0]
click at [950, 388] on div "// 点 击 空 白 或 ESC 关 闭 所 有 document . addEventListener ( 'click' , ( ) => { docum…" at bounding box center [795, 400] width 580 height 249
click at [1067, 533] on button "Save" at bounding box center [1066, 534] width 49 height 24
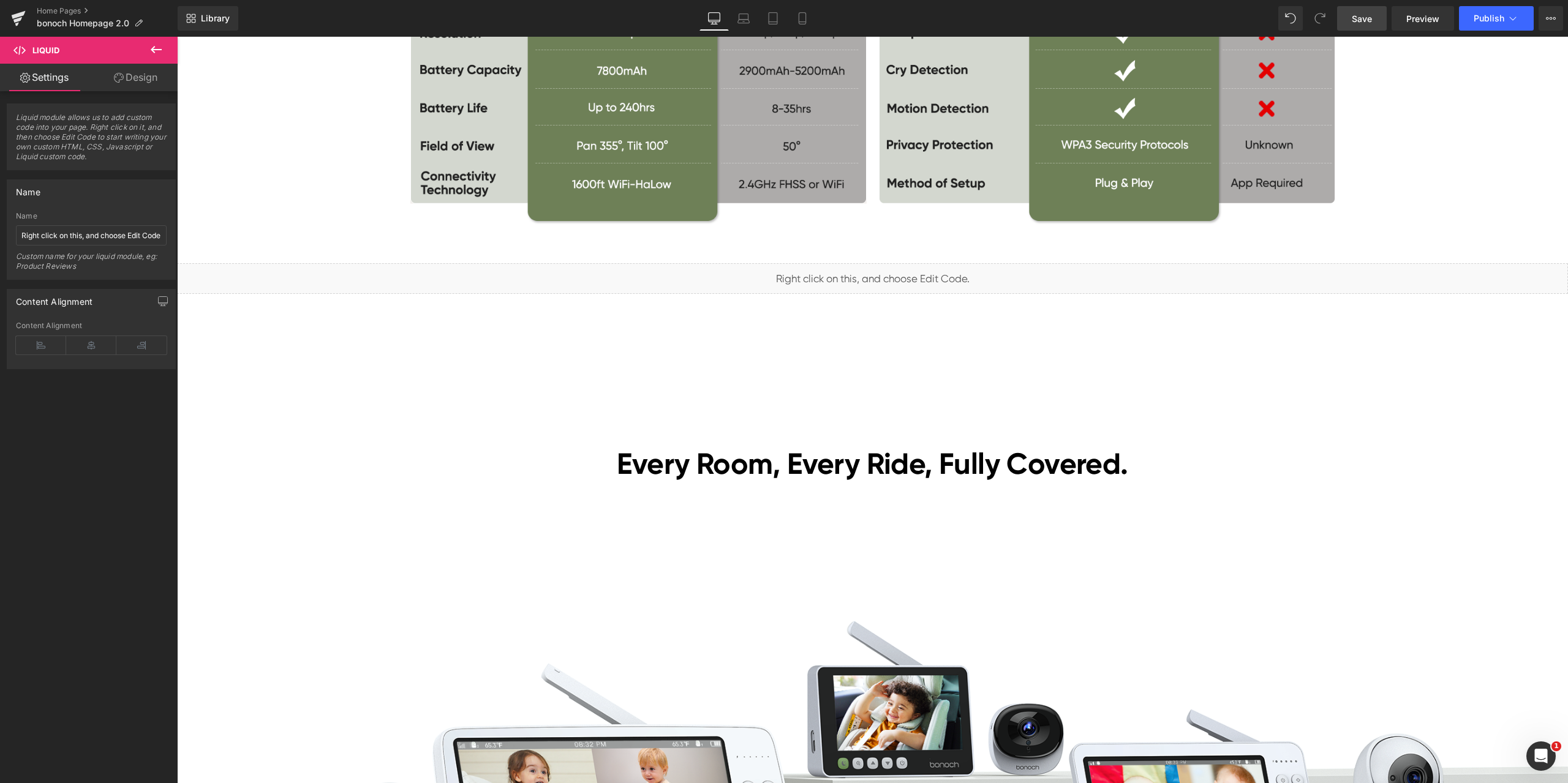
click at [1372, 20] on span "Save" at bounding box center [1362, 19] width 20 height 13
click at [1446, 17] on link "Preview" at bounding box center [1423, 18] width 63 height 24
click at [866, 272] on span "Liquid" at bounding box center [865, 273] width 31 height 18
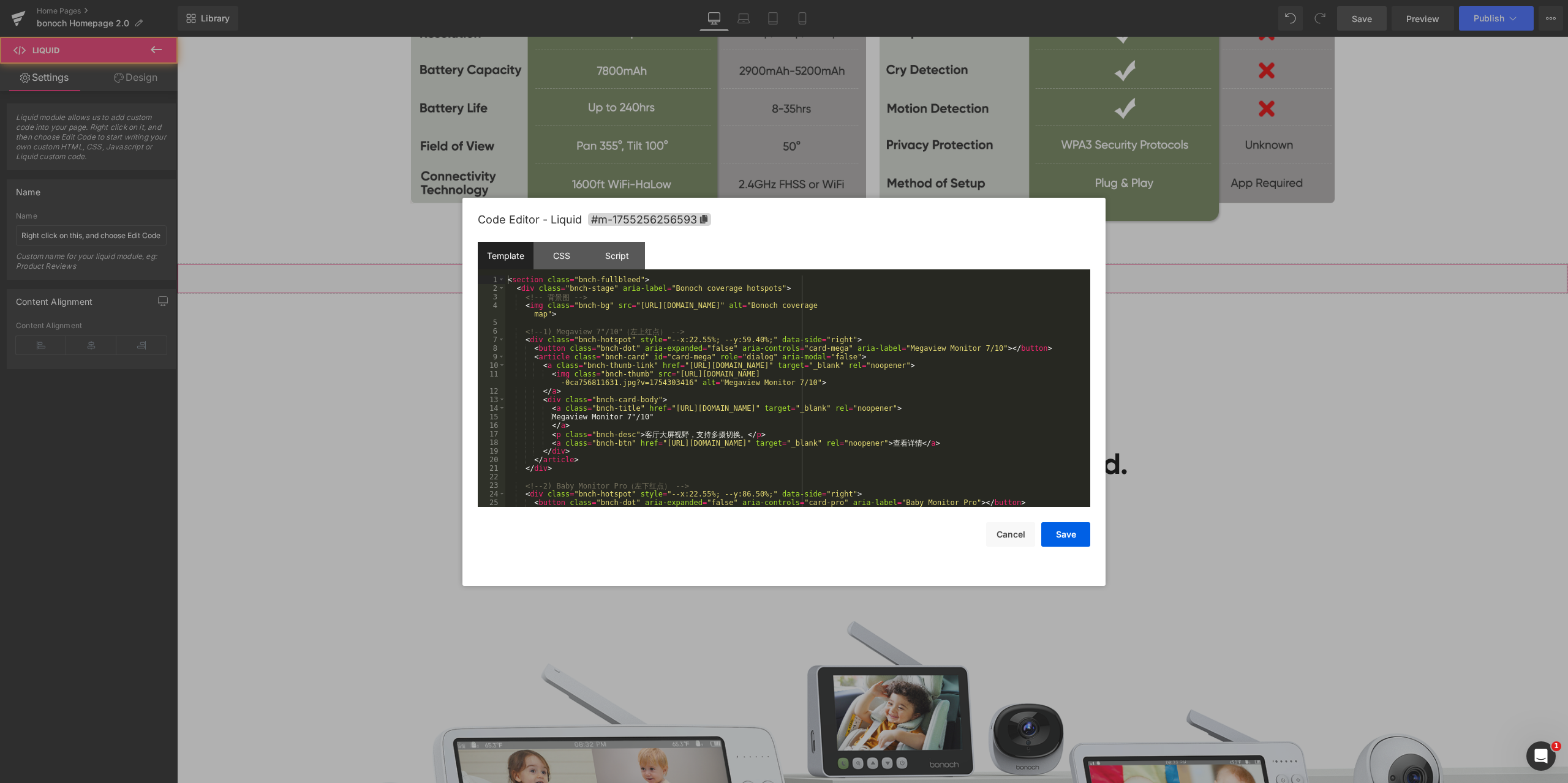
click at [849, 0] on div "Liquid You are previewing how the will restyle your page. You can not edit Elem…" at bounding box center [784, 0] width 1568 height 0
click at [571, 262] on div "CSS" at bounding box center [561, 255] width 56 height 27
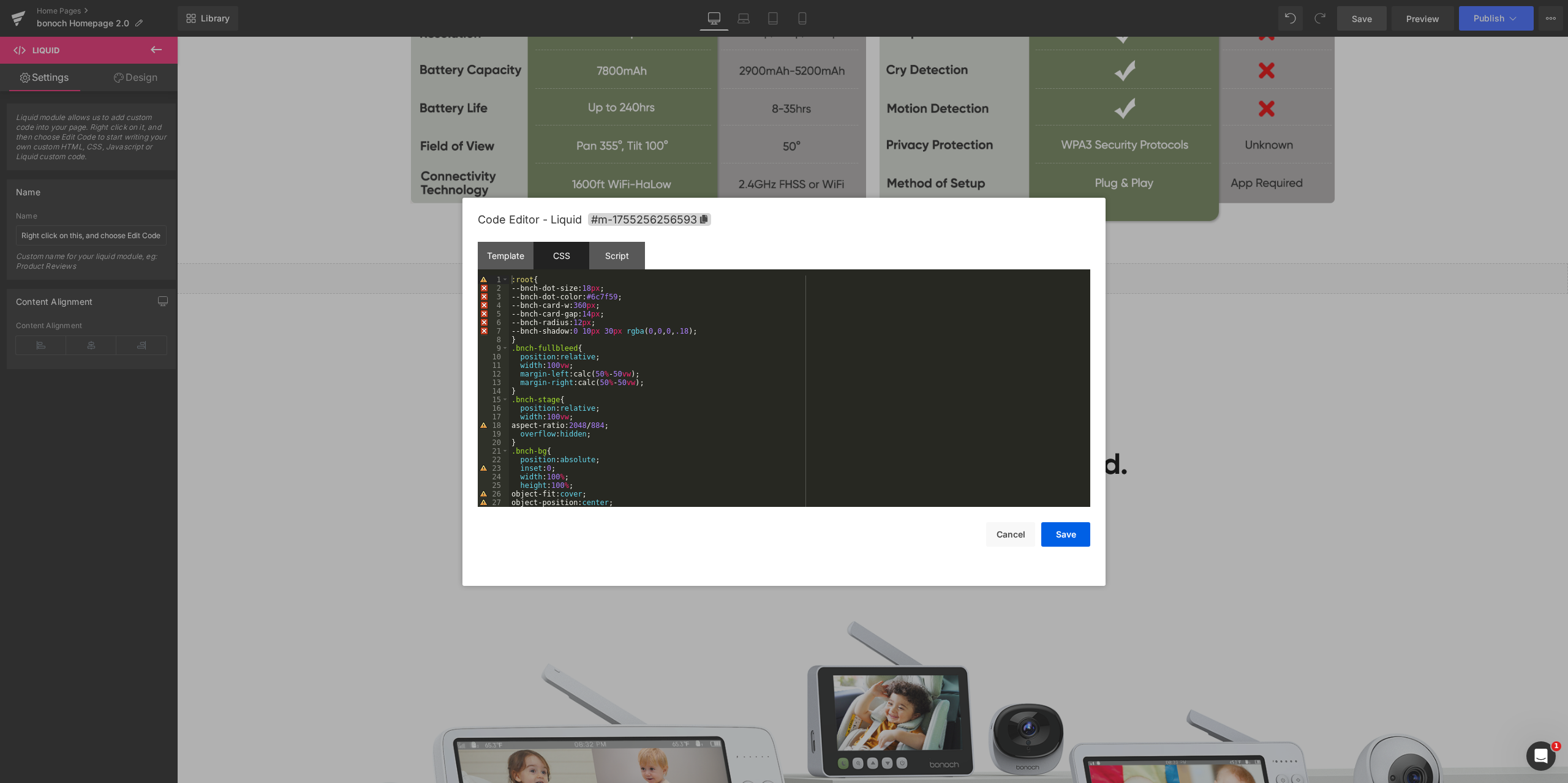
click at [711, 338] on div ":root { --bnch-dot-size: 18 px ; --bnch-dot-color: #6c7f59 ; --bnch-card-w: 360…" at bounding box center [797, 400] width 577 height 249
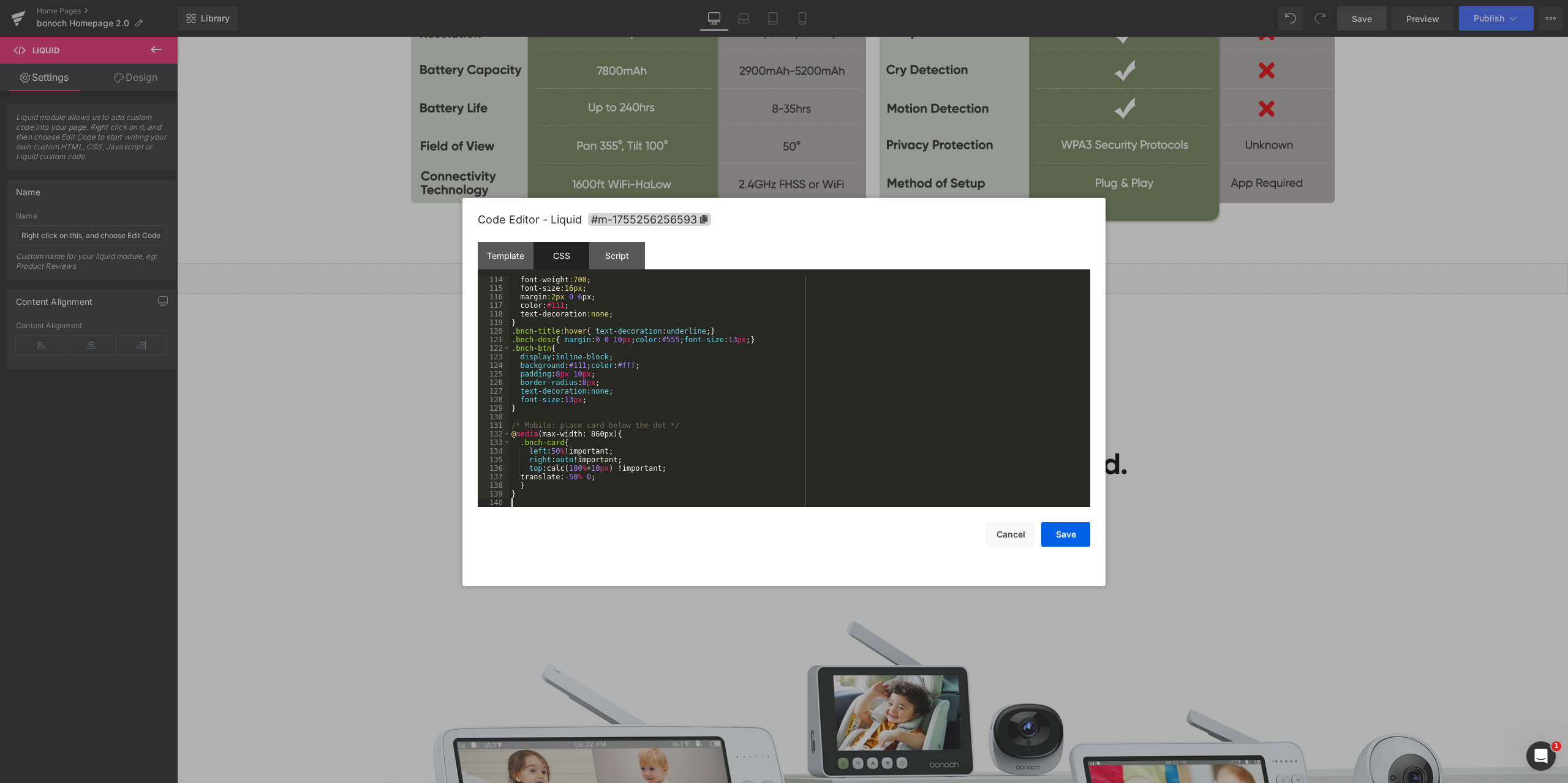
scroll to position [969, 0]
click at [1070, 530] on button "Save" at bounding box center [1066, 534] width 49 height 24
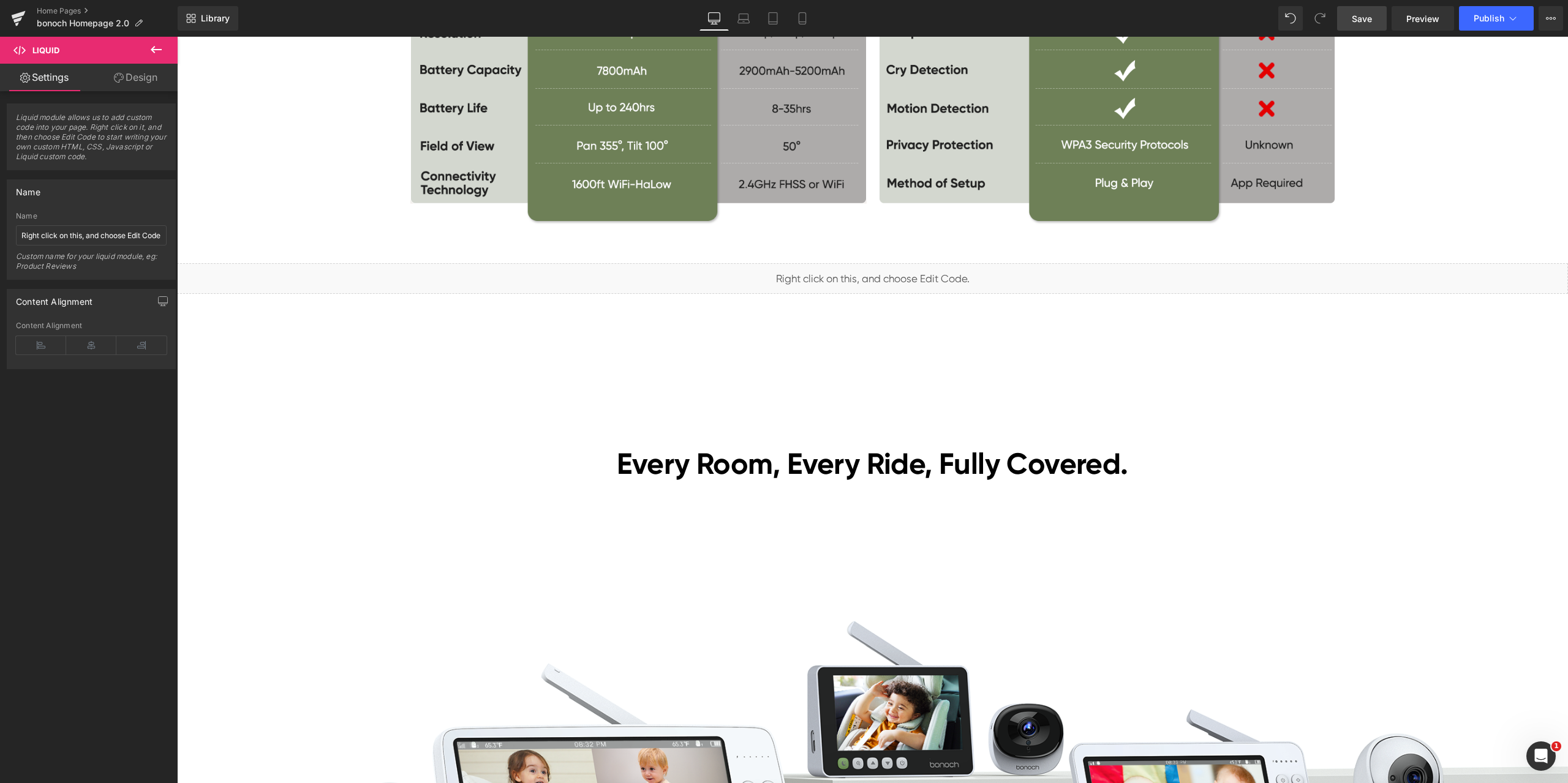
drag, startPoint x: 1368, startPoint y: 28, endPoint x: 238, endPoint y: 671, distance: 1300.1
click at [1368, 28] on link "Save" at bounding box center [1361, 18] width 49 height 24
click at [1421, 9] on link "Preview" at bounding box center [1423, 18] width 63 height 24
click at [63, 7] on link "Home Pages" at bounding box center [107, 11] width 141 height 9
